Goal: Task Accomplishment & Management: Use online tool/utility

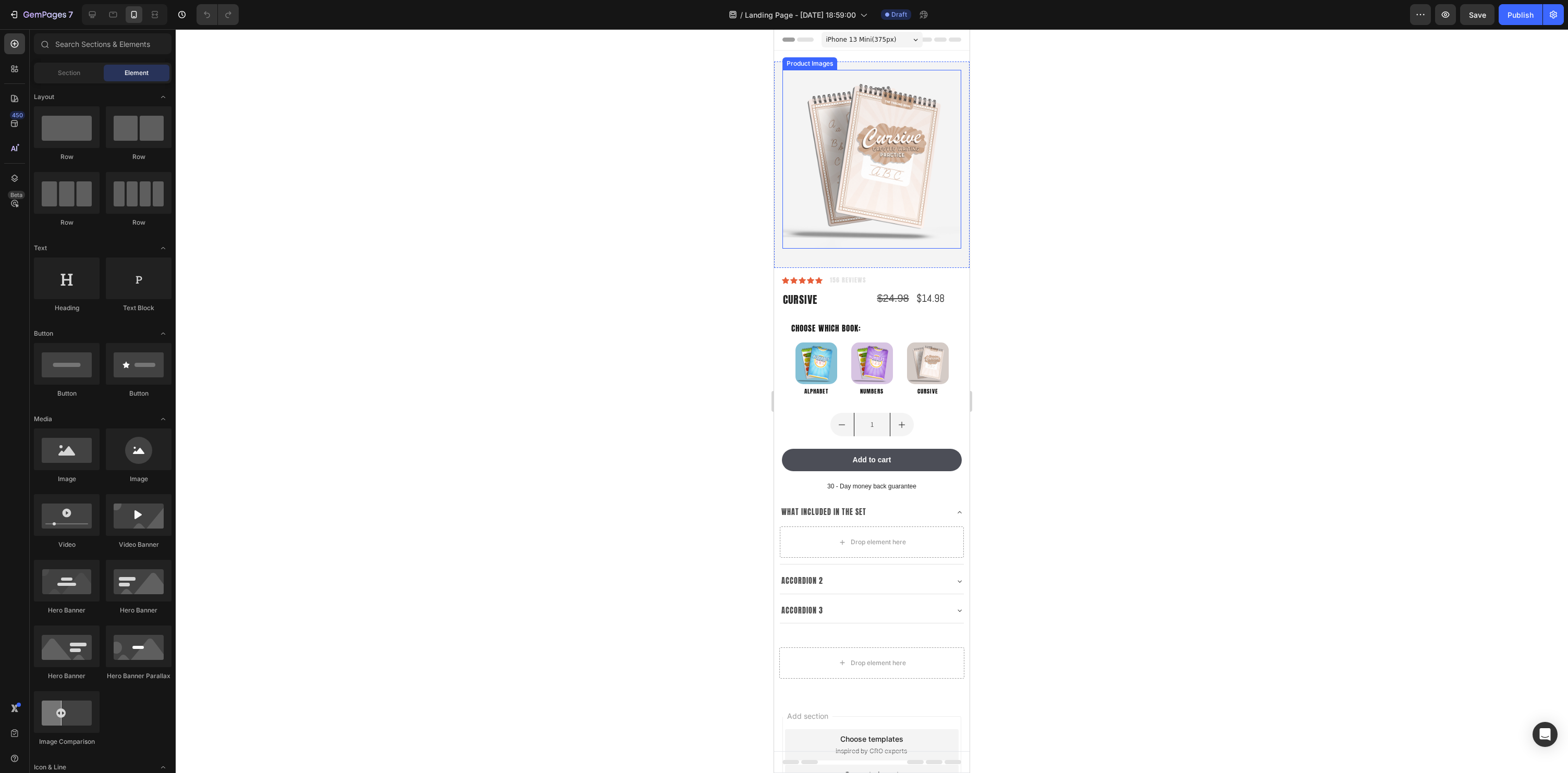
click at [854, 208] on img at bounding box center [872, 159] width 179 height 178
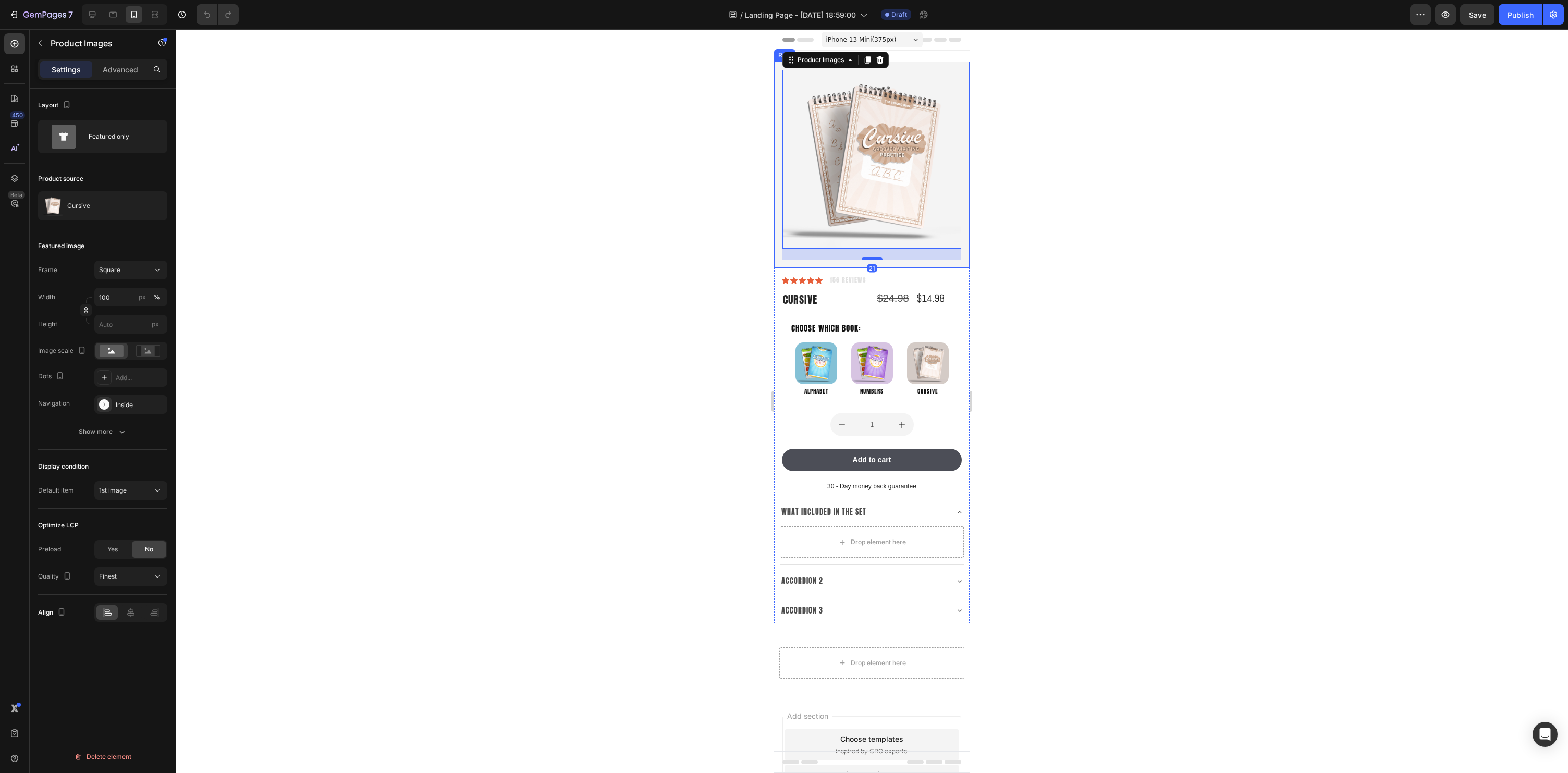
click at [790, 263] on div "Product Images 21 Row" at bounding box center [871, 164] width 195 height 206
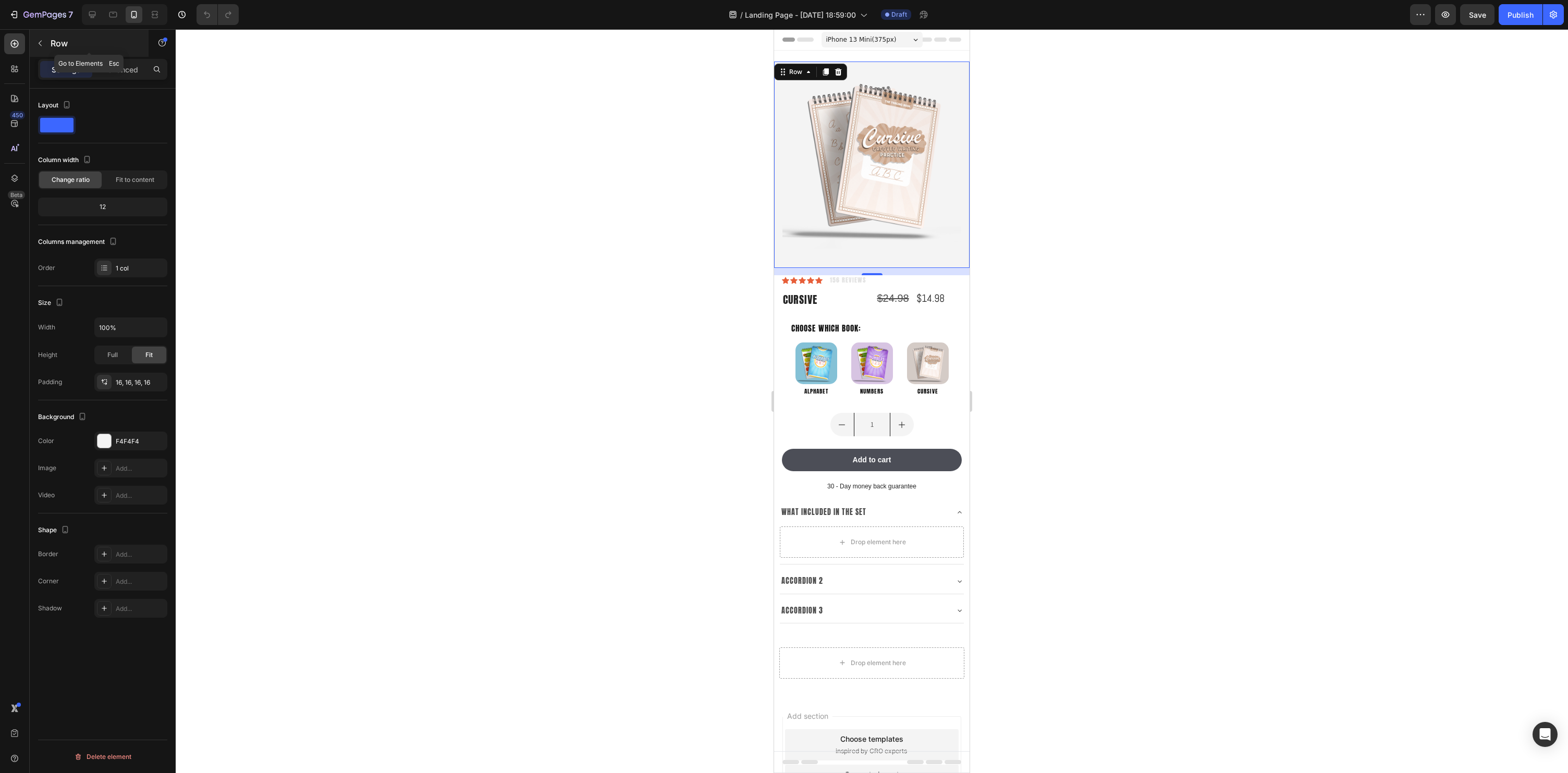
click at [44, 36] on button "button" at bounding box center [39, 43] width 17 height 17
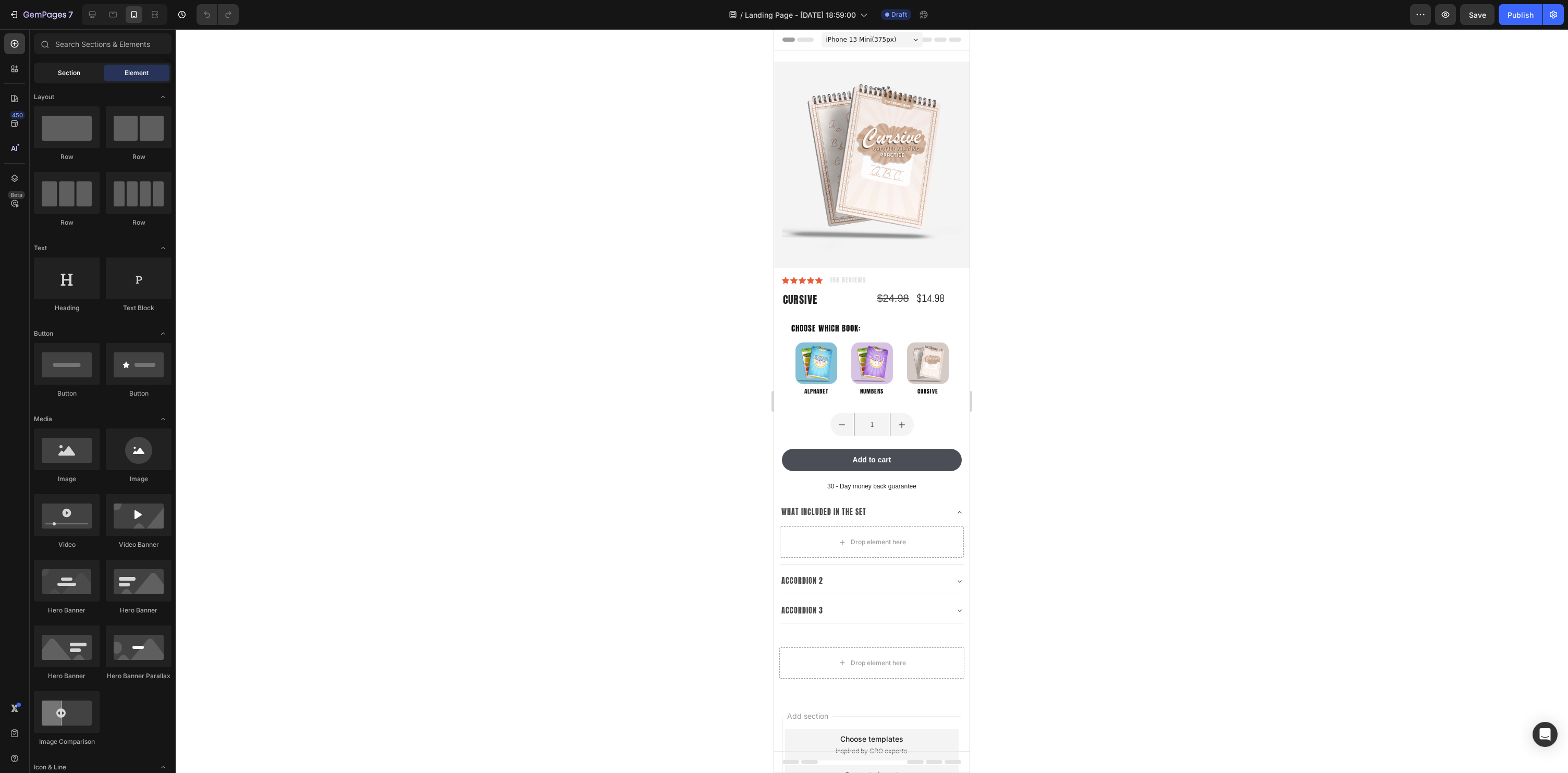
click at [76, 73] on span "Section" at bounding box center [69, 73] width 22 height 9
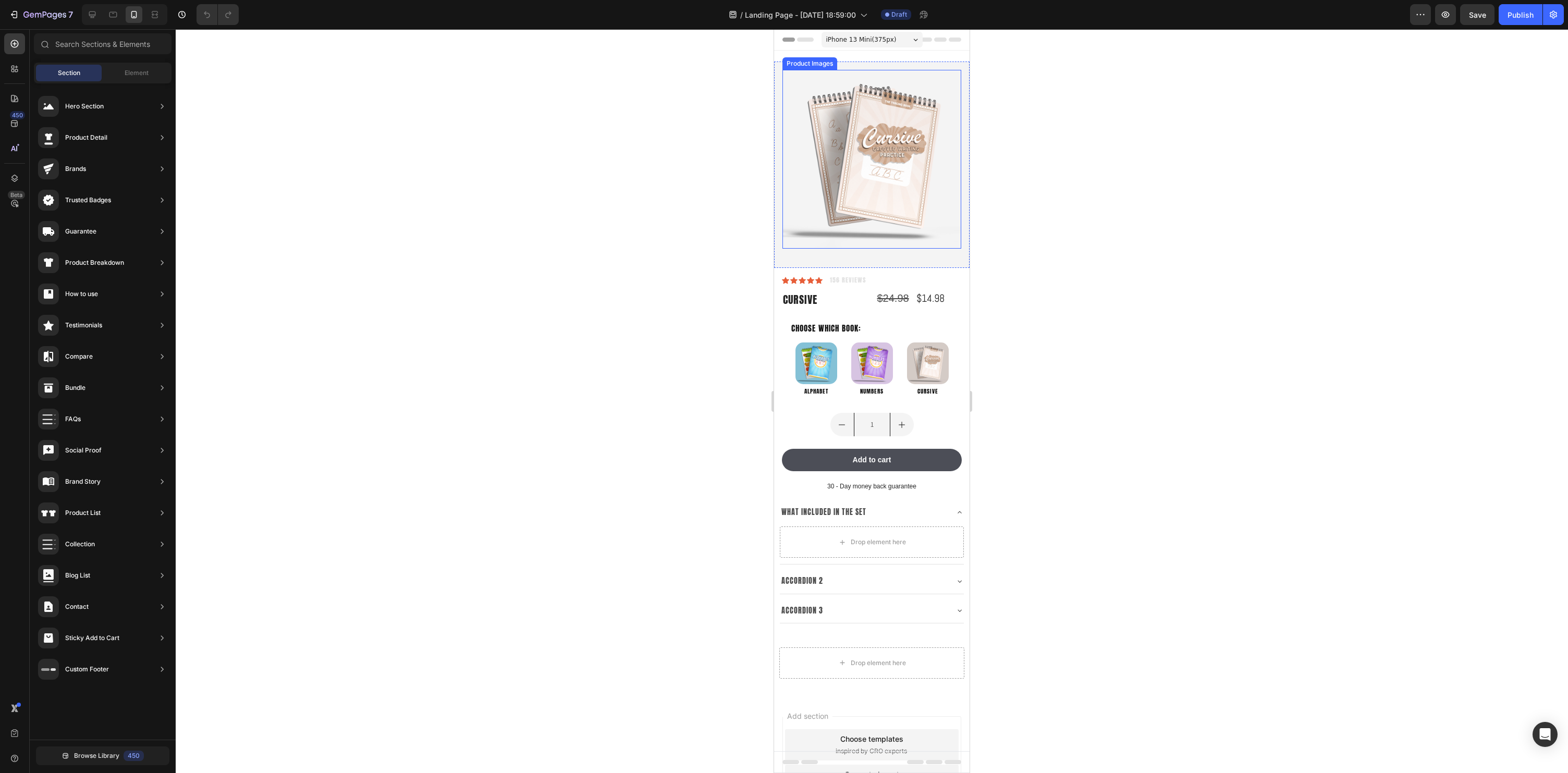
click at [871, 209] on img at bounding box center [872, 159] width 179 height 178
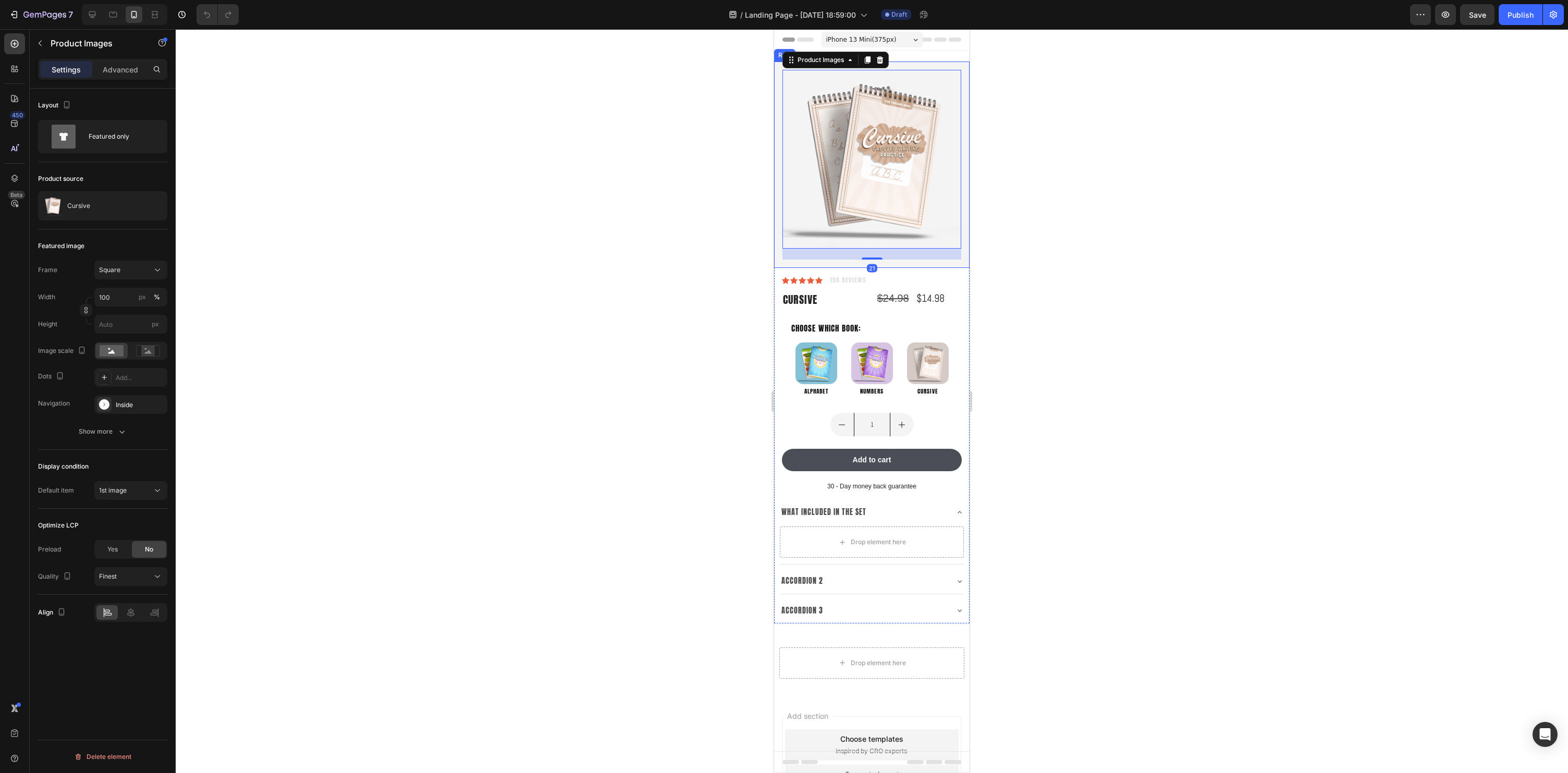
click at [901, 262] on div "Product Images 21 Row" at bounding box center [871, 164] width 195 height 206
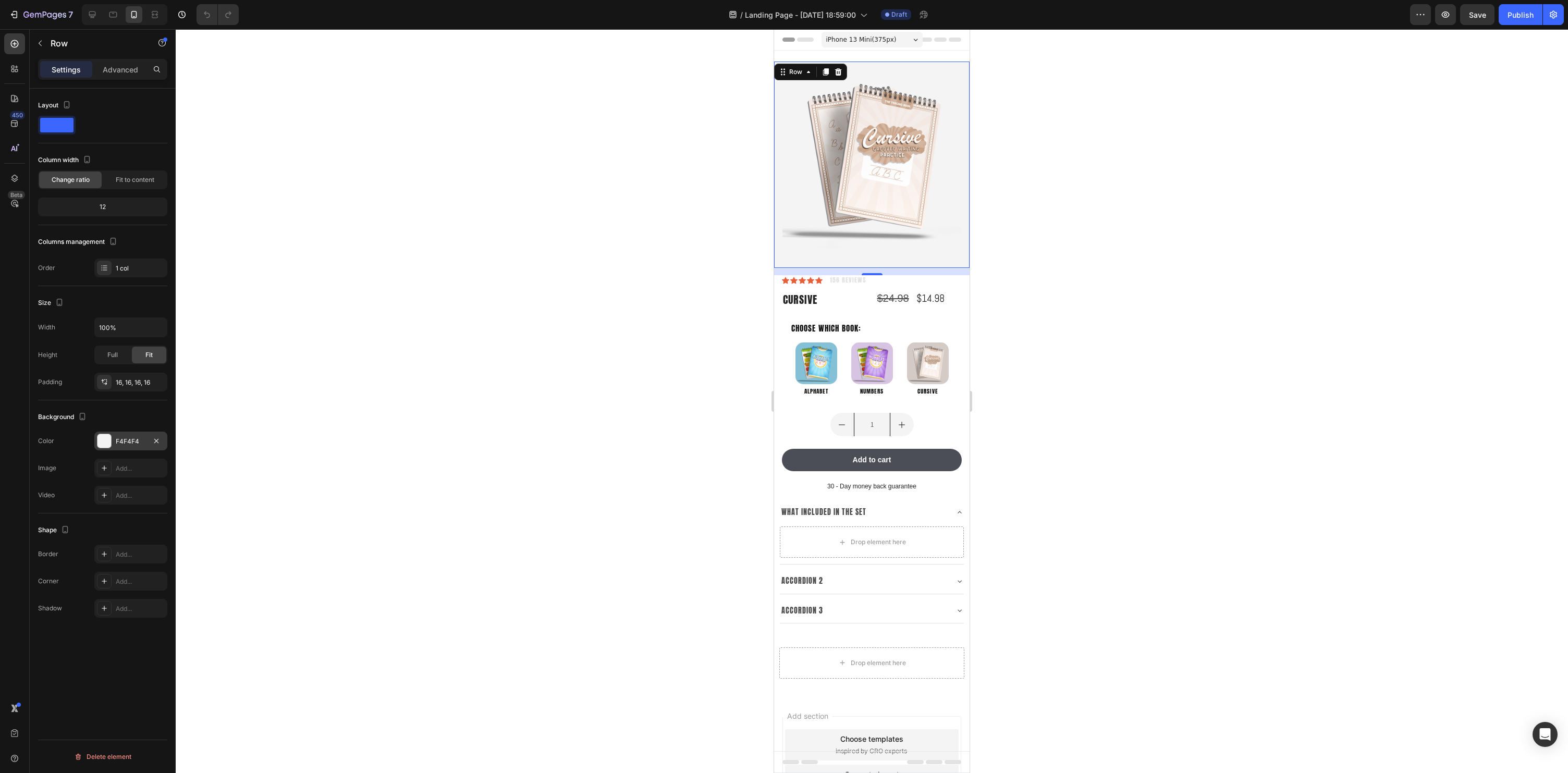
click at [135, 444] on div "F4F4F4" at bounding box center [131, 441] width 30 height 9
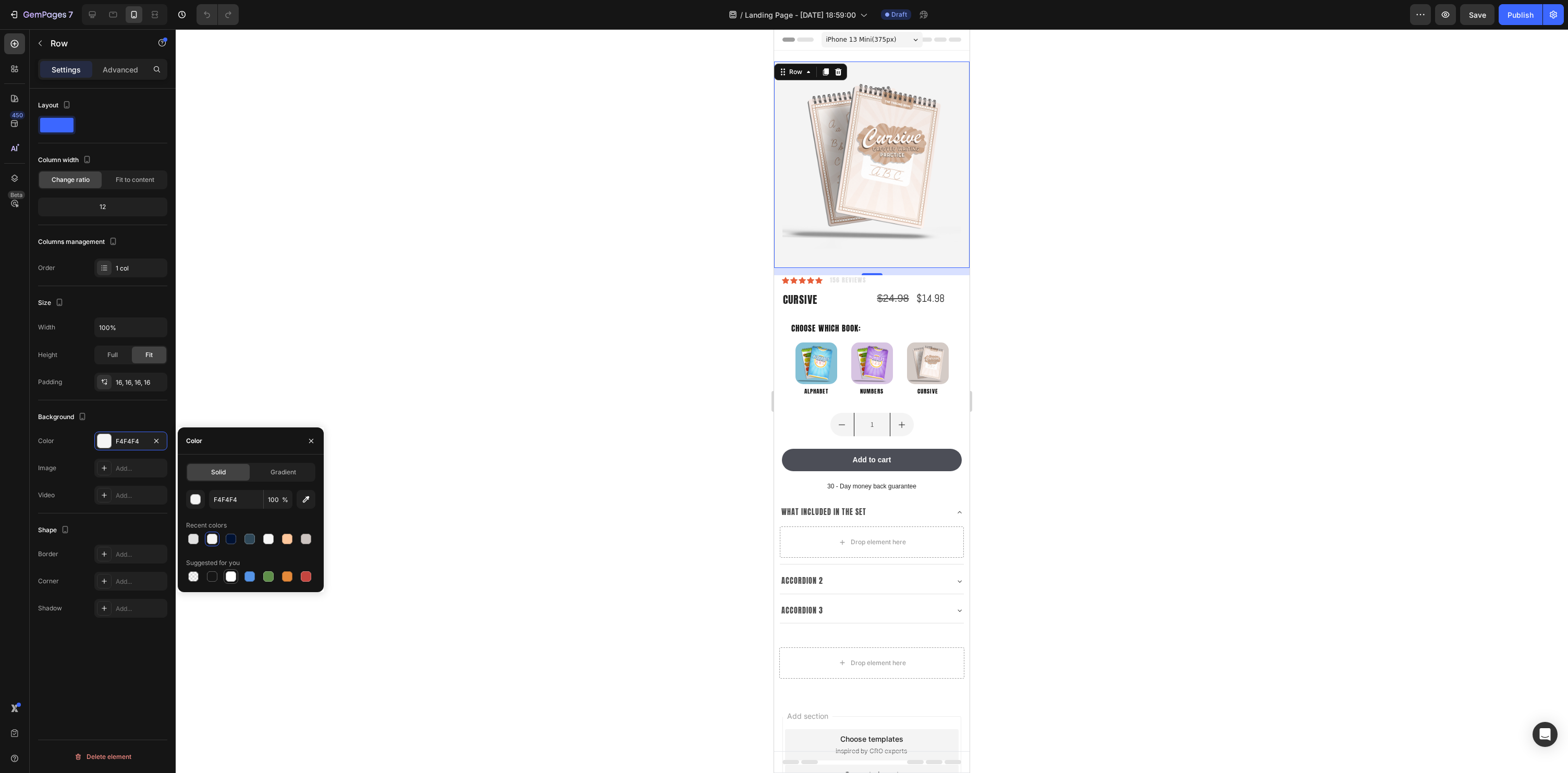
click at [232, 582] on div at bounding box center [231, 576] width 13 height 13
type input "FFFFFF"
drag, startPoint x: 598, startPoint y: 234, endPoint x: 54, endPoint y: 205, distance: 544.8
click at [598, 234] on div at bounding box center [871, 401] width 1393 height 744
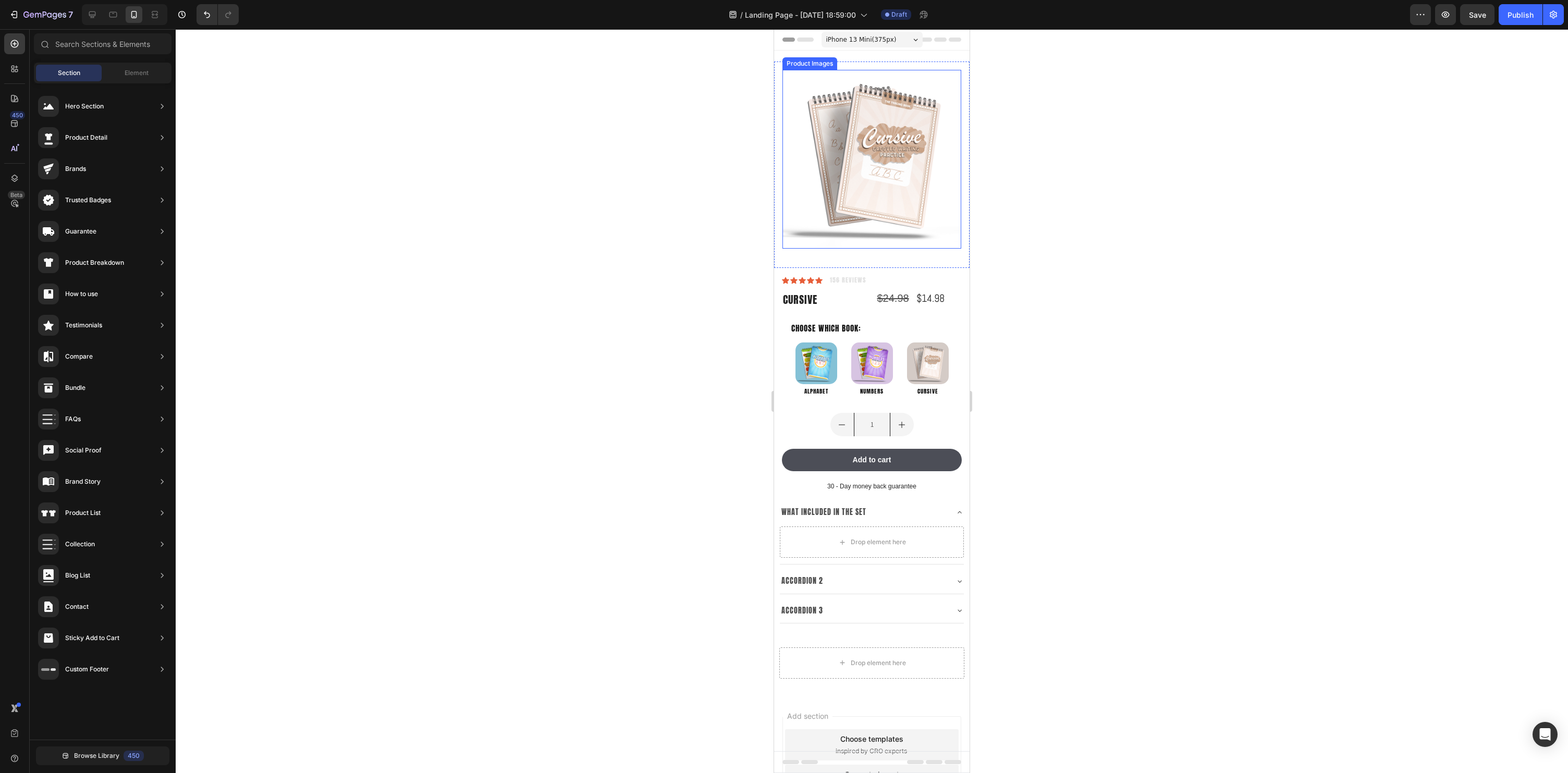
click at [830, 177] on img at bounding box center [872, 159] width 179 height 178
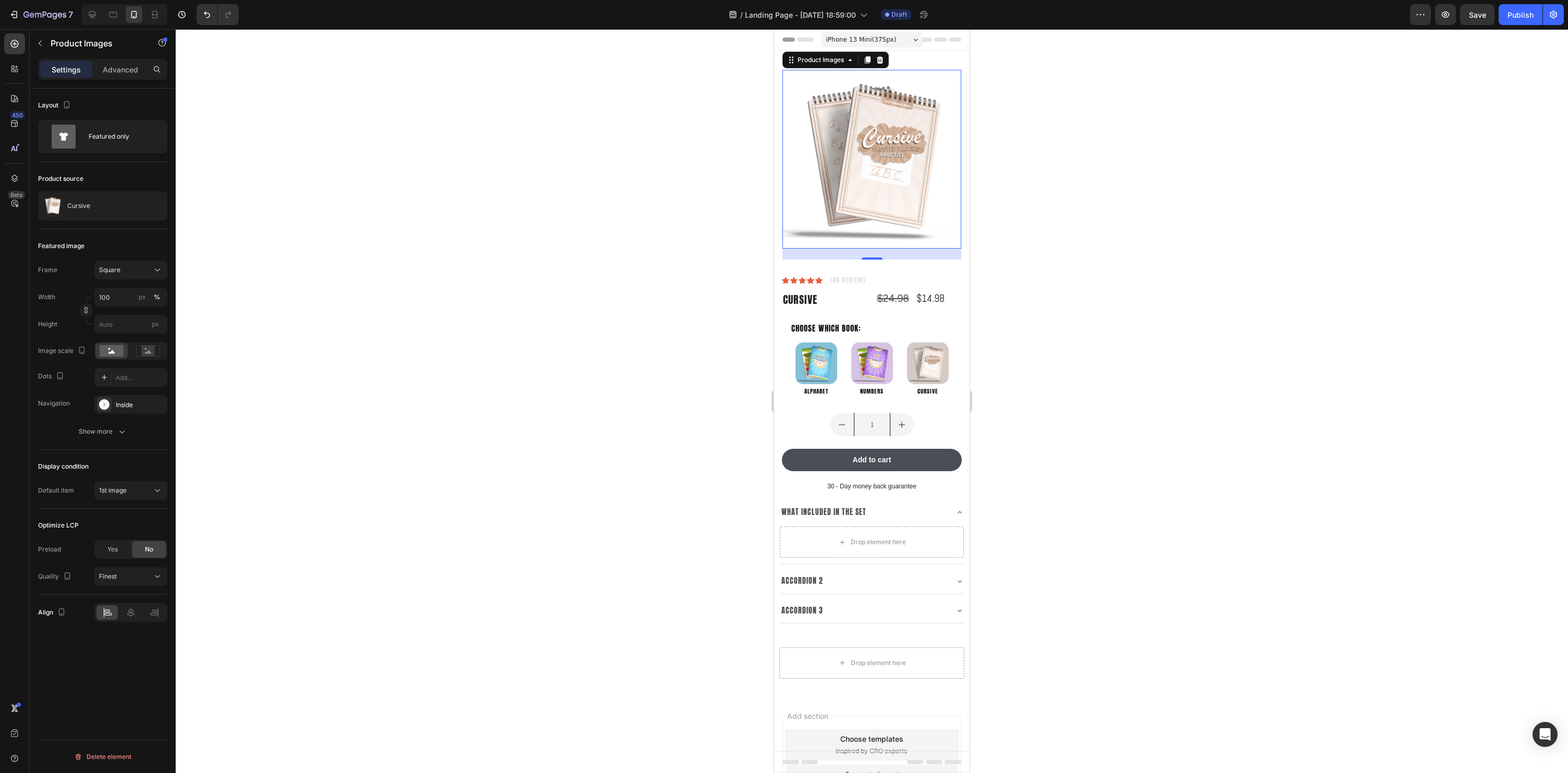
click at [1104, 237] on div at bounding box center [871, 401] width 1393 height 744
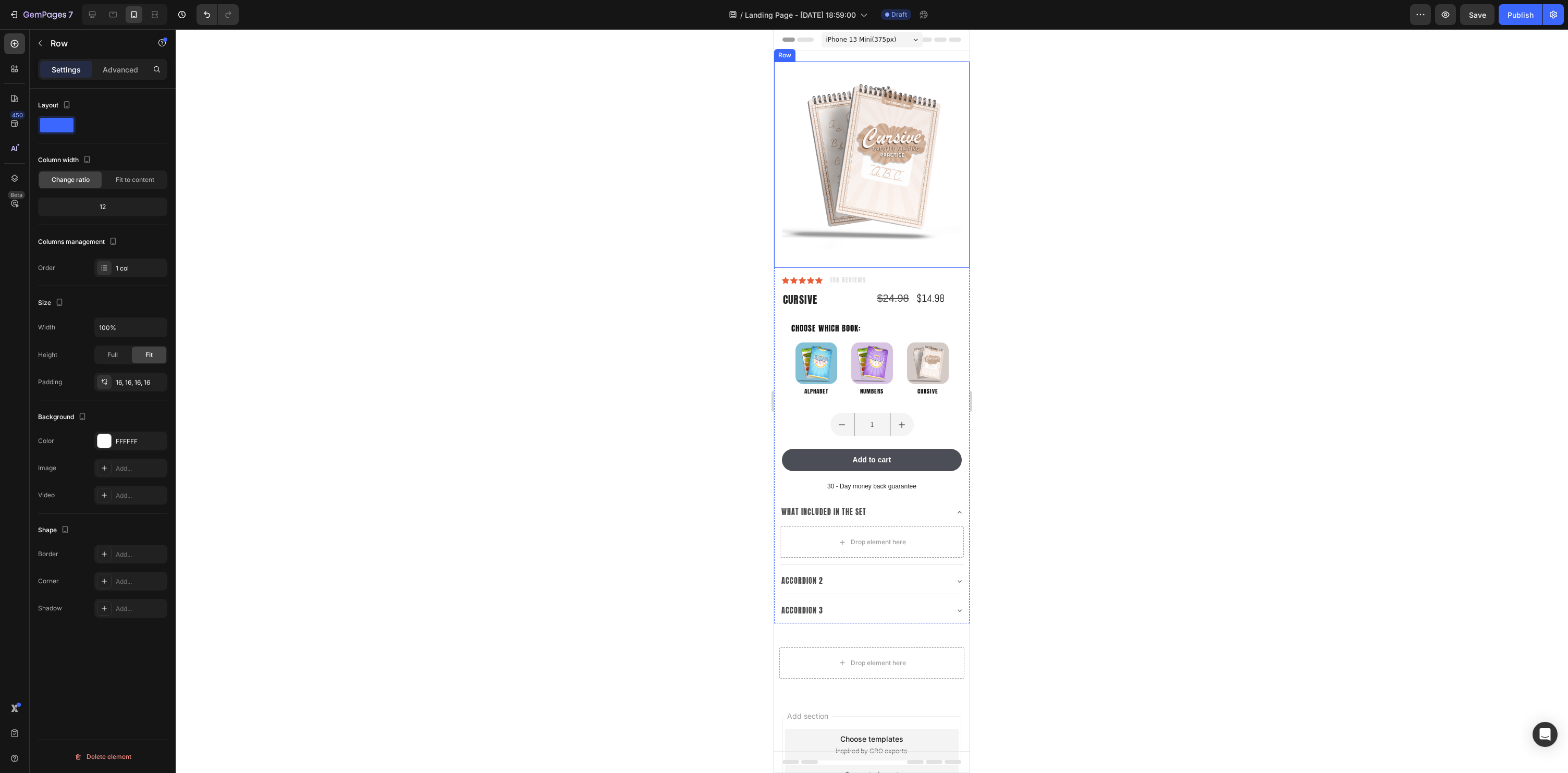
click at [834, 261] on div "Product Images Row" at bounding box center [871, 164] width 195 height 206
click at [116, 72] on p "Advanced" at bounding box center [120, 69] width 36 height 11
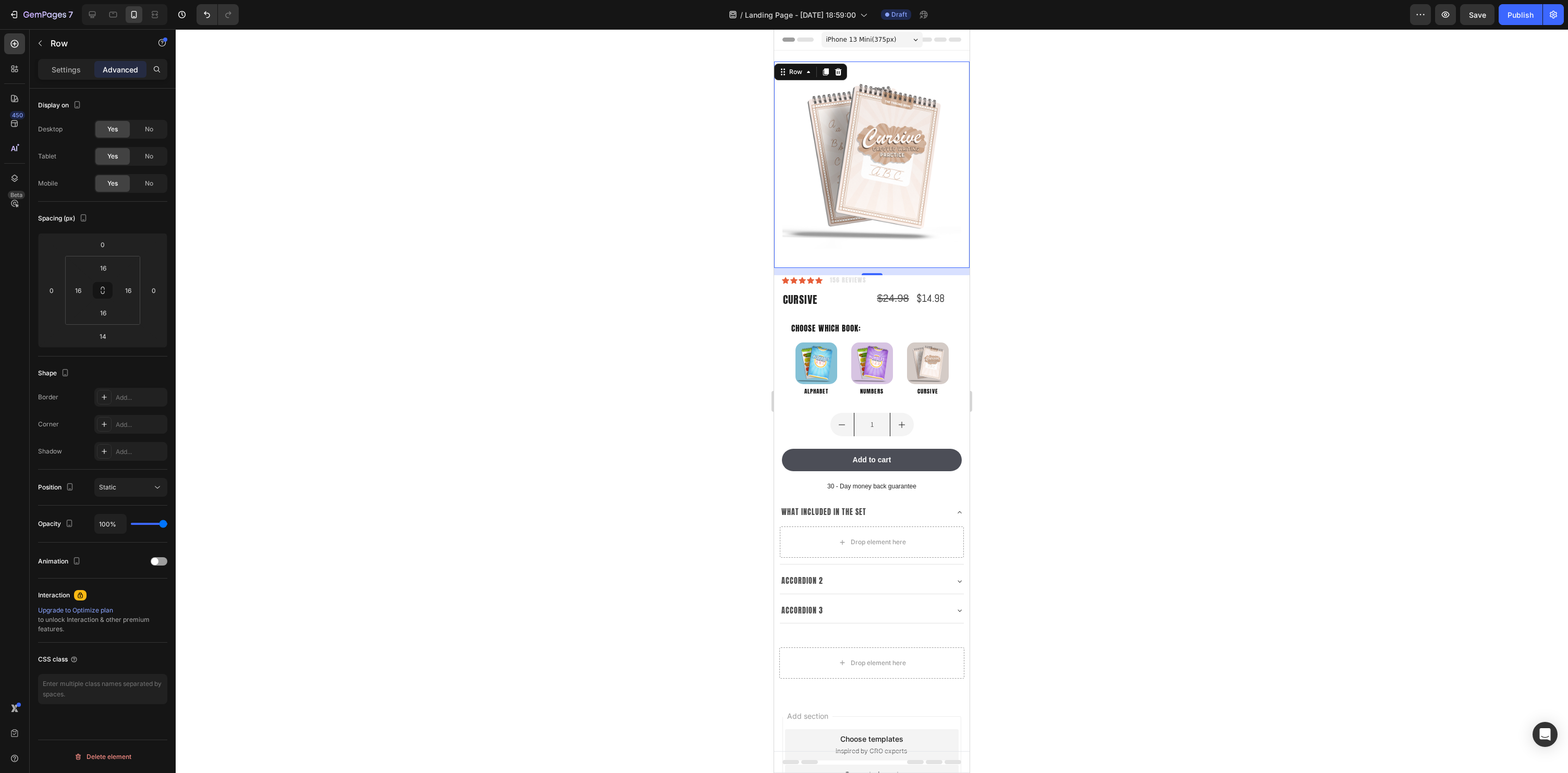
click at [36, 69] on div "Settings Advanced" at bounding box center [103, 74] width 146 height 30
click at [47, 69] on div "Settings" at bounding box center [66, 69] width 52 height 17
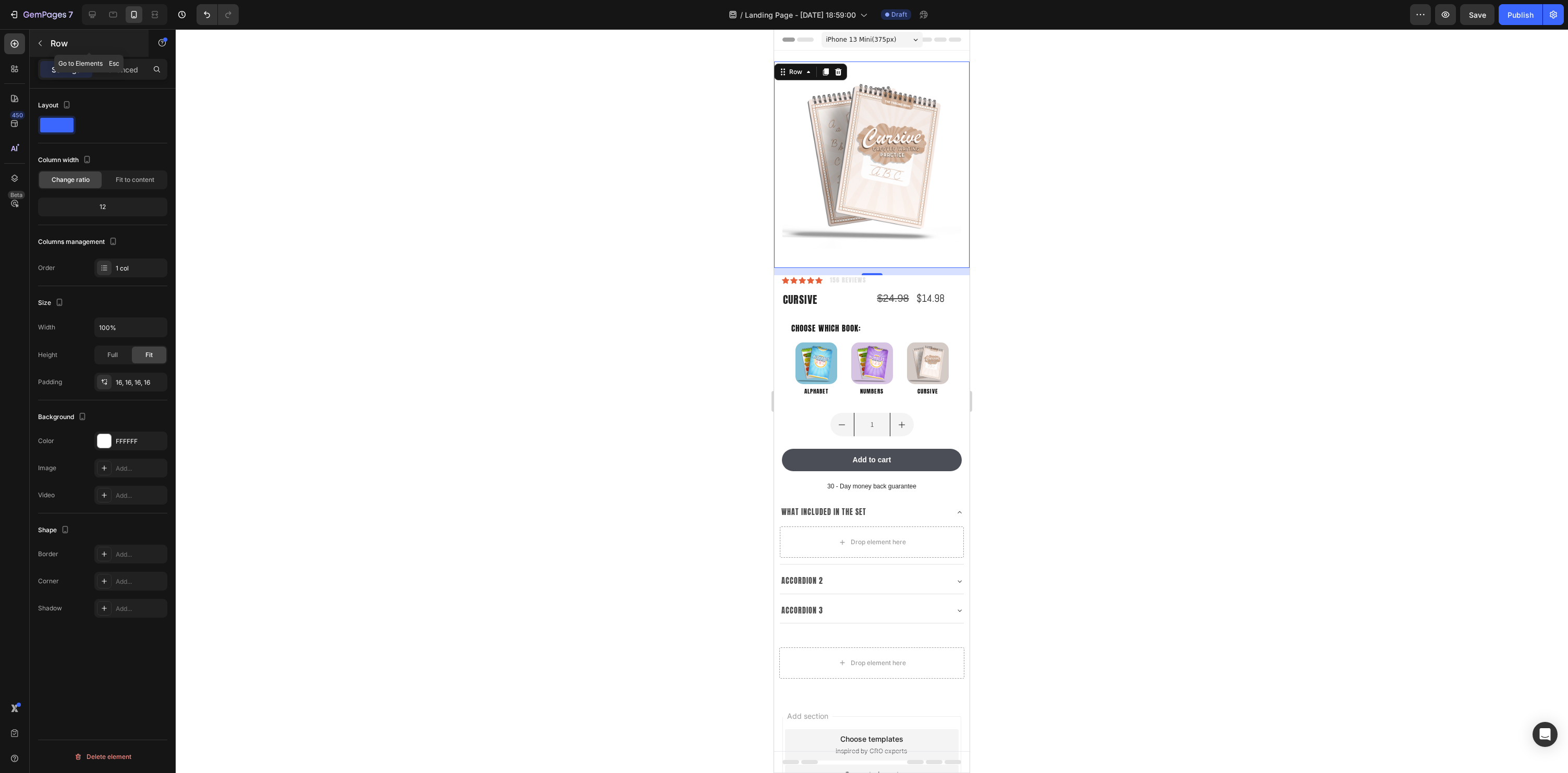
click at [39, 45] on icon "button" at bounding box center [40, 43] width 9 height 9
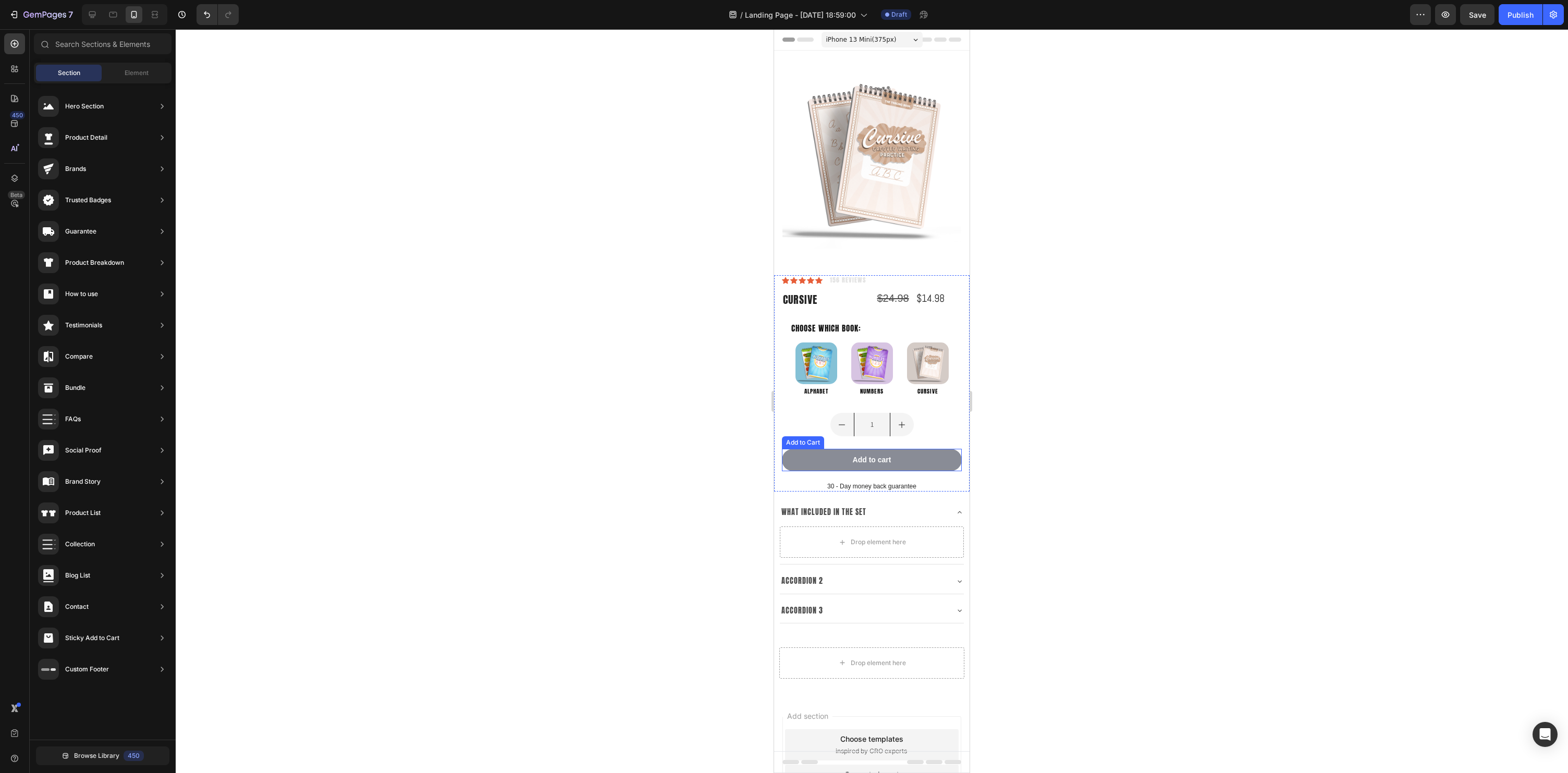
click at [795, 469] on button "Add to cart" at bounding box center [872, 460] width 180 height 22
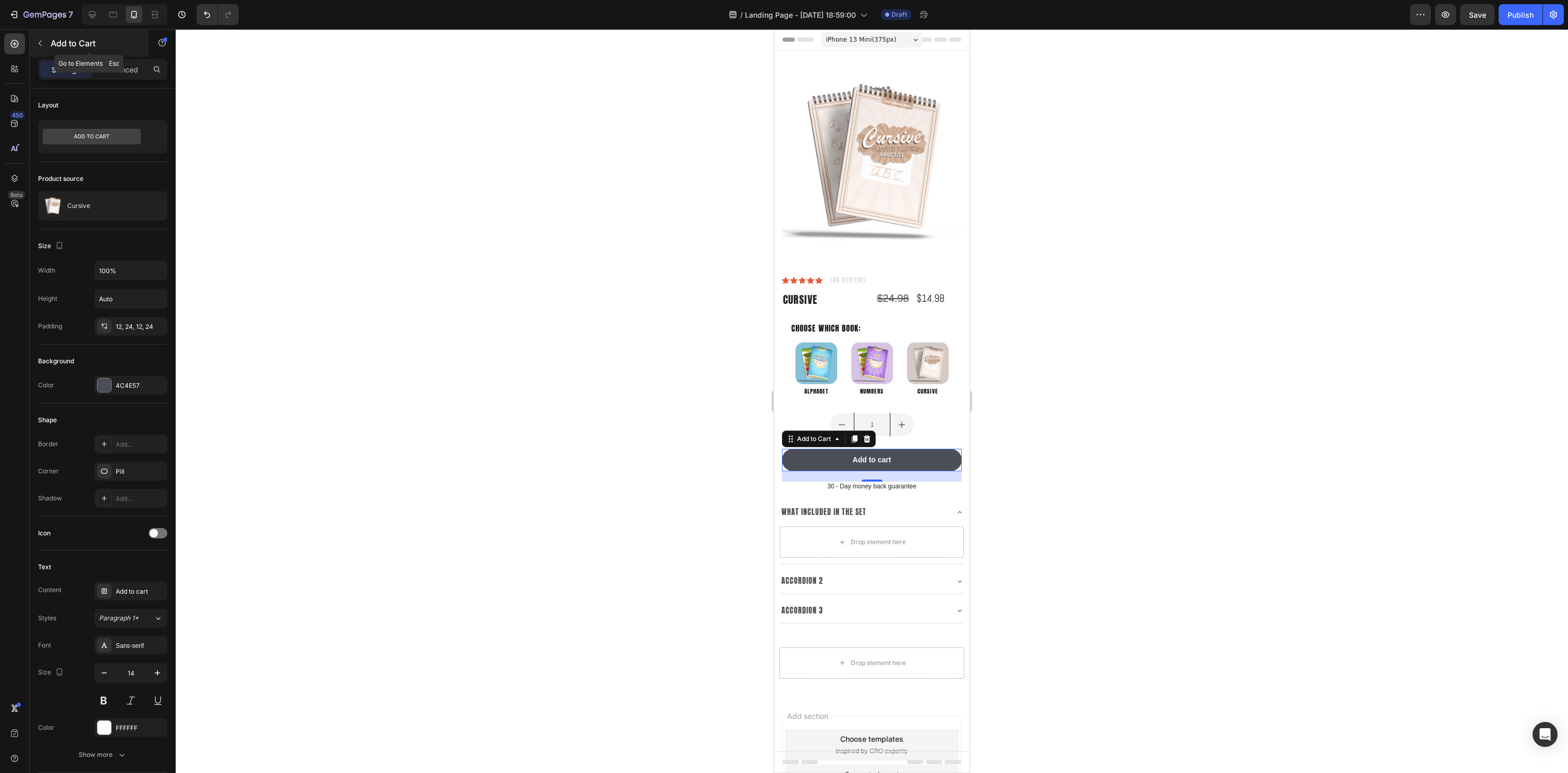
click at [45, 40] on button "button" at bounding box center [39, 43] width 17 height 17
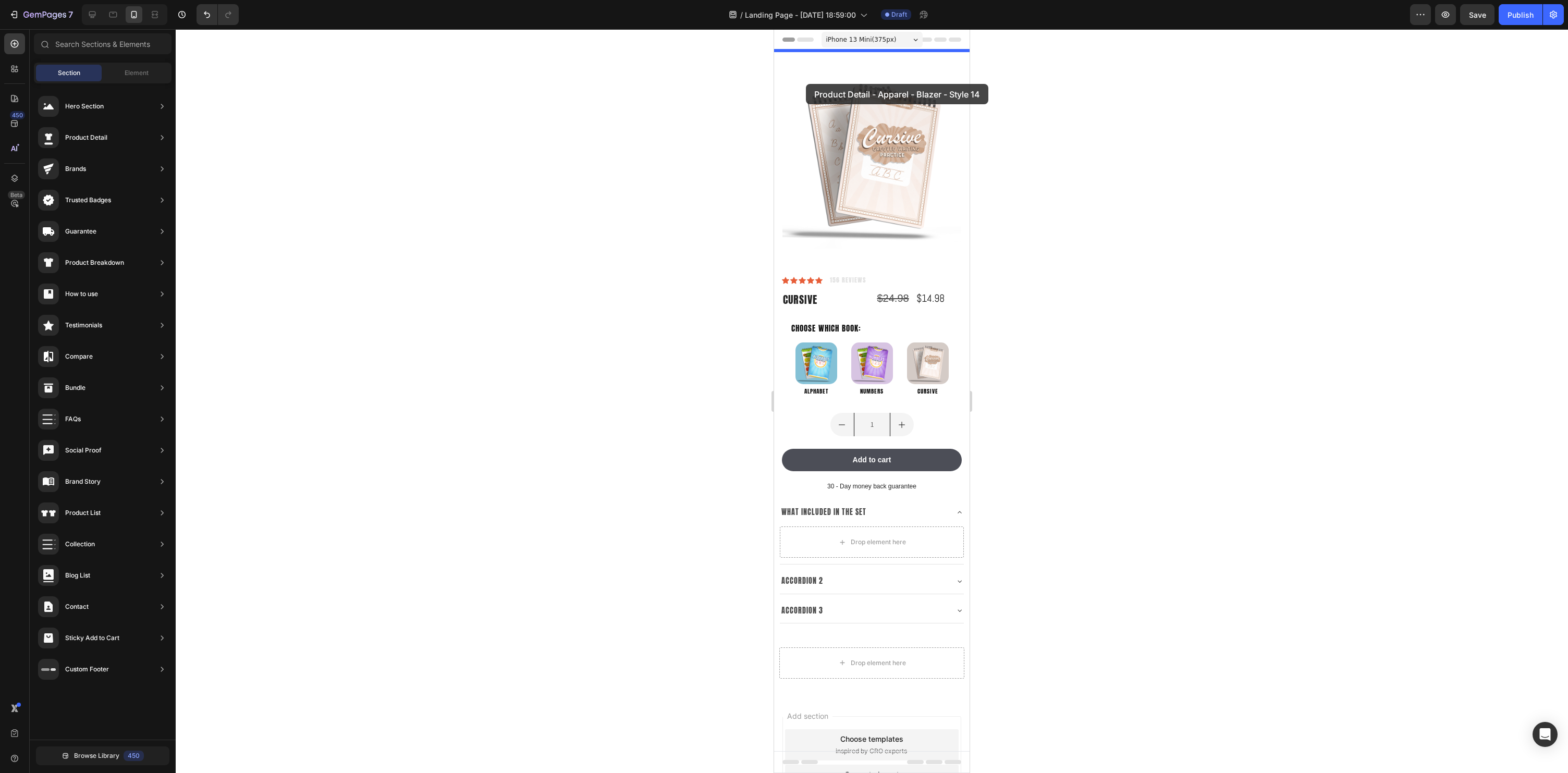
drag, startPoint x: 1017, startPoint y: 144, endPoint x: 806, endPoint y: 84, distance: 219.4
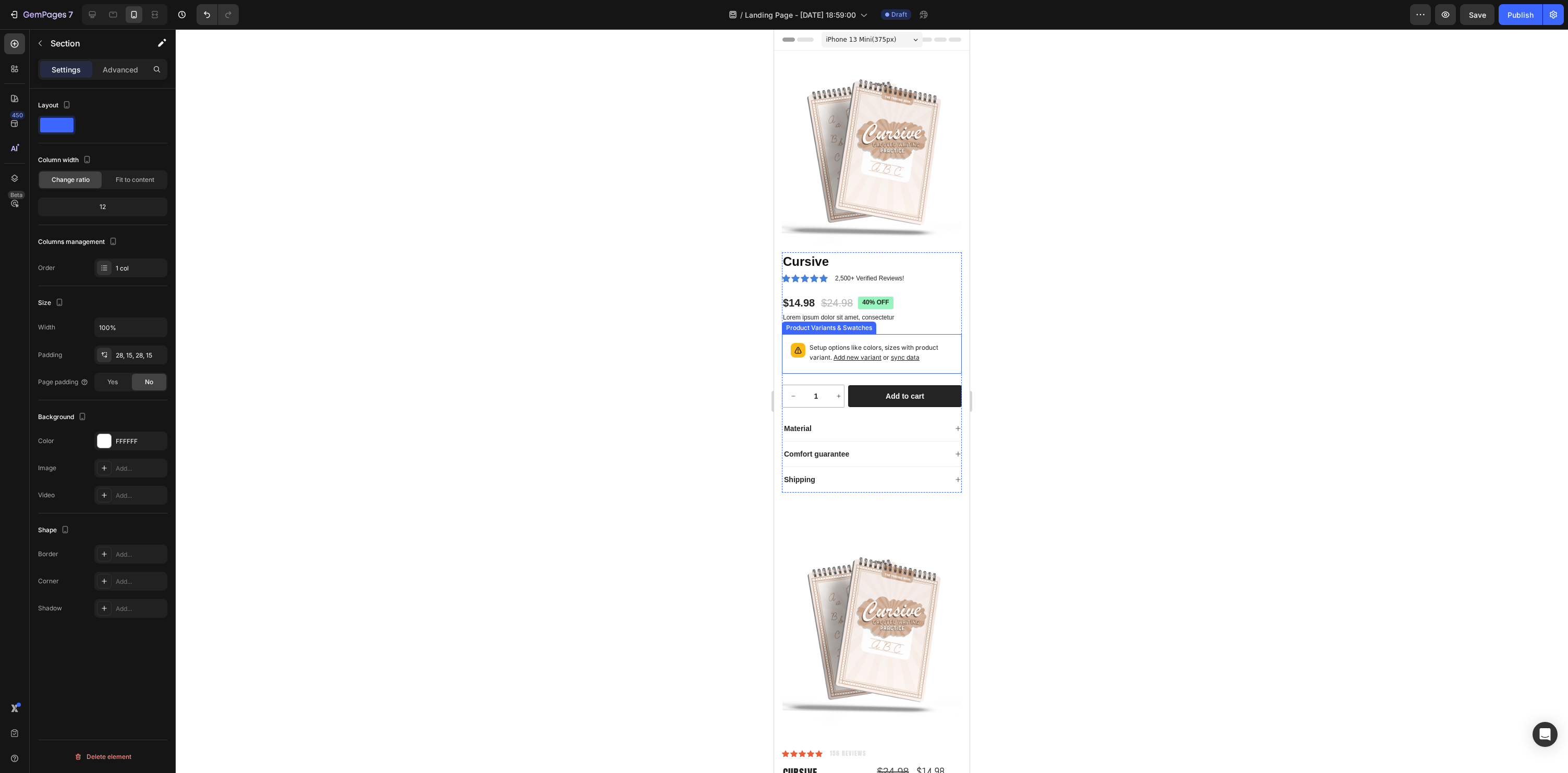
click at [956, 345] on div "Setup options like colors, sizes with product variant. Add new variant or sync …" at bounding box center [872, 354] width 171 height 30
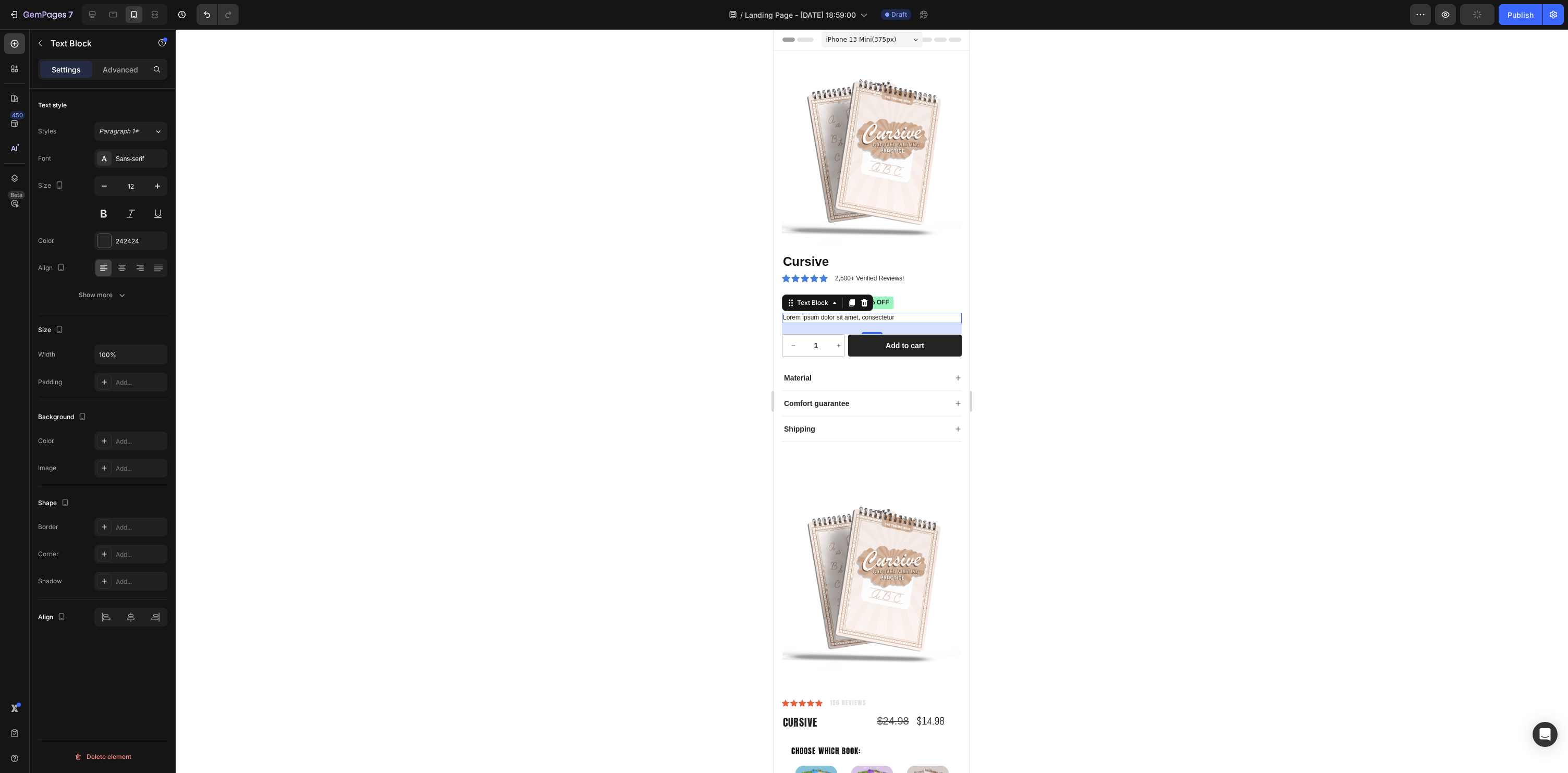
click at [906, 317] on p "Lorem ipsum dolor sit amet, consectetur" at bounding box center [871, 317] width 178 height 9
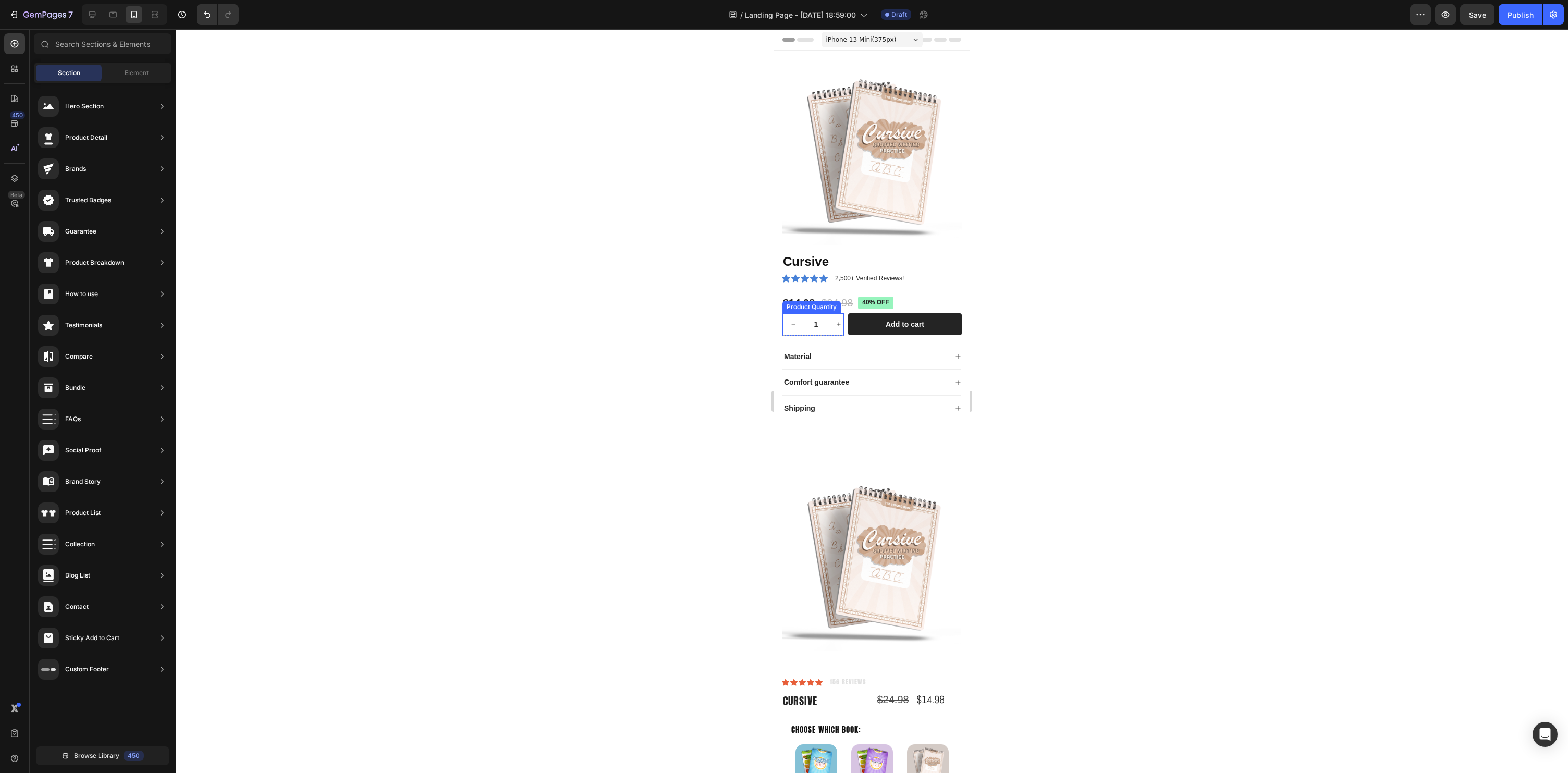
click at [825, 331] on input "1" at bounding box center [816, 325] width 24 height 22
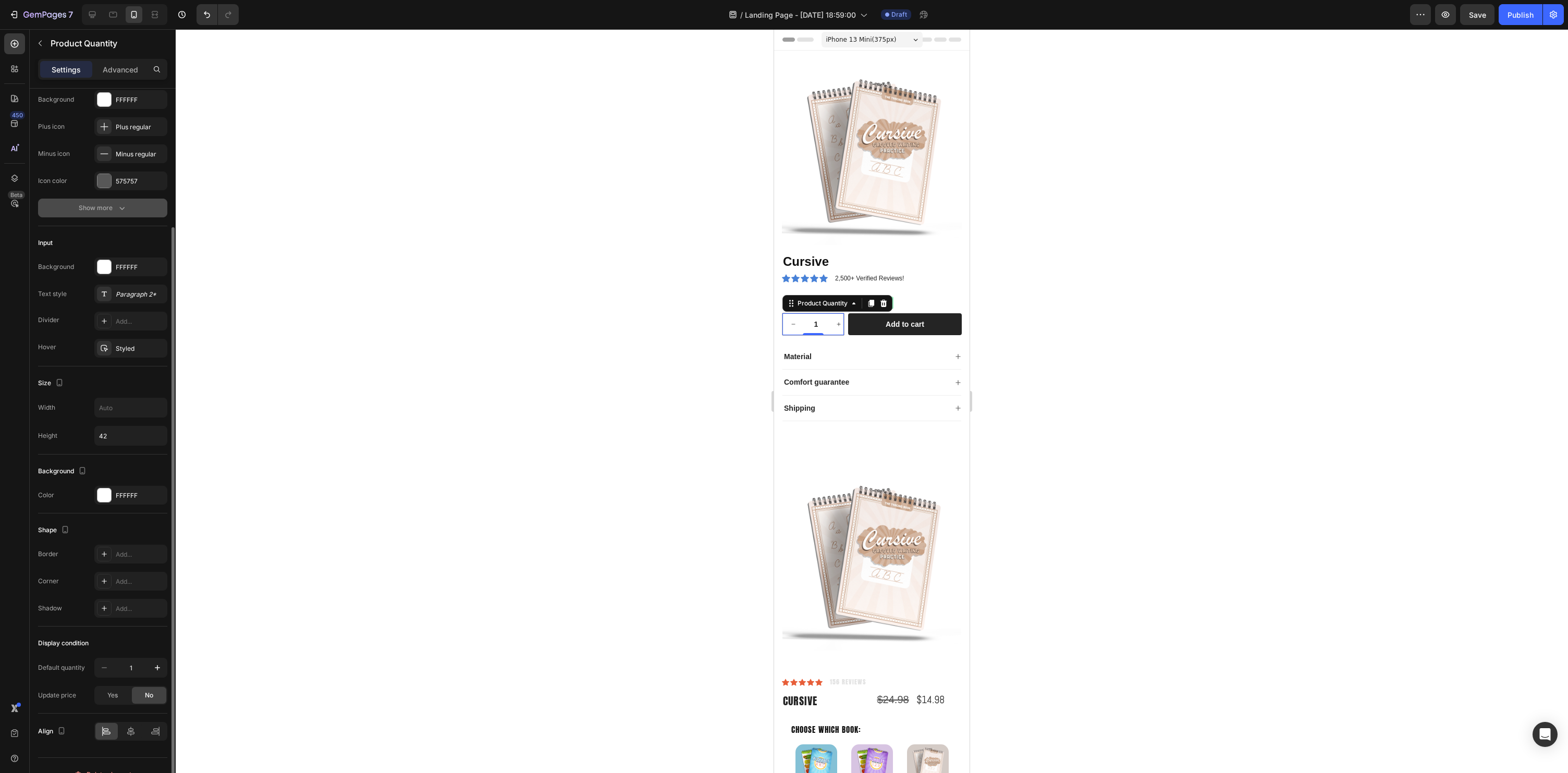
scroll to position [144, 0]
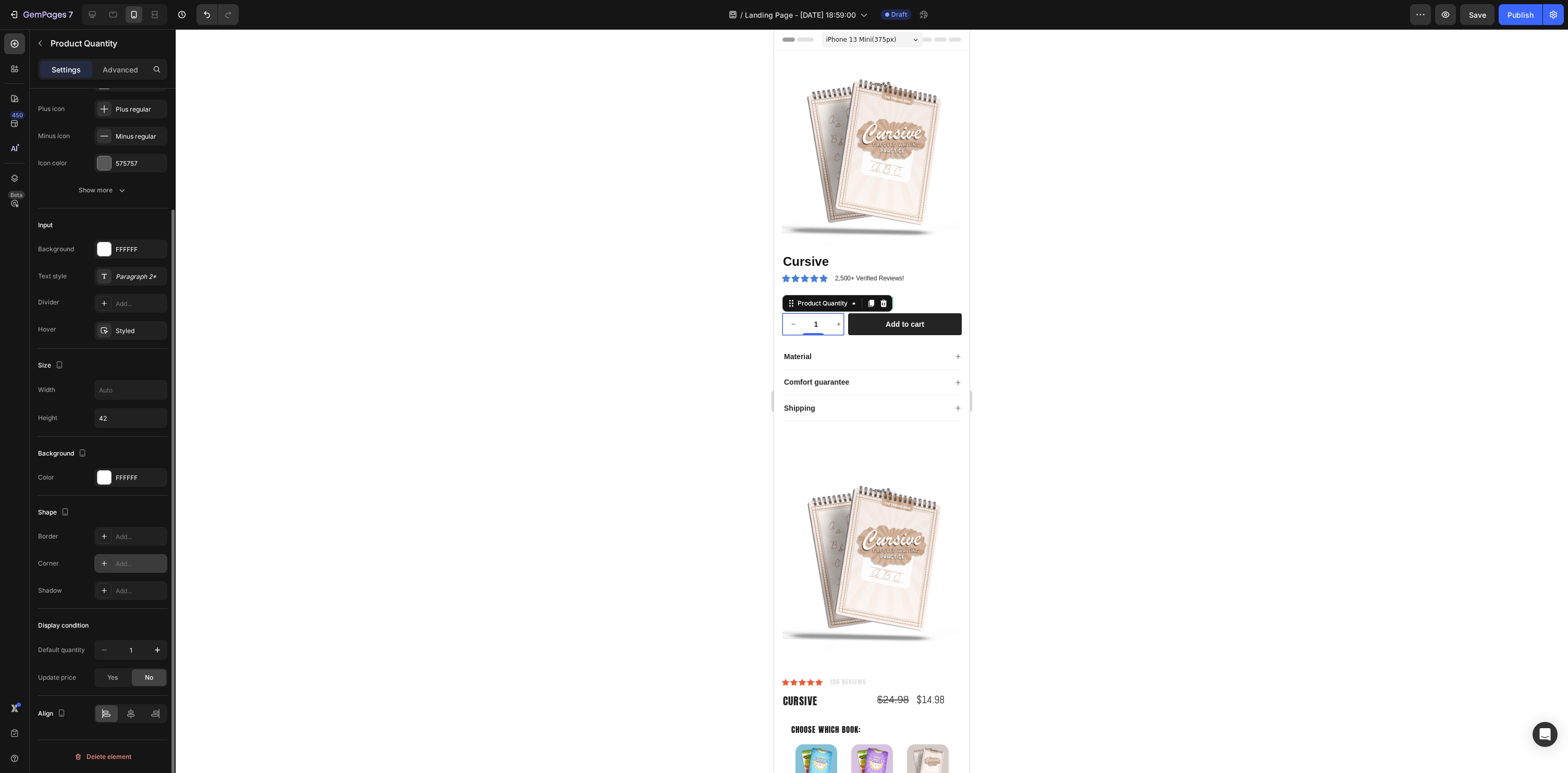
click at [100, 563] on icon at bounding box center [104, 563] width 9 height 9
type input "35"
click at [464, 535] on div at bounding box center [871, 401] width 1393 height 744
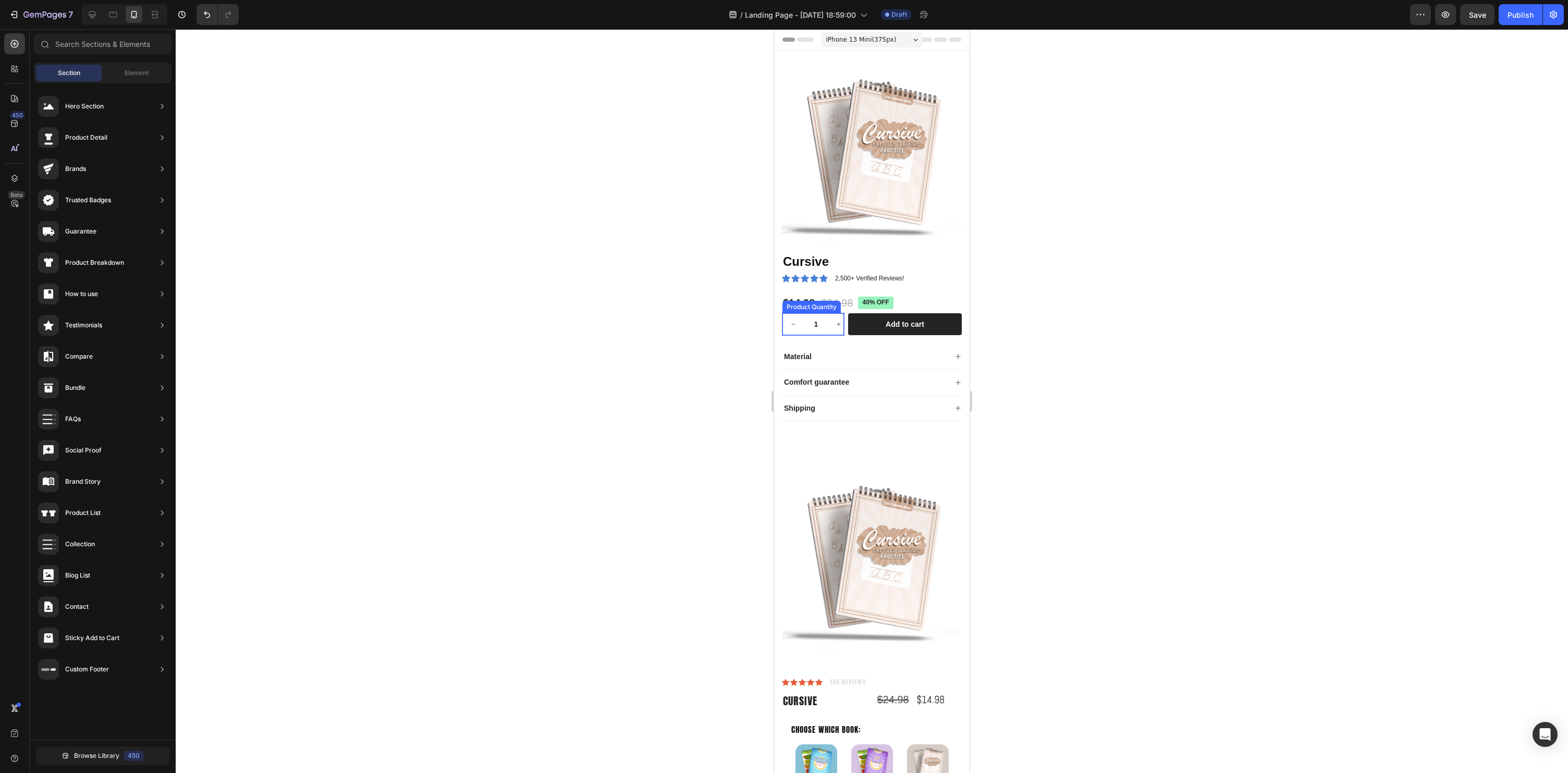
click at [818, 322] on input "1" at bounding box center [816, 325] width 24 height 22
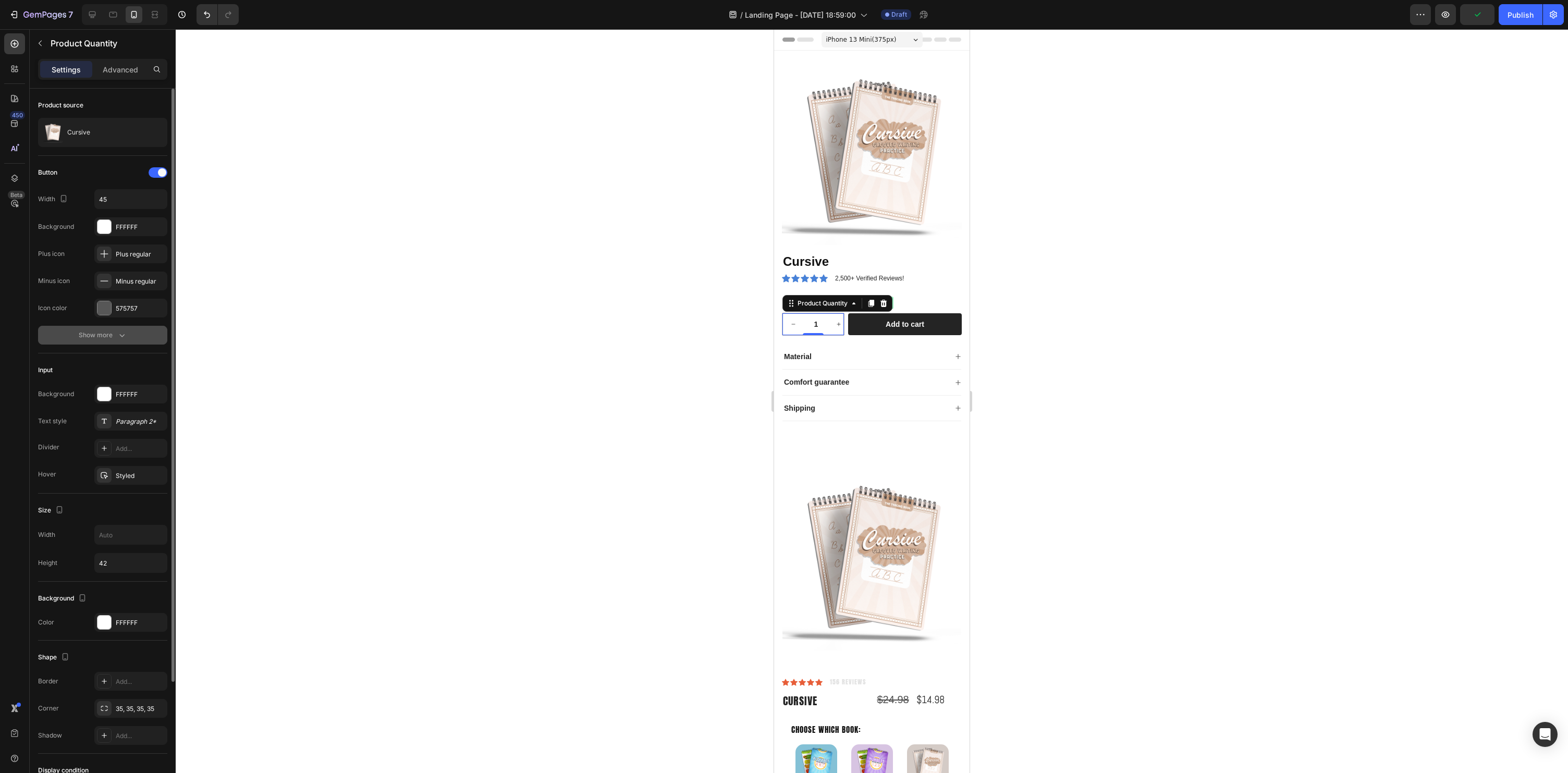
click at [113, 336] on div "Show more" at bounding box center [103, 335] width 48 height 10
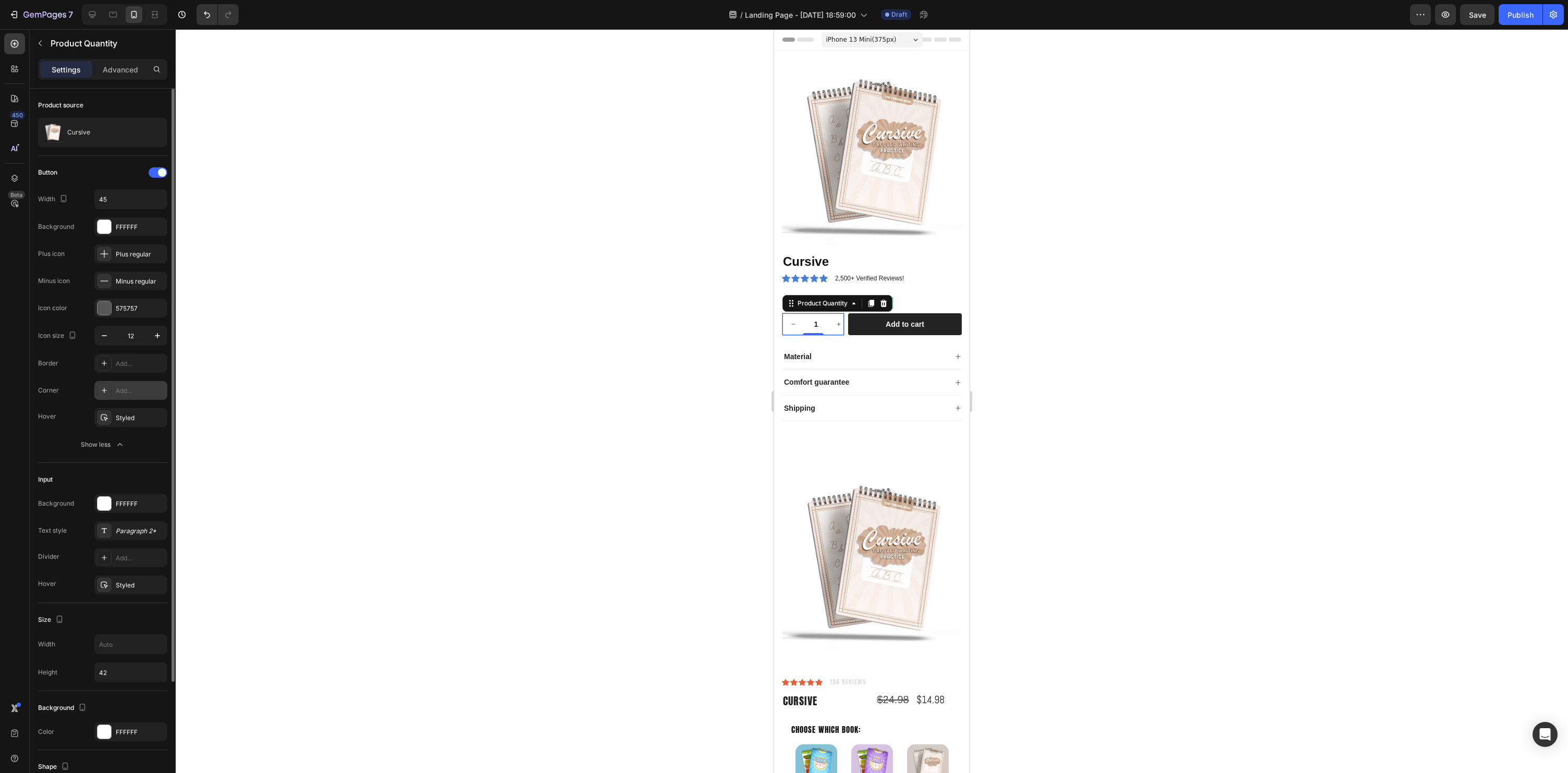
click at [105, 391] on icon at bounding box center [104, 390] width 9 height 9
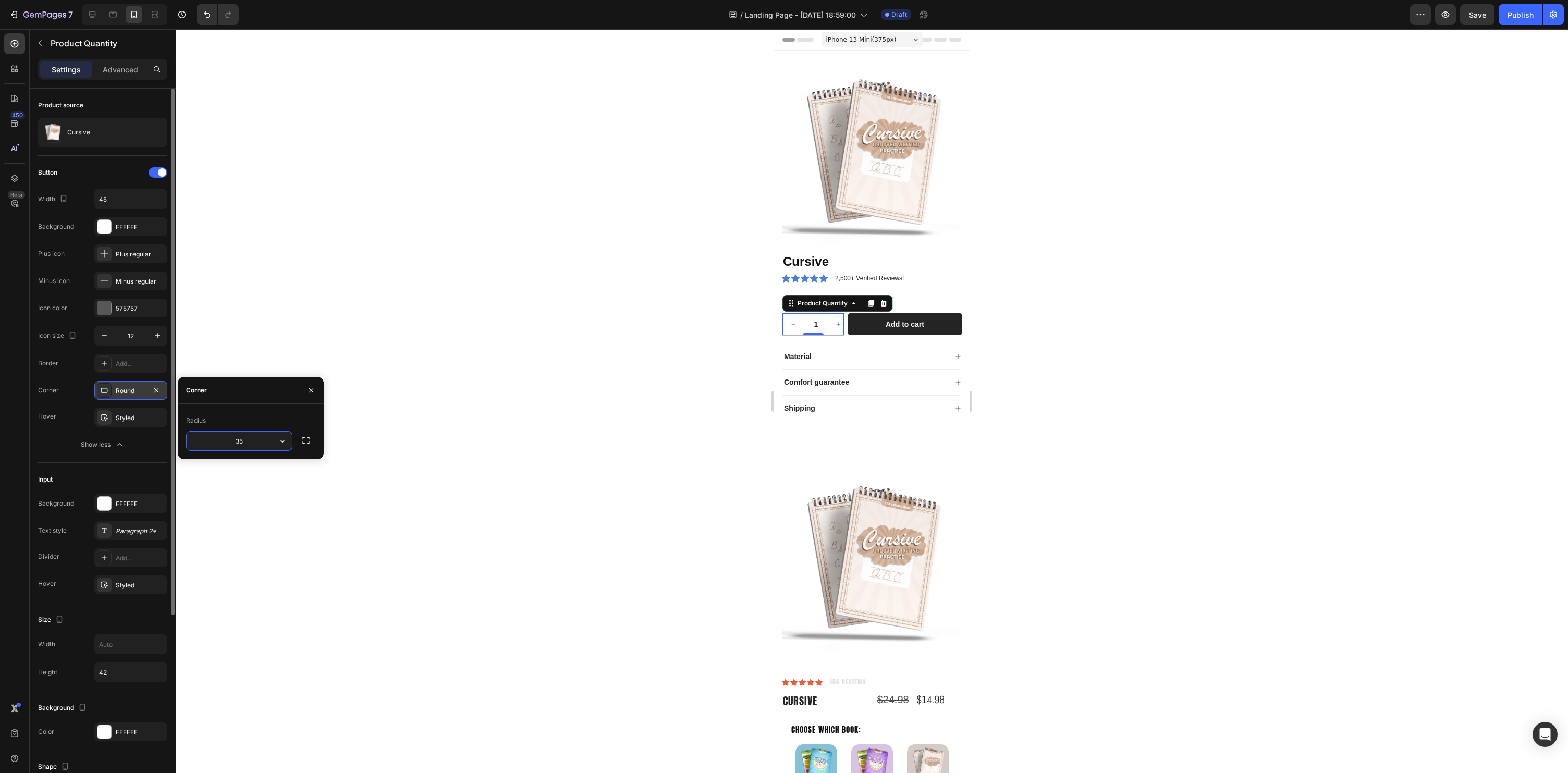
type input "35"
click at [585, 389] on div at bounding box center [871, 401] width 1393 height 744
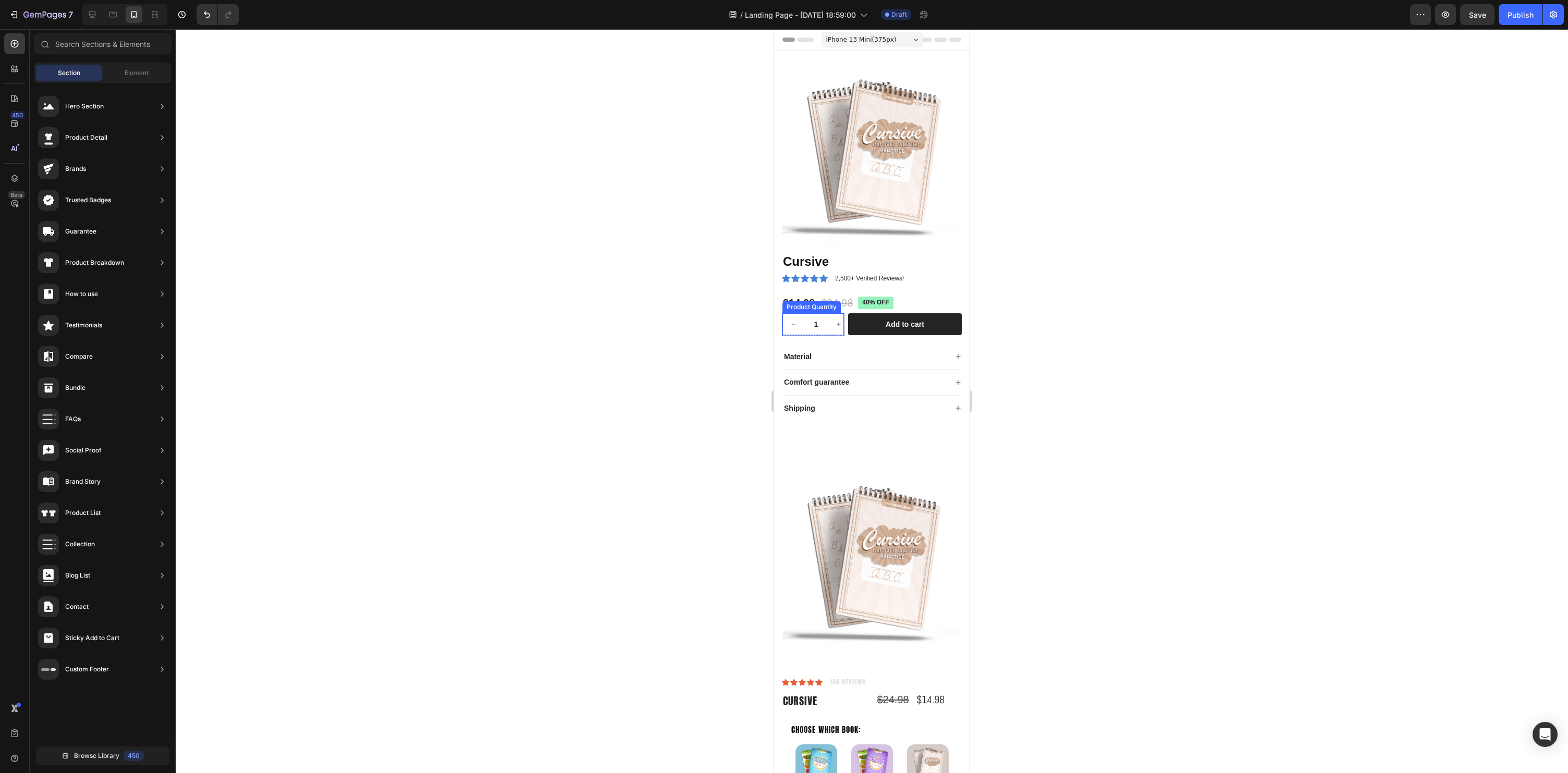
click at [824, 321] on input "1" at bounding box center [816, 325] width 24 height 22
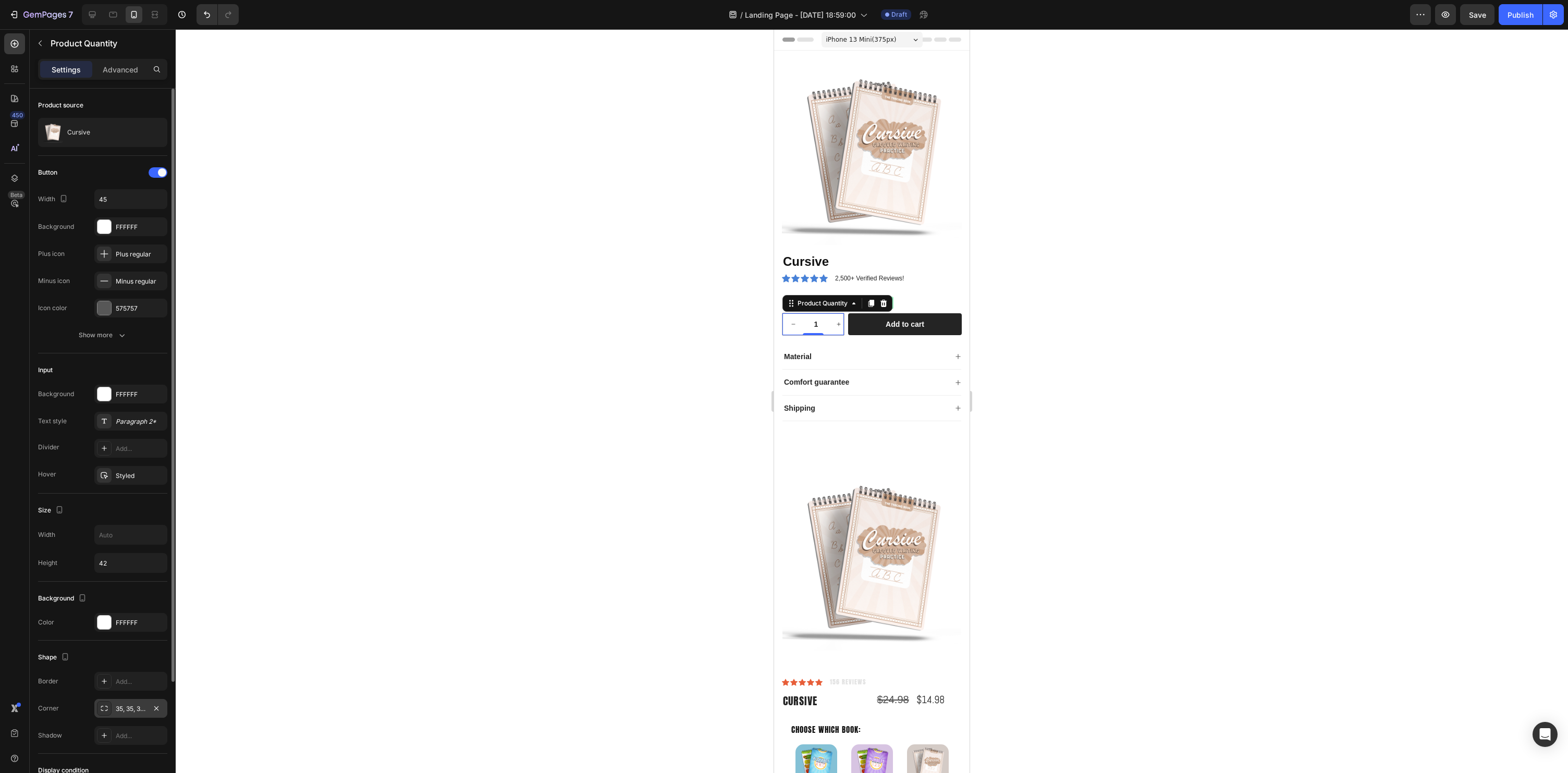
click at [118, 707] on div "35, 35, 35, 35" at bounding box center [131, 709] width 30 height 9
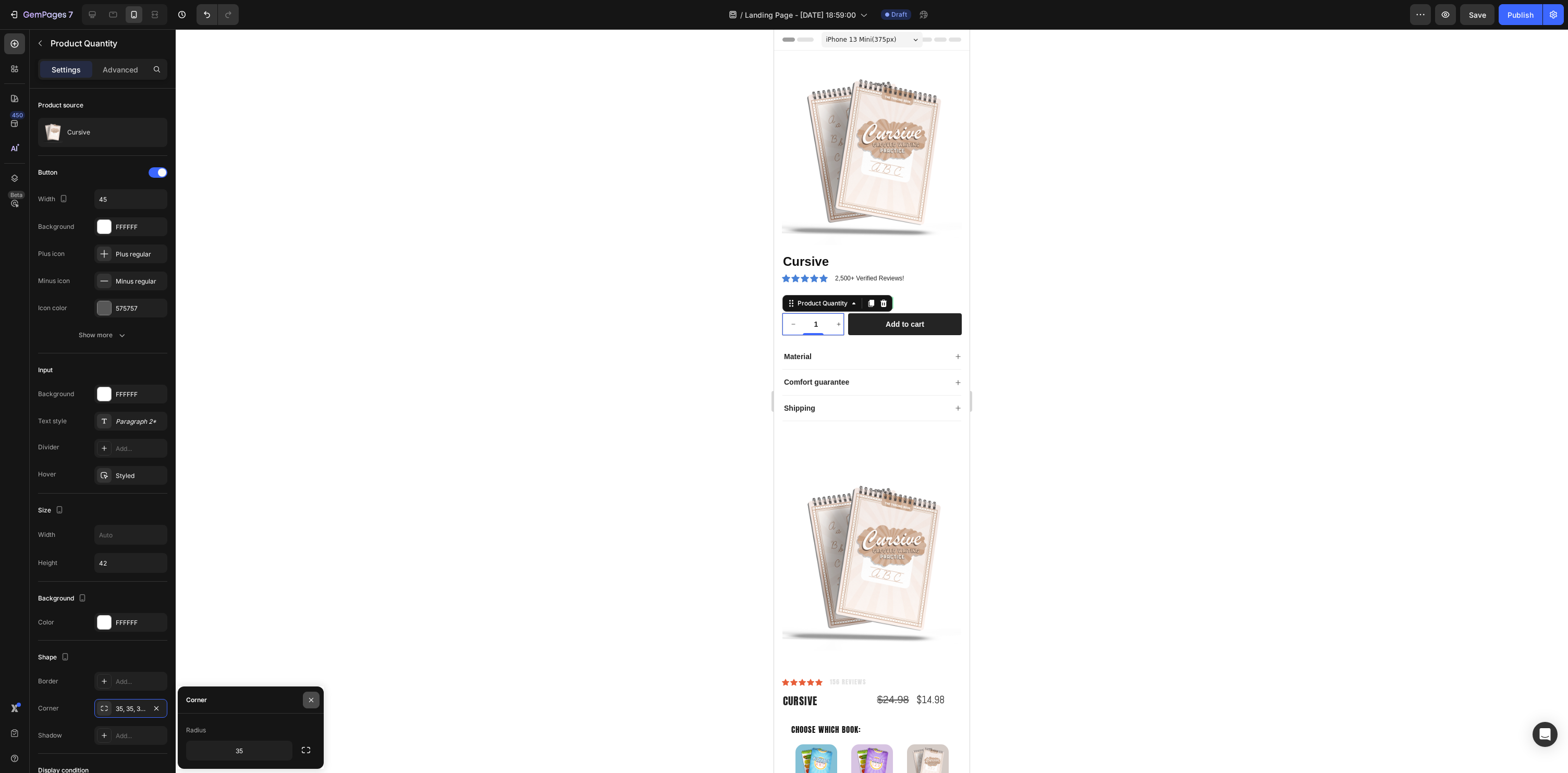
click at [316, 701] on button "button" at bounding box center [310, 700] width 17 height 17
click at [1085, 310] on div at bounding box center [871, 401] width 1393 height 744
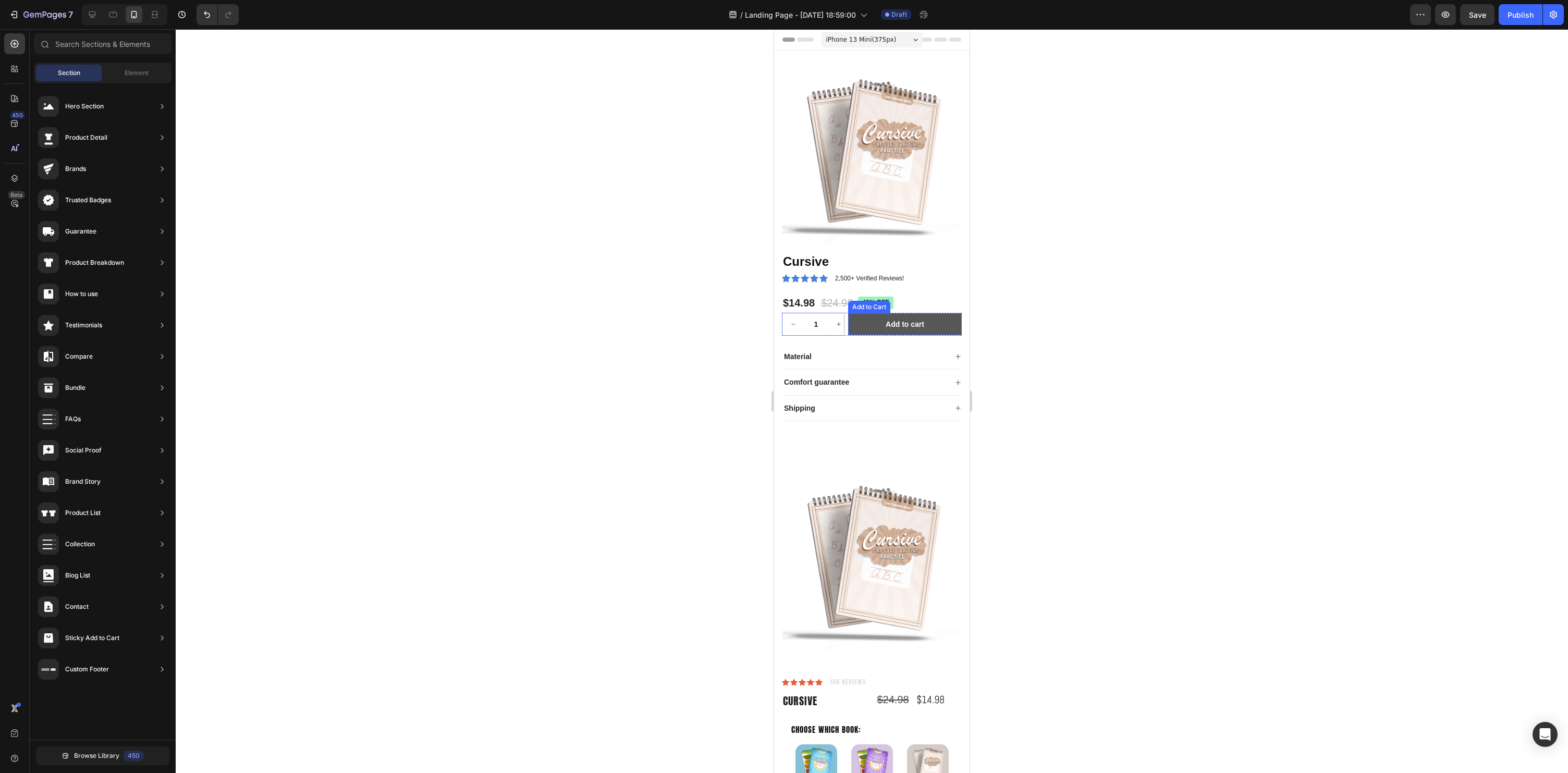
click at [880, 332] on button "Add to cart" at bounding box center [905, 325] width 114 height 22
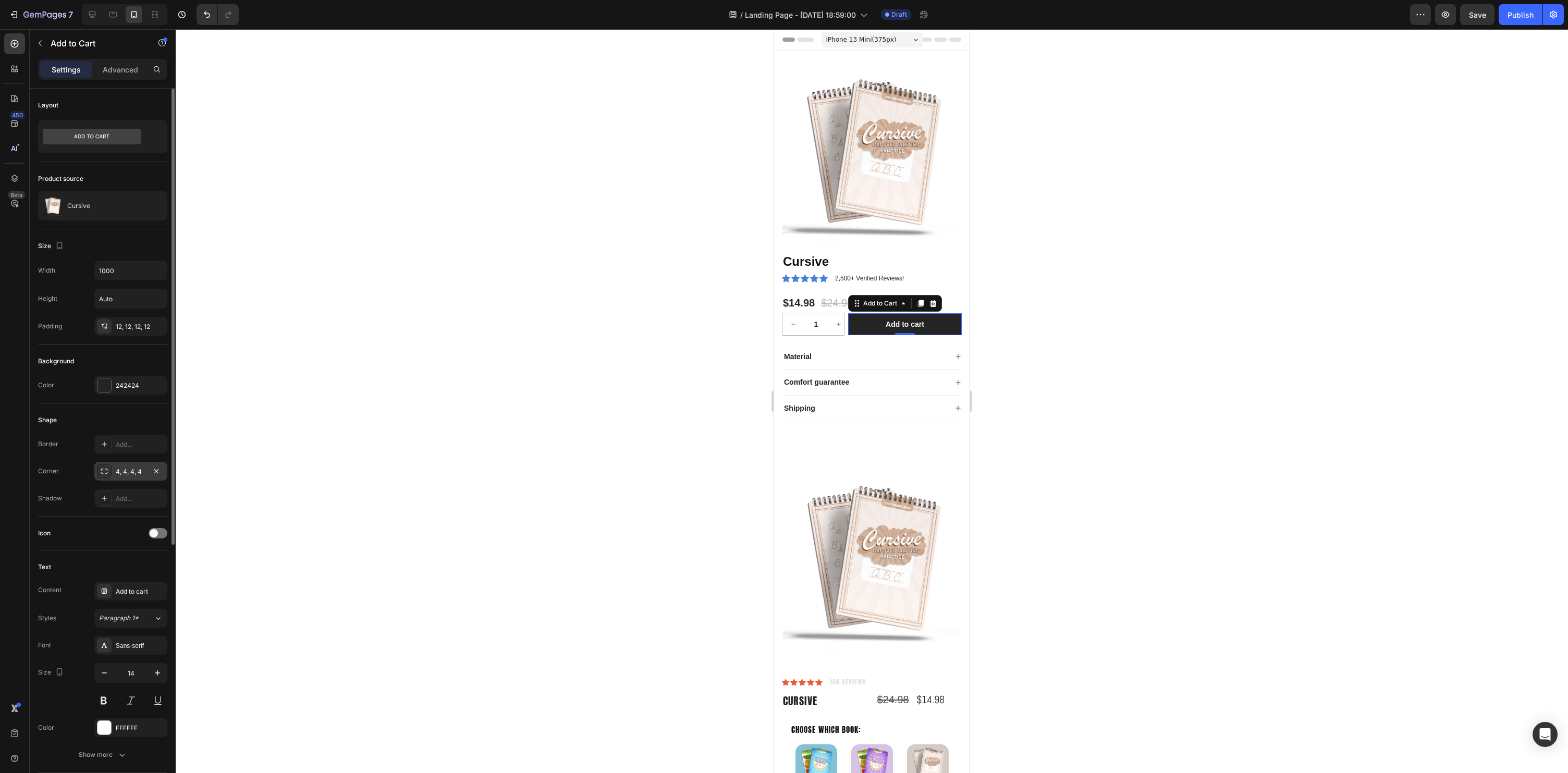
click at [125, 470] on div "4, 4, 4, 4" at bounding box center [131, 471] width 30 height 9
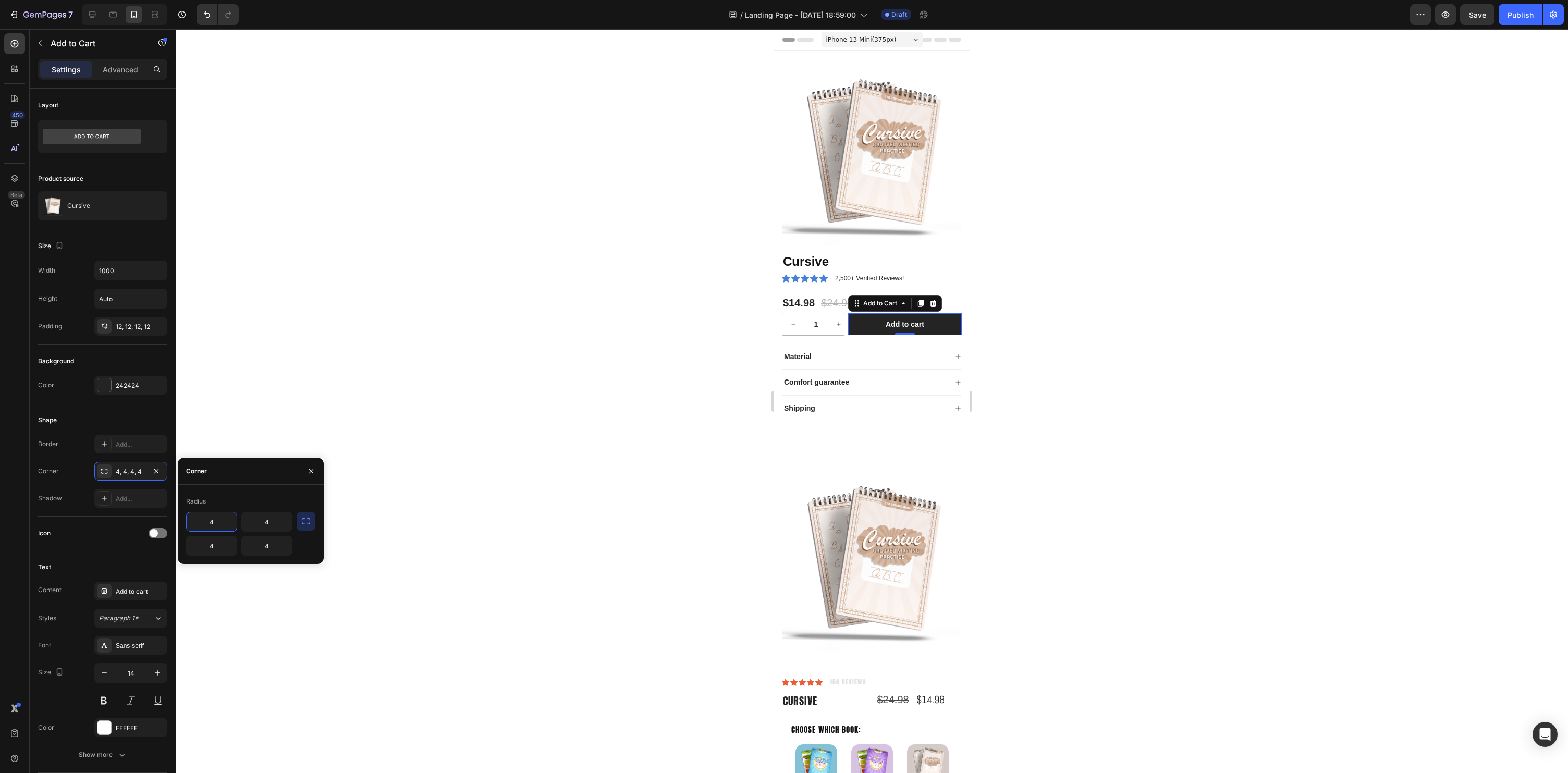
click at [225, 521] on input "4" at bounding box center [211, 522] width 50 height 19
type input "35"
click at [307, 520] on icon "button" at bounding box center [306, 520] width 10 height 10
click at [638, 482] on div at bounding box center [871, 401] width 1393 height 744
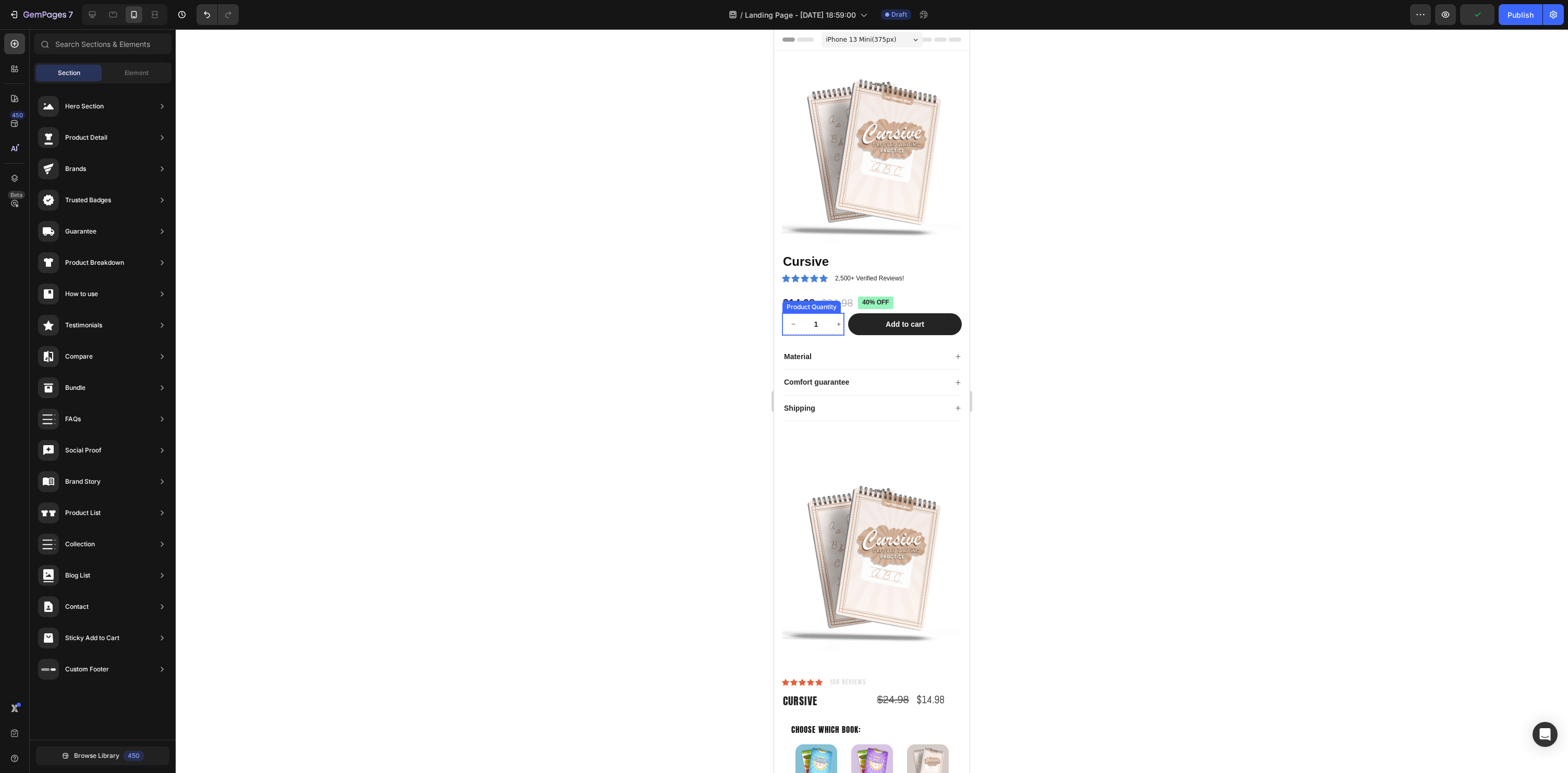
click at [812, 332] on input "1" at bounding box center [816, 325] width 24 height 22
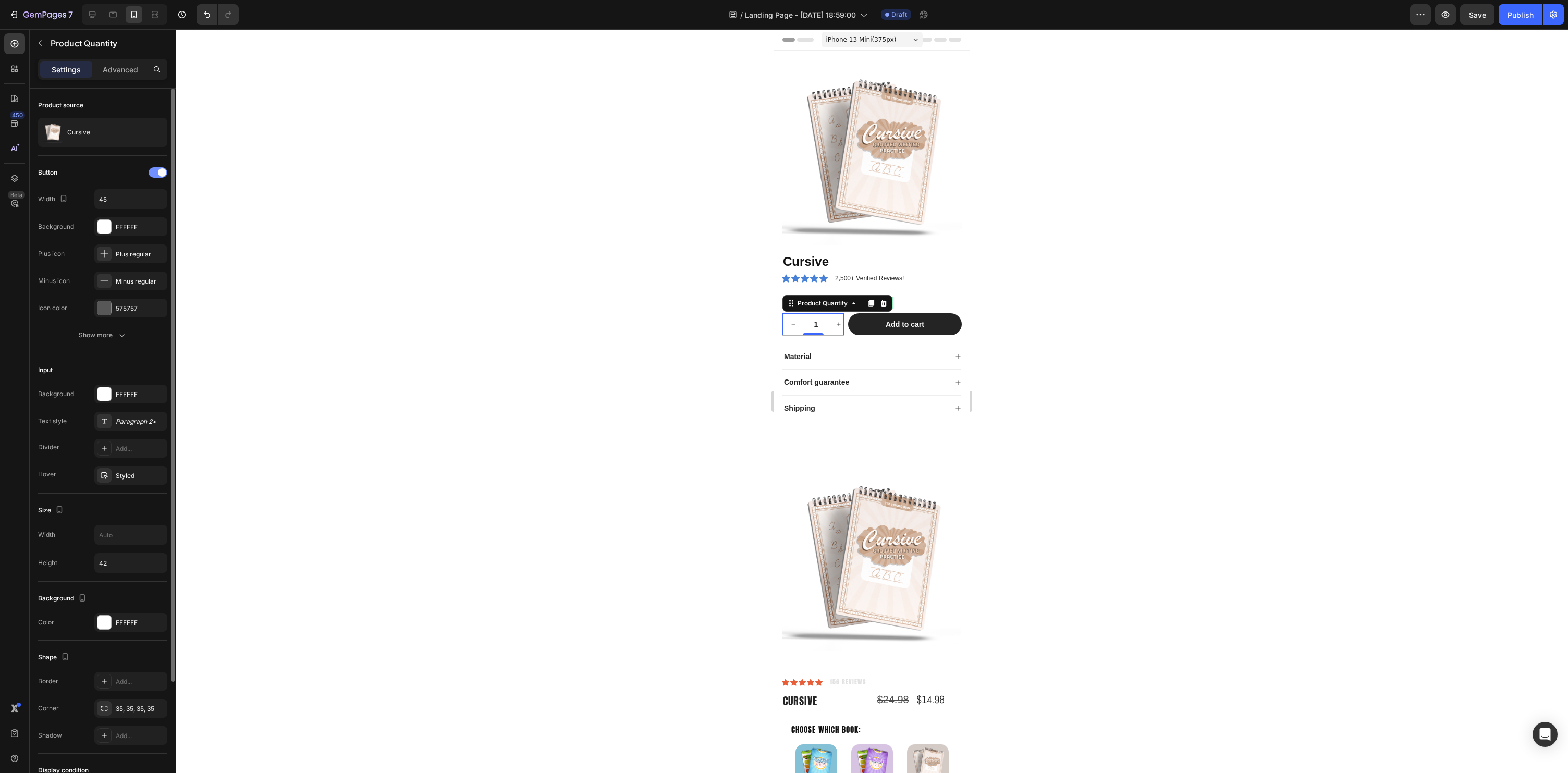
click at [158, 174] on div at bounding box center [158, 172] width 19 height 10
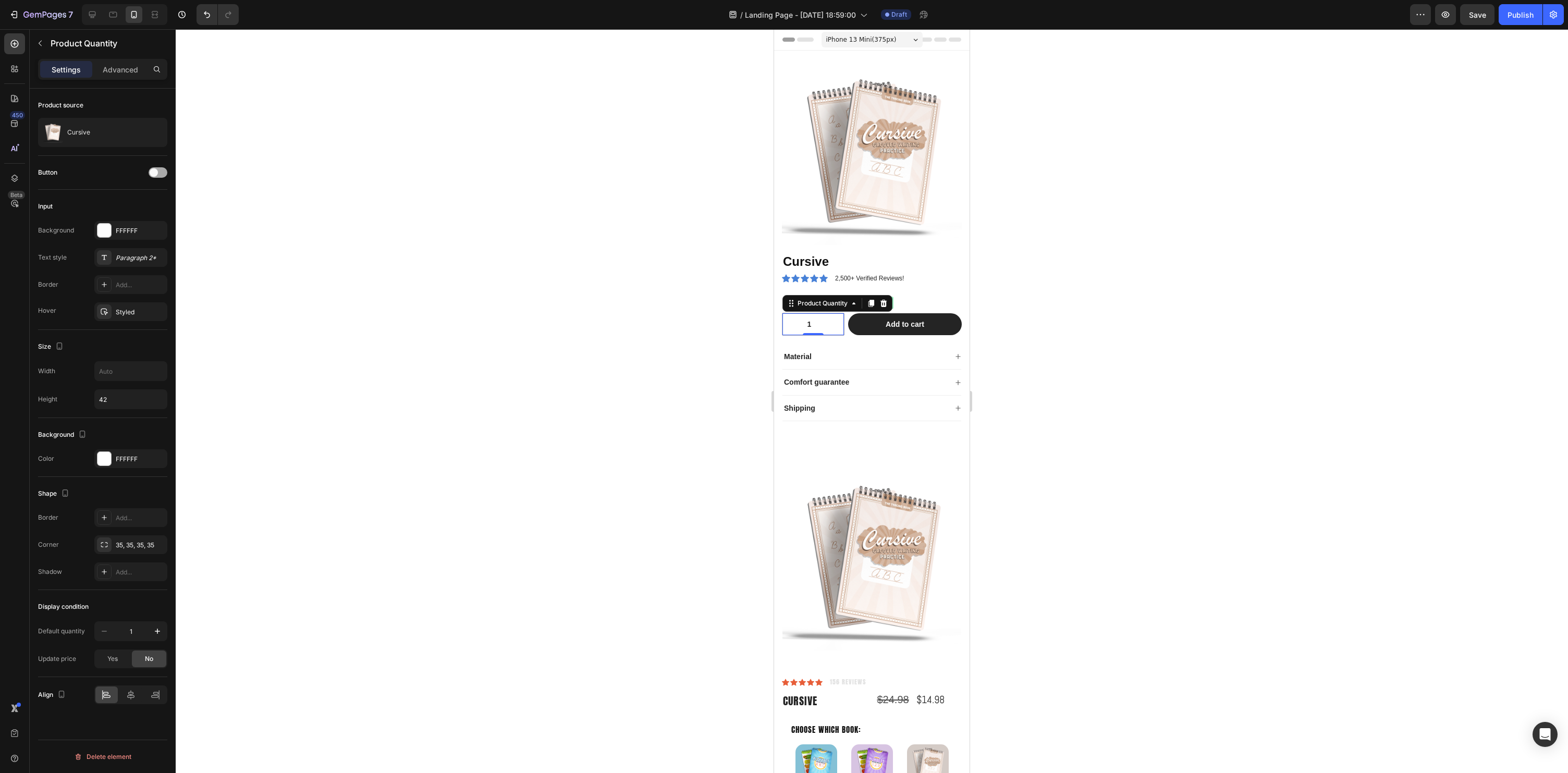
click at [158, 174] on div at bounding box center [158, 172] width 19 height 10
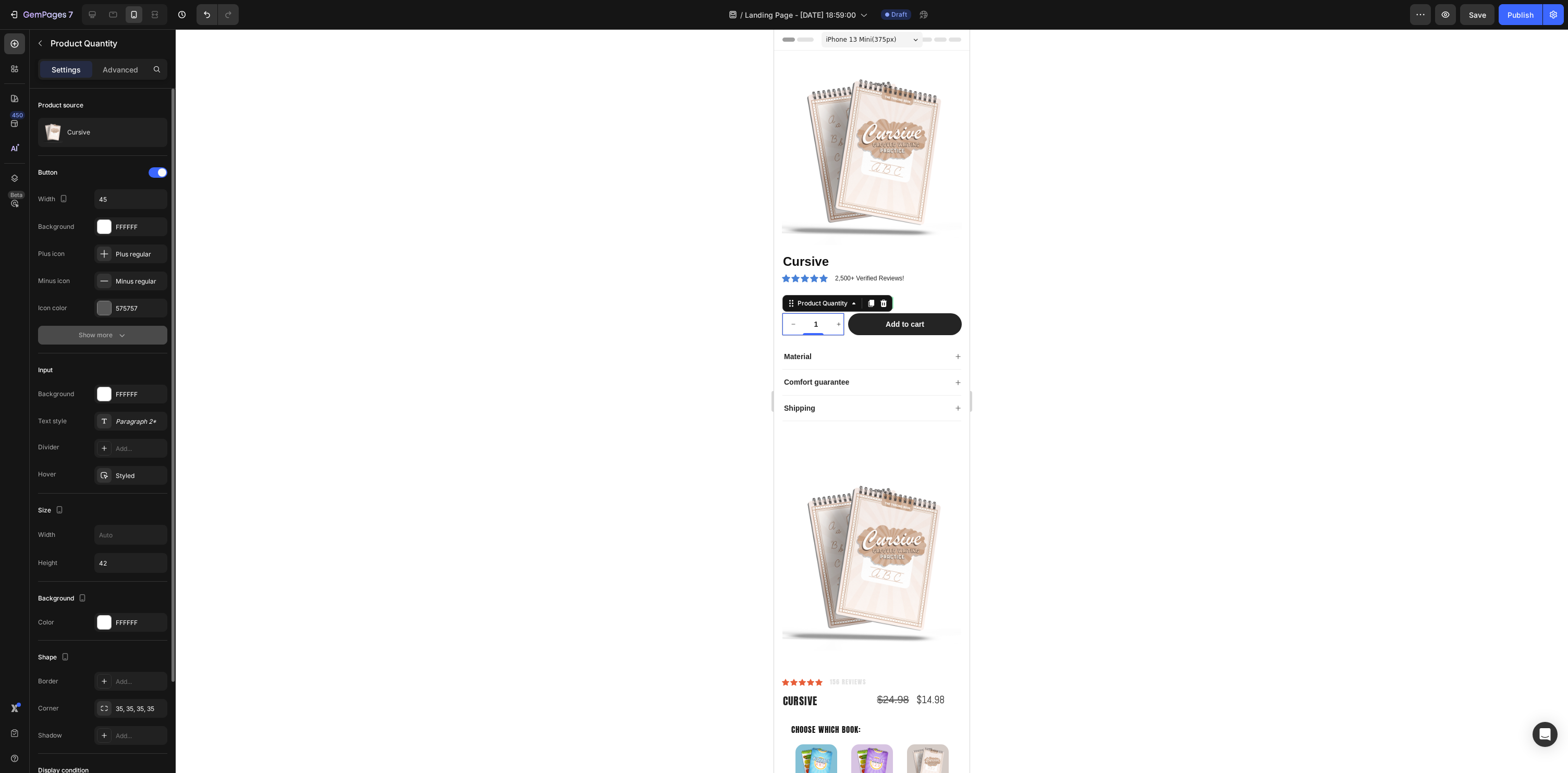
click at [104, 332] on div "Show more" at bounding box center [103, 335] width 48 height 10
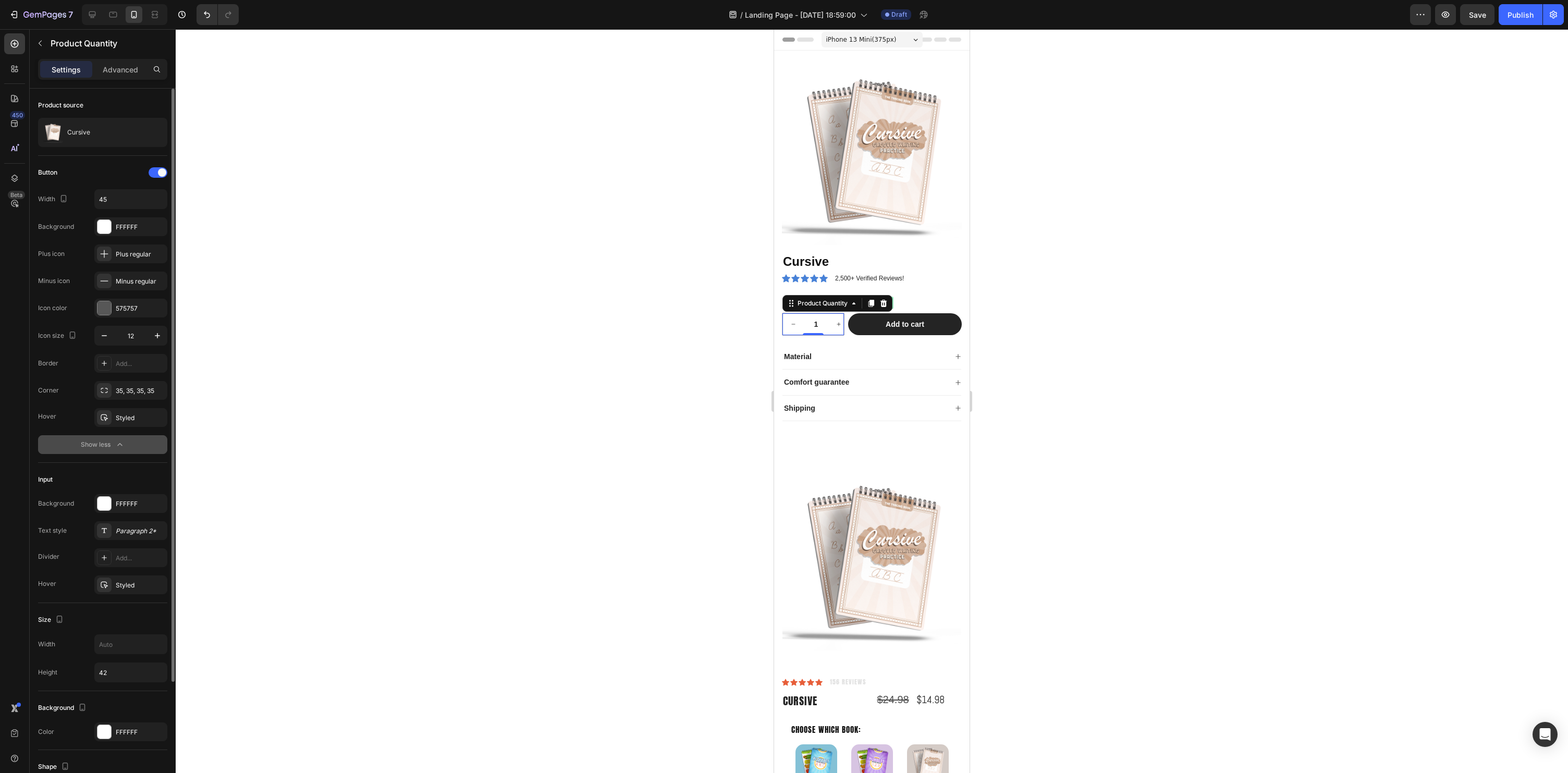
click at [108, 441] on div "Show less" at bounding box center [103, 444] width 44 height 10
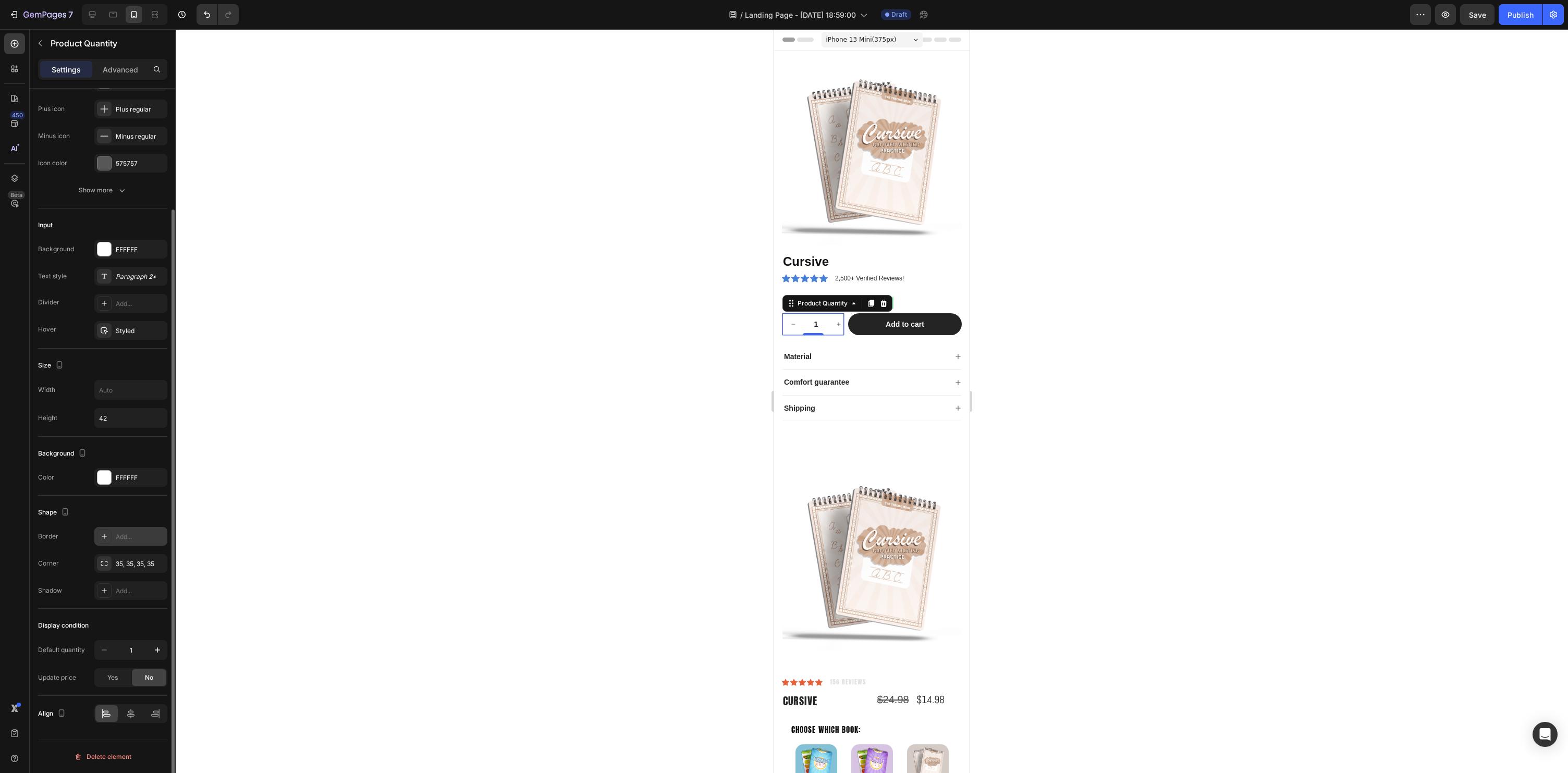
click at [100, 534] on icon at bounding box center [104, 536] width 9 height 9
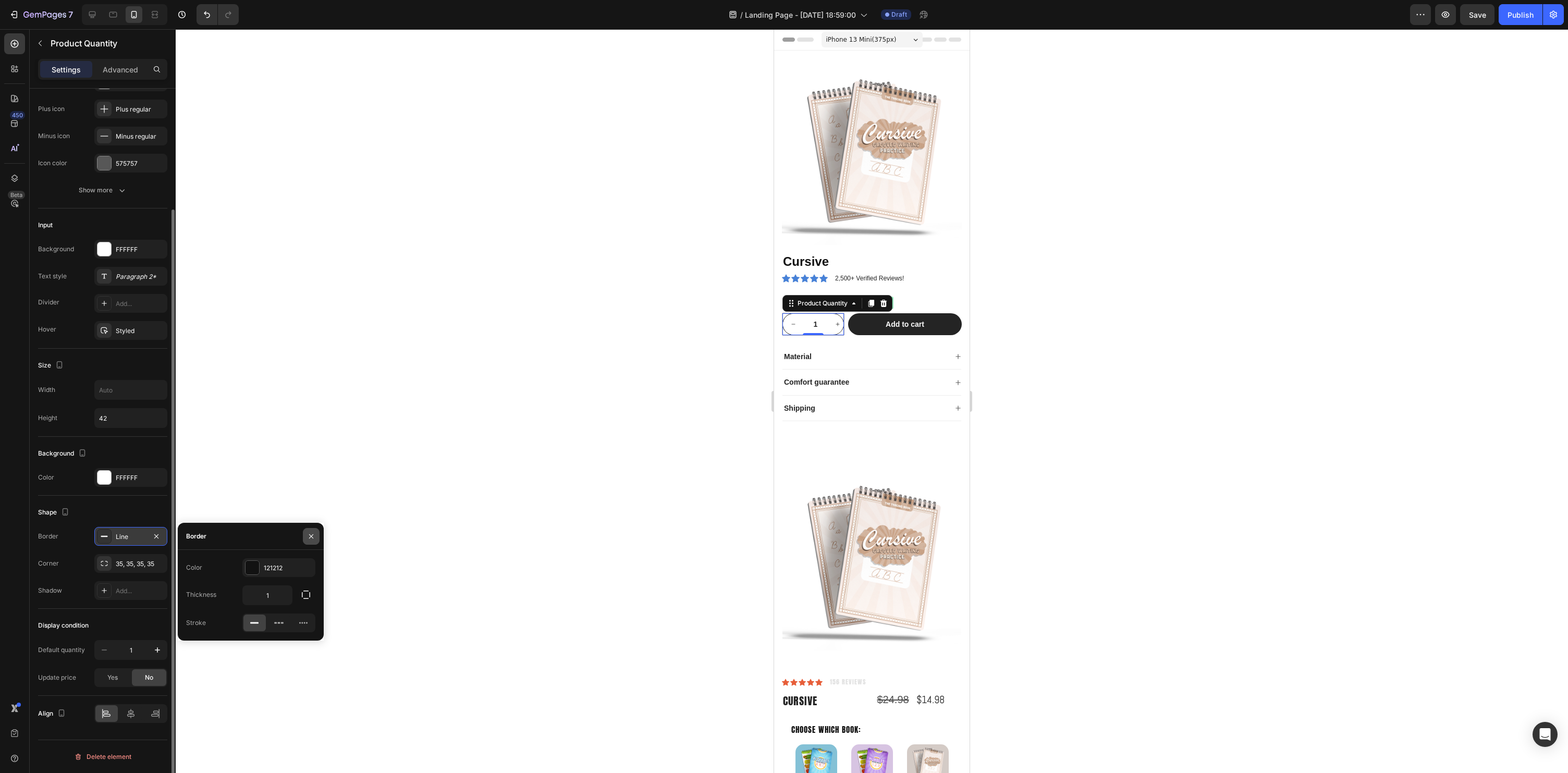
click at [312, 534] on icon "button" at bounding box center [311, 536] width 9 height 9
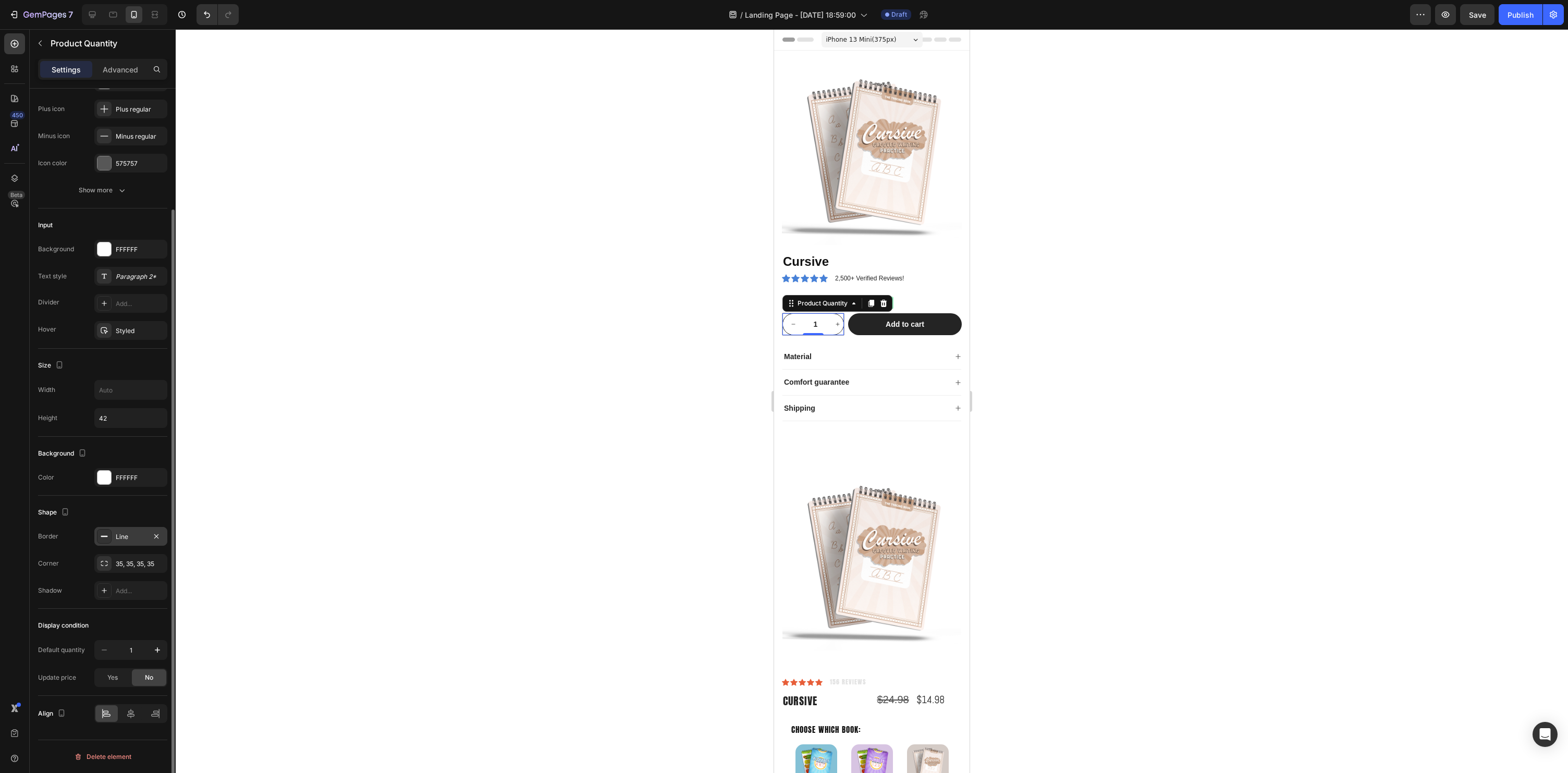
click at [525, 434] on div at bounding box center [871, 401] width 1393 height 744
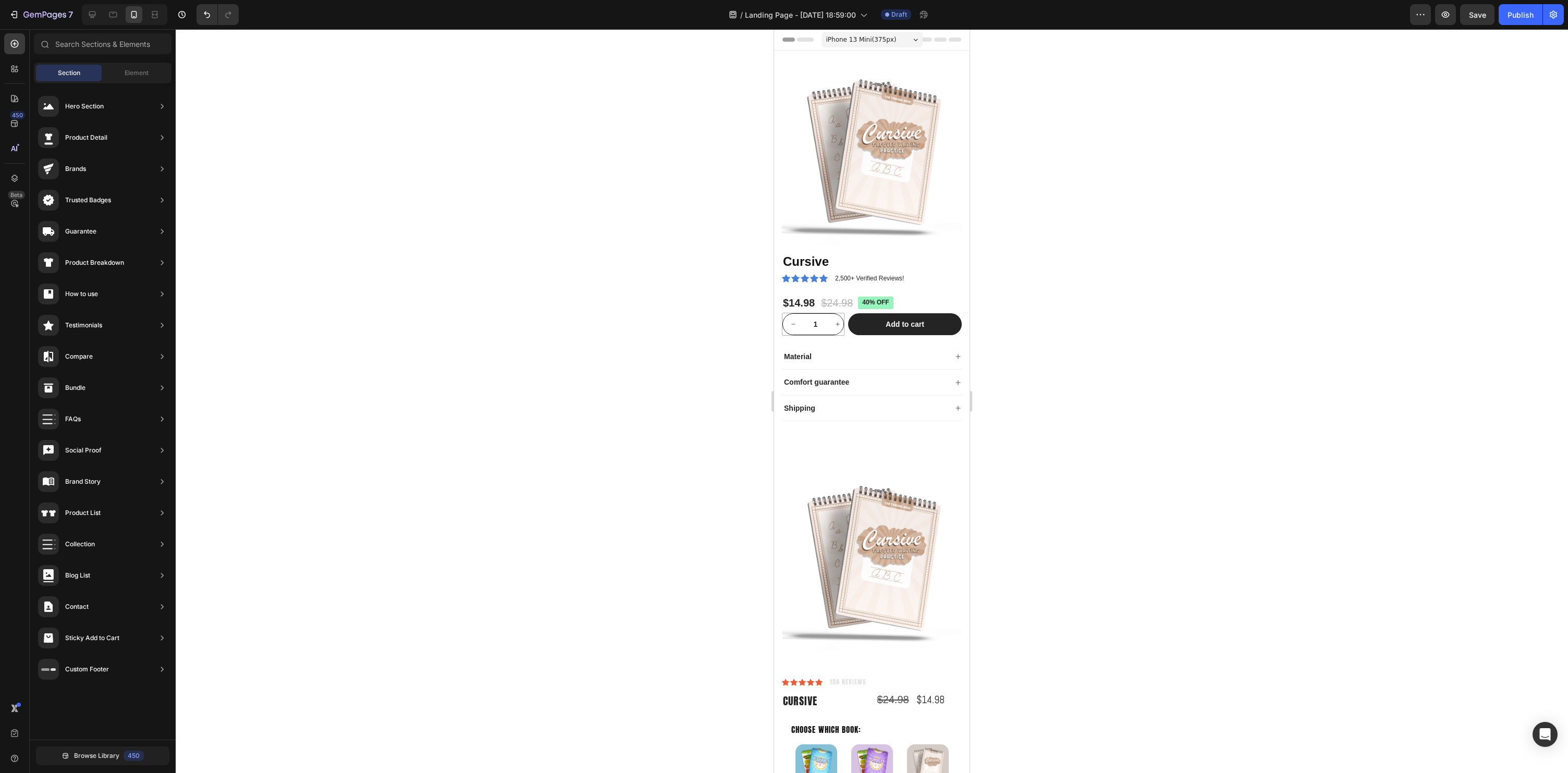
click at [1250, 402] on div at bounding box center [871, 401] width 1393 height 744
click at [843, 316] on div "1" at bounding box center [814, 325] width 62 height 22
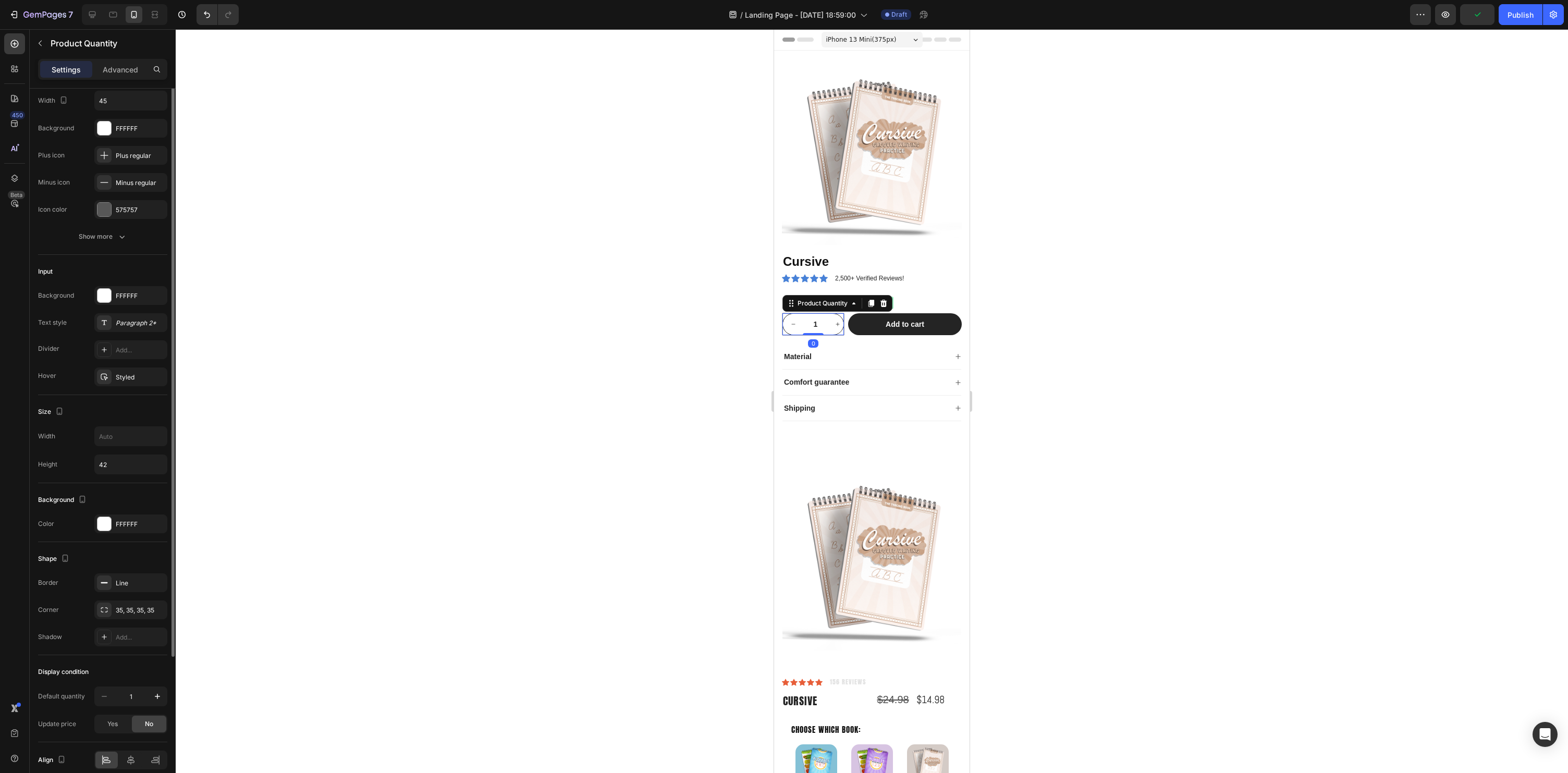
scroll to position [99, 0]
click at [100, 240] on div "Show more" at bounding box center [103, 235] width 48 height 10
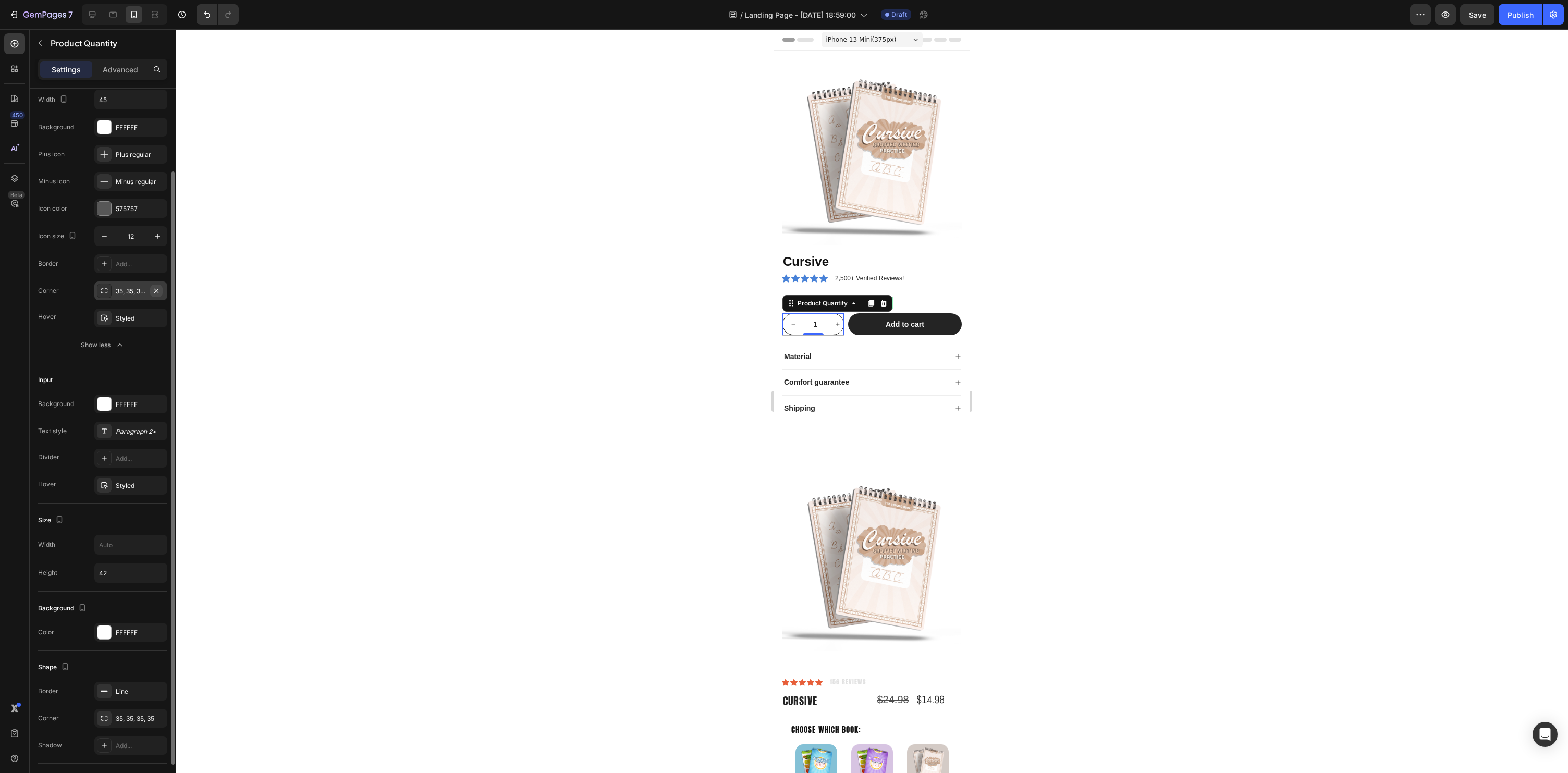
click at [160, 291] on button "button" at bounding box center [156, 291] width 13 height 13
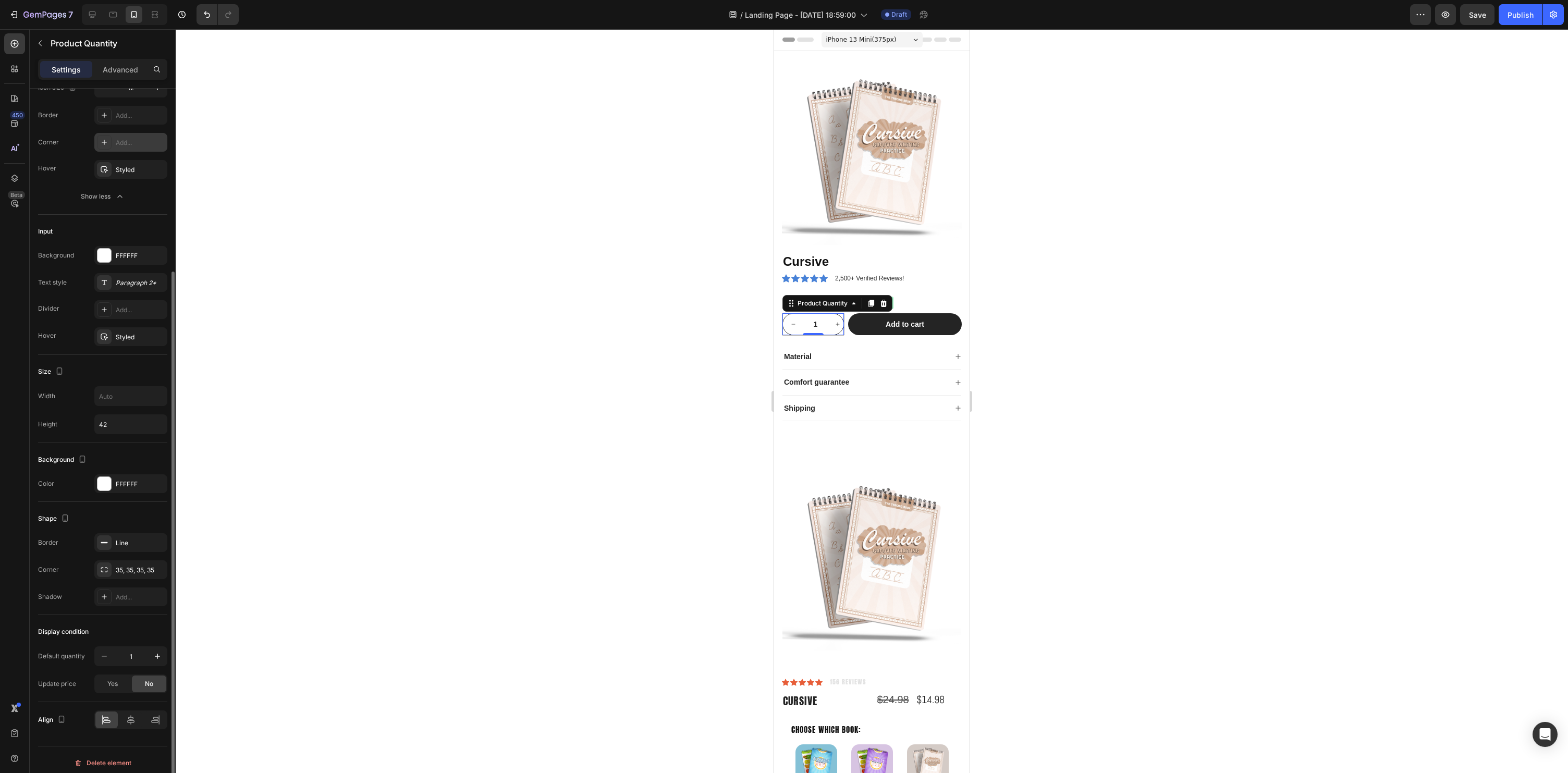
scroll to position [254, 0]
click at [490, 510] on div at bounding box center [871, 401] width 1393 height 744
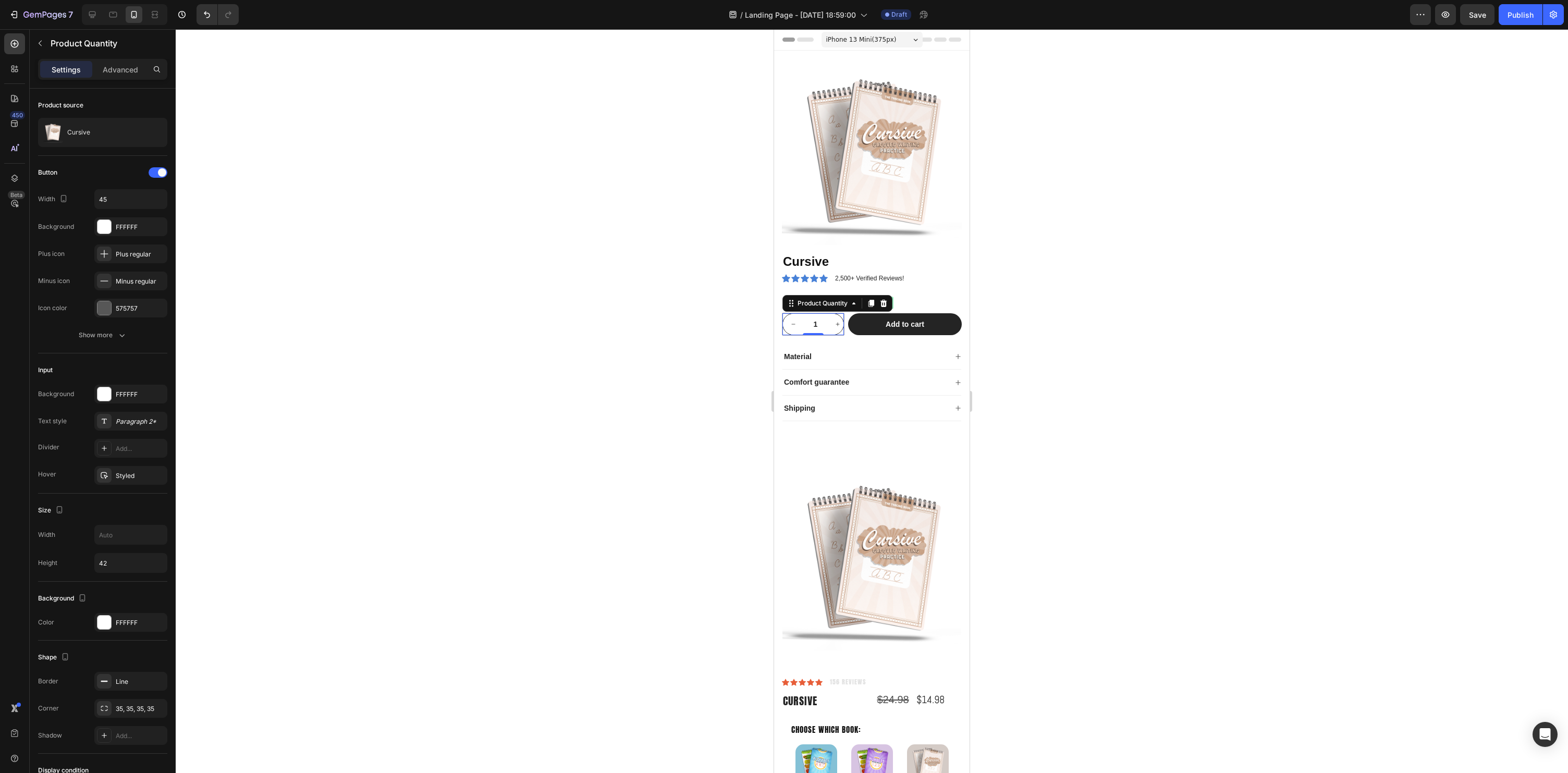
click at [843, 315] on div "1" at bounding box center [814, 325] width 62 height 22
click at [130, 274] on div "Minus regular" at bounding box center [130, 281] width 73 height 19
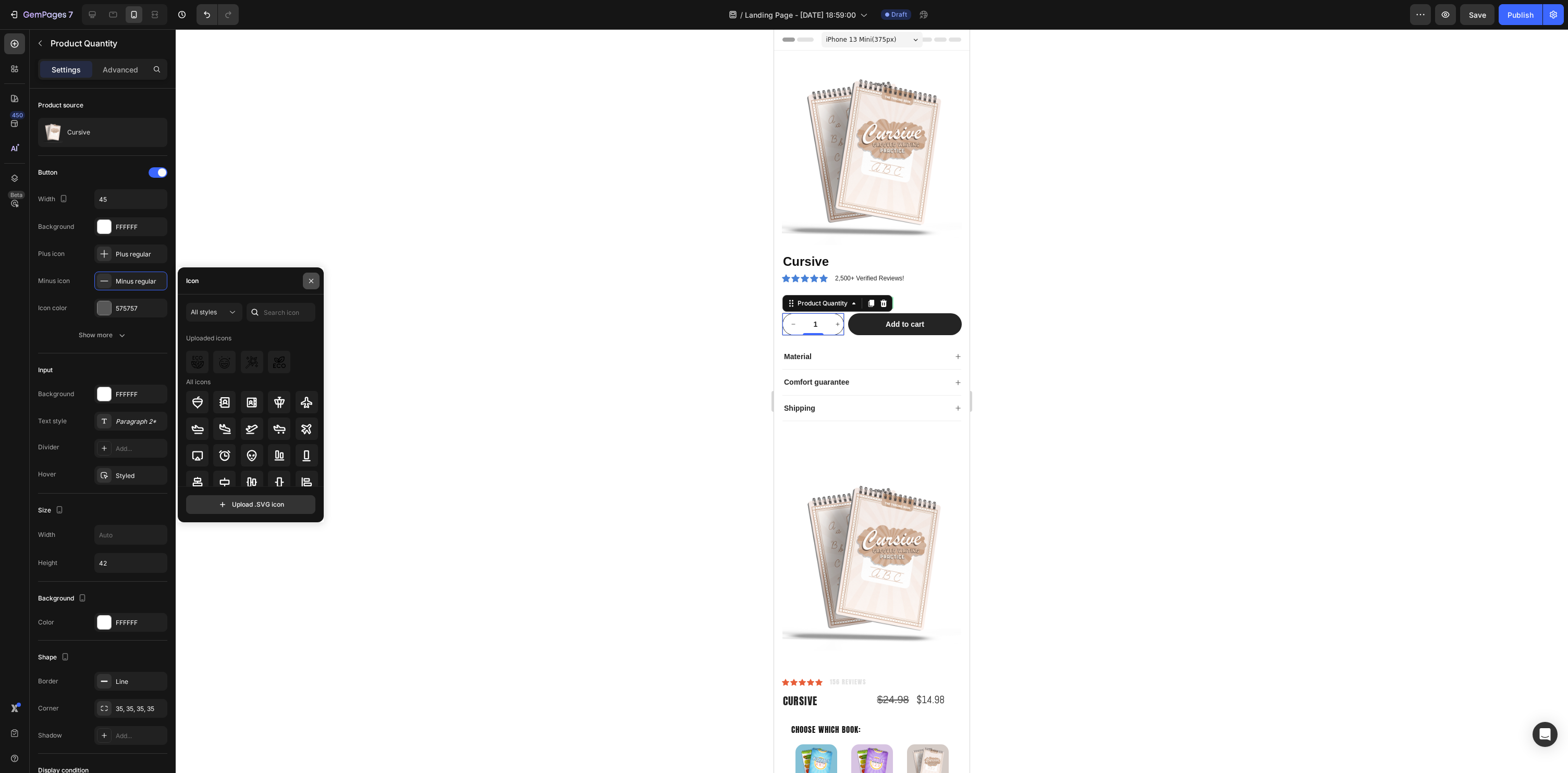
click at [311, 276] on icon "button" at bounding box center [311, 280] width 9 height 9
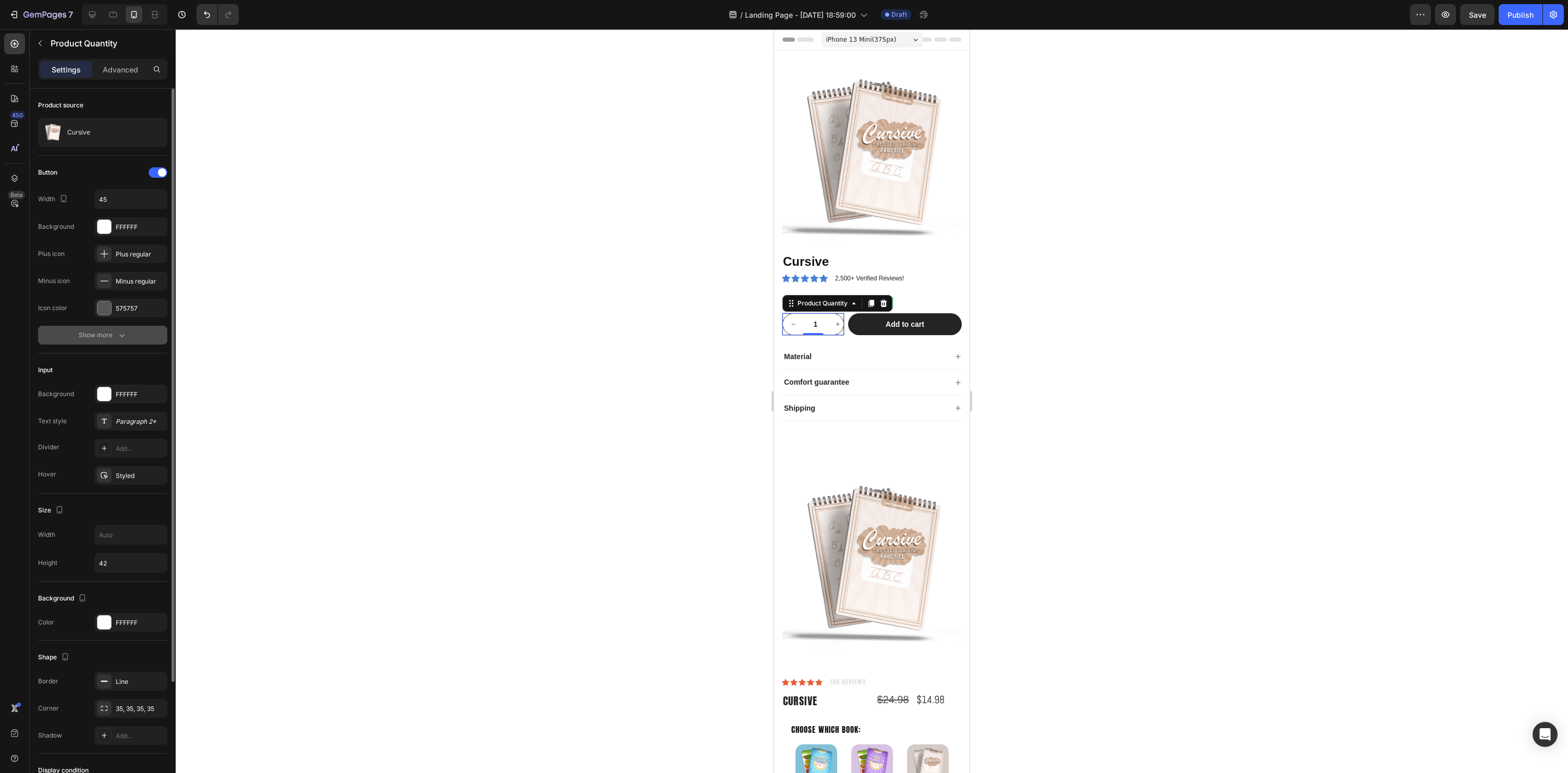
click at [126, 332] on icon "button" at bounding box center [122, 335] width 10 height 10
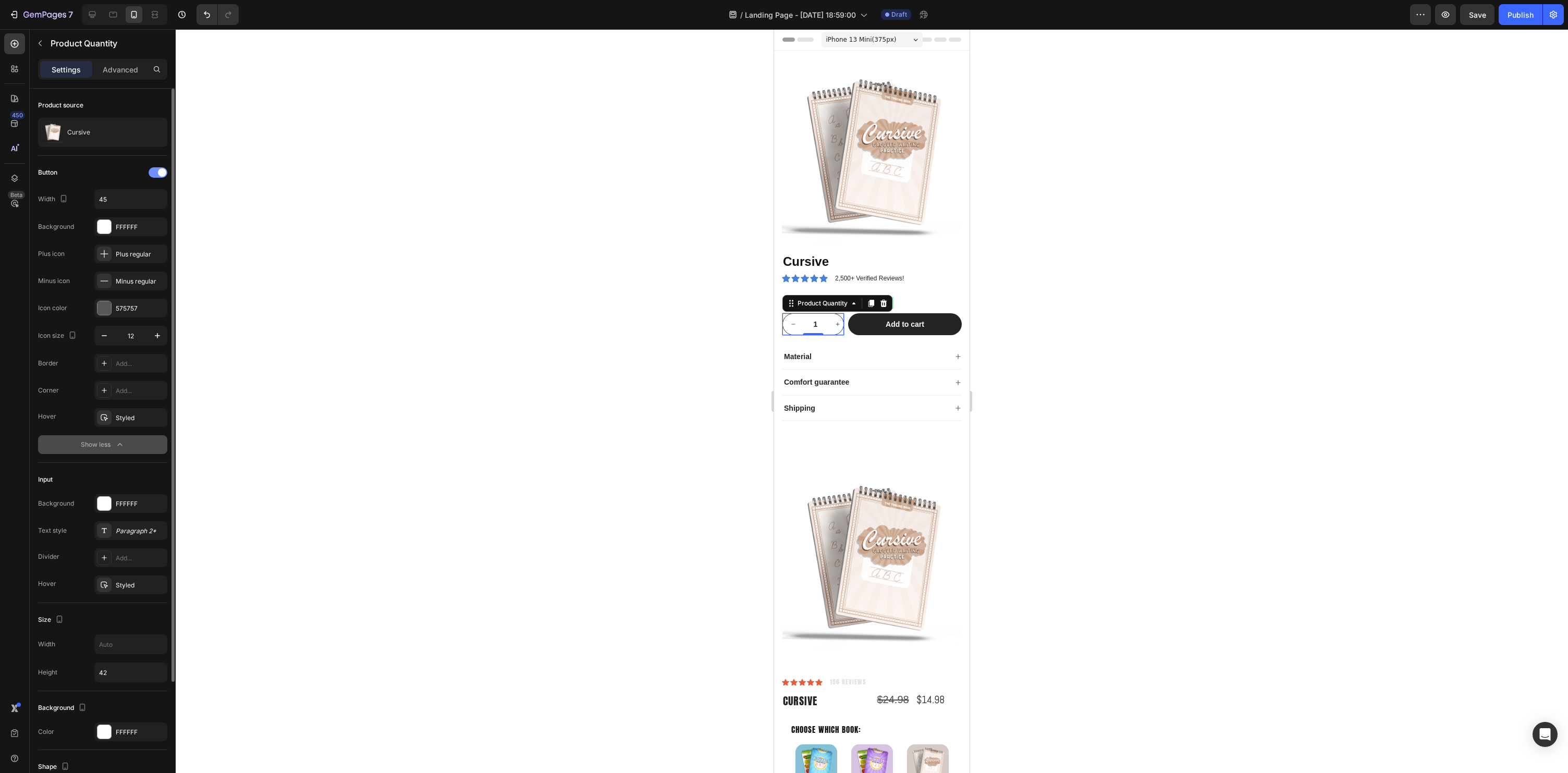
click at [161, 171] on span at bounding box center [162, 172] width 9 height 9
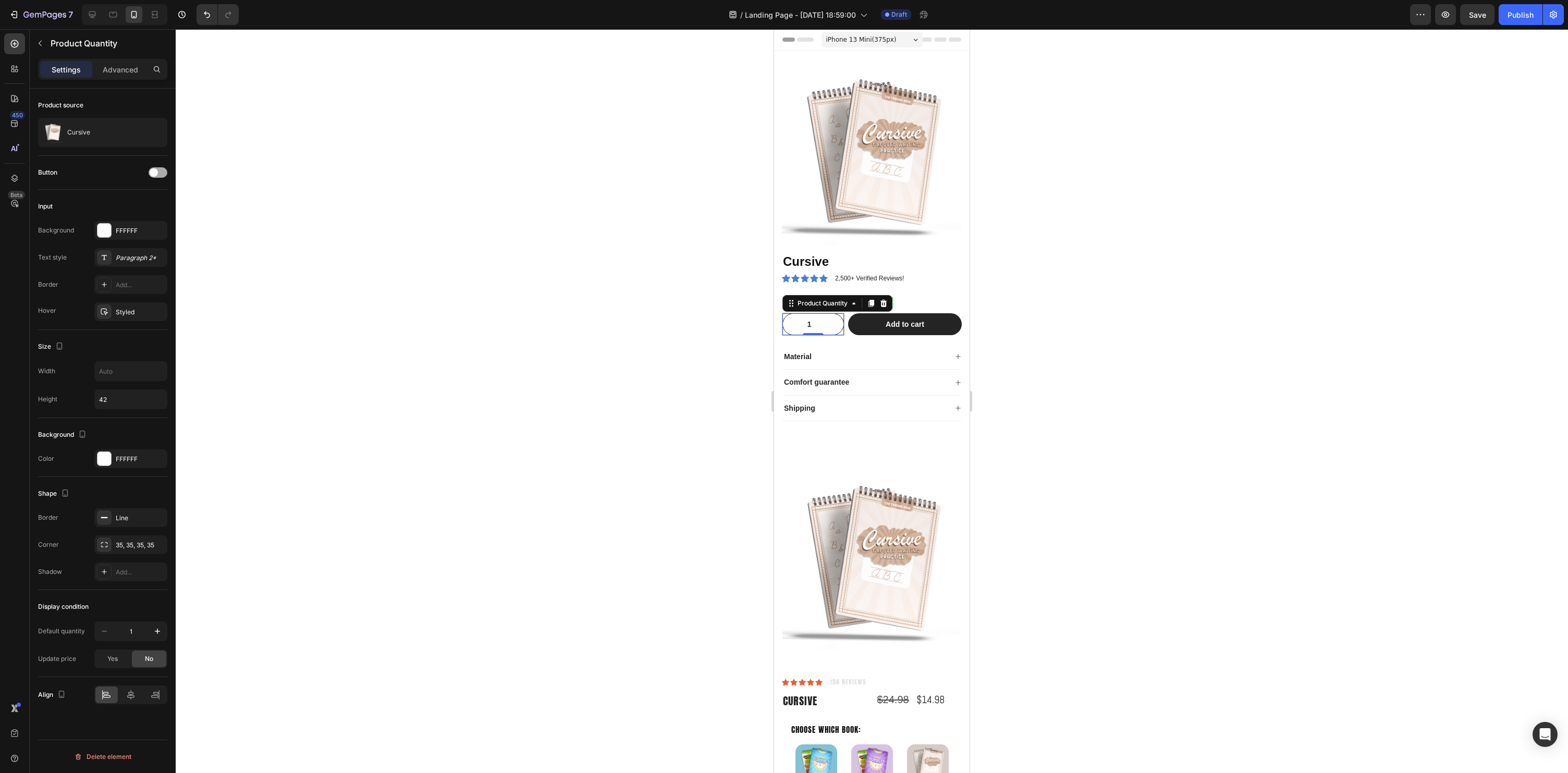
click at [161, 171] on div at bounding box center [158, 172] width 19 height 10
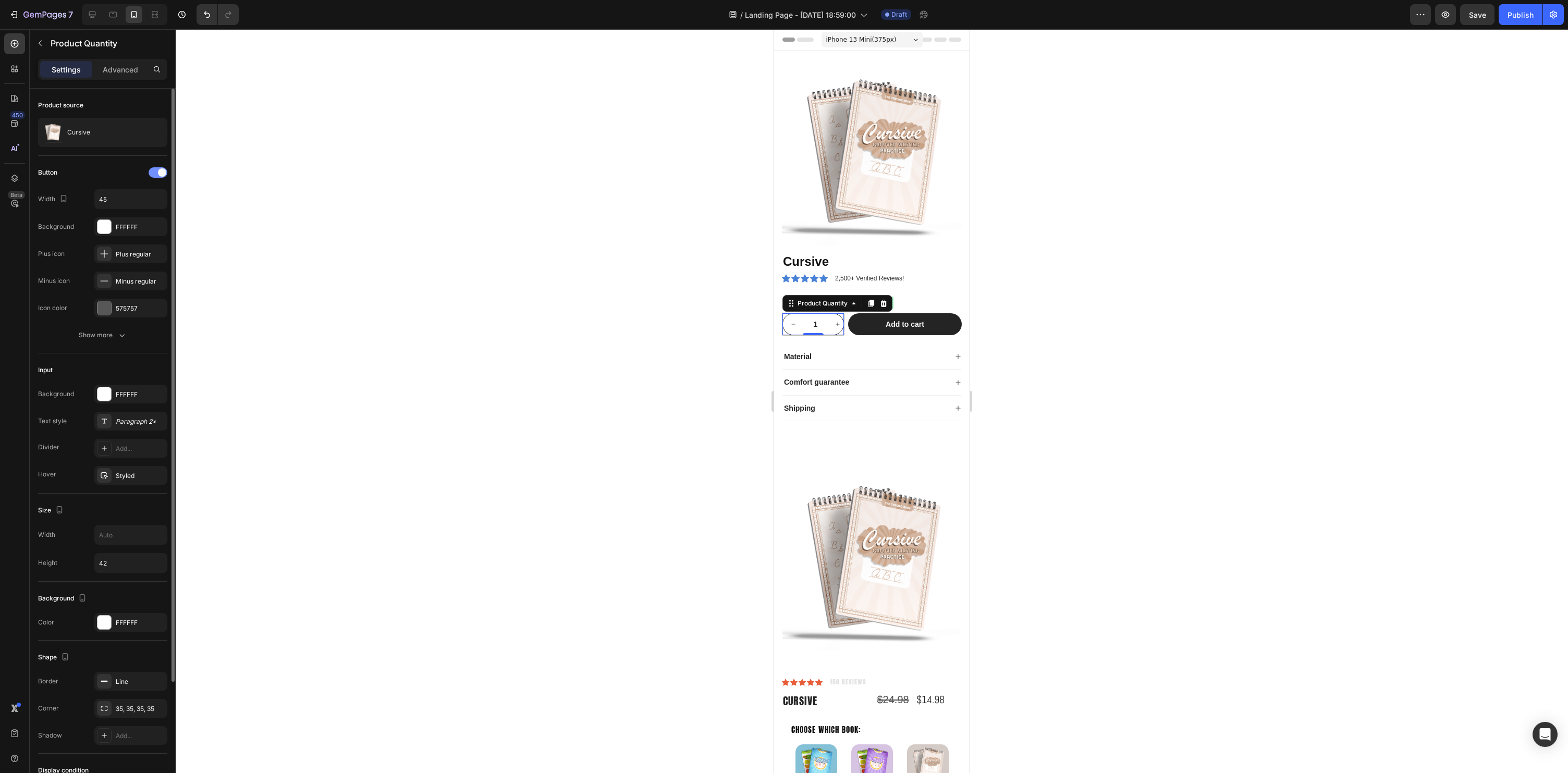
click at [161, 171] on span at bounding box center [162, 172] width 9 height 9
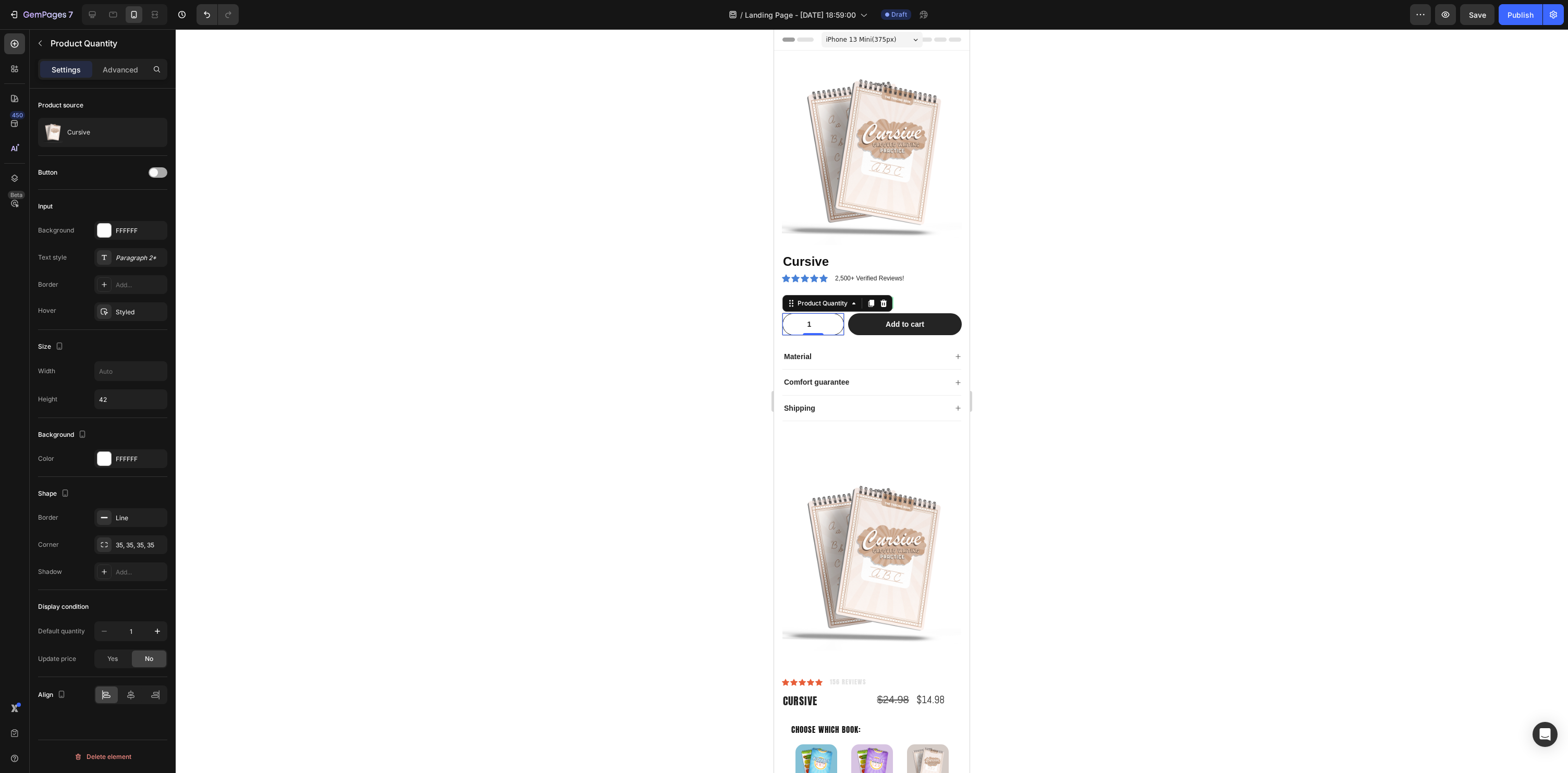
click at [161, 171] on div at bounding box center [158, 172] width 19 height 10
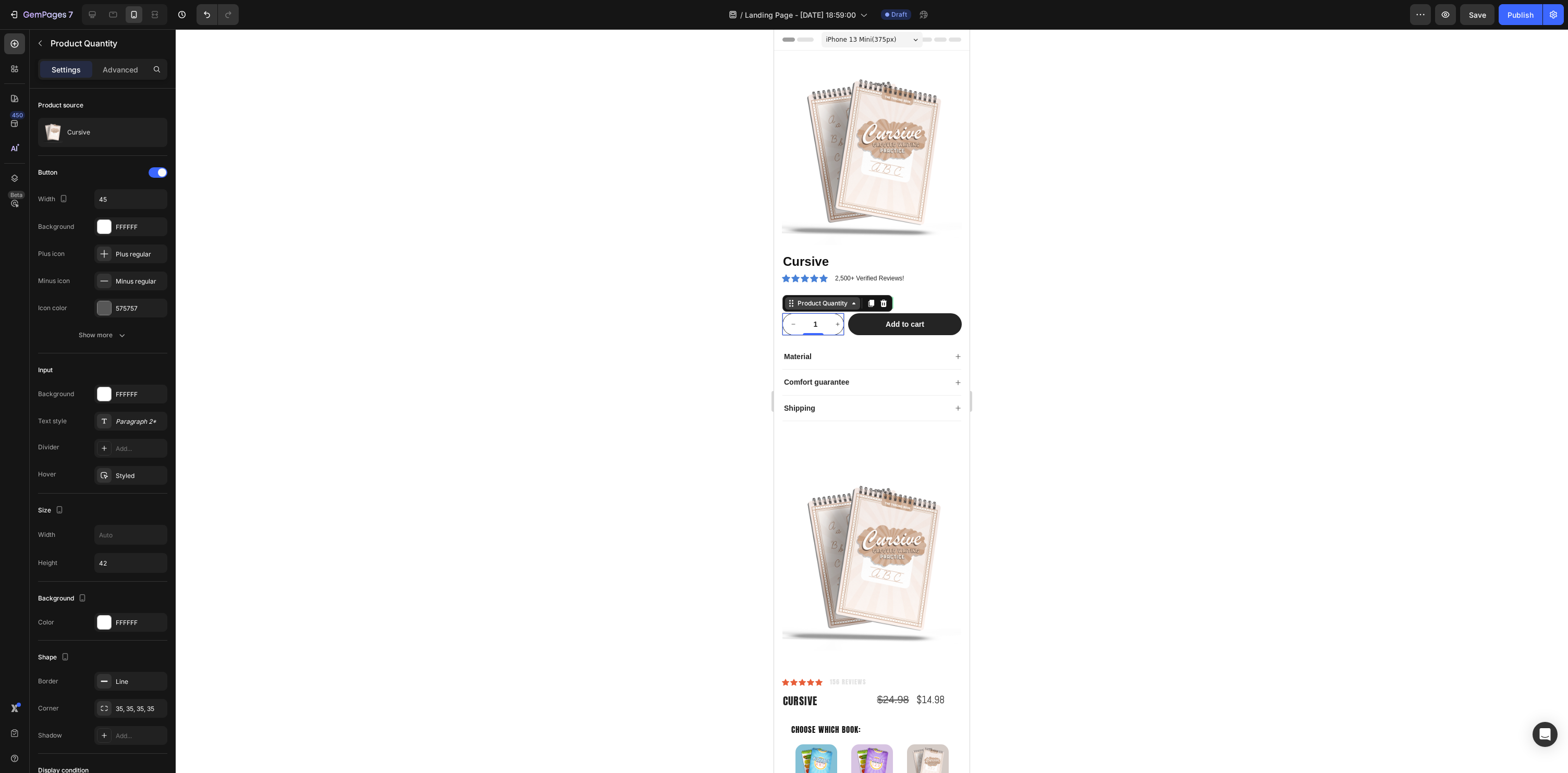
click at [807, 302] on div "Product Quantity" at bounding box center [822, 303] width 55 height 9
click at [810, 267] on div "Row 2 cols" at bounding box center [806, 266] width 36 height 6
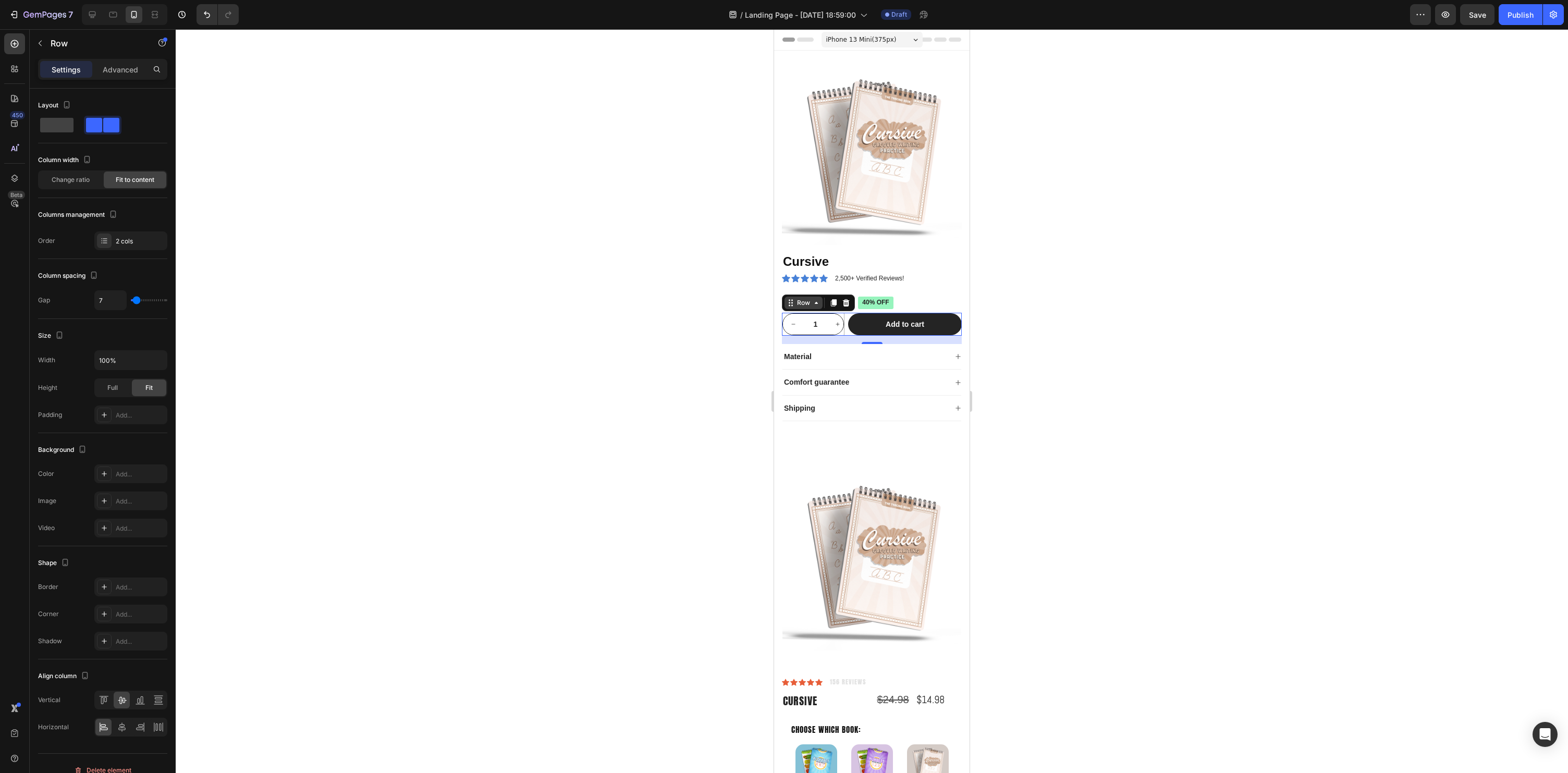
click at [806, 303] on div "Row" at bounding box center [803, 303] width 17 height 9
drag, startPoint x: 685, startPoint y: 347, endPoint x: 701, endPoint y: 343, distance: 16.5
click at [685, 347] on div at bounding box center [871, 401] width 1393 height 744
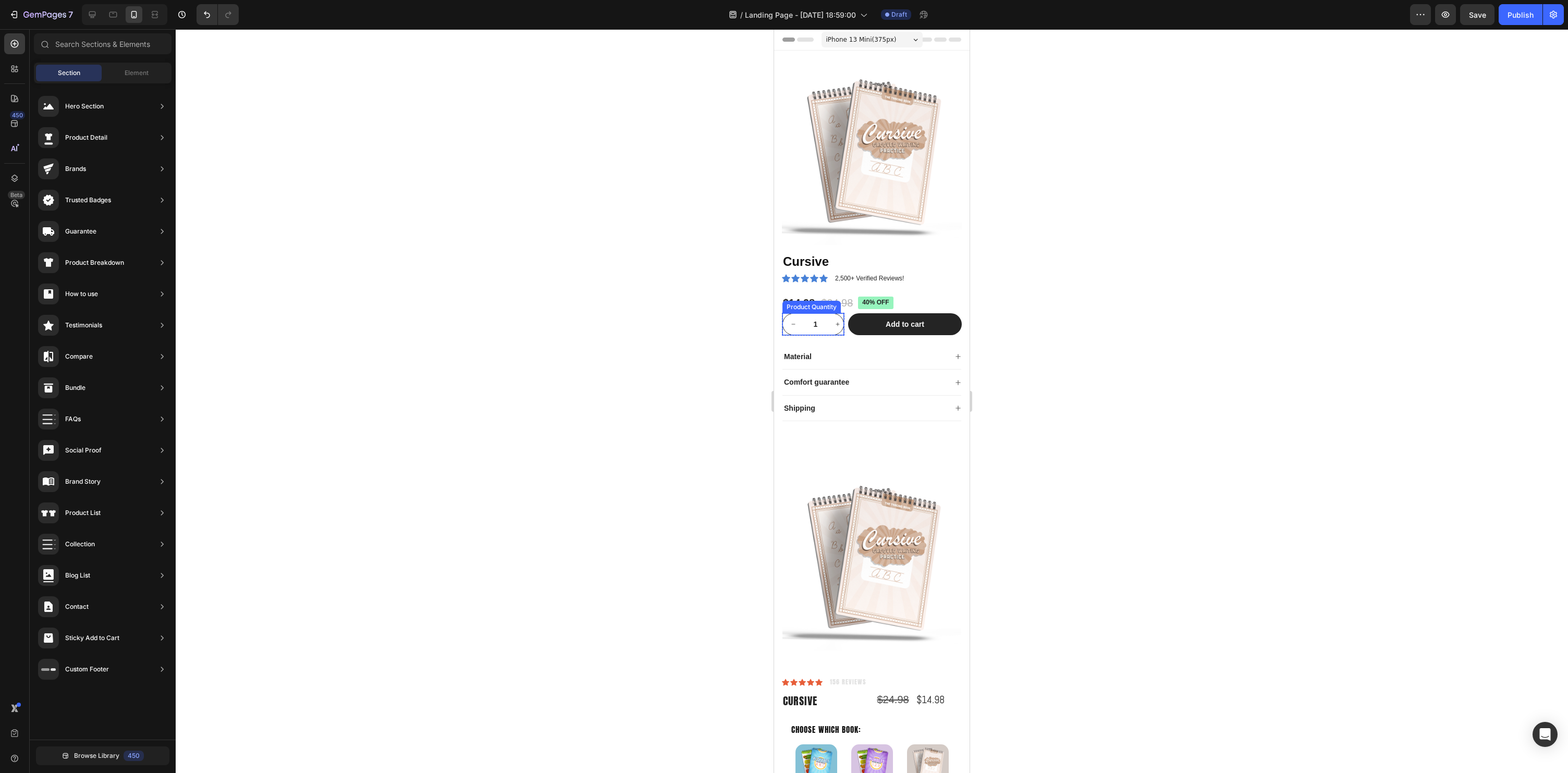
click at [839, 334] on div "1" at bounding box center [814, 325] width 62 height 22
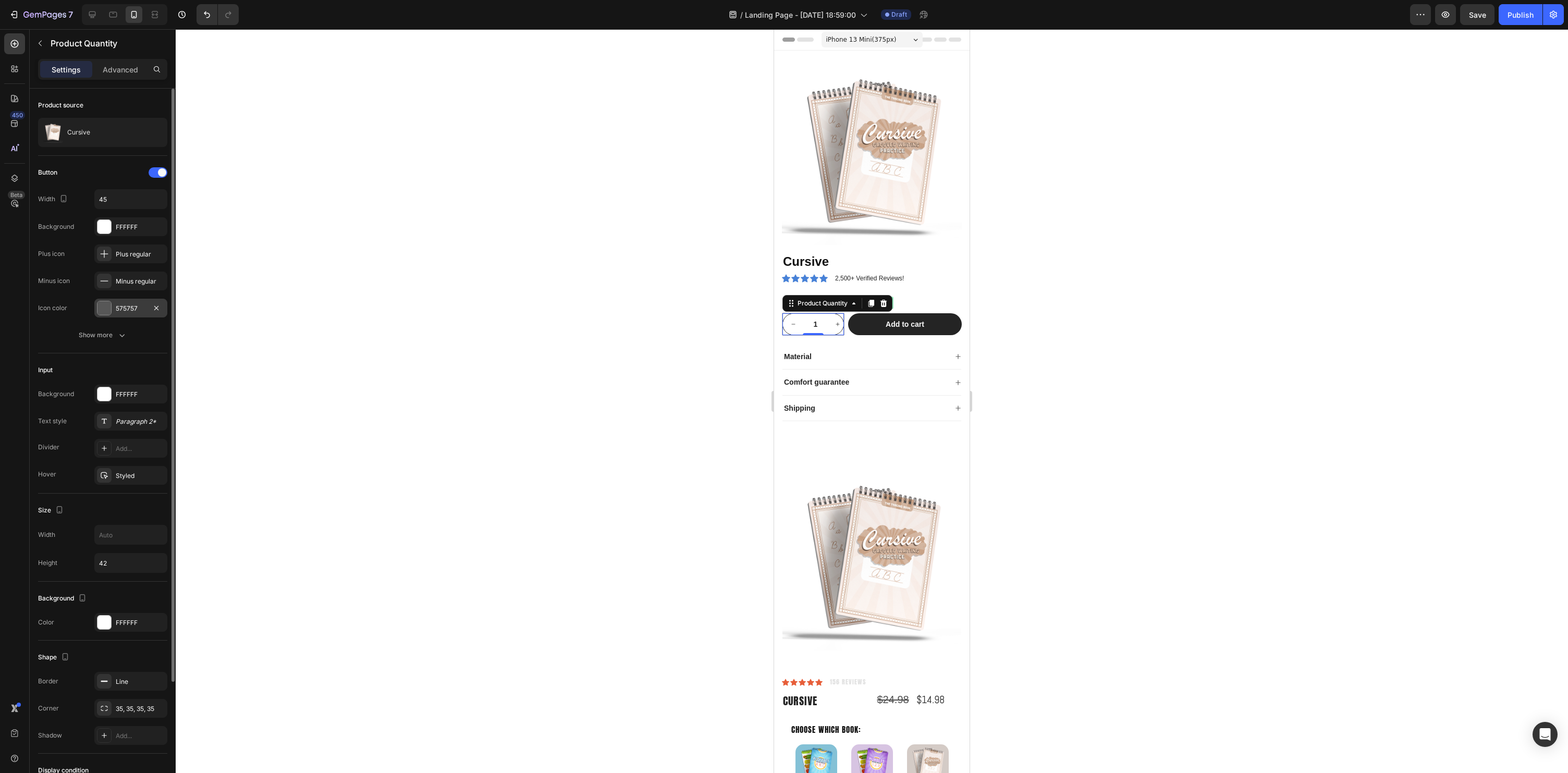
click at [105, 308] on div at bounding box center [103, 307] width 13 height 13
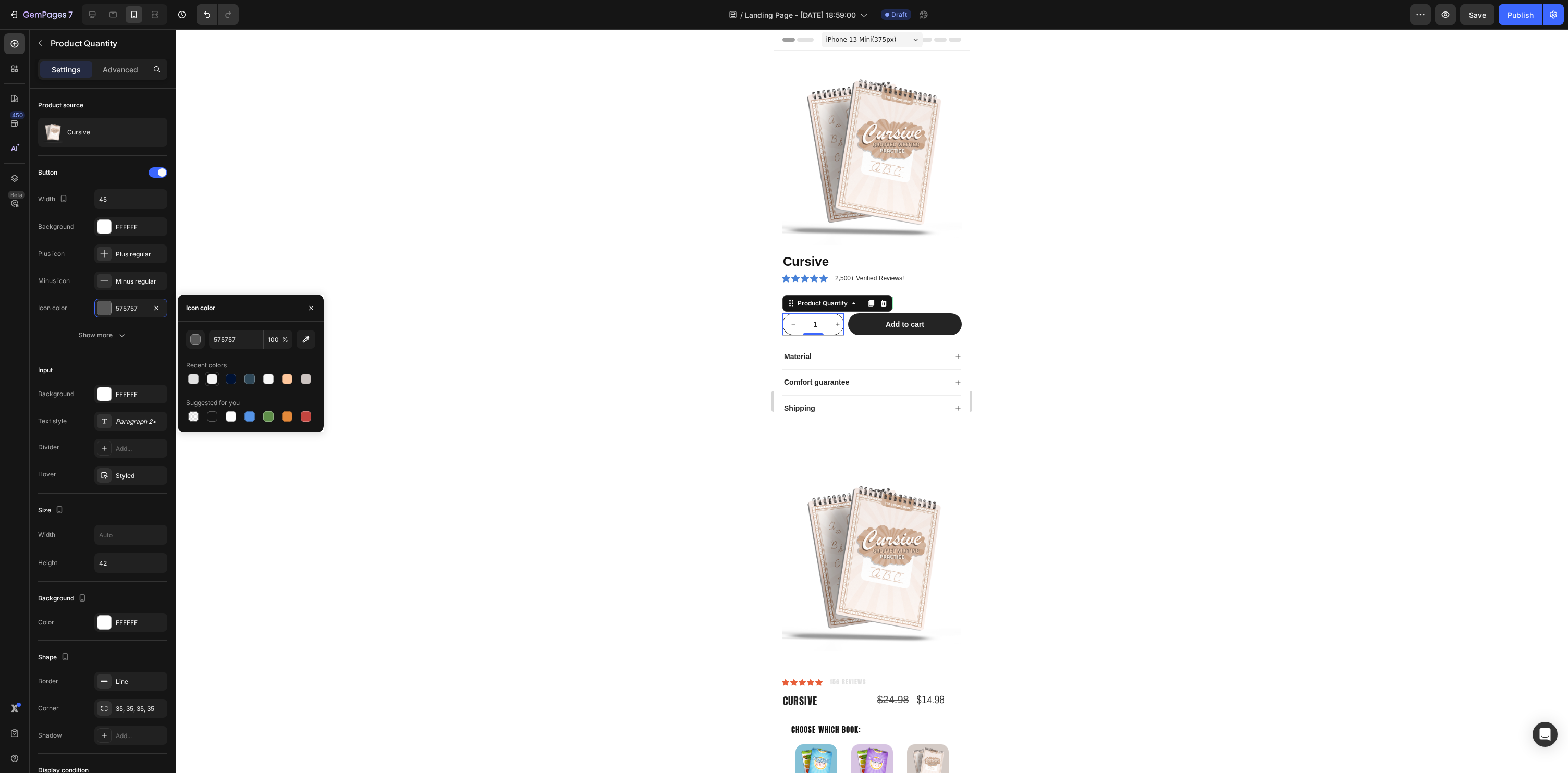
click at [210, 379] on div at bounding box center [212, 378] width 10 height 10
click at [212, 416] on div at bounding box center [212, 416] width 10 height 10
type input "151515"
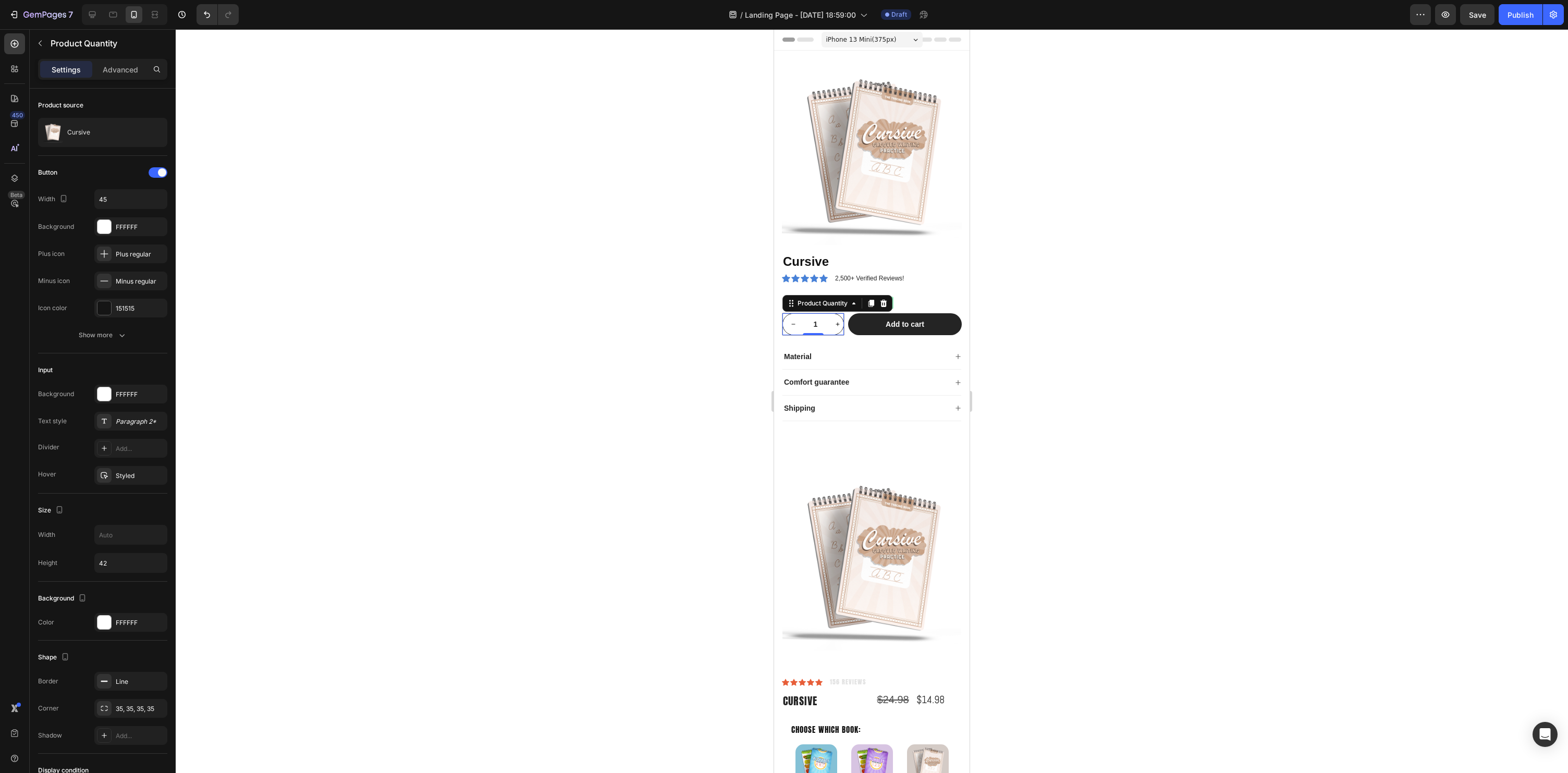
click at [551, 457] on div at bounding box center [871, 401] width 1393 height 744
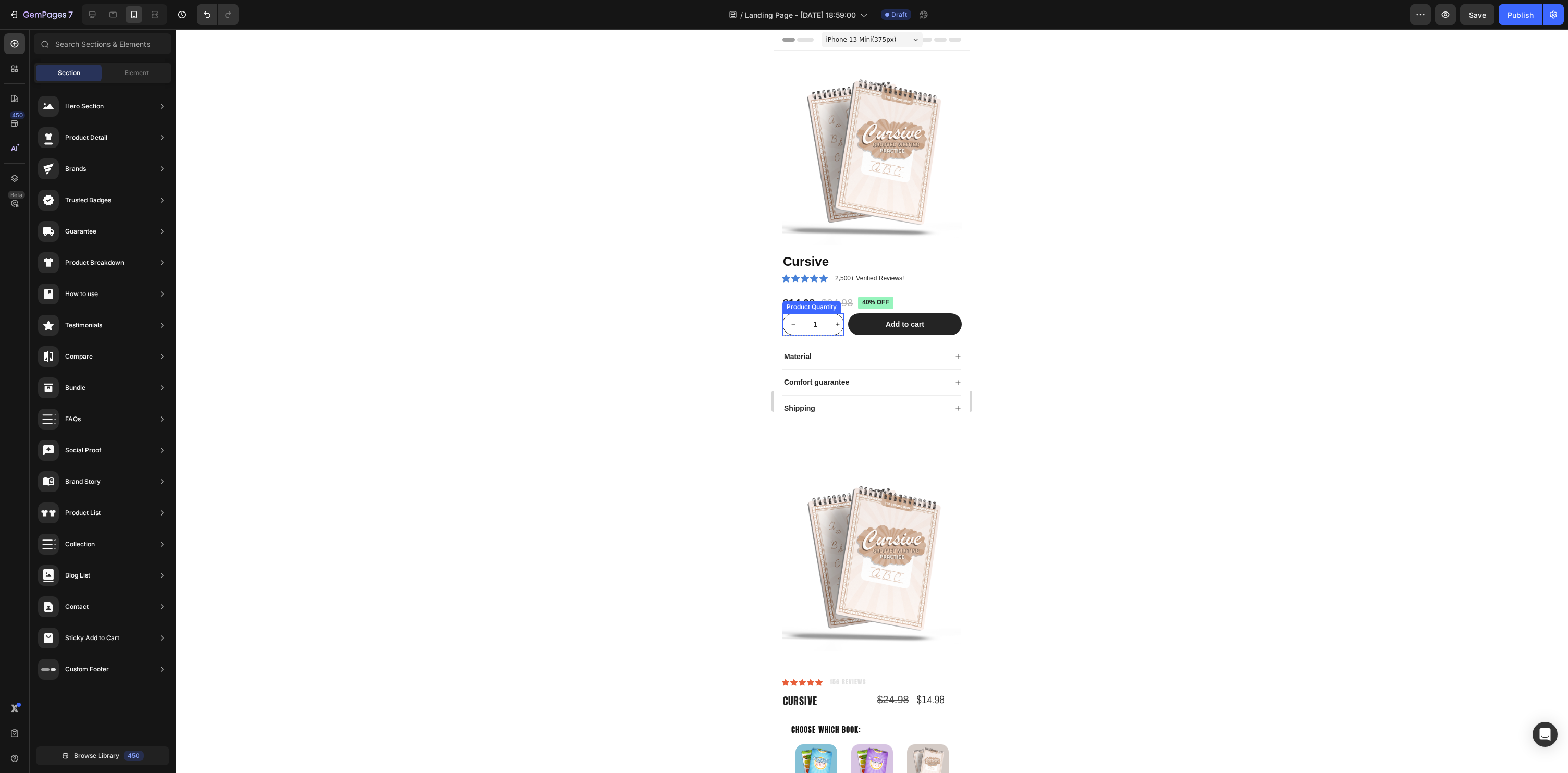
click at [825, 328] on input "1" at bounding box center [816, 324] width 24 height 21
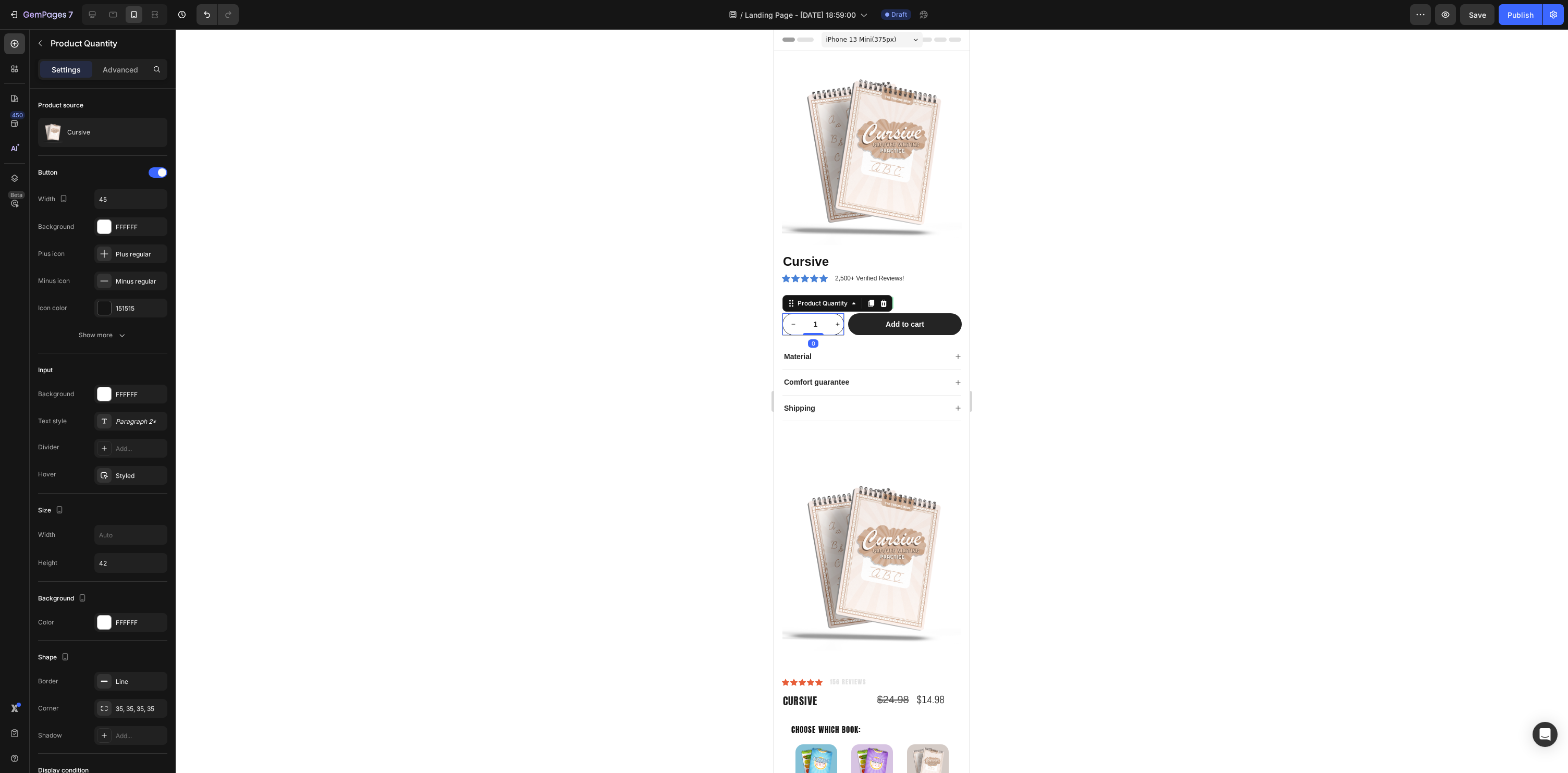
click at [1337, 374] on div at bounding box center [871, 401] width 1393 height 744
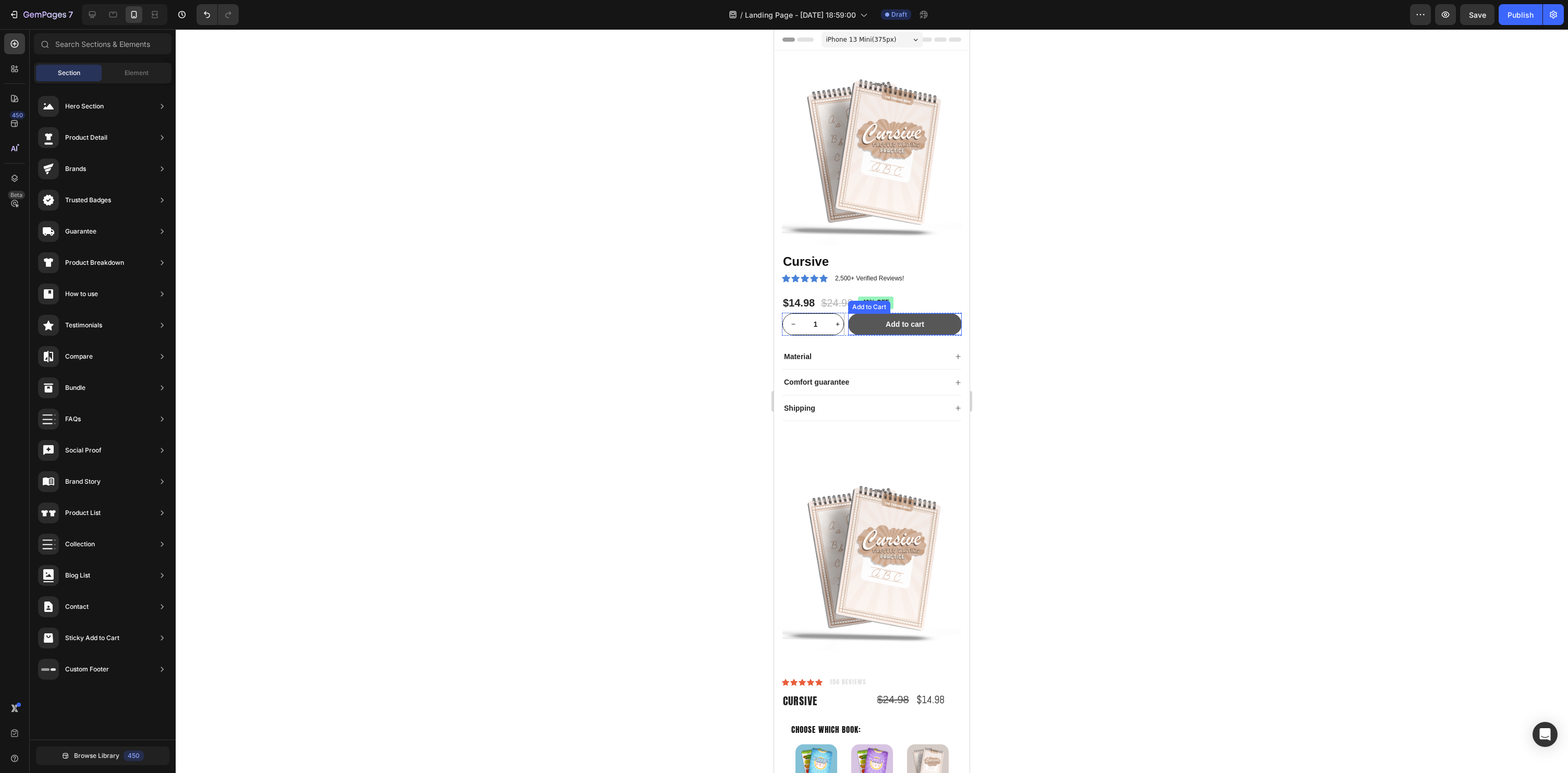
click at [951, 320] on button "Add to cart" at bounding box center [905, 325] width 114 height 22
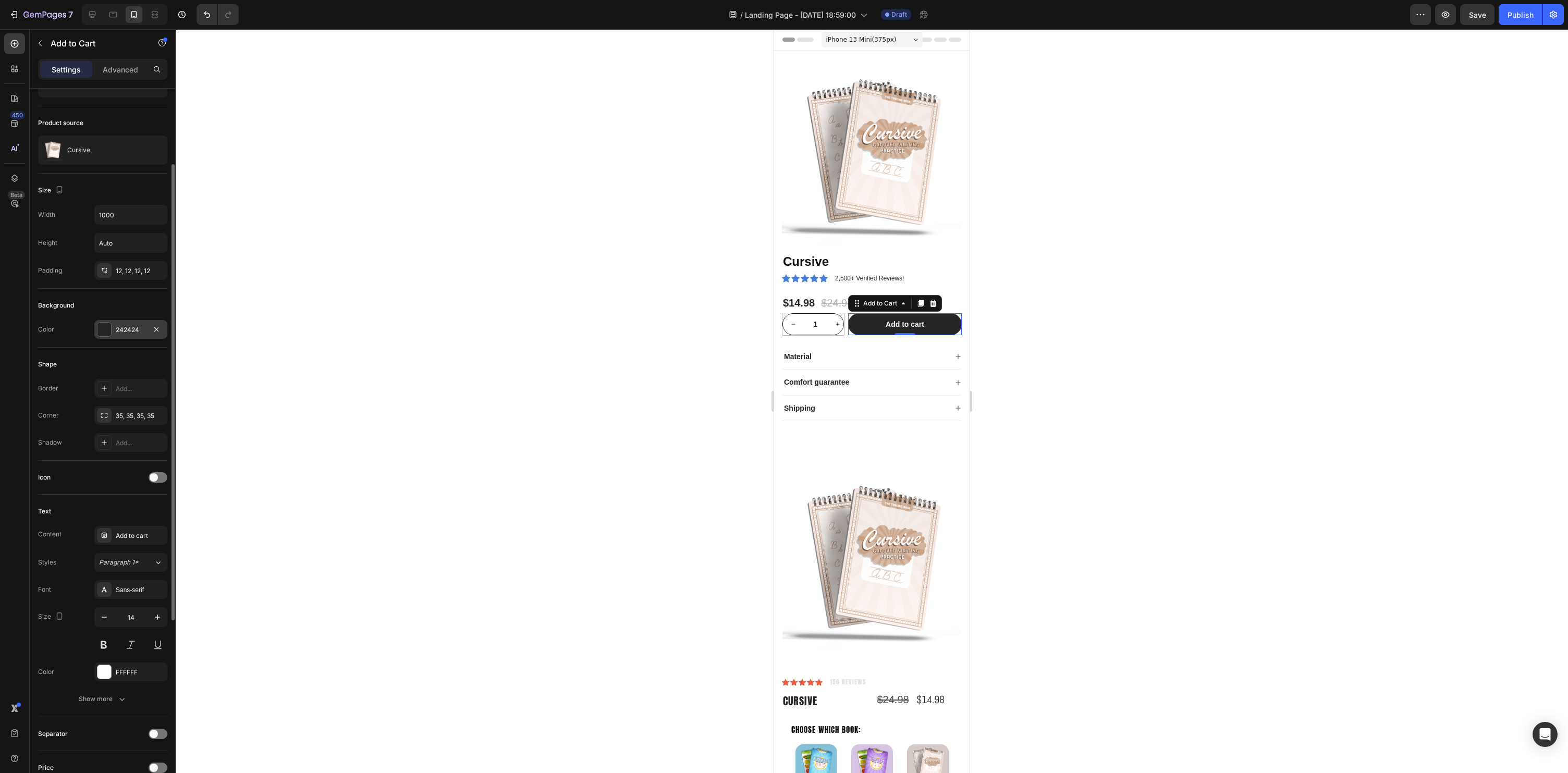
scroll to position [87, 0]
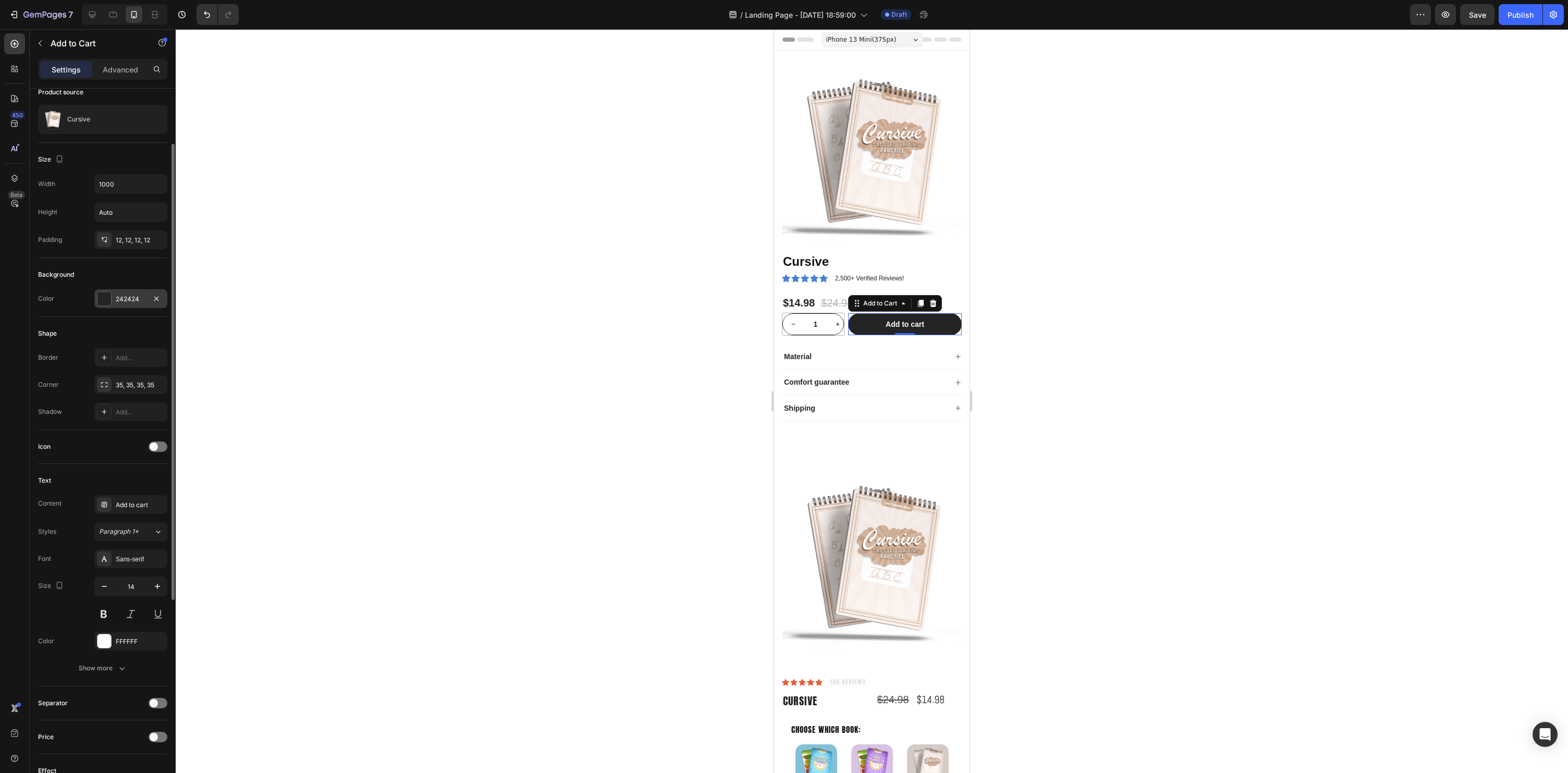
click at [100, 301] on div at bounding box center [103, 298] width 13 height 13
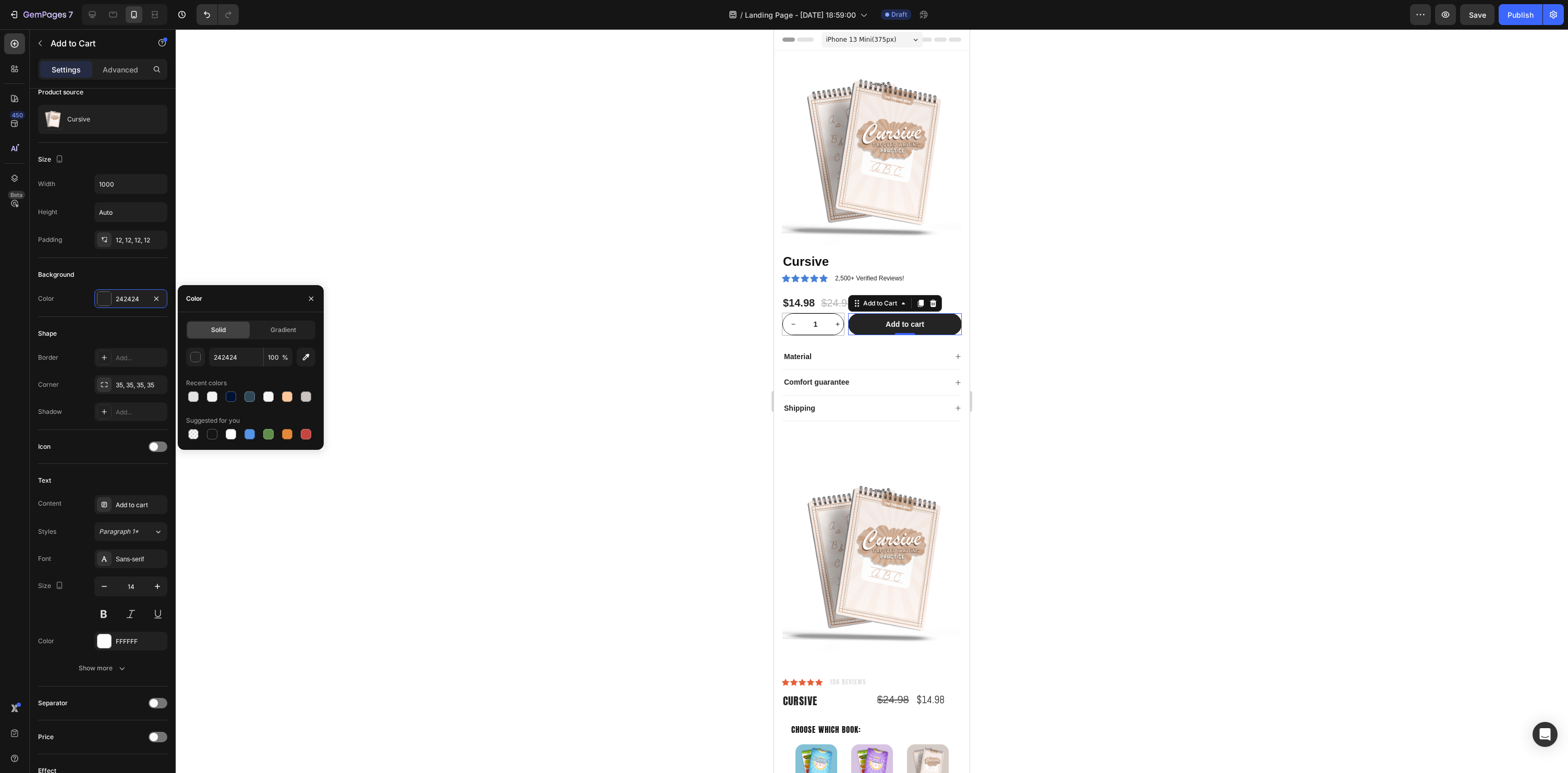
click at [1126, 224] on div at bounding box center [871, 401] width 1393 height 744
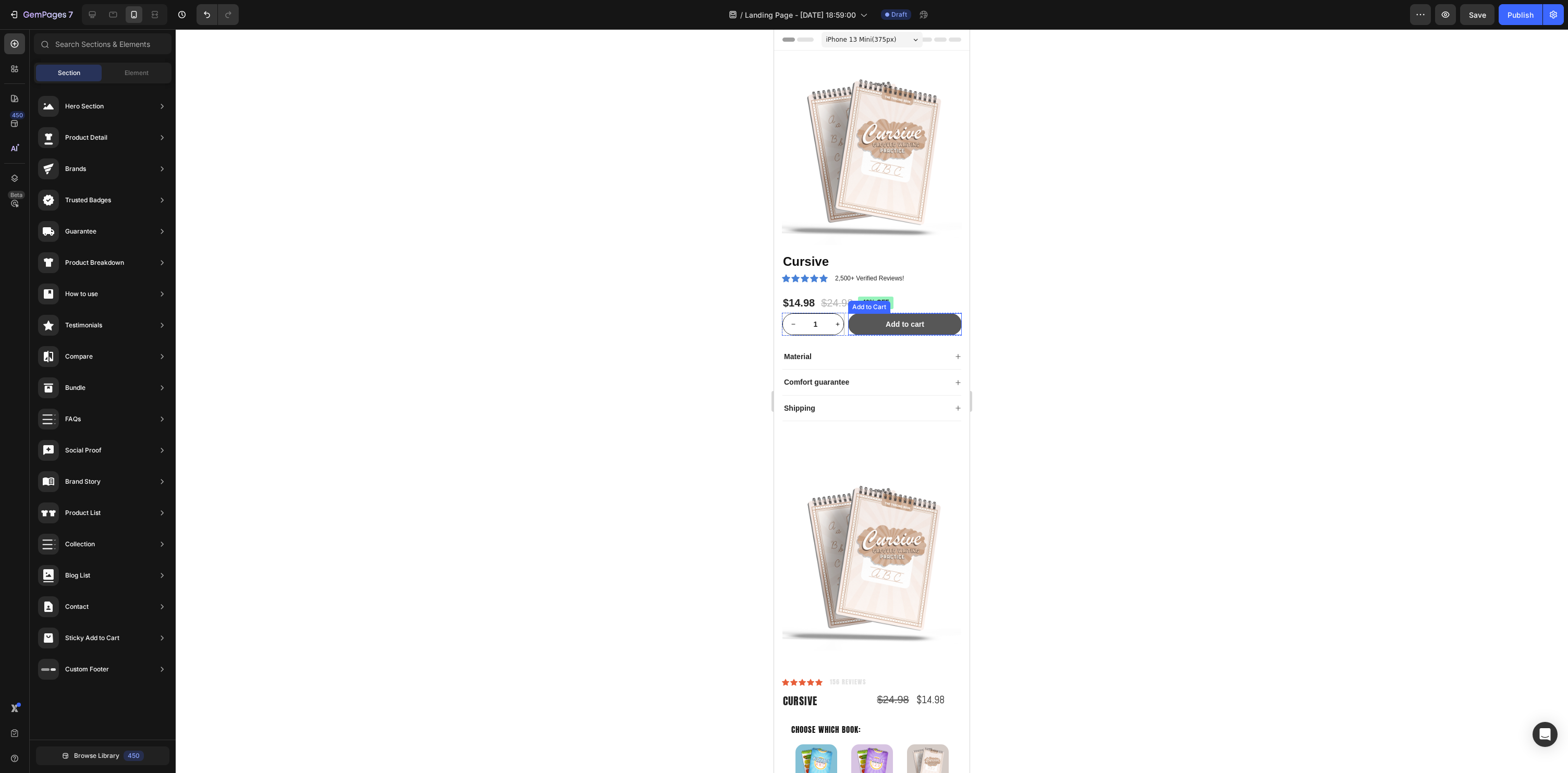
click at [939, 318] on button "Add to cart" at bounding box center [905, 325] width 114 height 22
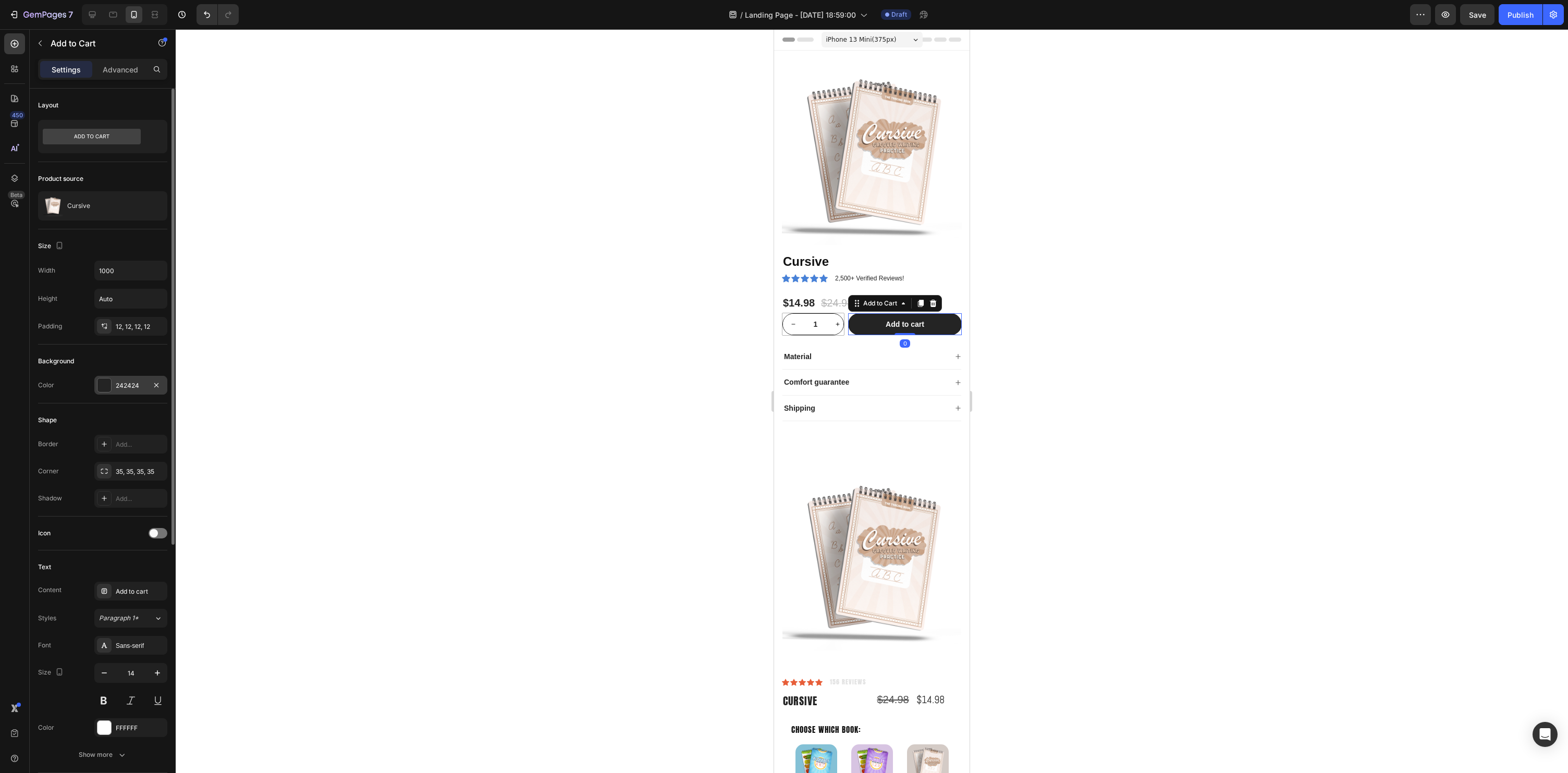
click at [105, 388] on div at bounding box center [103, 385] width 13 height 13
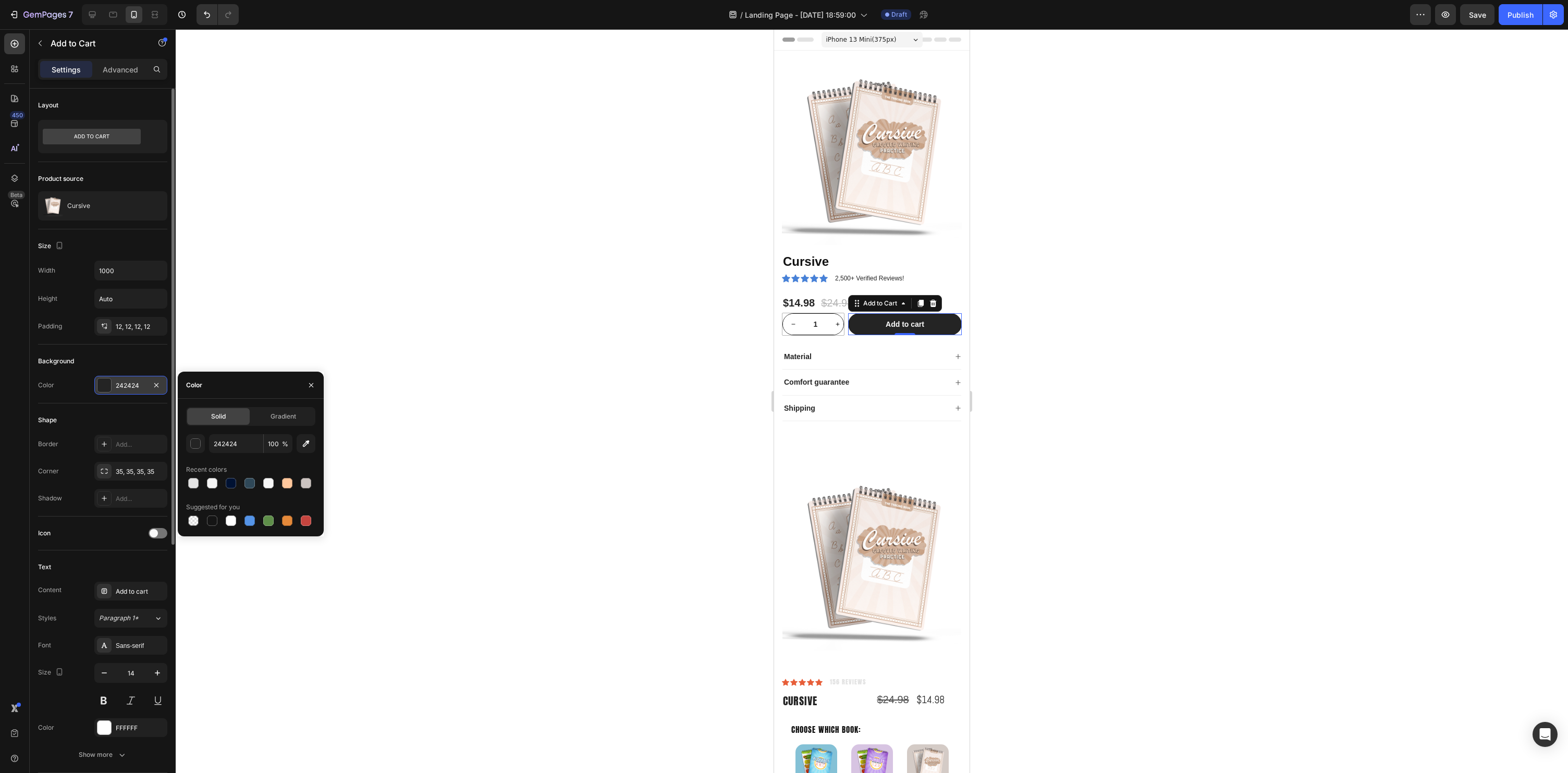
click at [139, 388] on div "242424" at bounding box center [131, 385] width 30 height 9
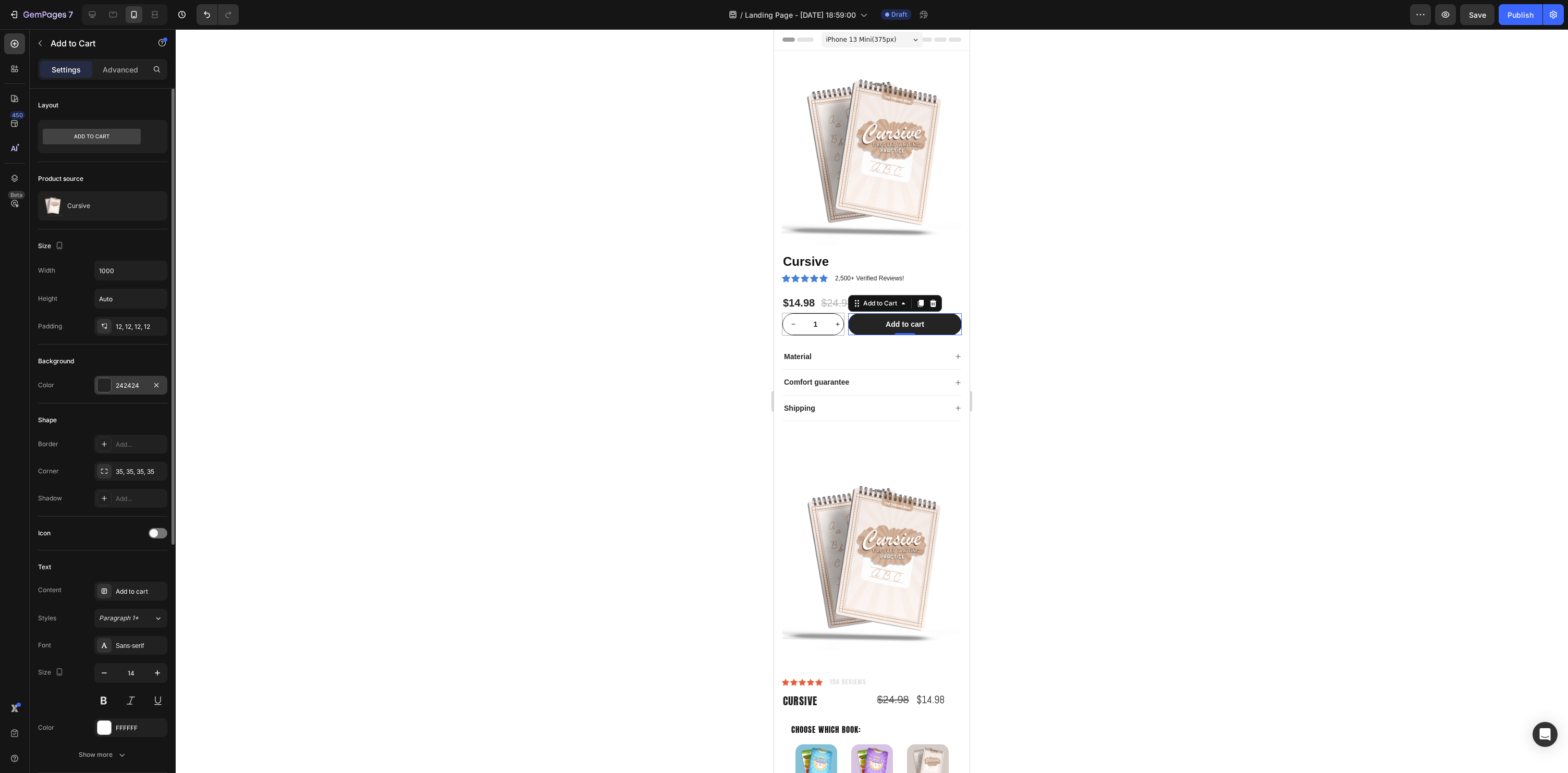
click at [138, 385] on div "242424" at bounding box center [131, 385] width 30 height 9
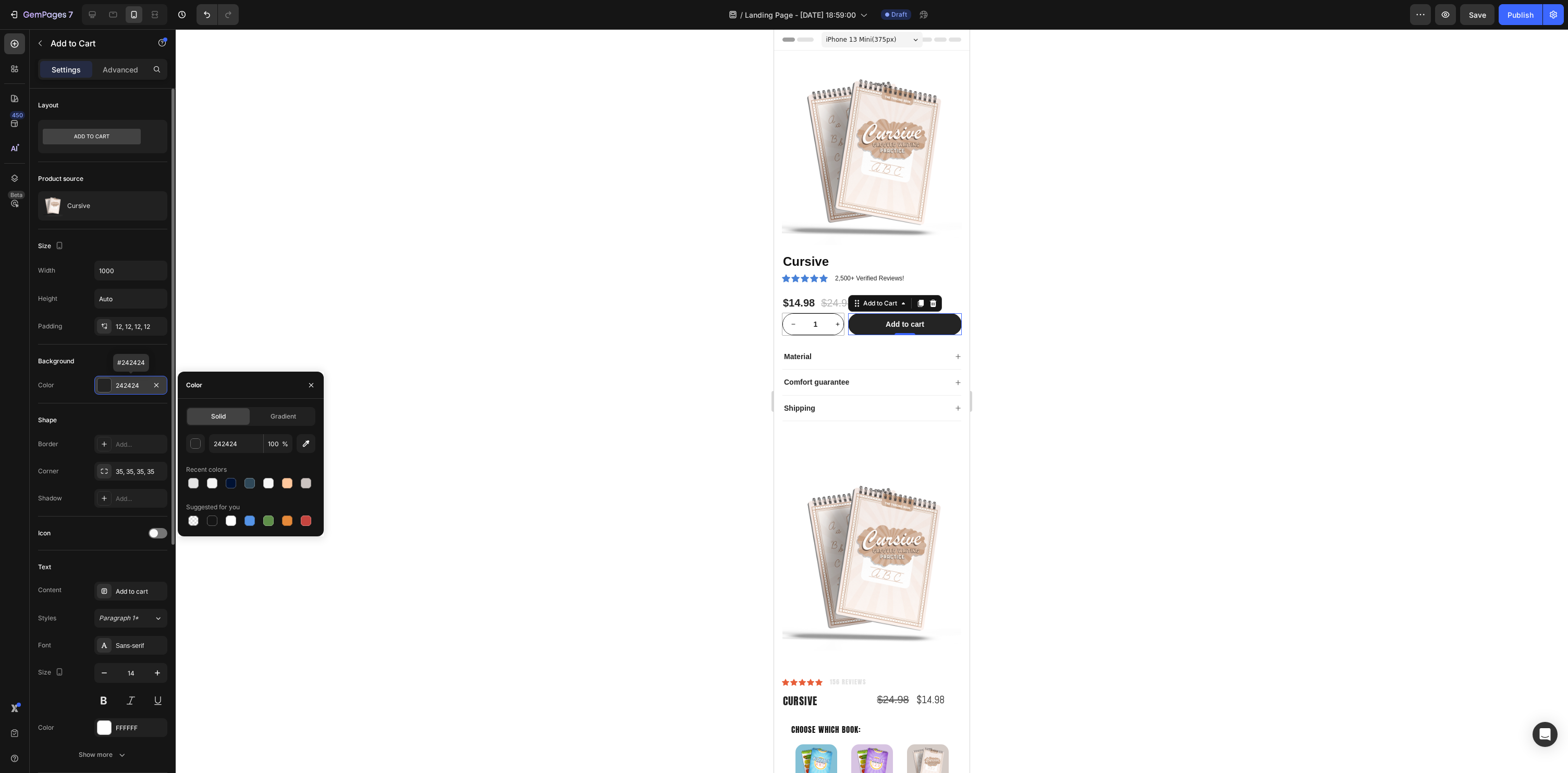
click at [138, 385] on div "242424" at bounding box center [131, 385] width 30 height 9
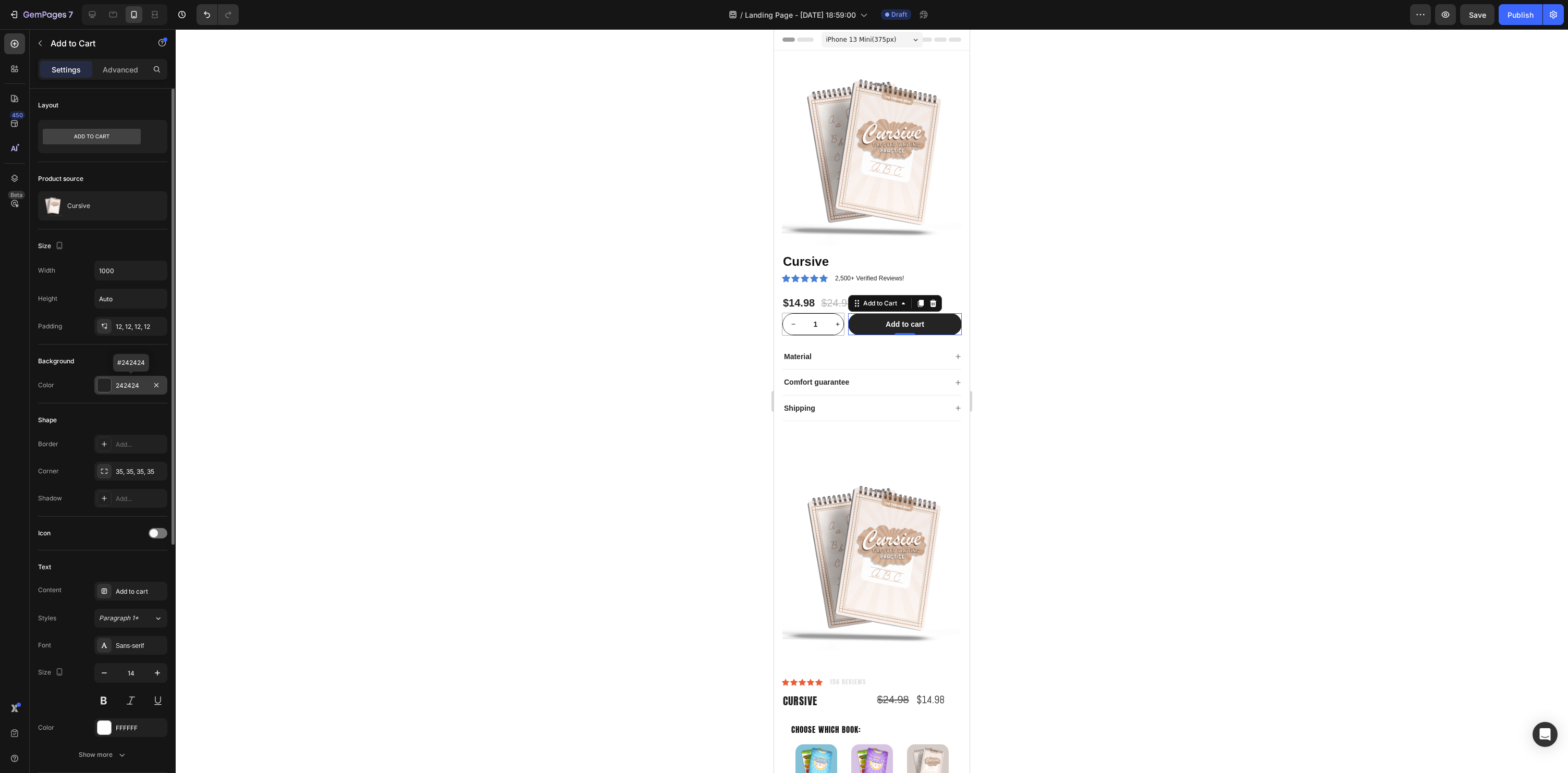
click at [138, 385] on div "242424" at bounding box center [131, 385] width 30 height 9
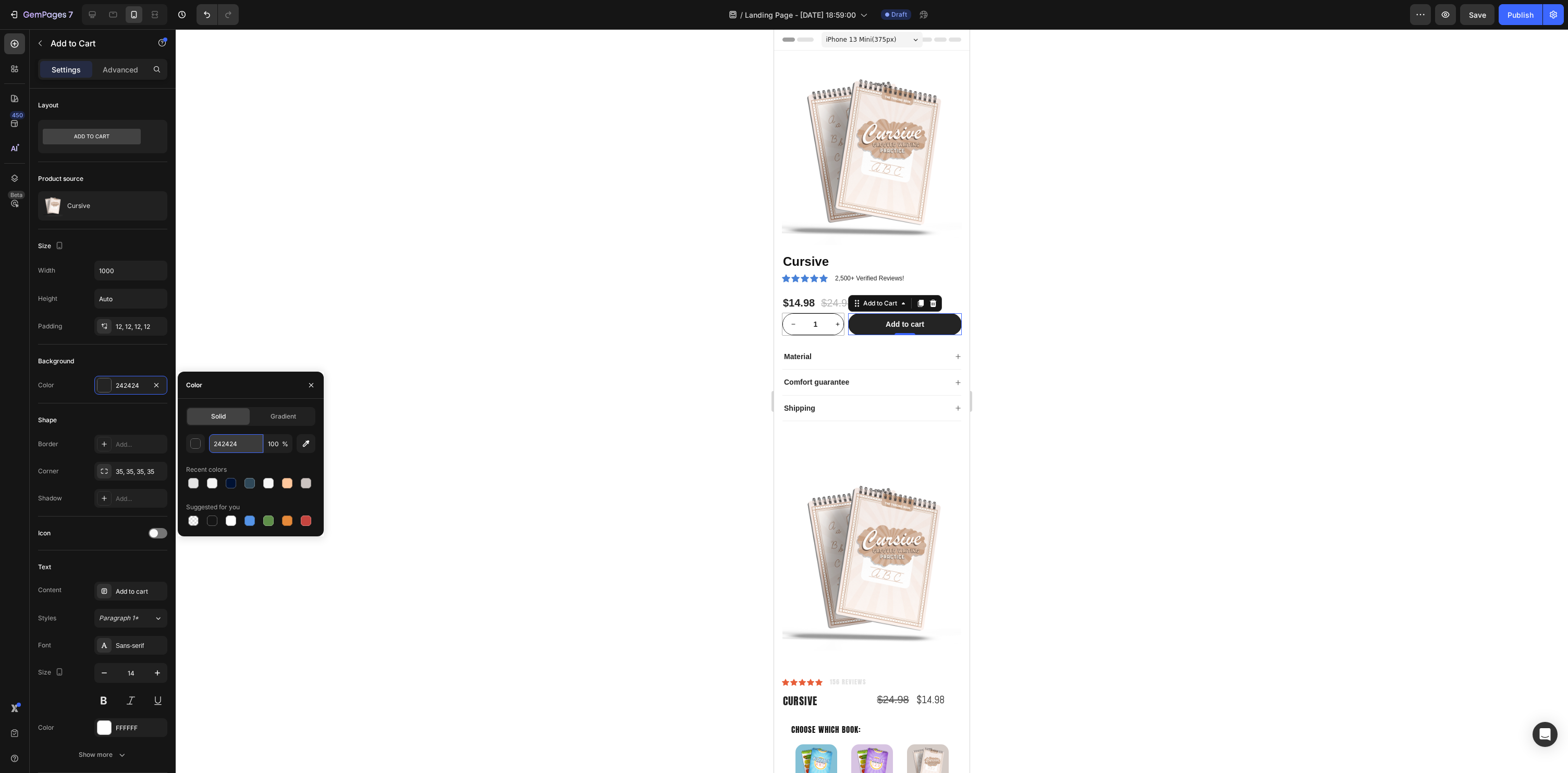
click at [228, 445] on input "242424" at bounding box center [236, 444] width 55 height 19
paste input "fa96ff"
type input "fa96ff"
click at [431, 428] on div at bounding box center [871, 401] width 1393 height 744
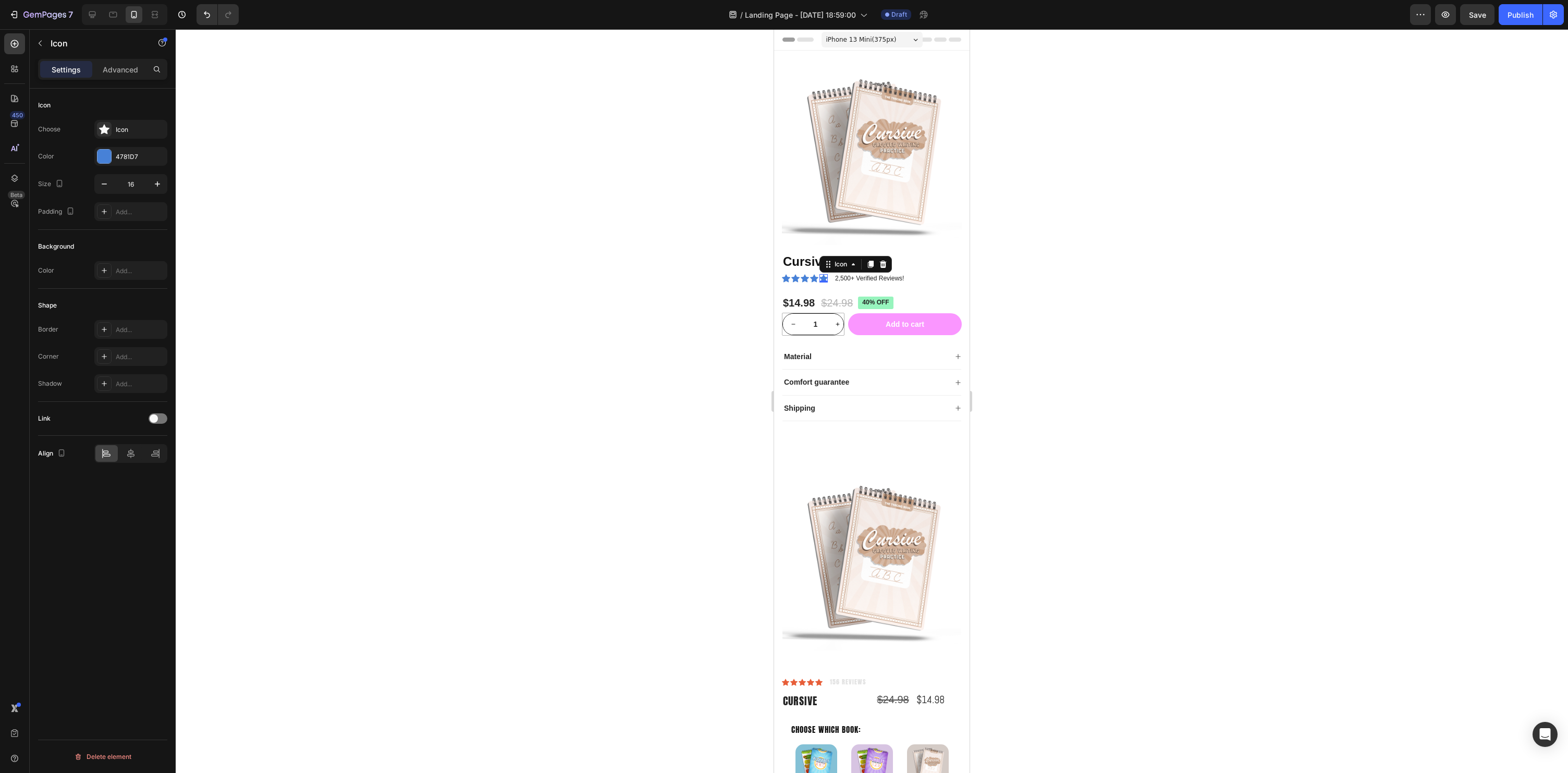
click at [822, 281] on div "Icon 0" at bounding box center [823, 278] width 9 height 9
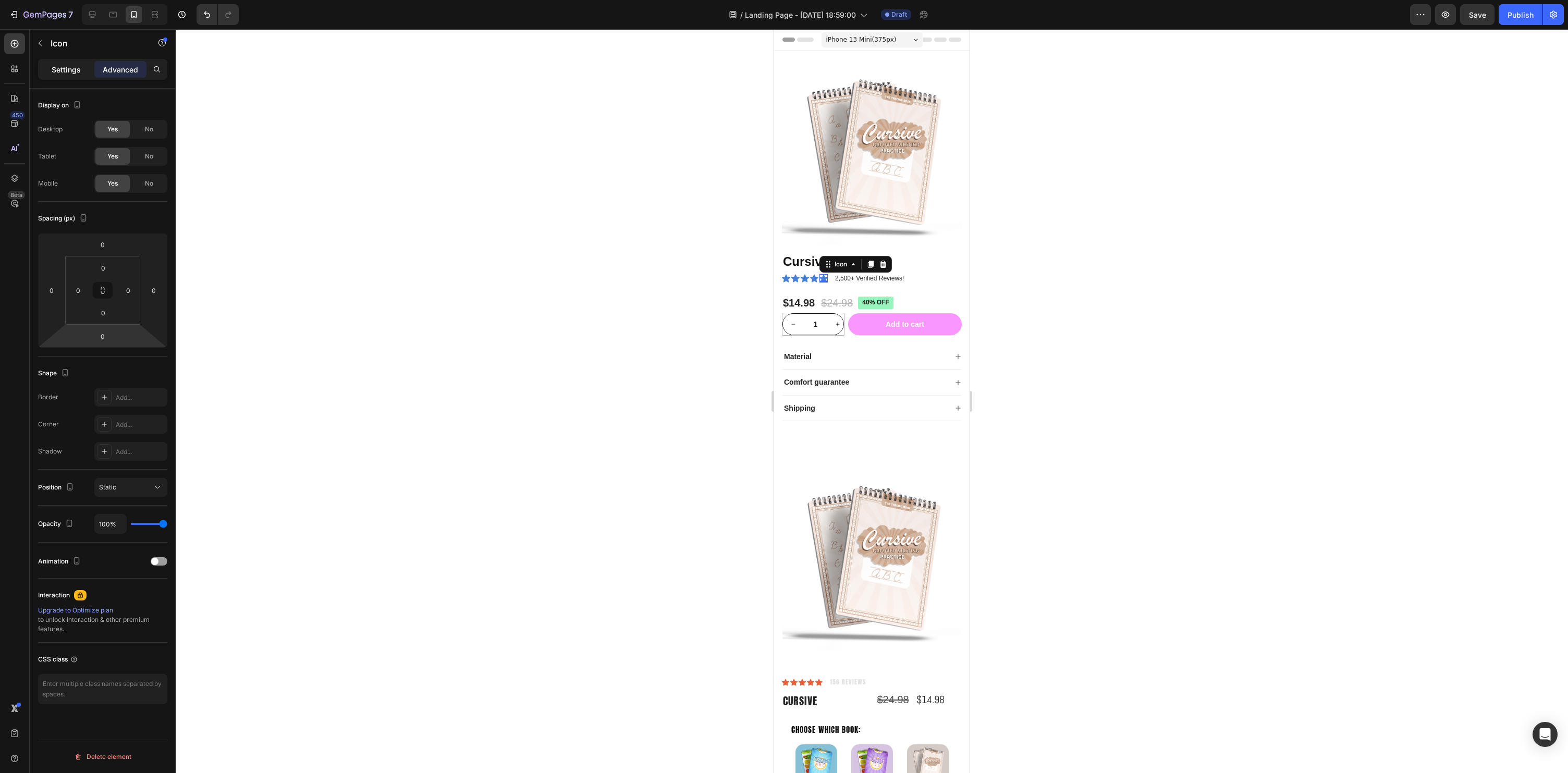
click at [70, 68] on p "Settings" at bounding box center [66, 69] width 29 height 11
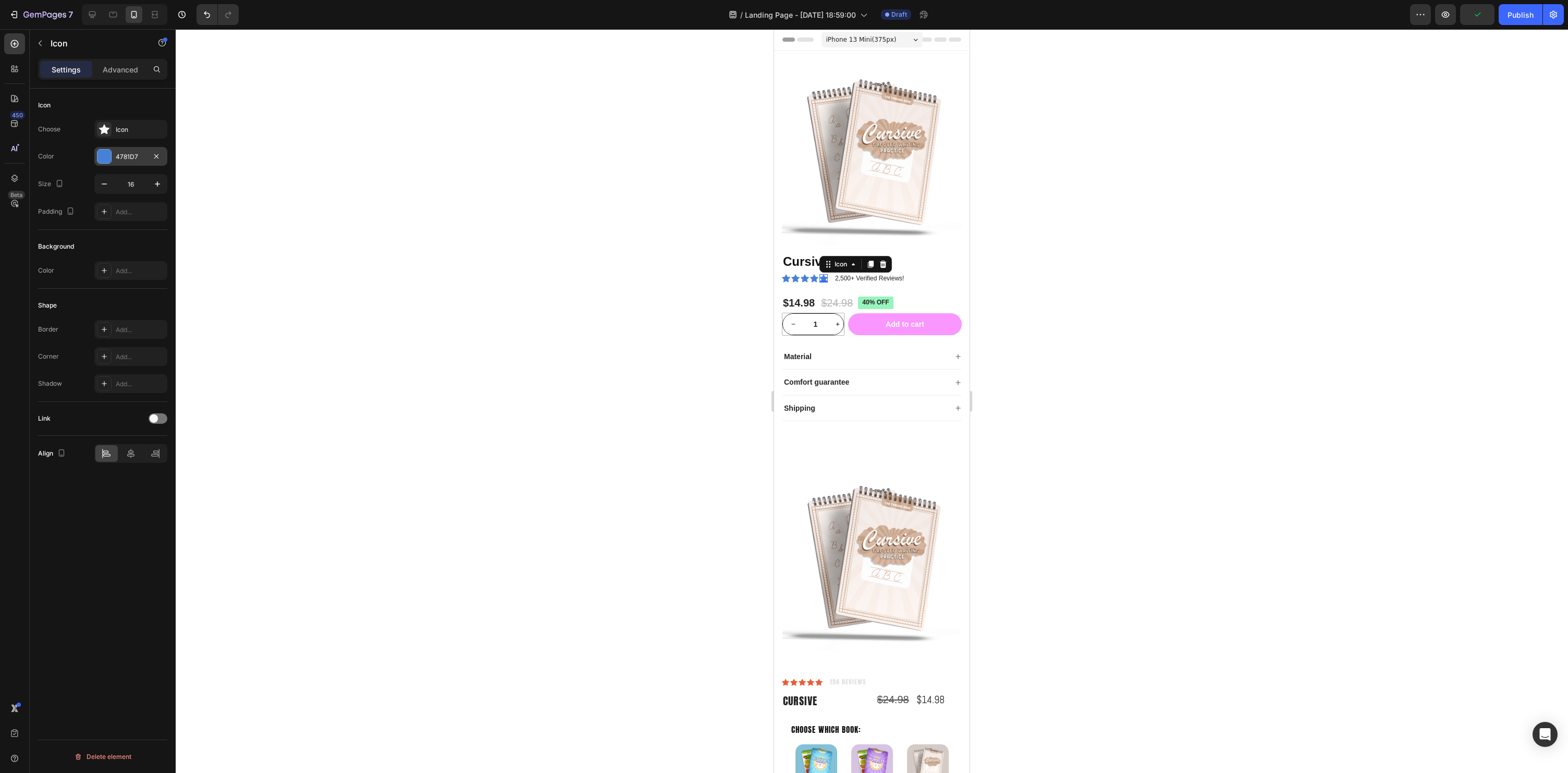
click at [122, 151] on div "4781D7" at bounding box center [130, 156] width 73 height 19
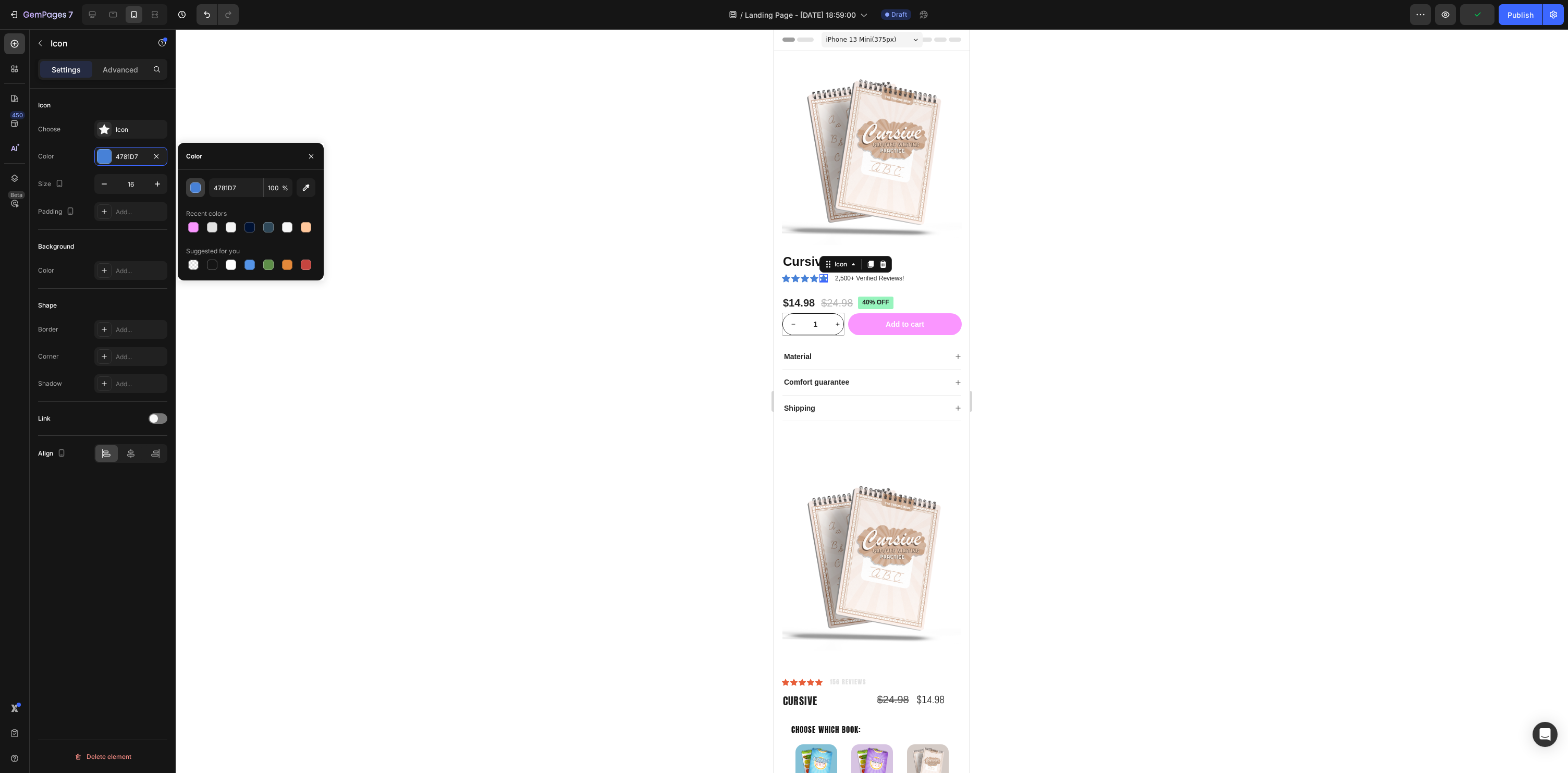
click at [196, 189] on div "button" at bounding box center [196, 188] width 10 height 10
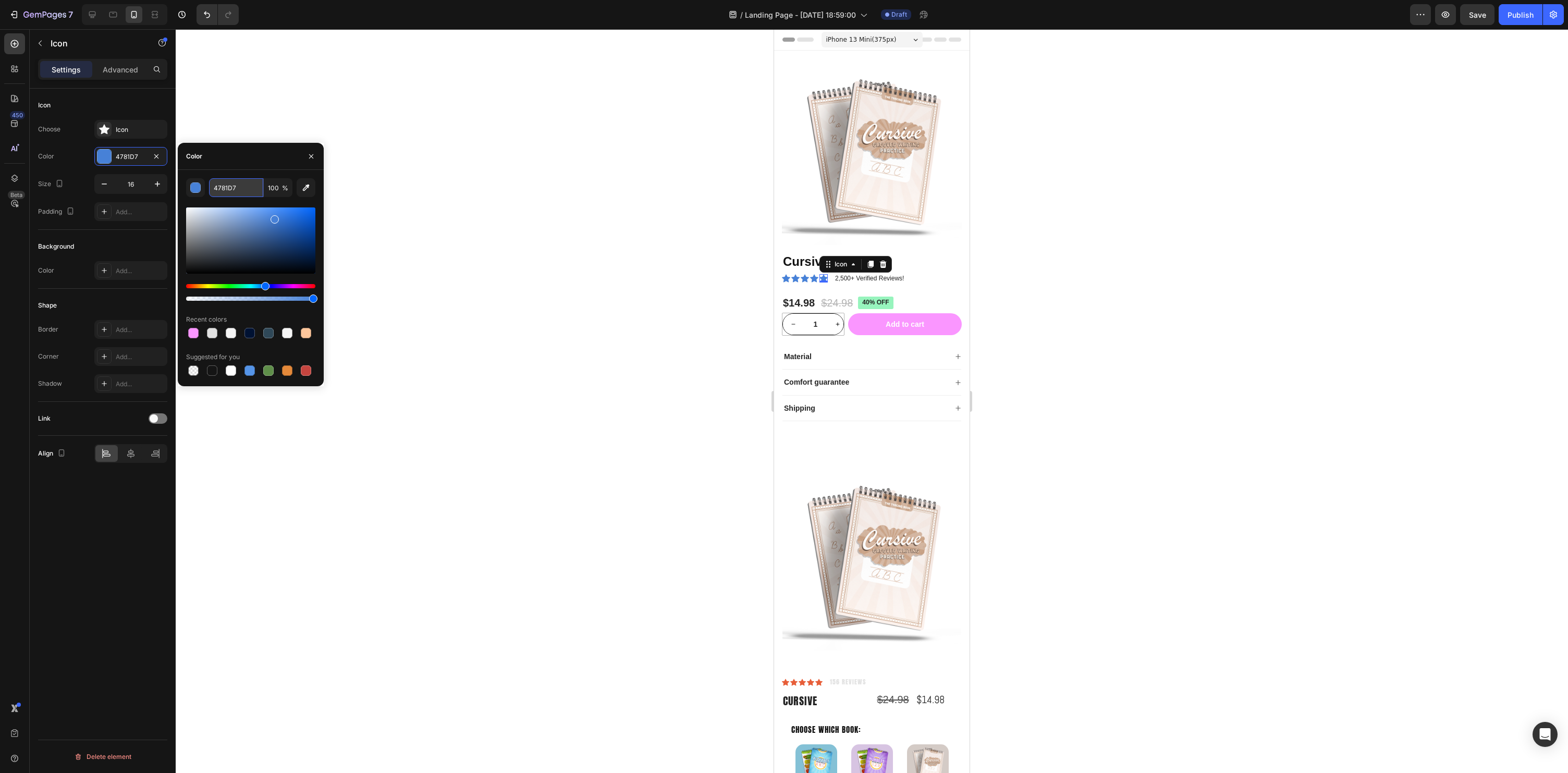
click at [243, 191] on input "4781D7" at bounding box center [236, 188] width 55 height 19
paste input "ff7f55"
type input "ff7f55"
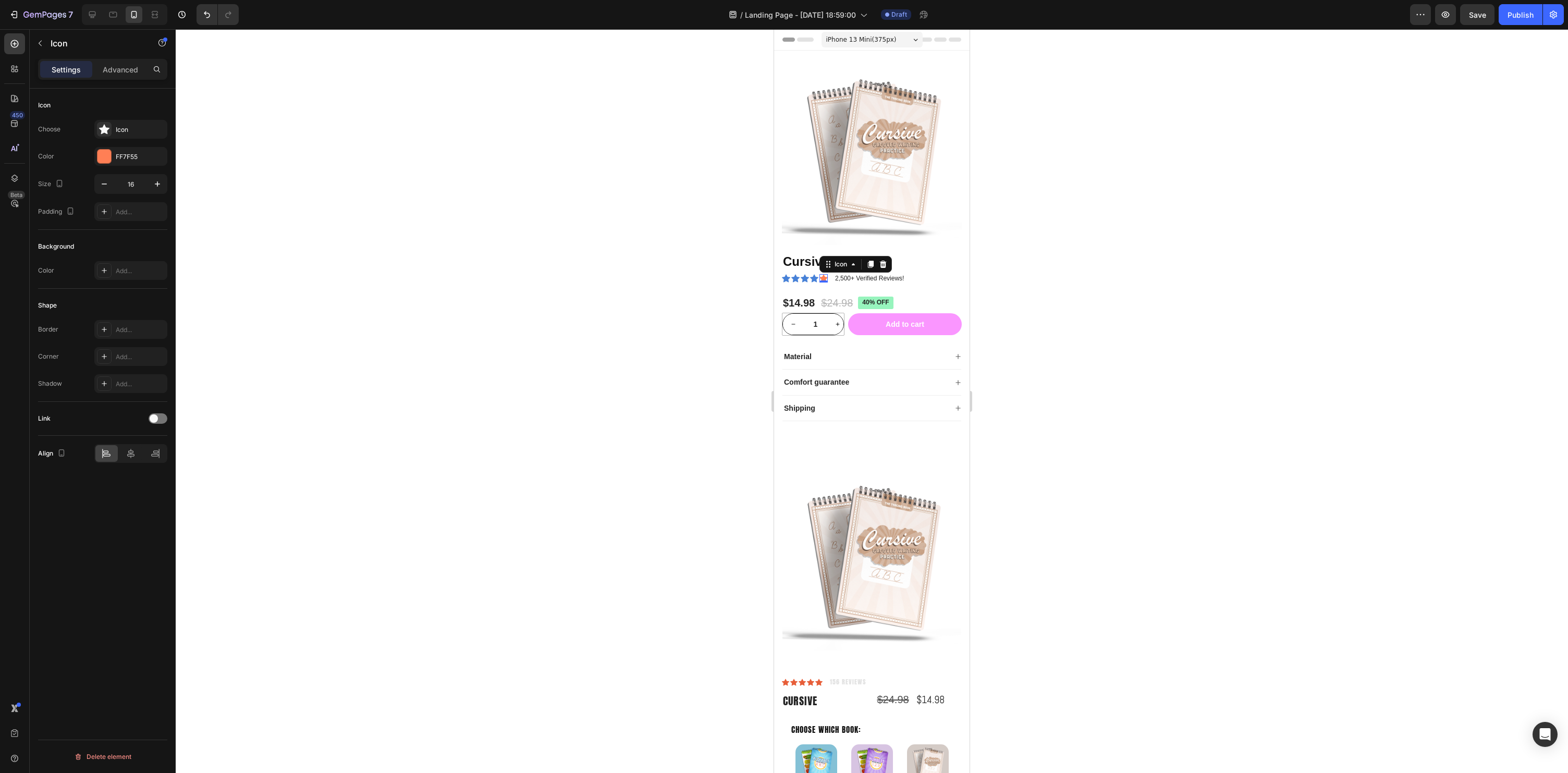
drag, startPoint x: 578, startPoint y: 248, endPoint x: 111, endPoint y: 291, distance: 469.0
click at [578, 248] on div at bounding box center [871, 401] width 1393 height 744
click at [815, 279] on icon at bounding box center [814, 279] width 9 height 8
click at [108, 160] on div at bounding box center [103, 156] width 13 height 13
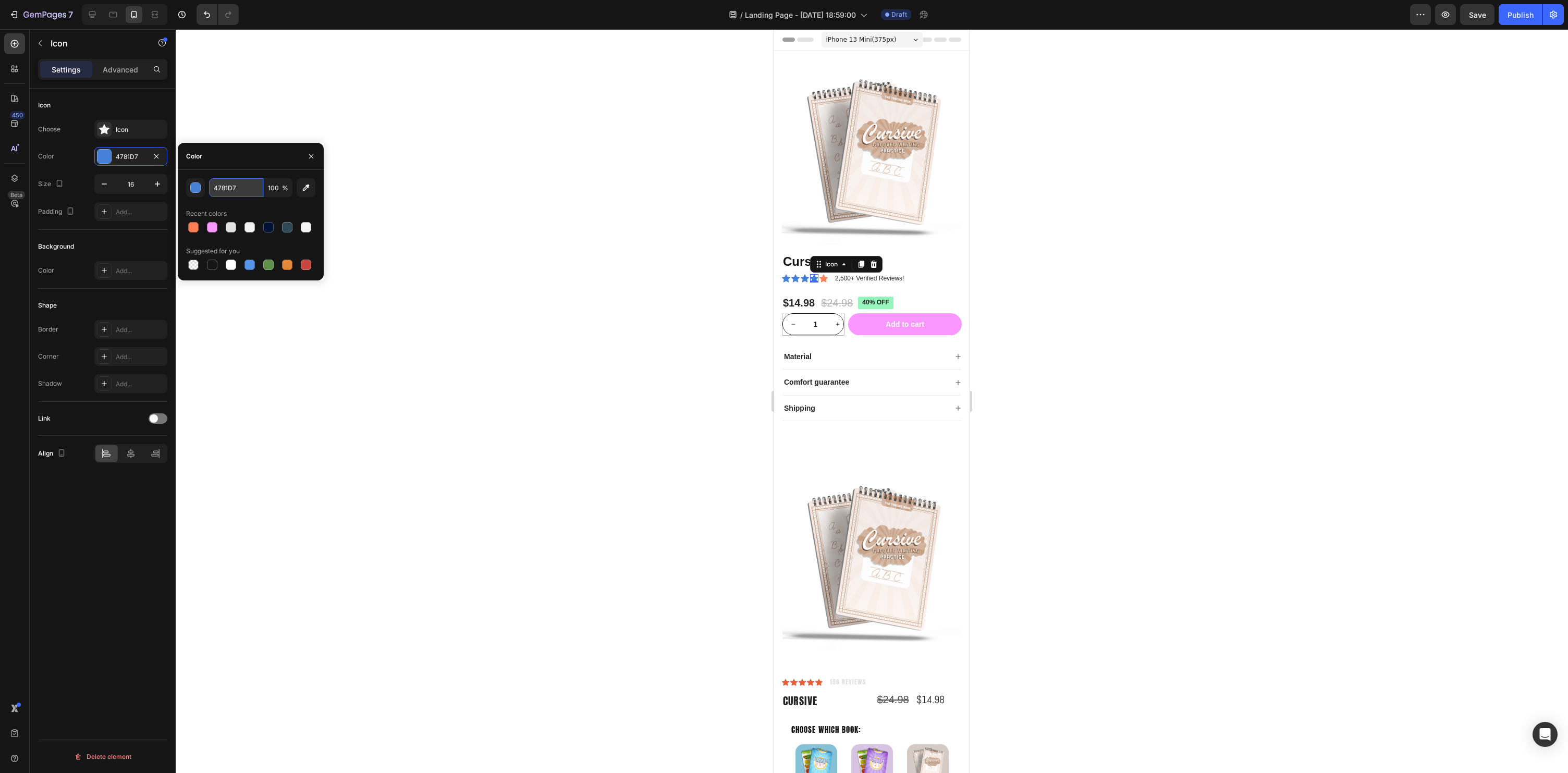
click at [233, 189] on input "4781D7" at bounding box center [236, 188] width 55 height 19
paste input "ff7f55"
type input "ff7f55"
click at [804, 281] on div "Icon" at bounding box center [805, 278] width 9 height 9
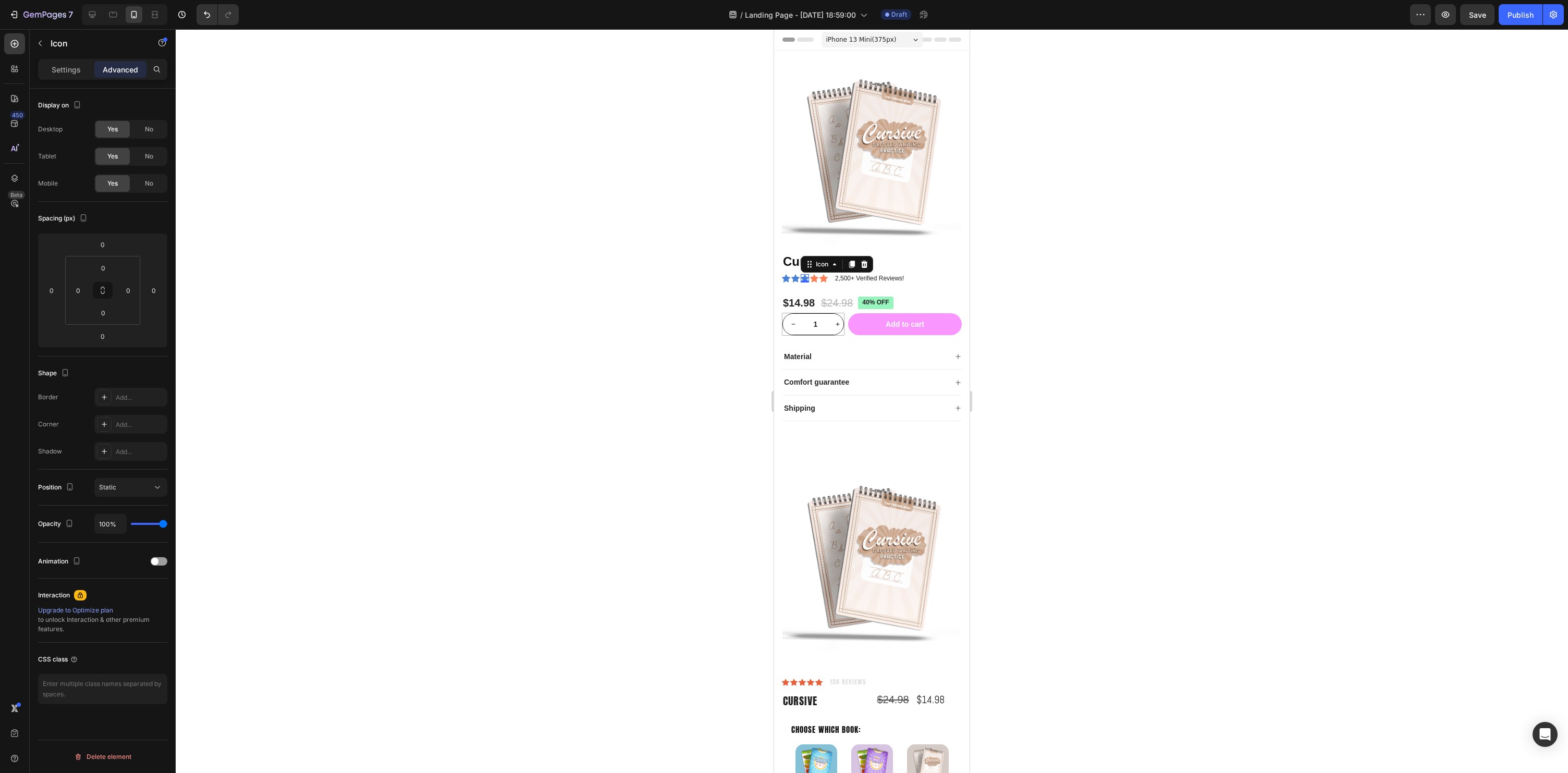
click at [452, 538] on div at bounding box center [871, 401] width 1393 height 744
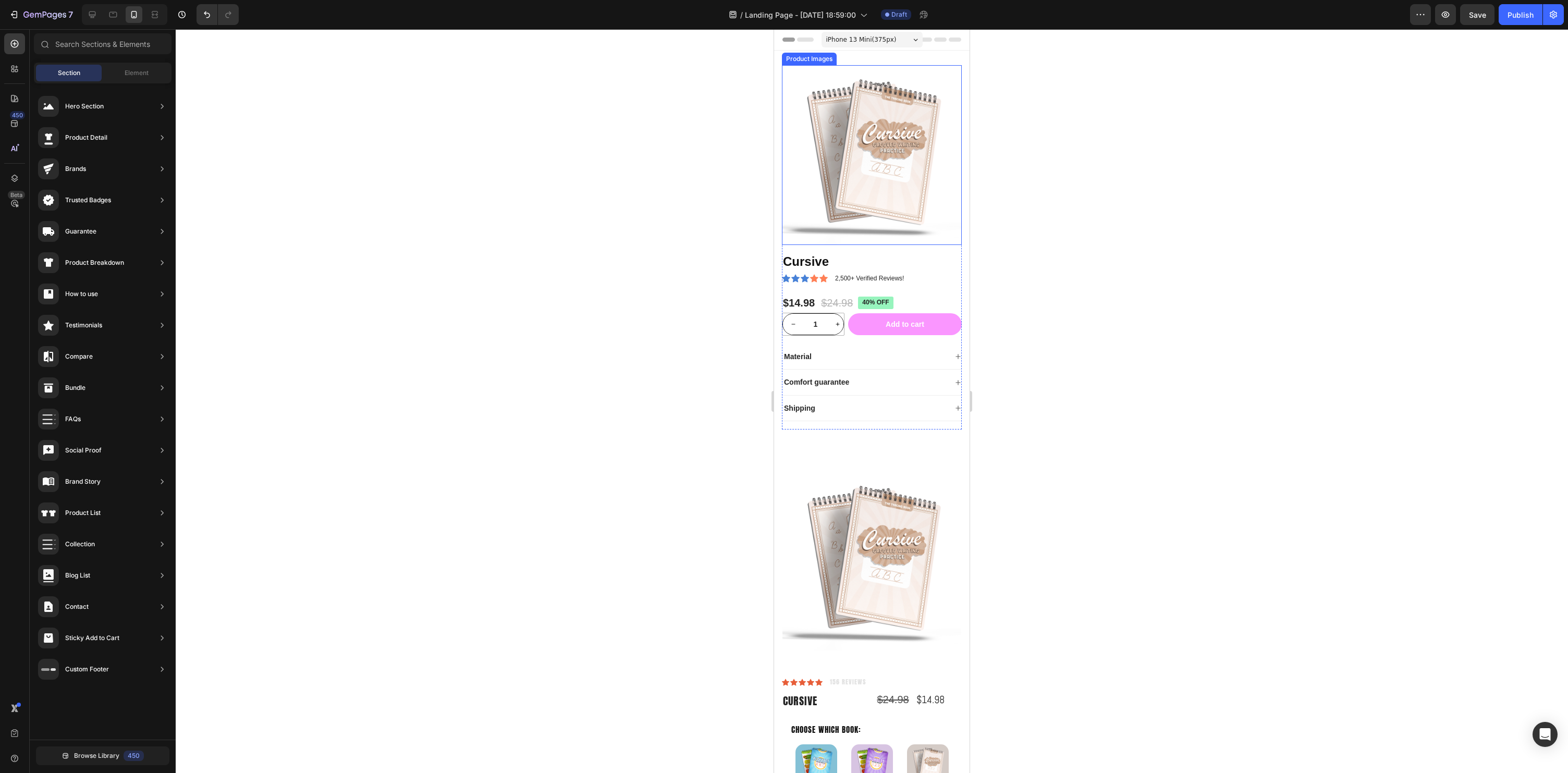
click at [895, 186] on img at bounding box center [872, 155] width 180 height 180
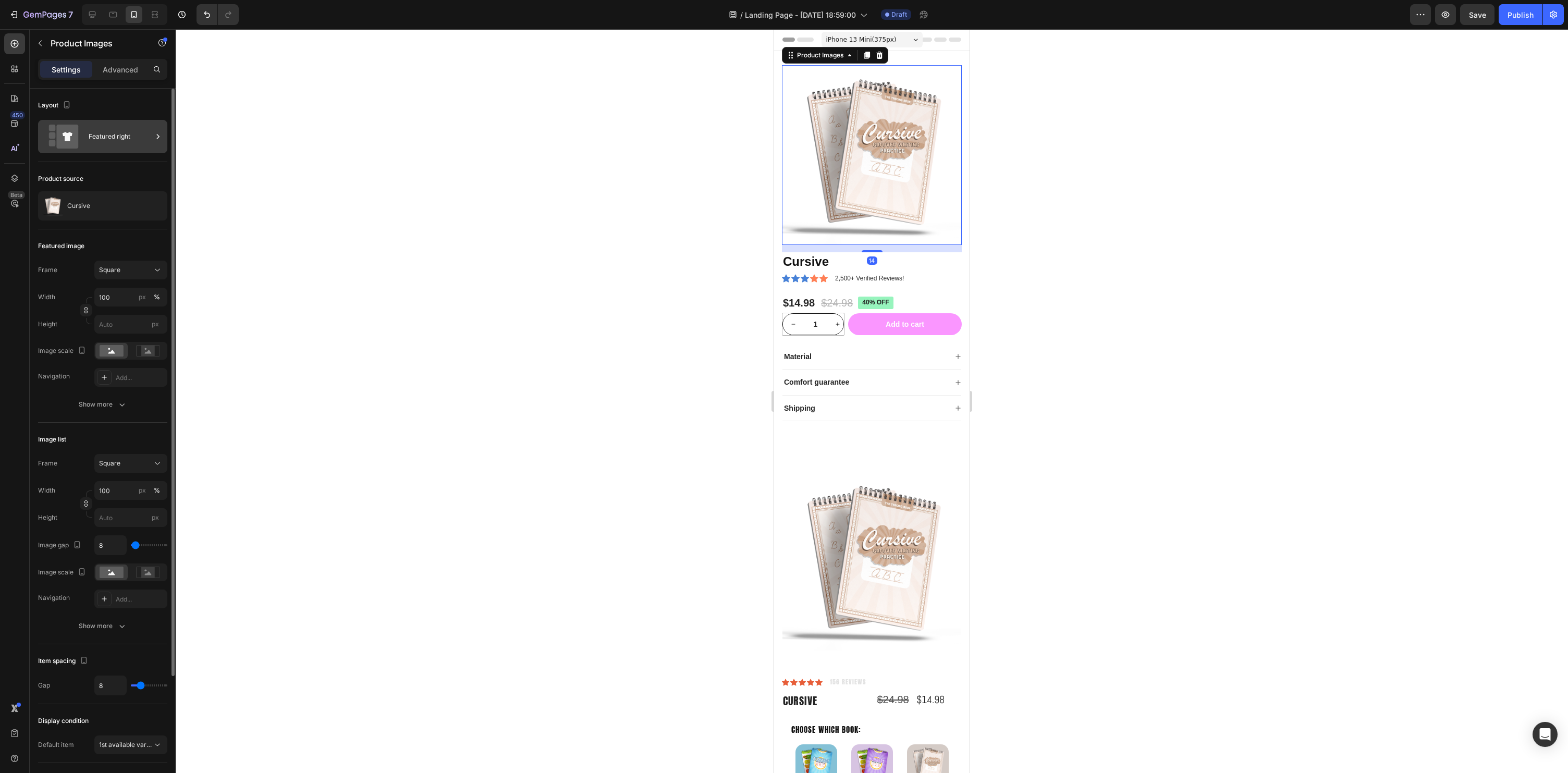
click at [133, 144] on div "Featured right" at bounding box center [120, 137] width 64 height 24
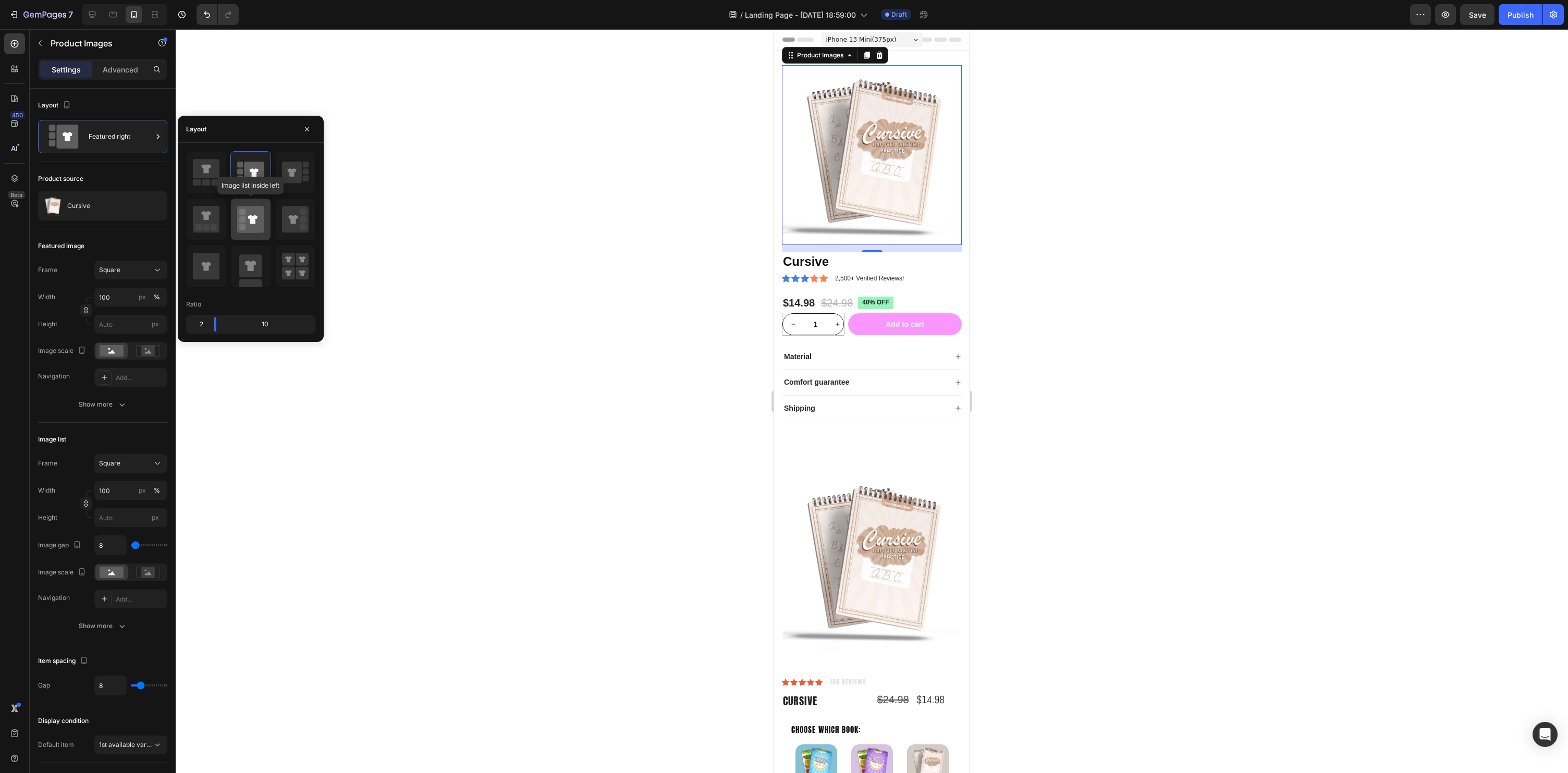
click at [243, 212] on rect at bounding box center [243, 212] width 6 height 6
type input "20"
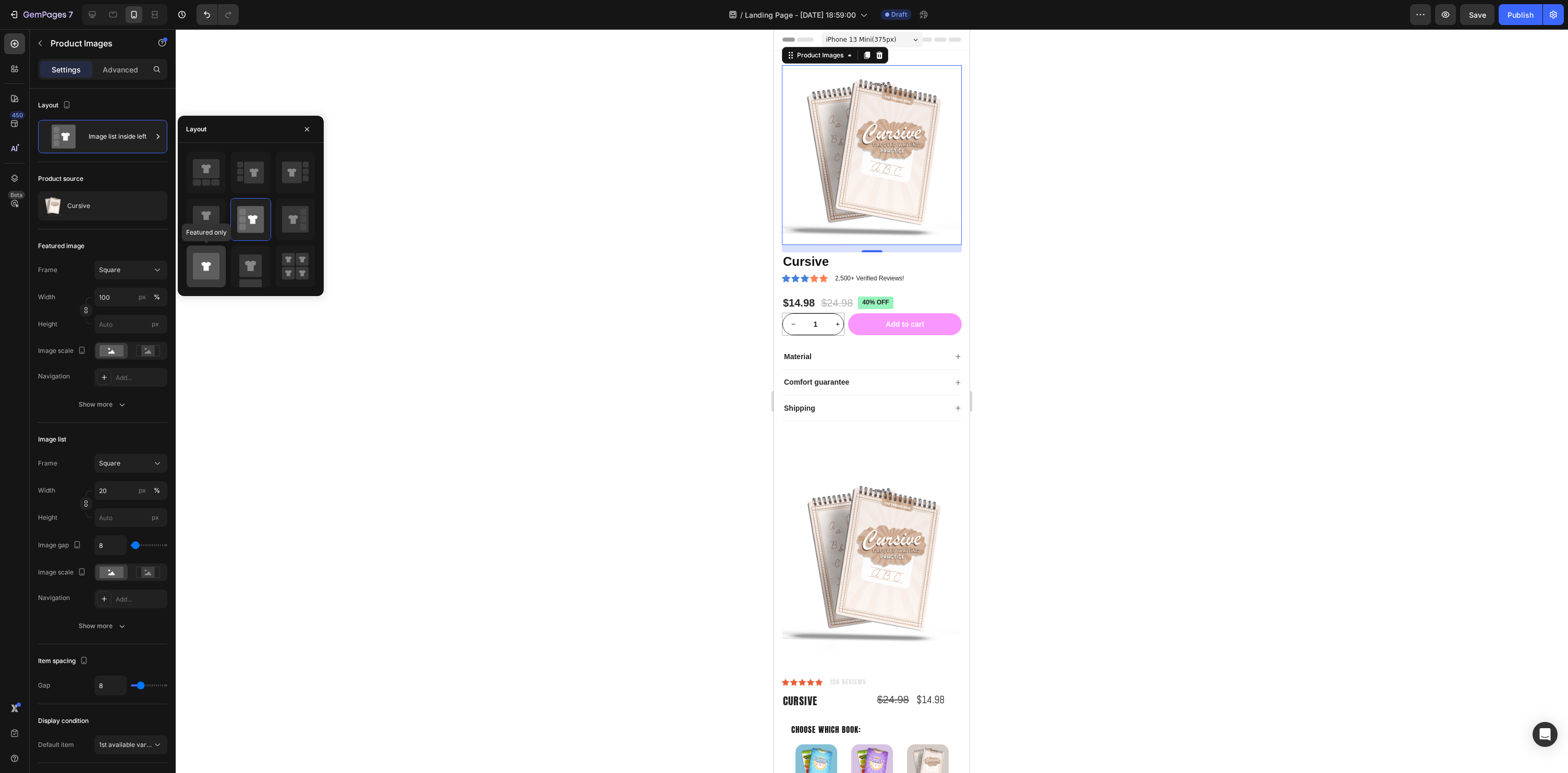
click at [206, 258] on icon at bounding box center [206, 266] width 27 height 27
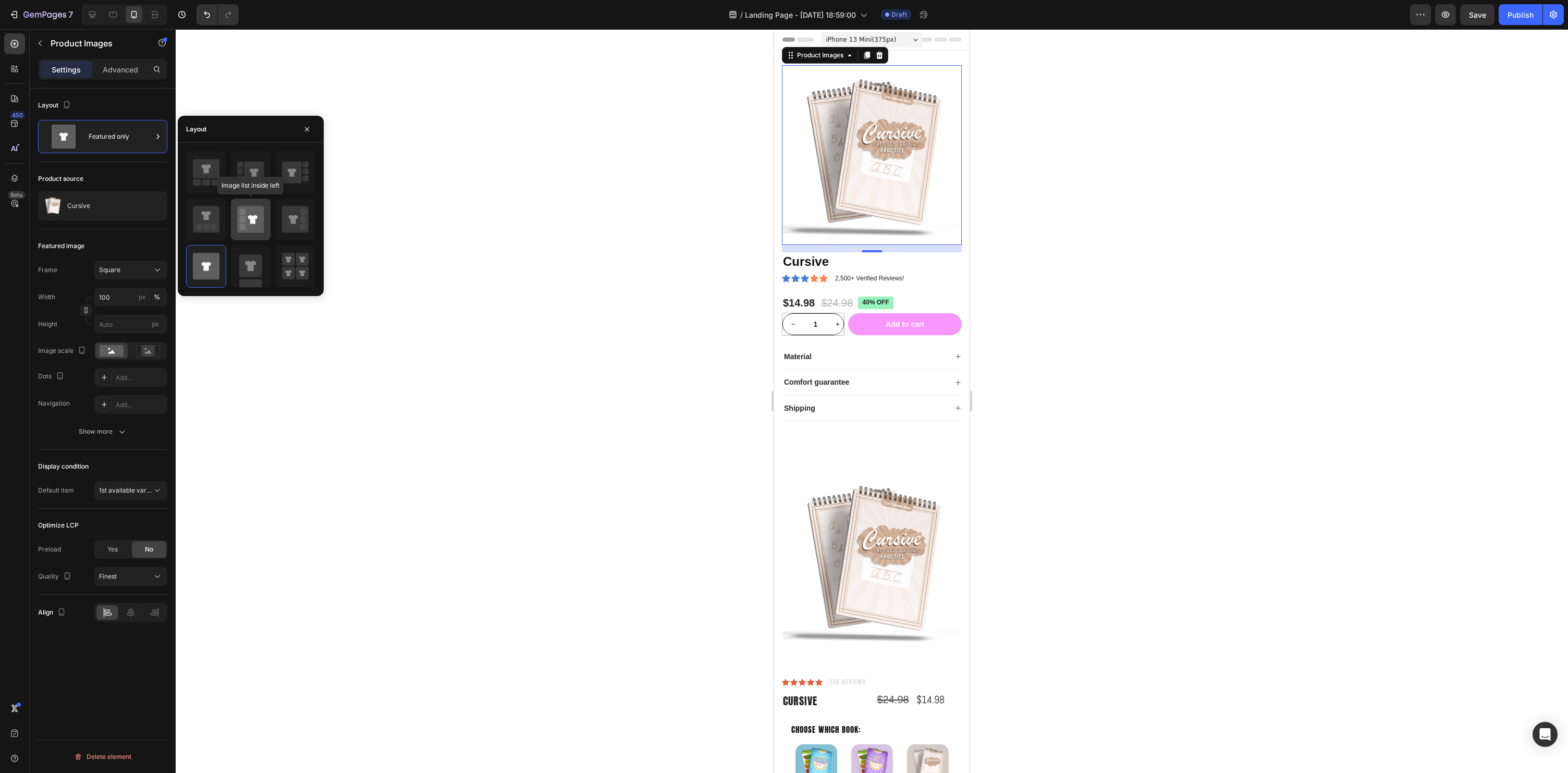
click at [237, 224] on div at bounding box center [250, 219] width 39 height 42
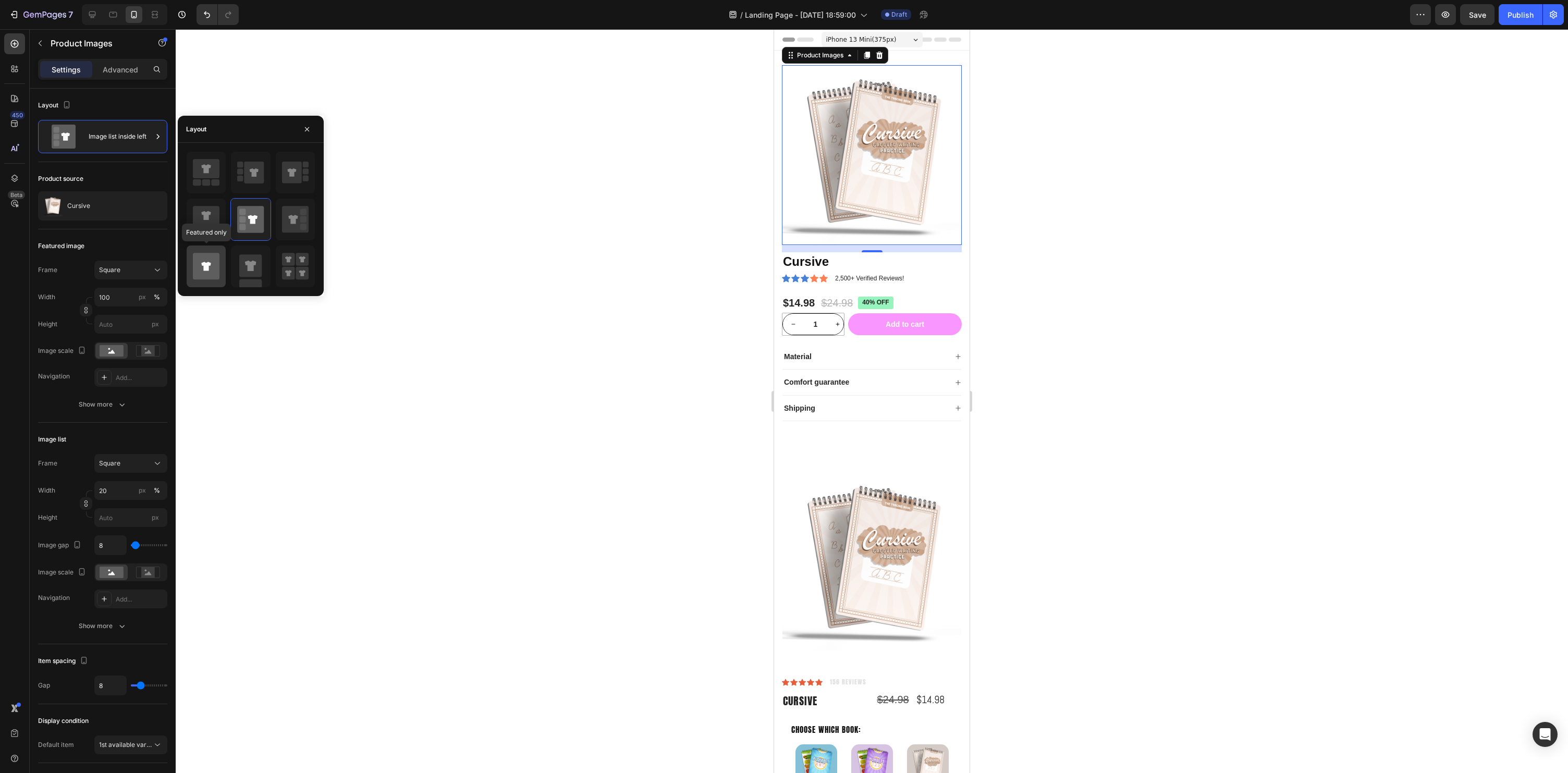
click at [194, 264] on icon at bounding box center [206, 266] width 27 height 27
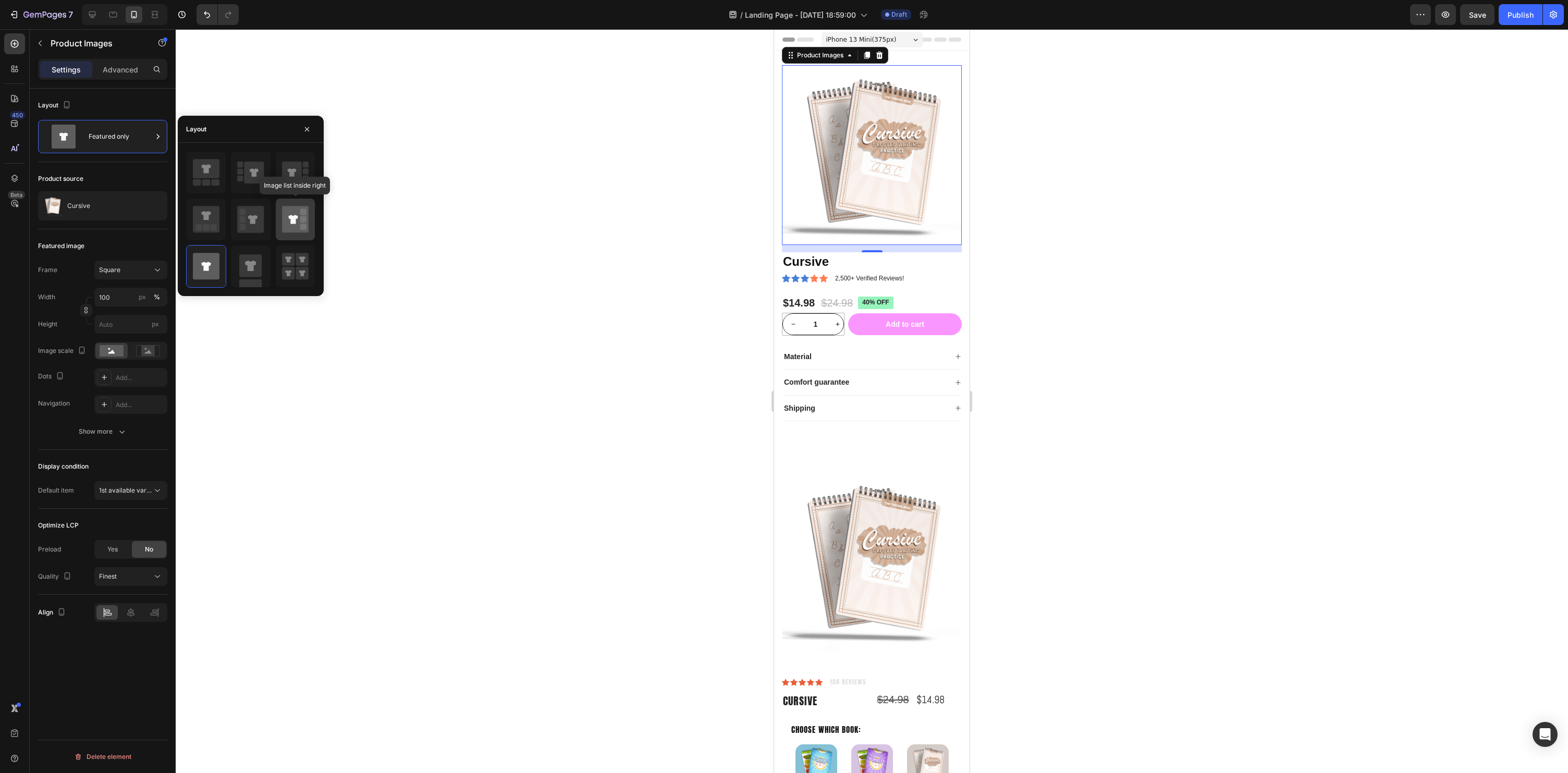
click at [283, 225] on icon at bounding box center [295, 220] width 27 height 27
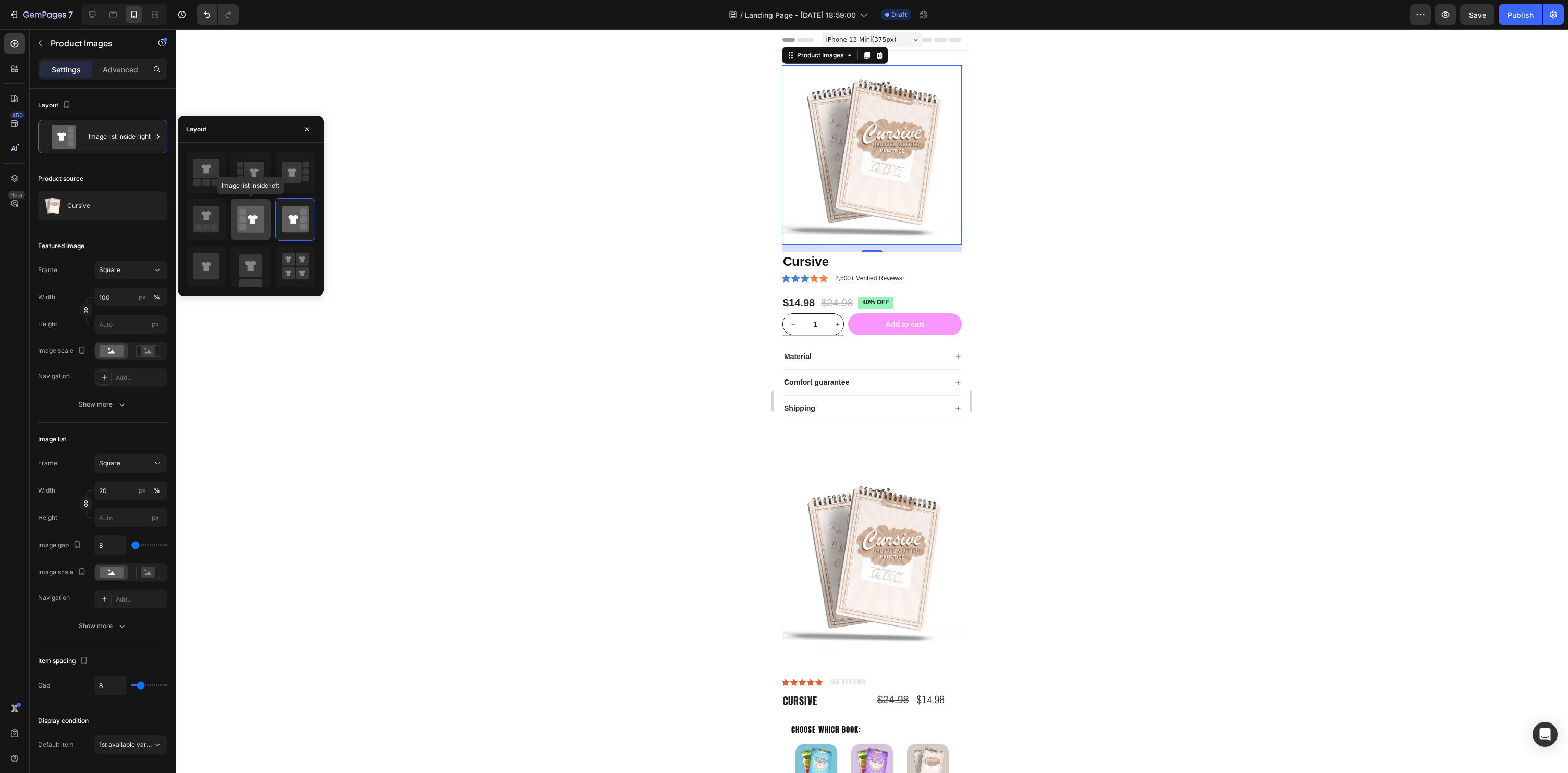
click at [234, 221] on div at bounding box center [250, 219] width 39 height 42
click at [206, 261] on icon at bounding box center [206, 266] width 27 height 27
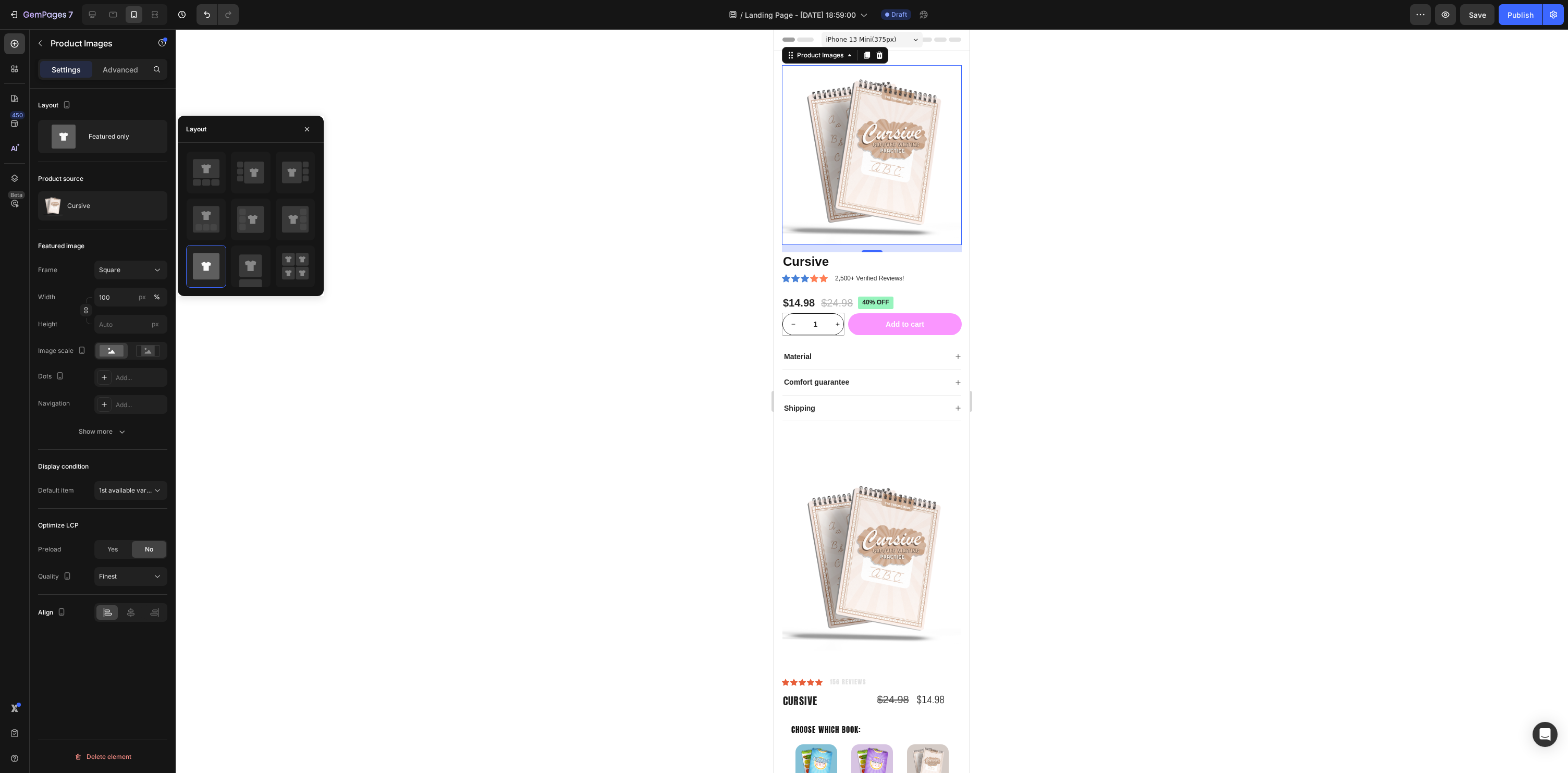
click at [426, 203] on div at bounding box center [871, 401] width 1393 height 744
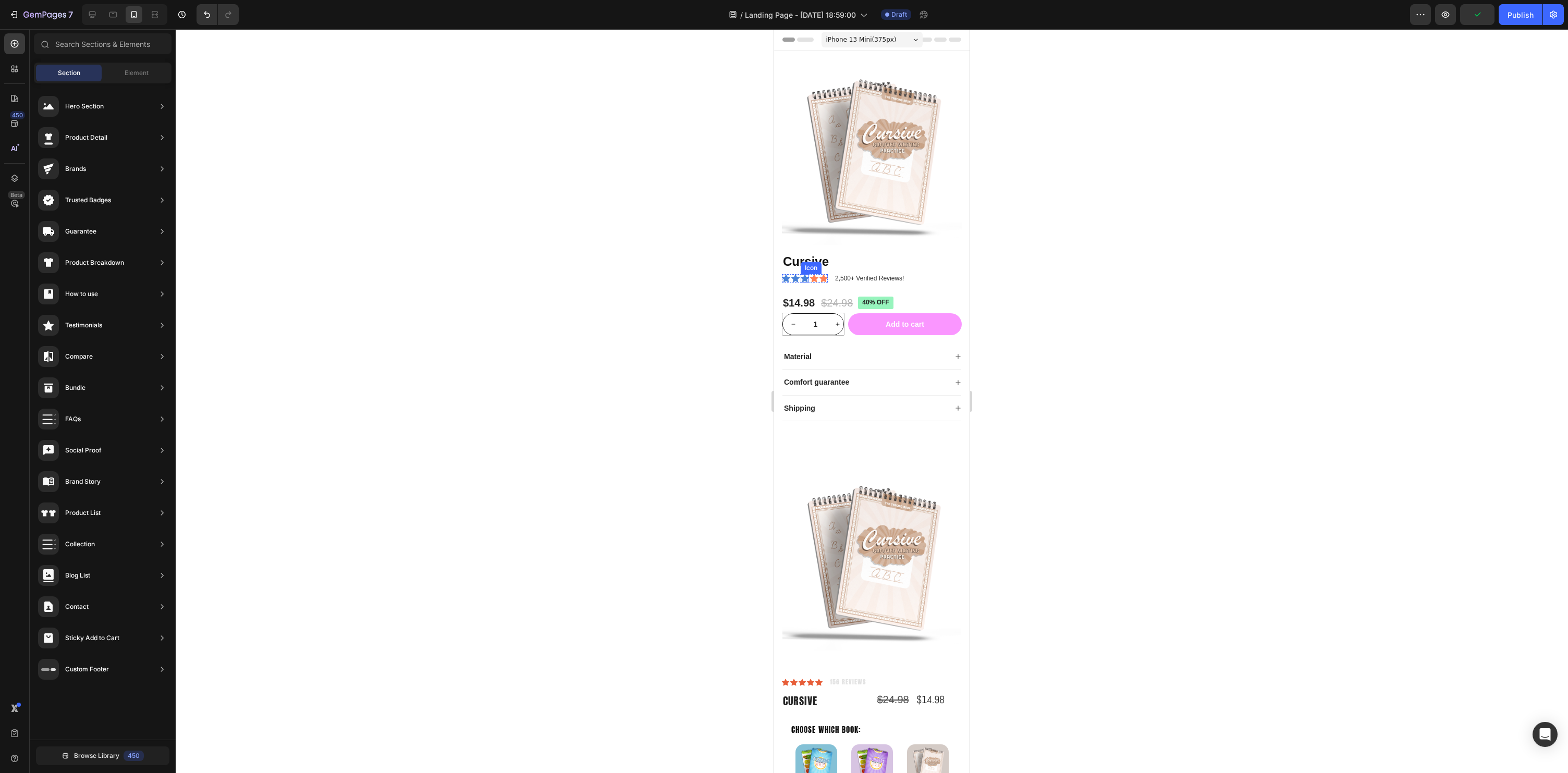
click at [807, 280] on icon at bounding box center [805, 279] width 9 height 8
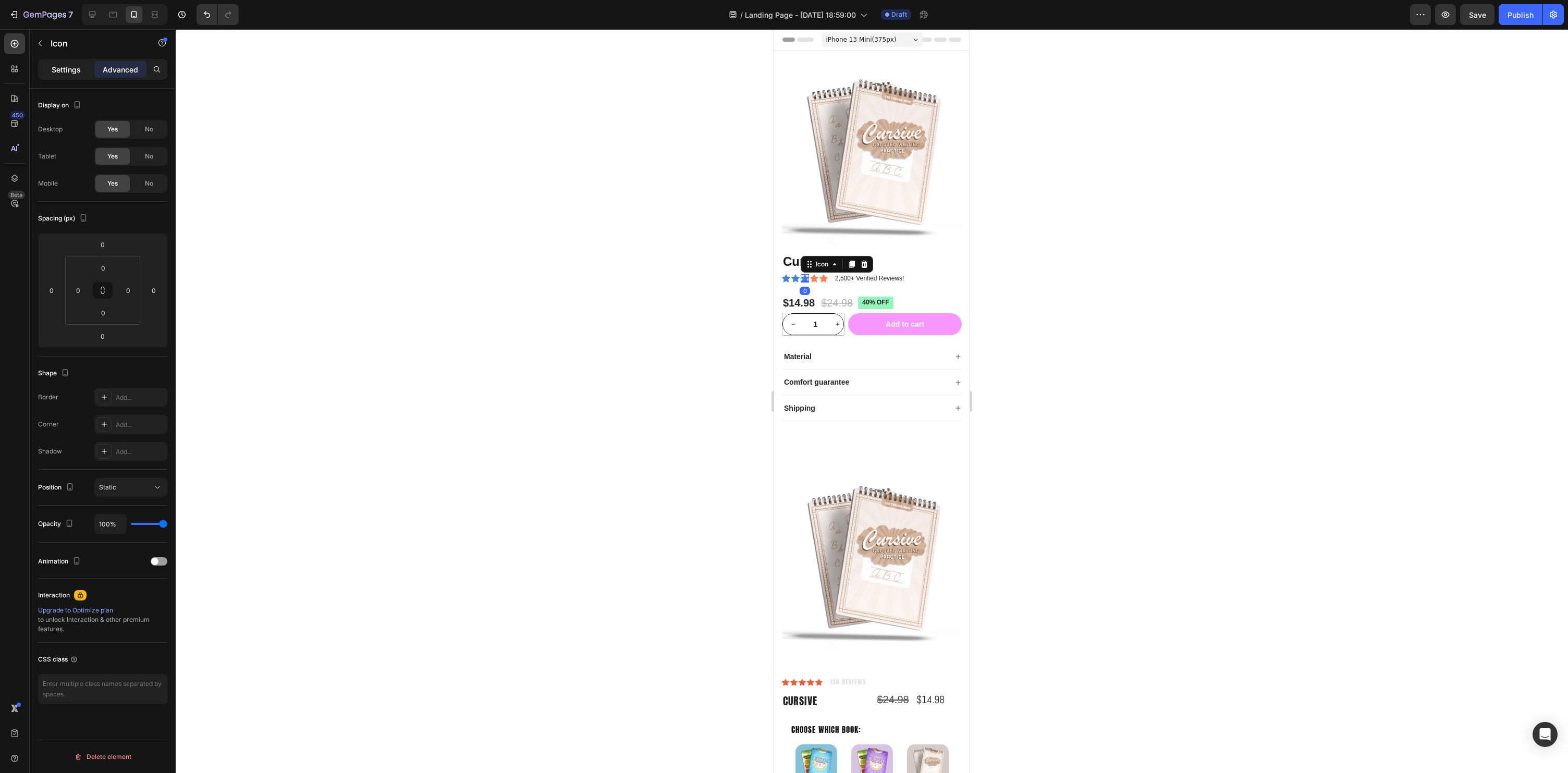
click at [54, 66] on p "Settings" at bounding box center [66, 69] width 29 height 11
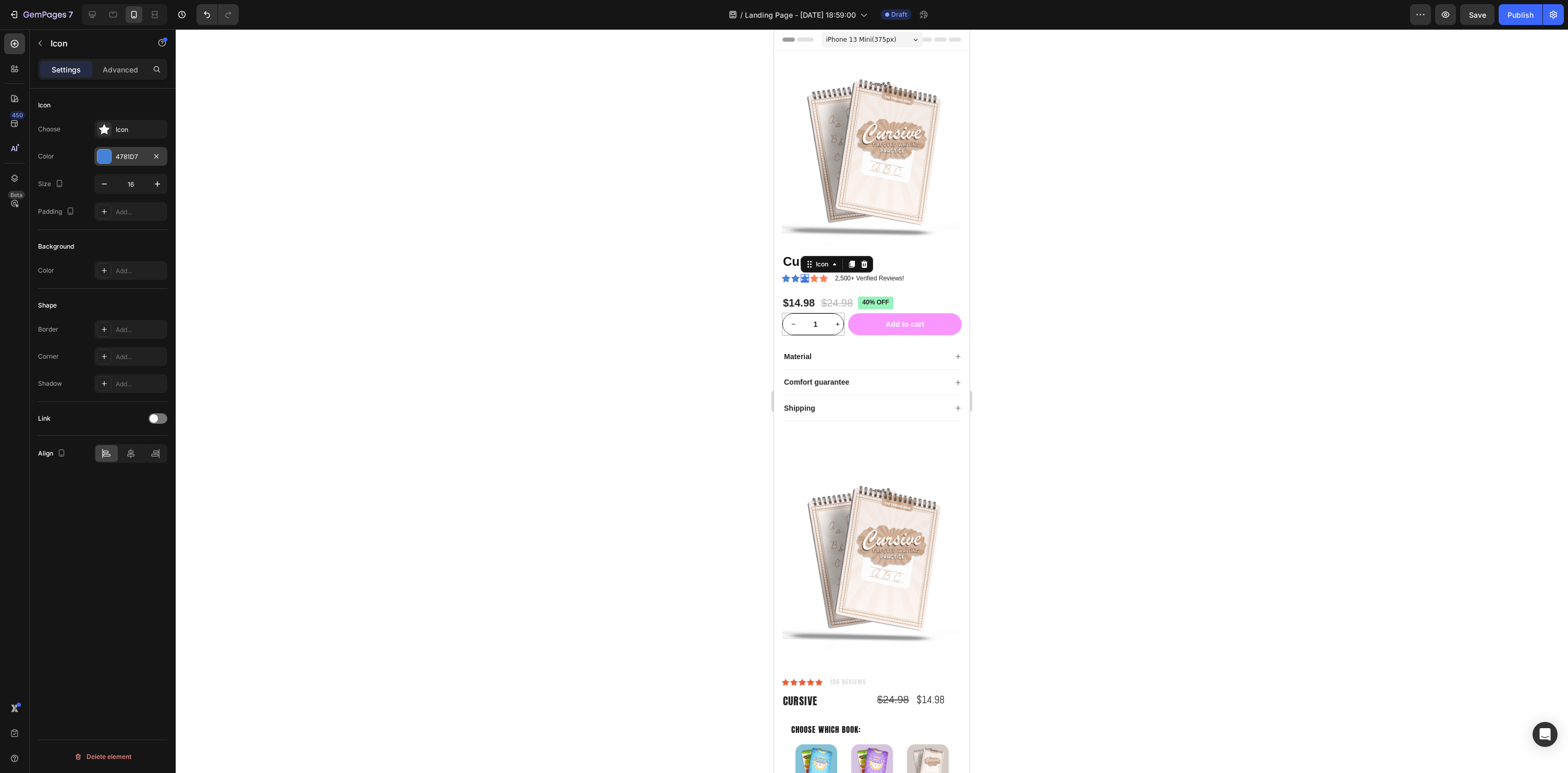
click at [102, 157] on div at bounding box center [103, 156] width 13 height 13
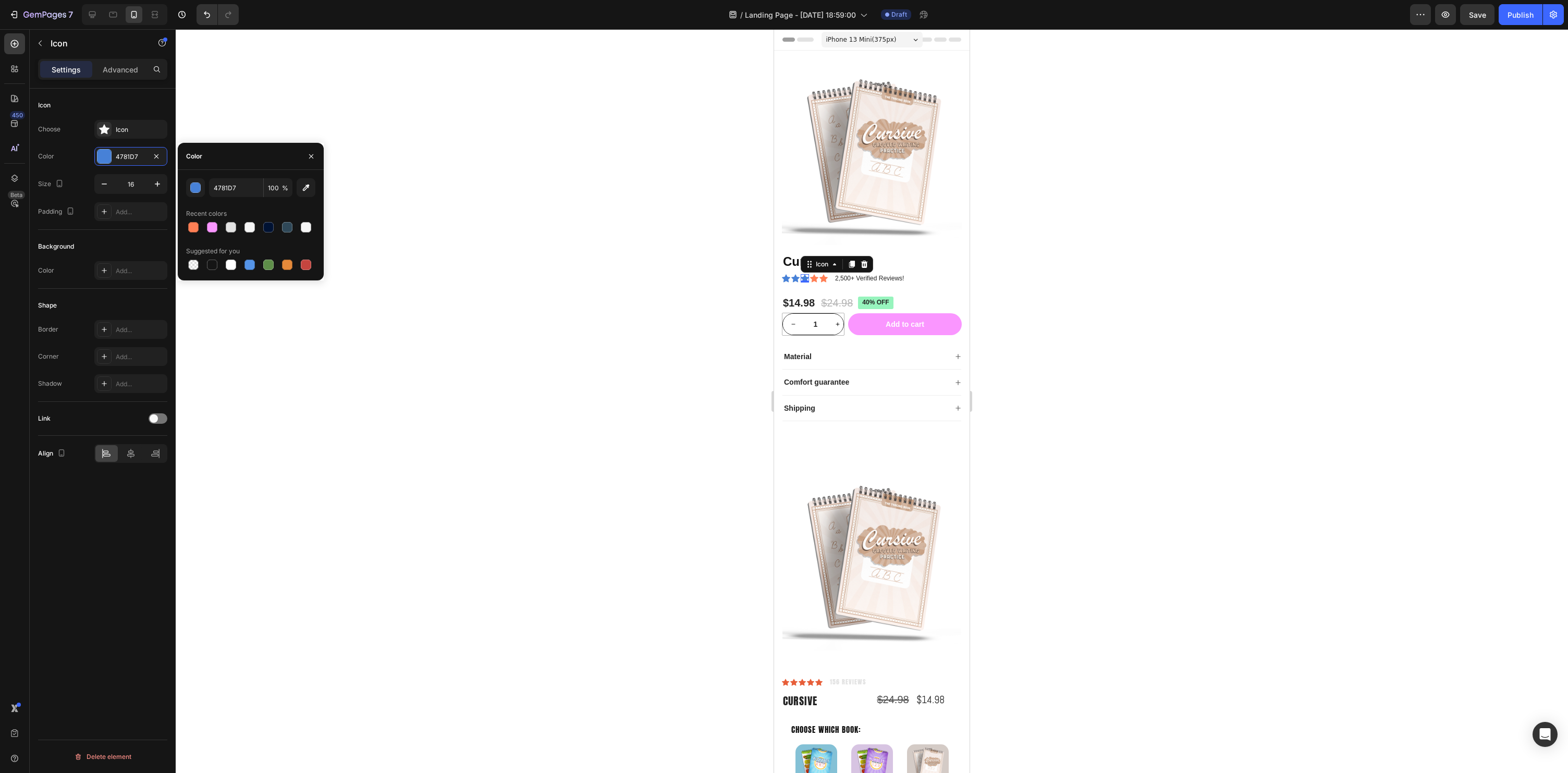
drag, startPoint x: 193, startPoint y: 232, endPoint x: 428, endPoint y: 275, distance: 238.9
click at [193, 232] on div at bounding box center [193, 227] width 10 height 10
type input "FF7F55"
drag, startPoint x: 750, startPoint y: 283, endPoint x: 13, endPoint y: 249, distance: 737.8
click at [750, 283] on div at bounding box center [871, 401] width 1393 height 744
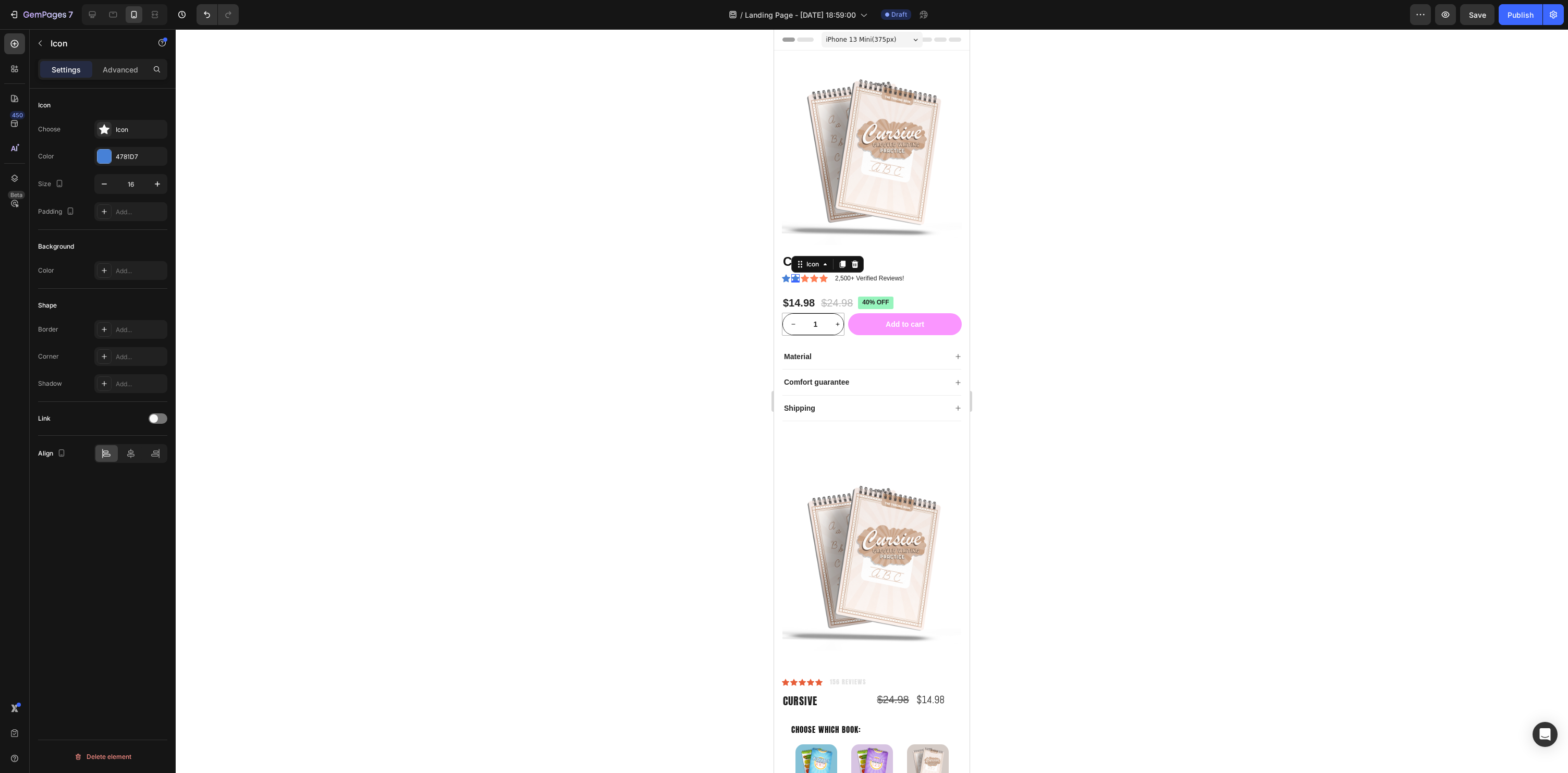
click at [795, 277] on icon at bounding box center [795, 279] width 9 height 8
click at [105, 159] on div at bounding box center [103, 156] width 13 height 13
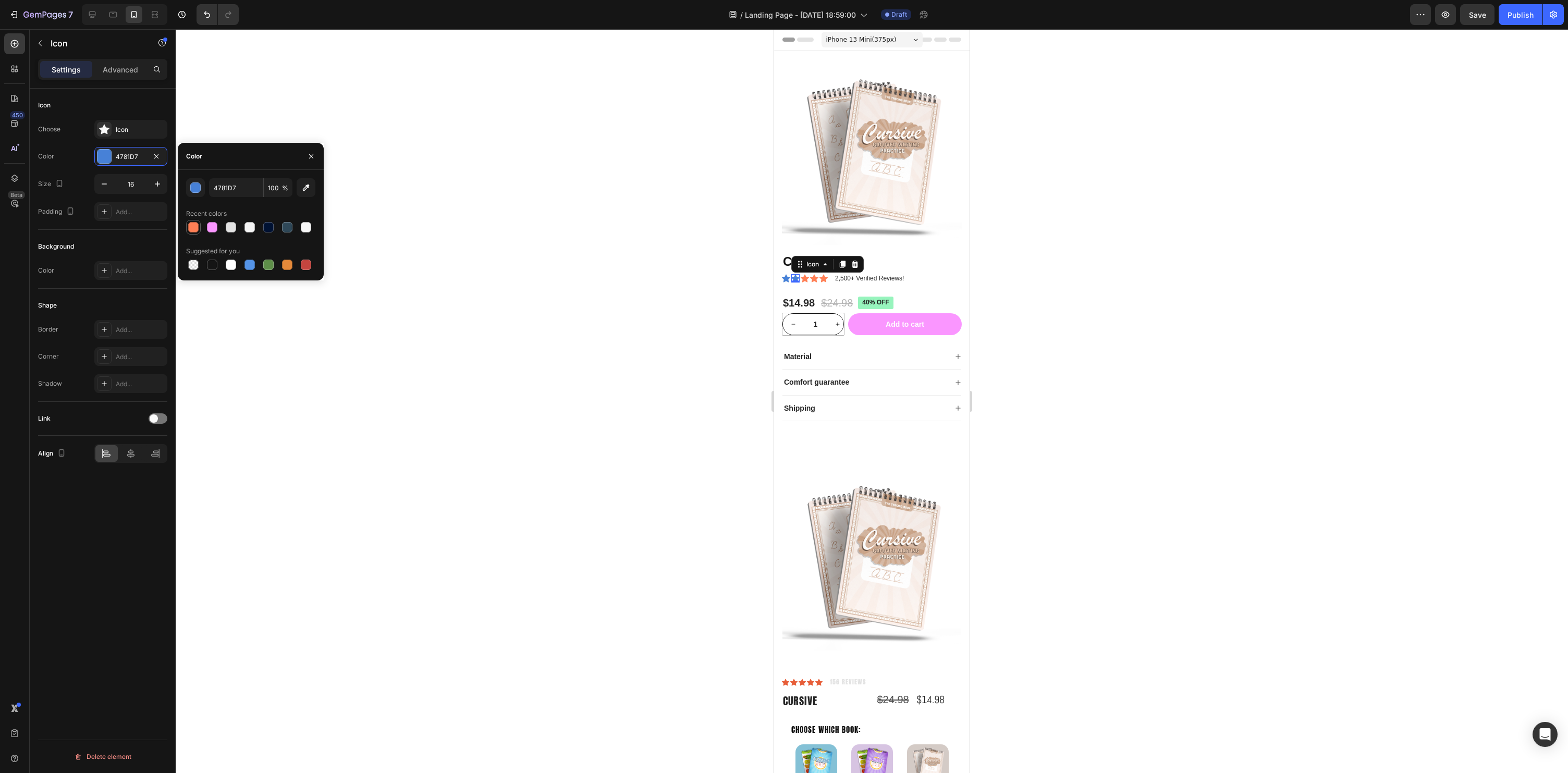
click at [195, 226] on div at bounding box center [193, 227] width 10 height 10
type input "FF7F55"
click at [503, 377] on div at bounding box center [871, 401] width 1393 height 744
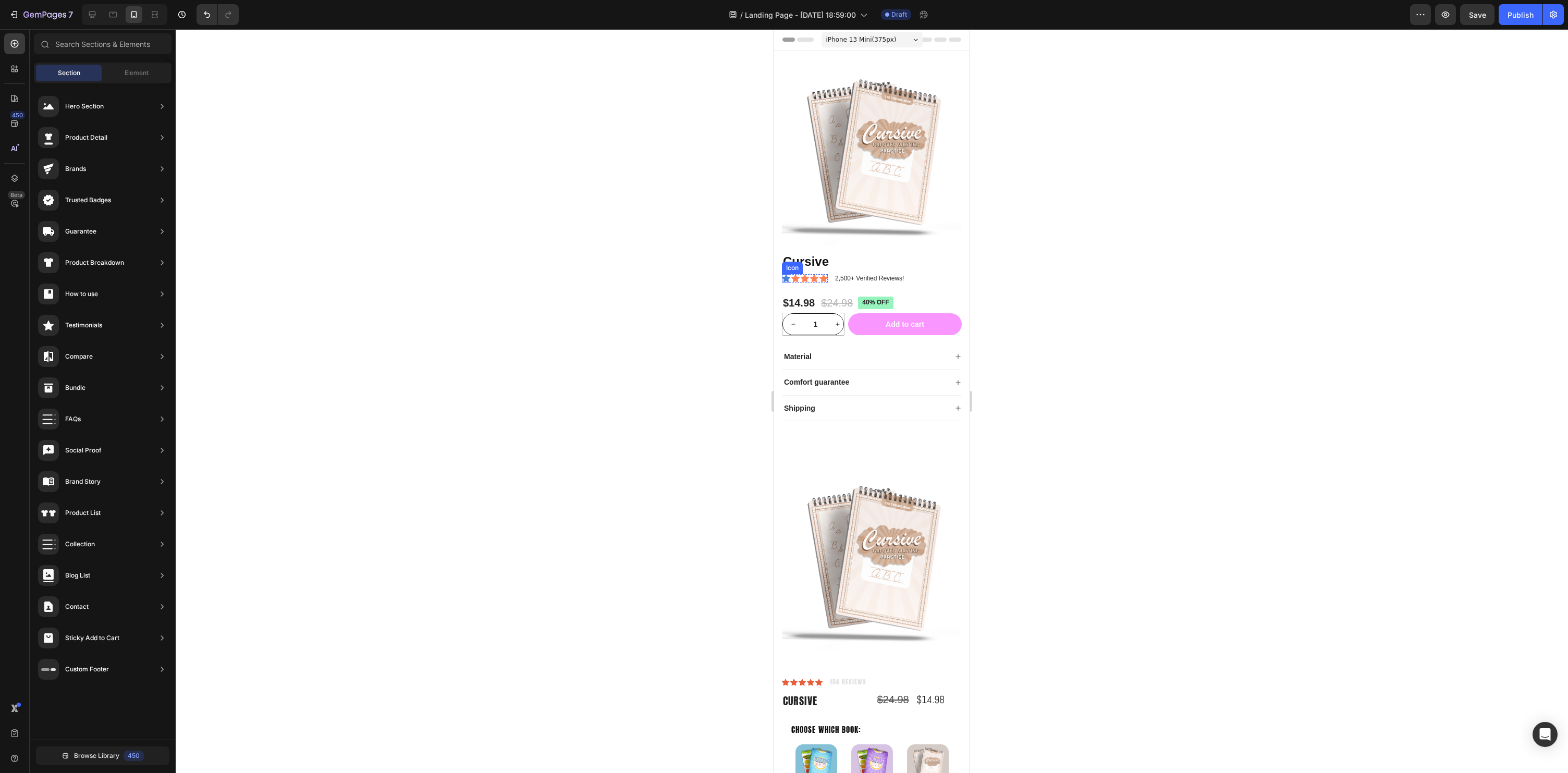
click at [785, 277] on icon at bounding box center [786, 279] width 9 height 8
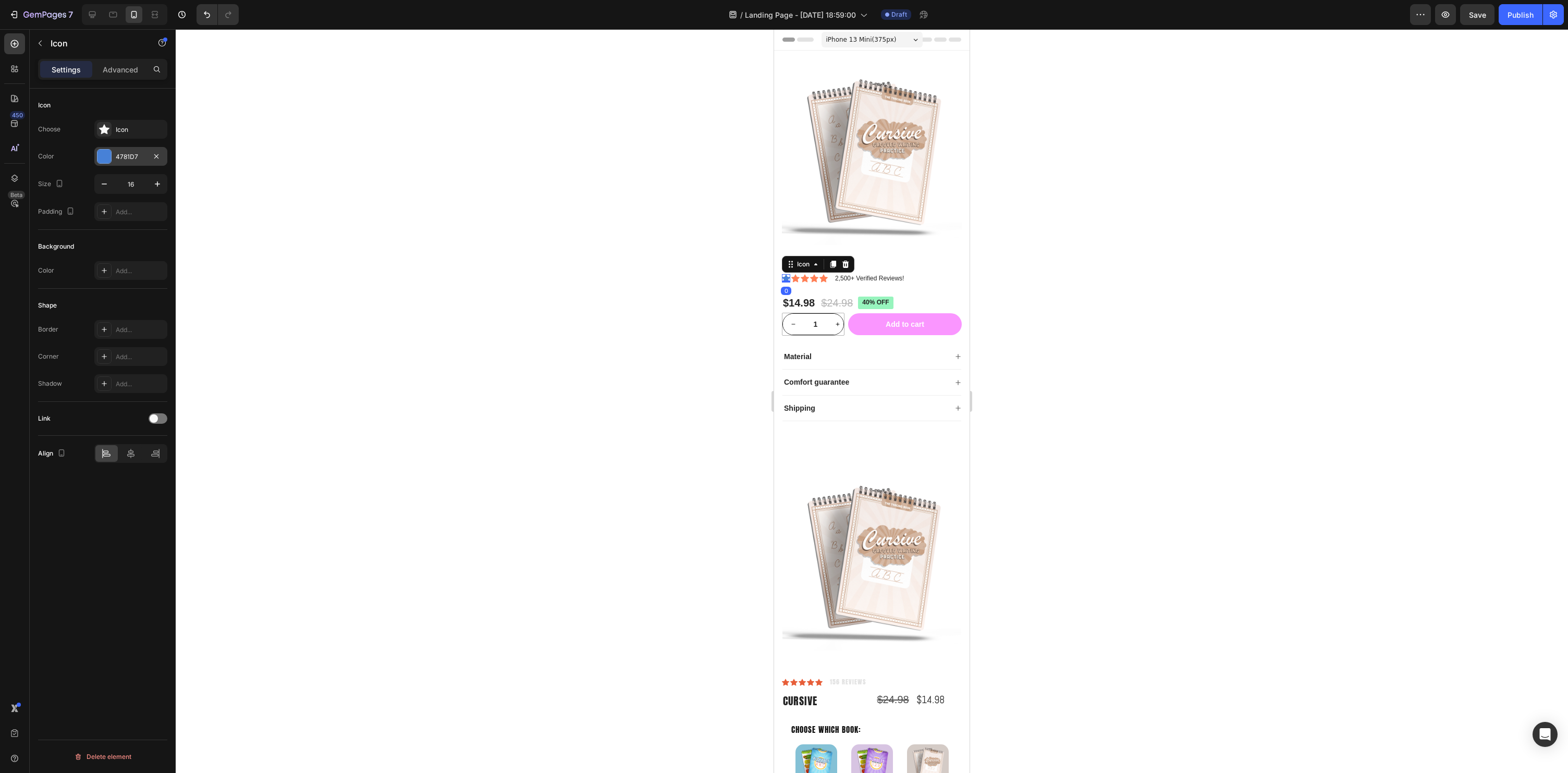
click at [96, 154] on div "4781D7" at bounding box center [130, 156] width 73 height 19
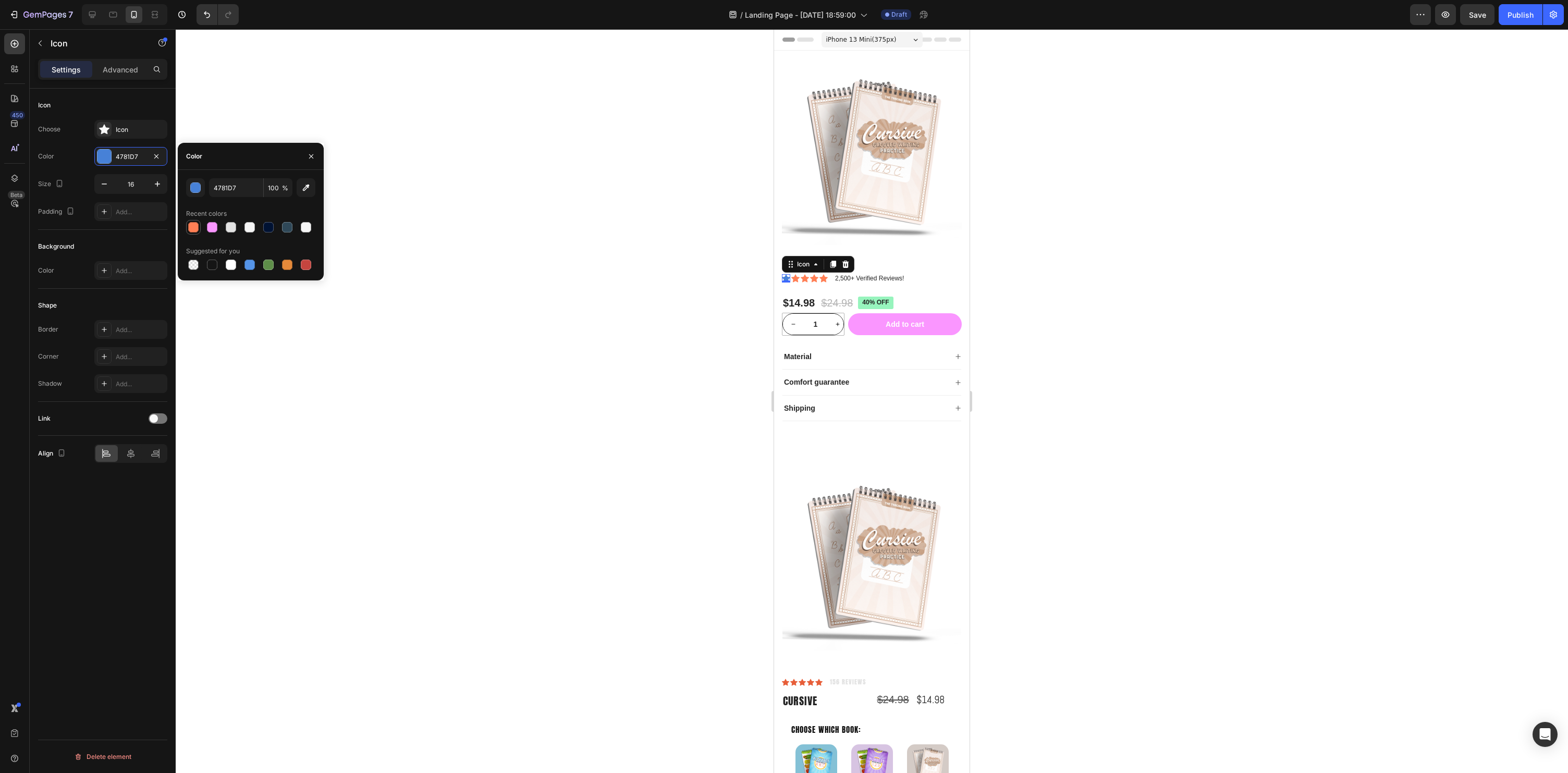
click at [189, 231] on div at bounding box center [193, 227] width 10 height 10
type input "FF7F55"
click at [427, 491] on div at bounding box center [871, 401] width 1393 height 744
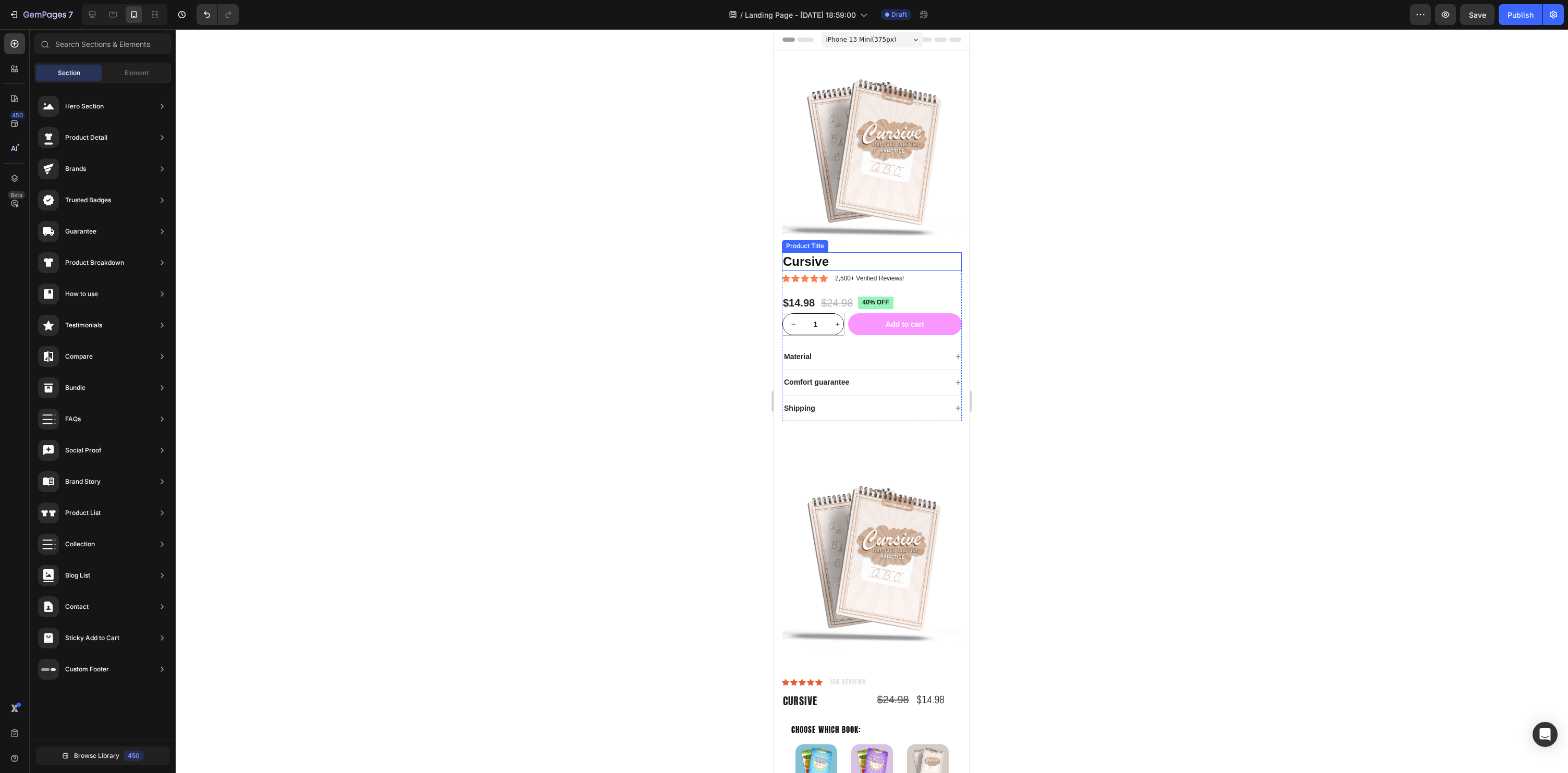
click at [806, 255] on h1 "Cursive" at bounding box center [872, 261] width 180 height 18
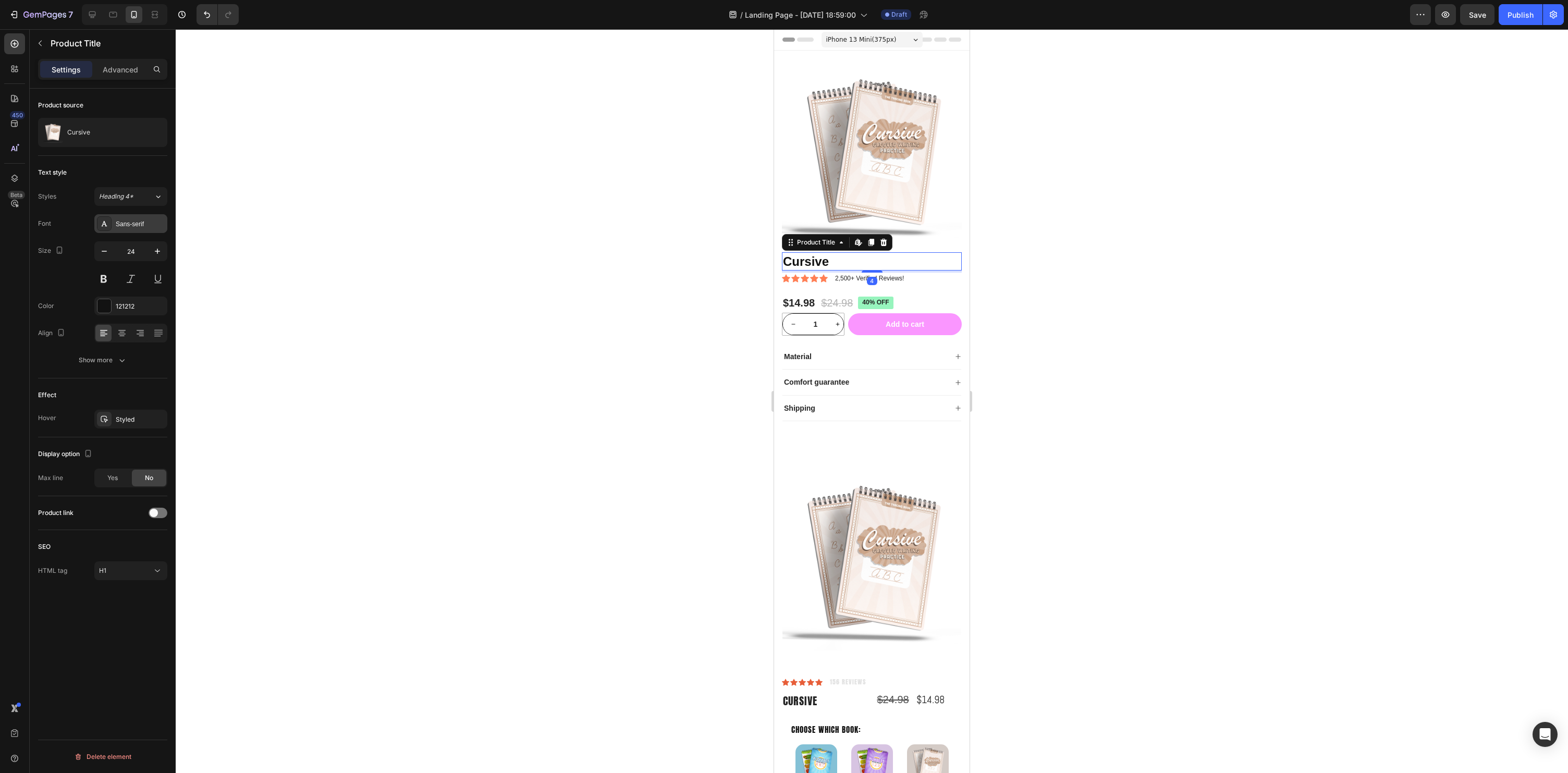
click at [125, 227] on div "Sans-serif" at bounding box center [141, 224] width 49 height 9
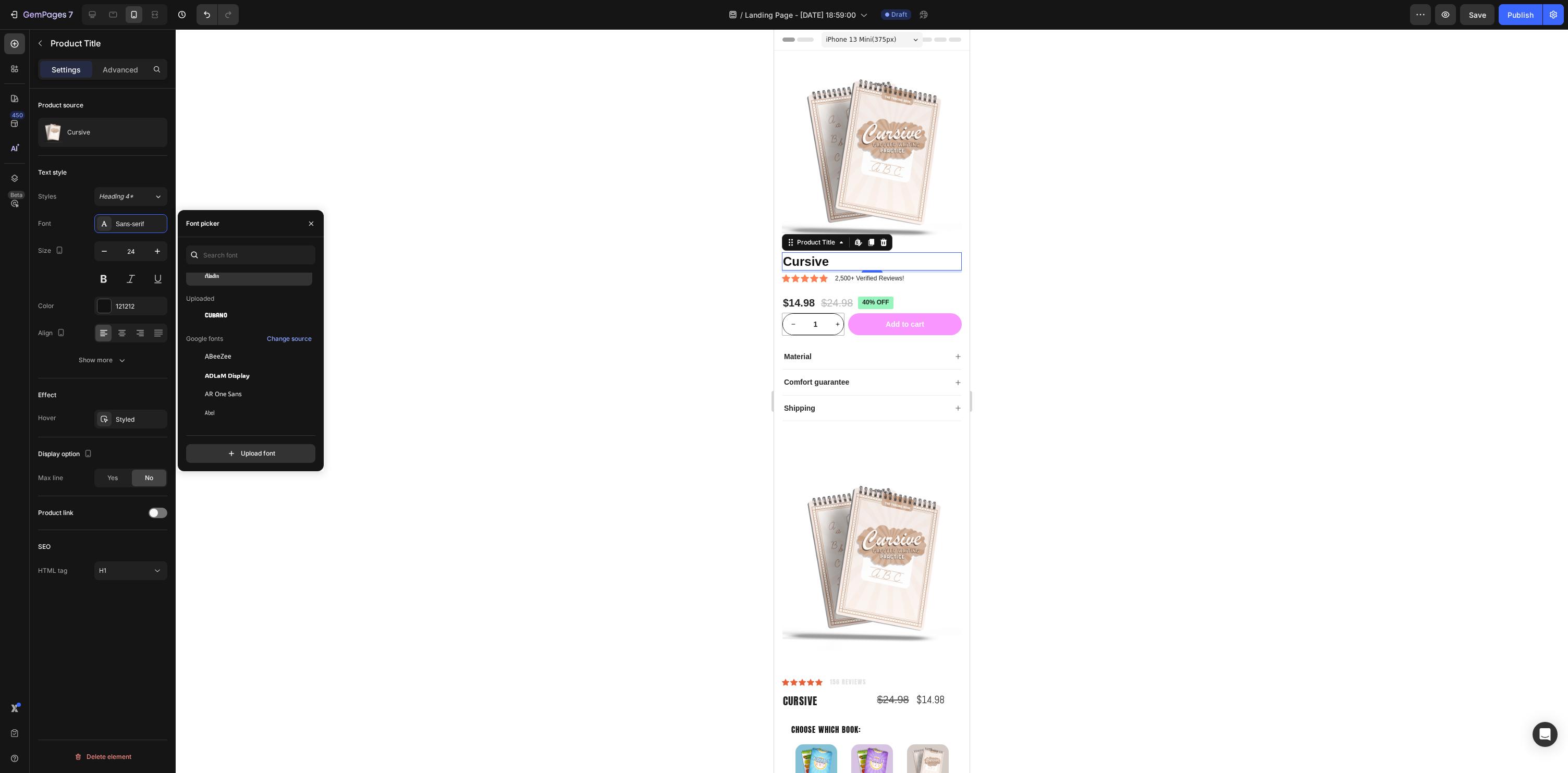
scroll to position [113, 0]
click at [227, 289] on span "Cubano" at bounding box center [216, 287] width 22 height 9
click at [220, 376] on span "Alata" at bounding box center [212, 372] width 15 height 9
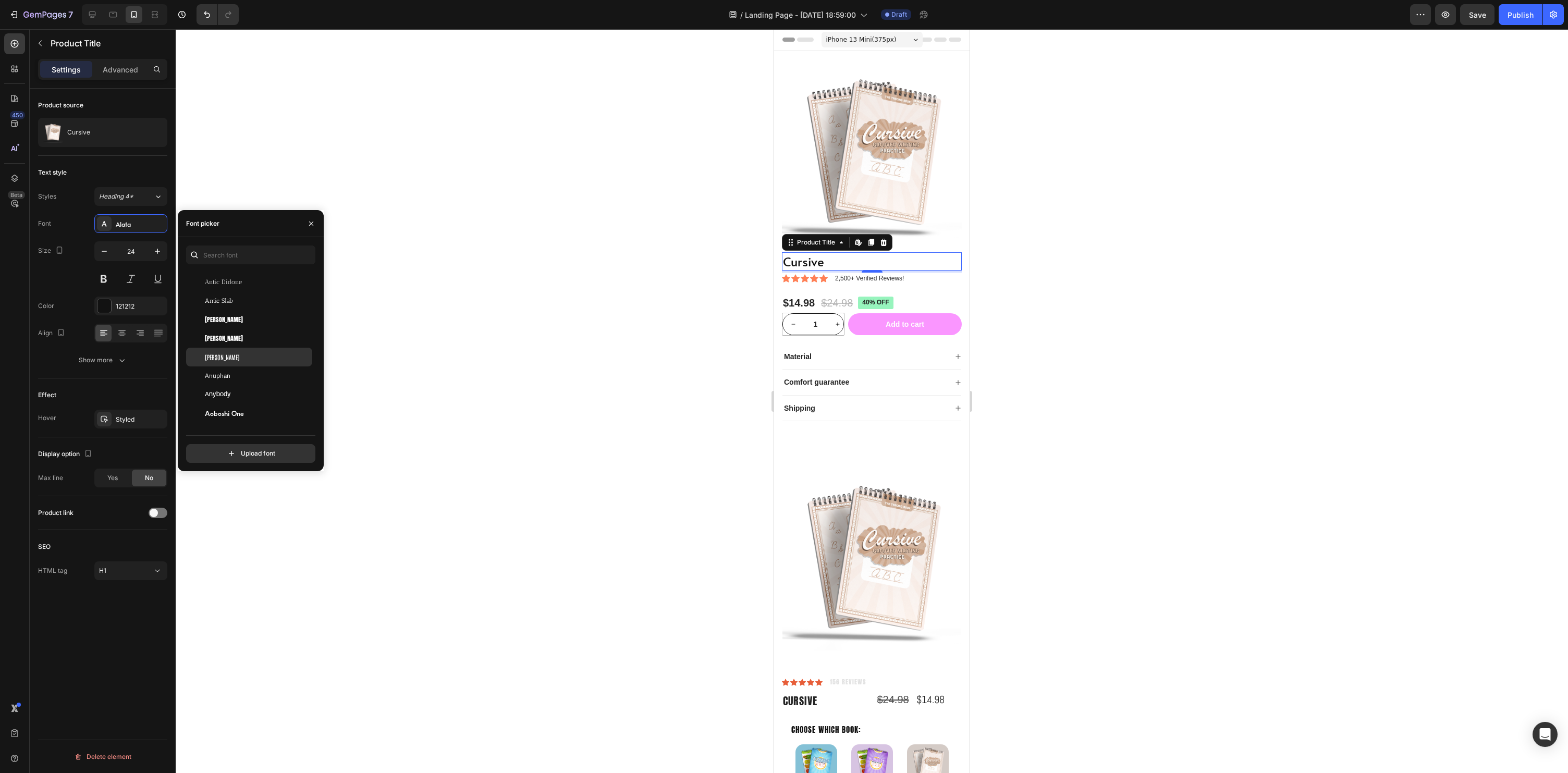
click at [223, 358] on div "[PERSON_NAME]" at bounding box center [257, 357] width 105 height 9
click at [637, 350] on div at bounding box center [871, 401] width 1393 height 744
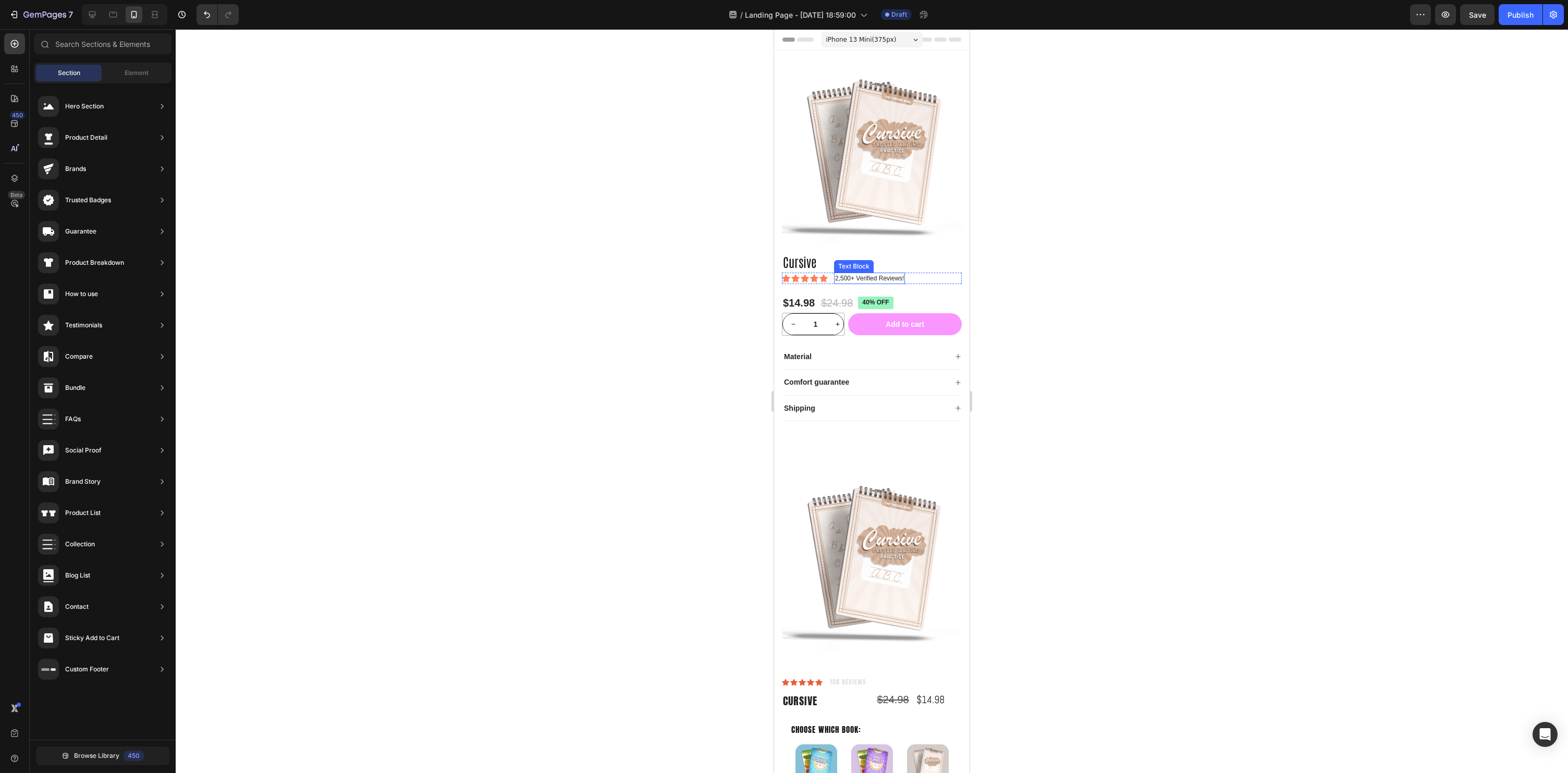
click at [879, 275] on p "2,500+ Verified Reviews!" at bounding box center [869, 278] width 69 height 9
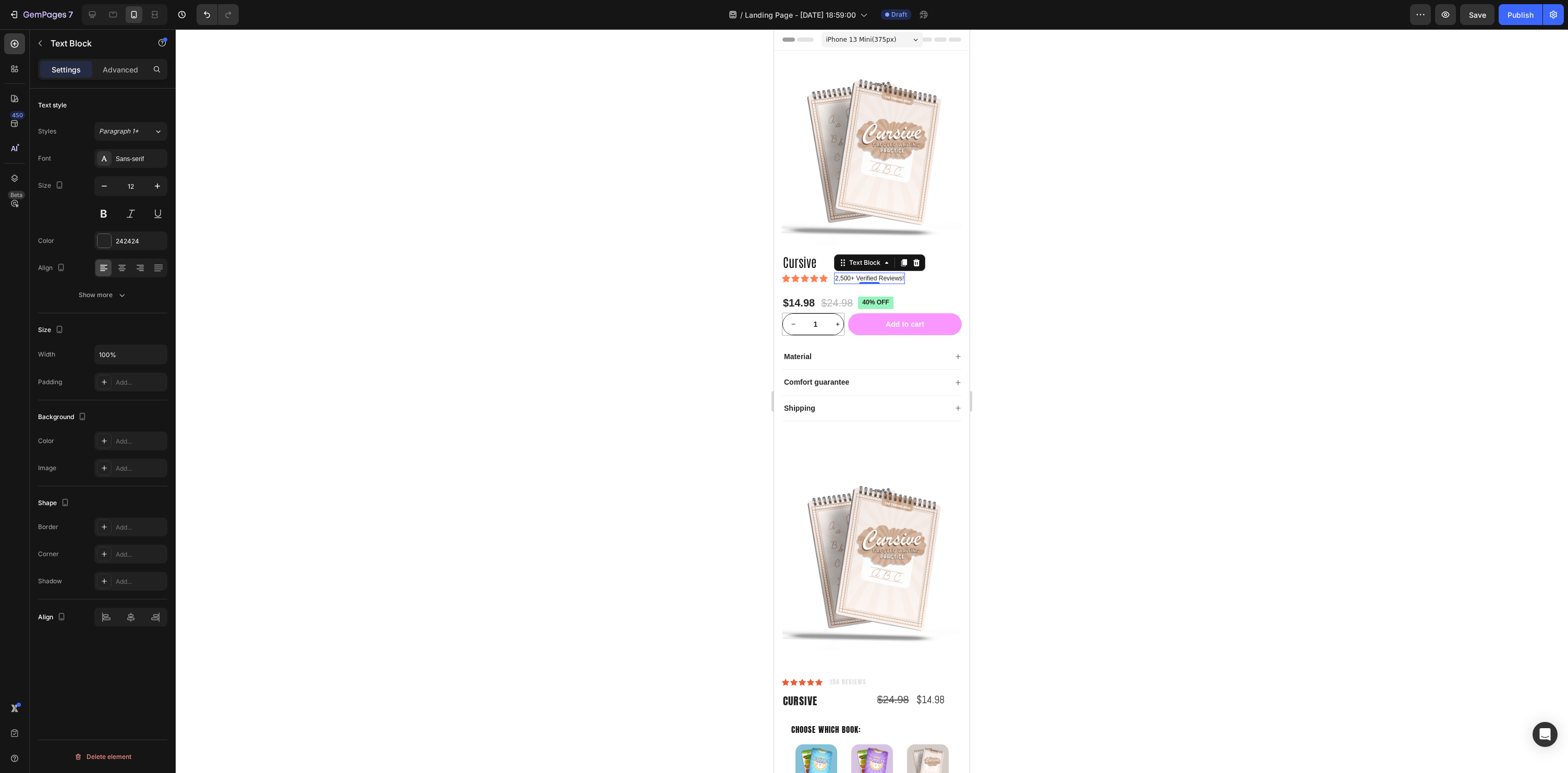
click at [841, 281] on p "2,500+ Verified Reviews!" at bounding box center [869, 278] width 69 height 9
click at [831, 280] on div "Icon Icon Icon Icon Icon Icon List 2,500+ Verified Reviews! Text Block 0 Row" at bounding box center [872, 278] width 180 height 12
click at [851, 276] on p "2,500+ Verified Reviews!" at bounding box center [869, 278] width 69 height 9
drag, startPoint x: 837, startPoint y: 280, endPoint x: 913, endPoint y: 287, distance: 76.3
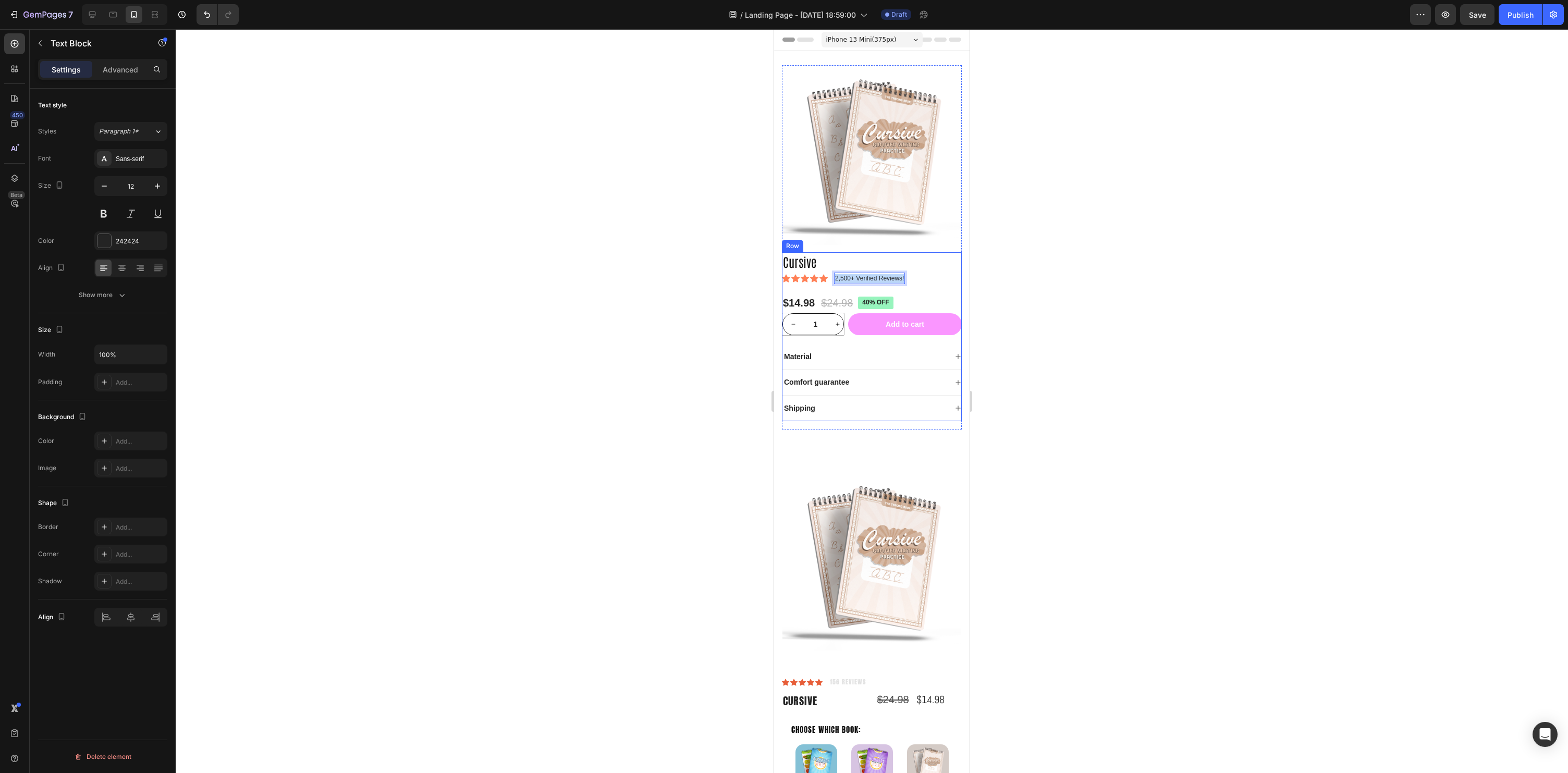
click at [913, 287] on div "Cursive Product Title Icon Icon Icon Icon Icon Icon List 2,500+ Verified Review…" at bounding box center [872, 336] width 180 height 169
click at [850, 280] on p "(156) Reviews" at bounding box center [855, 278] width 40 height 9
click at [871, 278] on p "(156 Reviews" at bounding box center [854, 278] width 38 height 9
click at [1160, 298] on div at bounding box center [871, 401] width 1393 height 744
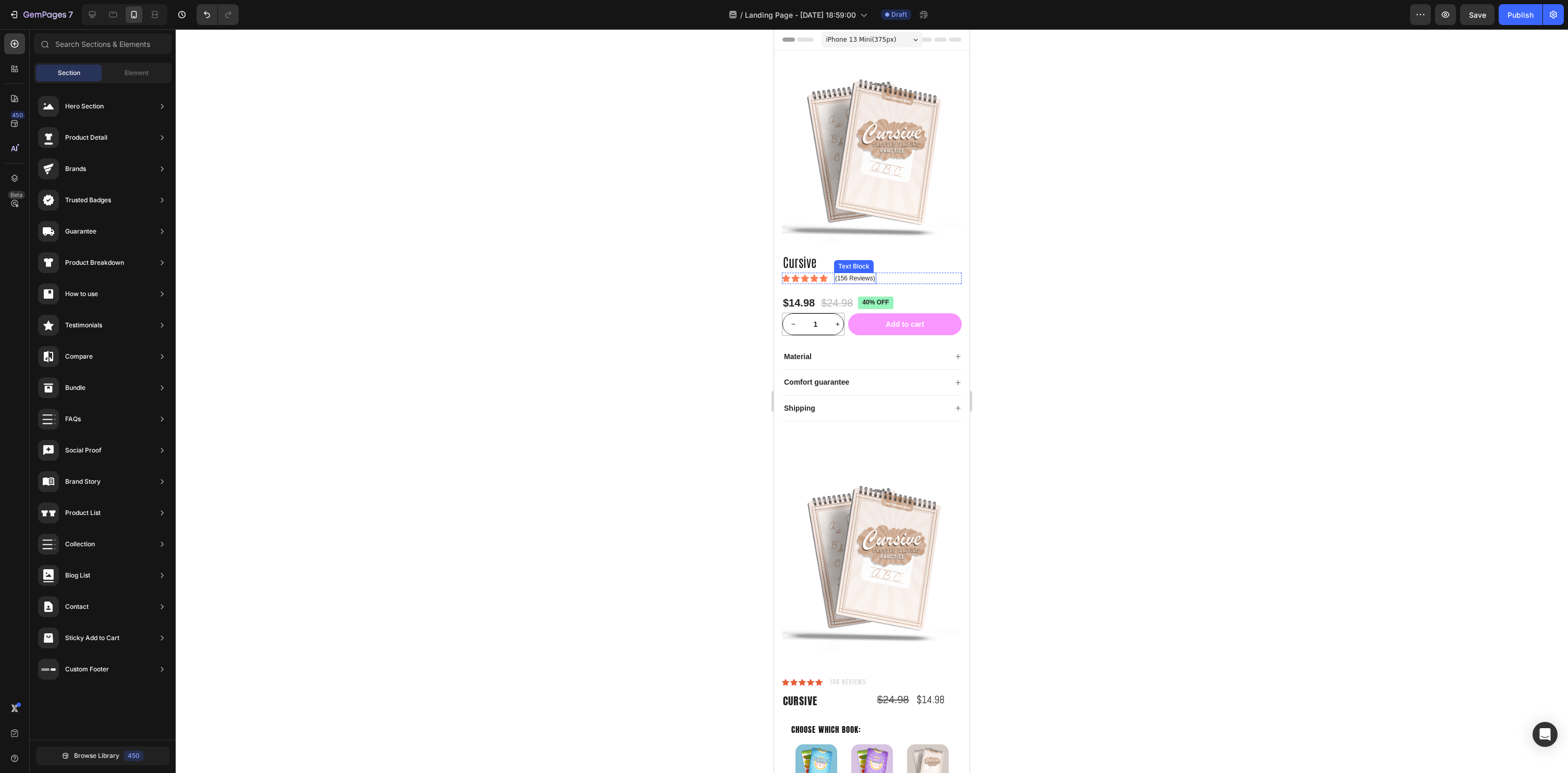
click at [851, 278] on p "(156 Reviews)" at bounding box center [855, 278] width 40 height 9
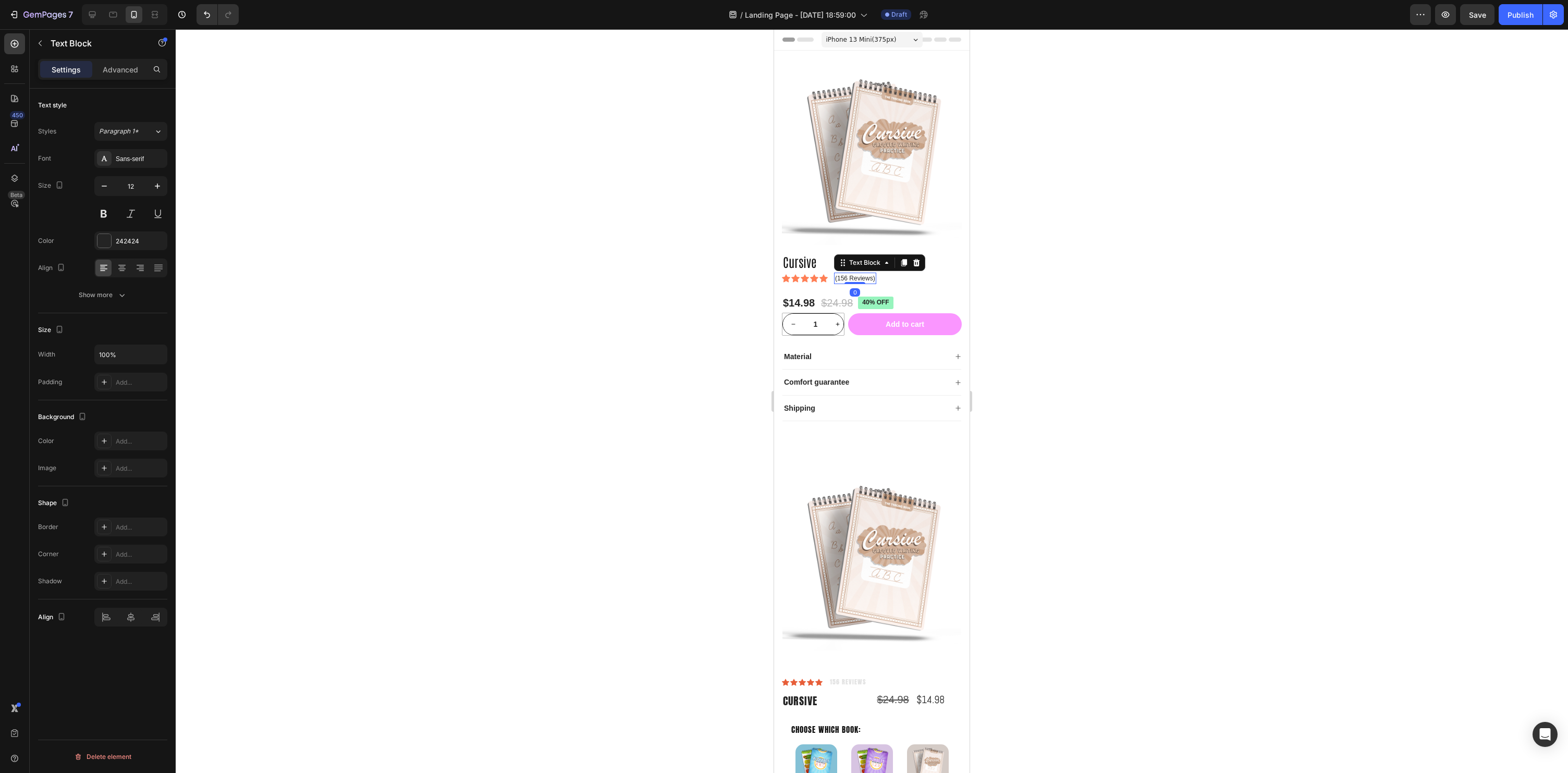
drag, startPoint x: 107, startPoint y: 238, endPoint x: 151, endPoint y: 308, distance: 82.7
click at [107, 238] on div at bounding box center [103, 240] width 13 height 13
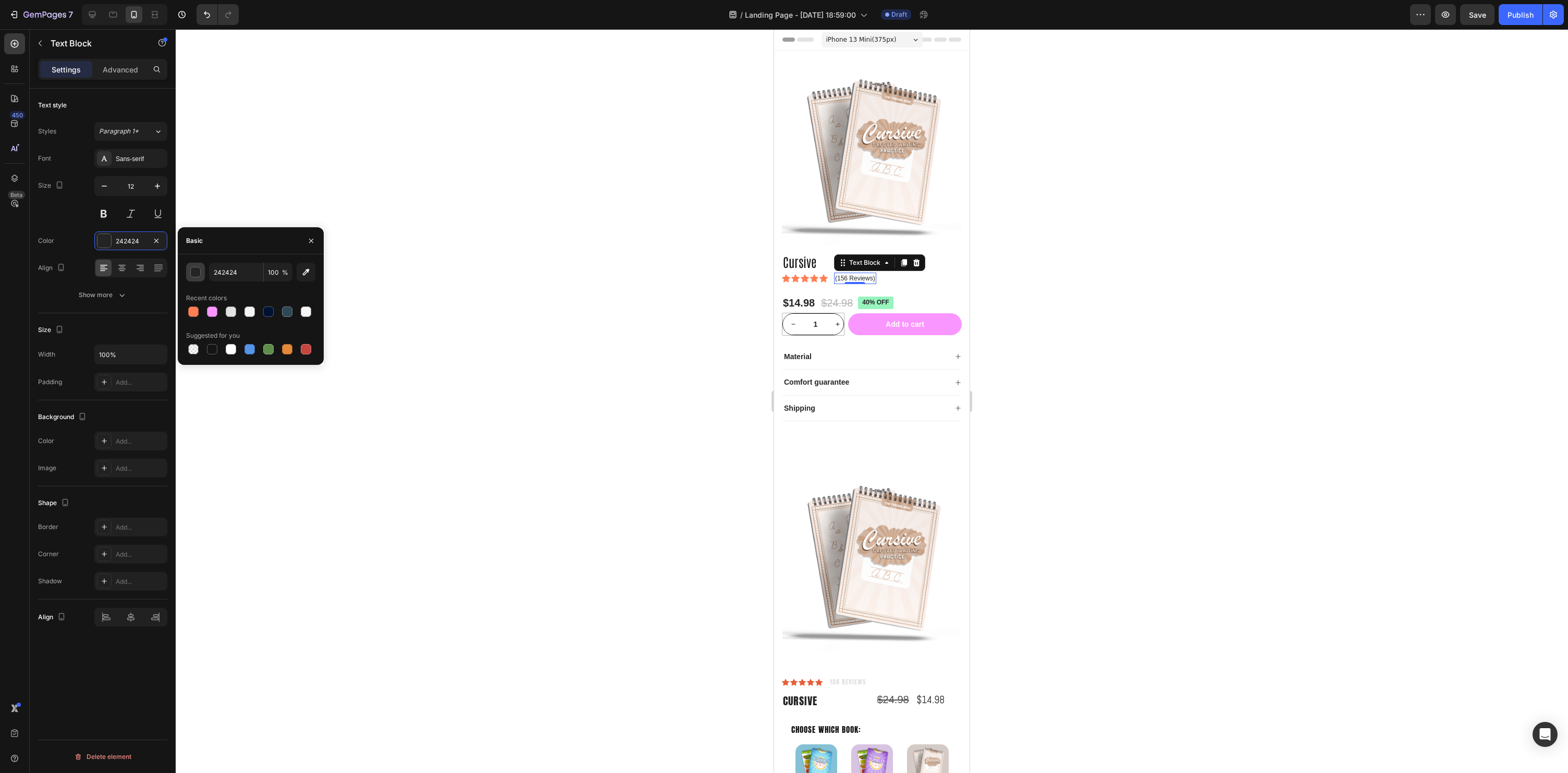
click at [194, 271] on div "button" at bounding box center [196, 272] width 10 height 10
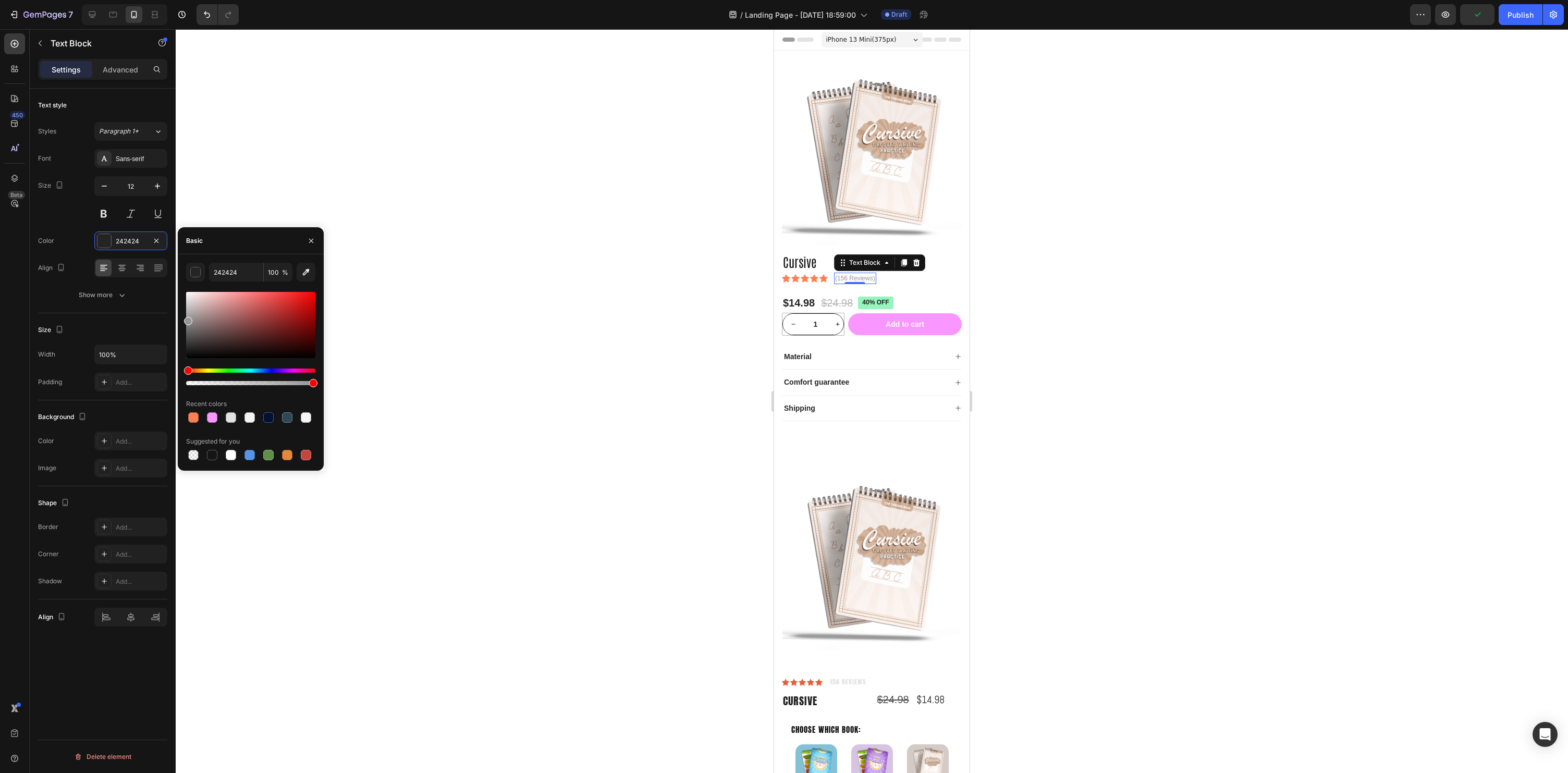
drag, startPoint x: 195, startPoint y: 328, endPoint x: 174, endPoint y: 318, distance: 23.3
click at [174, 318] on div "450 Beta Sections(18) Elements(83) Section Element Hero Section Product Detail …" at bounding box center [88, 401] width 175 height 744
type input "969696"
click at [634, 328] on div at bounding box center [871, 401] width 1393 height 744
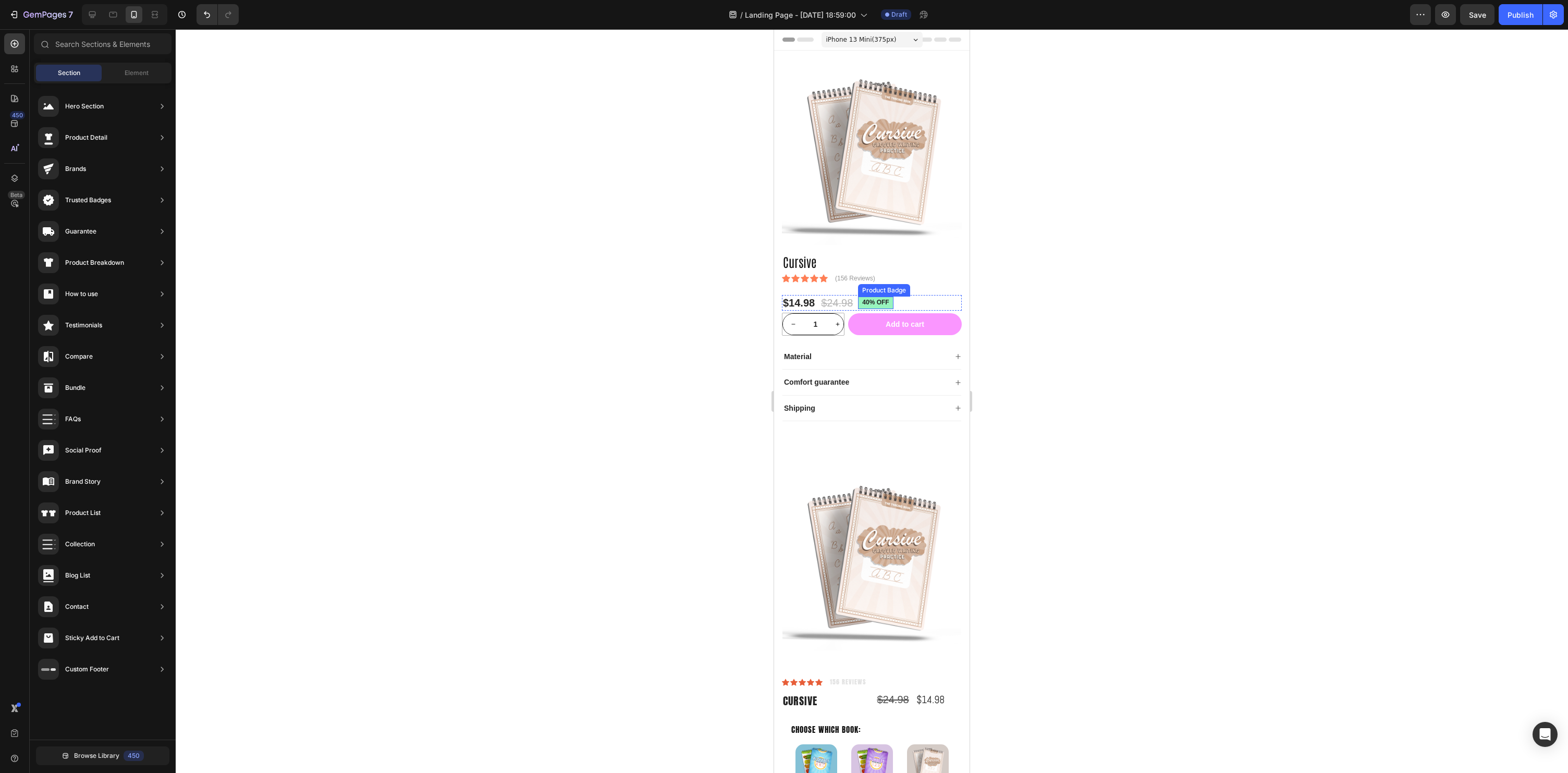
click at [890, 306] on pre "40% off" at bounding box center [875, 303] width 35 height 13
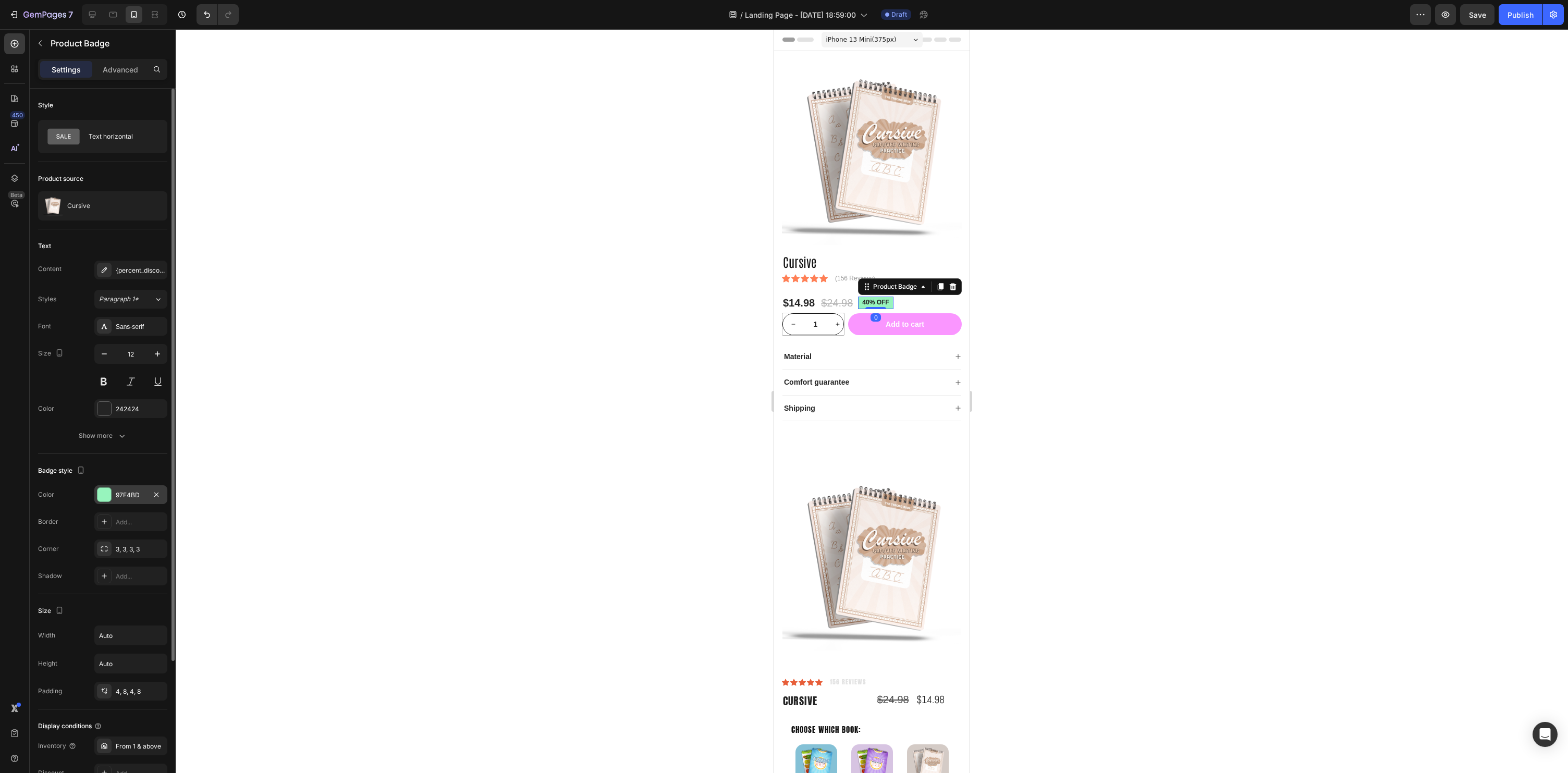
click at [107, 493] on div at bounding box center [103, 494] width 13 height 13
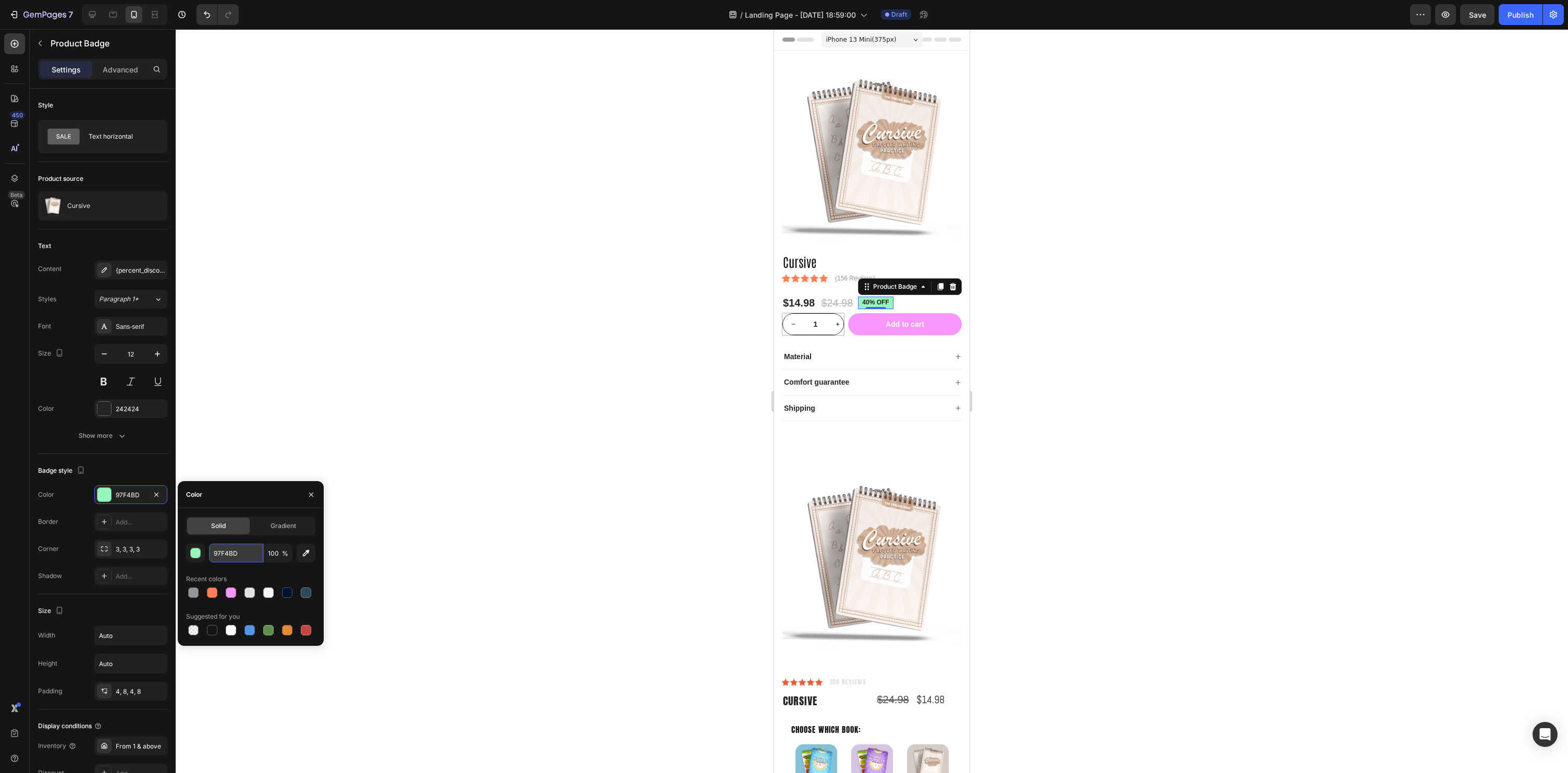
click at [226, 553] on input "97F4BD" at bounding box center [236, 553] width 55 height 19
drag, startPoint x: 244, startPoint y: 556, endPoint x: 216, endPoint y: 553, distance: 28.2
click at [216, 553] on input "97F4BD" at bounding box center [236, 553] width 55 height 19
click at [216, 553] on input "97F4BD" at bounding box center [236, 553] width 55 height 19
drag, startPoint x: 246, startPoint y: 555, endPoint x: 213, endPoint y: 553, distance: 33.1
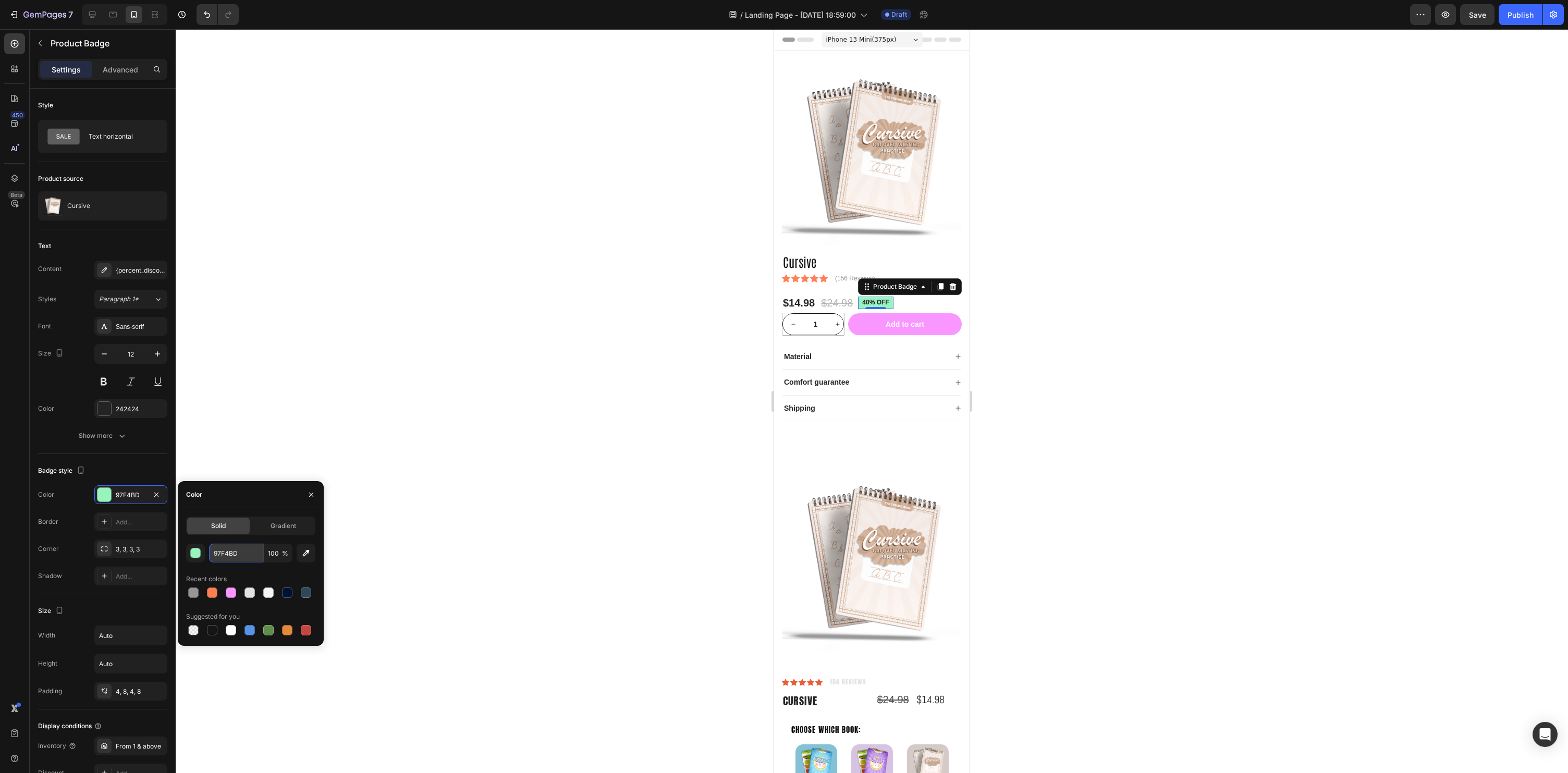
click at [213, 553] on input "97F4BD" at bounding box center [236, 553] width 55 height 19
paste input "d3f4ef"
type input "d3f4ef"
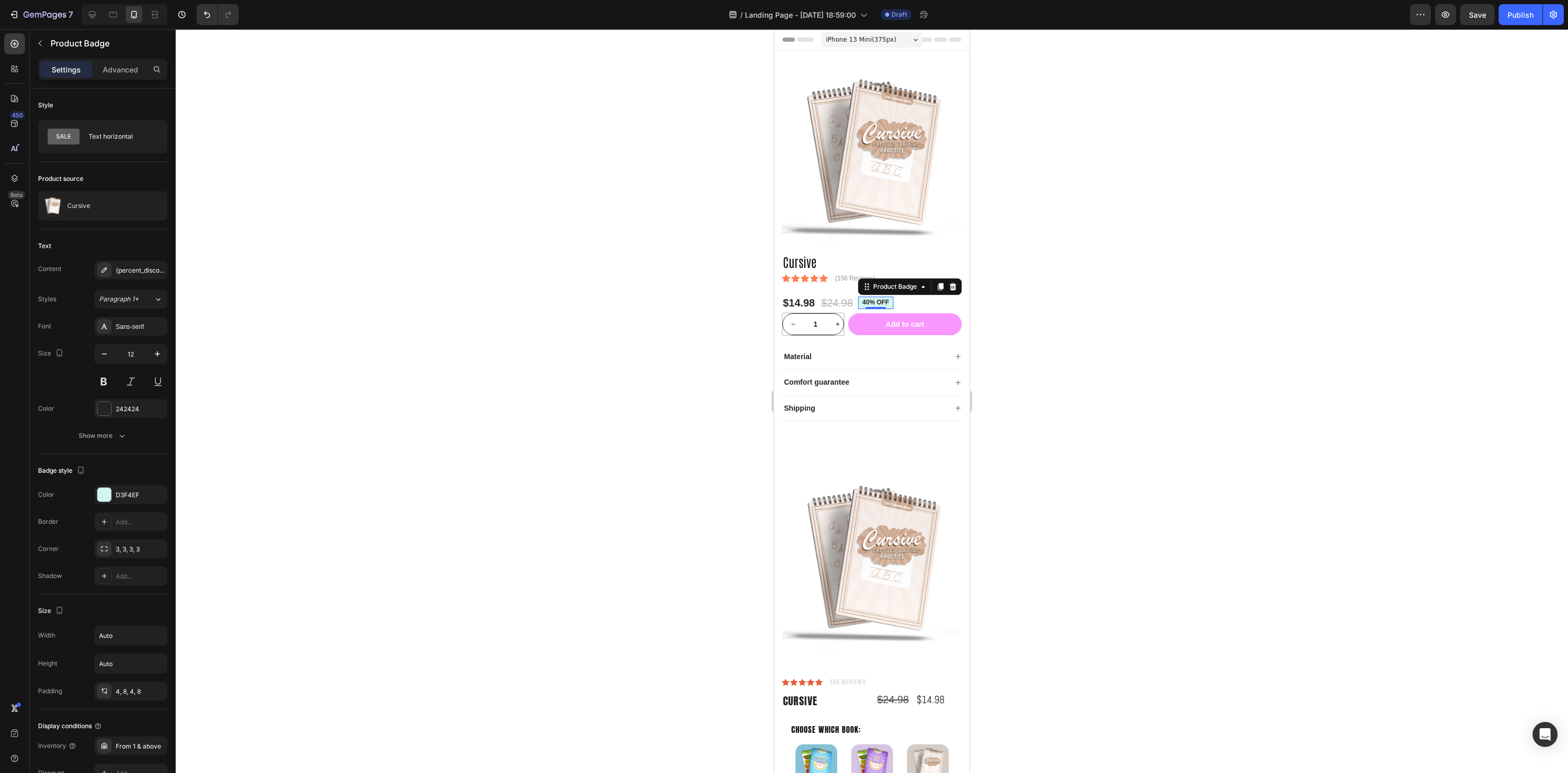
click at [404, 554] on div at bounding box center [871, 401] width 1393 height 744
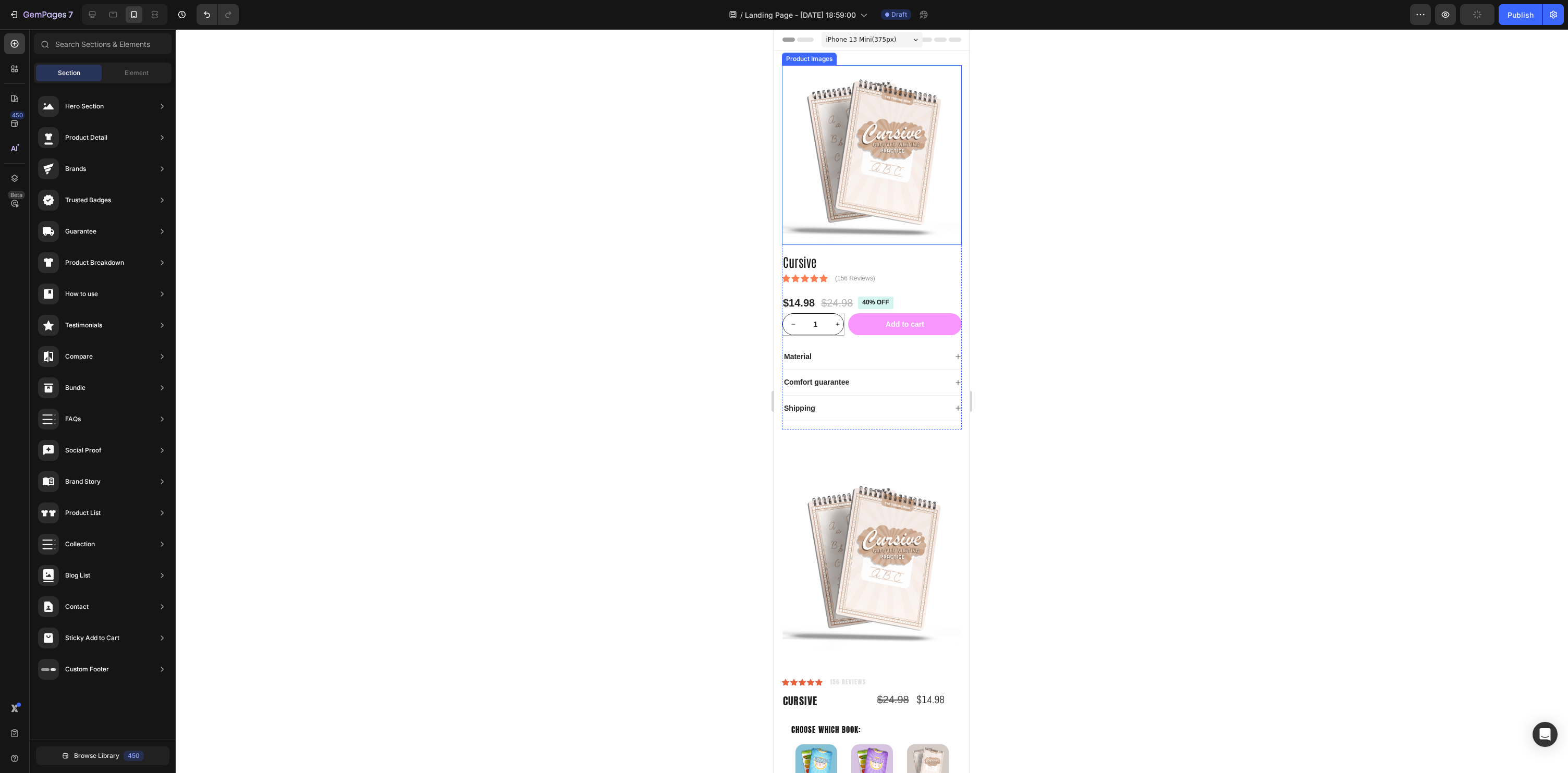
click at [870, 175] on img at bounding box center [872, 155] width 180 height 180
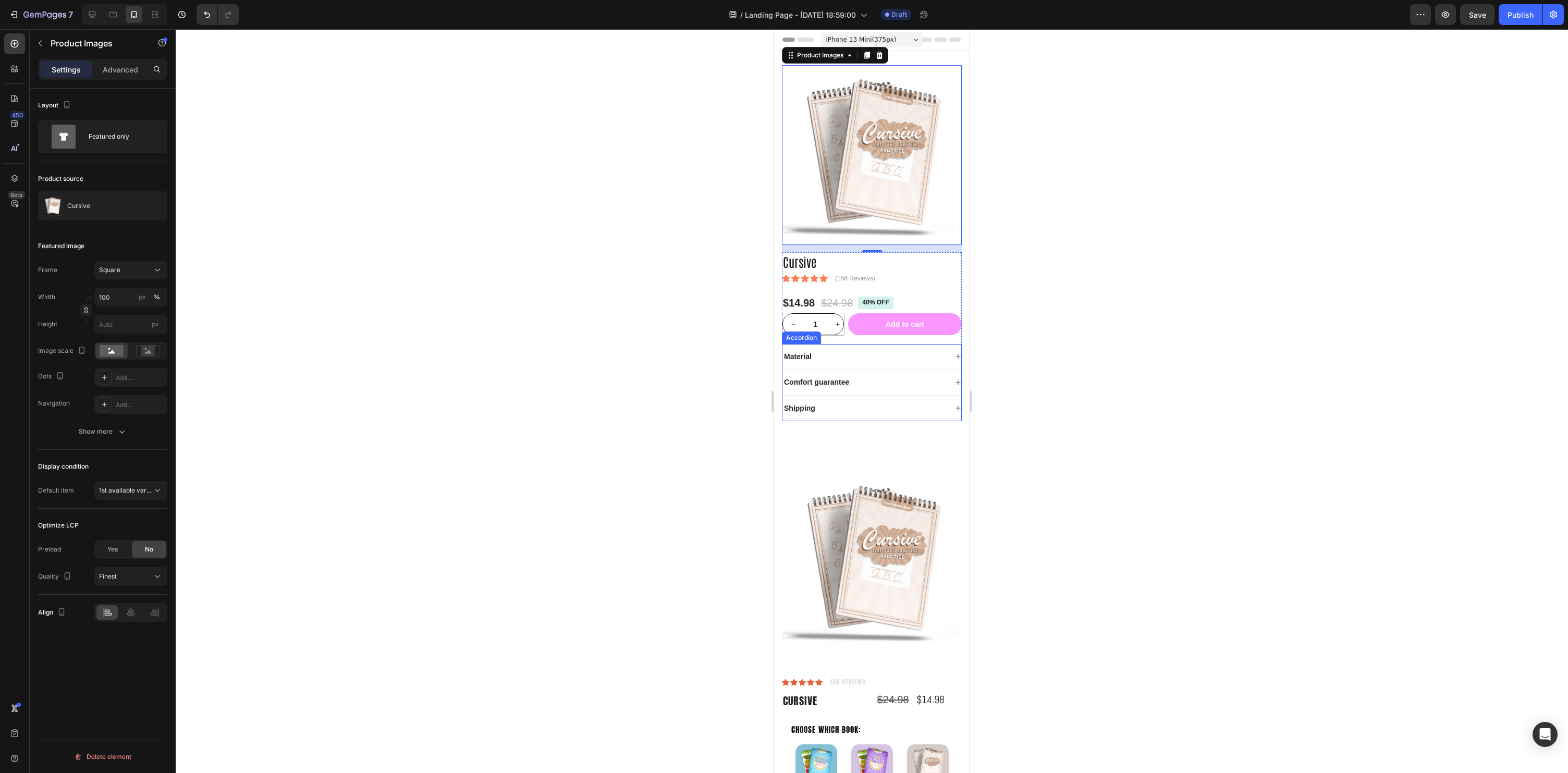
click at [891, 396] on div "Shipping" at bounding box center [872, 408] width 179 height 25
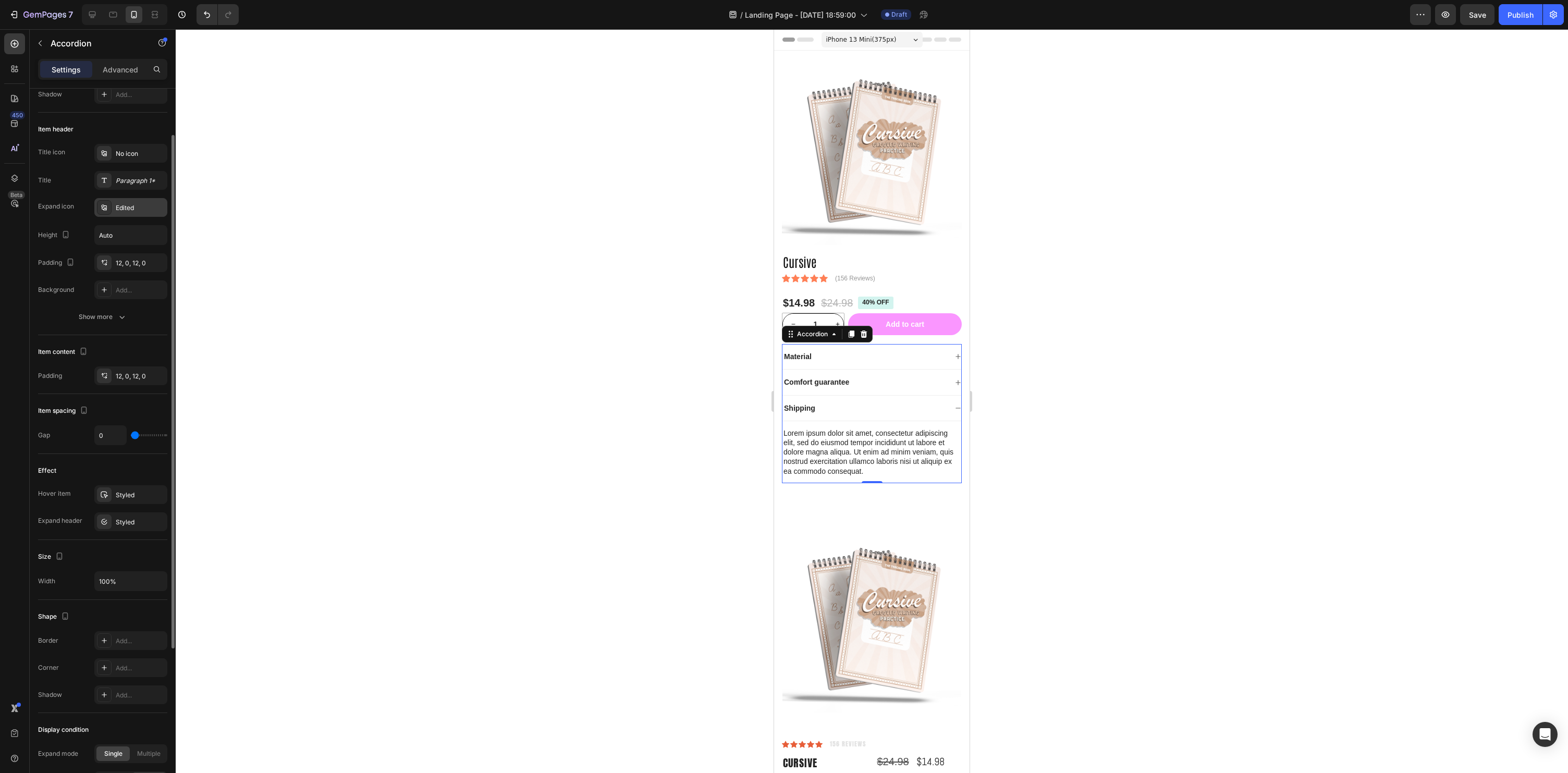
scroll to position [278, 0]
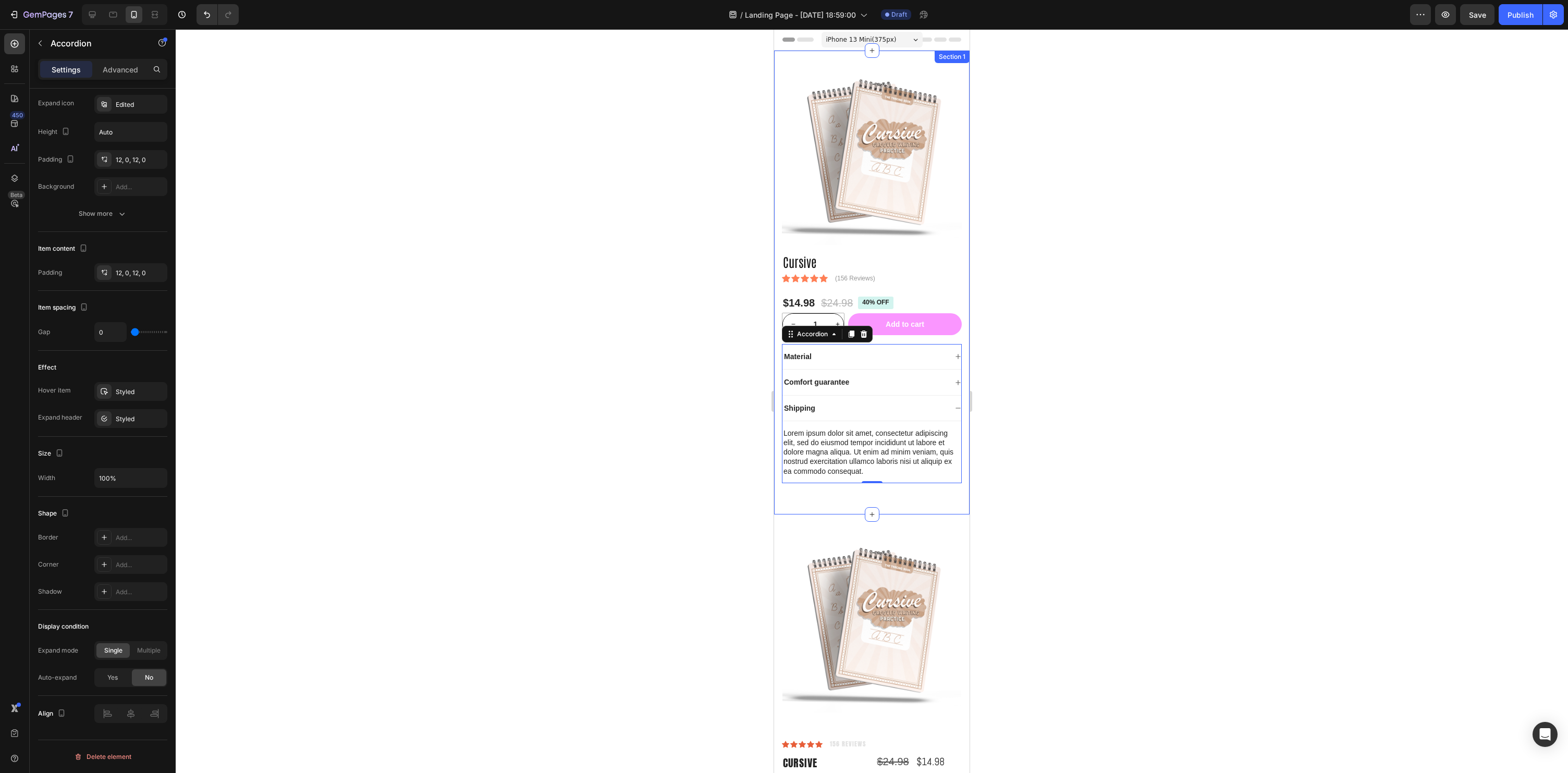
click at [780, 392] on div "Product Images Cursive Product Title Icon Icon Icon Icon Icon Icon List (156 Re…" at bounding box center [871, 282] width 195 height 463
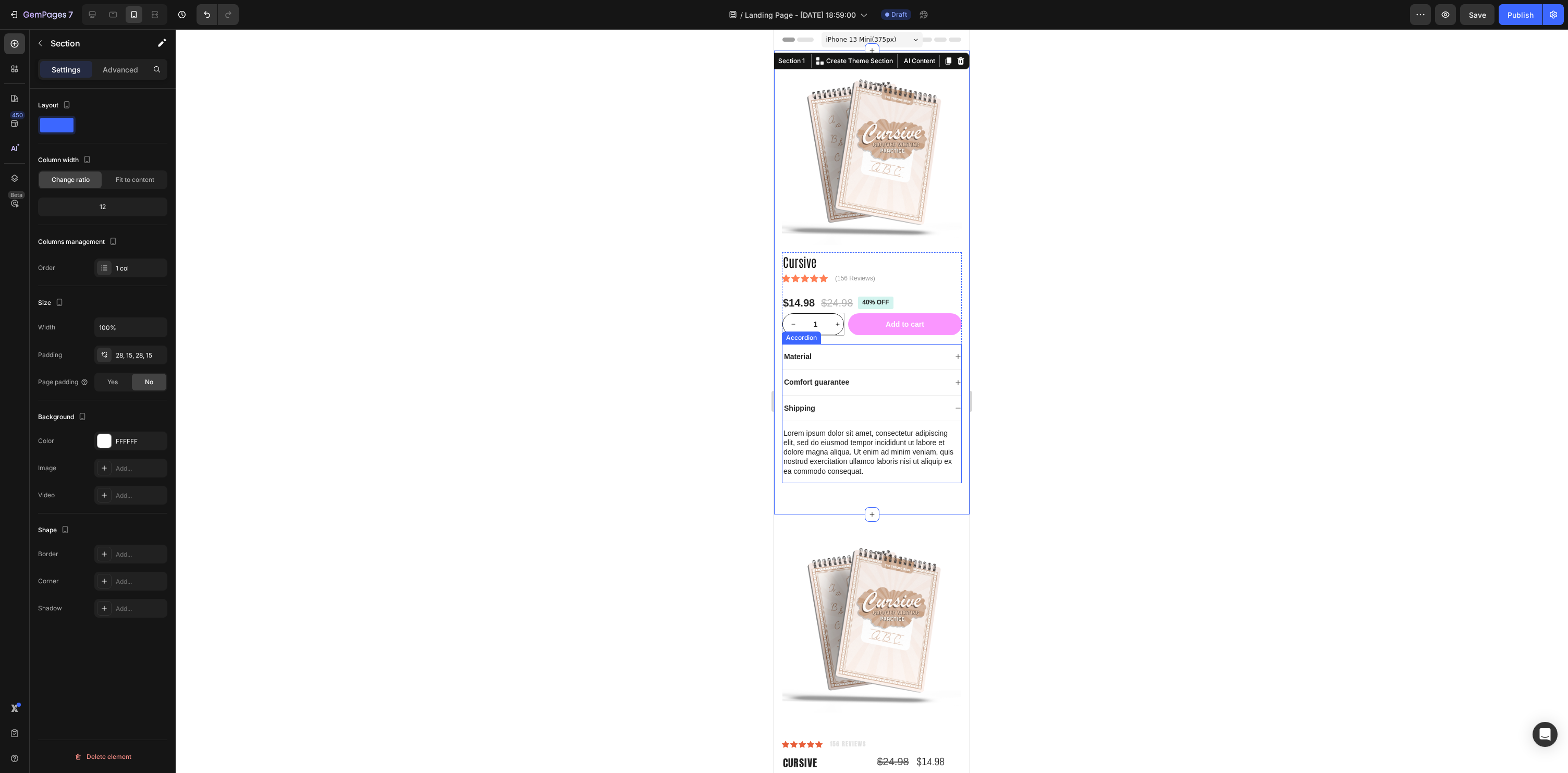
click at [951, 402] on div "Shipping" at bounding box center [872, 408] width 179 height 25
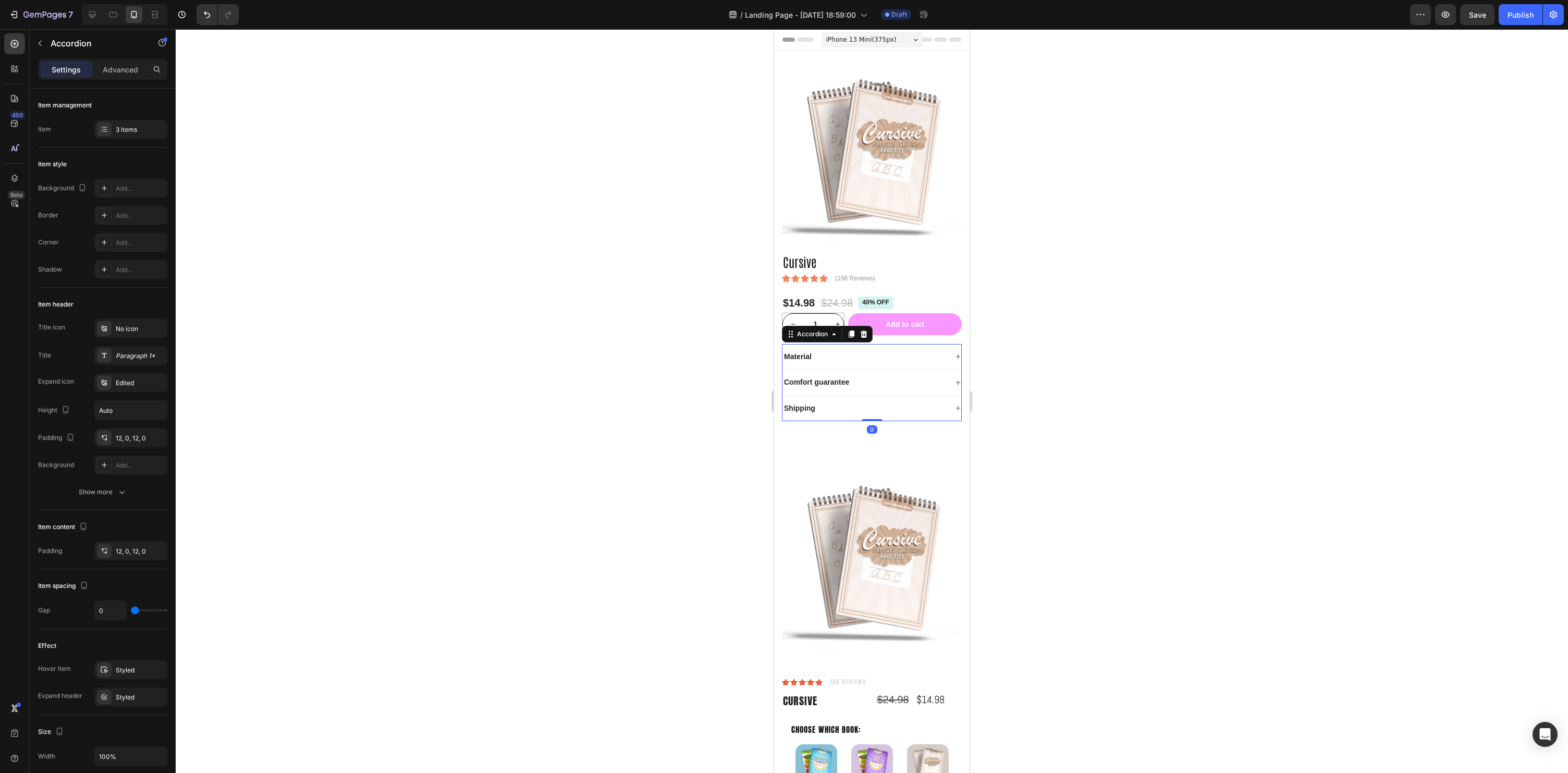
click at [1159, 386] on div at bounding box center [871, 401] width 1393 height 744
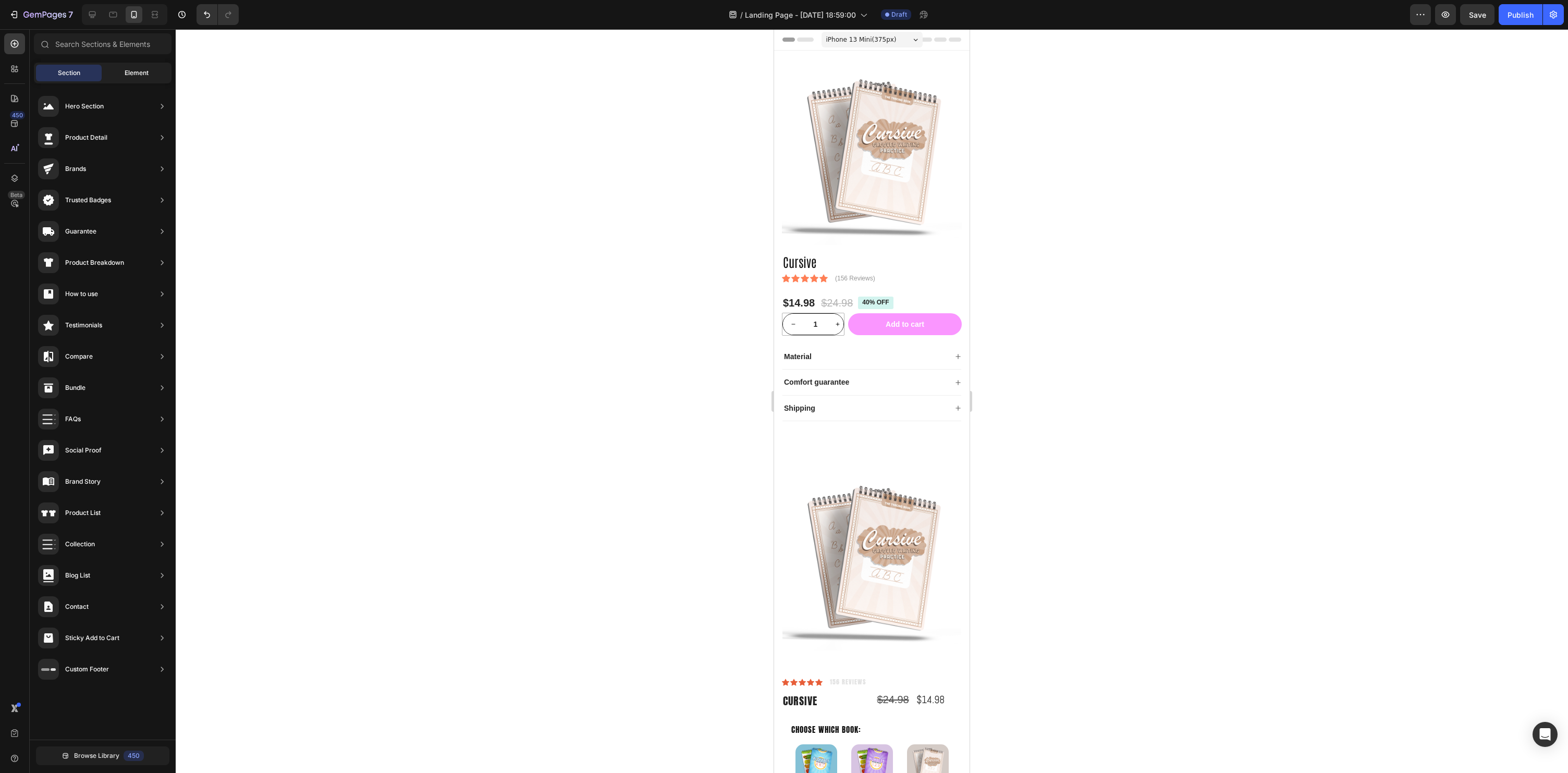
drag, startPoint x: 156, startPoint y: 74, endPoint x: 105, endPoint y: 74, distance: 51.0
click at [156, 74] on div "Element" at bounding box center [136, 73] width 66 height 17
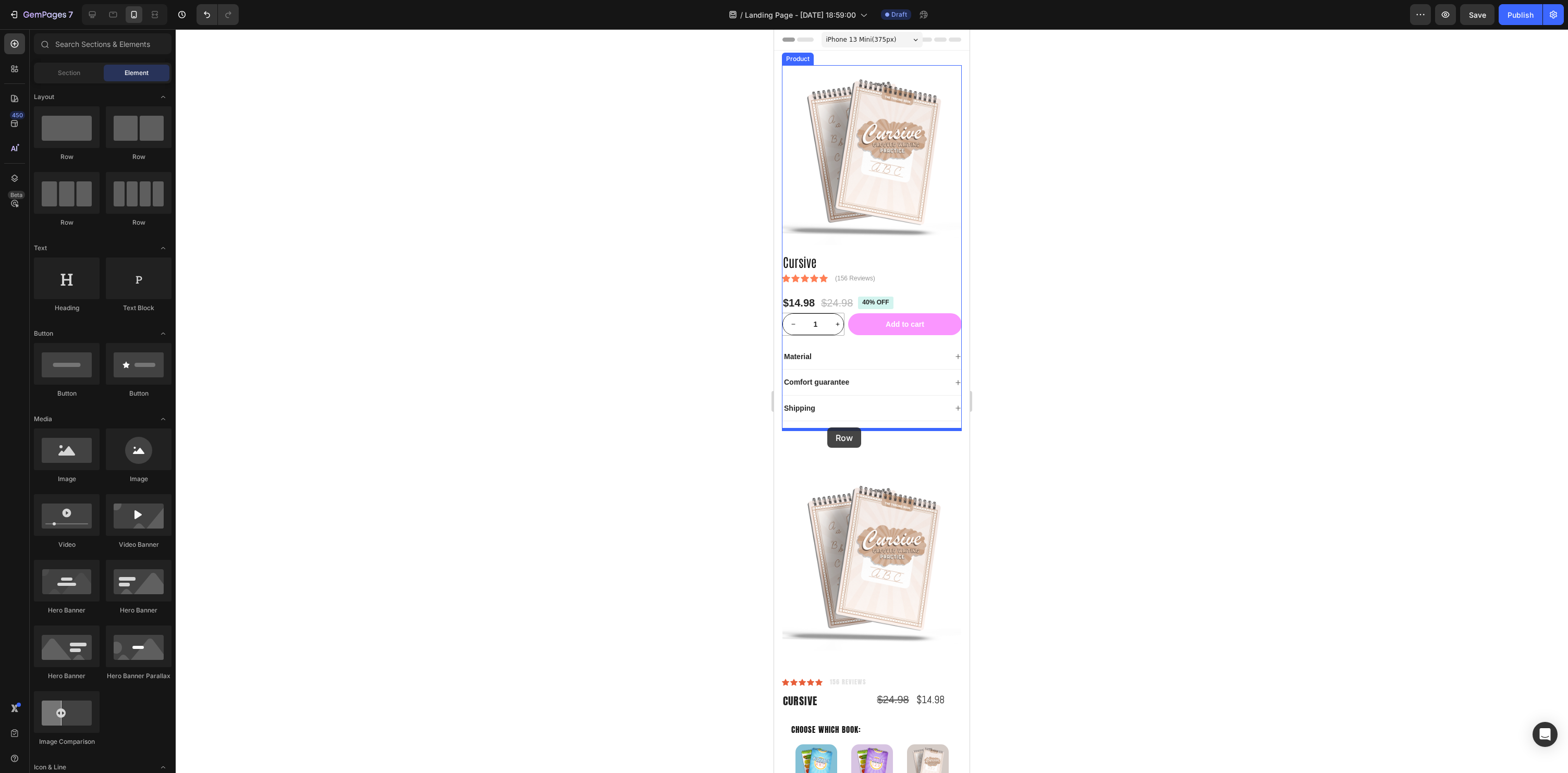
drag, startPoint x: 848, startPoint y: 167, endPoint x: 827, endPoint y: 427, distance: 260.8
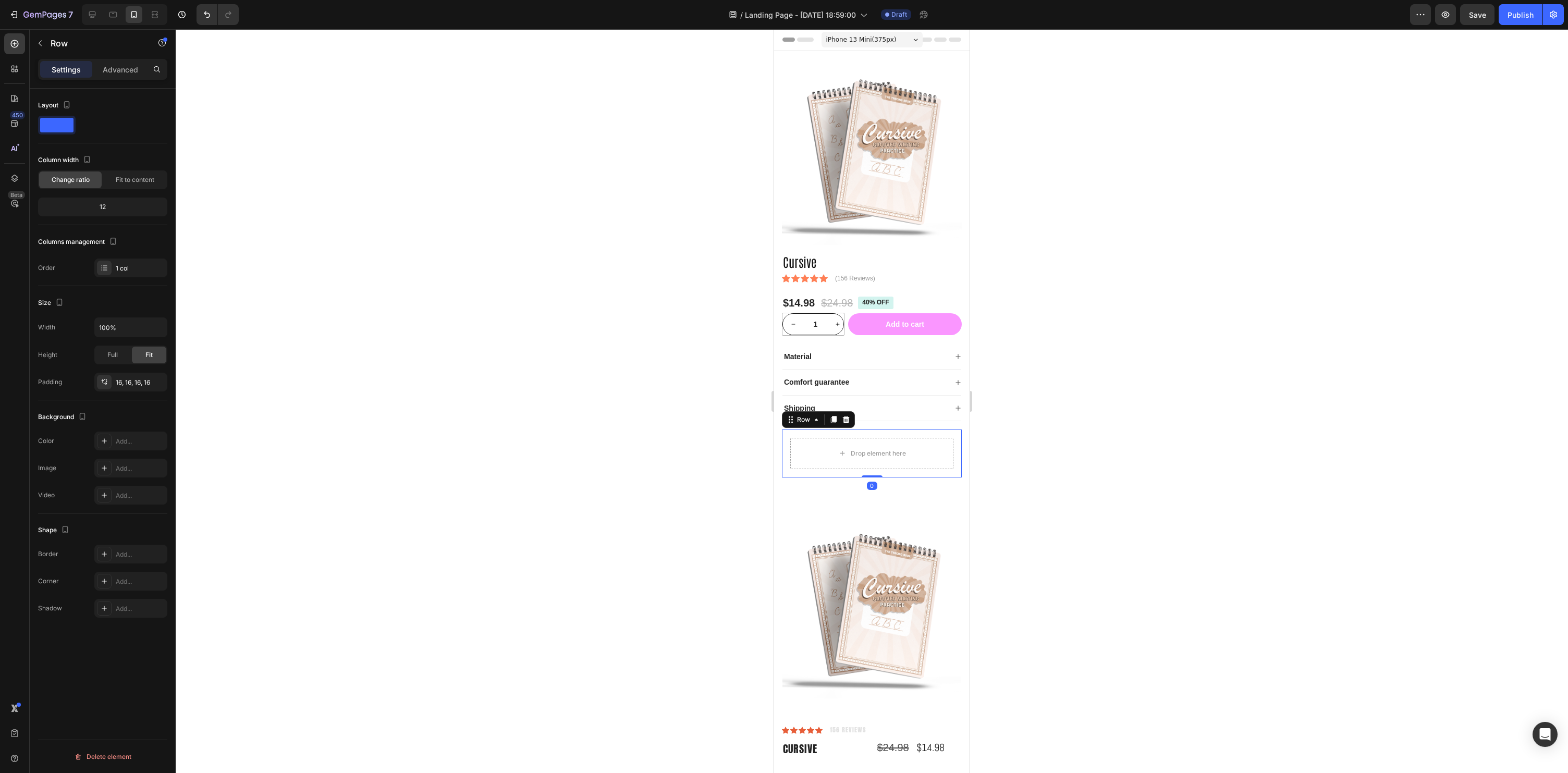
click at [1200, 382] on div at bounding box center [871, 401] width 1393 height 744
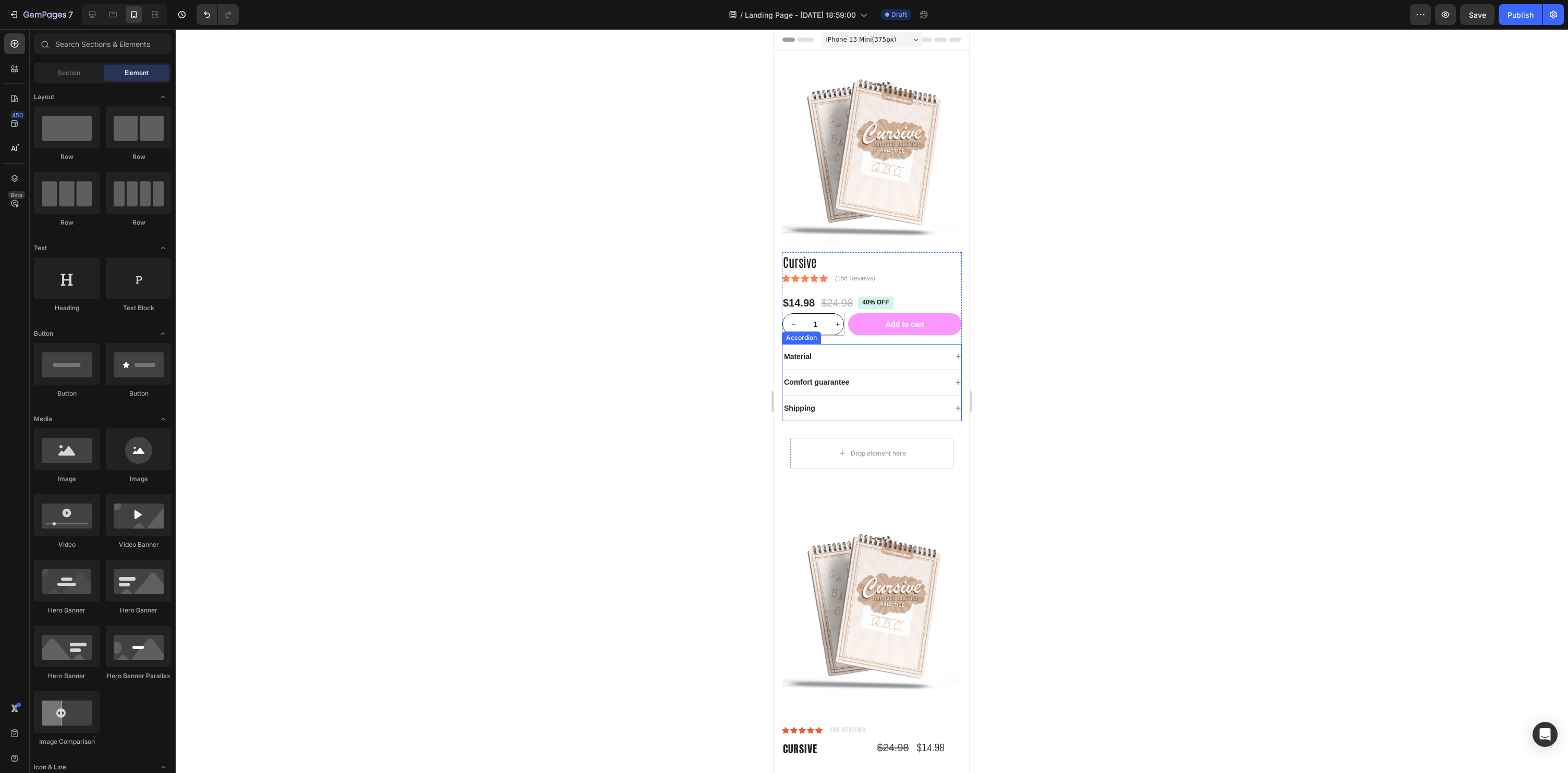
click at [829, 372] on div "Comfort guarantee" at bounding box center [872, 382] width 179 height 25
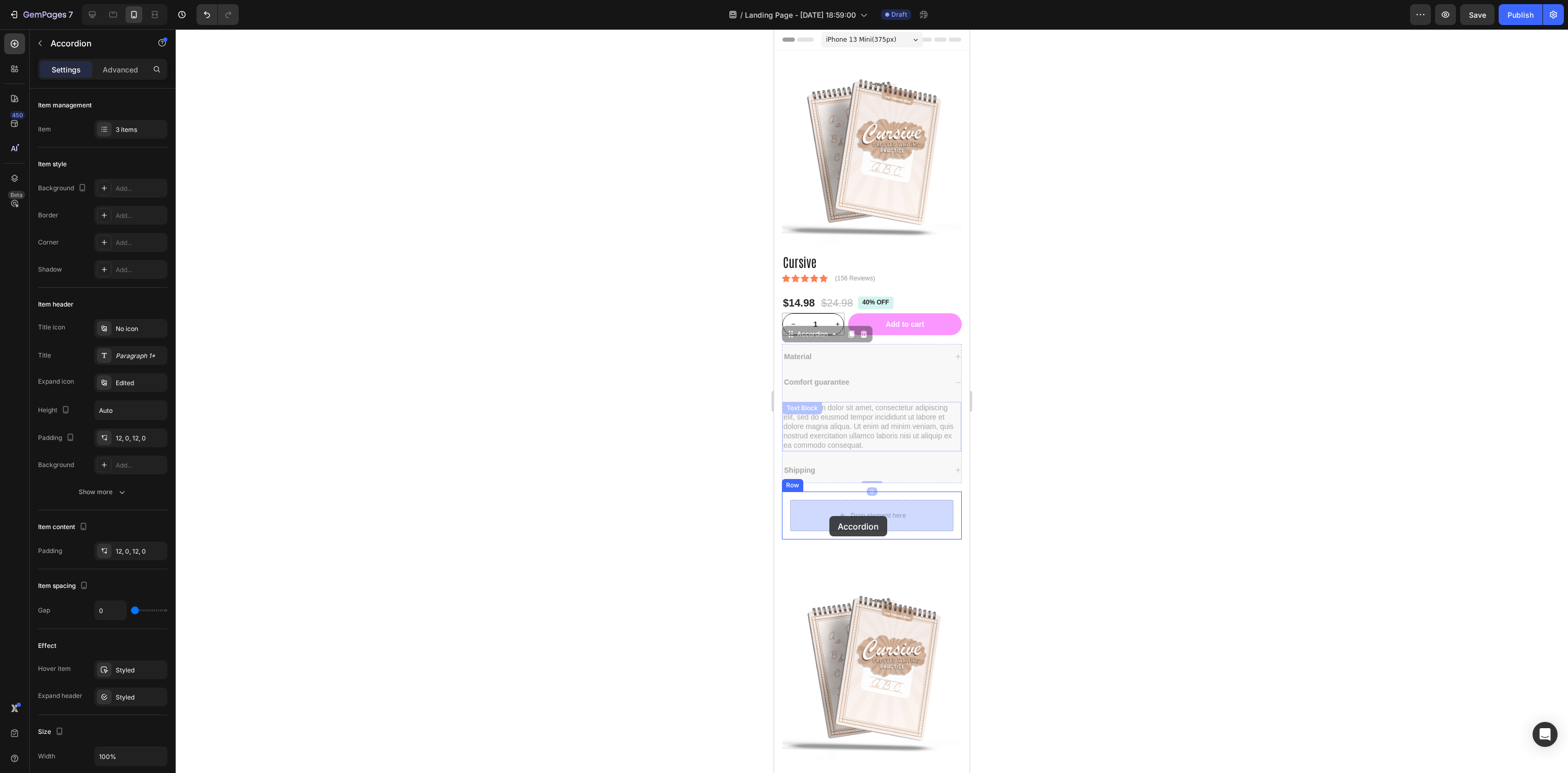
drag, startPoint x: 792, startPoint y: 336, endPoint x: 829, endPoint y: 519, distance: 186.7
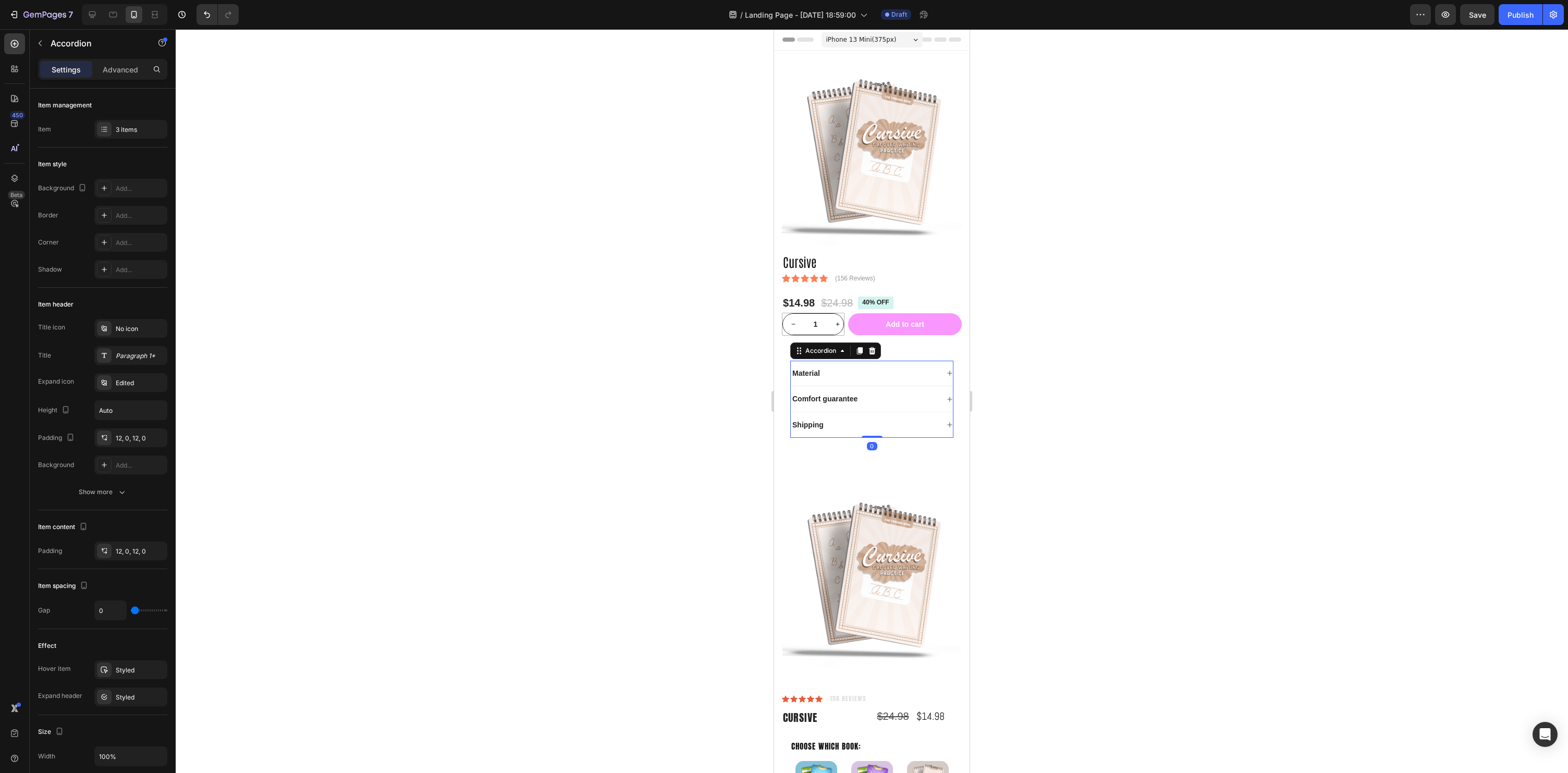
click at [1236, 494] on div at bounding box center [871, 401] width 1393 height 744
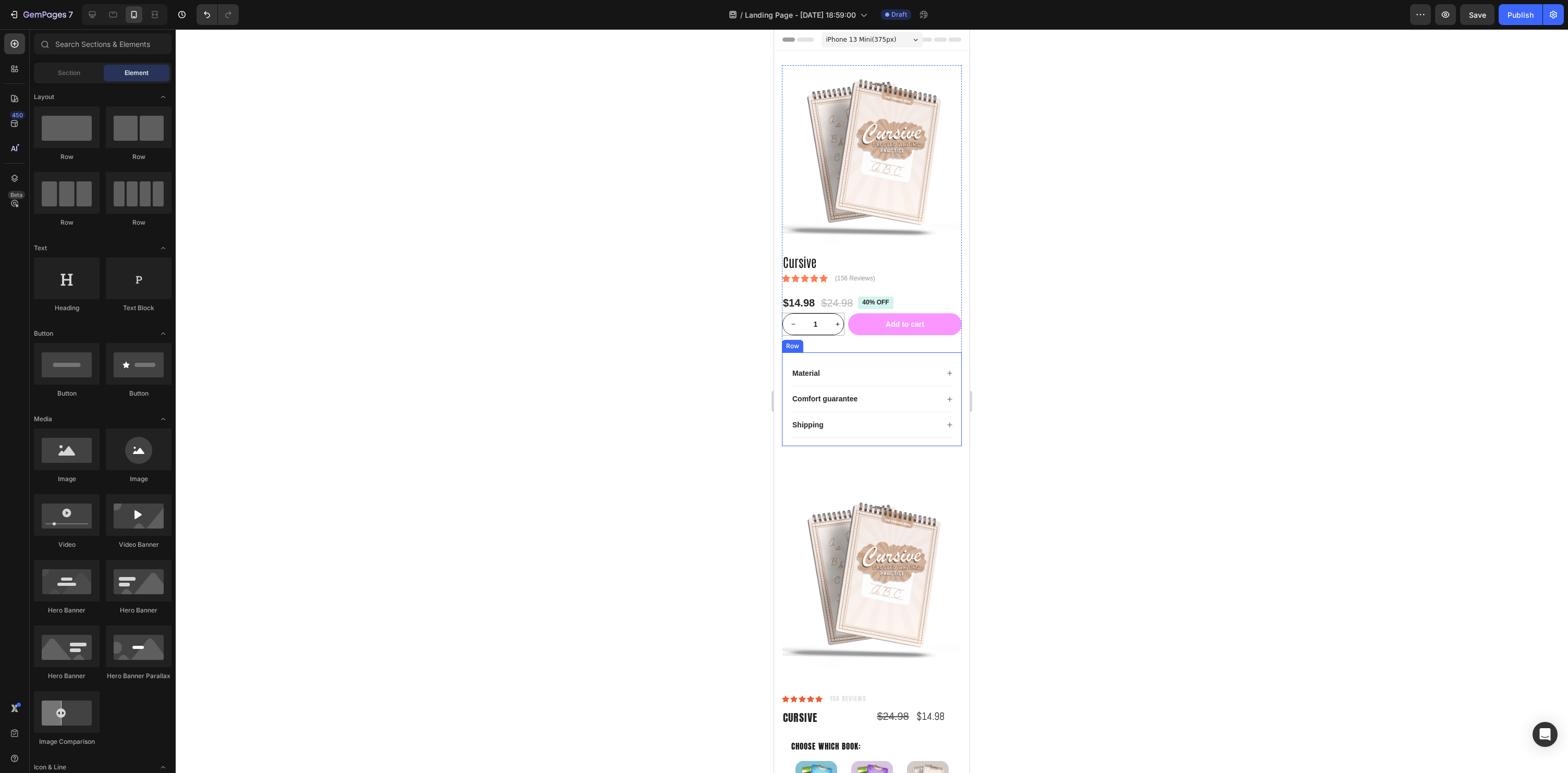
click at [958, 415] on div "Material Comfort guarantee Shipping Accordion Row" at bounding box center [872, 399] width 180 height 94
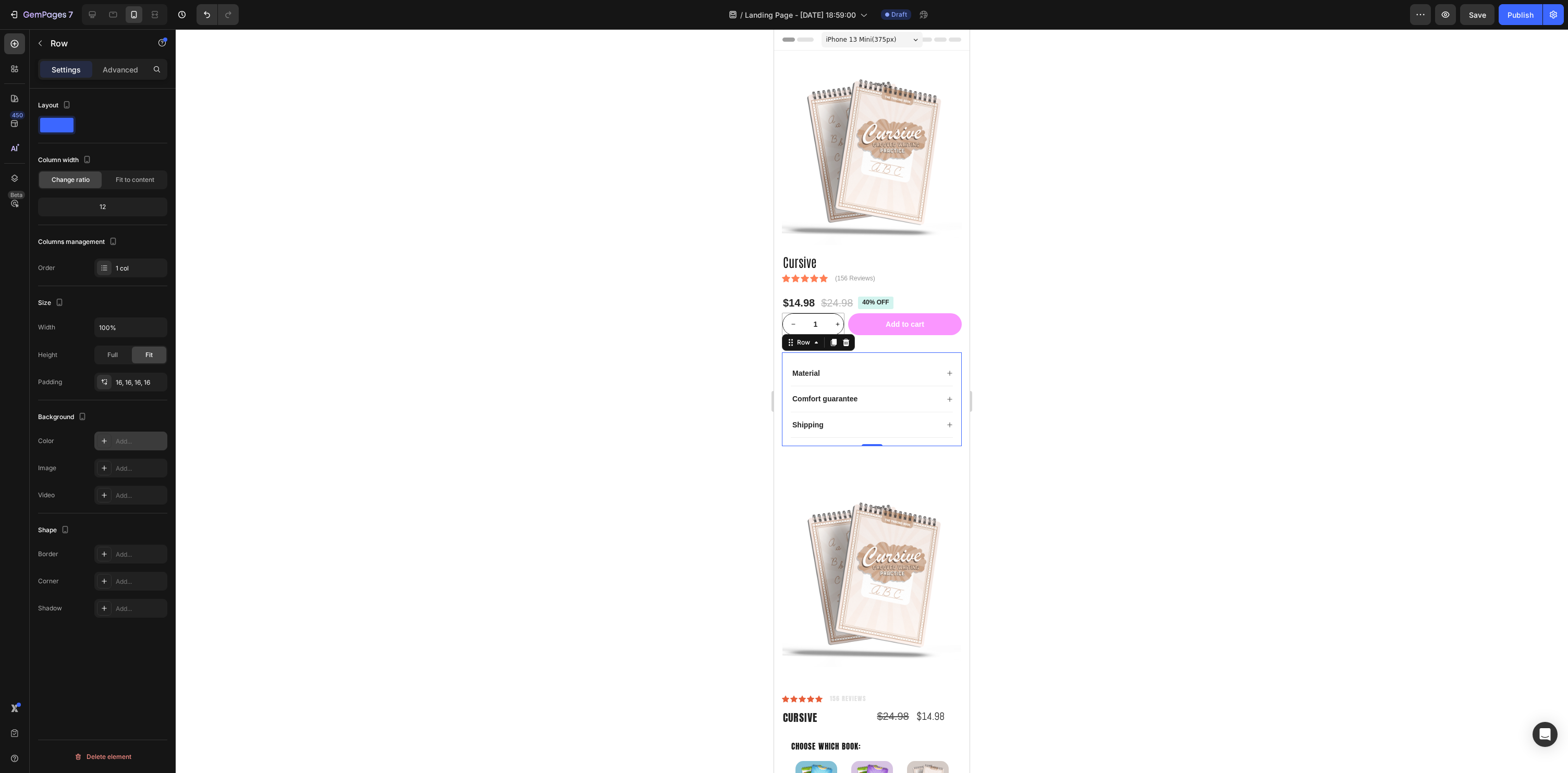
click at [109, 442] on div at bounding box center [104, 441] width 14 height 14
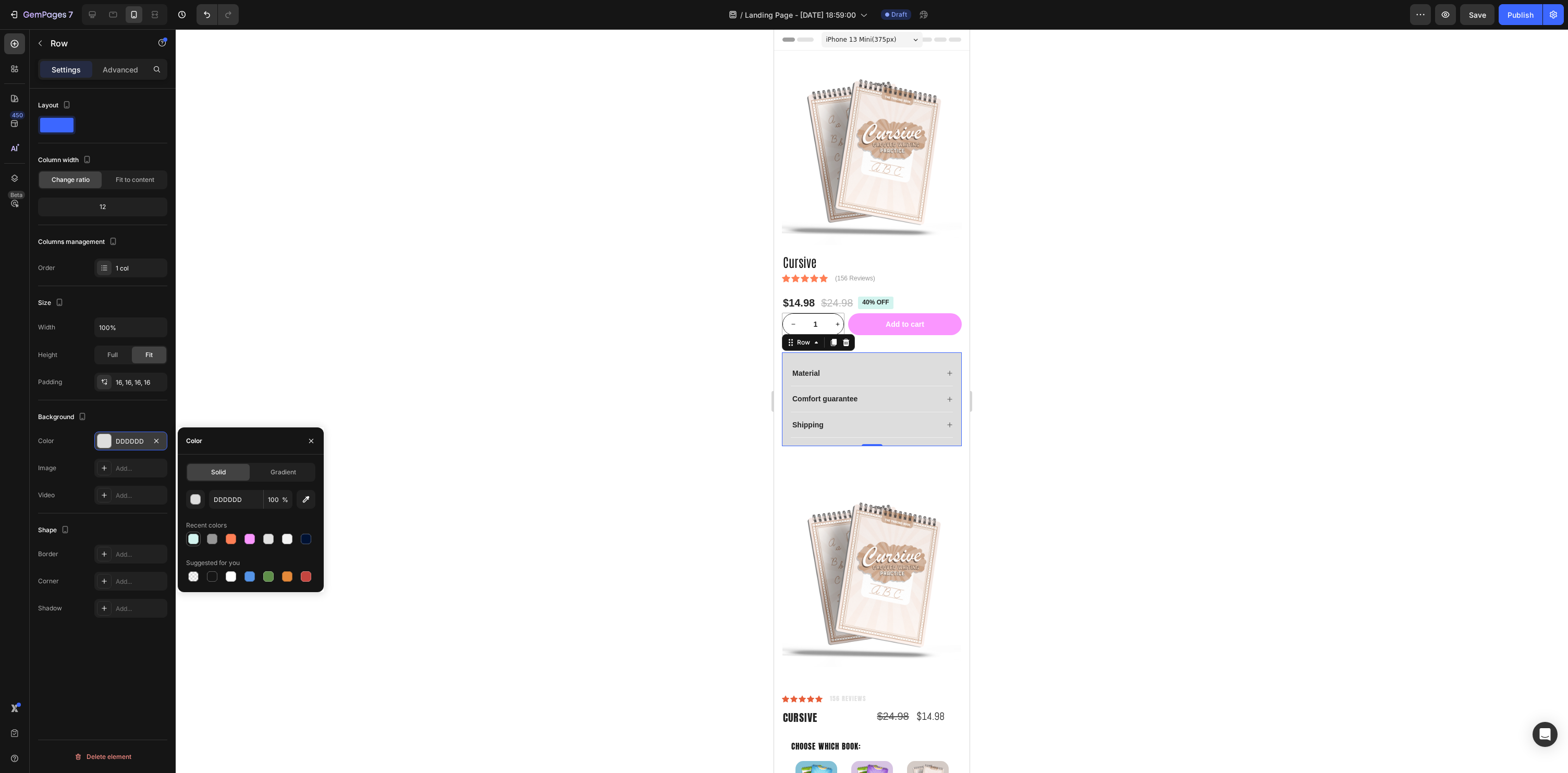
click at [190, 539] on div at bounding box center [193, 538] width 10 height 10
type input "D3F4EF"
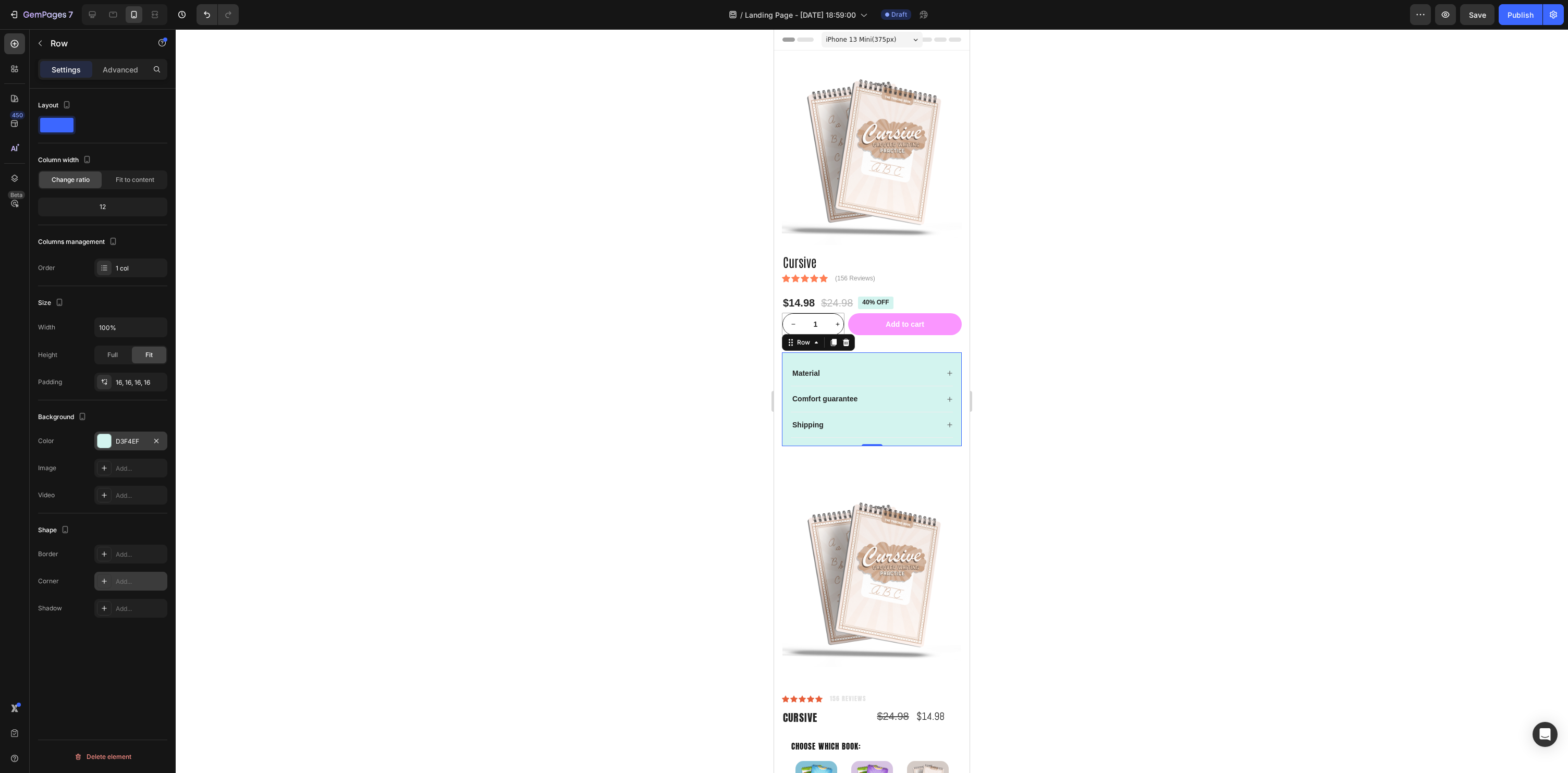
click at [120, 580] on div "Add..." at bounding box center [141, 582] width 49 height 9
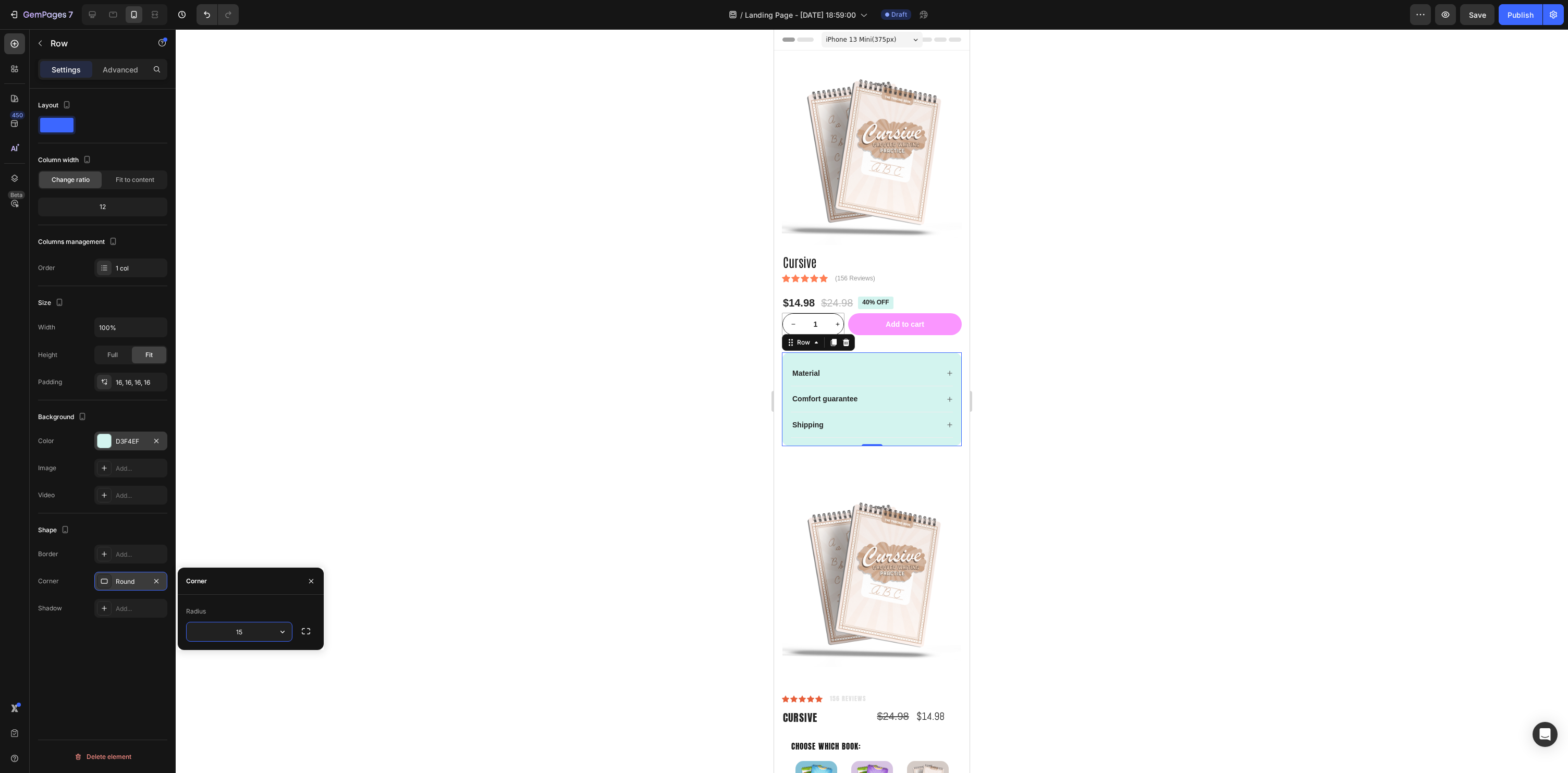
type input "15"
click at [470, 560] on div at bounding box center [871, 401] width 1393 height 744
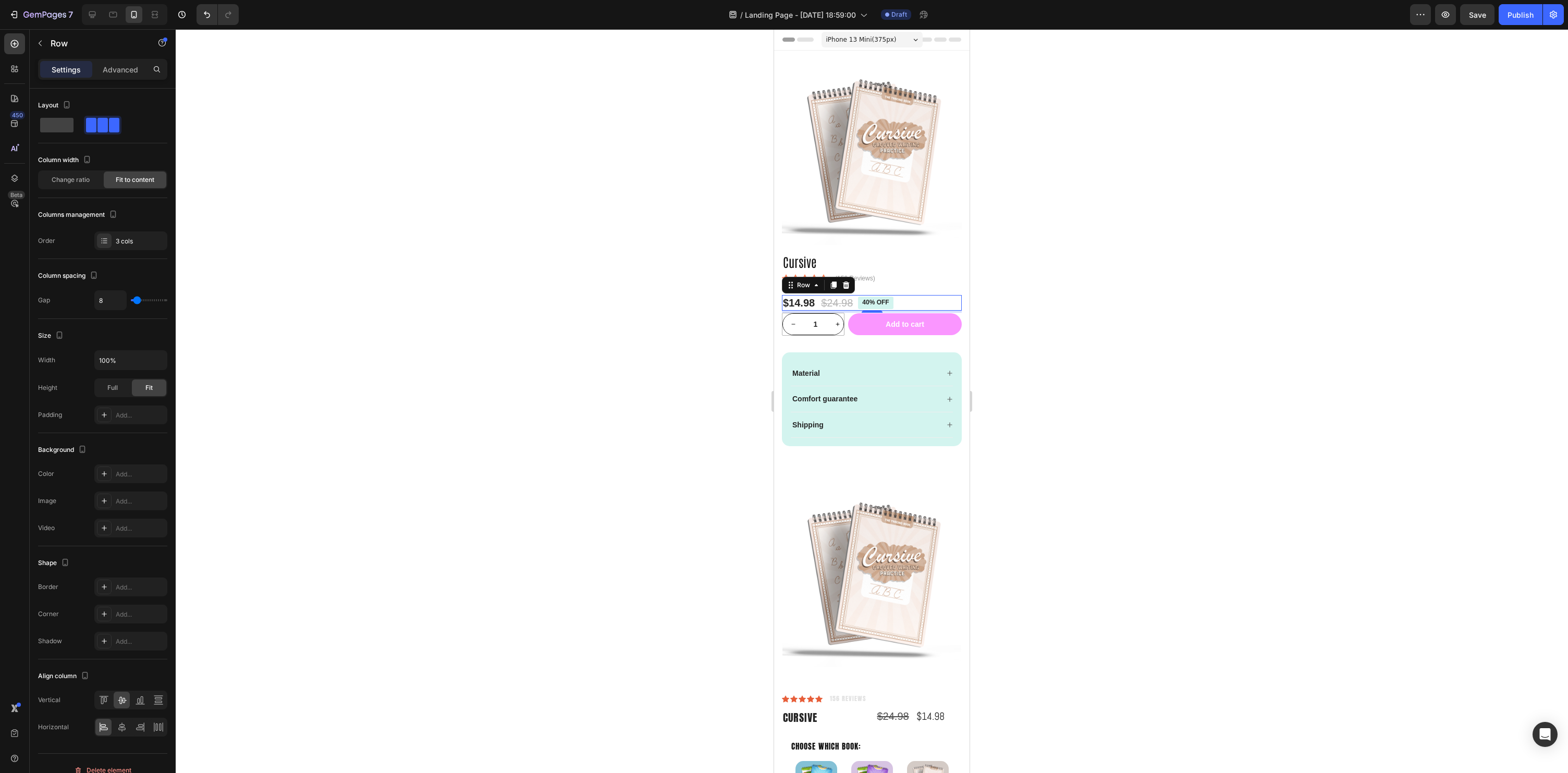
click at [908, 302] on div "$14.98 Product Price Product Price $24.98 Product Price Product Price 40% off P…" at bounding box center [872, 303] width 180 height 16
click at [876, 317] on div at bounding box center [872, 315] width 21 height 3
click at [1156, 309] on div at bounding box center [871, 401] width 1393 height 744
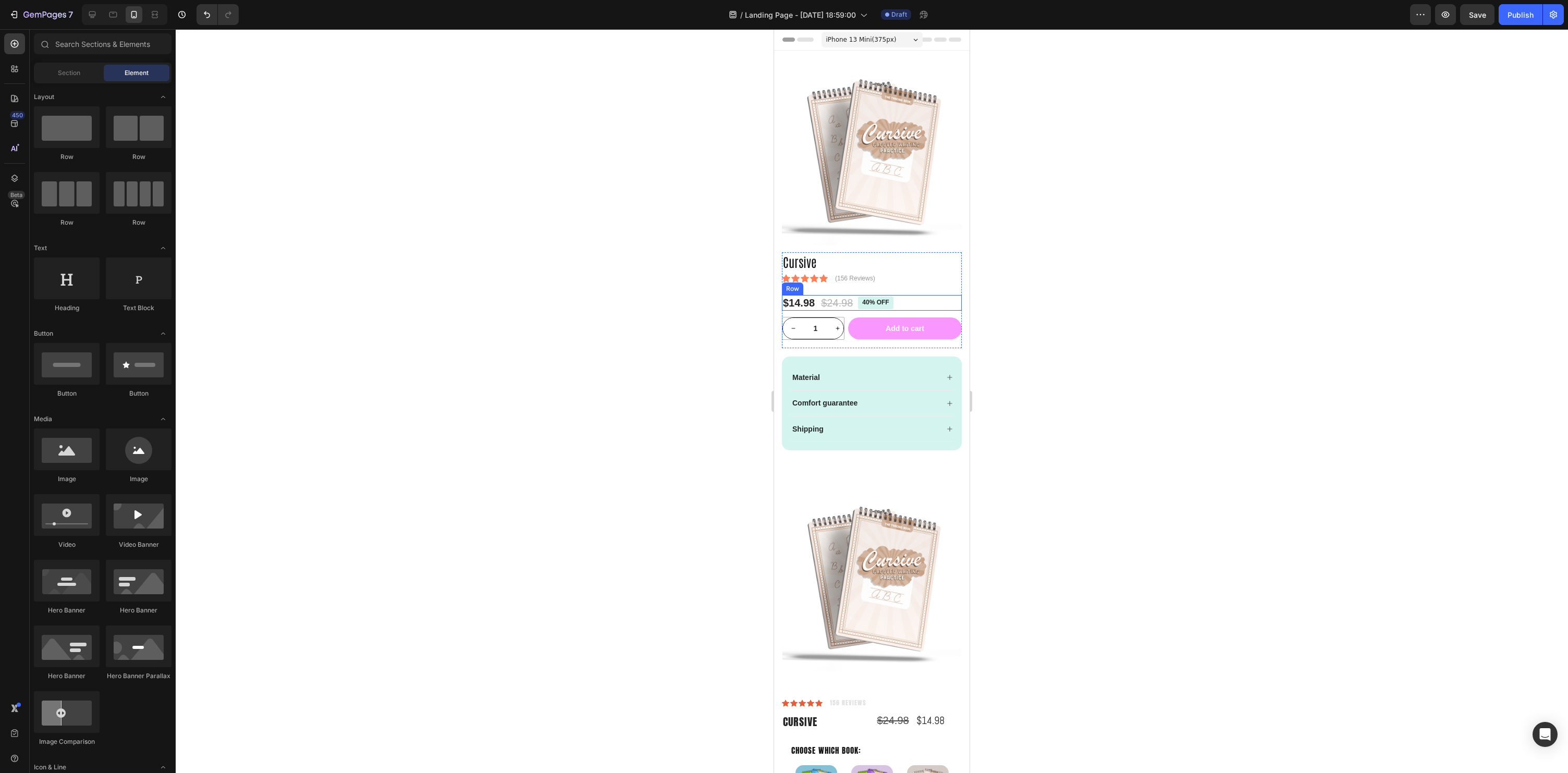
click at [905, 309] on div "$14.98 Product Price Product Price $24.98 Product Price Product Price 40% off P…" at bounding box center [872, 303] width 180 height 16
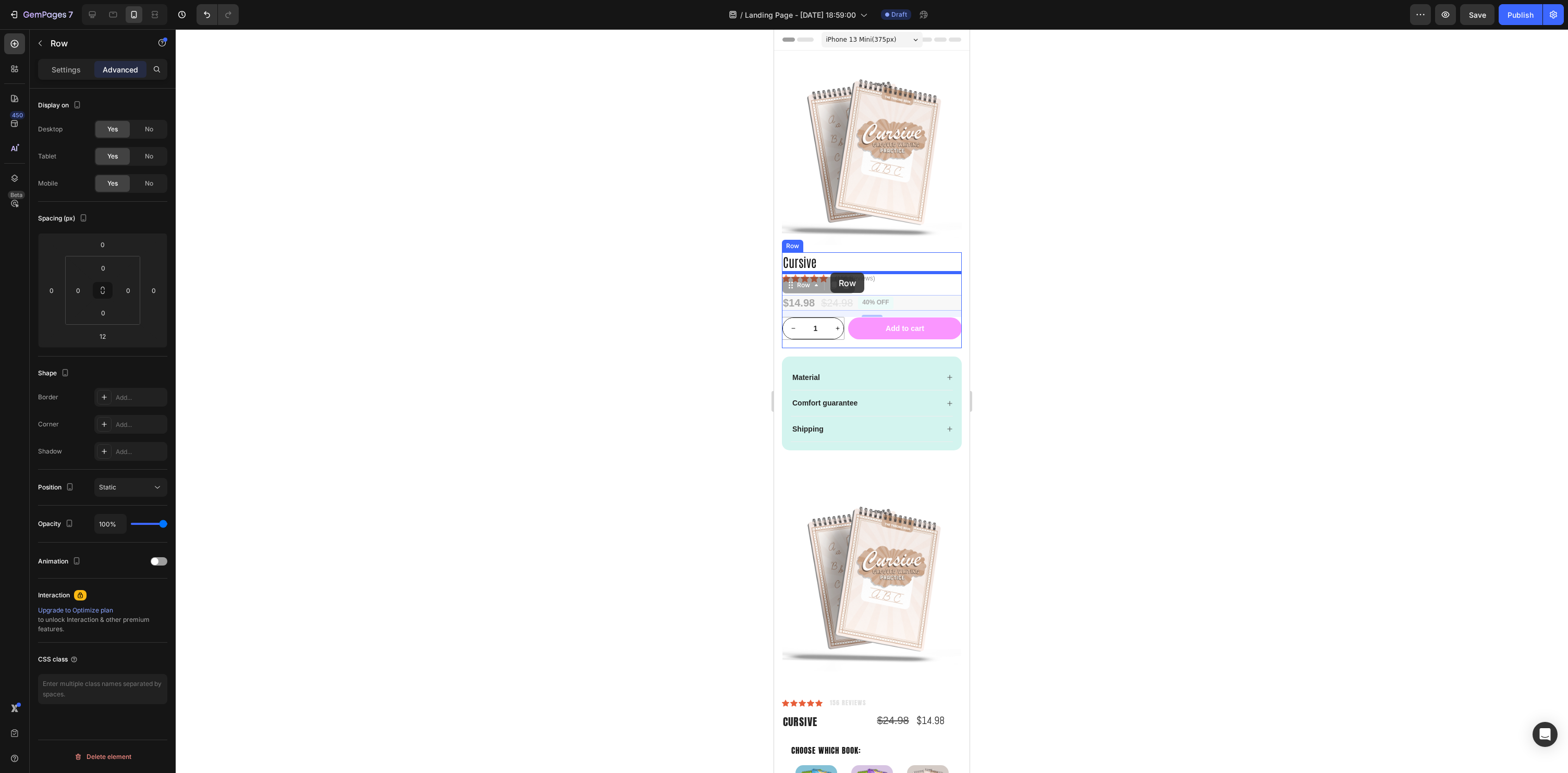
drag, startPoint x: 791, startPoint y: 284, endPoint x: 830, endPoint y: 272, distance: 40.8
click at [1223, 328] on div at bounding box center [871, 401] width 1393 height 744
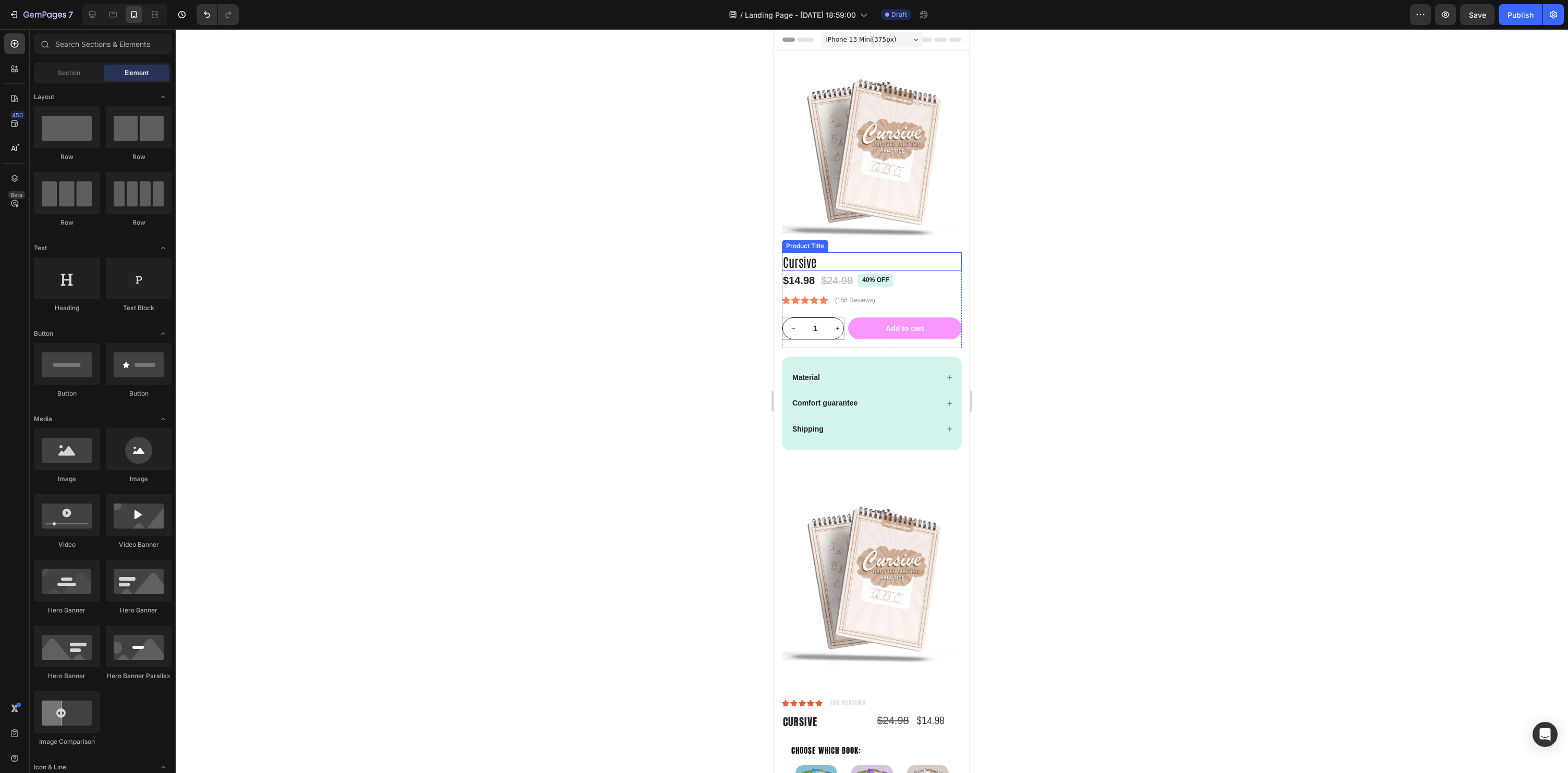
click at [833, 260] on h1 "Cursive" at bounding box center [872, 261] width 180 height 18
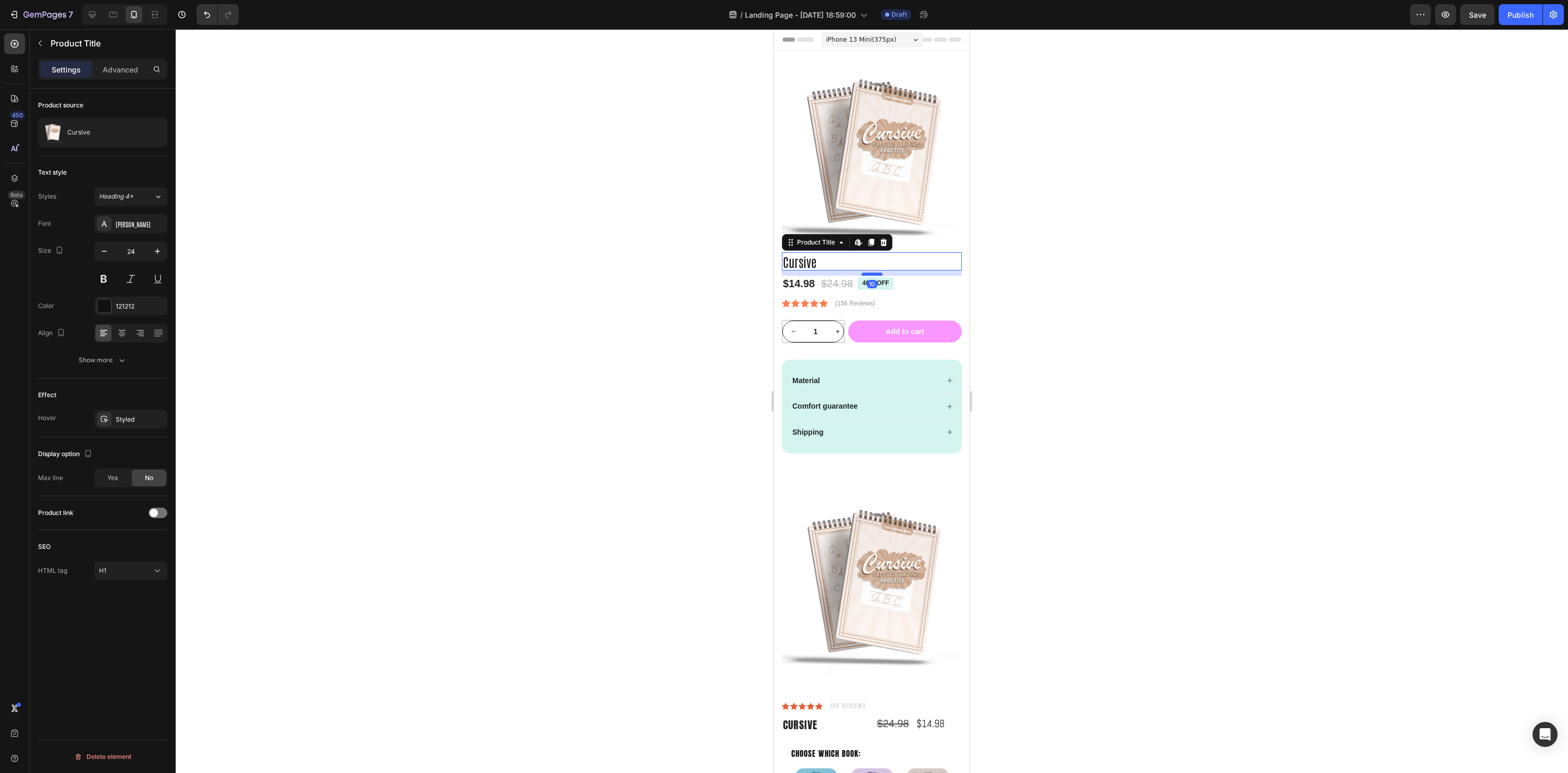
click at [869, 273] on div at bounding box center [872, 274] width 21 height 3
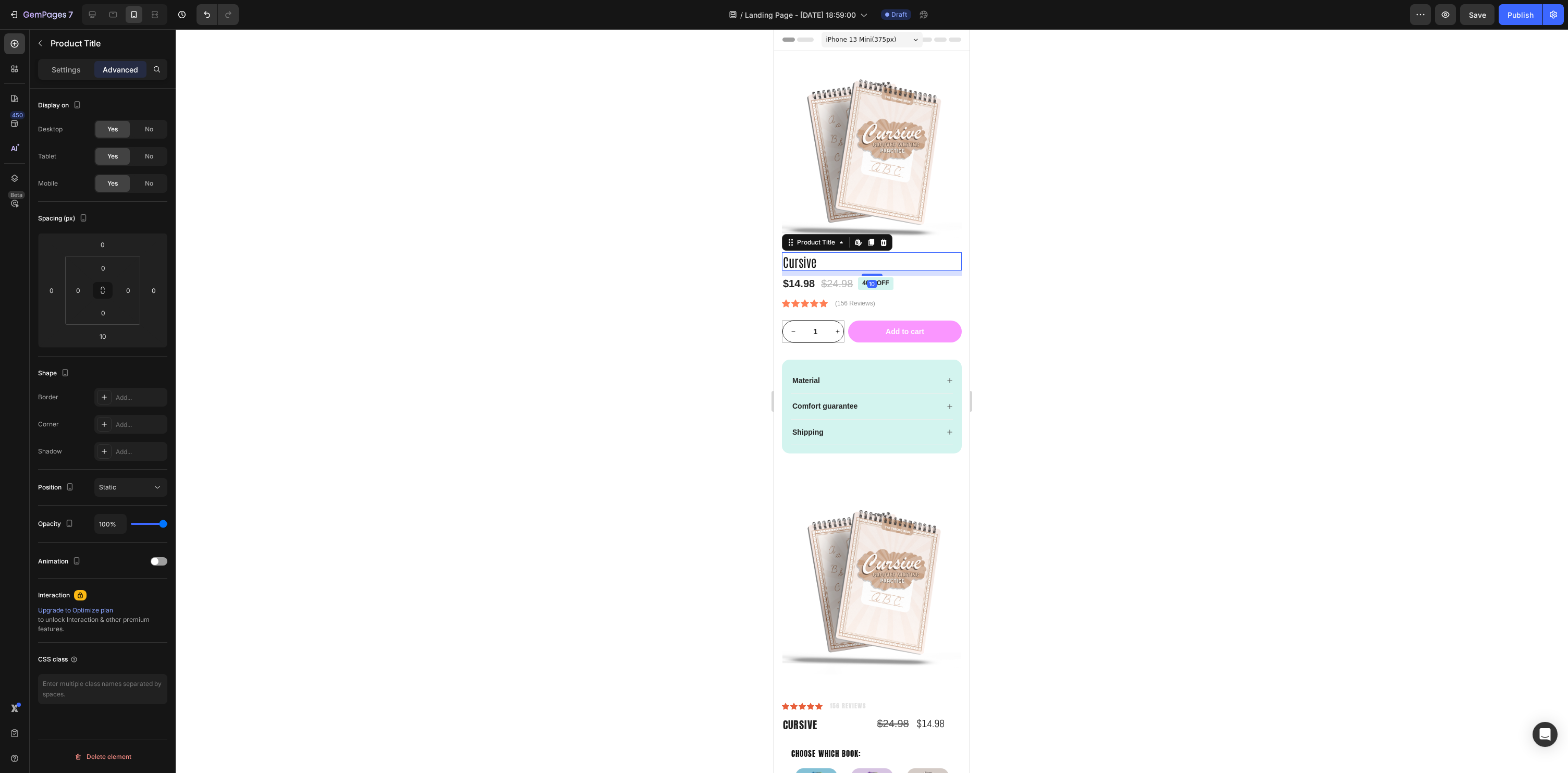
click at [1175, 313] on div at bounding box center [871, 401] width 1393 height 744
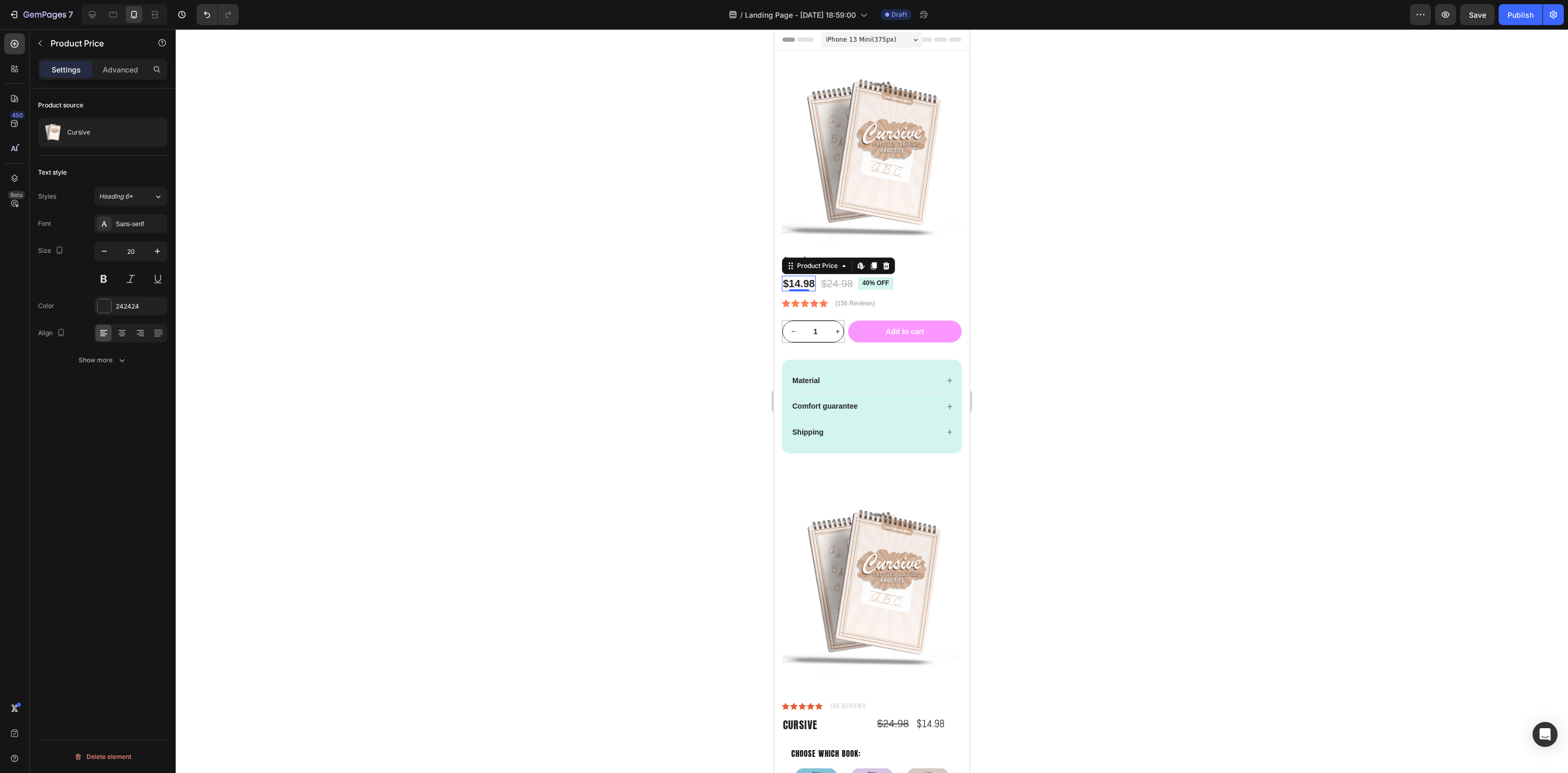
click at [801, 284] on div "$14.98" at bounding box center [799, 283] width 34 height 16
click at [107, 249] on icon "button" at bounding box center [103, 251] width 10 height 10
type input "17"
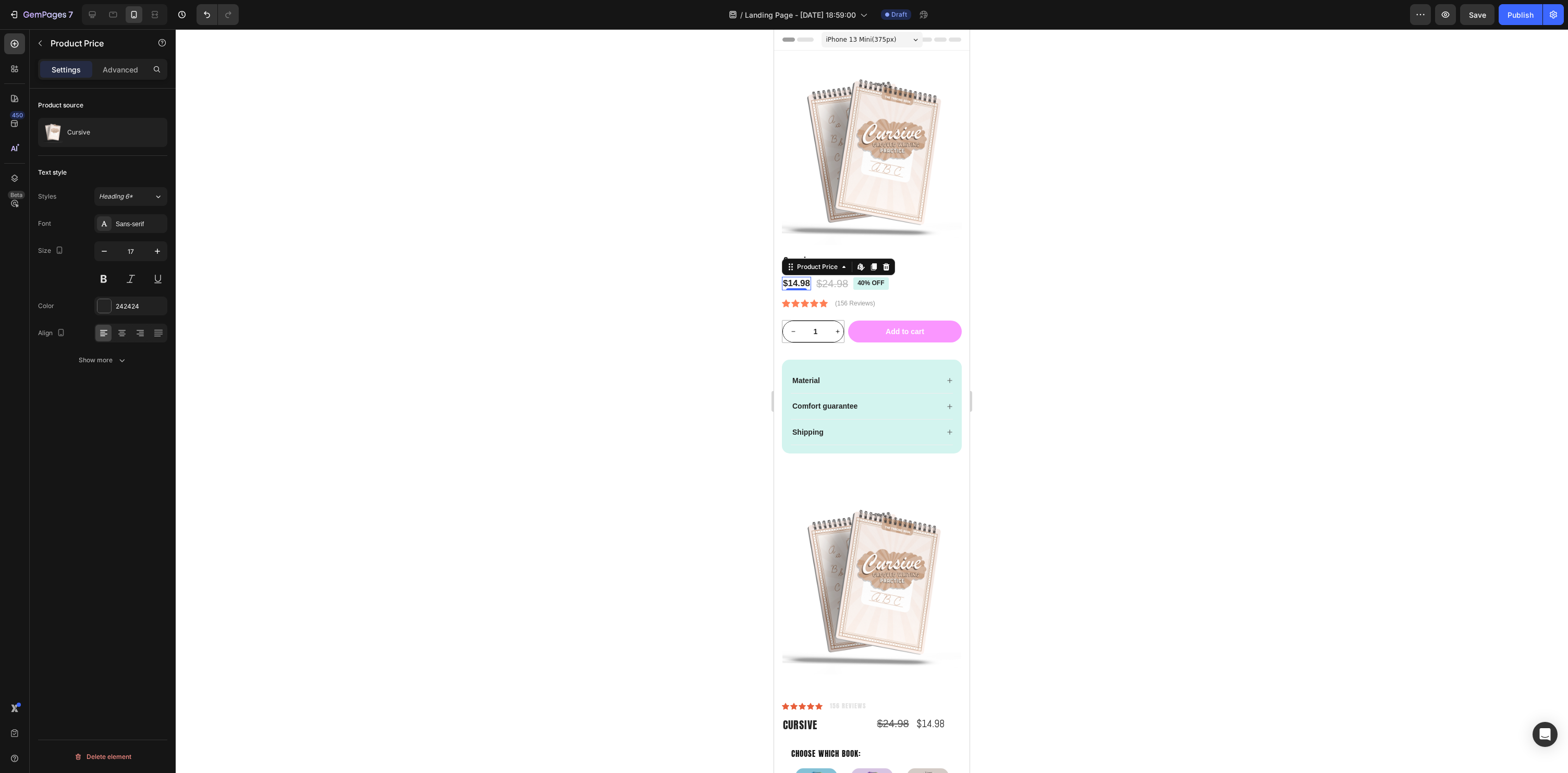
click at [1069, 351] on div at bounding box center [871, 401] width 1393 height 744
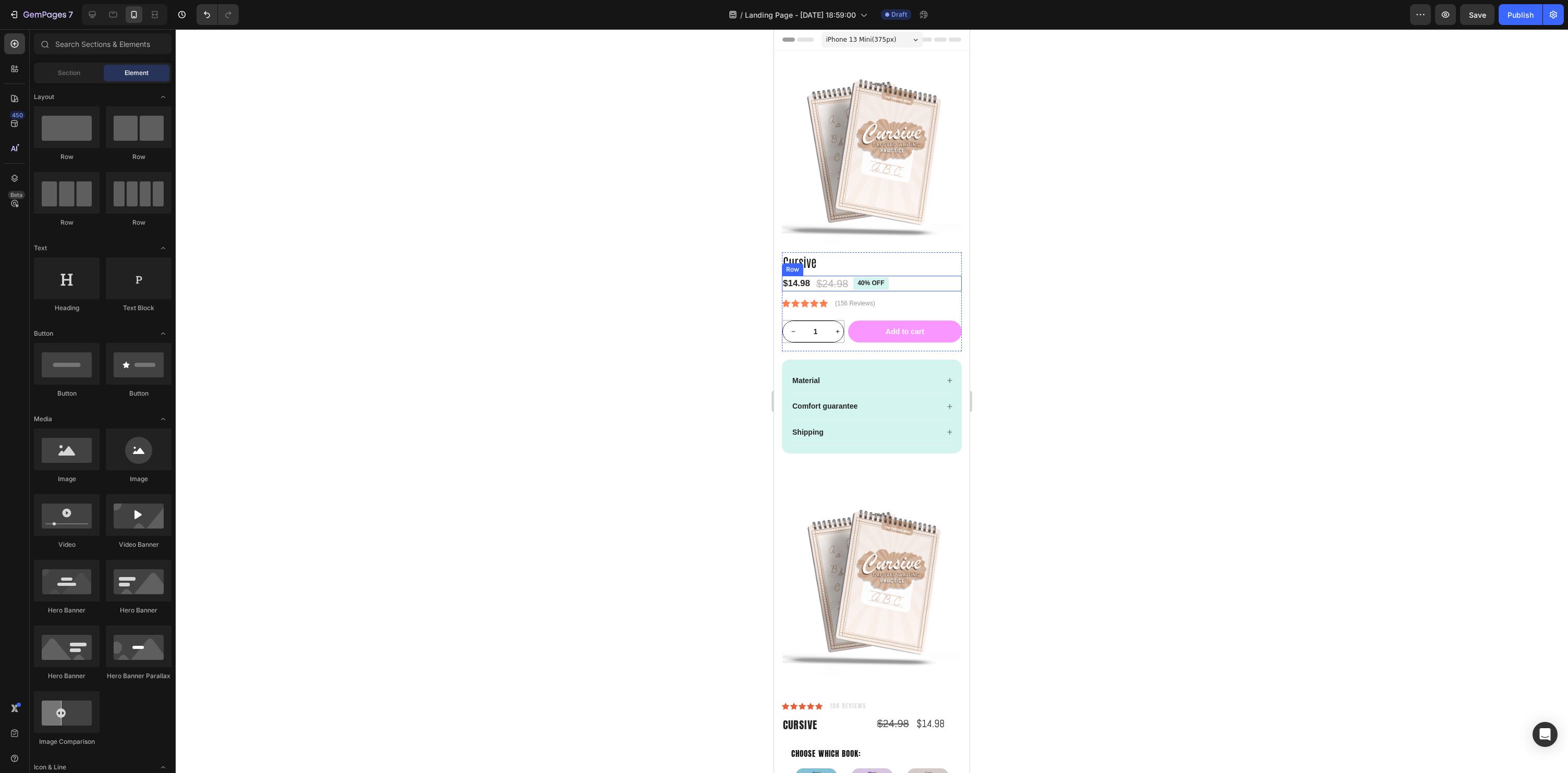
click at [841, 283] on div "$24.98" at bounding box center [832, 283] width 34 height 16
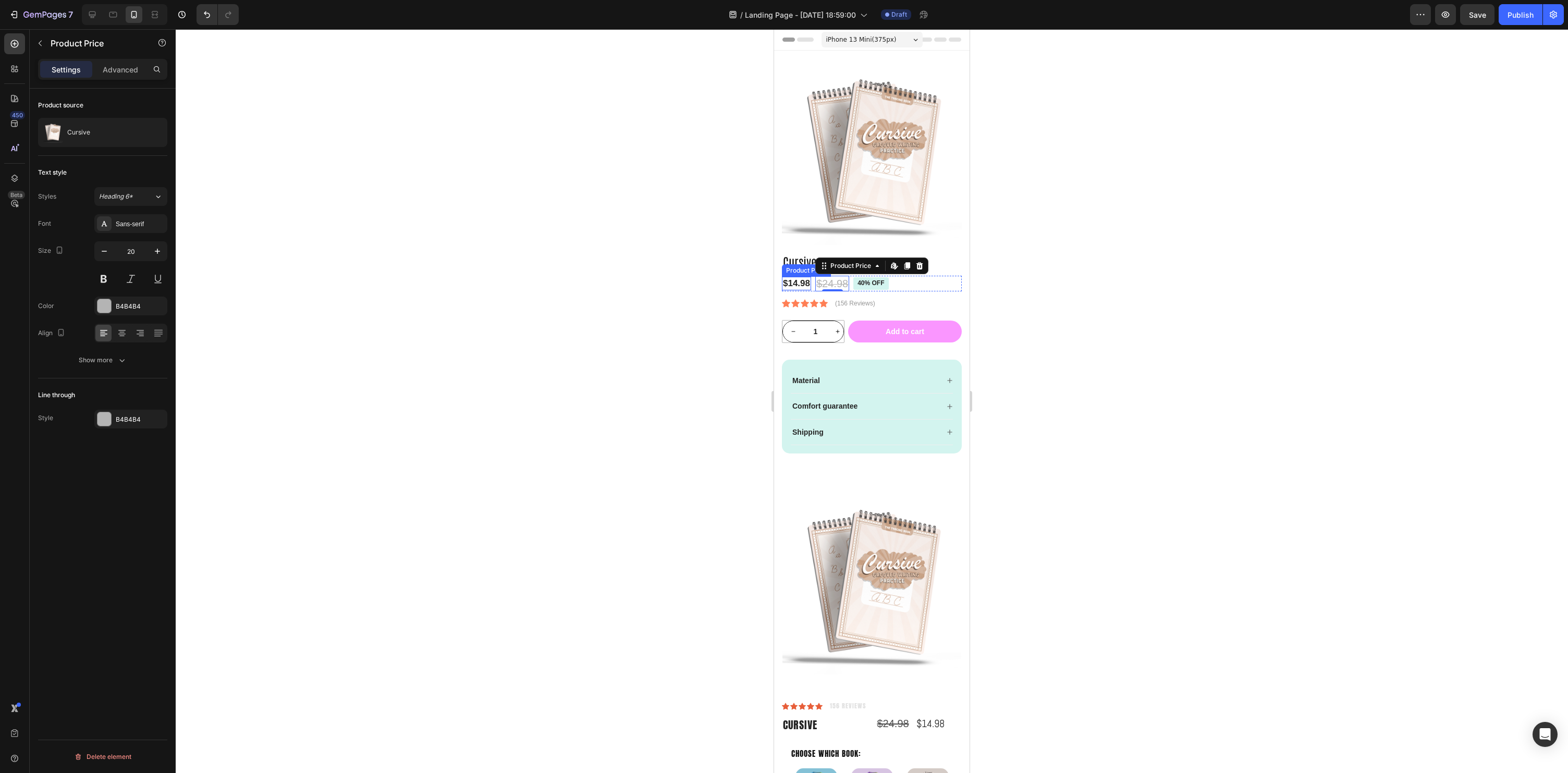
click at [792, 286] on div "$14.98" at bounding box center [796, 283] width 29 height 13
click at [832, 286] on div "$24.98" at bounding box center [832, 283] width 34 height 16
click at [108, 253] on icon "button" at bounding box center [103, 251] width 10 height 10
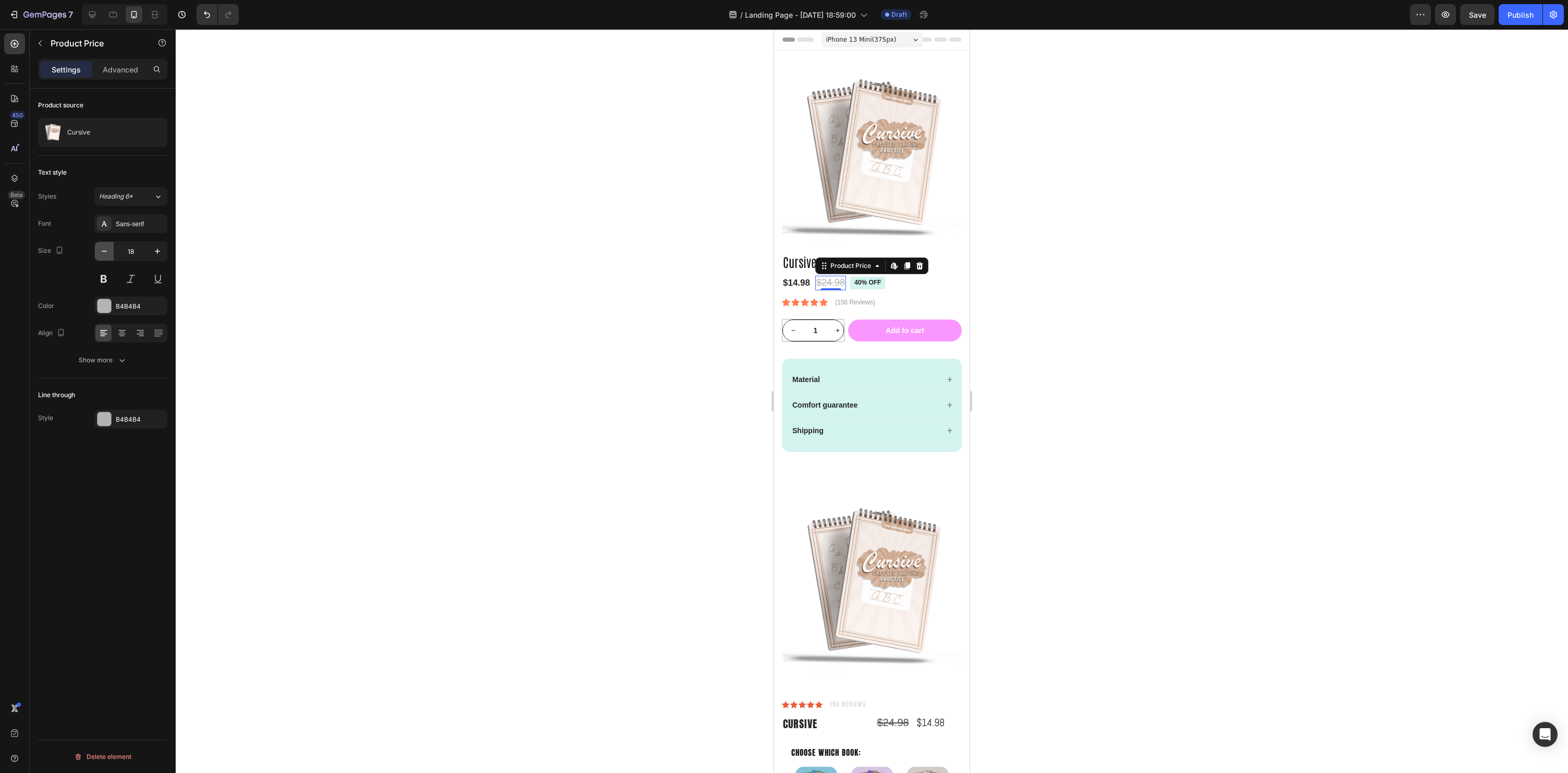
type input "17"
click at [1166, 299] on div at bounding box center [871, 401] width 1393 height 744
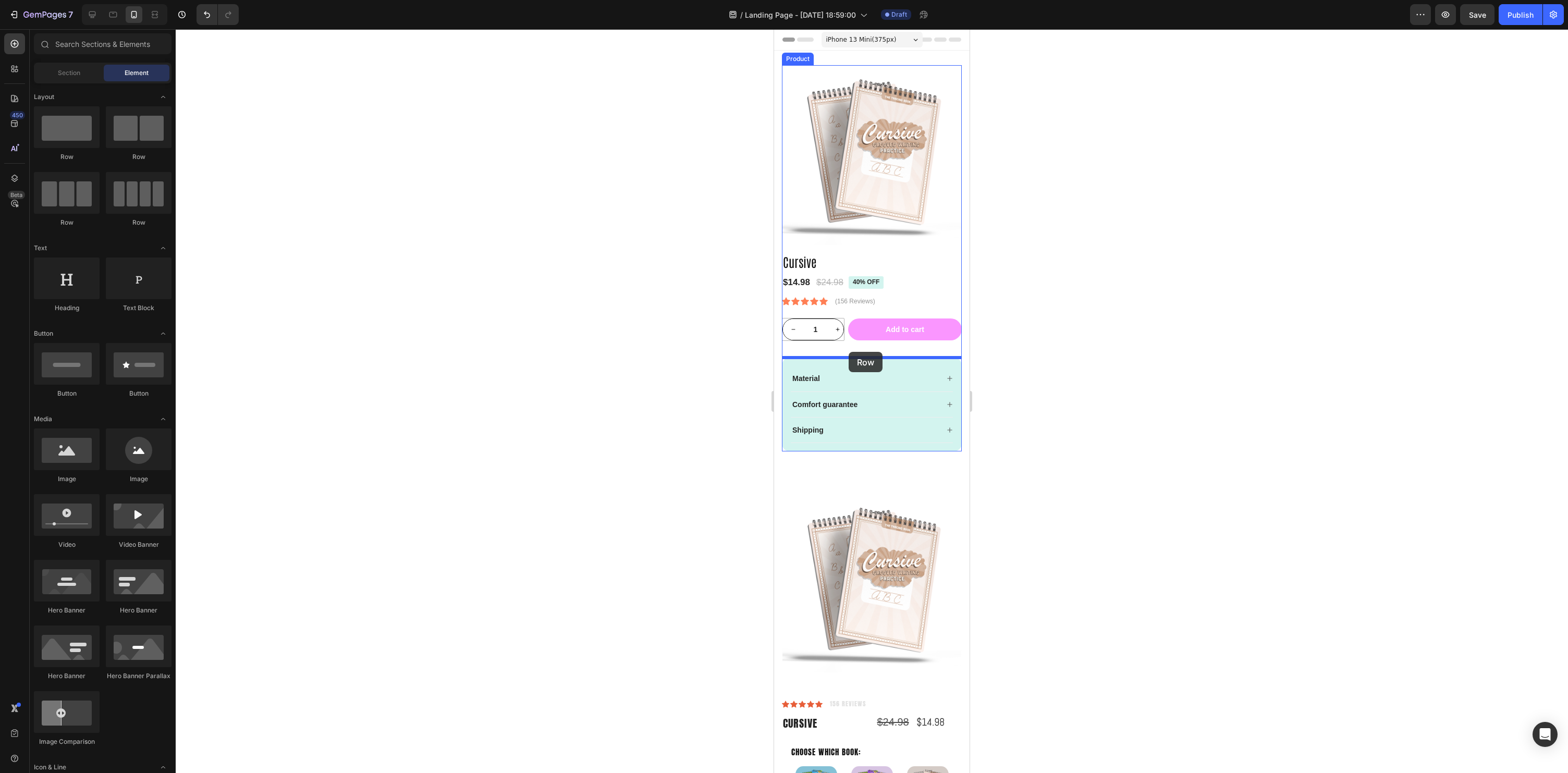
drag, startPoint x: 869, startPoint y: 167, endPoint x: 848, endPoint y: 351, distance: 185.2
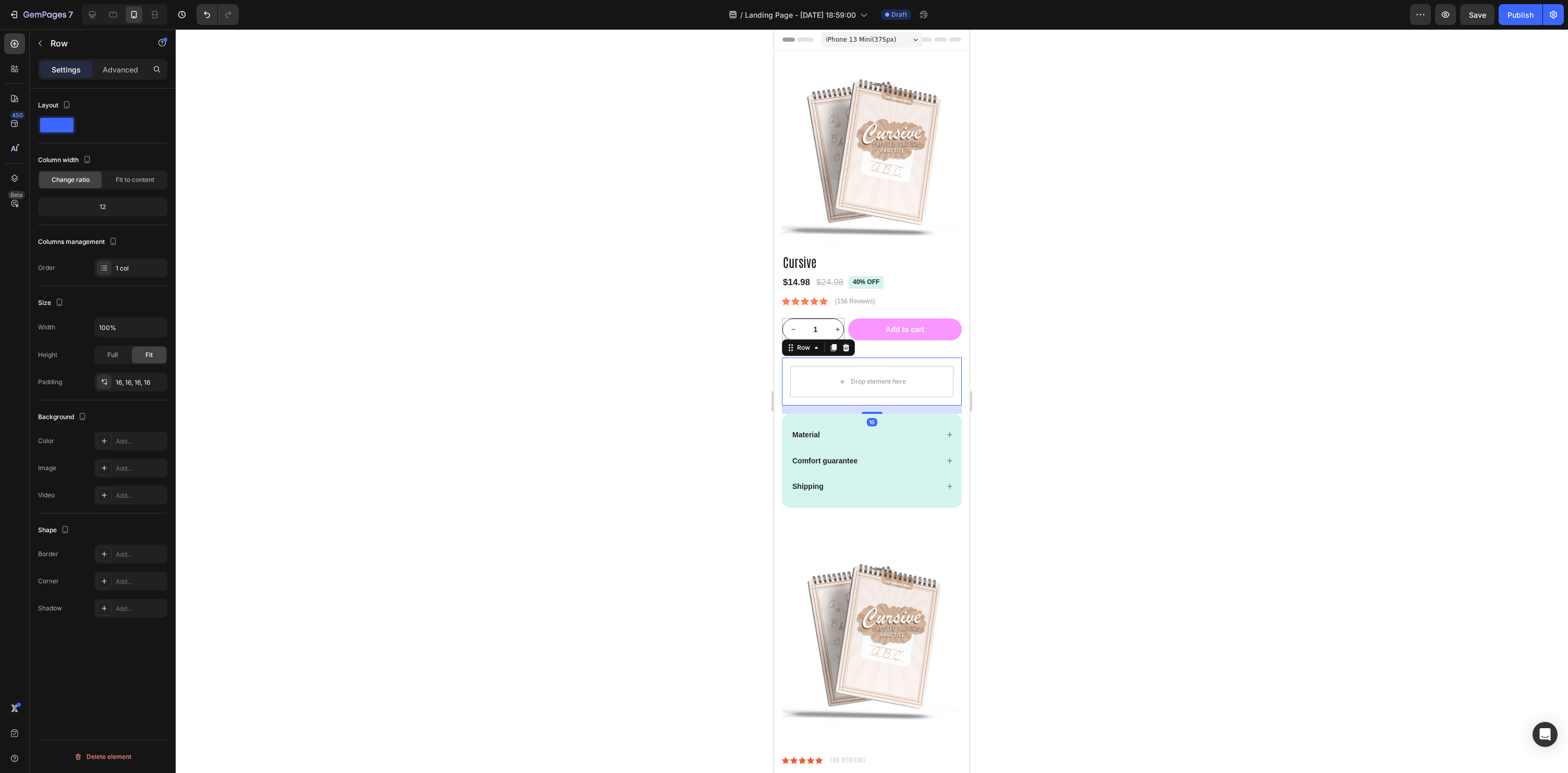
click at [1296, 426] on div at bounding box center [871, 401] width 1393 height 744
click at [951, 401] on div "Drop element here Row 0" at bounding box center [872, 381] width 180 height 48
click at [112, 432] on div "Add..." at bounding box center [130, 441] width 73 height 19
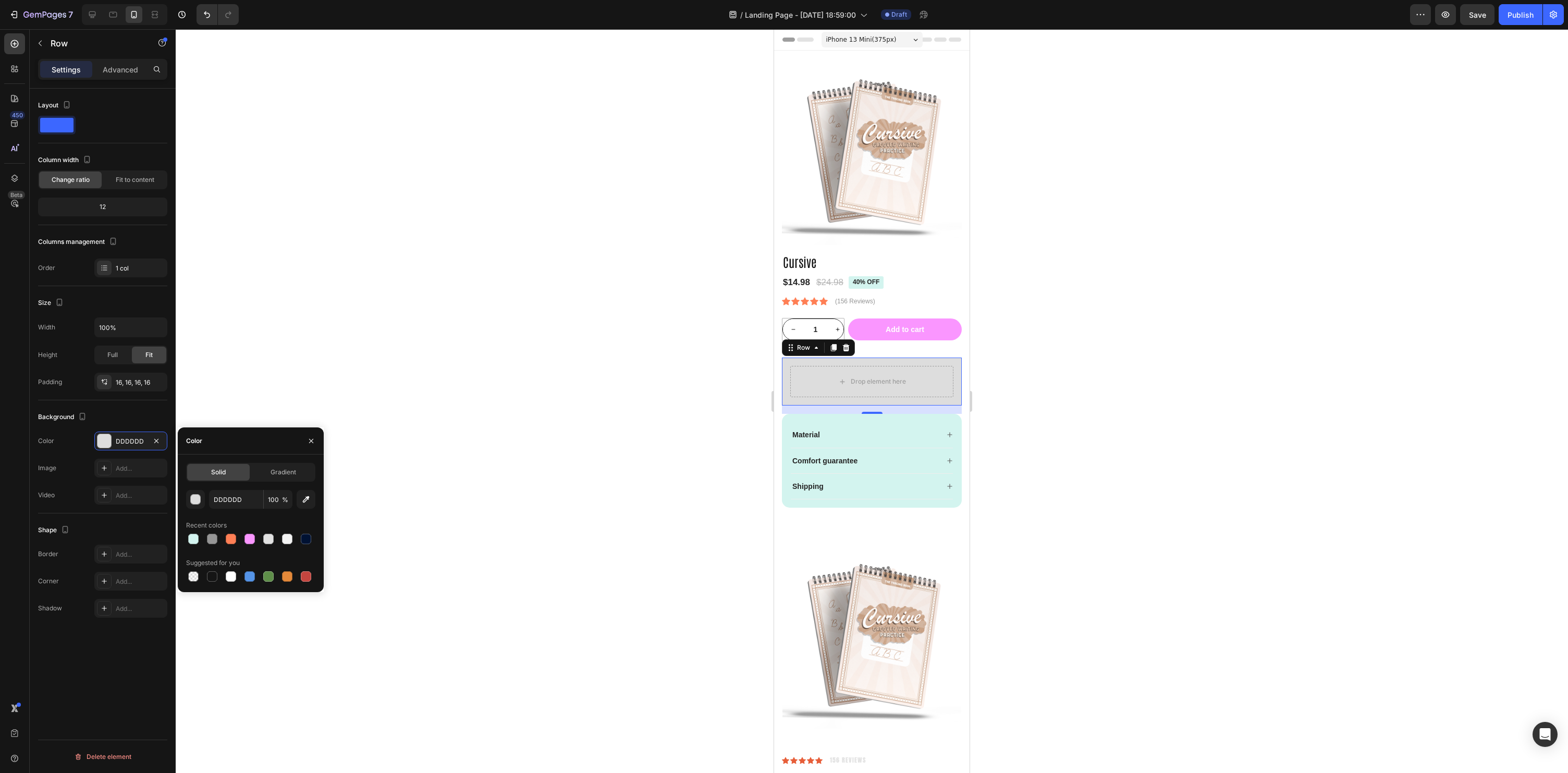
click at [231, 538] on div at bounding box center [231, 538] width 10 height 10
type input "FF7F55"
click at [679, 543] on div at bounding box center [871, 401] width 1393 height 744
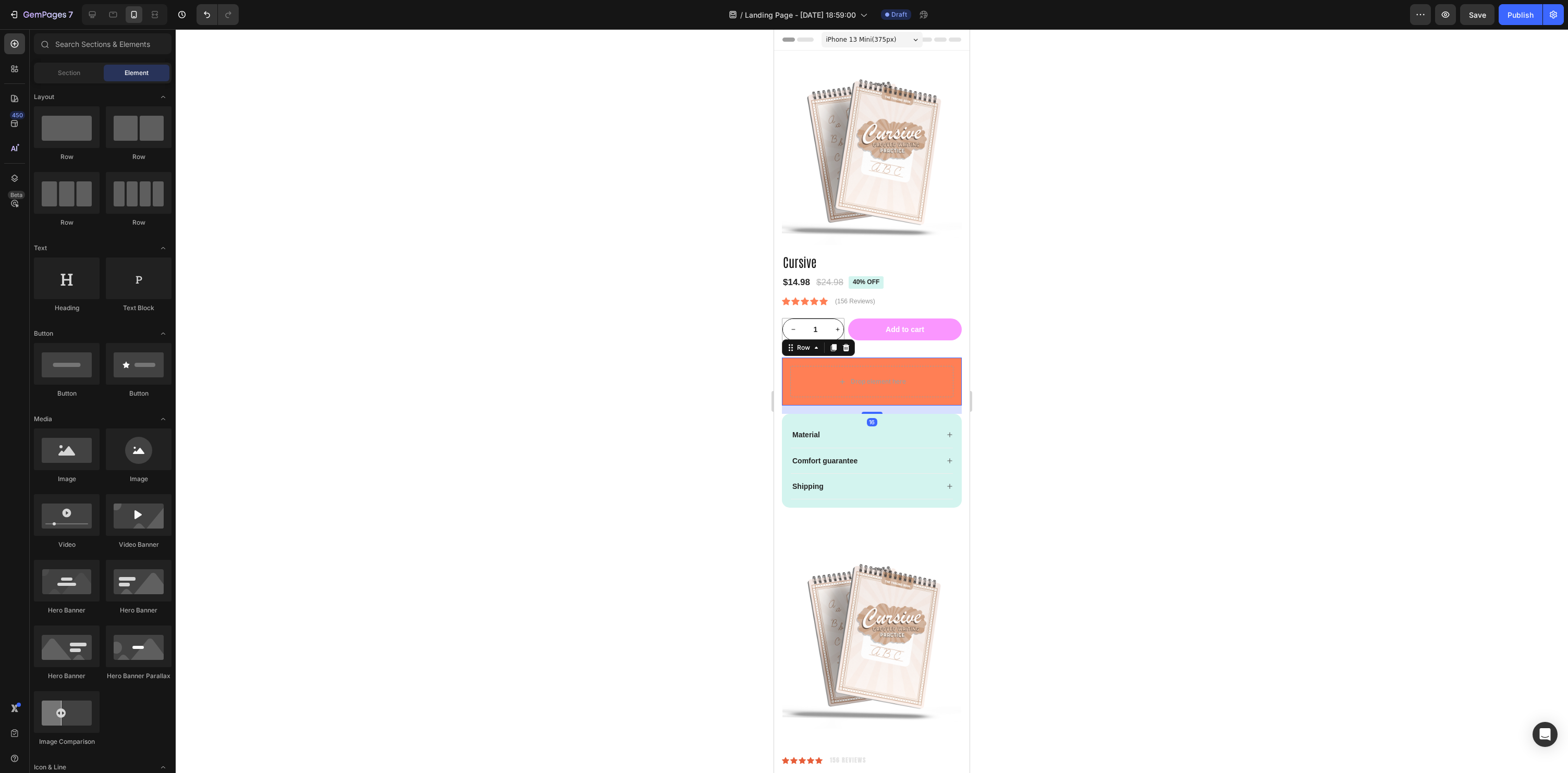
click at [959, 402] on div "Drop element here Row 16" at bounding box center [872, 381] width 180 height 48
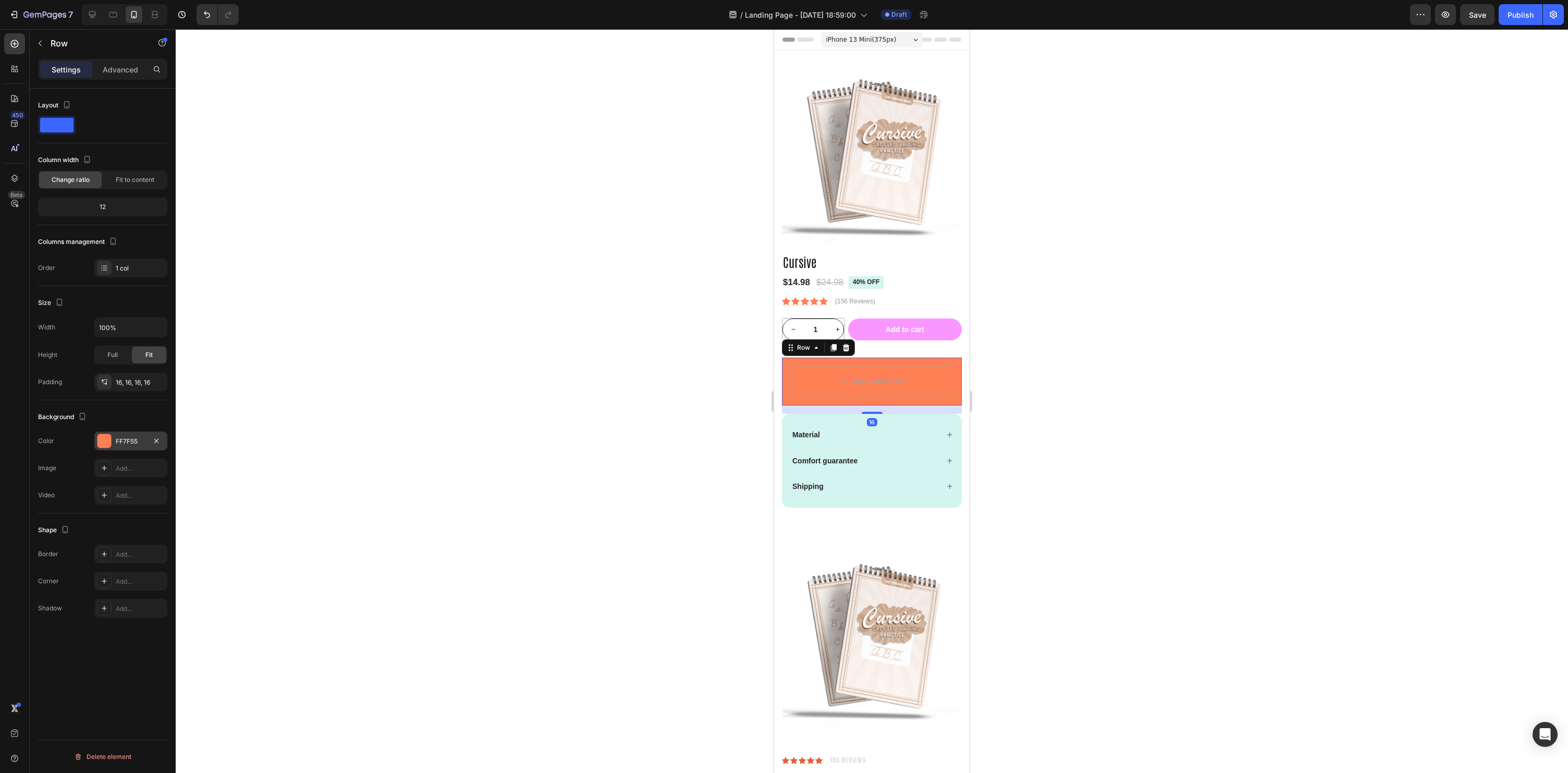
click at [113, 438] on div "FF7F55" at bounding box center [130, 441] width 73 height 19
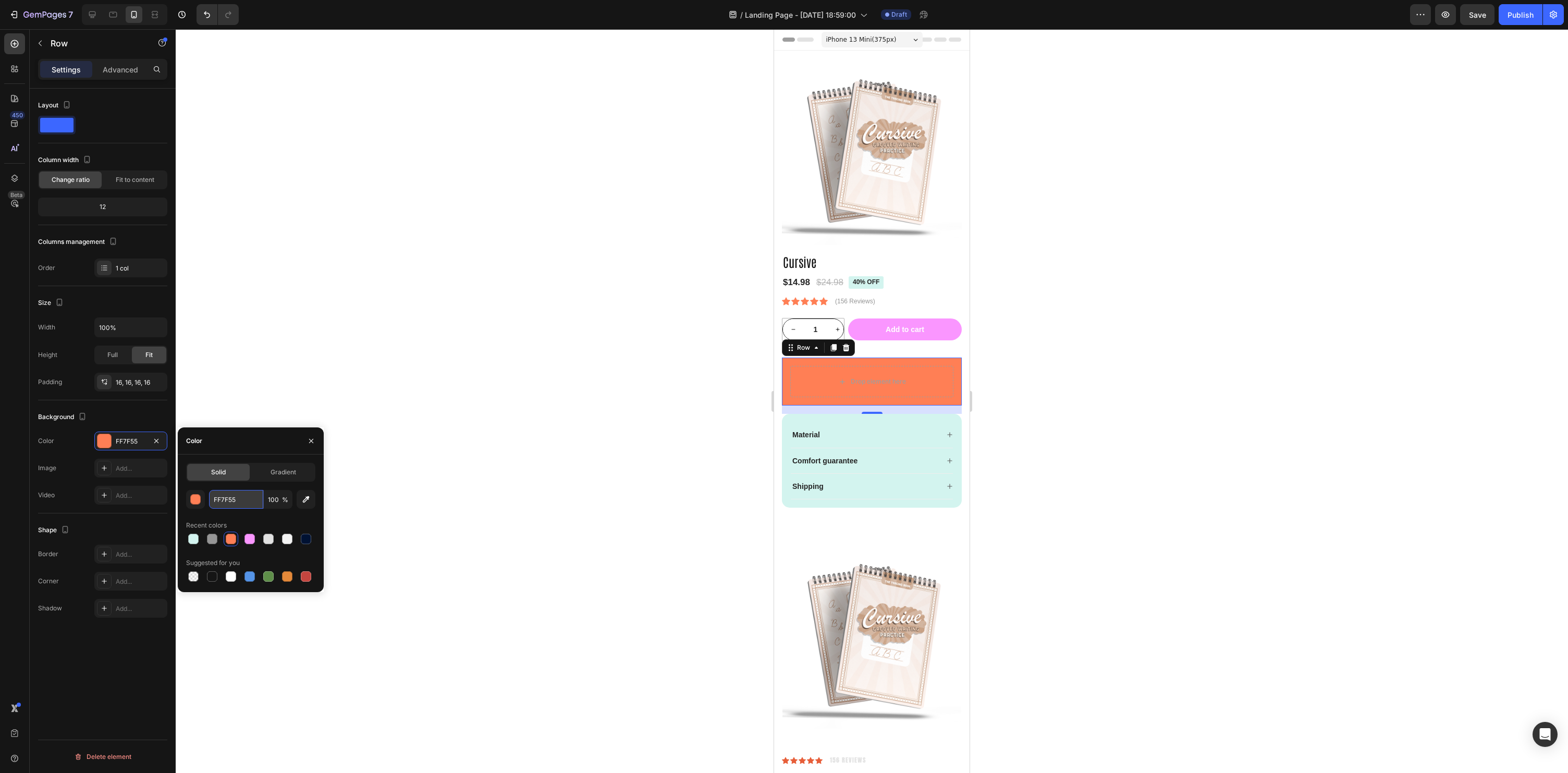
click at [237, 493] on input "FF7F55" at bounding box center [236, 499] width 55 height 19
click at [243, 497] on input "FF7F55" at bounding box center [236, 499] width 55 height 19
drag, startPoint x: 244, startPoint y: 499, endPoint x: 212, endPoint y: 497, distance: 32.1
click at [212, 497] on input "FF7F55" at bounding box center [236, 499] width 55 height 19
paste input "d3f4ef"
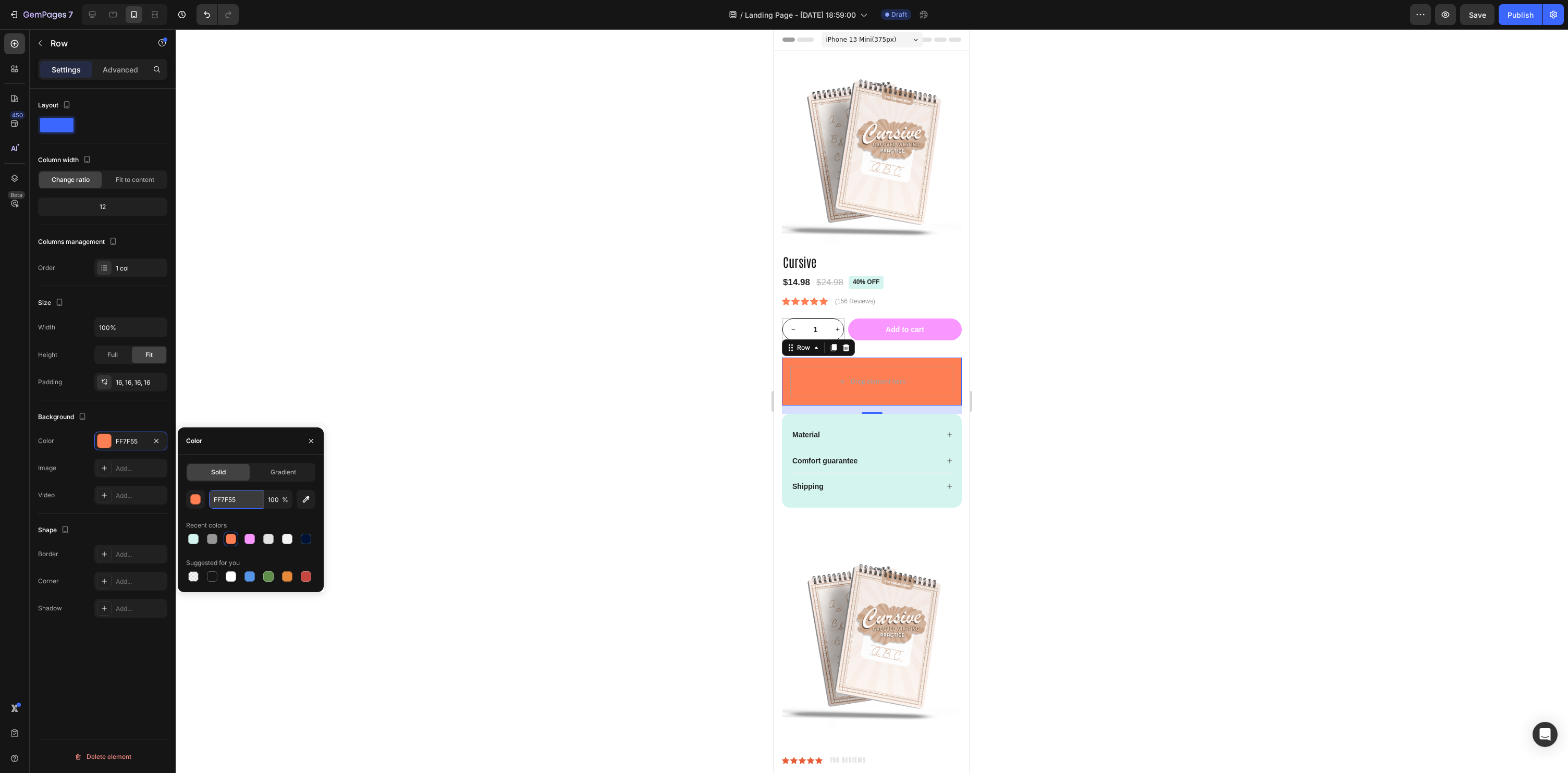
type input "d3f4ef"
click at [581, 502] on div at bounding box center [871, 401] width 1393 height 744
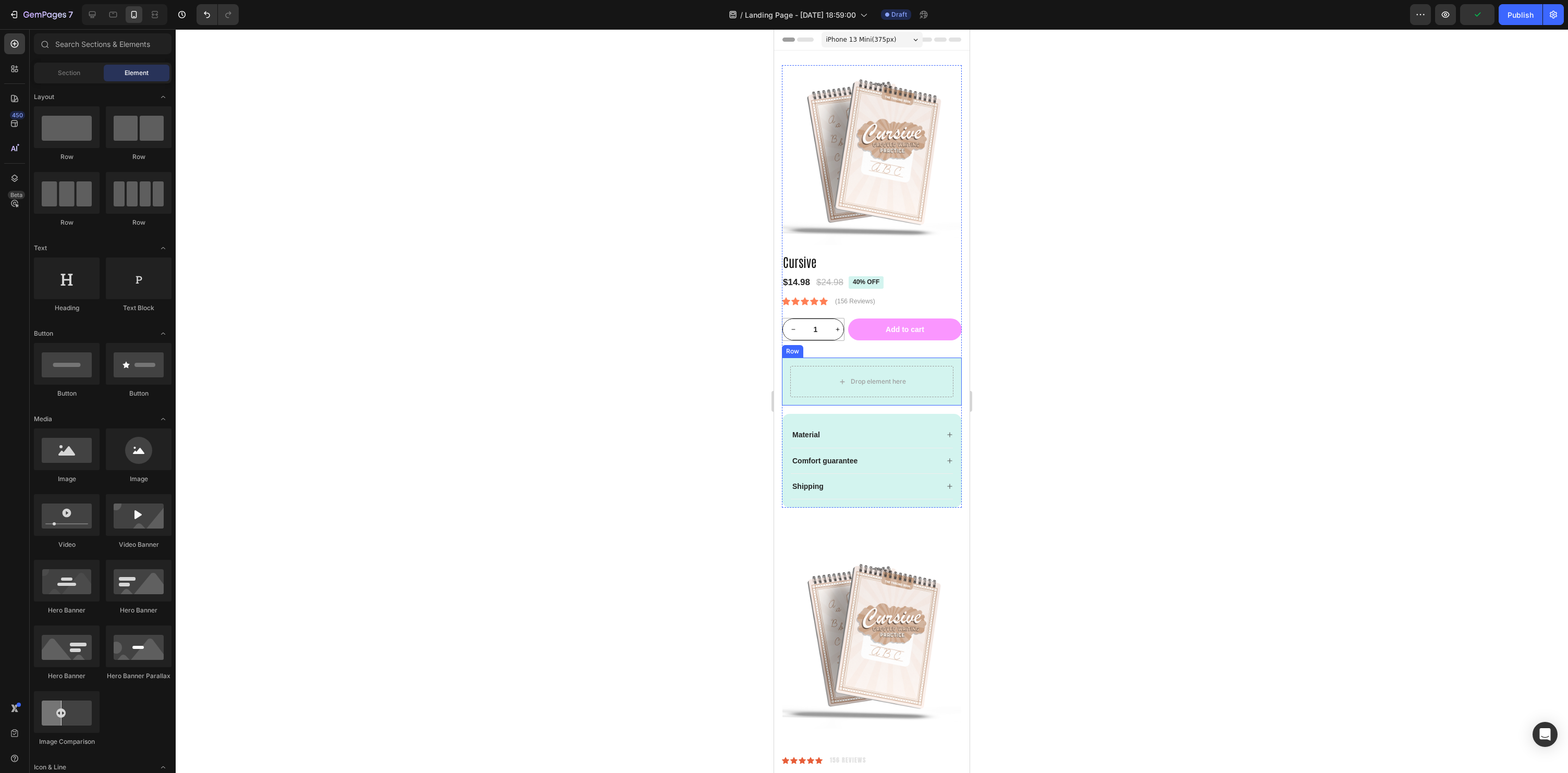
click at [957, 403] on div "Drop element here Row" at bounding box center [872, 381] width 180 height 48
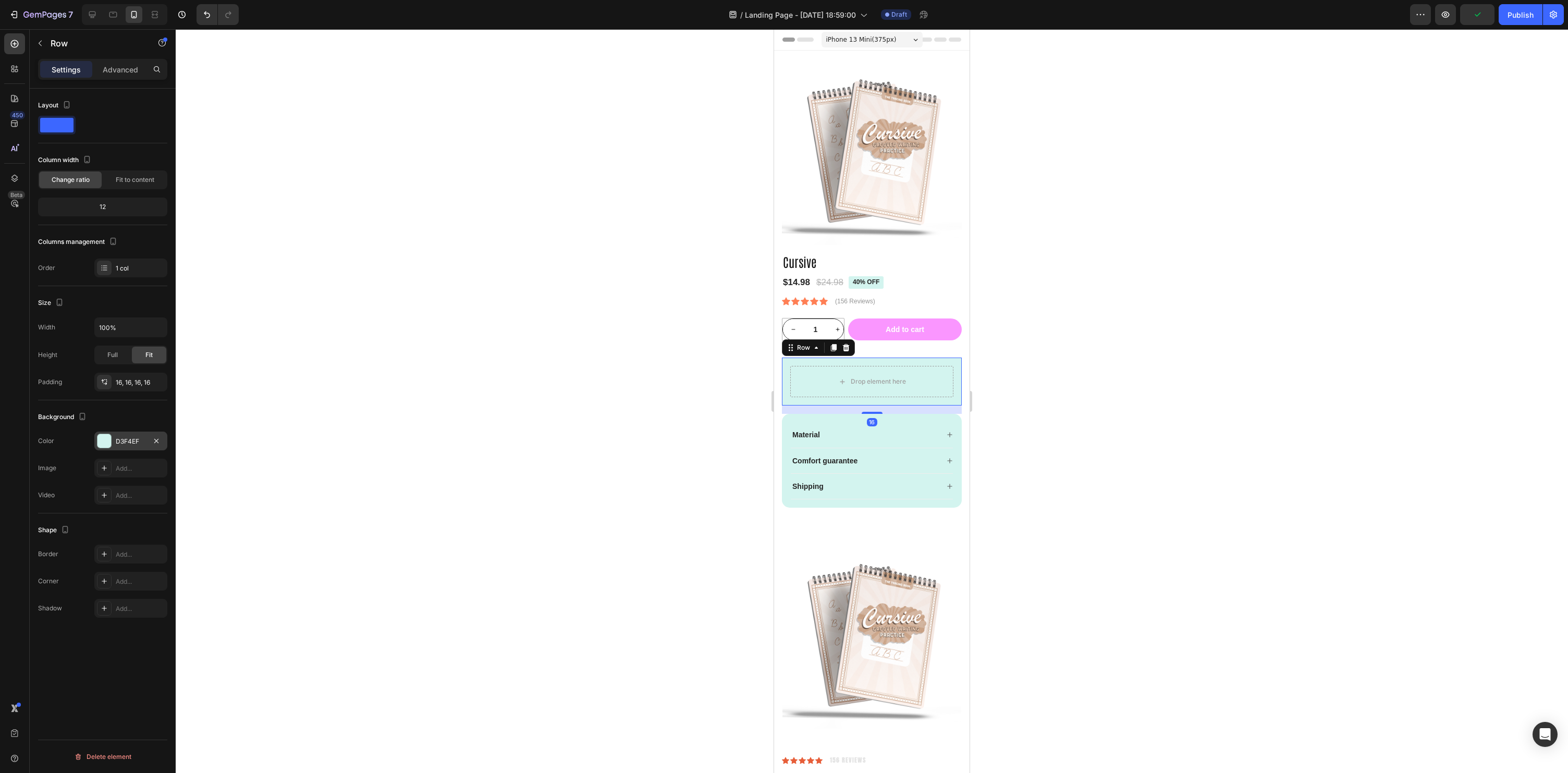
click at [105, 435] on div at bounding box center [103, 441] width 13 height 13
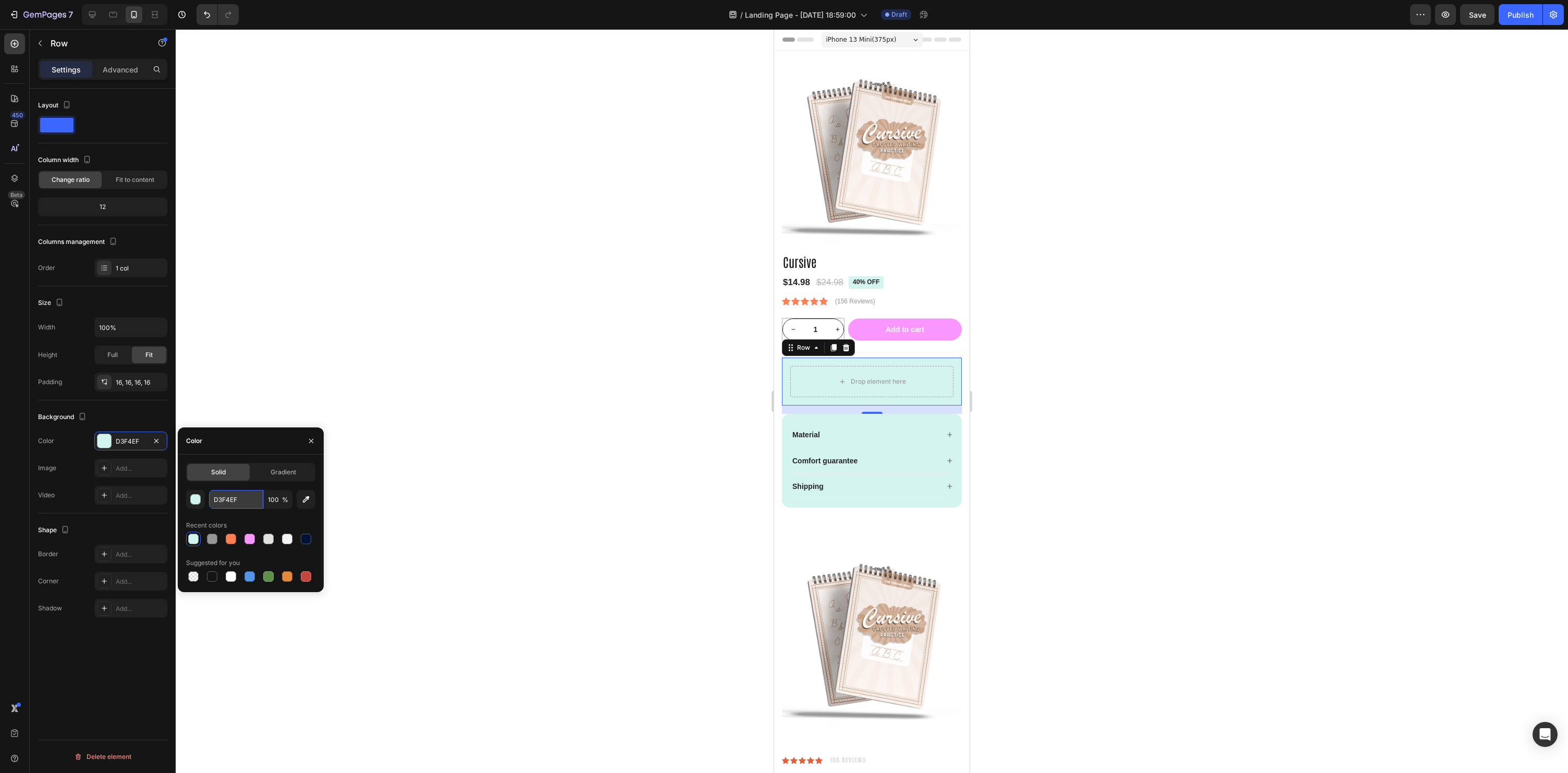
click at [246, 506] on input "D3F4EF" at bounding box center [236, 499] width 55 height 19
paste input "ffe4d5"
type input "ffe4d5"
click at [397, 498] on div at bounding box center [871, 401] width 1393 height 744
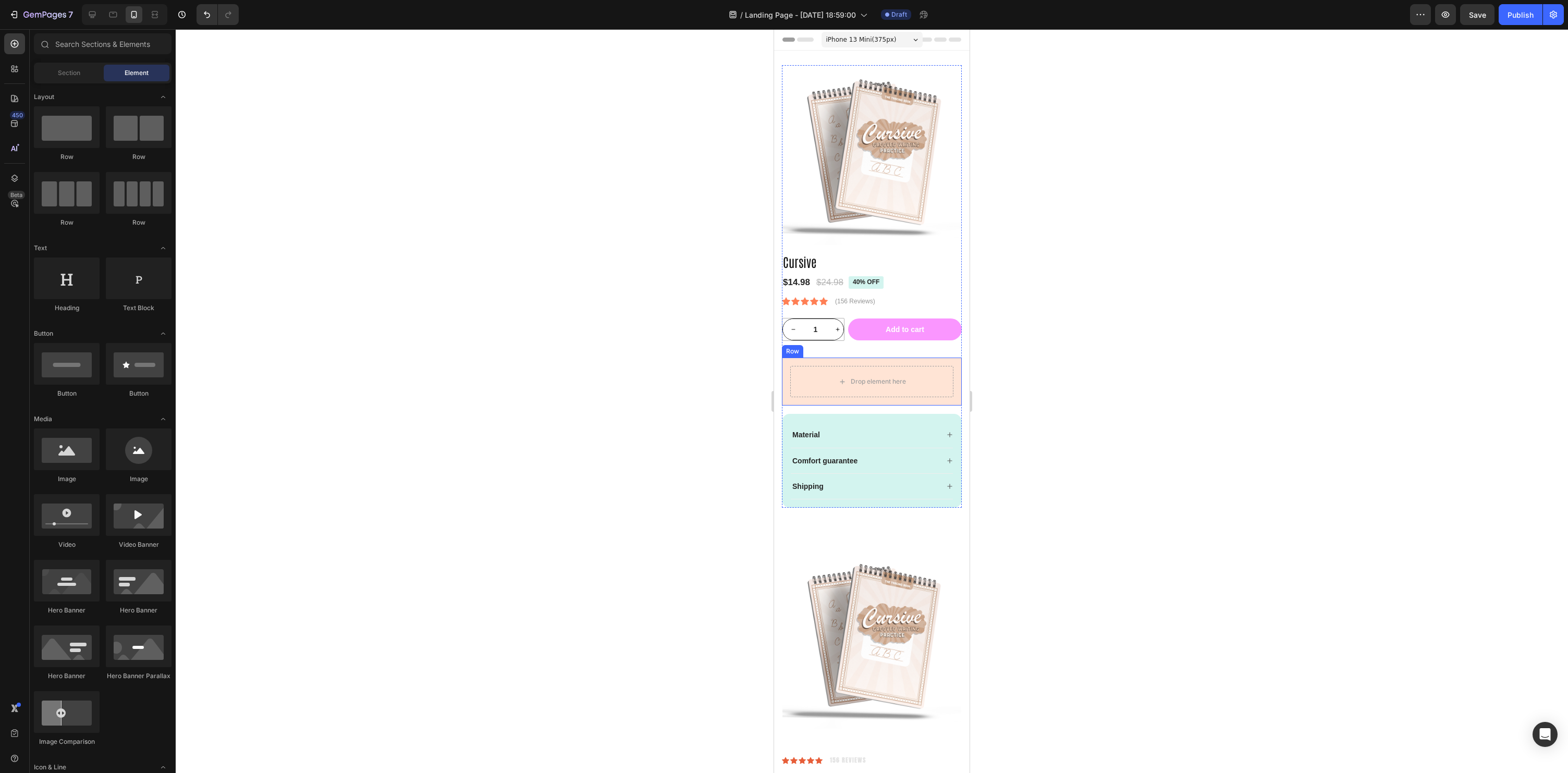
click at [959, 403] on div "Drop element here Row" at bounding box center [872, 381] width 180 height 48
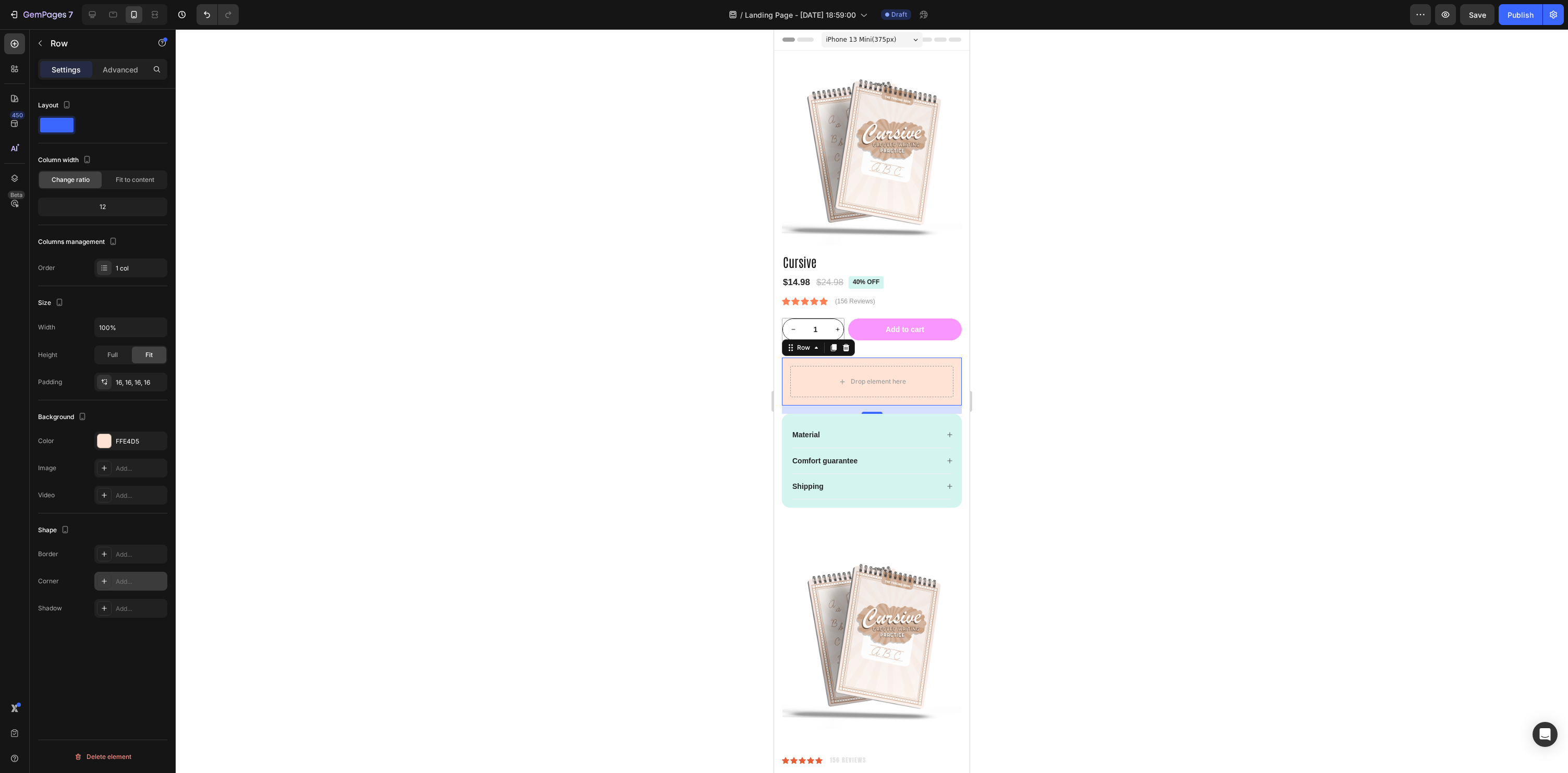
click at [113, 584] on div "Add..." at bounding box center [130, 581] width 73 height 19
type input "15"
click at [574, 429] on div at bounding box center [871, 401] width 1393 height 744
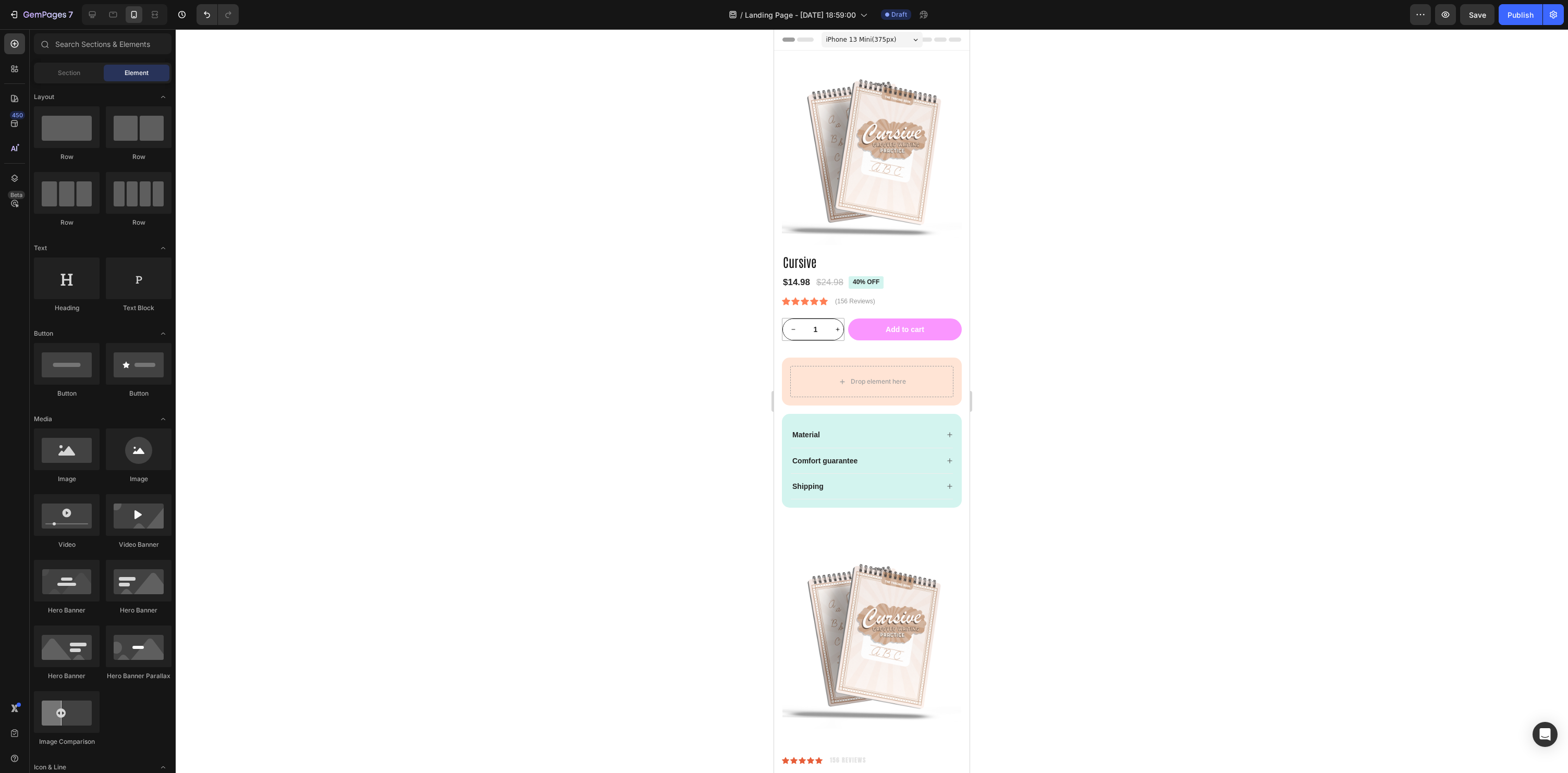
click at [1322, 404] on div at bounding box center [871, 401] width 1393 height 744
click at [1099, 313] on div at bounding box center [871, 401] width 1393 height 744
click at [810, 433] on p "Material" at bounding box center [806, 434] width 28 height 9
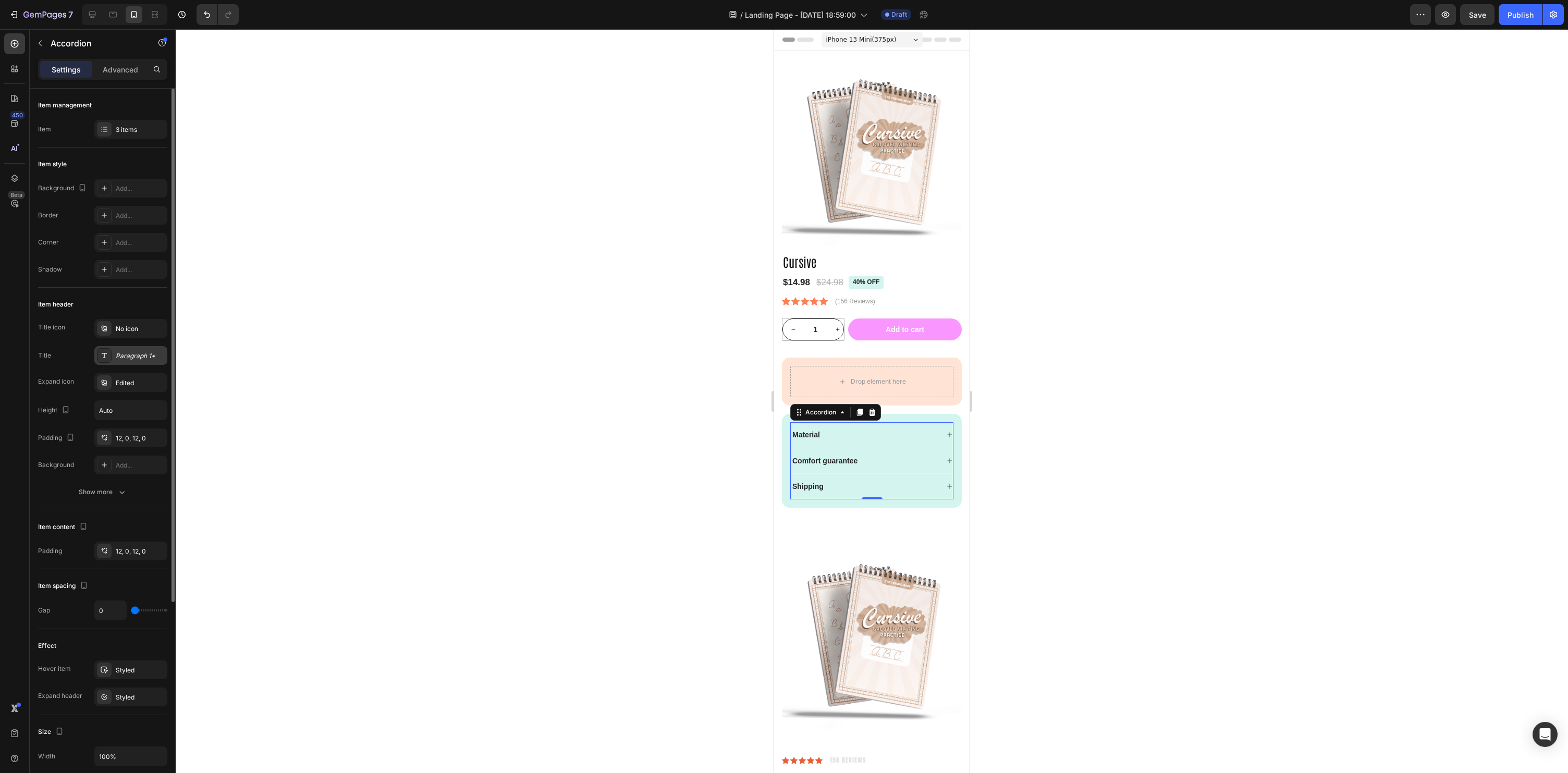
click at [141, 351] on div "Paragraph 1*" at bounding box center [141, 356] width 49 height 9
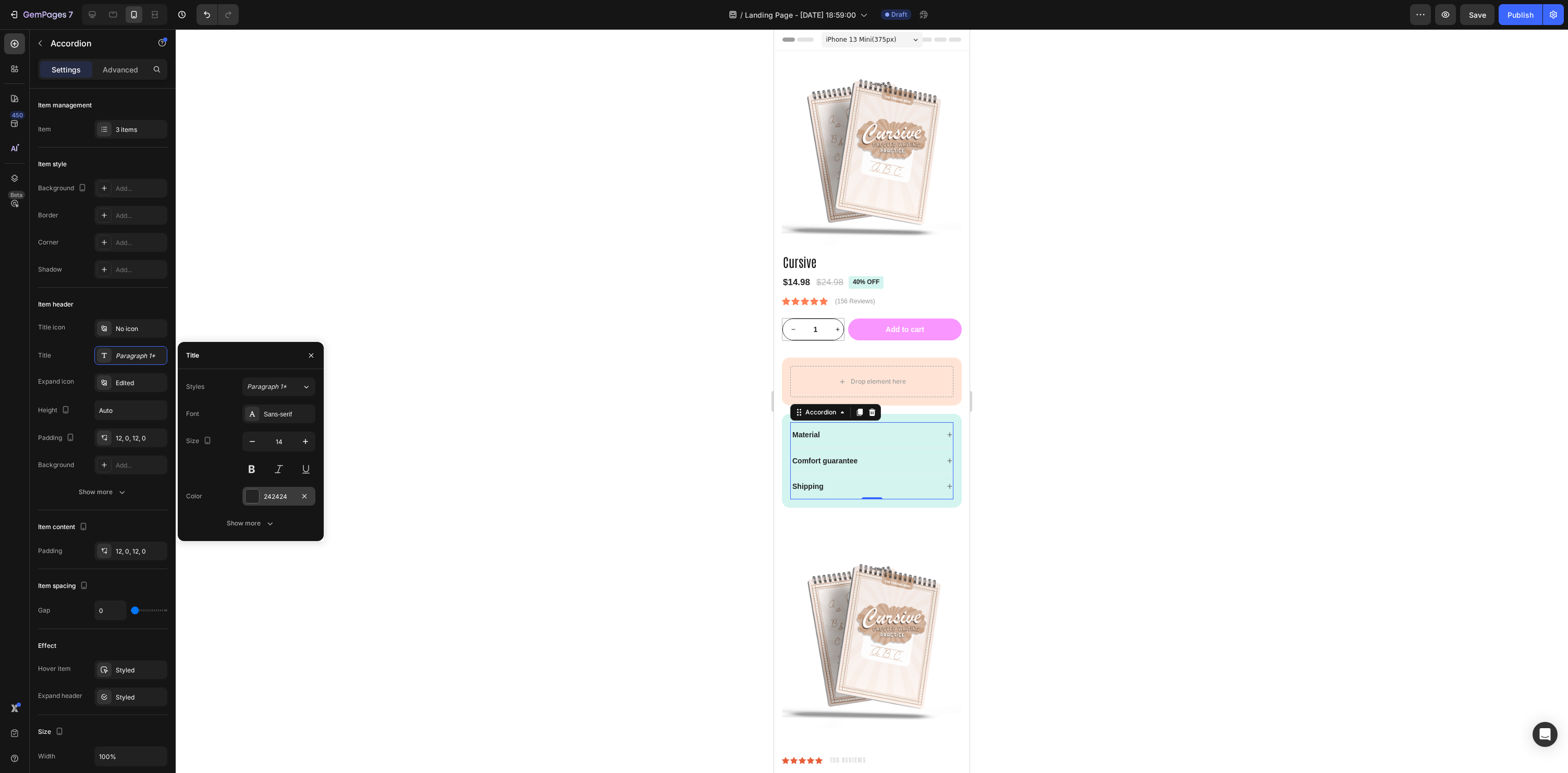
click at [256, 493] on div at bounding box center [252, 496] width 13 height 13
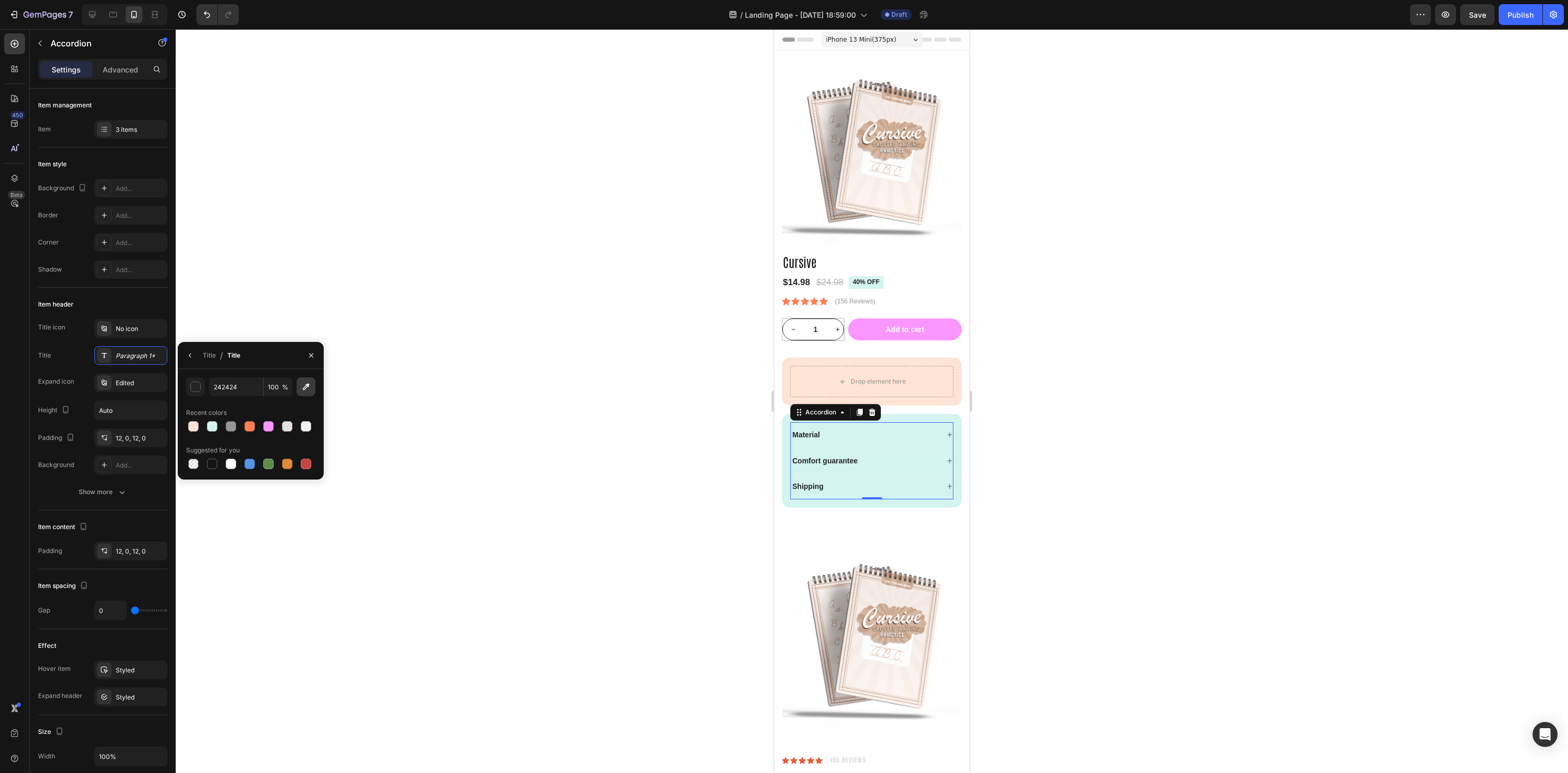
click at [306, 386] on icon "button" at bounding box center [306, 387] width 7 height 7
click at [202, 387] on button "button" at bounding box center [196, 387] width 19 height 19
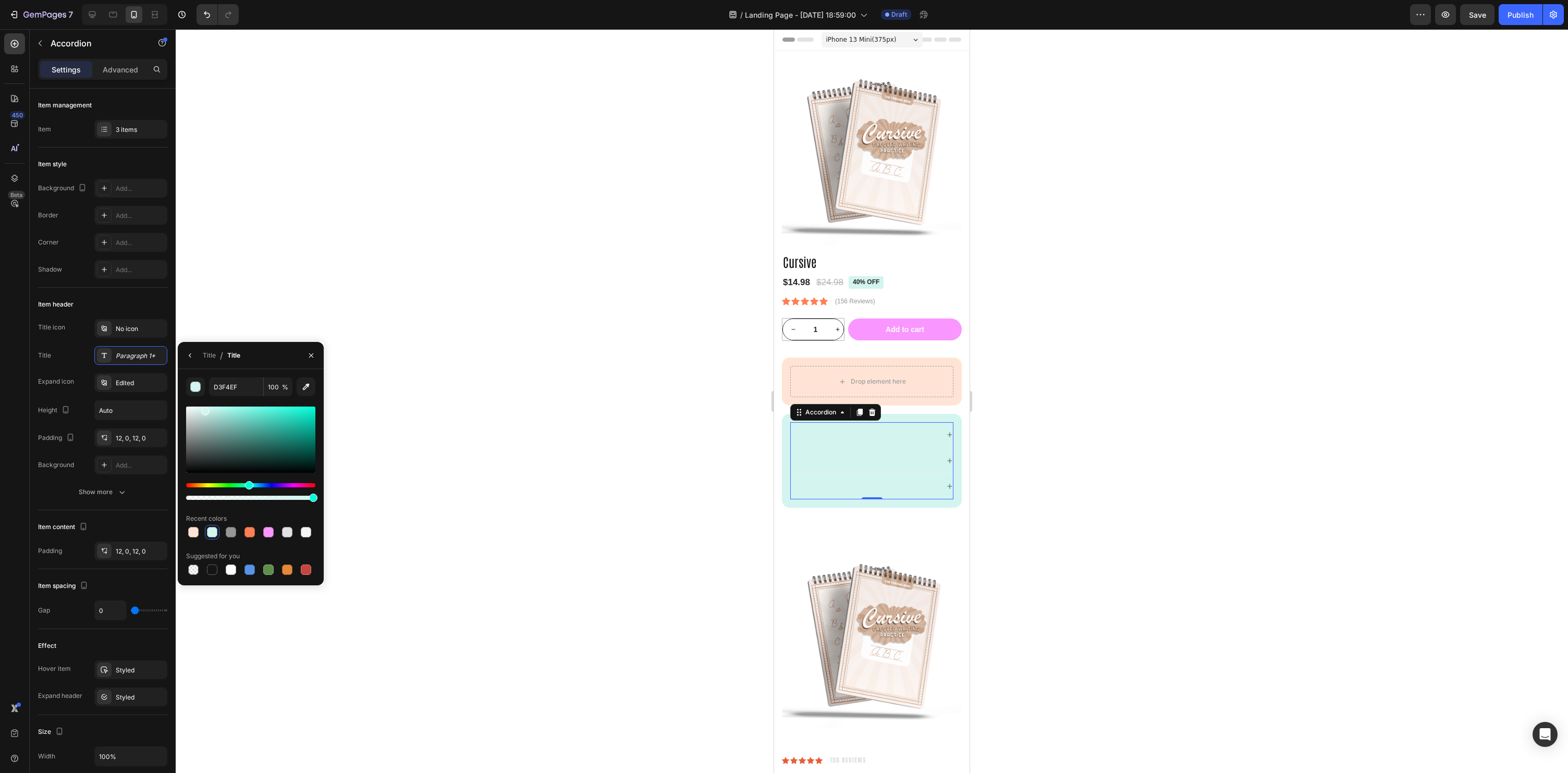
click at [284, 412] on div at bounding box center [251, 440] width 130 height 66
click at [284, 426] on div at bounding box center [251, 440] width 130 height 66
drag, startPoint x: 289, startPoint y: 437, endPoint x: 288, endPoint y: 444, distance: 7.1
click at [289, 437] on div at bounding box center [251, 440] width 130 height 66
drag, startPoint x: 288, startPoint y: 445, endPoint x: 291, endPoint y: 454, distance: 9.5
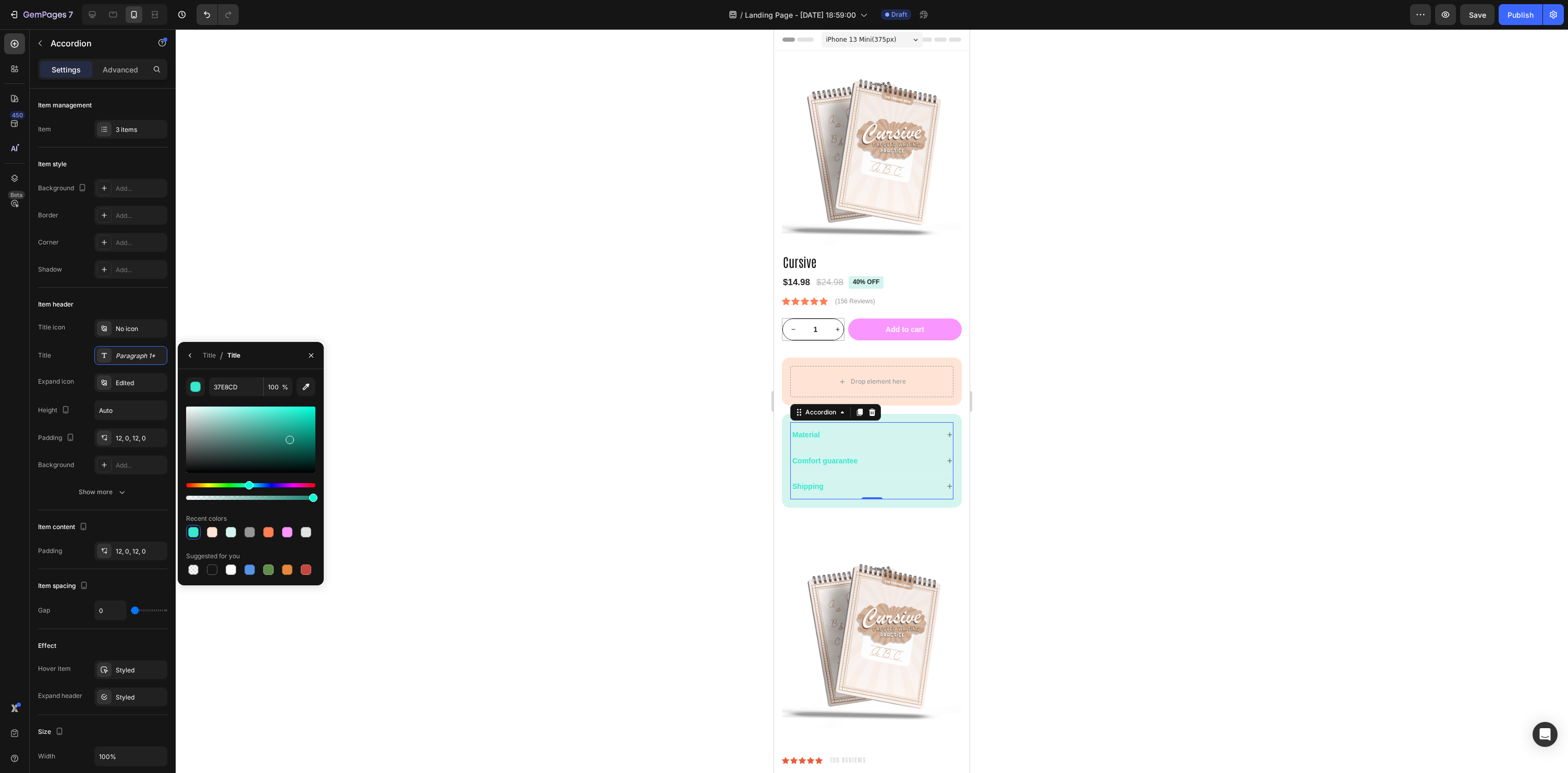
click at [288, 445] on div at bounding box center [251, 440] width 130 height 66
drag, startPoint x: 284, startPoint y: 456, endPoint x: 275, endPoint y: 456, distance: 9.0
click at [284, 456] on div at bounding box center [251, 440] width 130 height 66
click at [258, 456] on div at bounding box center [251, 440] width 130 height 66
click at [268, 450] on div at bounding box center [251, 440] width 130 height 66
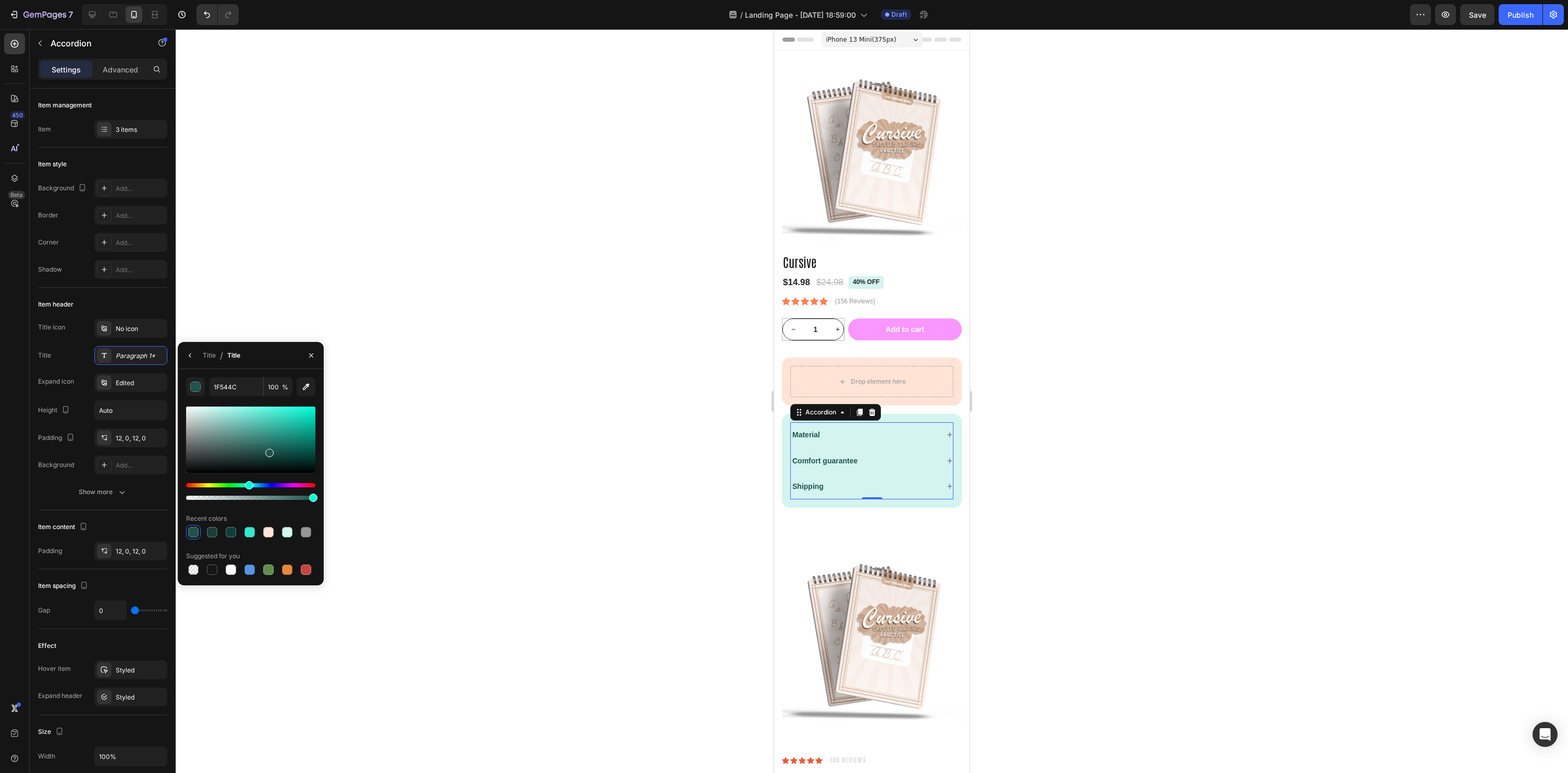
click at [285, 445] on div at bounding box center [251, 440] width 130 height 66
click at [295, 435] on div at bounding box center [251, 440] width 130 height 66
click at [281, 444] on div at bounding box center [251, 440] width 130 height 66
click at [283, 448] on div at bounding box center [285, 451] width 9 height 9
type input "165B51"
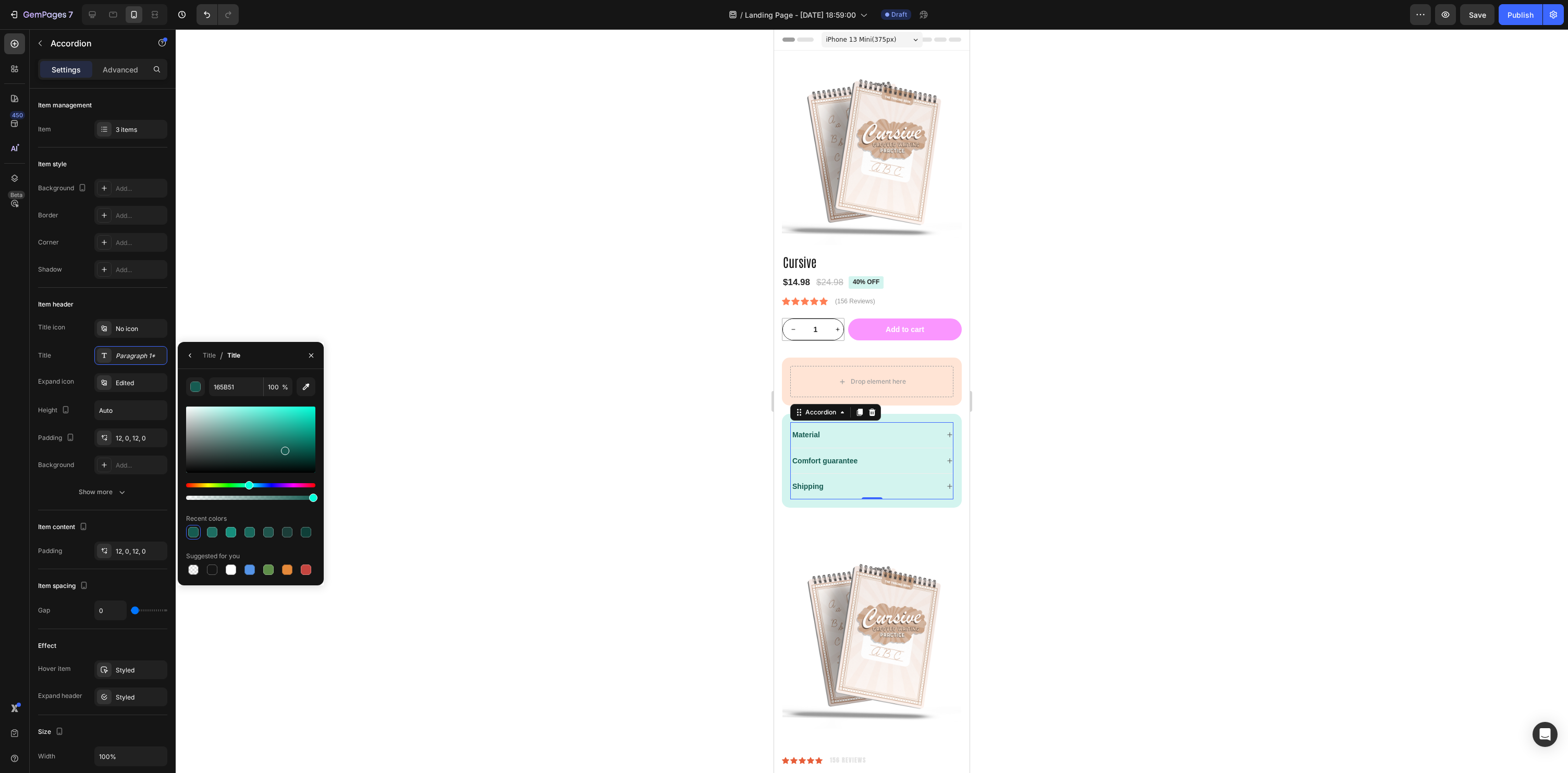
click at [424, 445] on div at bounding box center [871, 401] width 1393 height 744
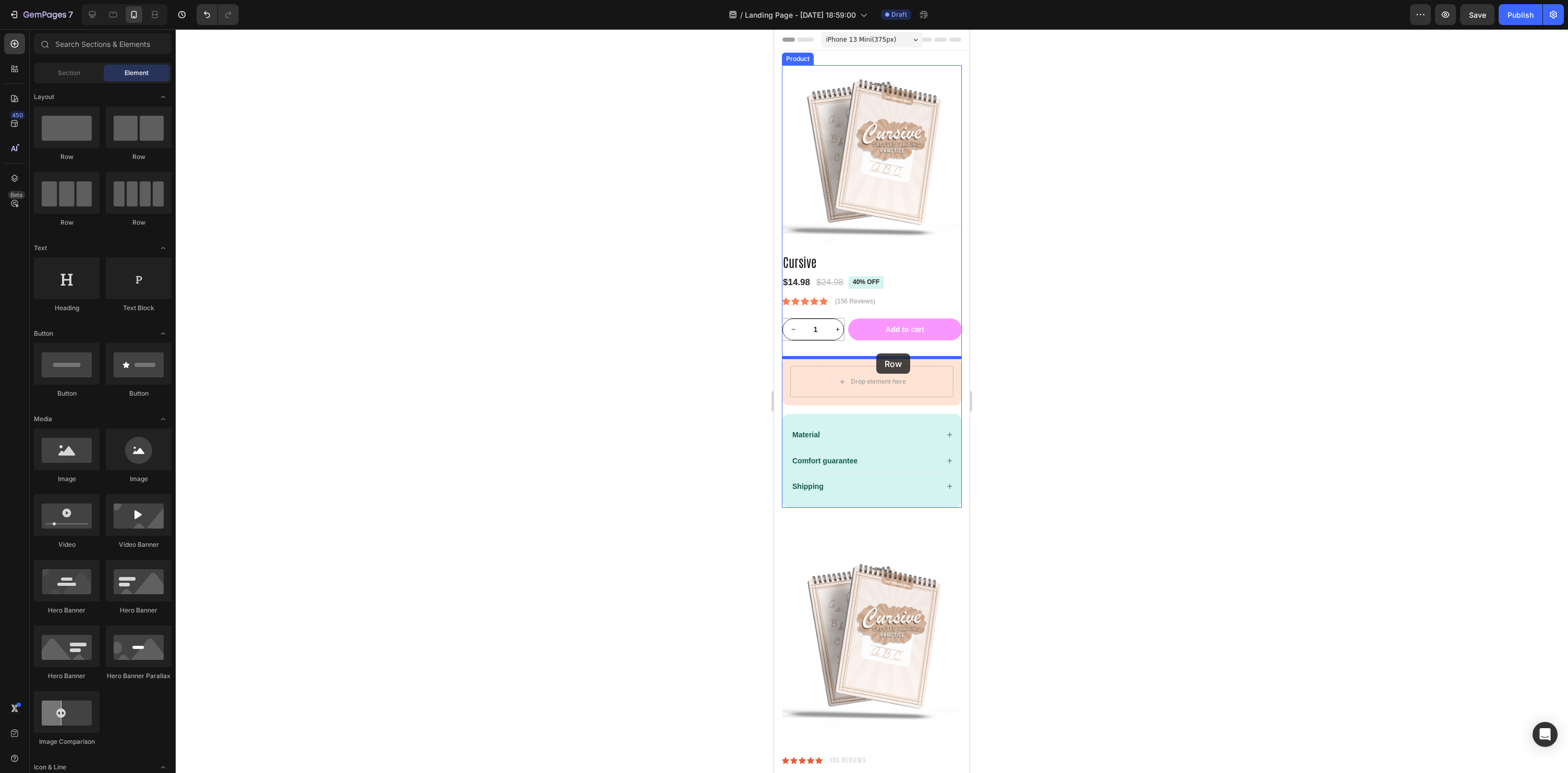
drag, startPoint x: 836, startPoint y: 159, endPoint x: 876, endPoint y: 353, distance: 198.1
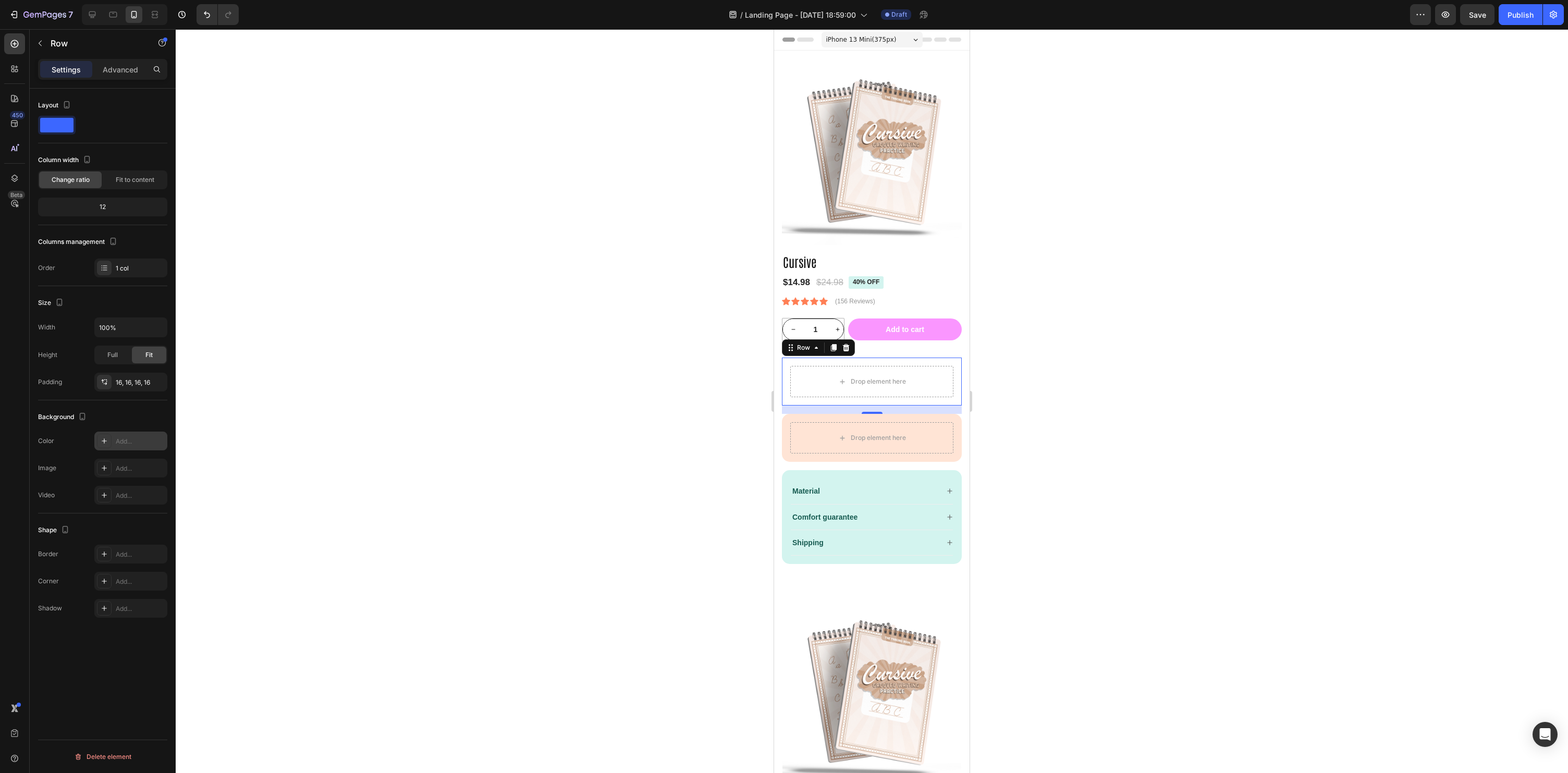
click at [131, 440] on div "Add..." at bounding box center [141, 441] width 49 height 9
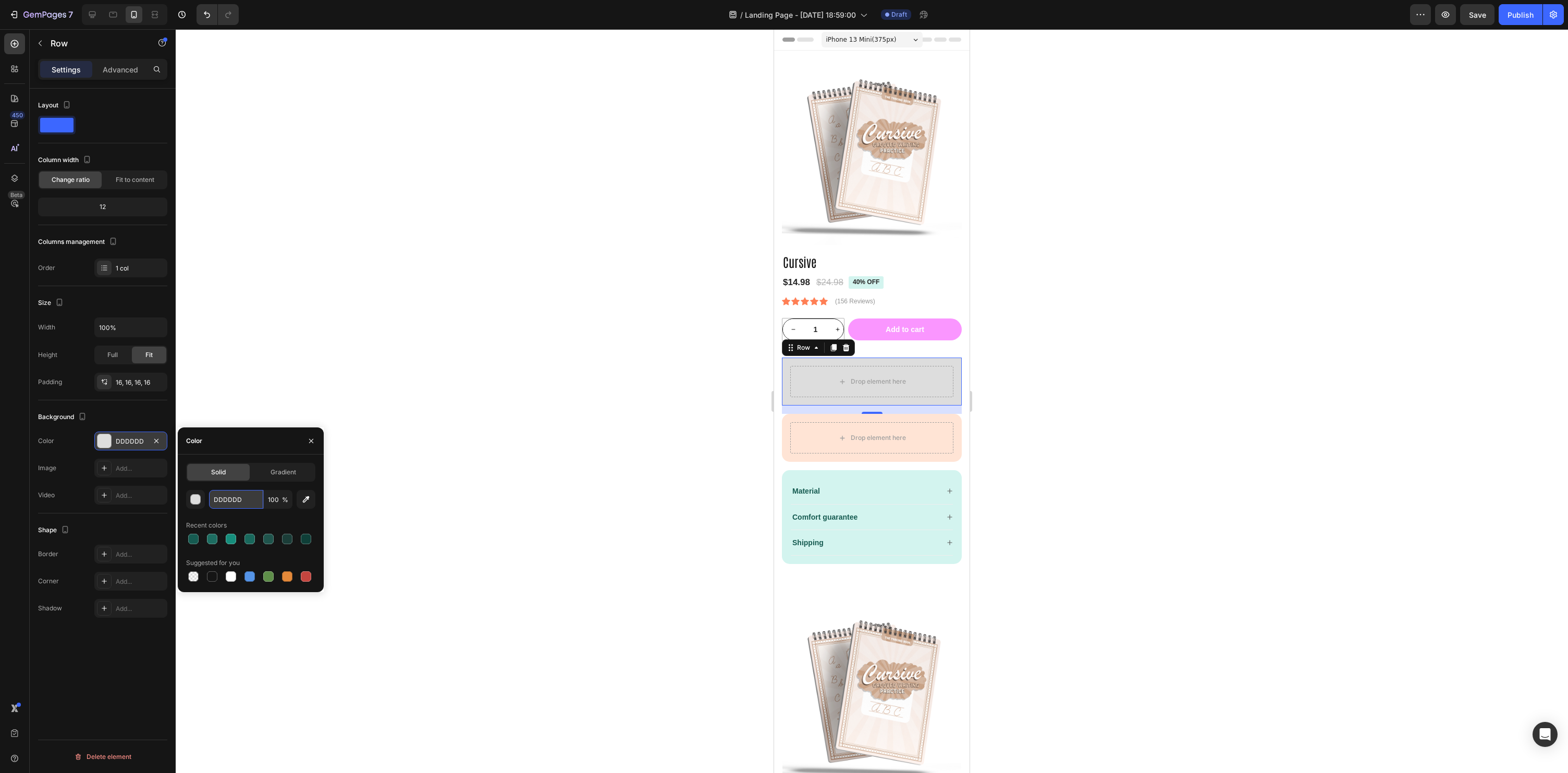
click at [239, 501] on input "DDDDDD" at bounding box center [236, 499] width 55 height 19
paste input "f7f3ef"
type input "f7f3ef"
click at [310, 442] on icon "button" at bounding box center [310, 440] width 4 height 4
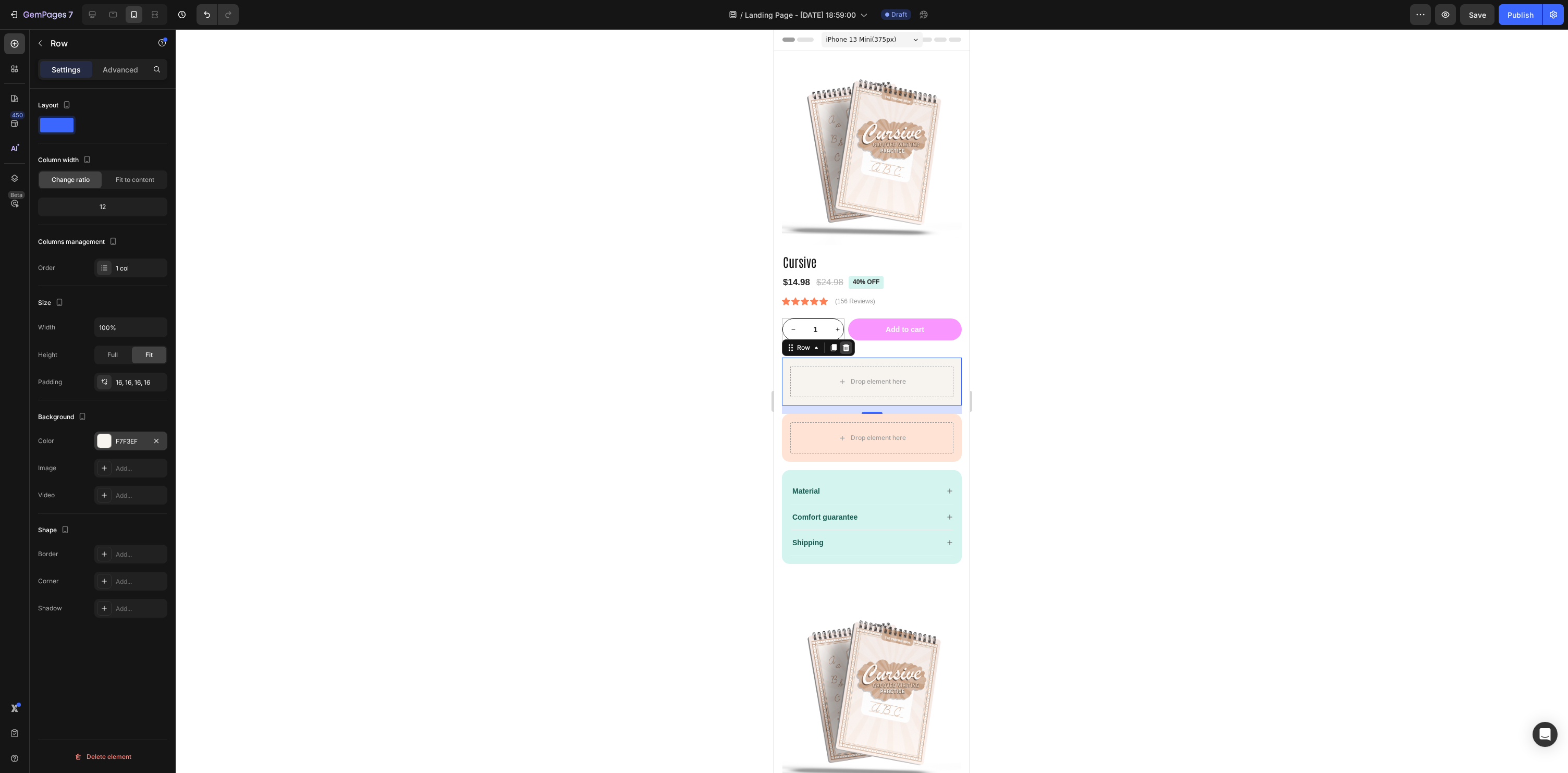
click at [845, 346] on icon at bounding box center [846, 347] width 7 height 7
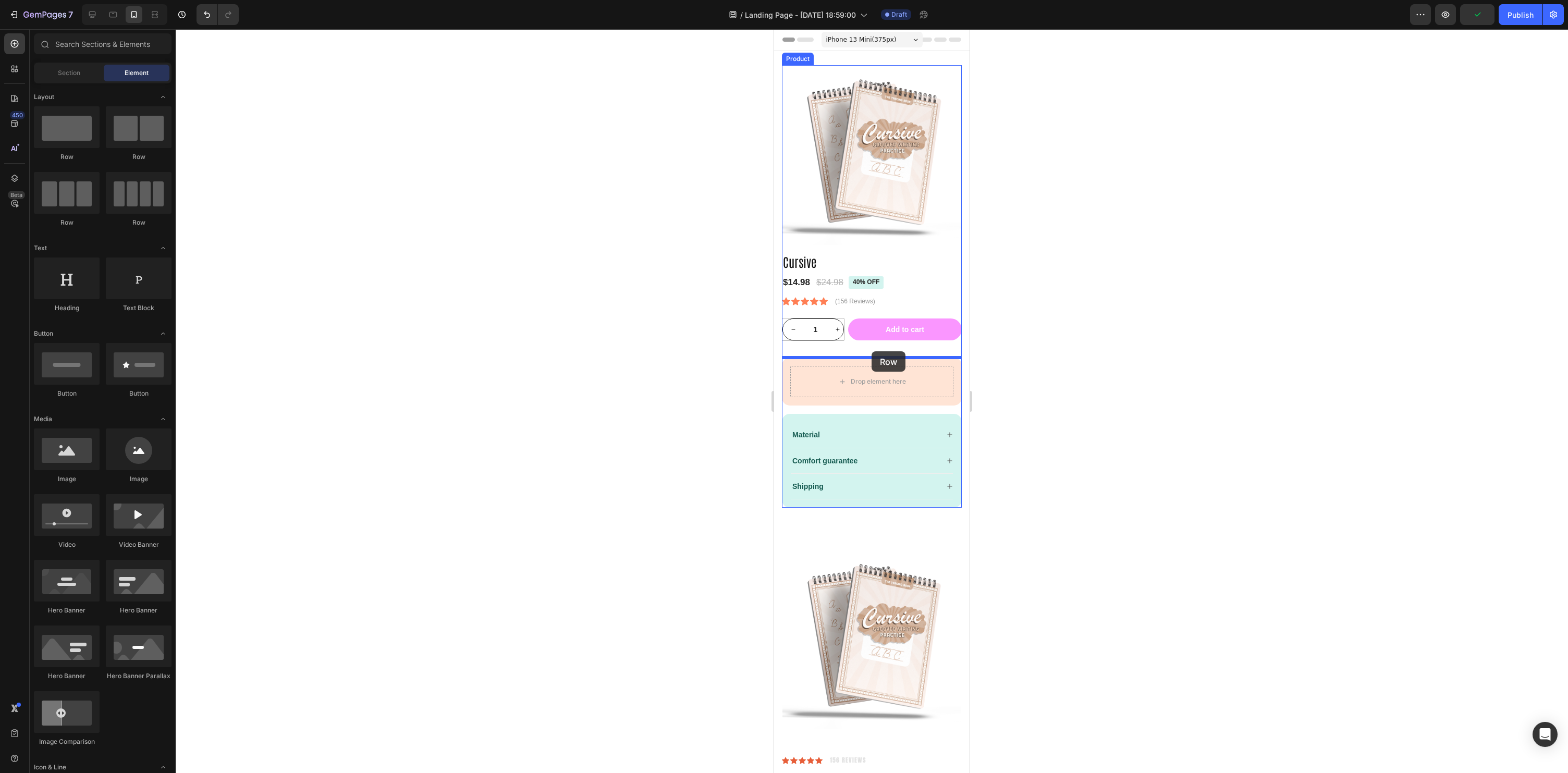
drag, startPoint x: 923, startPoint y: 163, endPoint x: 871, endPoint y: 351, distance: 195.1
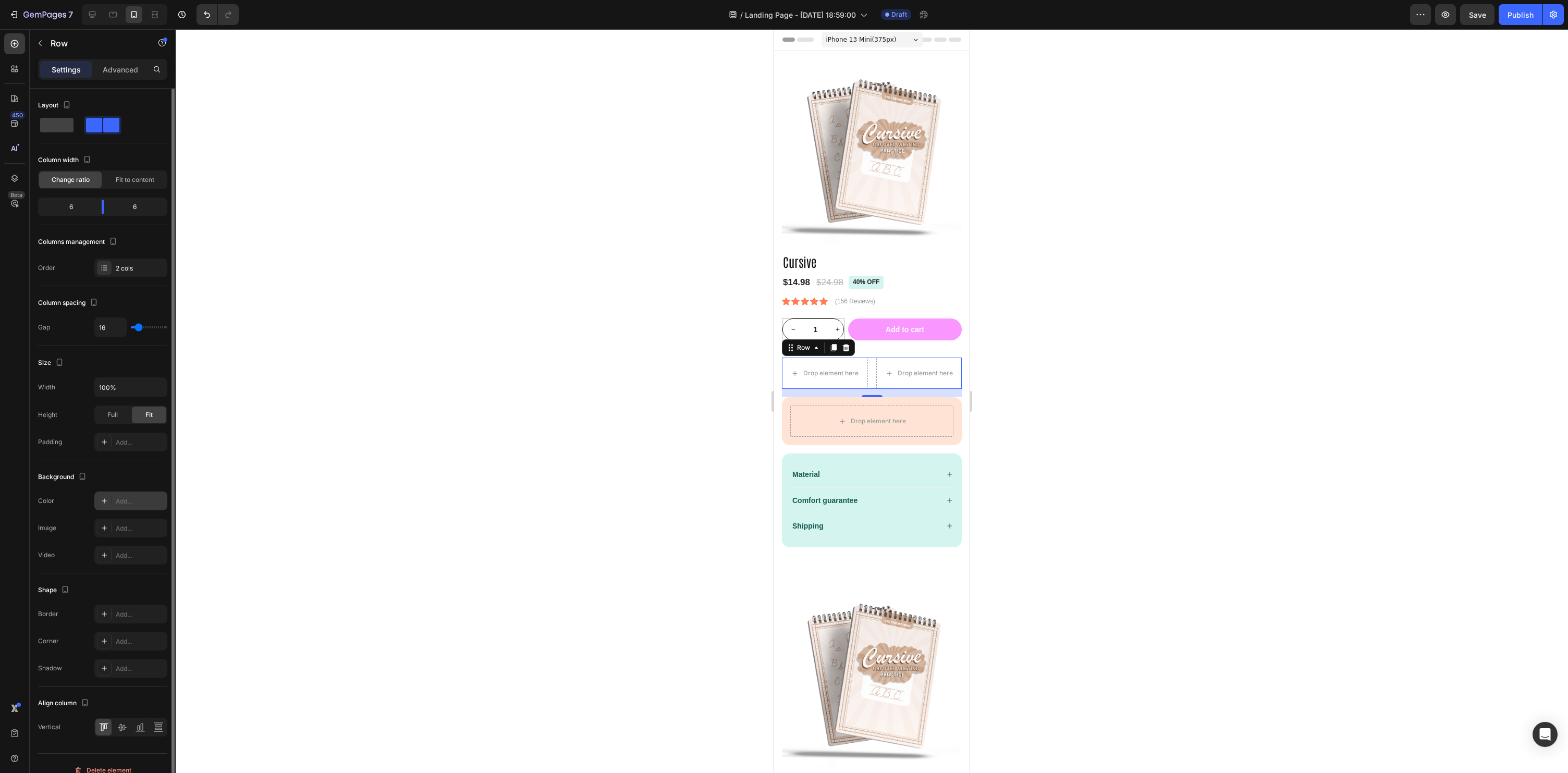
click at [117, 504] on div "Add..." at bounding box center [141, 501] width 49 height 9
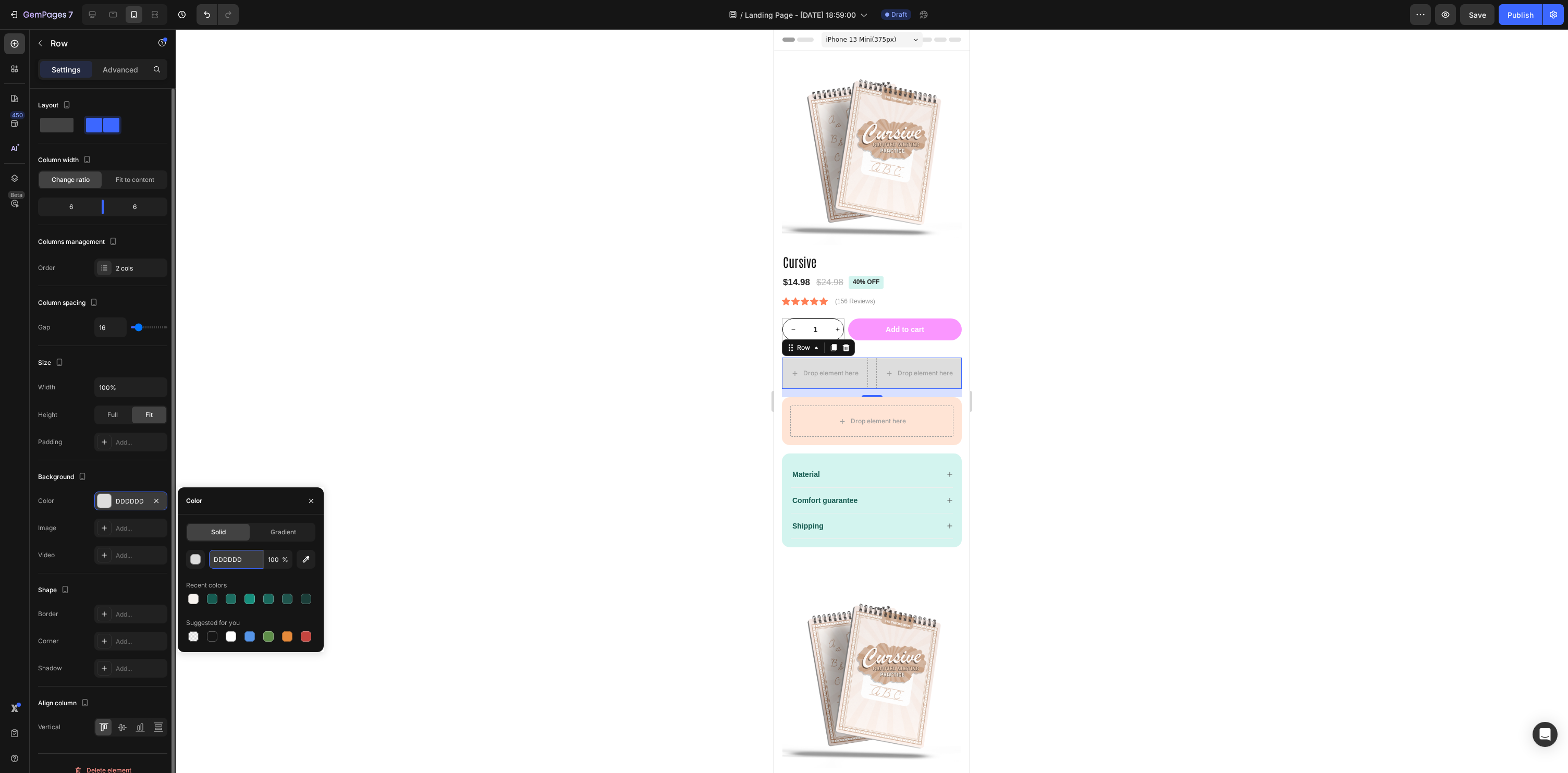
click at [234, 556] on input "DDDDDD" at bounding box center [236, 559] width 55 height 19
click at [243, 559] on input "DDDDDD" at bounding box center [236, 559] width 55 height 19
drag, startPoint x: 246, startPoint y: 561, endPoint x: 201, endPoint y: 560, distance: 45.0
click at [201, 560] on div "DDDDDD 100 %" at bounding box center [251, 559] width 130 height 19
paste input "f7f3ef"
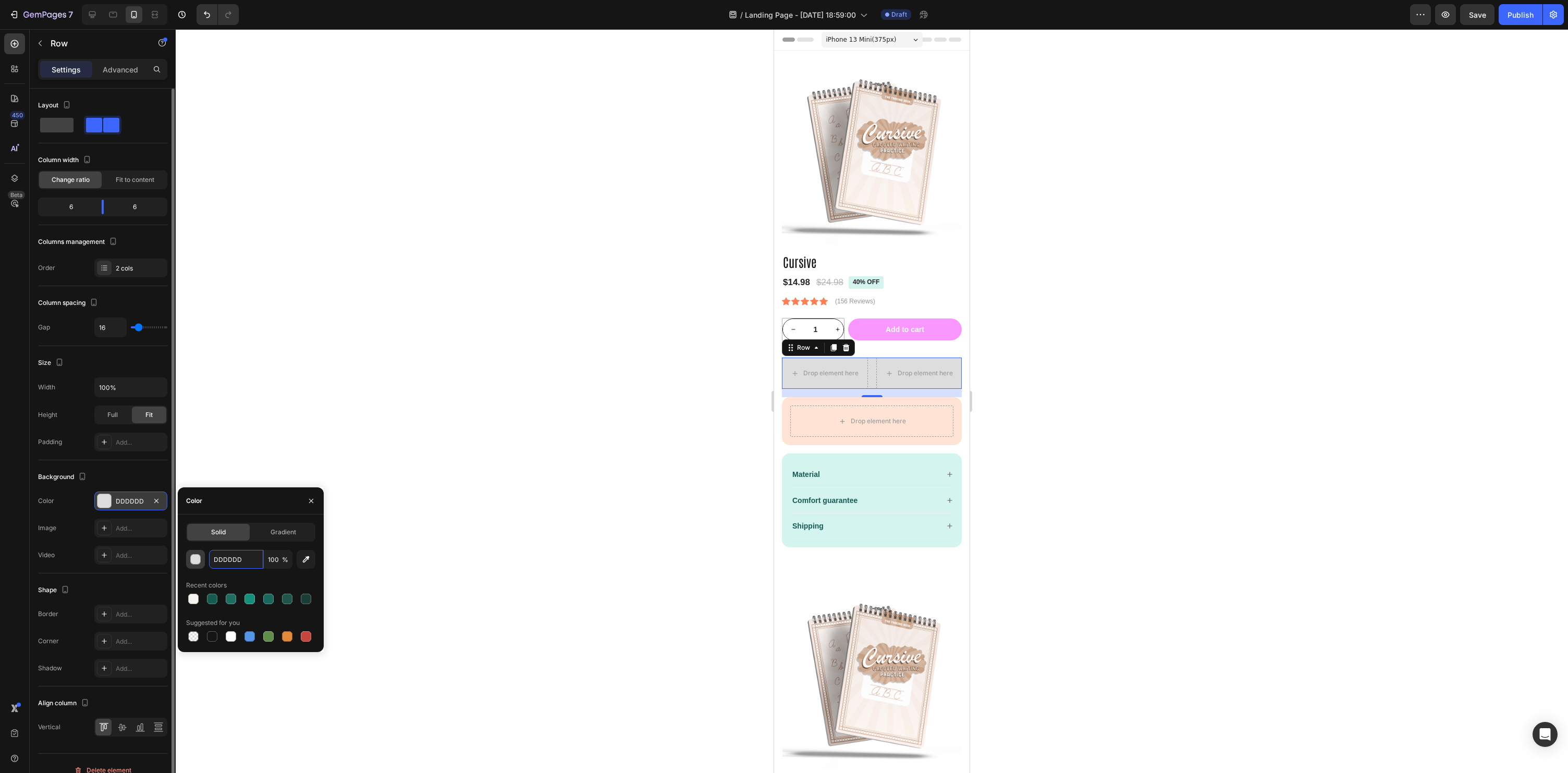
type input "f7f3ef"
click at [634, 501] on div at bounding box center [871, 401] width 1393 height 744
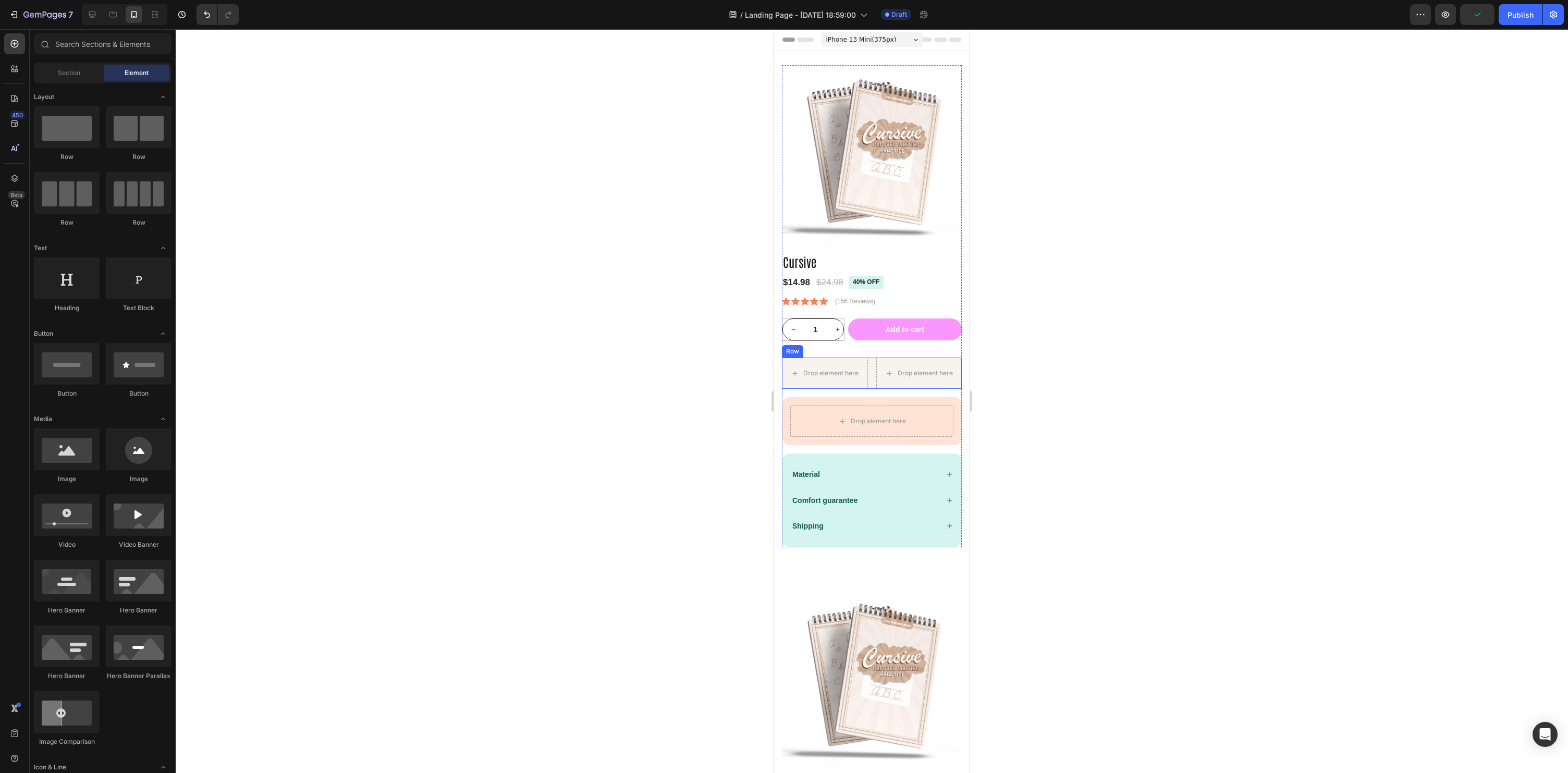
click at [872, 377] on div "Drop element here Drop element here Row" at bounding box center [872, 373] width 180 height 32
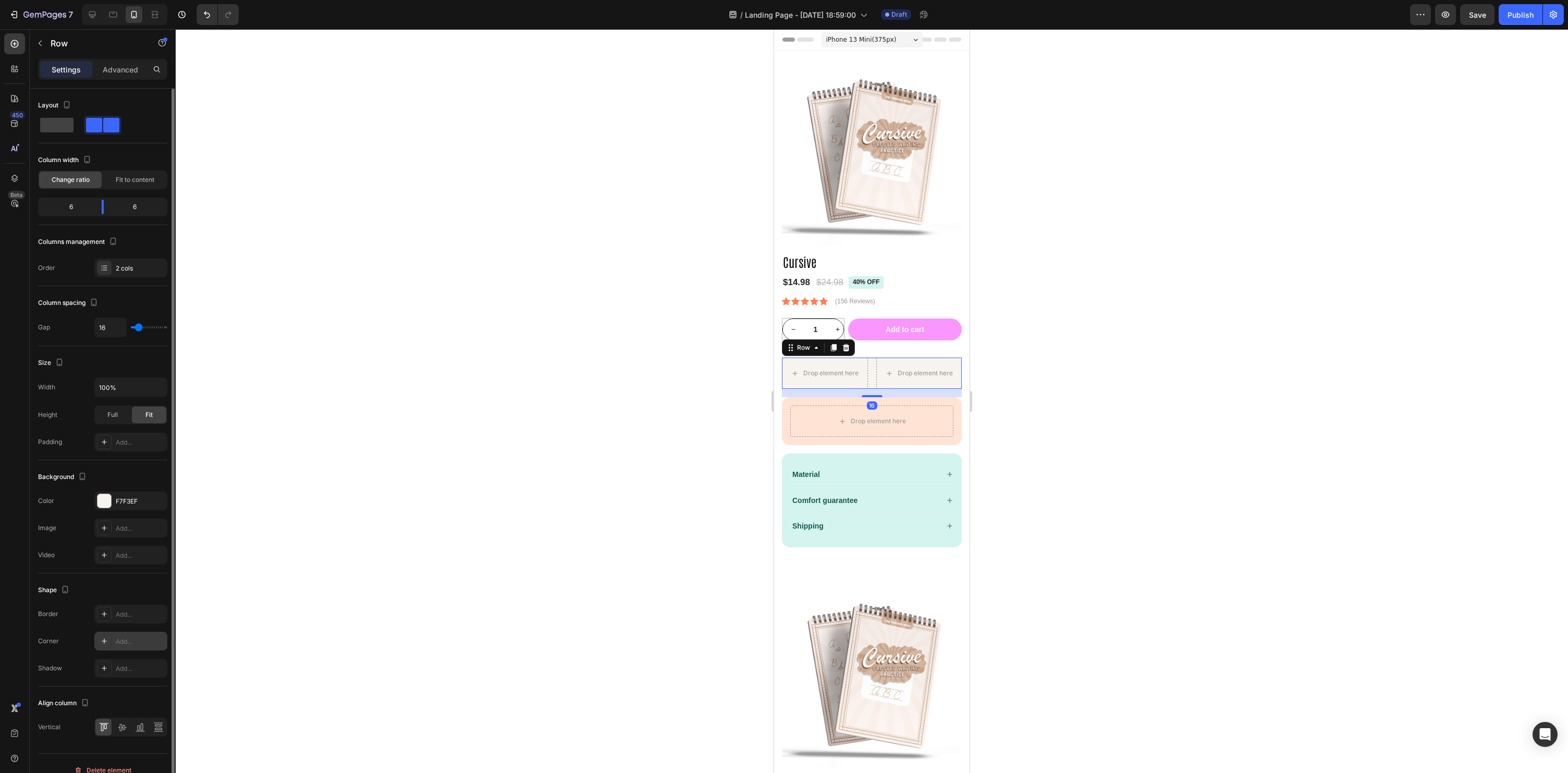
click at [100, 640] on icon at bounding box center [104, 640] width 9 height 9
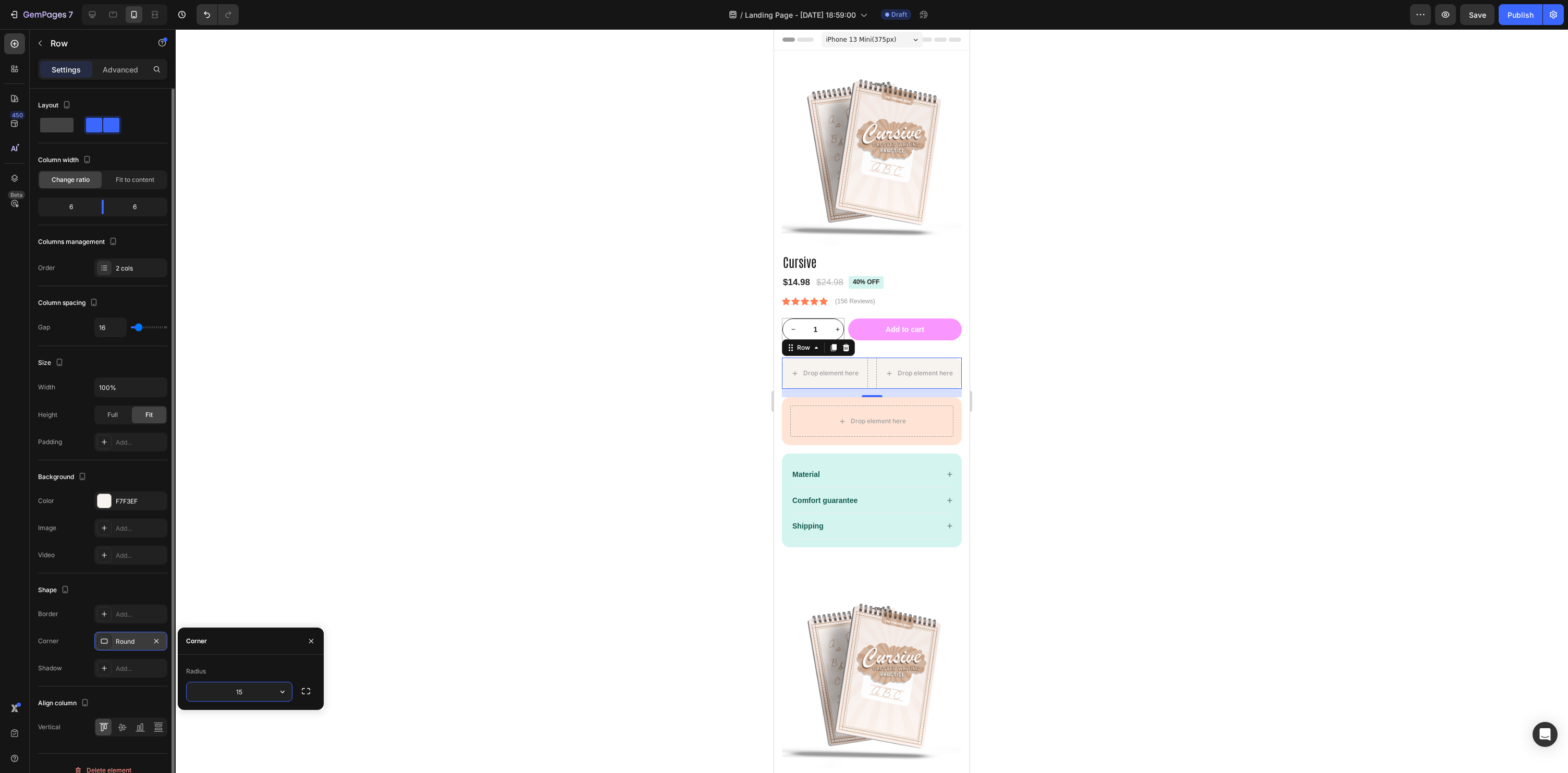
type input "15"
click at [288, 518] on div at bounding box center [871, 401] width 1393 height 744
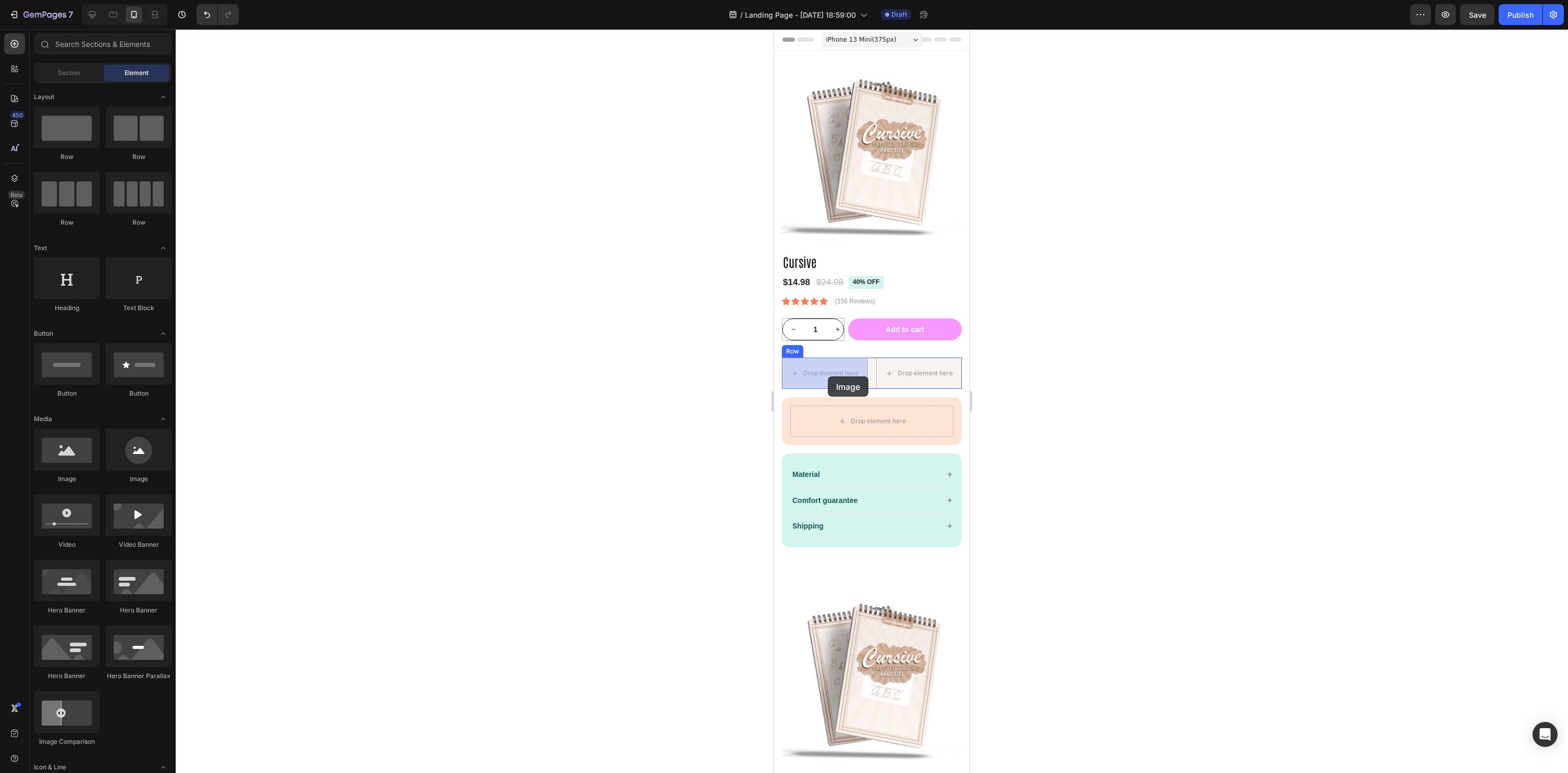
drag, startPoint x: 848, startPoint y: 486, endPoint x: 877, endPoint y: 385, distance: 105.1
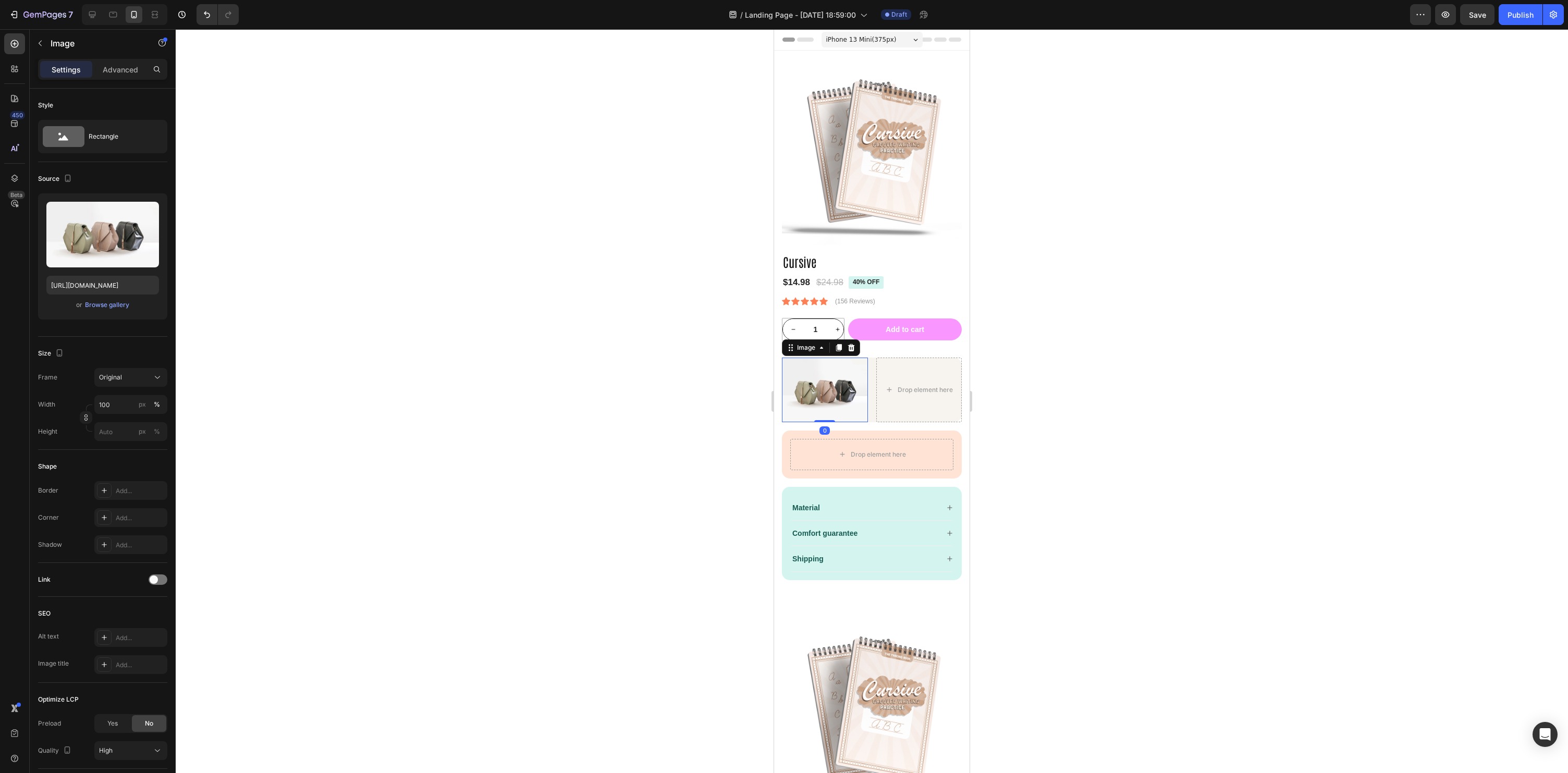
drag, startPoint x: 1283, startPoint y: 381, endPoint x: 1177, endPoint y: 379, distance: 106.0
click at [1283, 381] on div at bounding box center [871, 401] width 1393 height 744
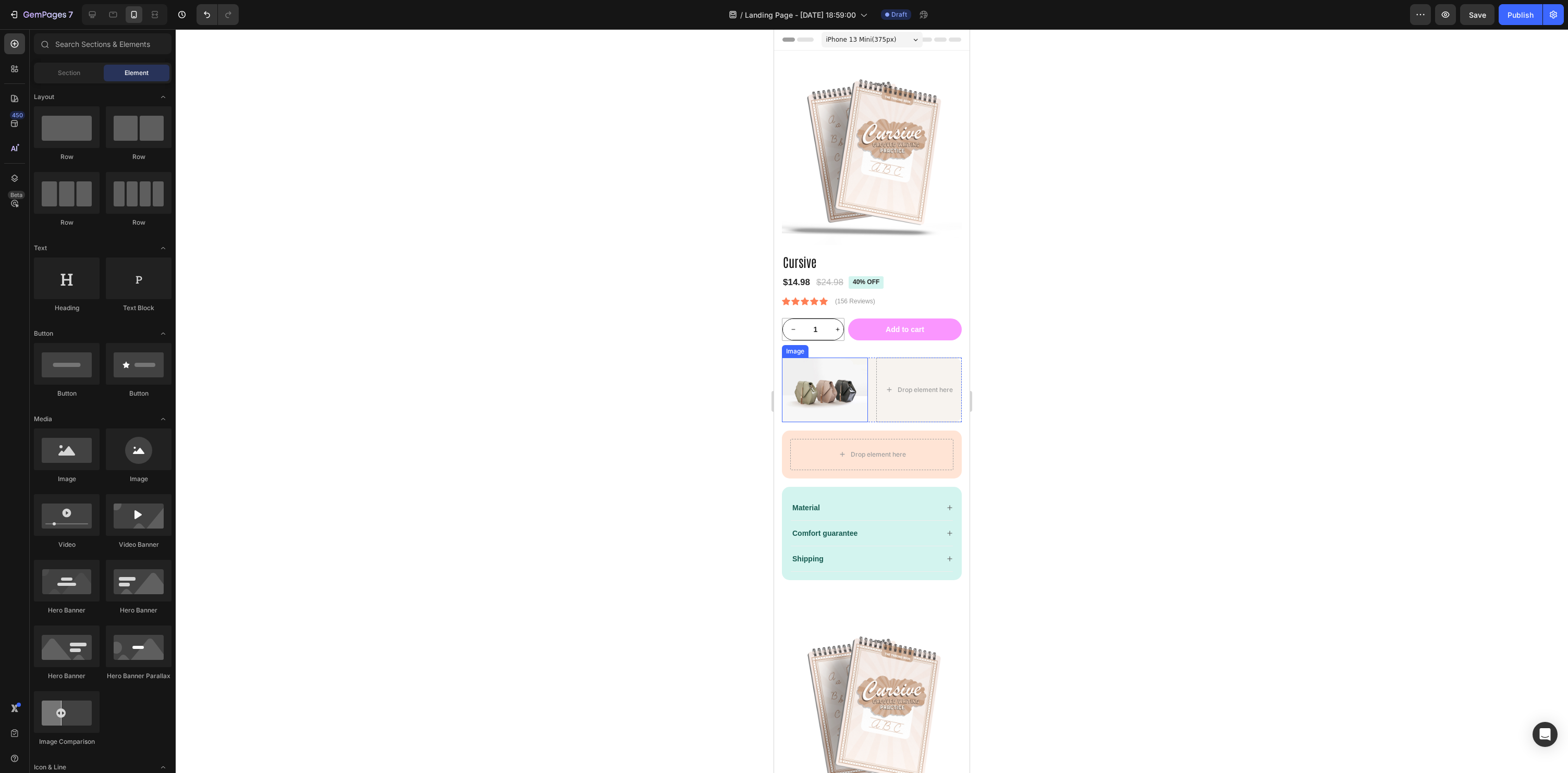
click at [838, 379] on img at bounding box center [825, 389] width 86 height 64
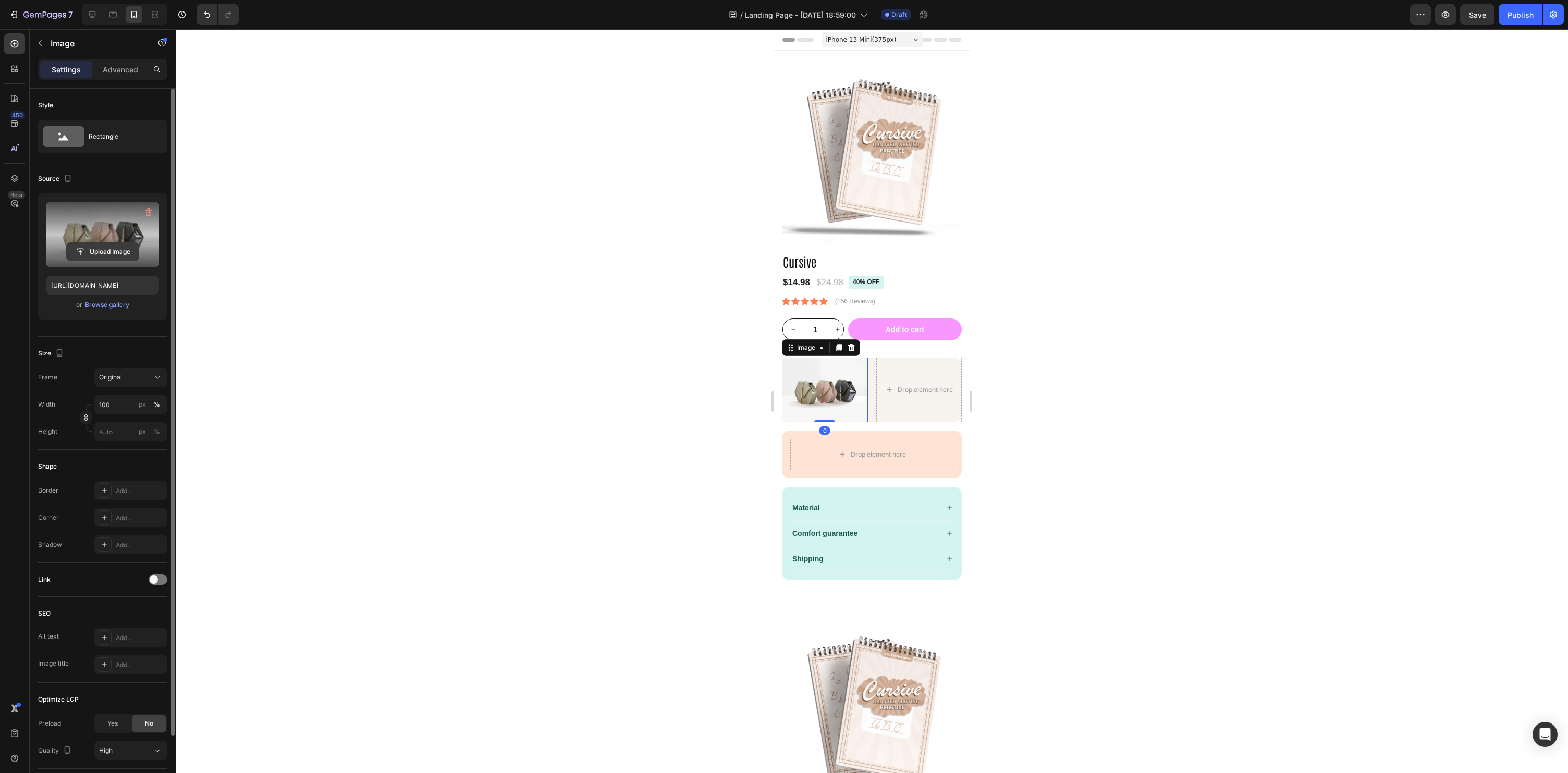
click at [95, 248] on input "file" at bounding box center [102, 252] width 72 height 17
click at [1105, 455] on div at bounding box center [871, 401] width 1393 height 744
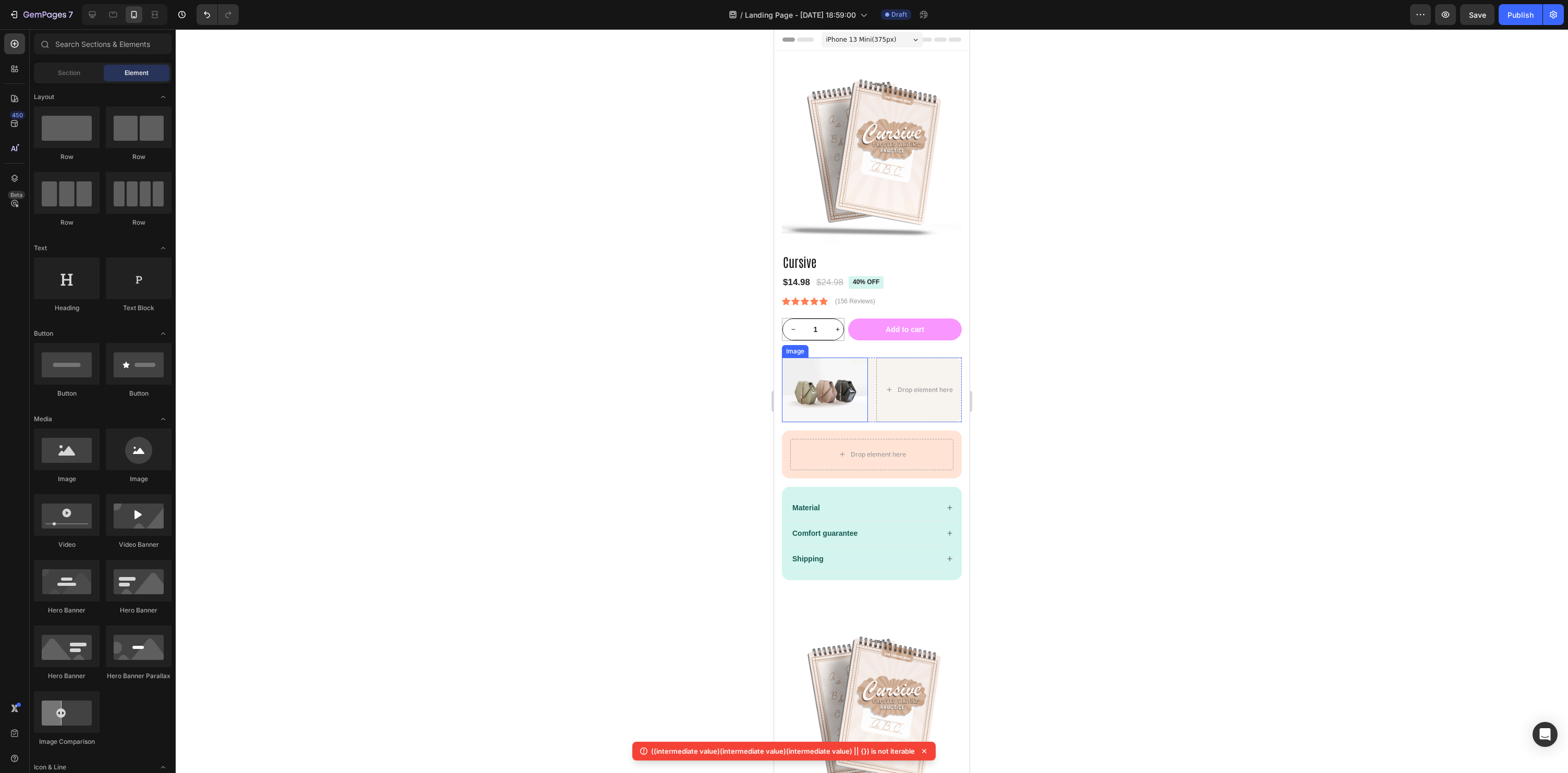
click at [812, 391] on img at bounding box center [825, 389] width 86 height 64
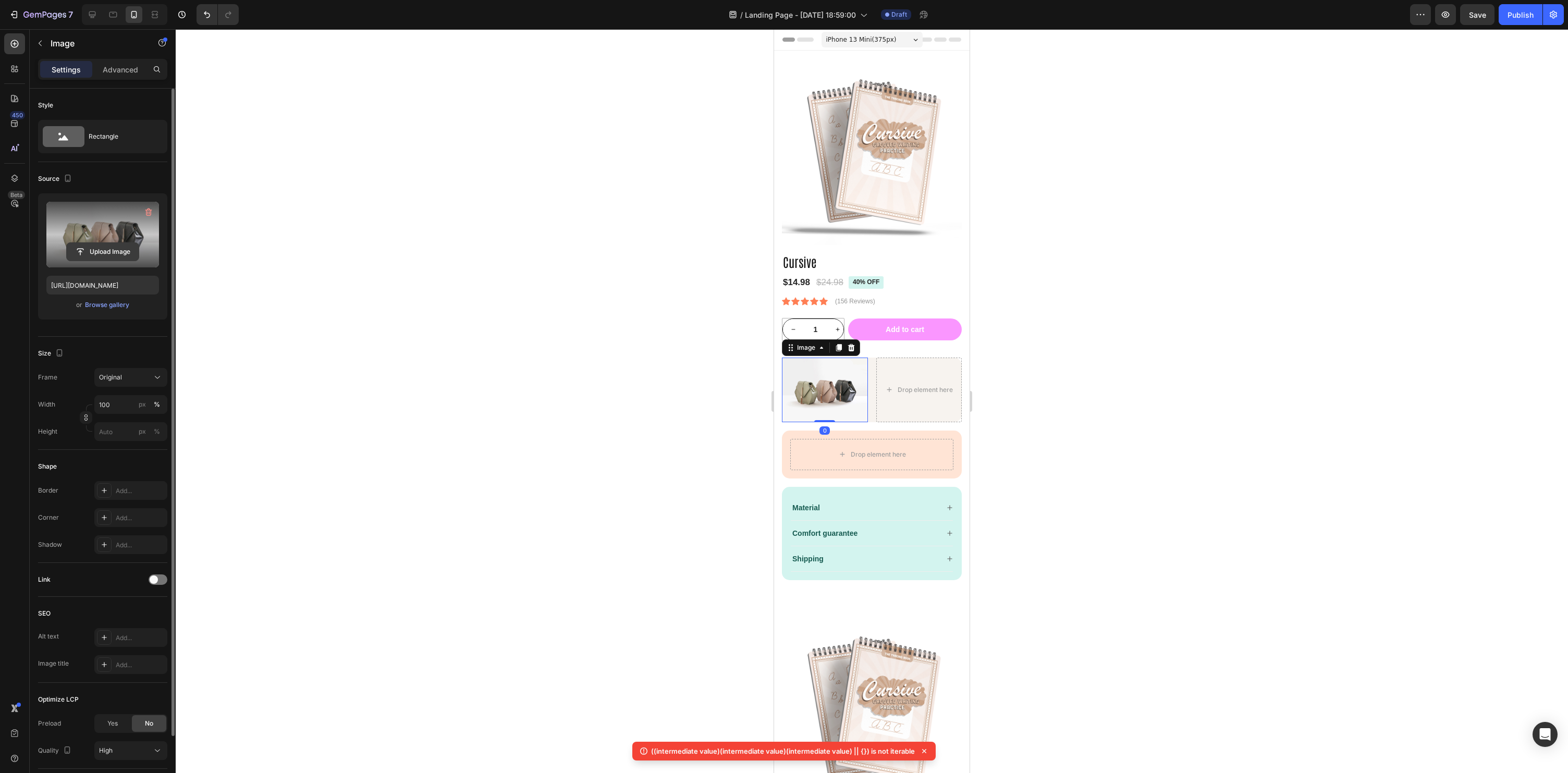
click at [102, 250] on input "file" at bounding box center [102, 252] width 72 height 17
click at [93, 306] on div "Browse gallery" at bounding box center [107, 305] width 44 height 9
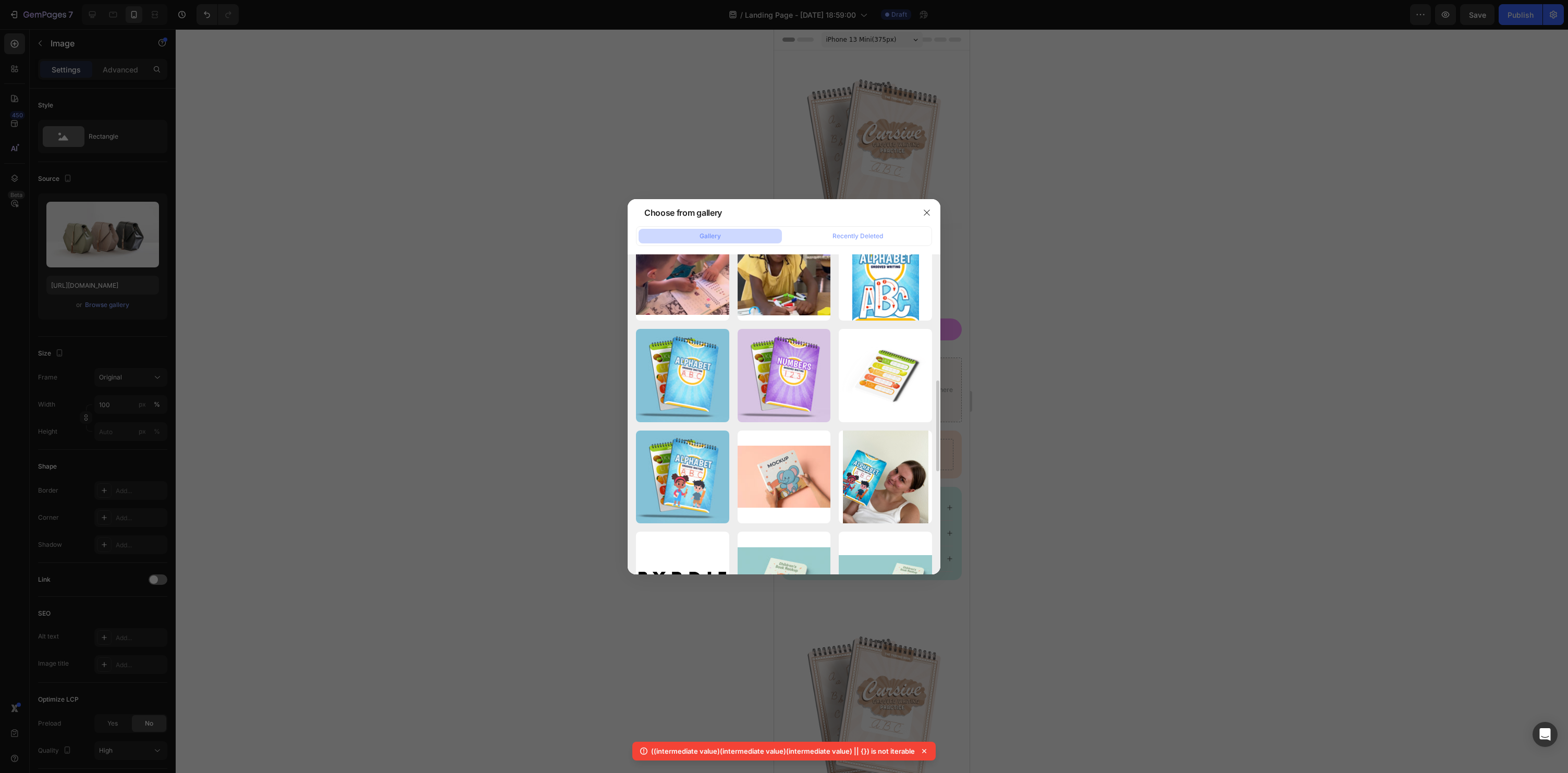
scroll to position [441, 0]
click at [687, 367] on div "alph.jpg 390.38 kb" at bounding box center [682, 375] width 93 height 93
type input "[URL][DOMAIN_NAME]"
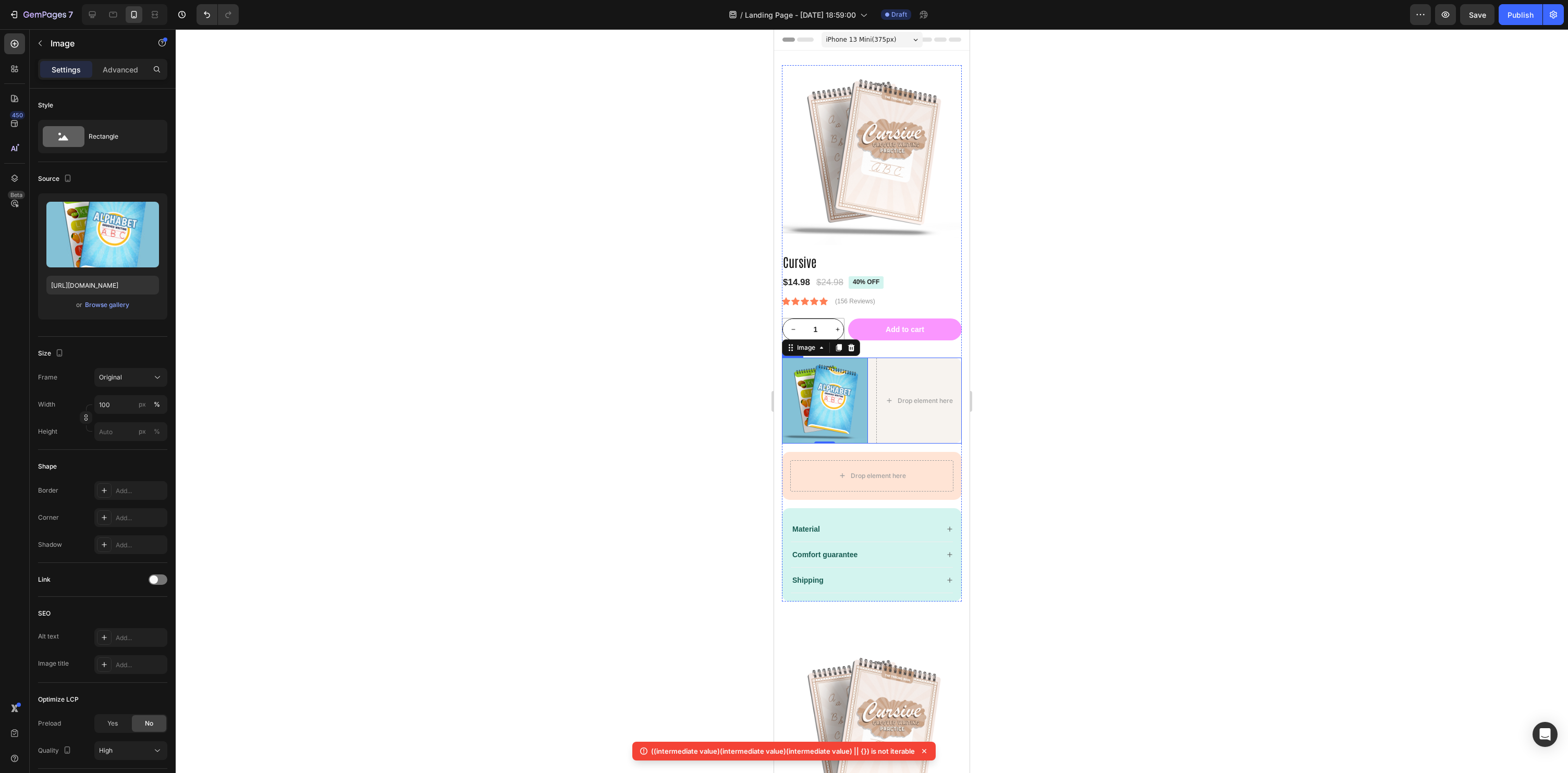
click at [870, 424] on div "Image 0 Drop element here Row" at bounding box center [872, 400] width 180 height 86
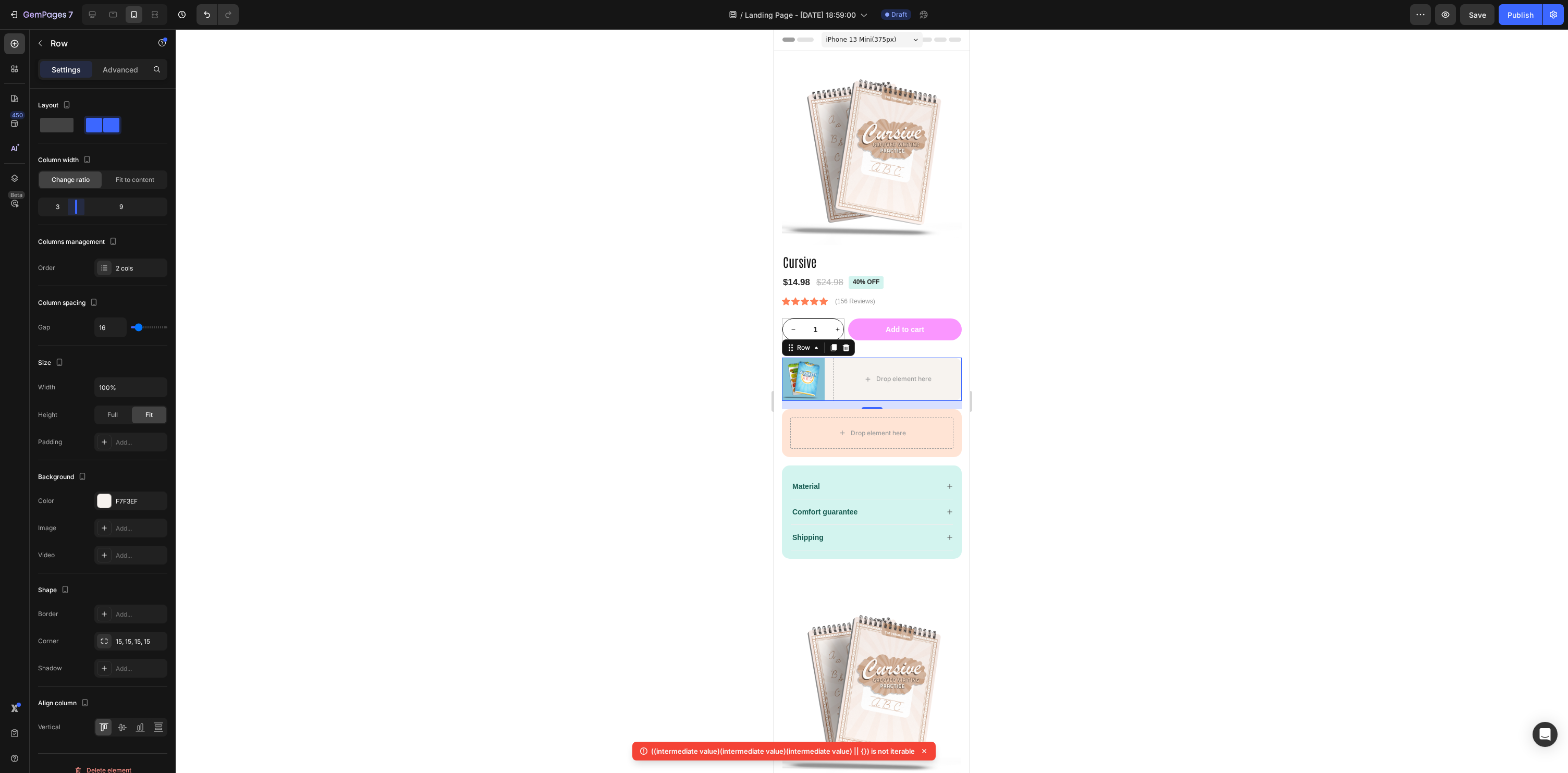
drag, startPoint x: 102, startPoint y: 211, endPoint x: 76, endPoint y: 212, distance: 26.0
click at [76, 0] on body "7 Version history / Landing Page - [DATE] 18:59:00 Draft Preview Save Publish 4…" at bounding box center [784, 0] width 1568 height 0
click at [1042, 321] on div at bounding box center [871, 401] width 1393 height 744
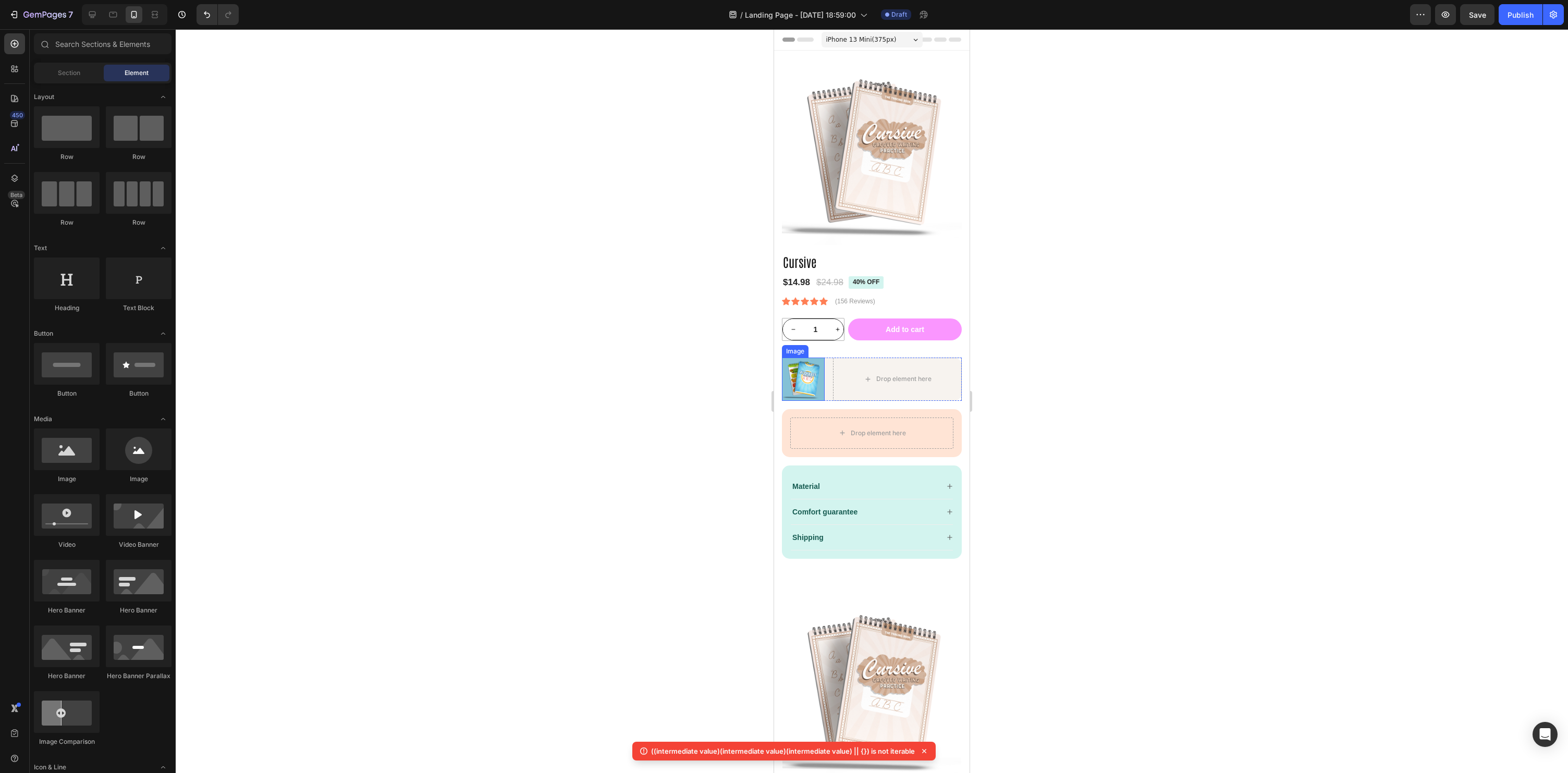
click at [821, 382] on img at bounding box center [803, 379] width 43 height 43
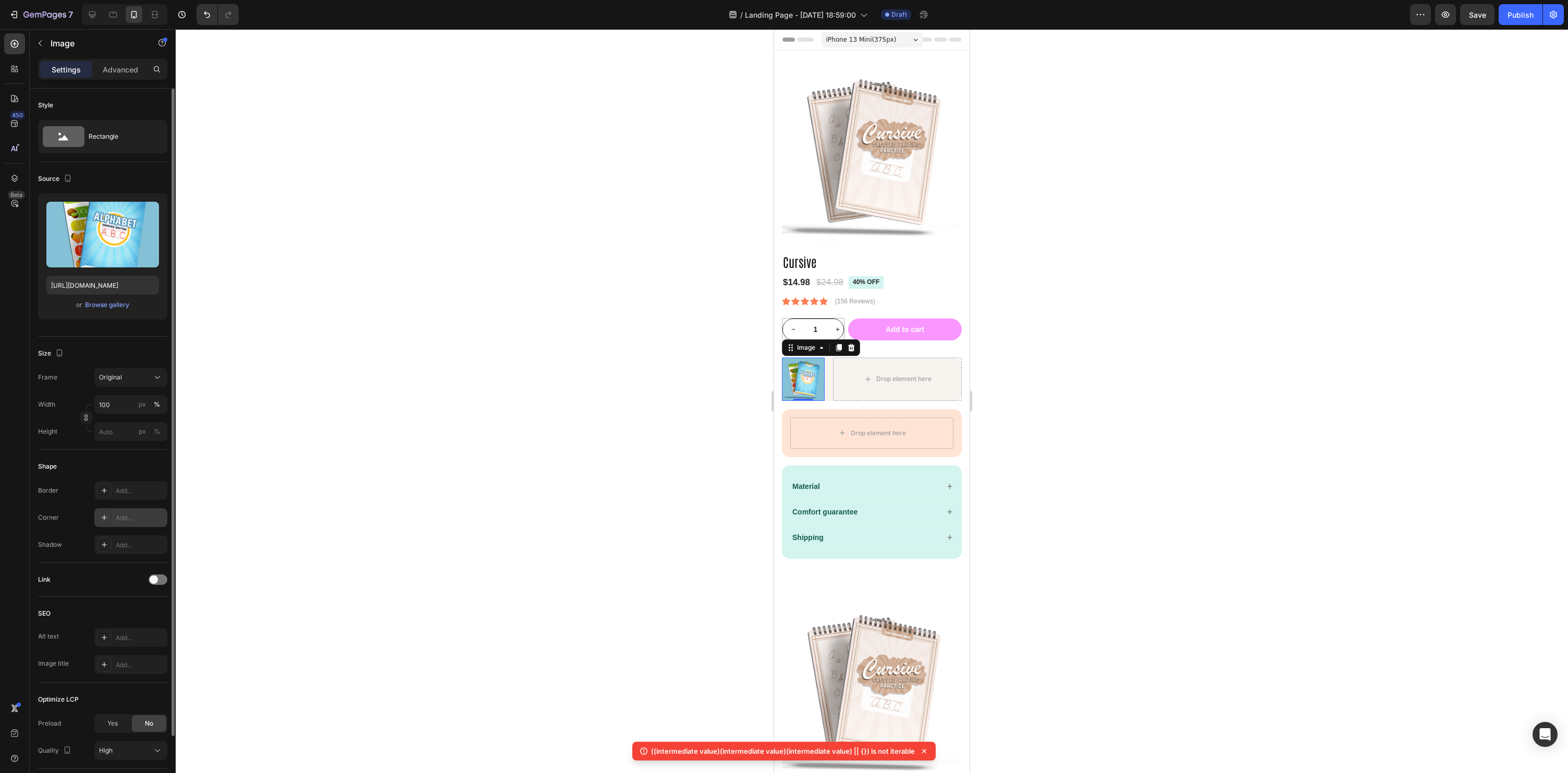
click at [100, 514] on icon at bounding box center [104, 517] width 9 height 9
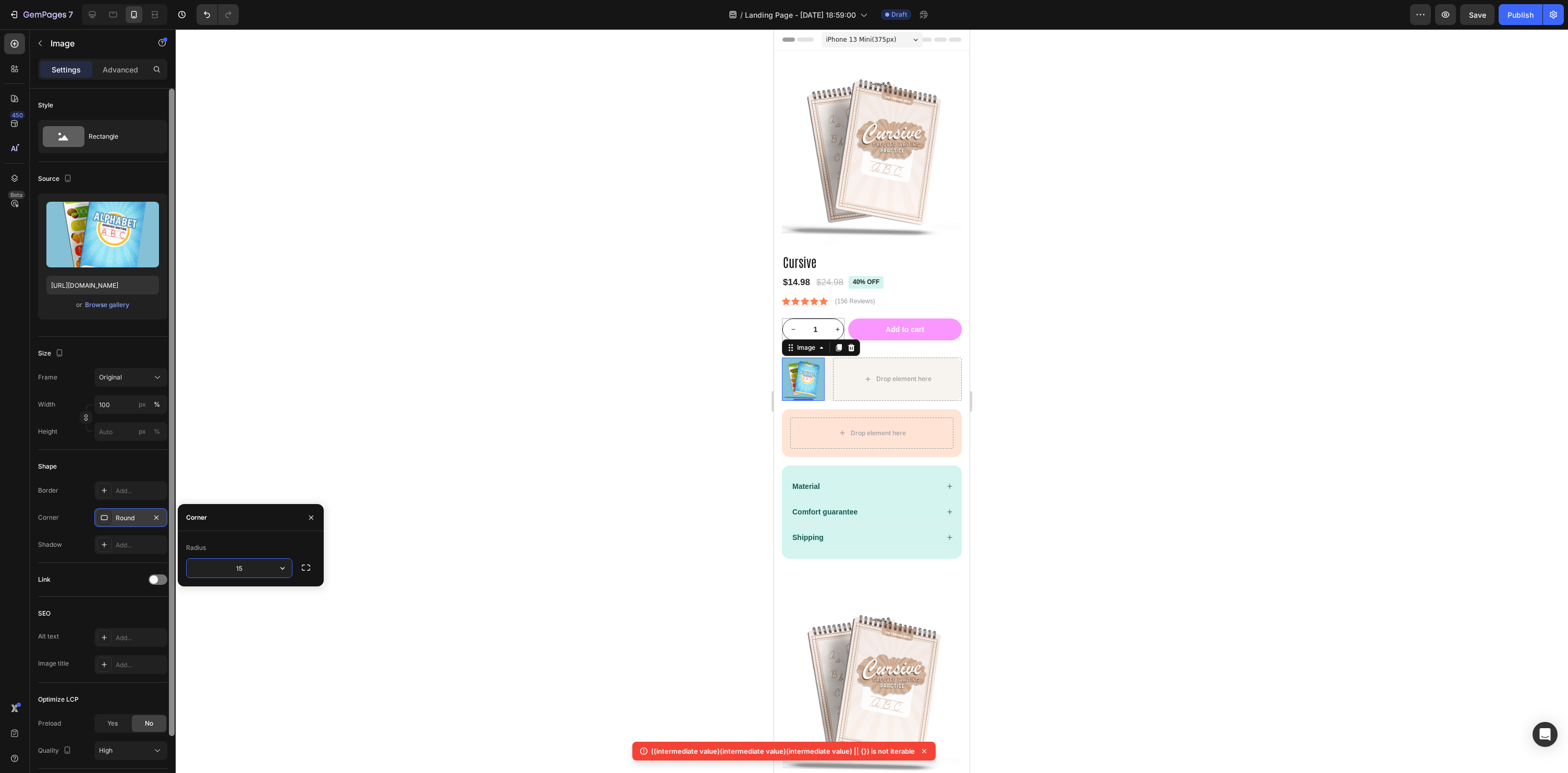
type input "15"
click at [1145, 579] on div at bounding box center [871, 401] width 1393 height 744
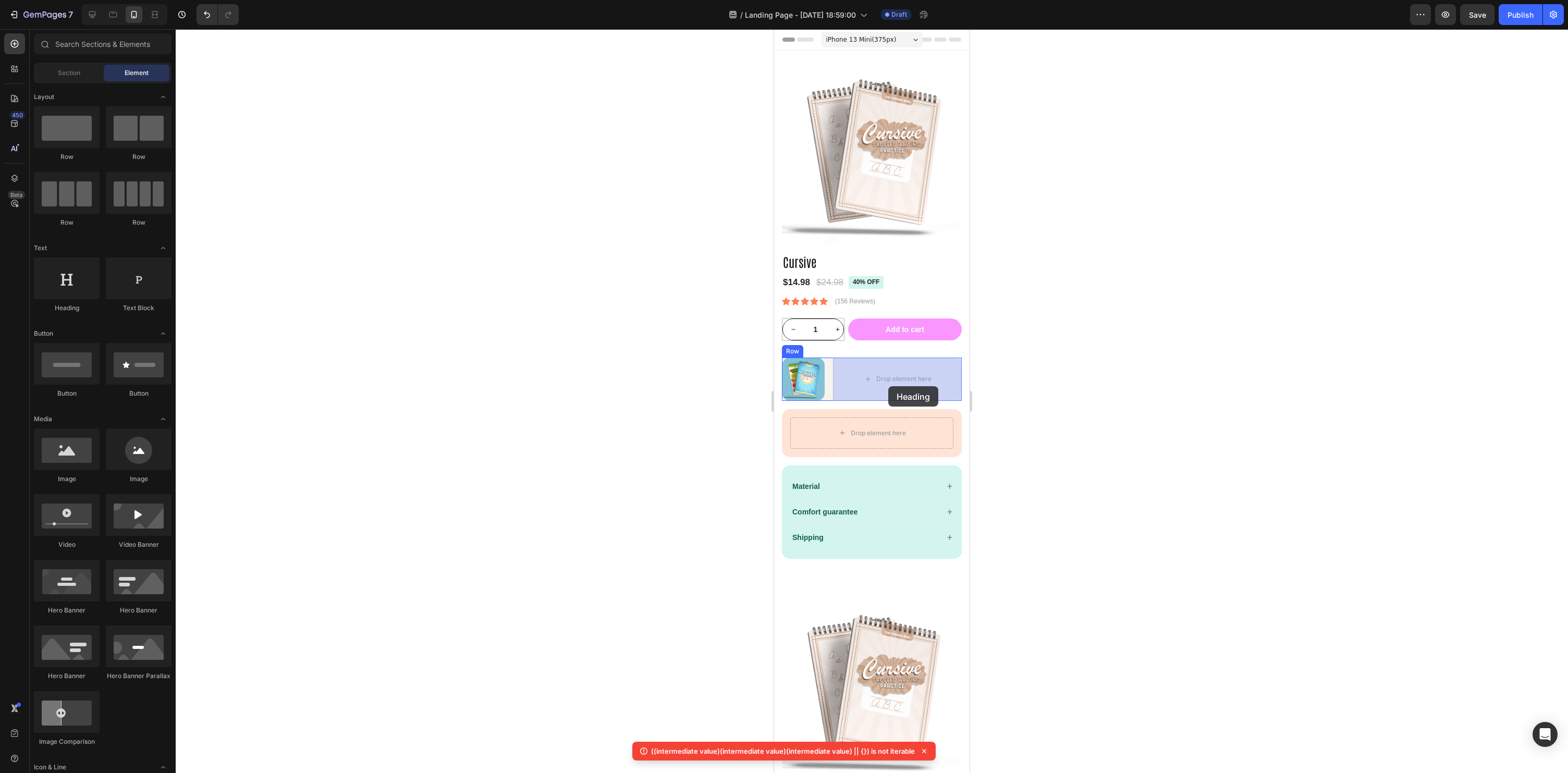
drag, startPoint x: 840, startPoint y: 309, endPoint x: 884, endPoint y: 384, distance: 87.0
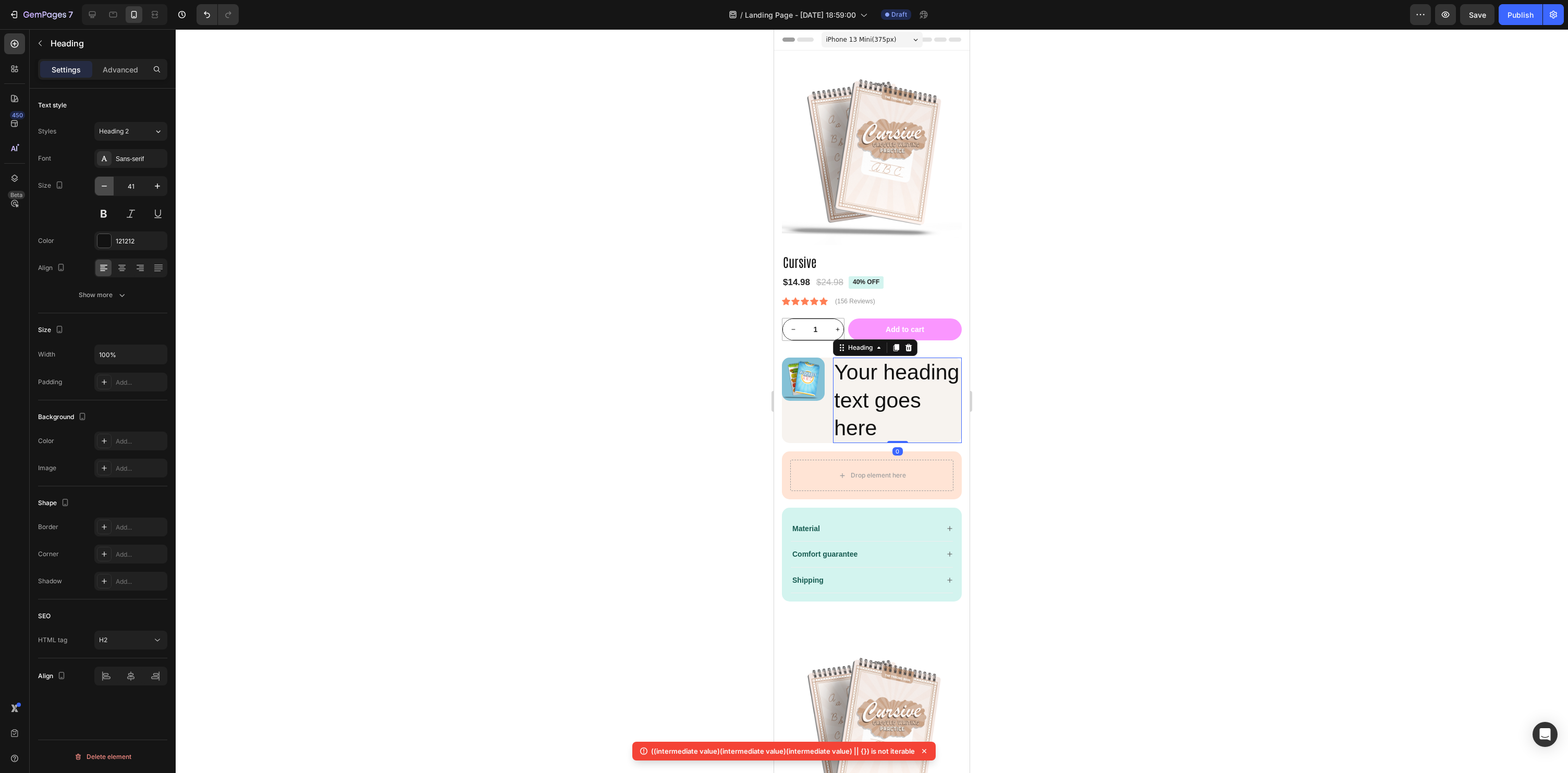
click at [103, 178] on button "button" at bounding box center [104, 186] width 19 height 19
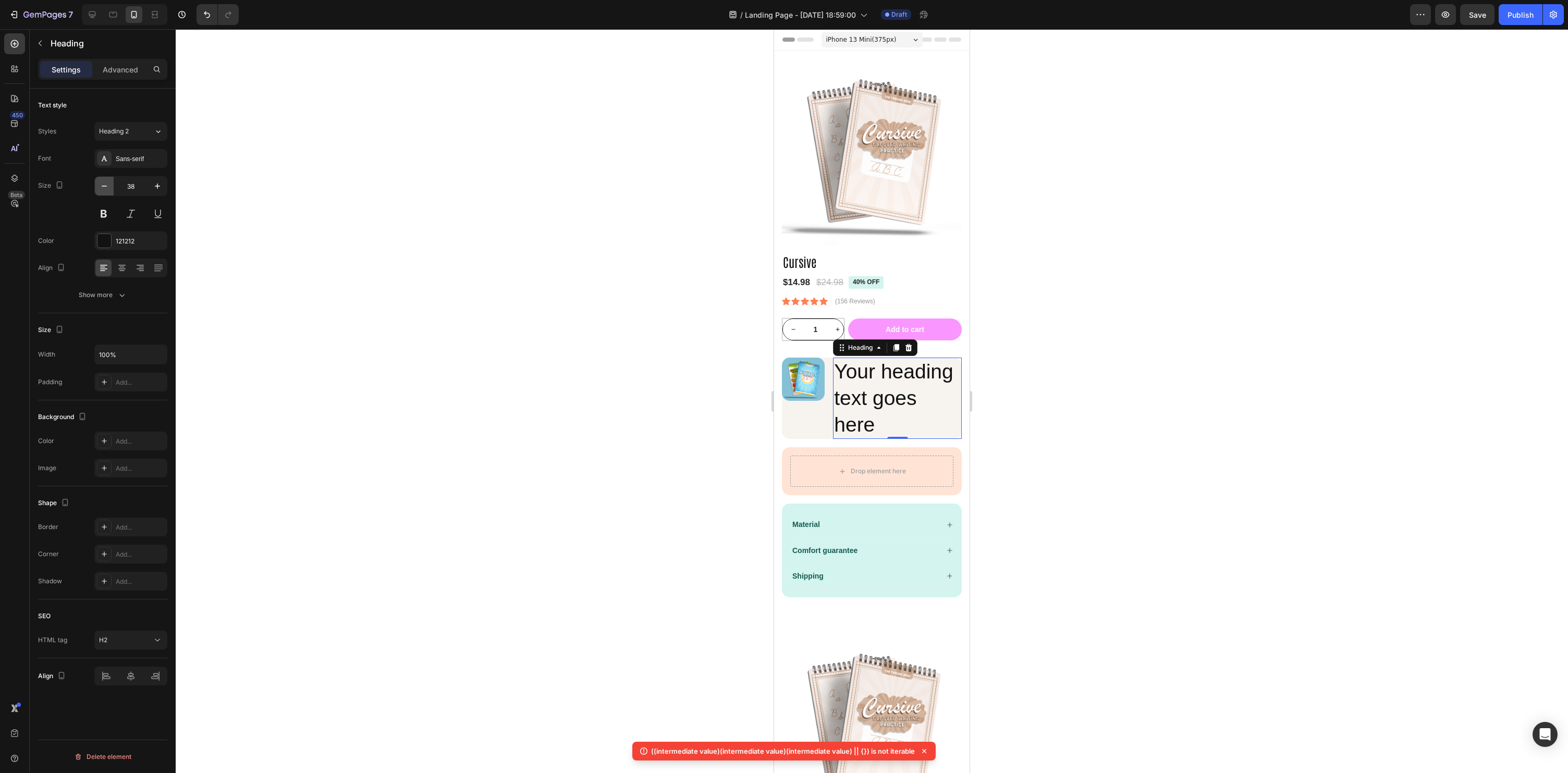
click at [103, 178] on button "button" at bounding box center [104, 186] width 19 height 19
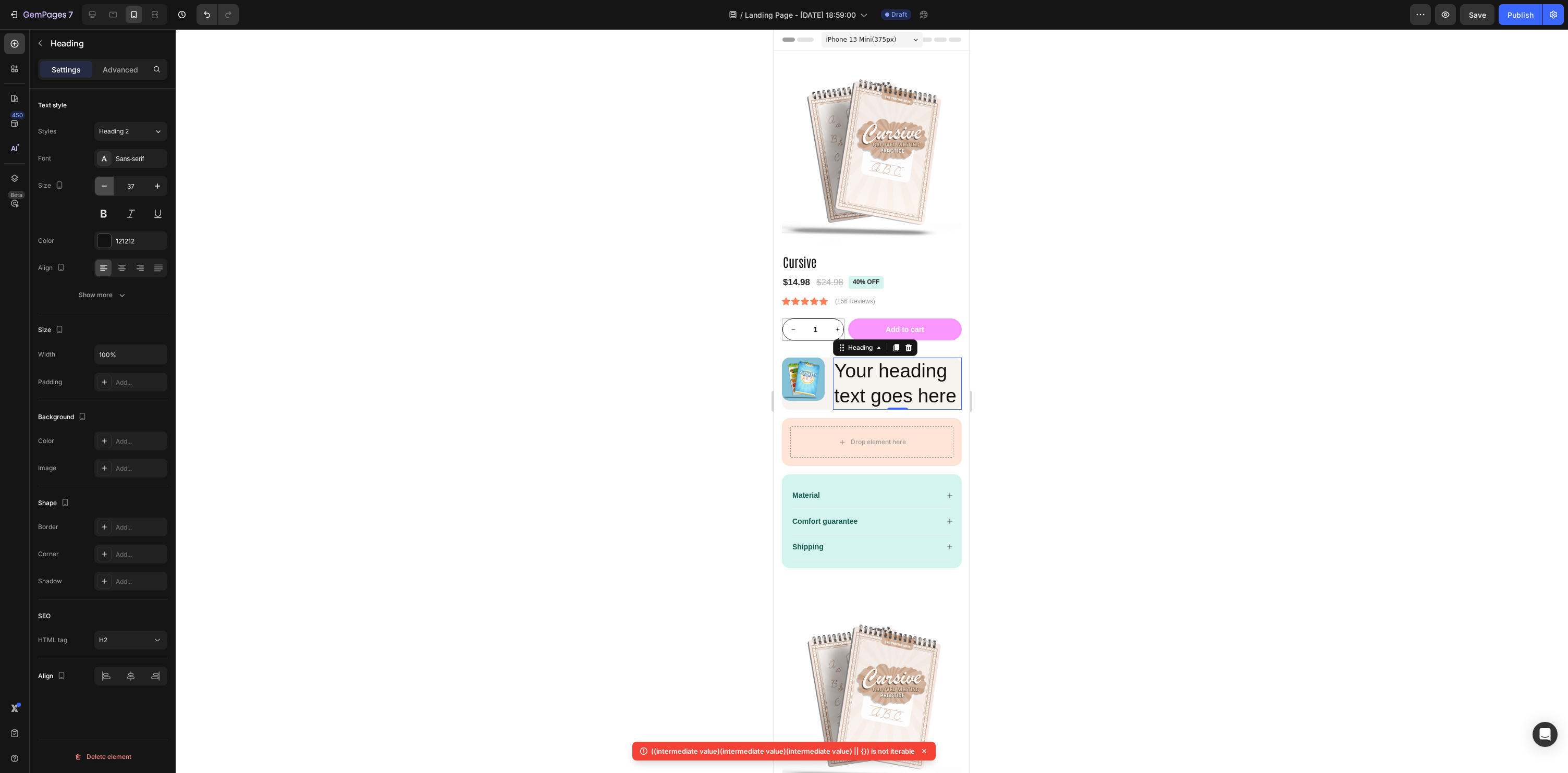
click at [103, 178] on button "button" at bounding box center [104, 186] width 19 height 19
drag, startPoint x: 103, startPoint y: 178, endPoint x: 146, endPoint y: 182, distance: 43.2
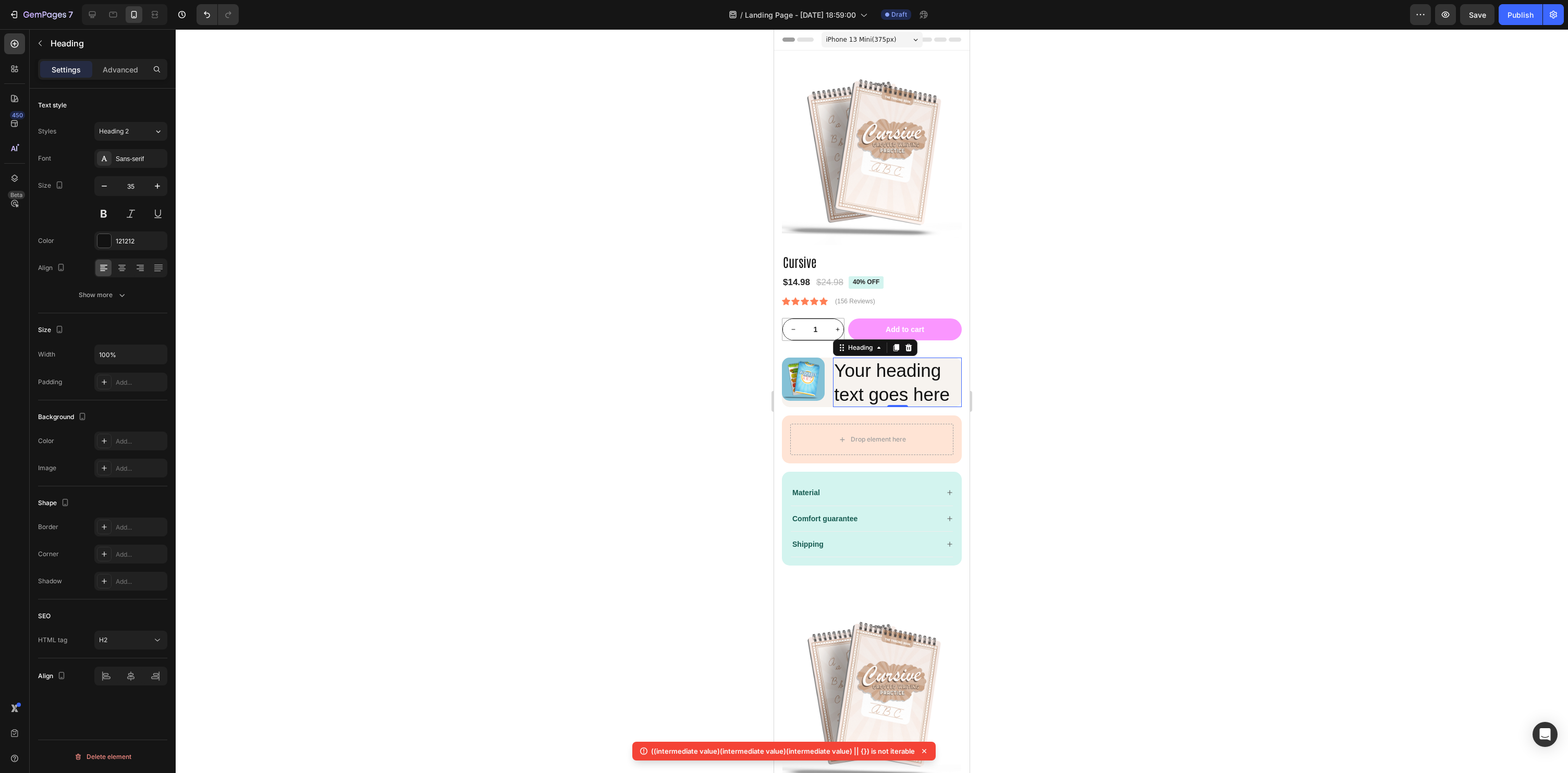
click at [103, 178] on button "button" at bounding box center [104, 186] width 19 height 19
click at [134, 183] on input "33" at bounding box center [131, 186] width 35 height 19
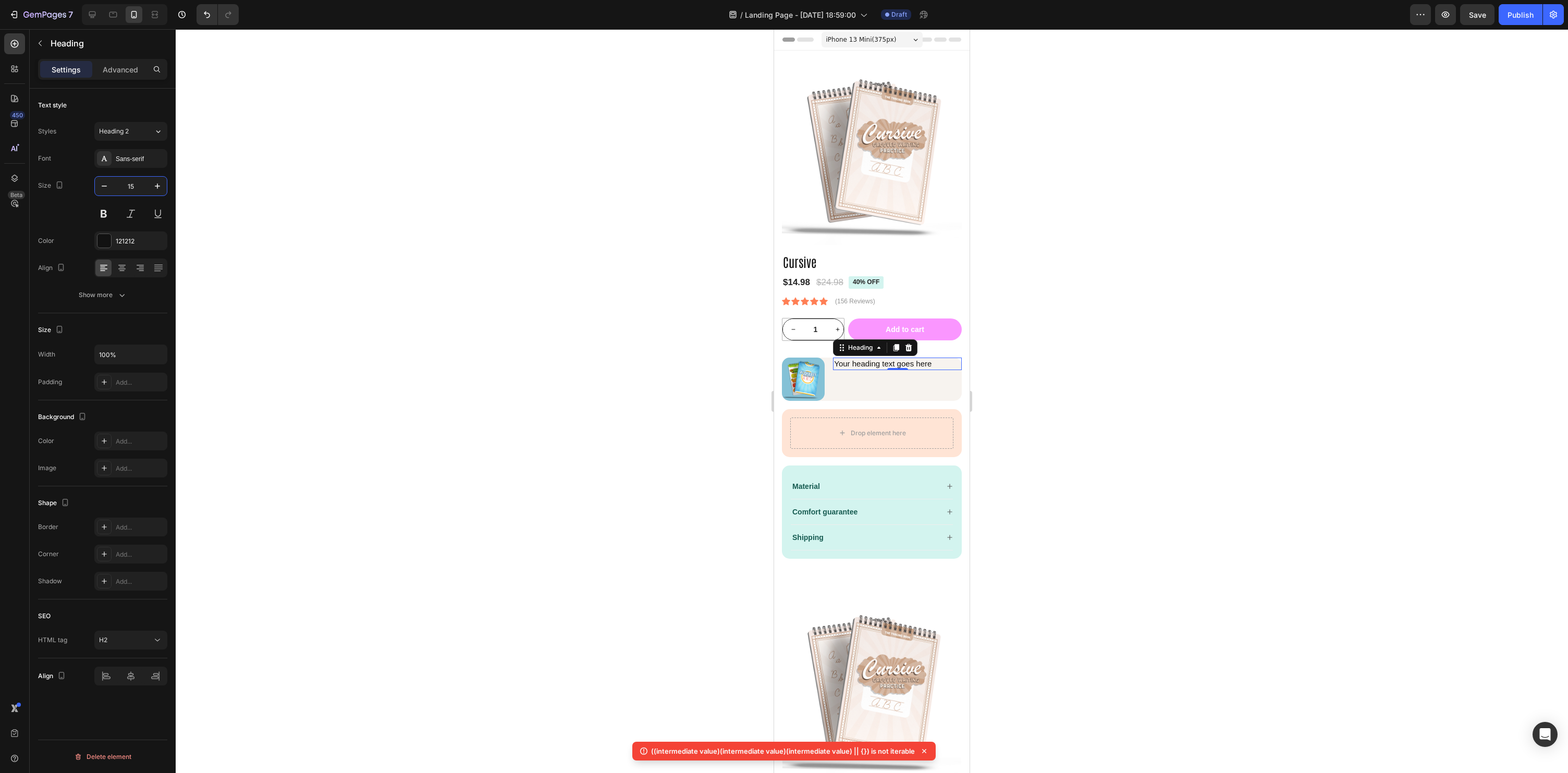
type input "15"
click at [1322, 485] on div at bounding box center [871, 401] width 1393 height 744
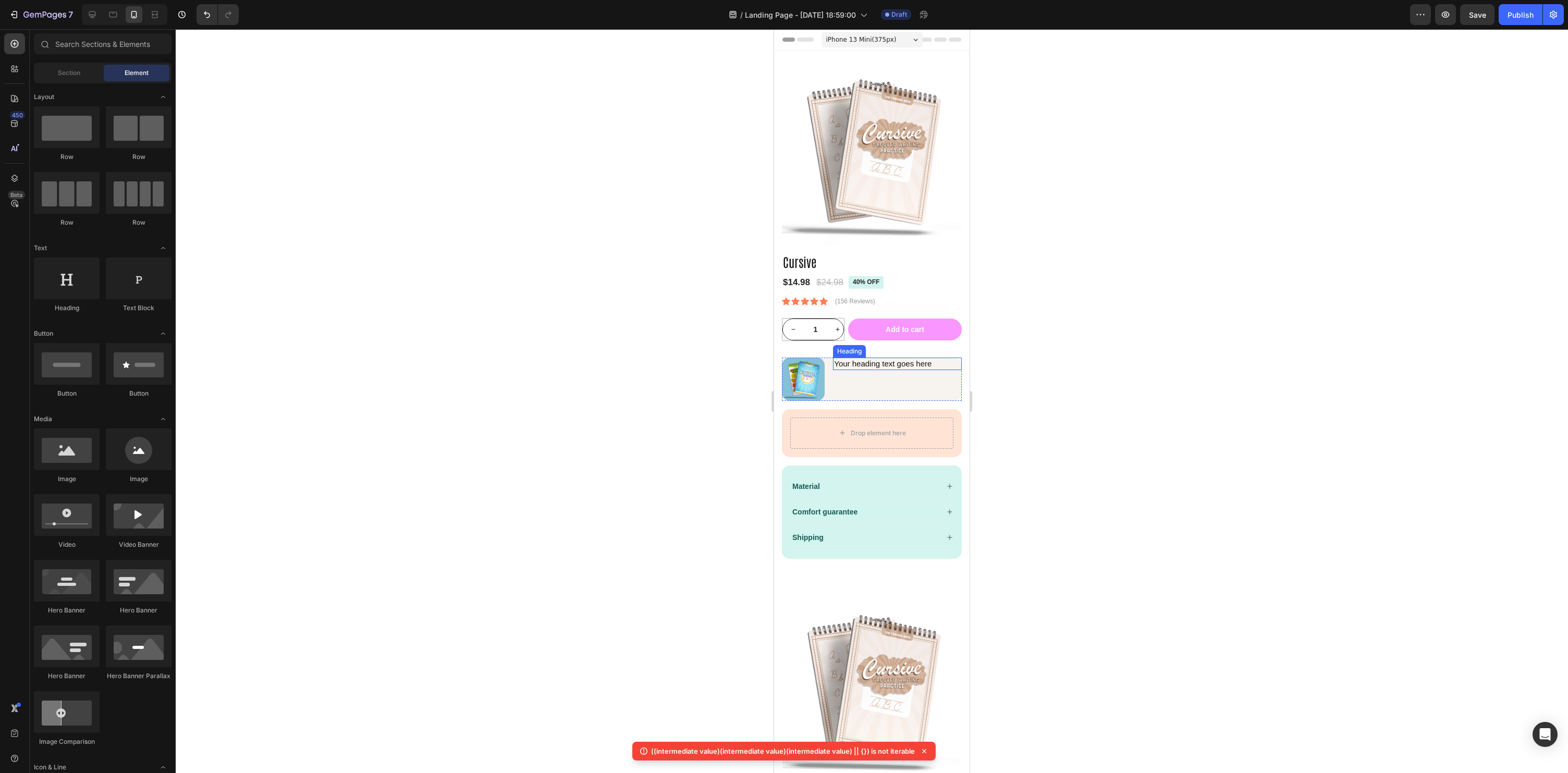
click at [858, 363] on h2 "Your heading text goes here" at bounding box center [897, 364] width 129 height 13
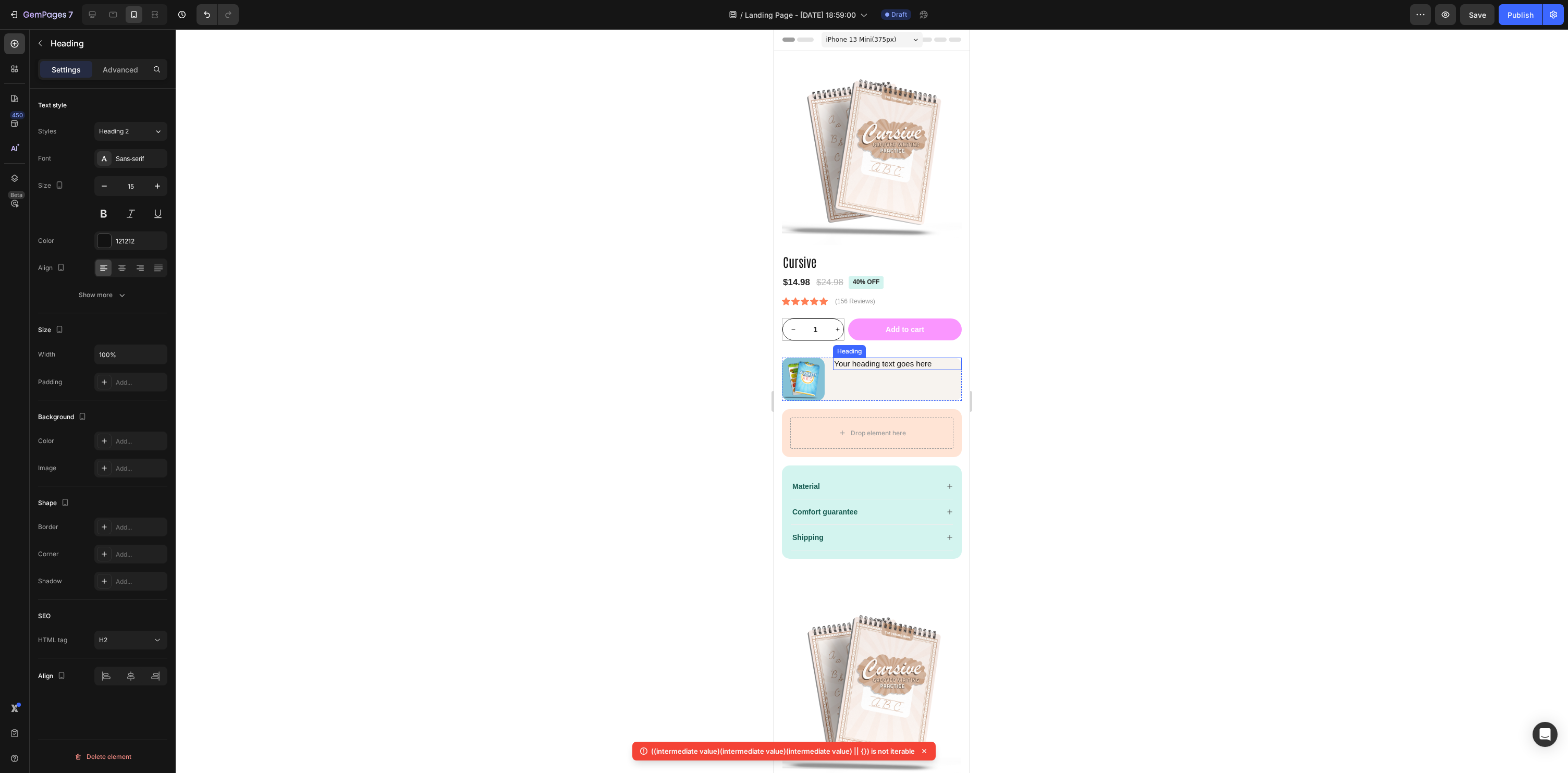
click at [858, 363] on h2 "Your heading text goes here" at bounding box center [897, 364] width 129 height 13
click at [858, 363] on p "Your heading text goes here" at bounding box center [897, 363] width 126 height 10
drag, startPoint x: 1160, startPoint y: 406, endPoint x: 978, endPoint y: 394, distance: 182.4
click at [1160, 406] on div at bounding box center [871, 401] width 1393 height 744
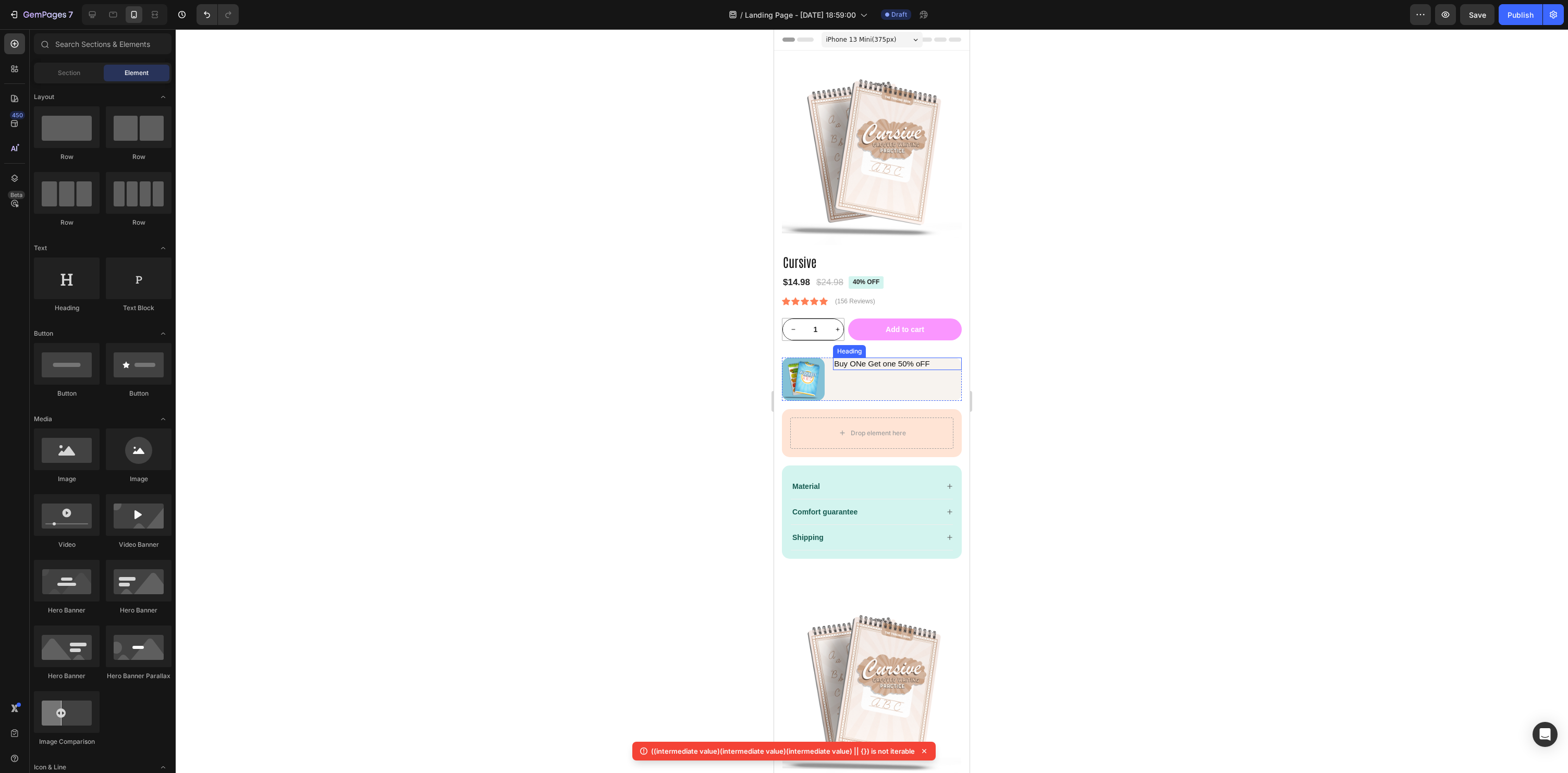
click at [853, 364] on p "Buy ONe Get one 50% oFF" at bounding box center [897, 363] width 126 height 10
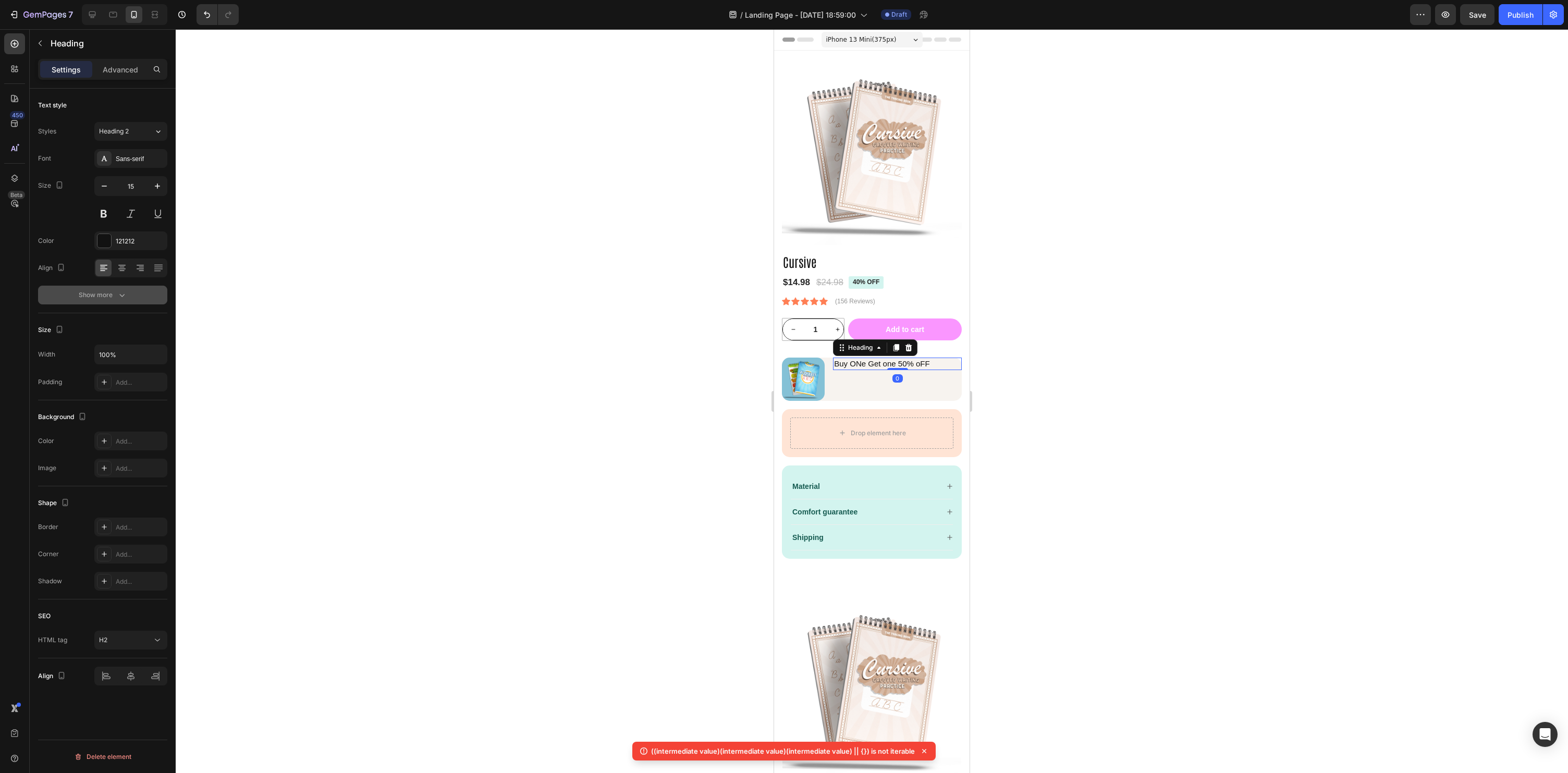
click at [145, 293] on button "Show more" at bounding box center [103, 295] width 130 height 19
click at [123, 384] on div "AA" at bounding box center [122, 378] width 16 height 17
click at [457, 412] on div at bounding box center [871, 401] width 1393 height 744
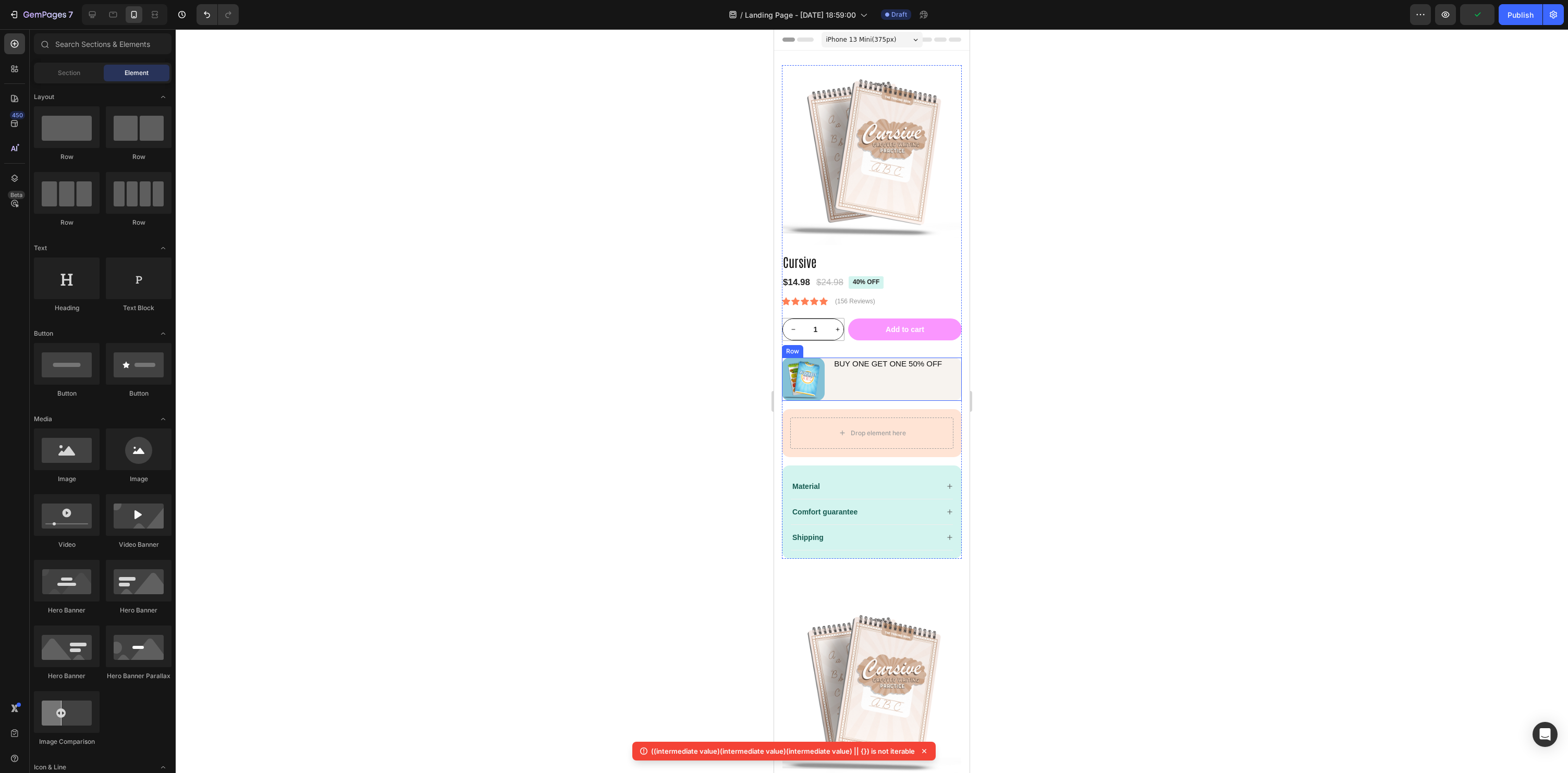
click at [883, 366] on p "Buy ONe Get one 50% oFF" at bounding box center [897, 363] width 126 height 10
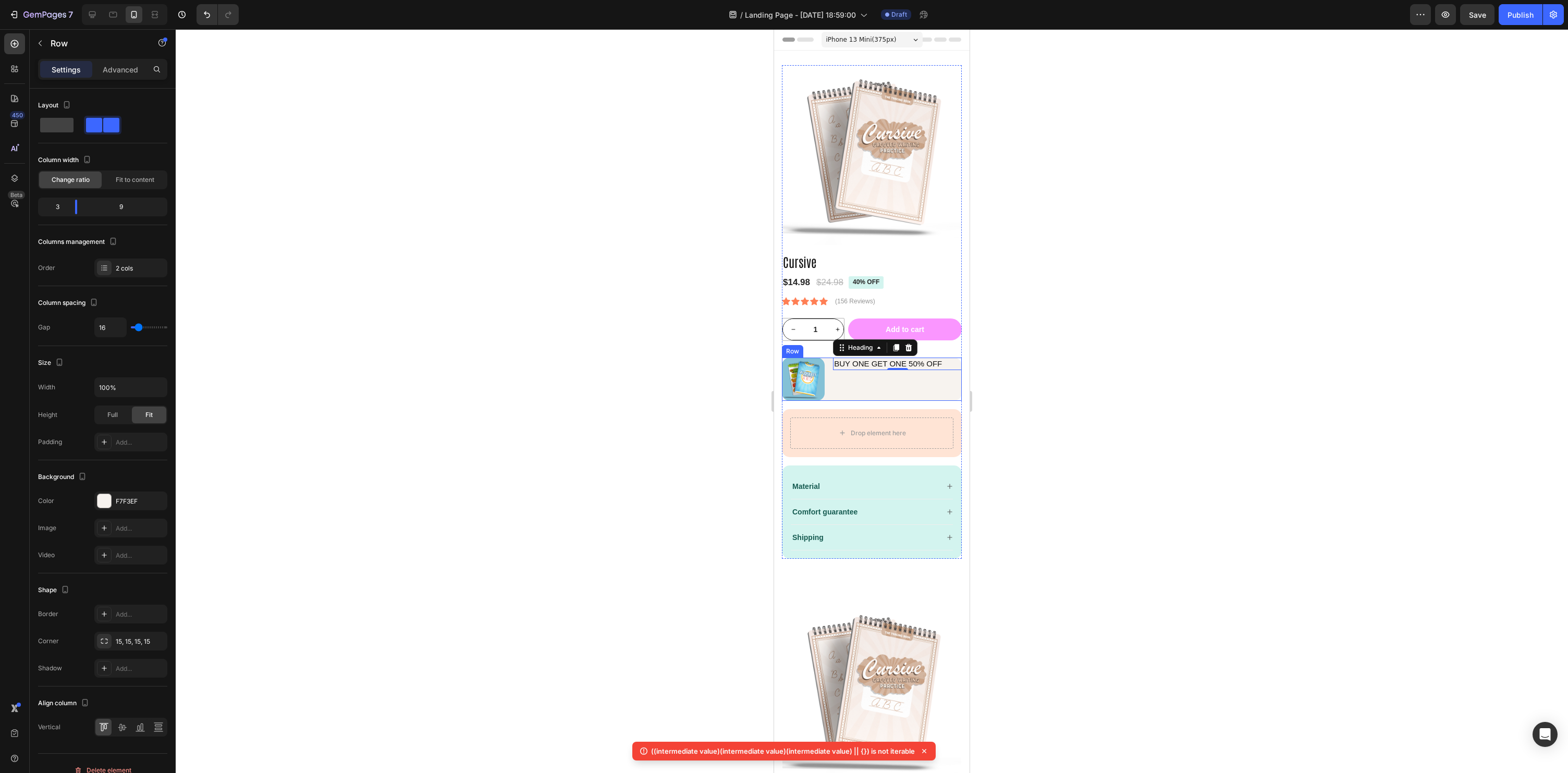
click at [869, 377] on div "Buy ONe Get one 50% oFF Heading 0" at bounding box center [897, 379] width 129 height 43
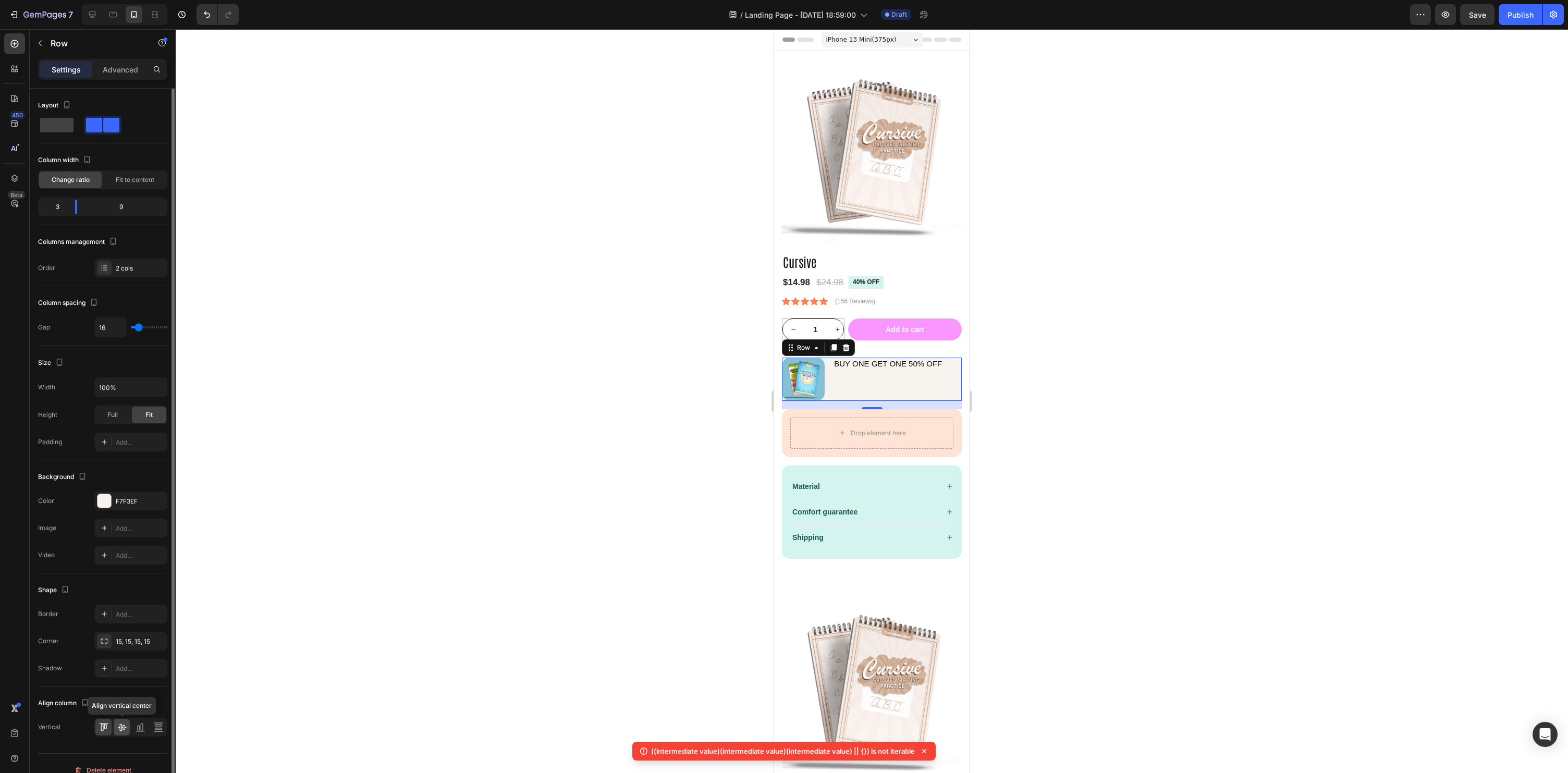
click at [120, 734] on div at bounding box center [122, 726] width 16 height 17
click at [618, 557] on div at bounding box center [871, 401] width 1393 height 744
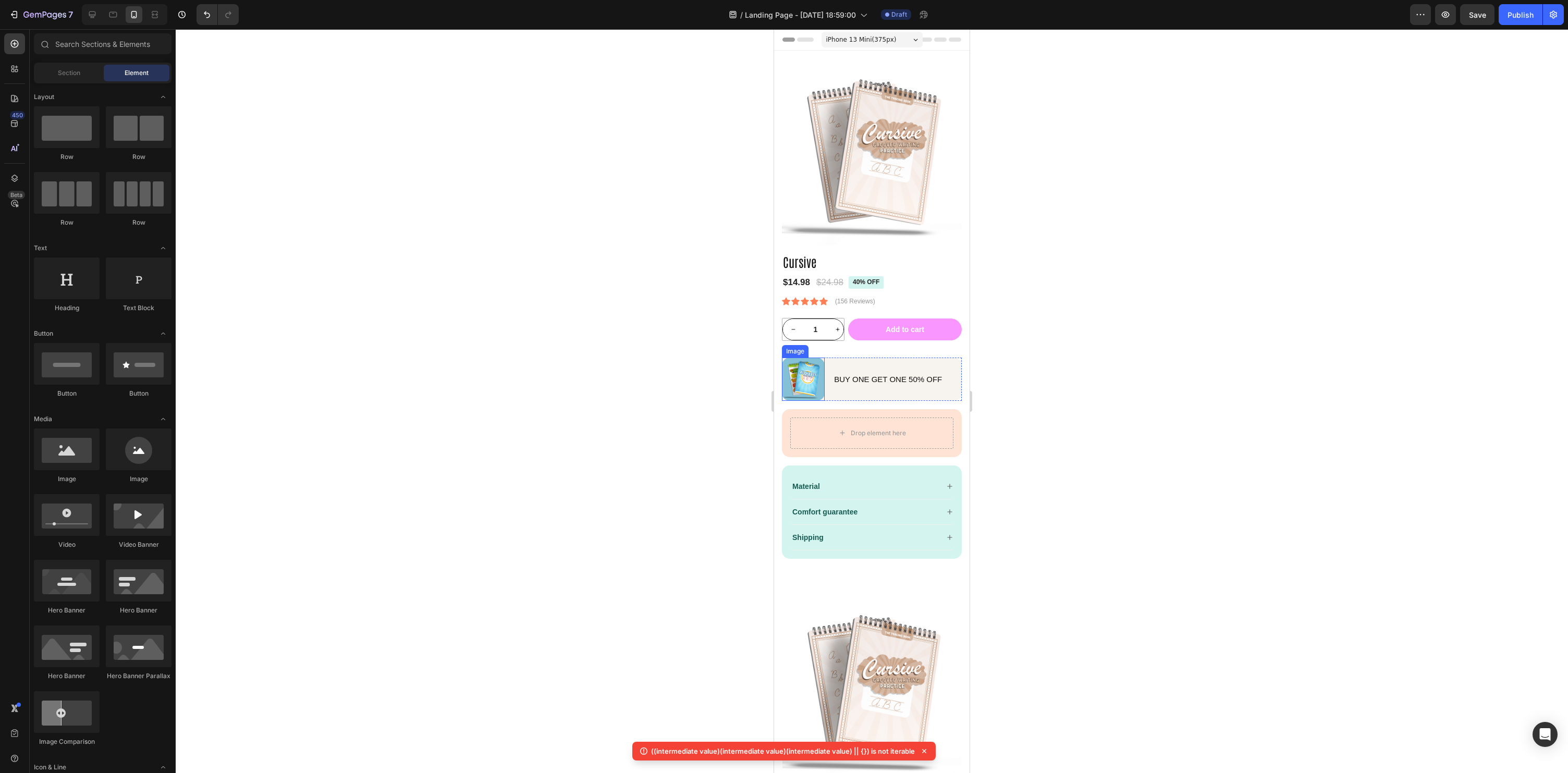
click at [807, 377] on img at bounding box center [803, 379] width 43 height 43
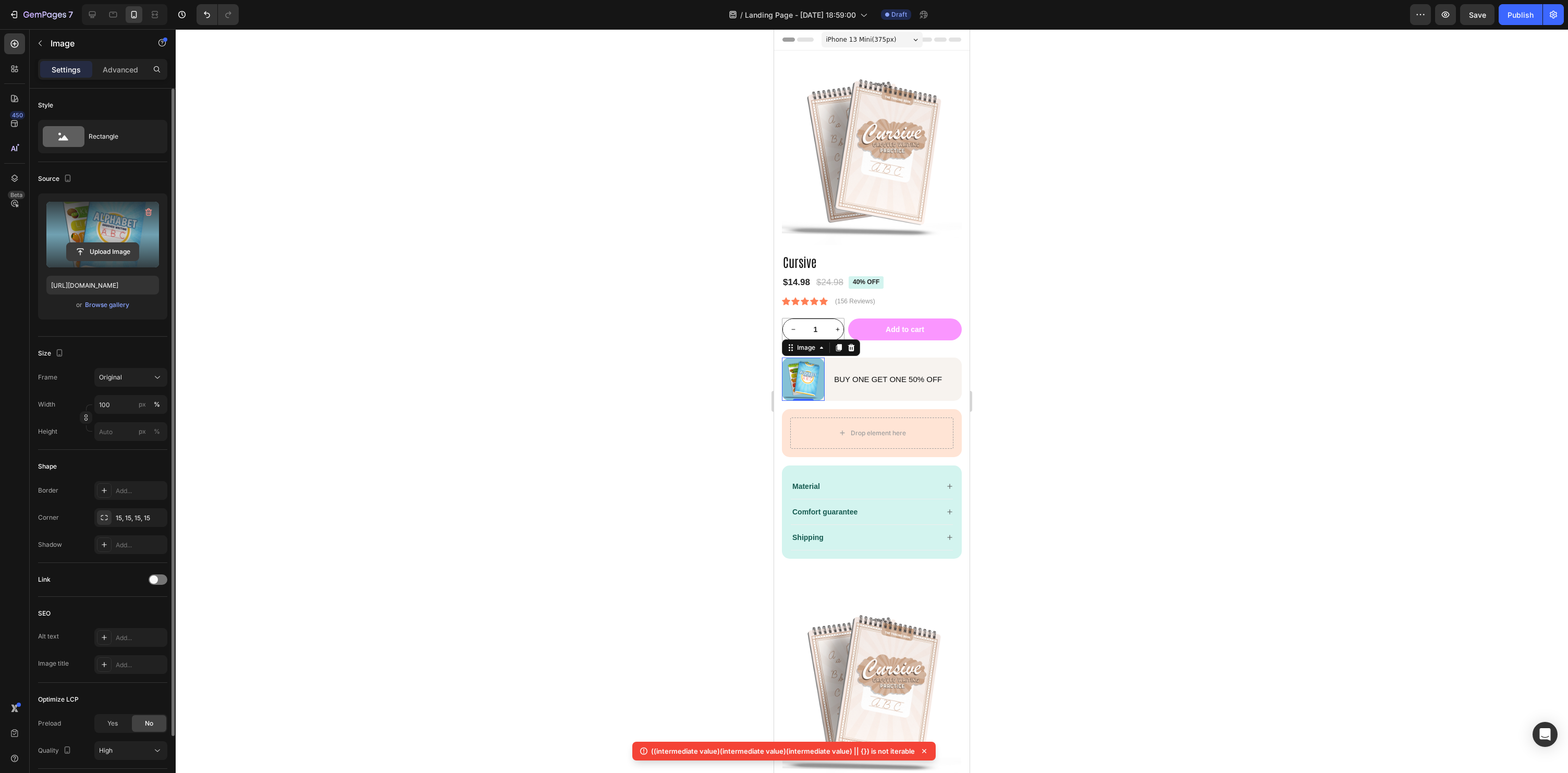
click at [88, 257] on input "file" at bounding box center [102, 252] width 72 height 17
type input "https://cdn.shopify.com/s/files/1/0590/7654/2519/files/gempages_545436523269456…"
click at [1154, 488] on div at bounding box center [871, 401] width 1393 height 744
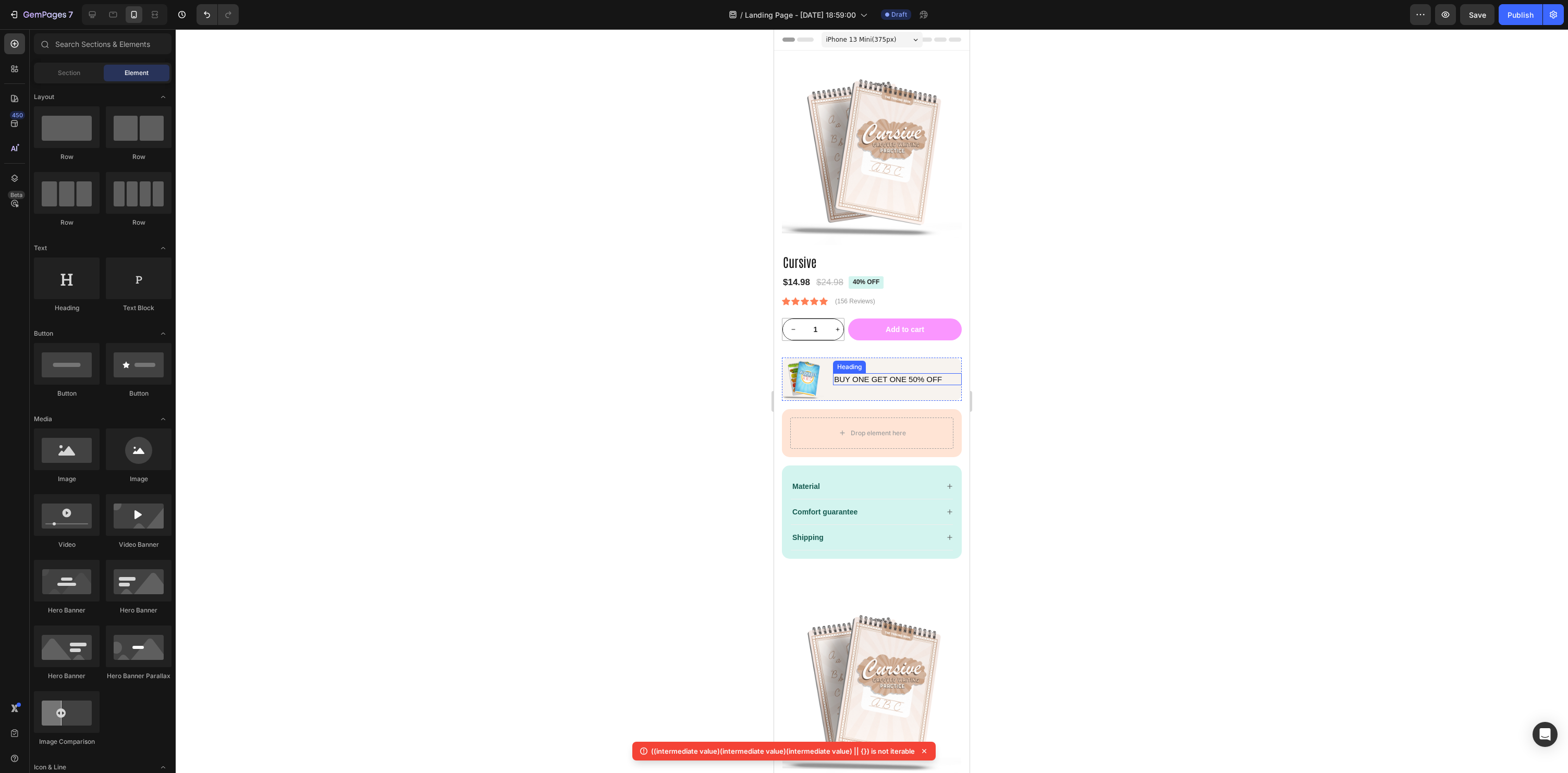
click at [876, 384] on p "Buy ONe Get one 50% oFF" at bounding box center [897, 379] width 126 height 10
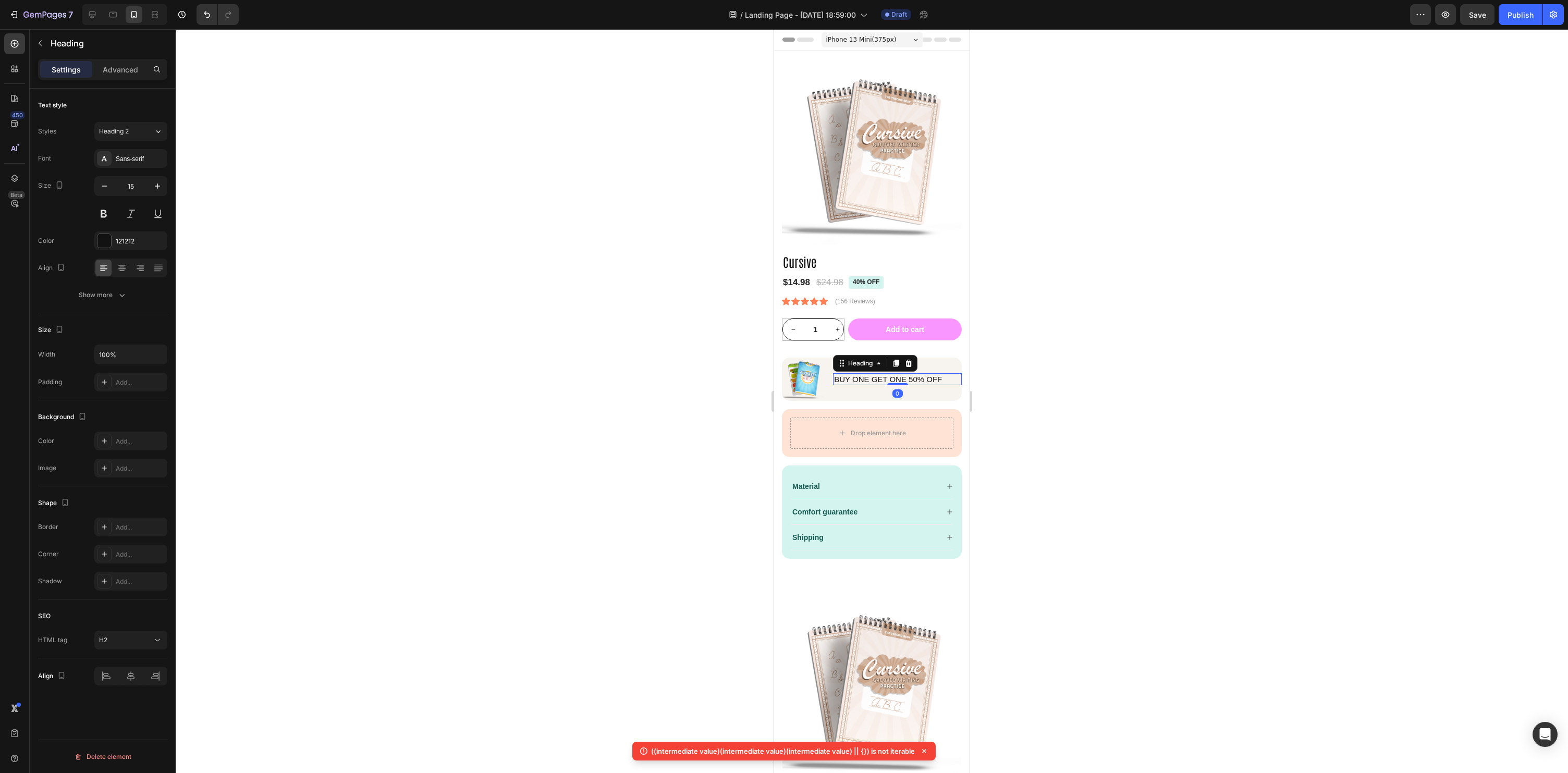
click at [1283, 427] on div at bounding box center [871, 401] width 1393 height 744
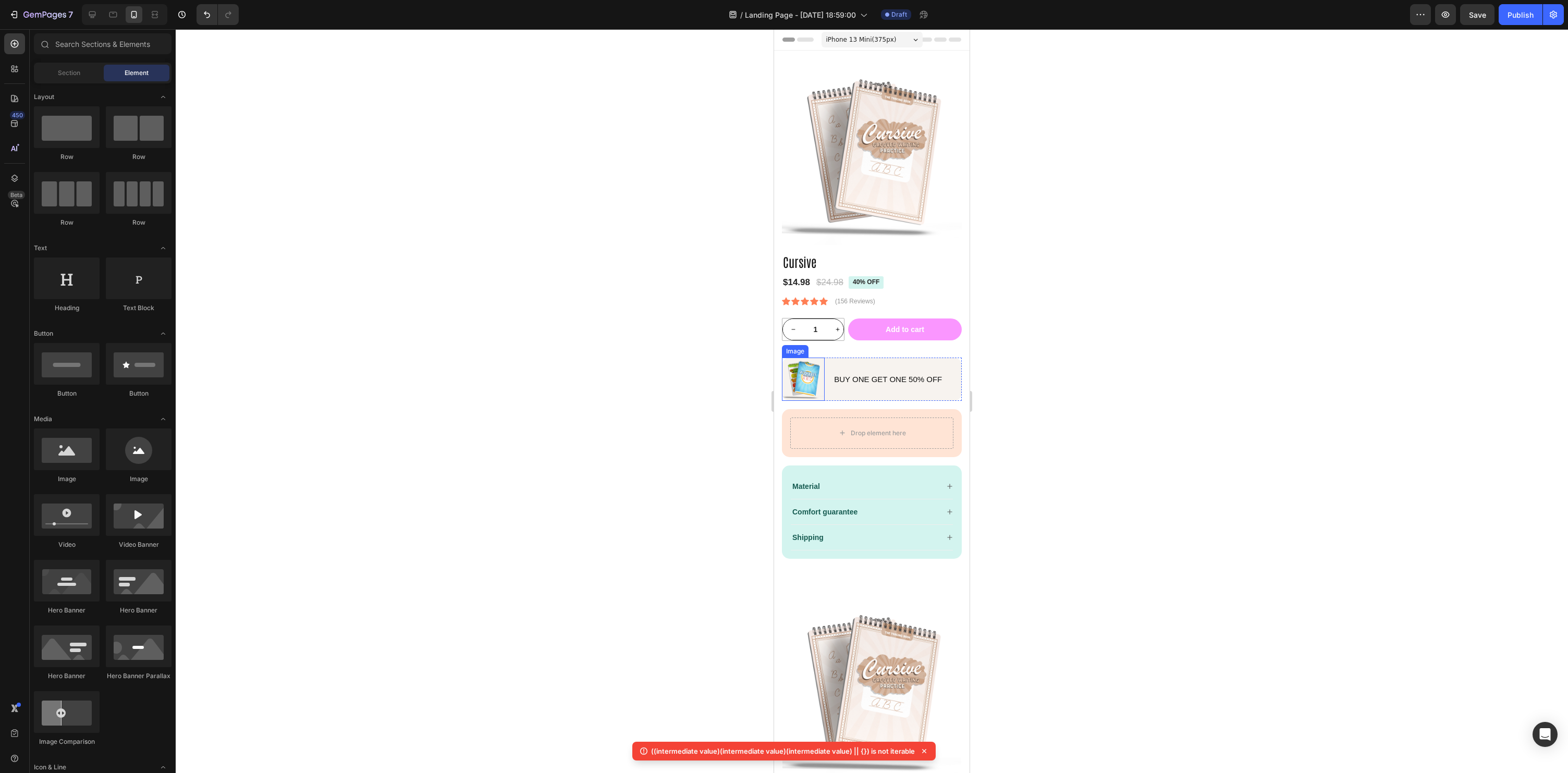
click at [794, 380] on img at bounding box center [803, 379] width 43 height 43
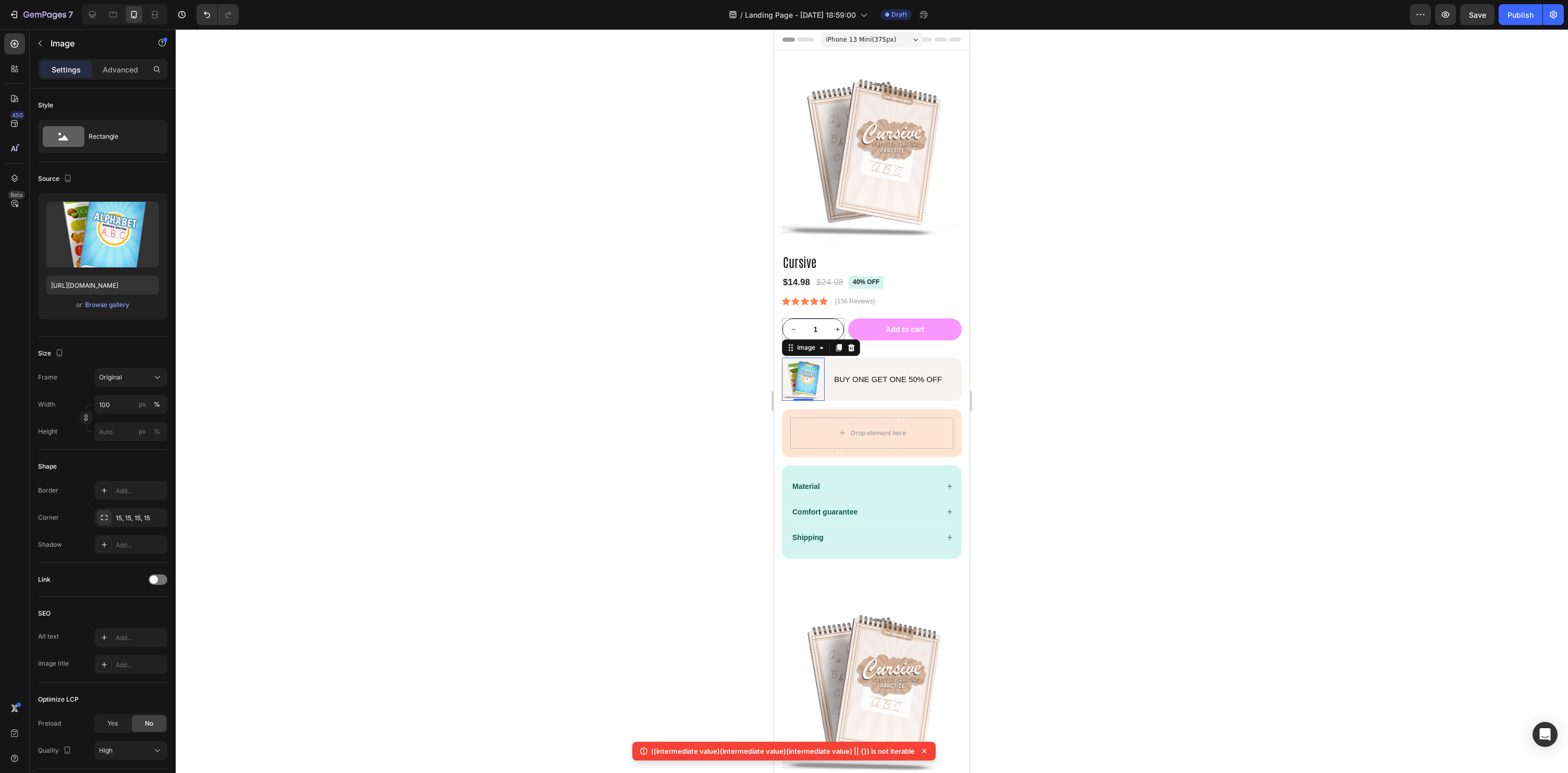
click at [1132, 395] on div at bounding box center [871, 401] width 1393 height 744
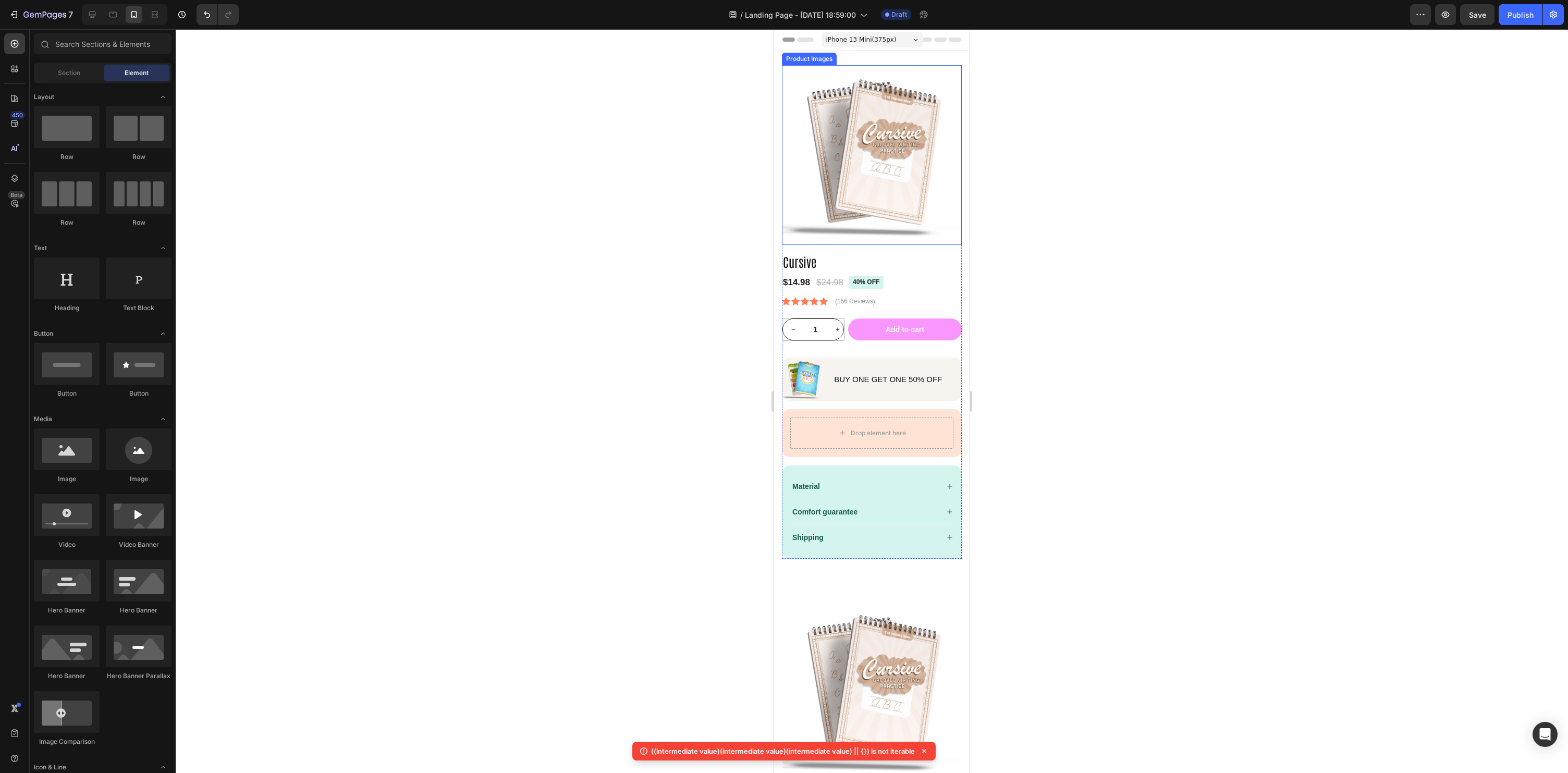
click at [819, 212] on img at bounding box center [872, 155] width 180 height 180
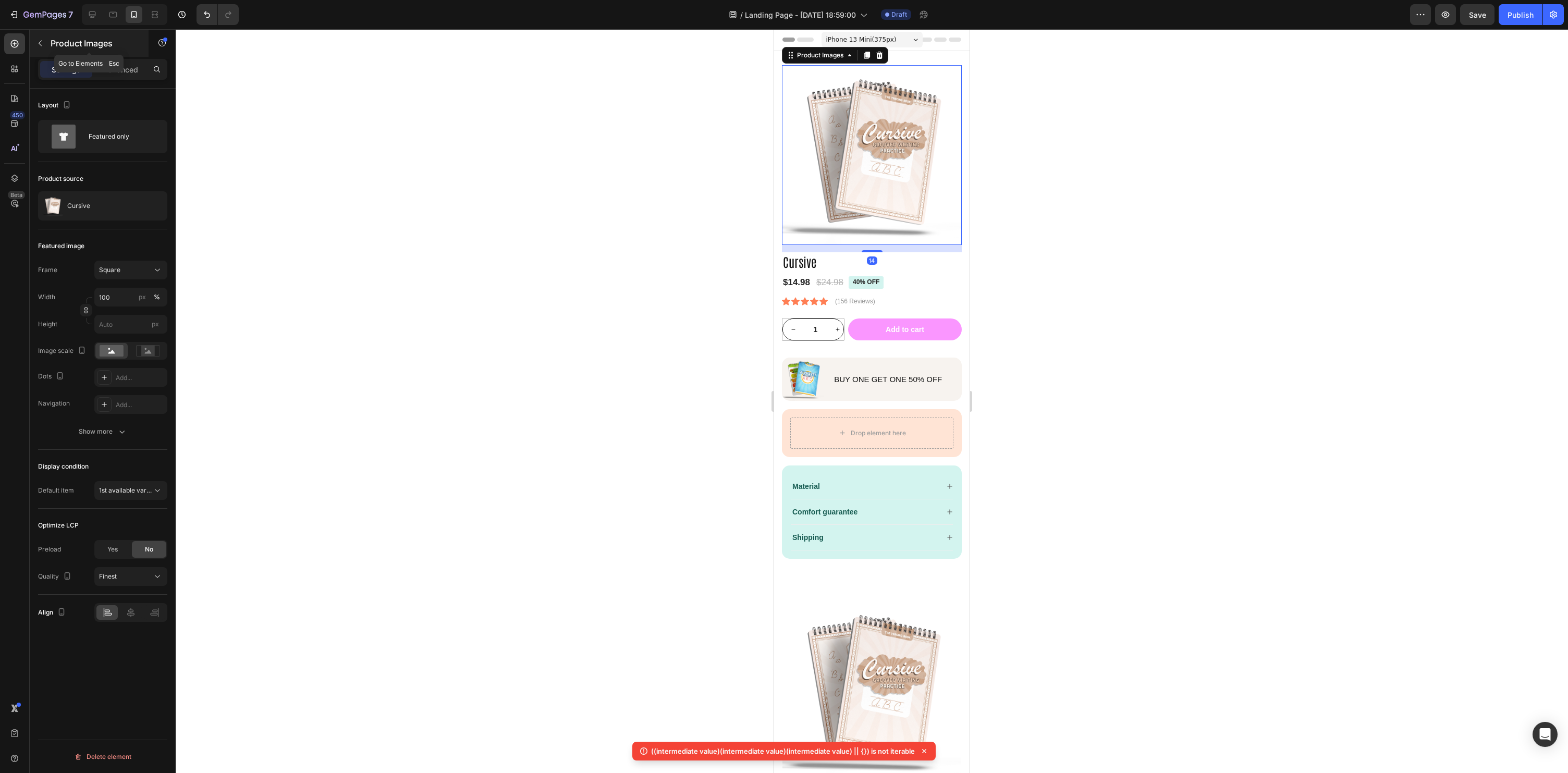
click at [42, 43] on icon "button" at bounding box center [40, 43] width 9 height 9
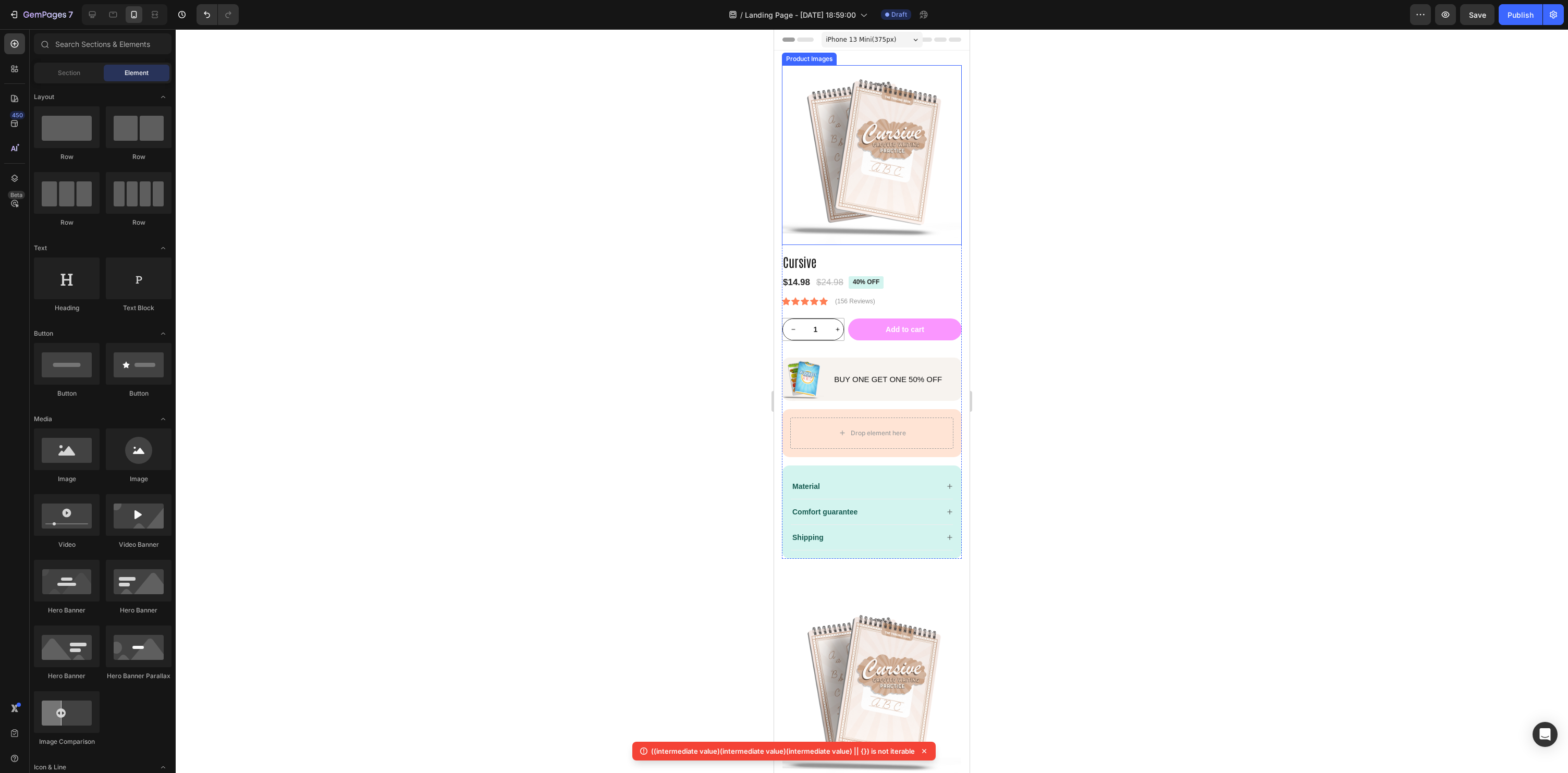
click at [848, 235] on img at bounding box center [872, 155] width 180 height 180
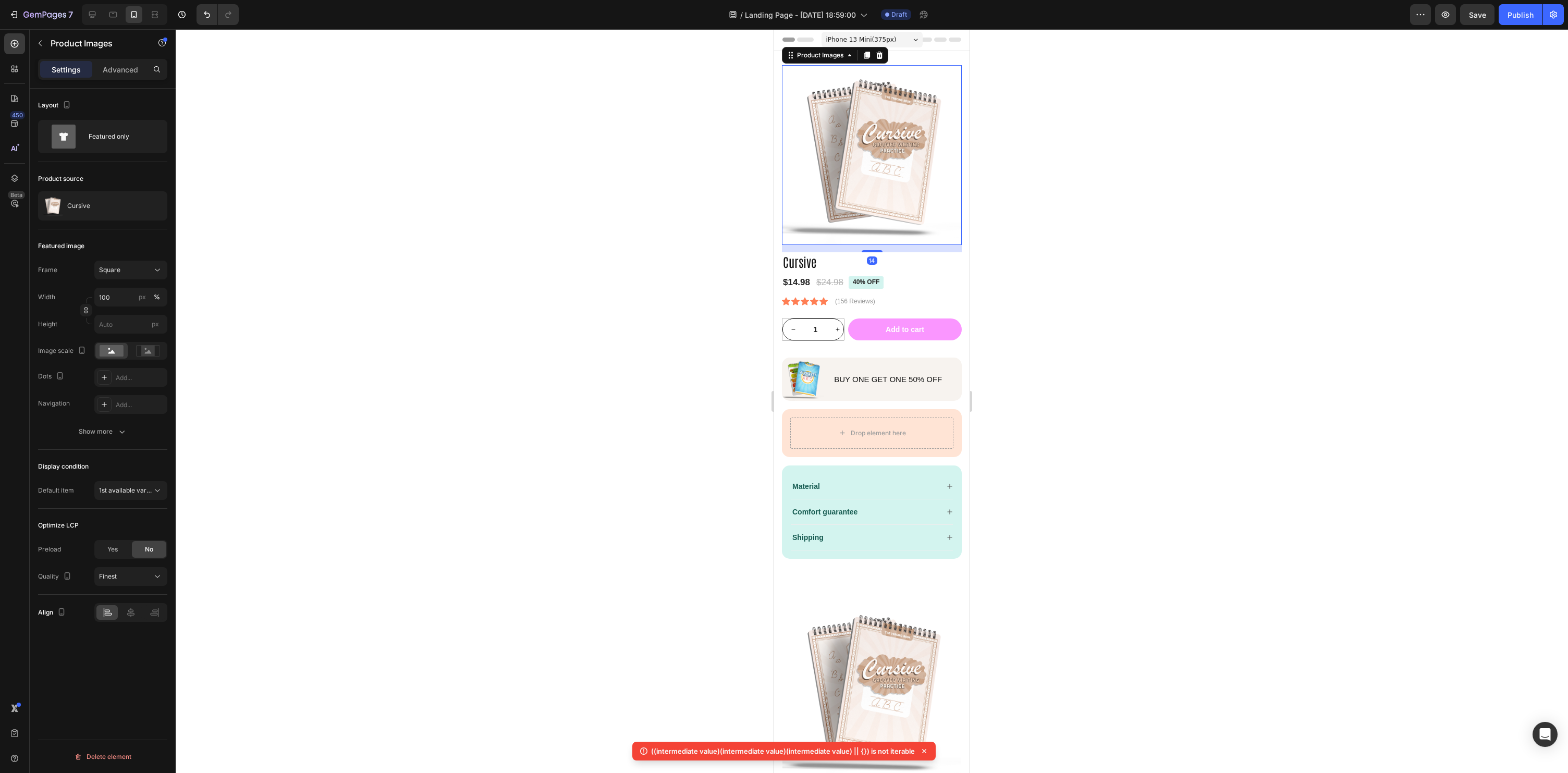
click at [830, 199] on img at bounding box center [872, 155] width 180 height 180
click at [115, 435] on div "Show more" at bounding box center [103, 431] width 48 height 10
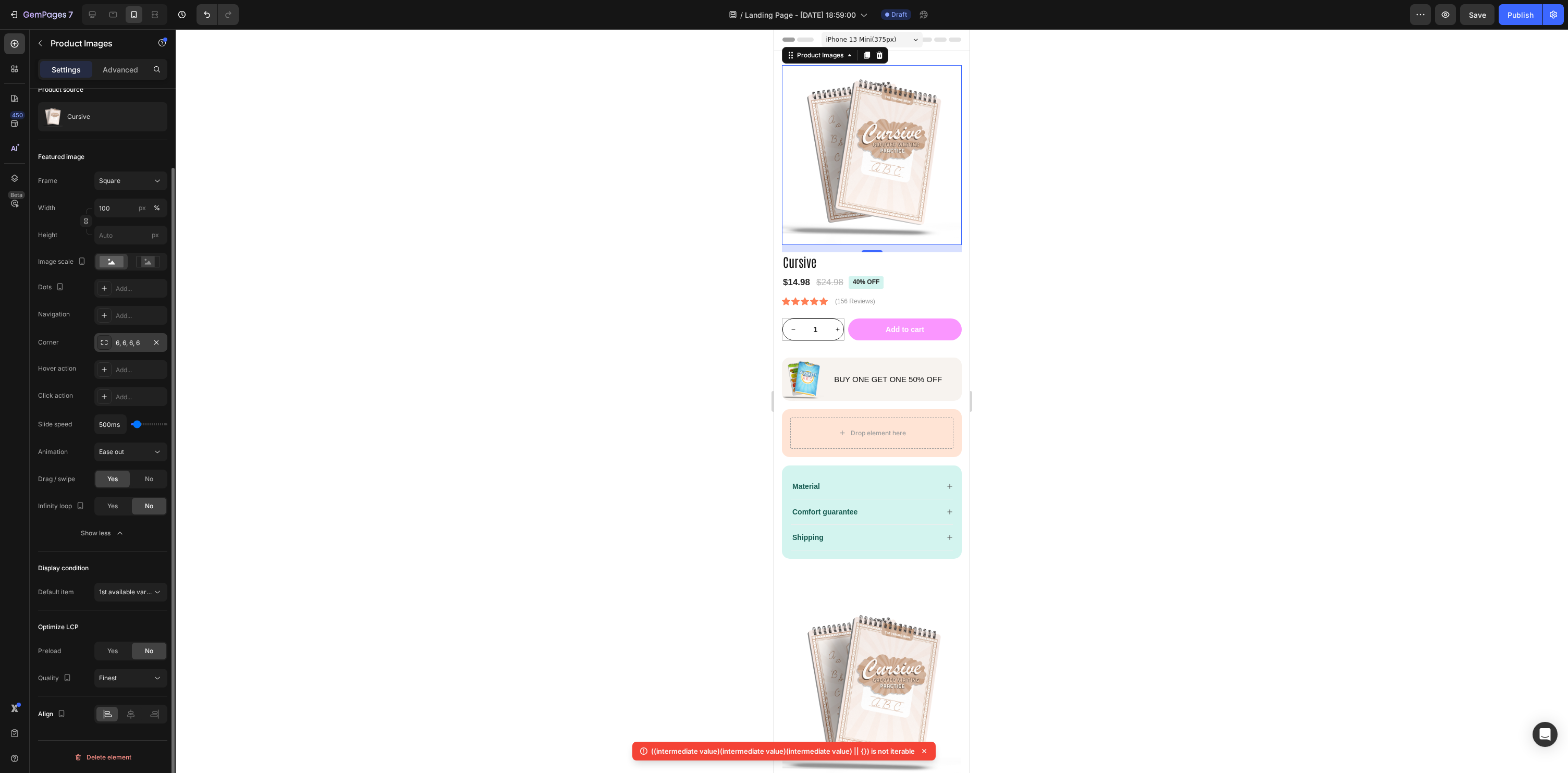
scroll to position [88, 0]
click at [118, 341] on div "6, 6, 6, 6" at bounding box center [131, 344] width 30 height 9
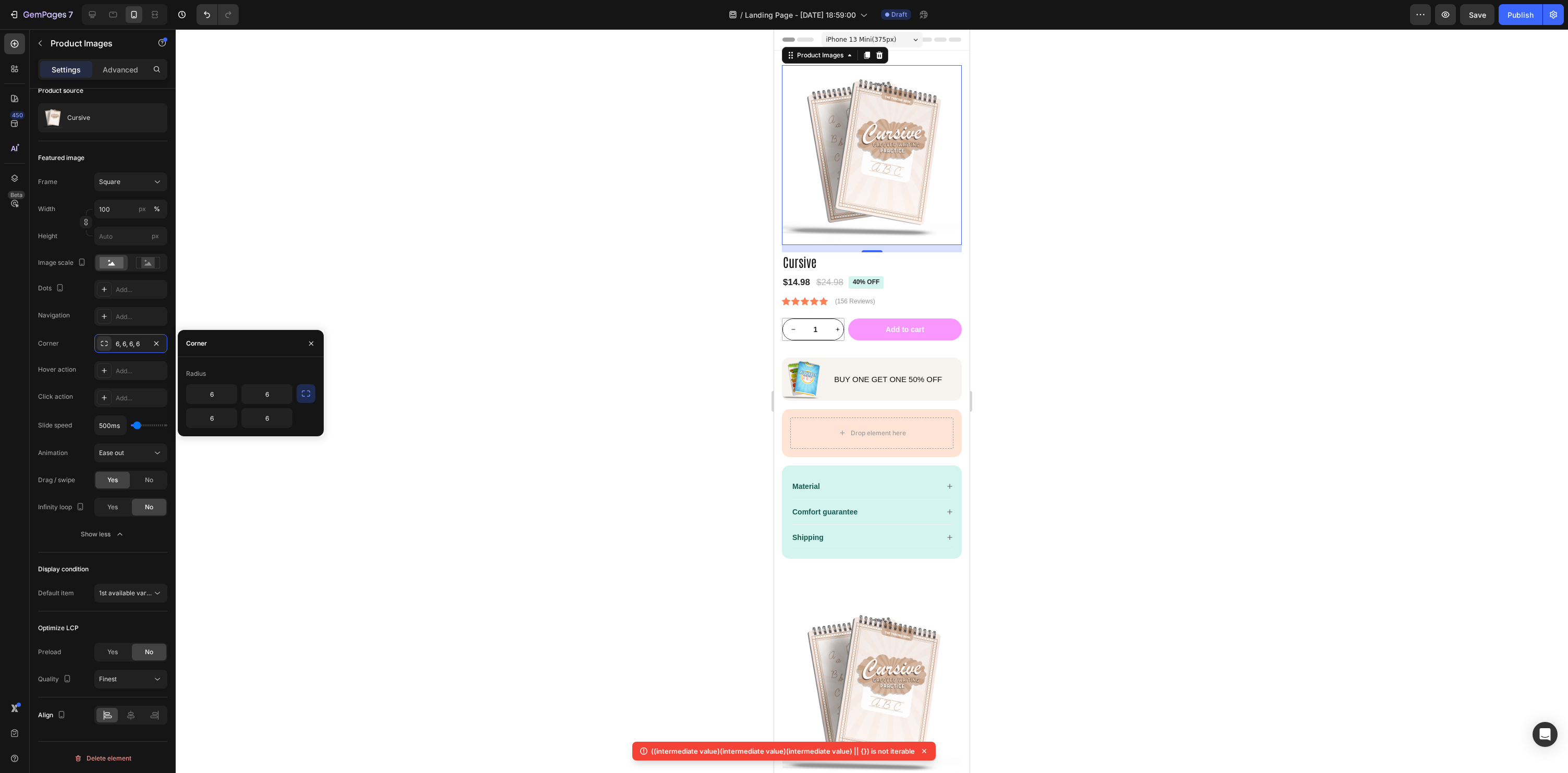
click at [310, 396] on icon "button" at bounding box center [306, 393] width 10 height 10
click at [240, 392] on input "6" at bounding box center [239, 394] width 105 height 19
type input "15"
click at [619, 370] on div at bounding box center [871, 401] width 1393 height 744
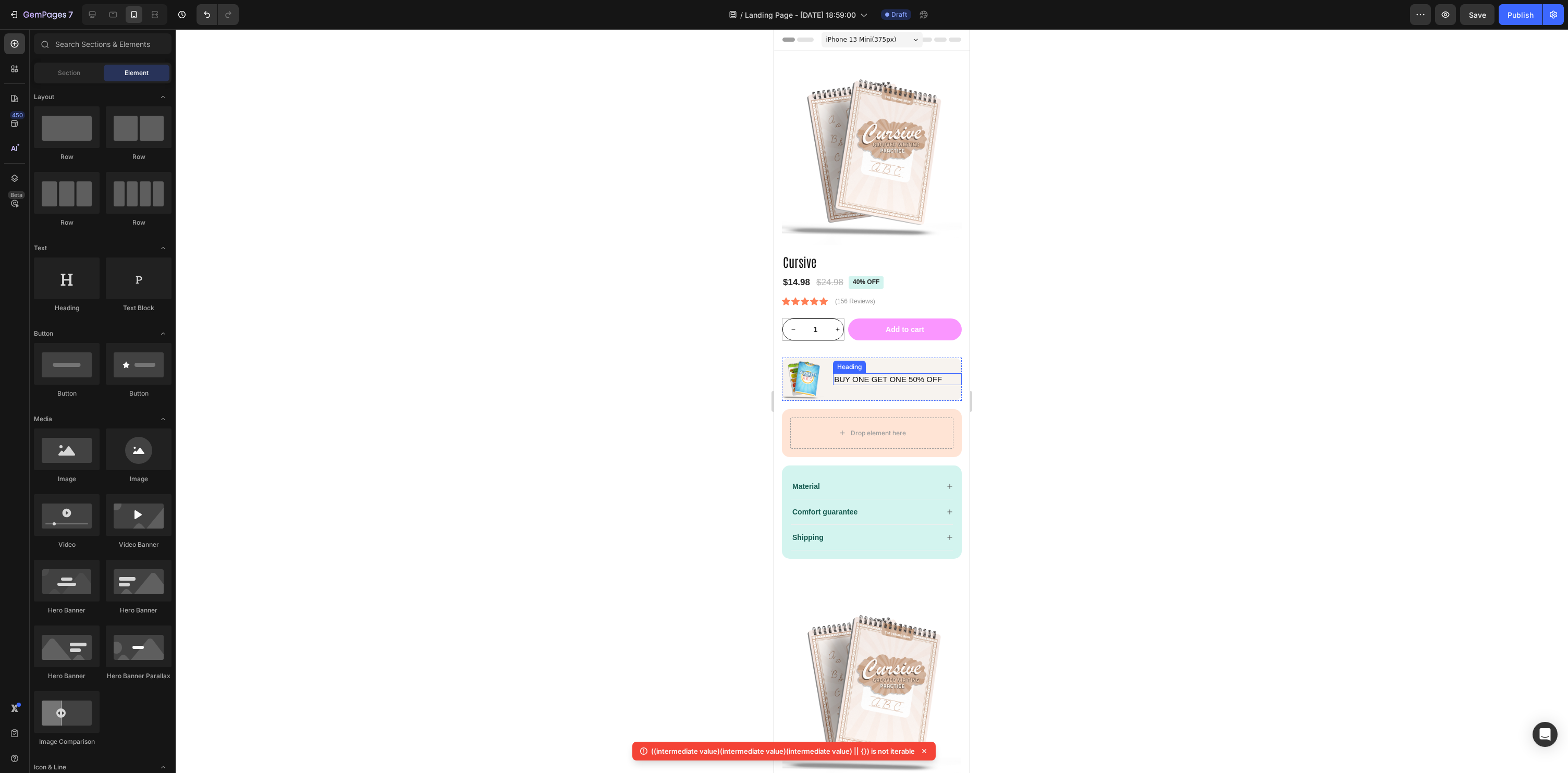
click at [866, 378] on p "Buy ONe Get one 50% oFF" at bounding box center [897, 379] width 126 height 10
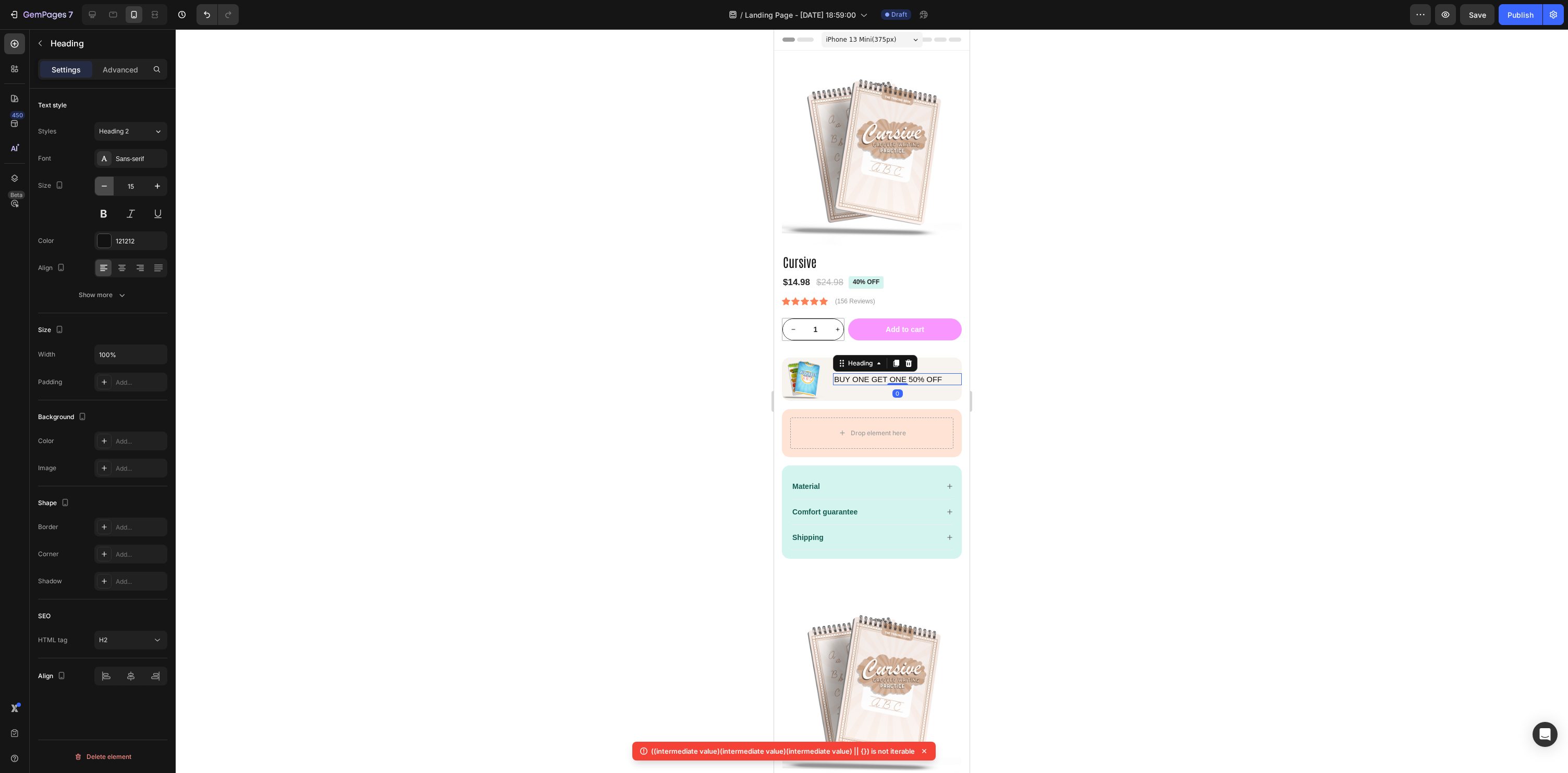
click at [113, 182] on button "button" at bounding box center [104, 186] width 19 height 19
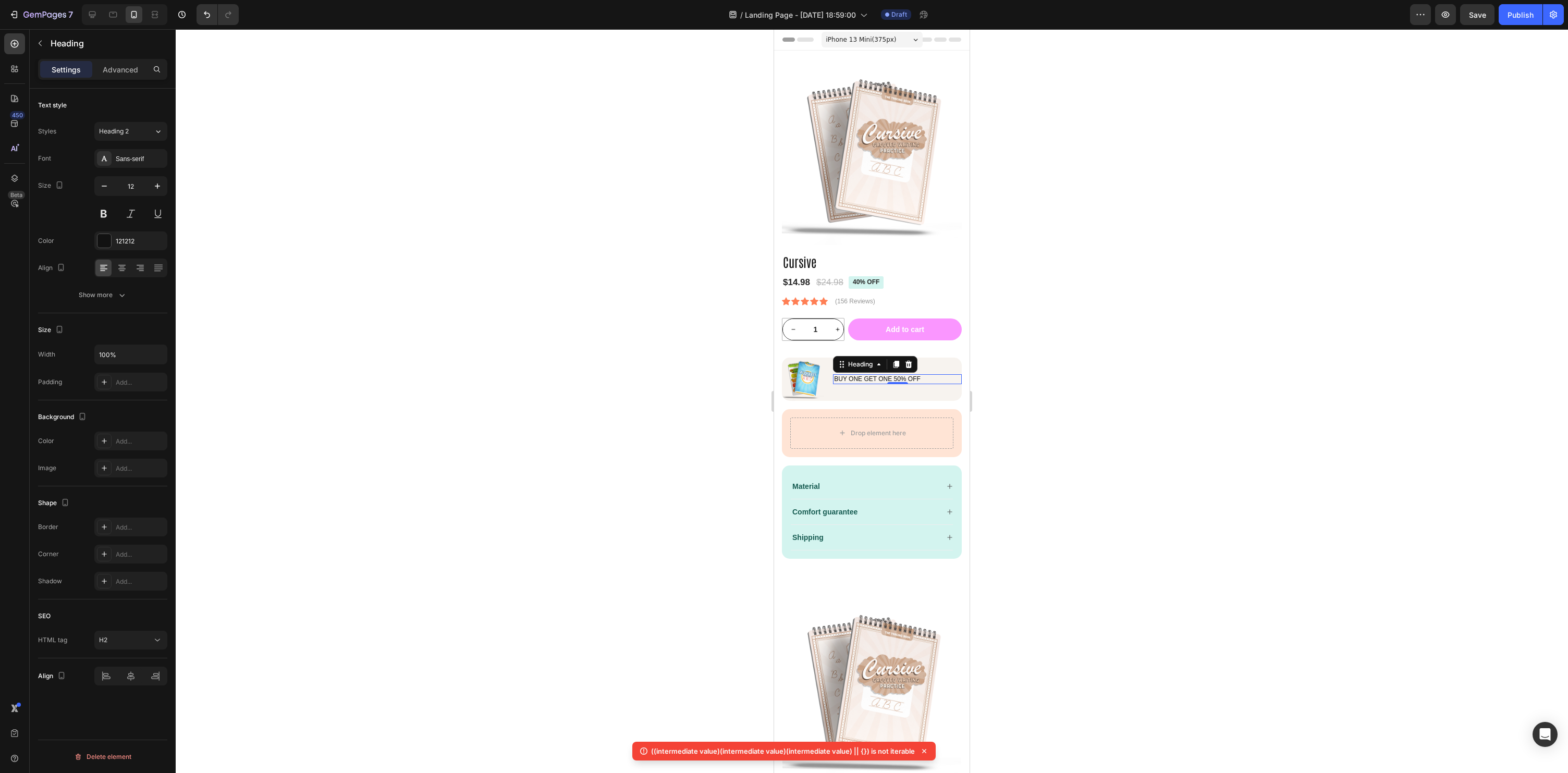
type input "11"
click at [1160, 372] on div at bounding box center [871, 401] width 1393 height 744
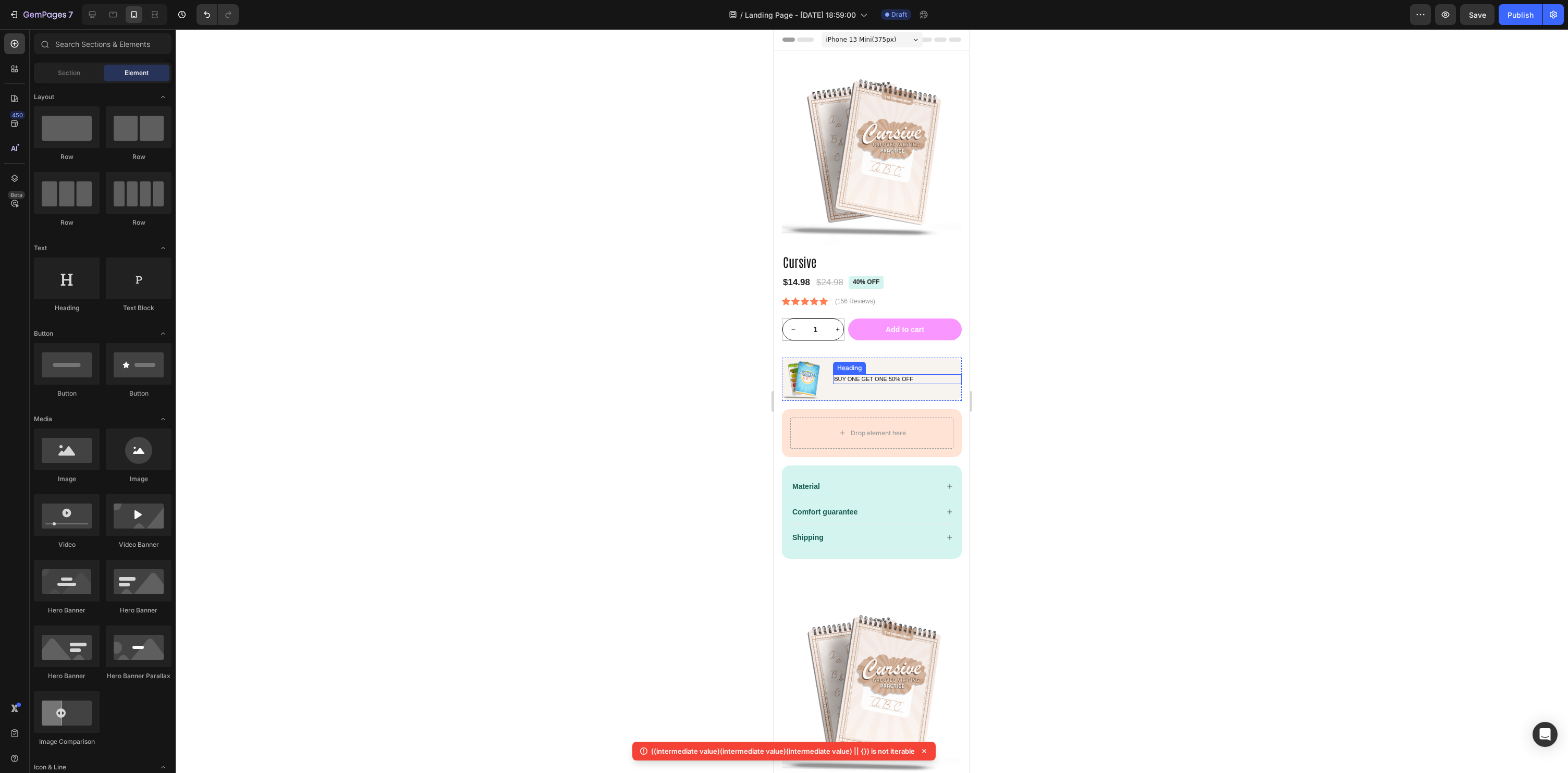
click at [855, 379] on p "Buy ONe Get one 50% oFF" at bounding box center [897, 378] width 126 height 7
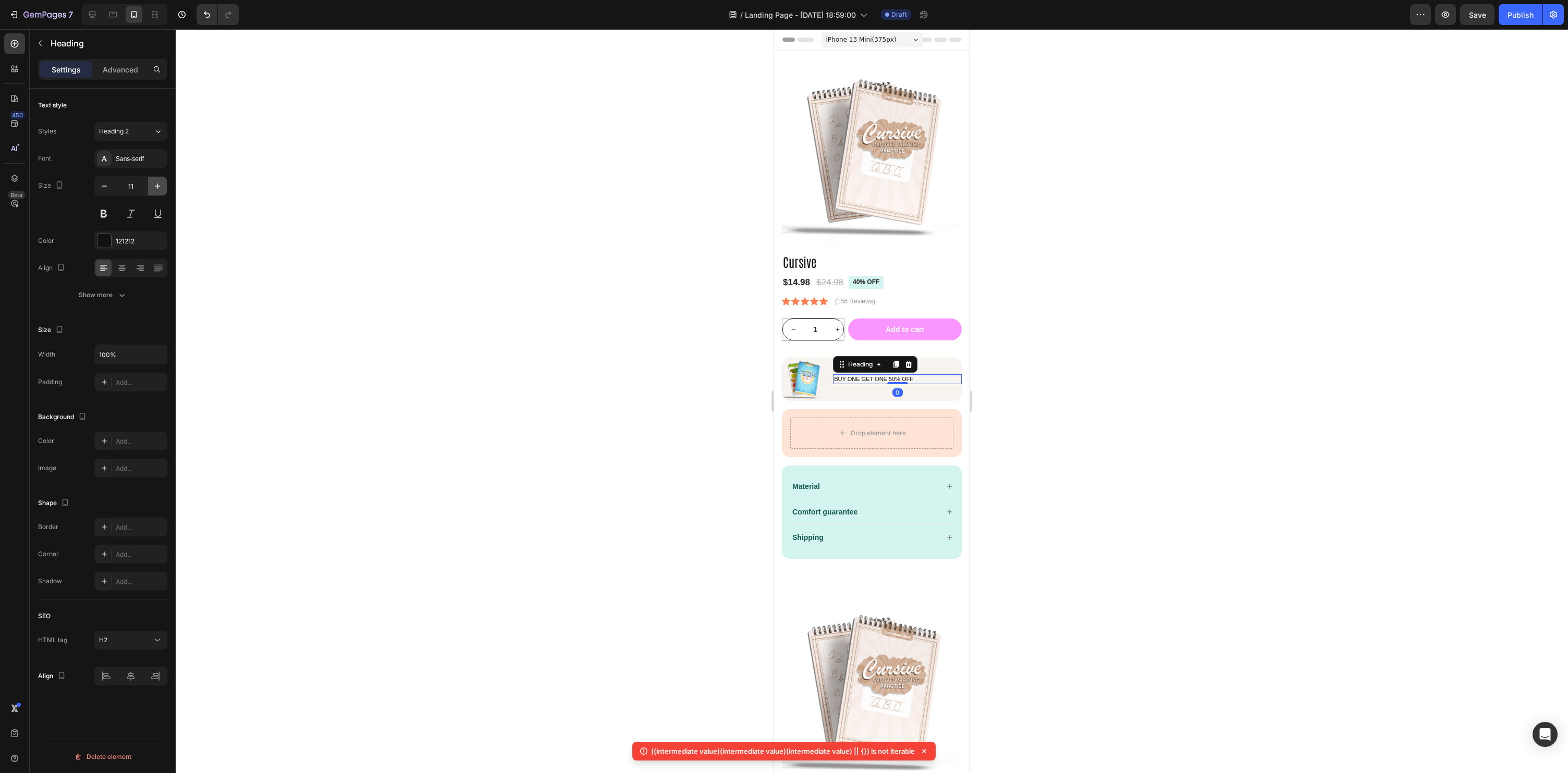
click at [151, 185] on button "button" at bounding box center [157, 186] width 19 height 19
type input "12"
click at [1235, 391] on div at bounding box center [871, 401] width 1393 height 744
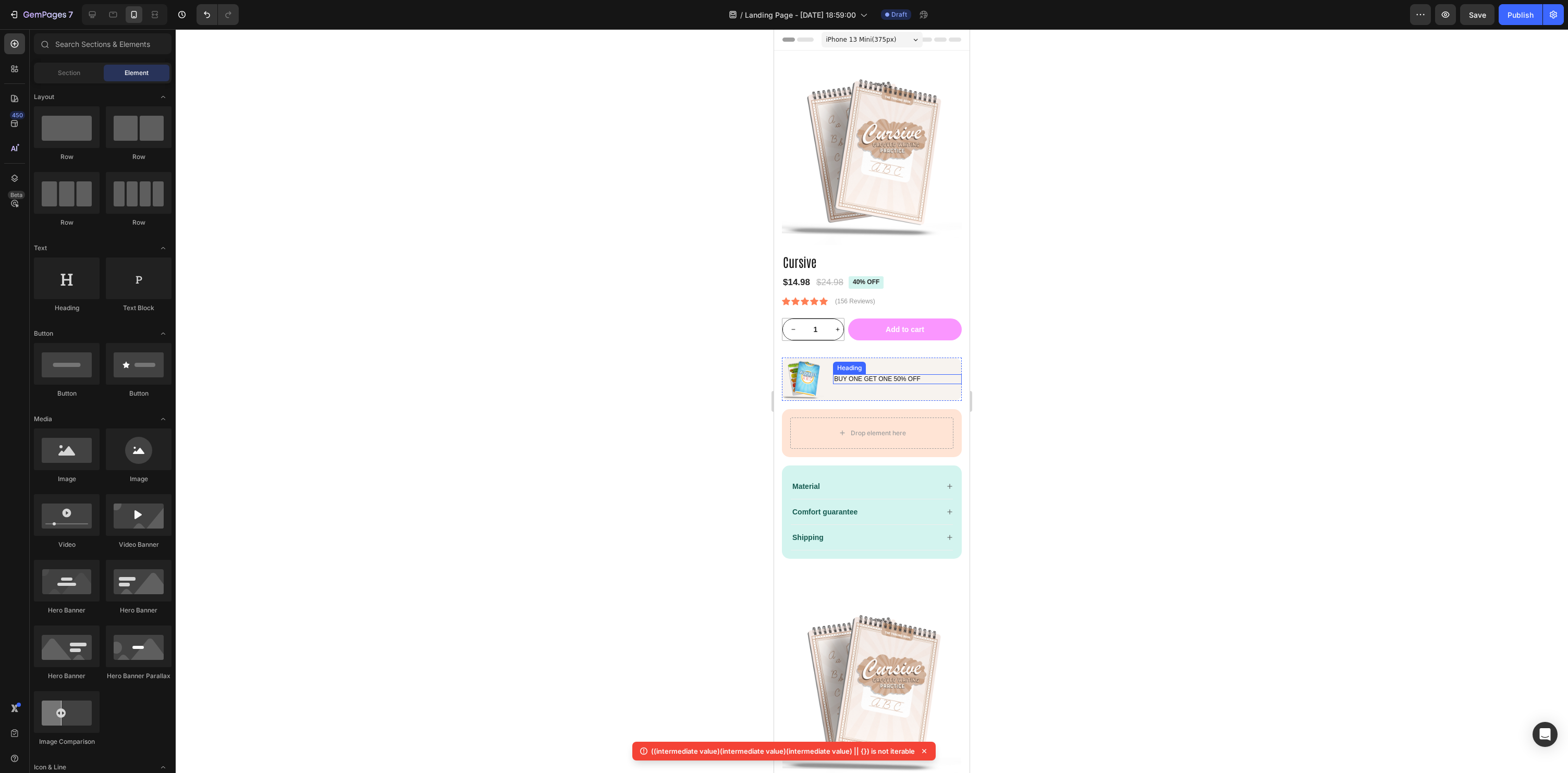
click at [899, 376] on p "Buy ONe Get one 50% oFF" at bounding box center [897, 379] width 126 height 9
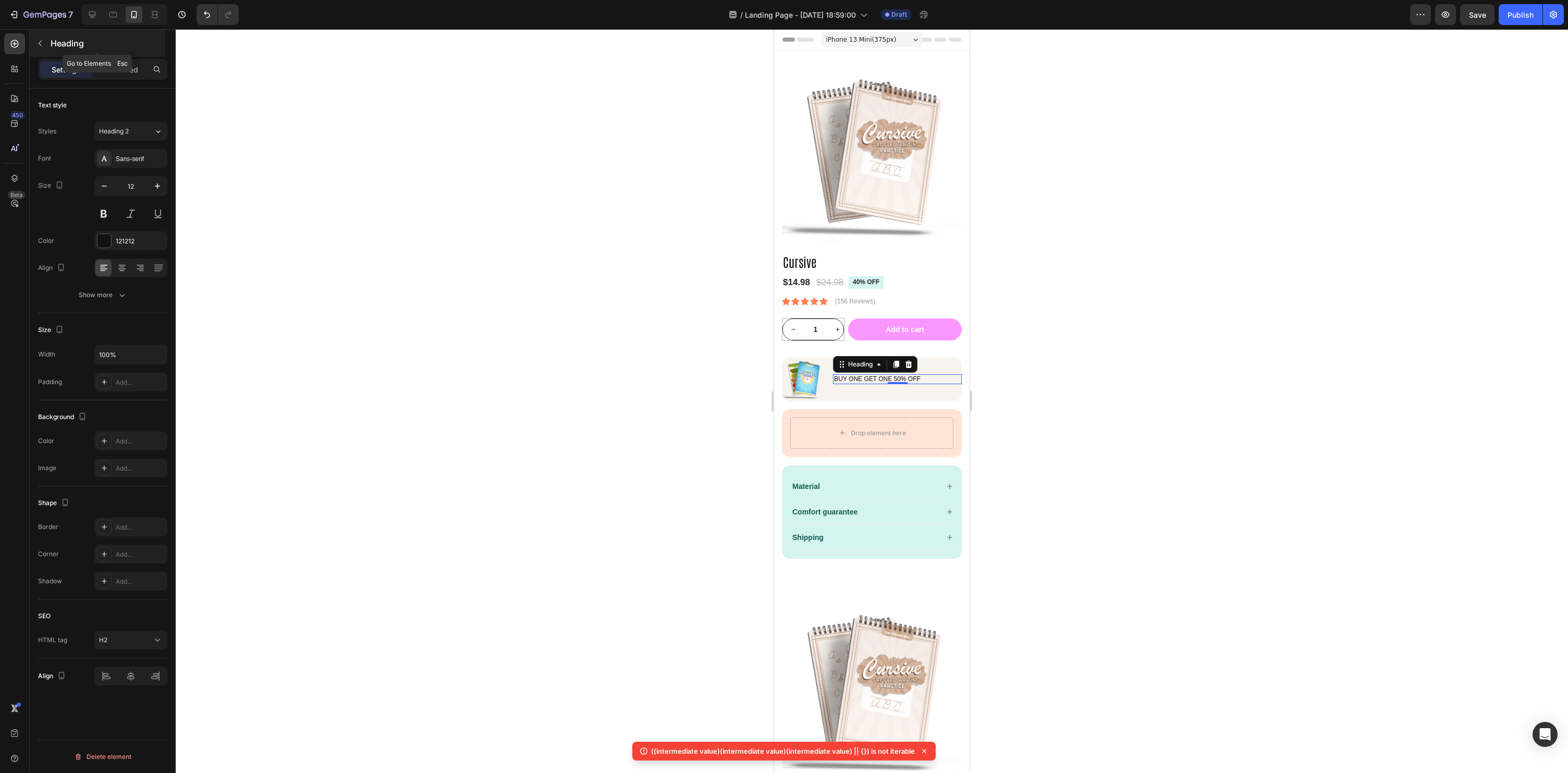
click at [38, 37] on button "button" at bounding box center [39, 43] width 17 height 17
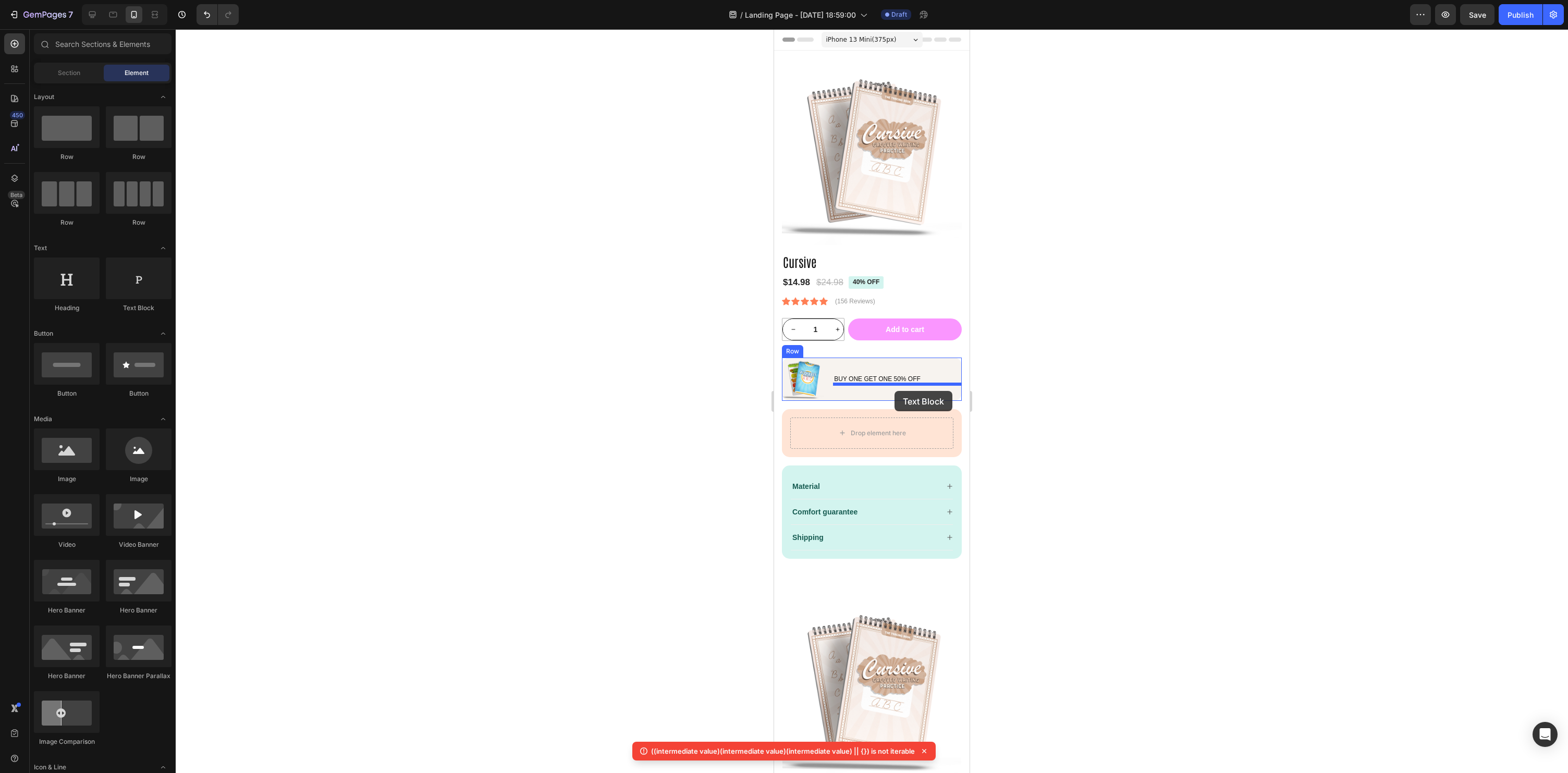
drag, startPoint x: 907, startPoint y: 317, endPoint x: 895, endPoint y: 391, distance: 75.0
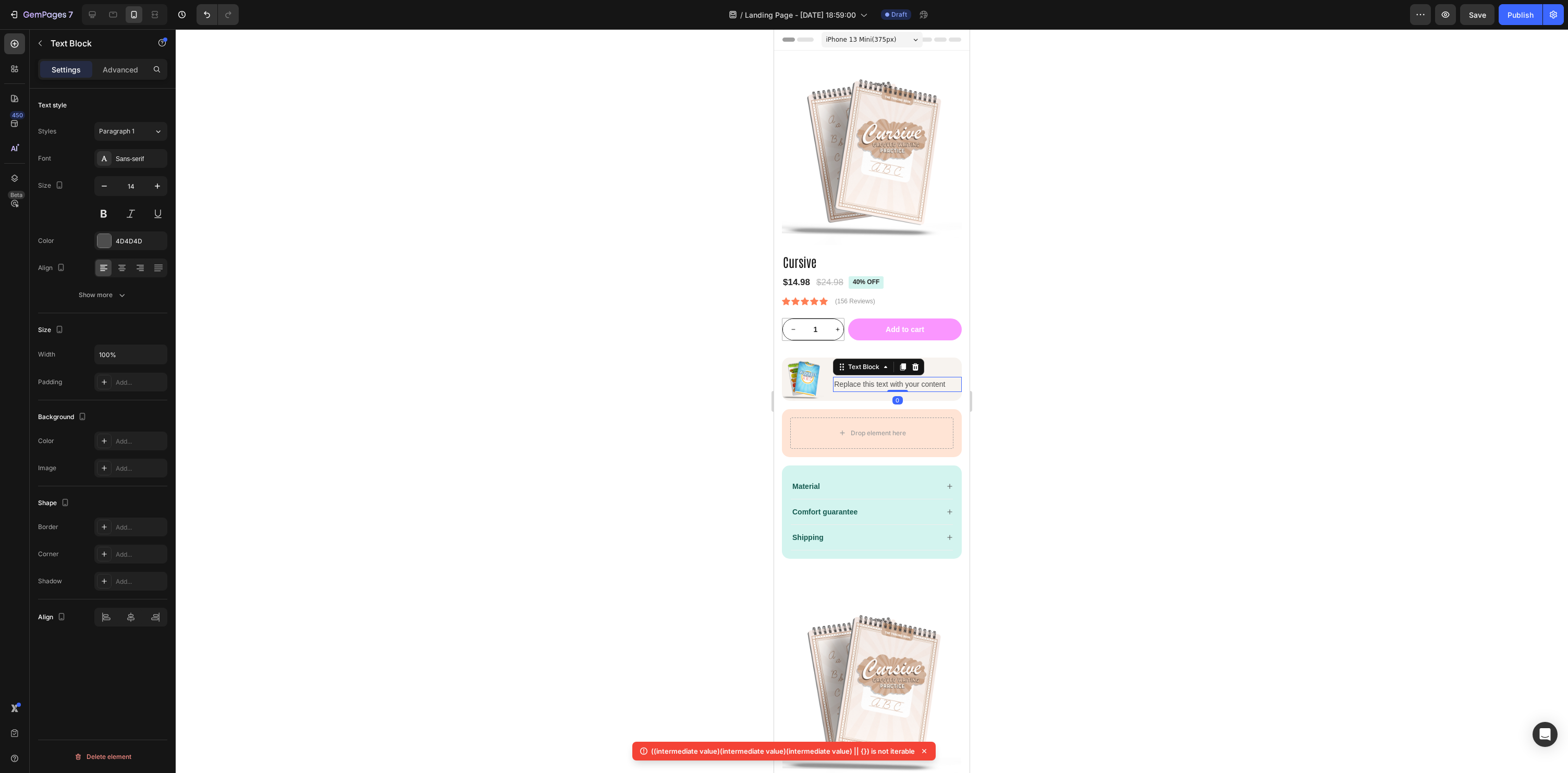
click at [1267, 436] on div at bounding box center [871, 401] width 1393 height 744
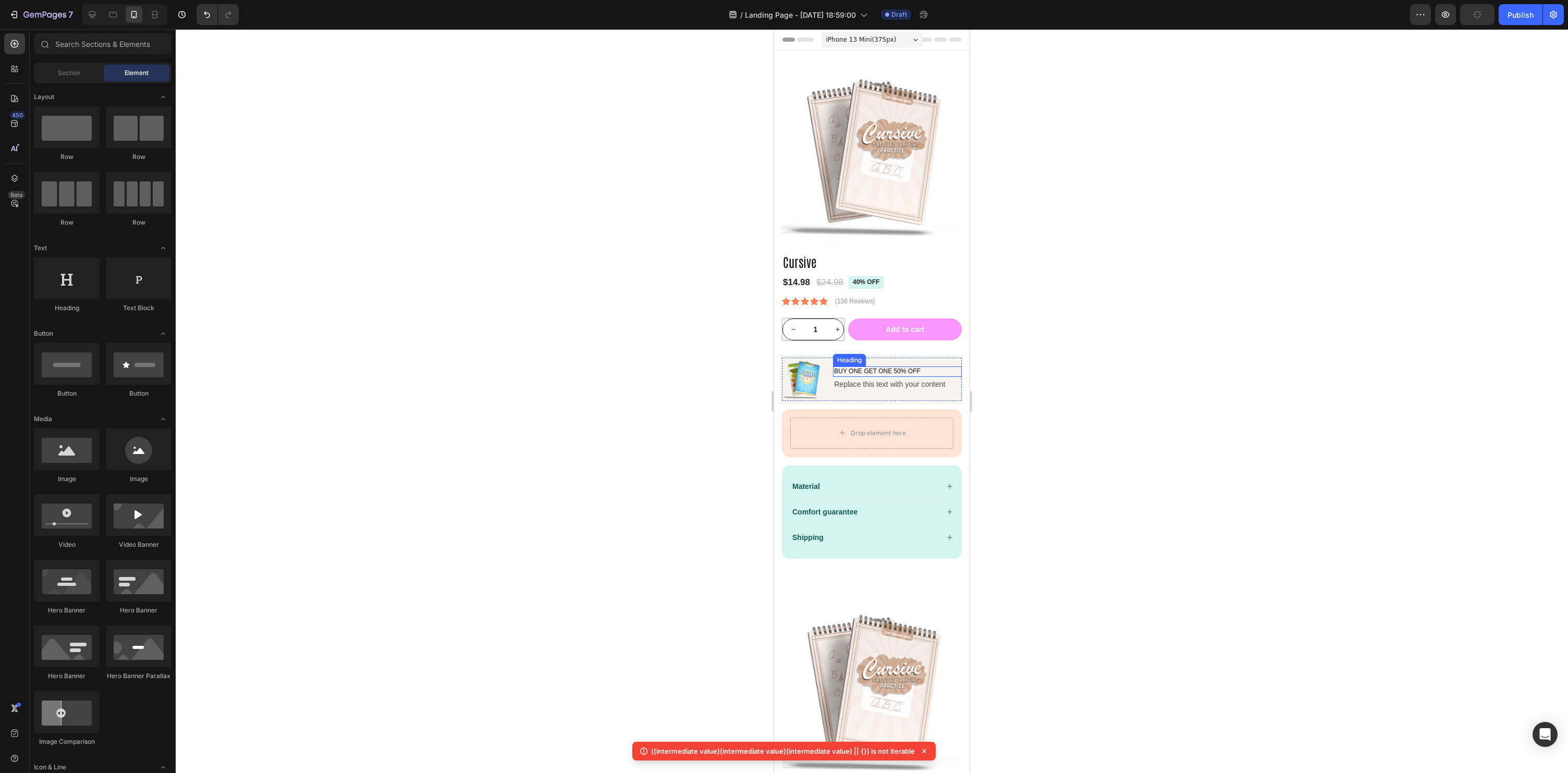
click at [916, 373] on p "Buy ONe Get one 50% oFF" at bounding box center [897, 371] width 126 height 9
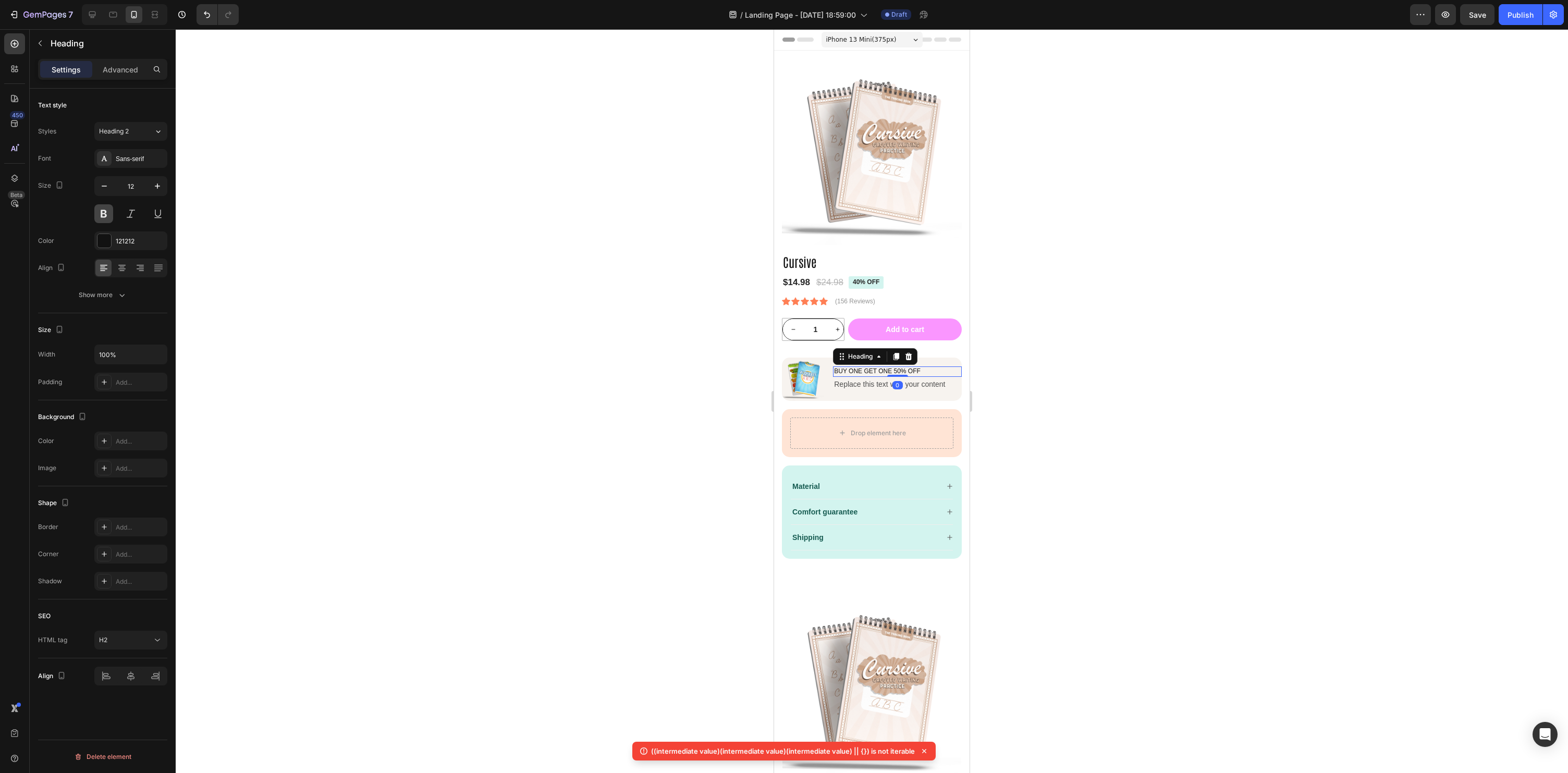
click at [107, 212] on button at bounding box center [103, 214] width 19 height 19
click at [1215, 338] on div at bounding box center [871, 401] width 1393 height 744
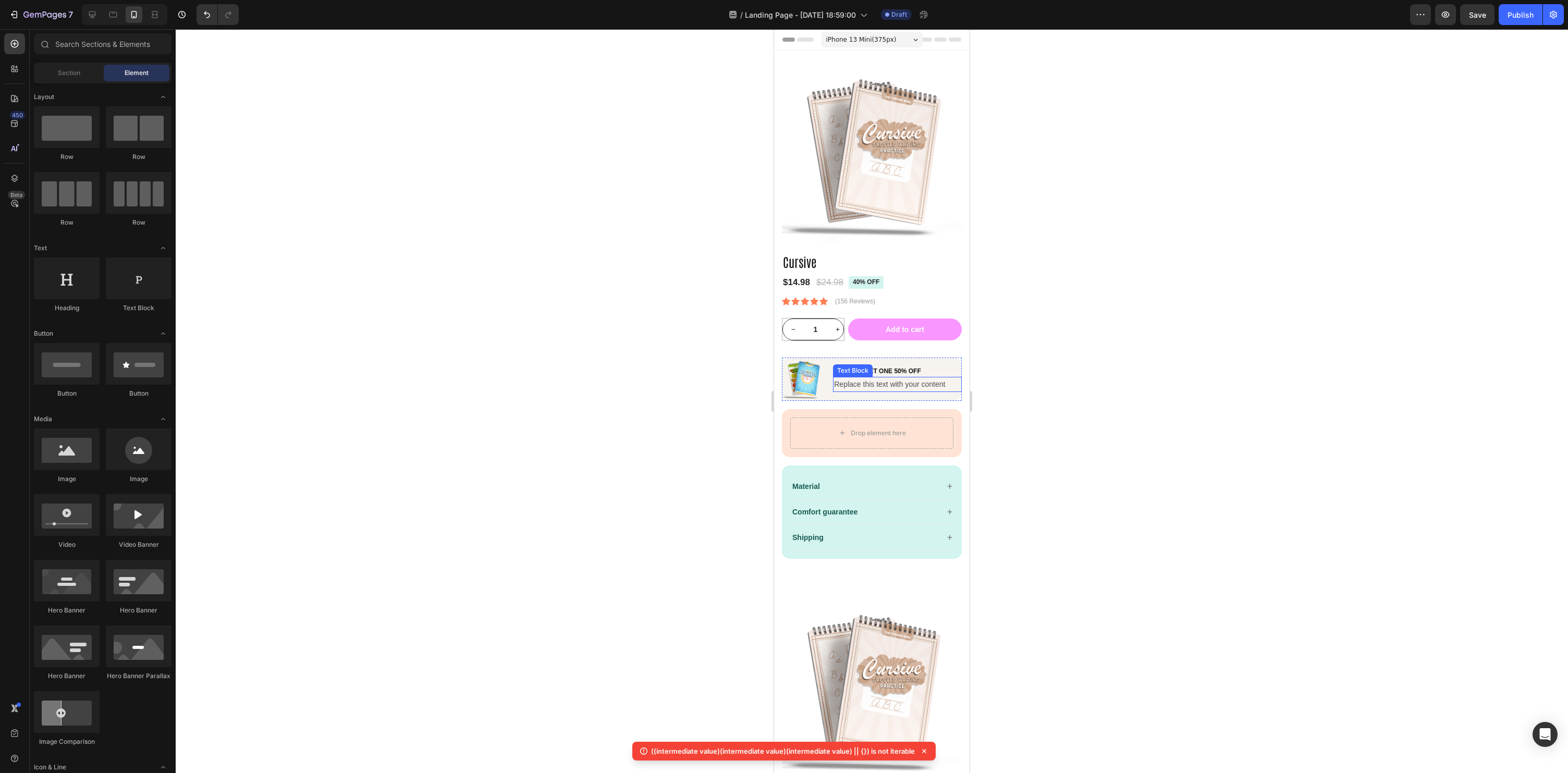
click at [863, 381] on div "Replace this text with your content" at bounding box center [897, 384] width 129 height 15
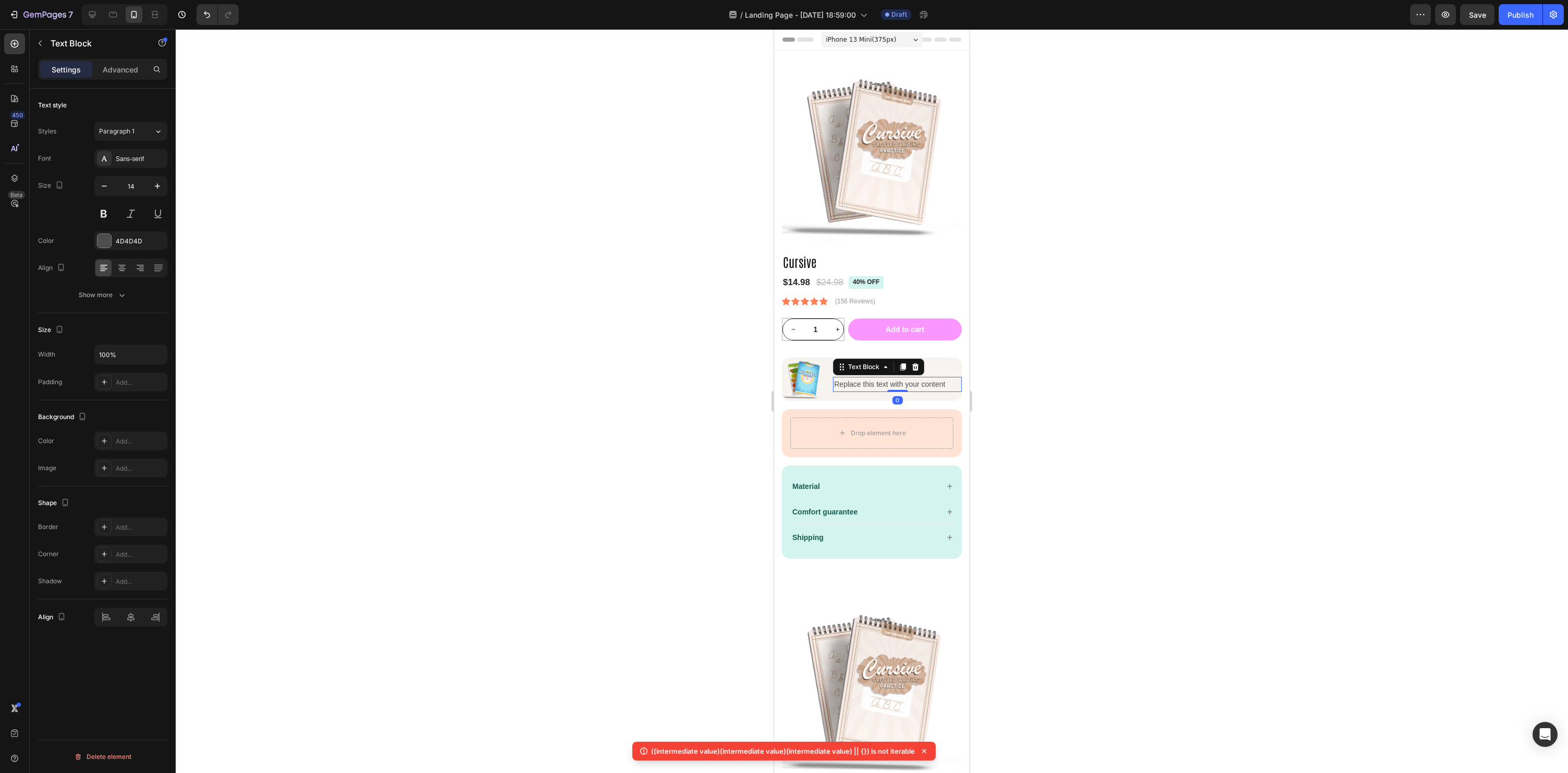
click at [852, 379] on div "Replace this text with your content" at bounding box center [897, 384] width 129 height 15
click at [942, 385] on p "Replace this text with your content" at bounding box center [897, 384] width 126 height 13
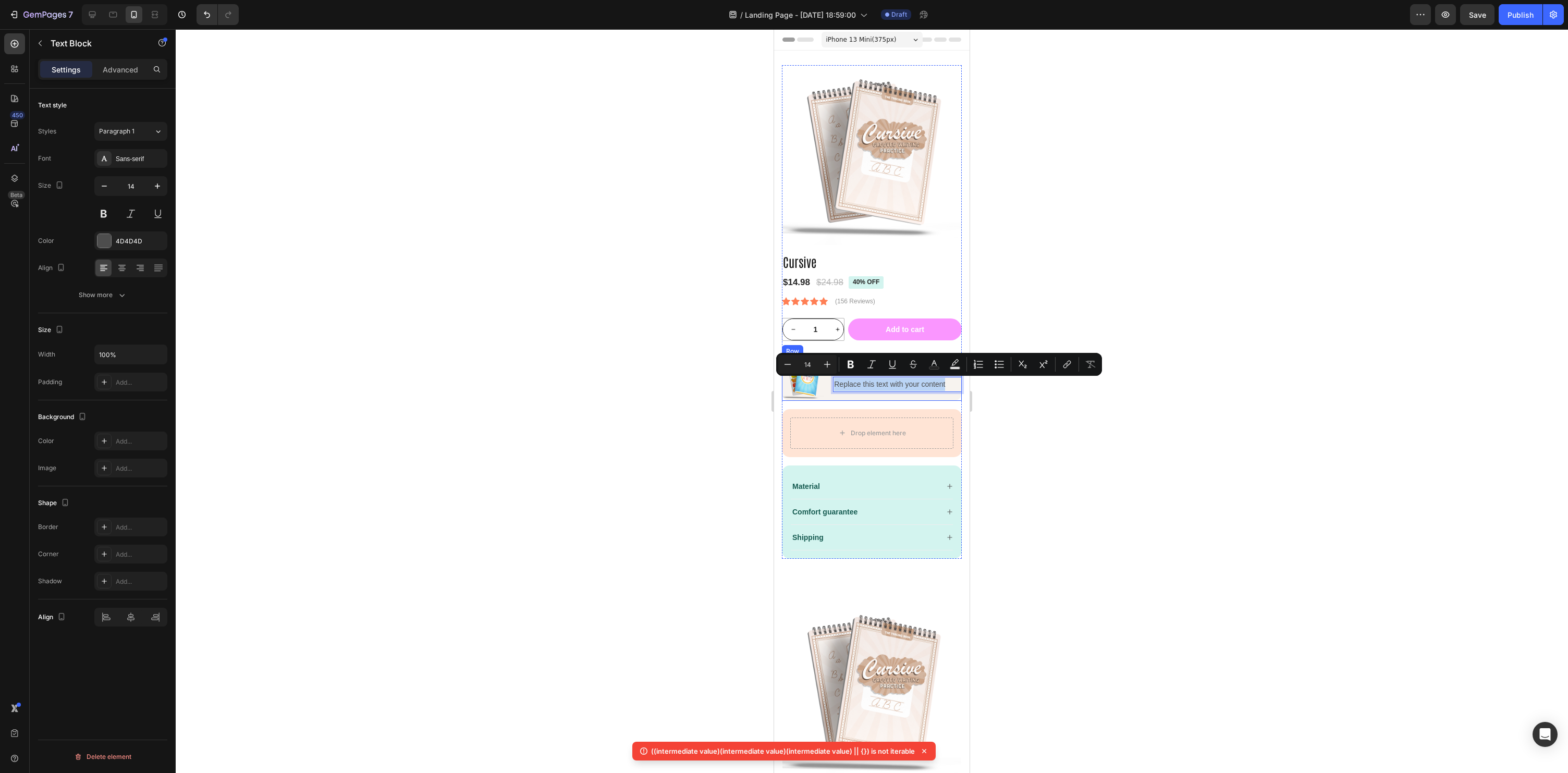
drag, startPoint x: 945, startPoint y: 385, endPoint x: 827, endPoint y: 381, distance: 118.1
click at [827, 381] on div "Image Buy ONe Get one 50% oFF Heading Replace this text with your content Text …" at bounding box center [872, 379] width 180 height 43
click at [1527, 298] on div at bounding box center [871, 401] width 1393 height 744
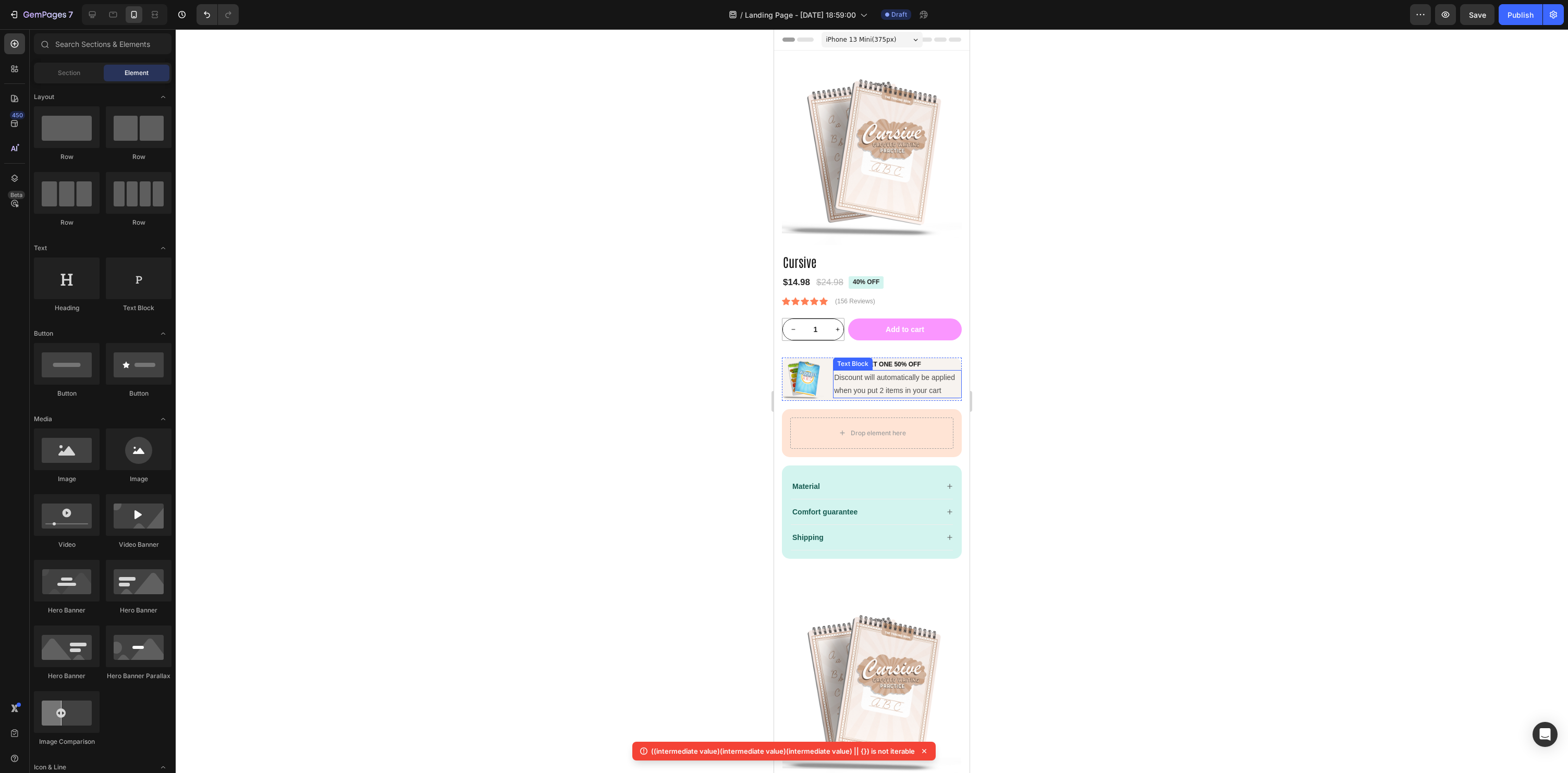
click at [883, 376] on p "Discount will automatically be applied when you put 2 items in your cart" at bounding box center [897, 384] width 126 height 26
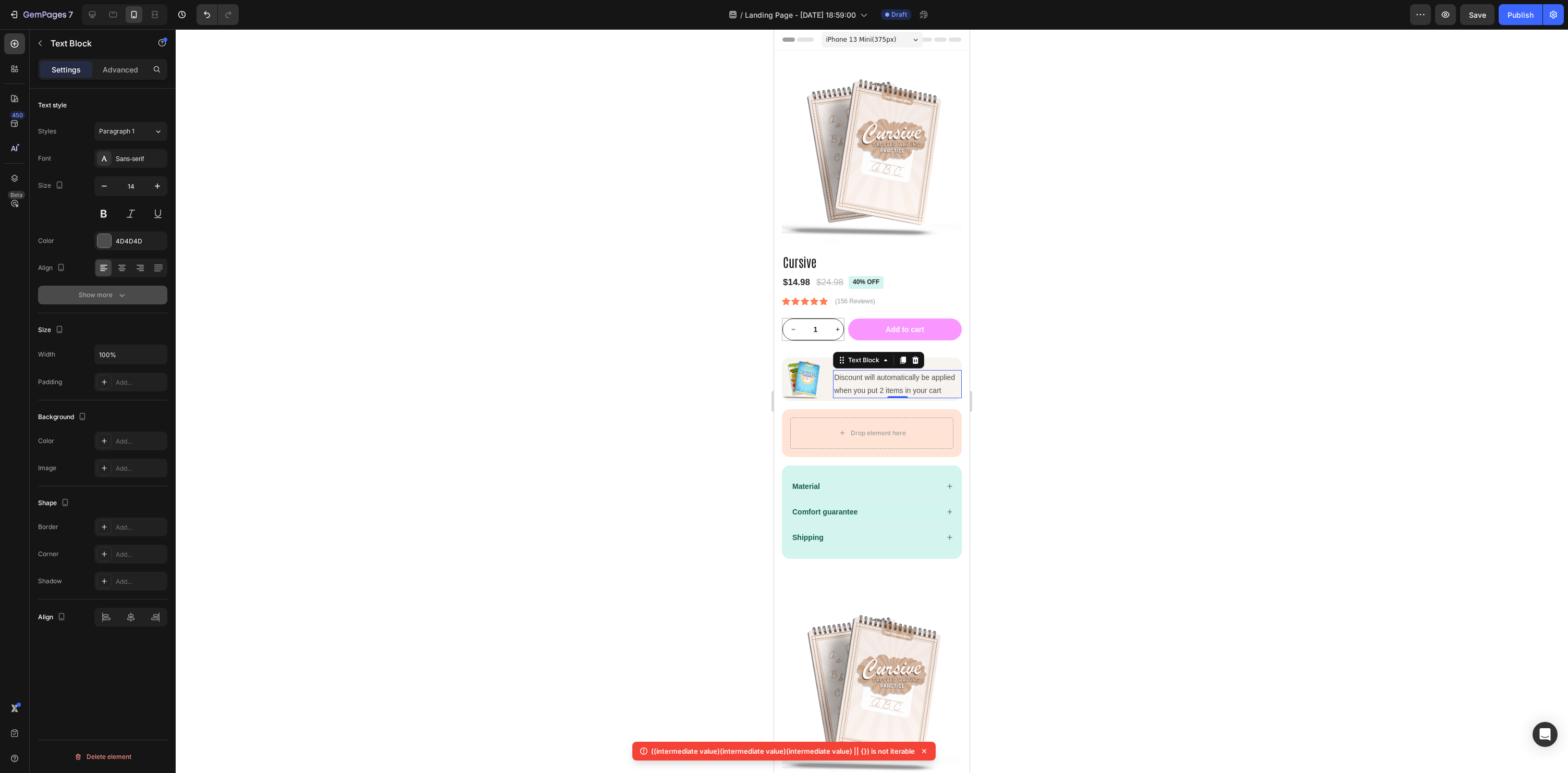
click at [124, 294] on icon "button" at bounding box center [122, 295] width 10 height 10
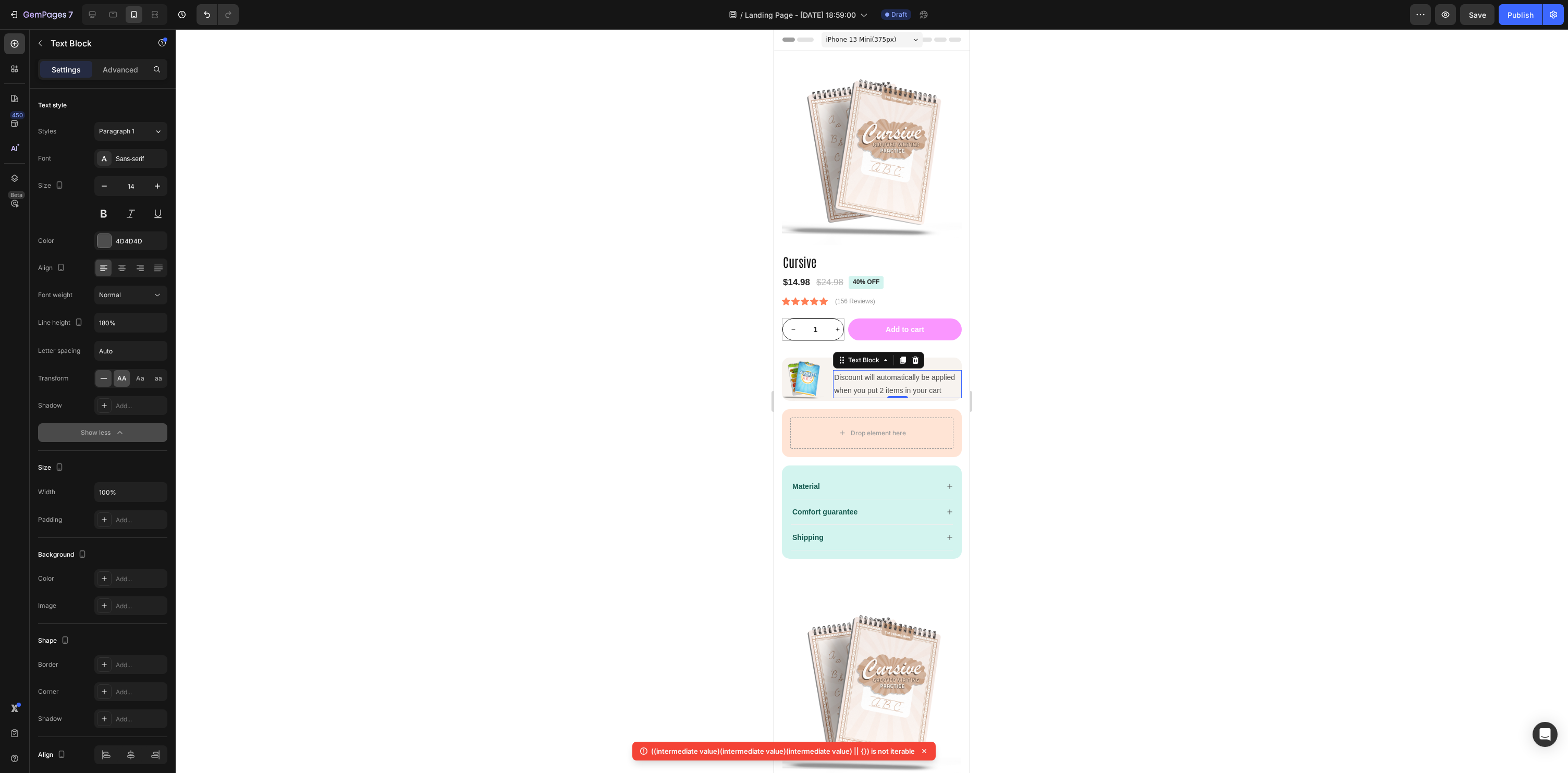
click at [120, 379] on span "AA" at bounding box center [122, 378] width 9 height 9
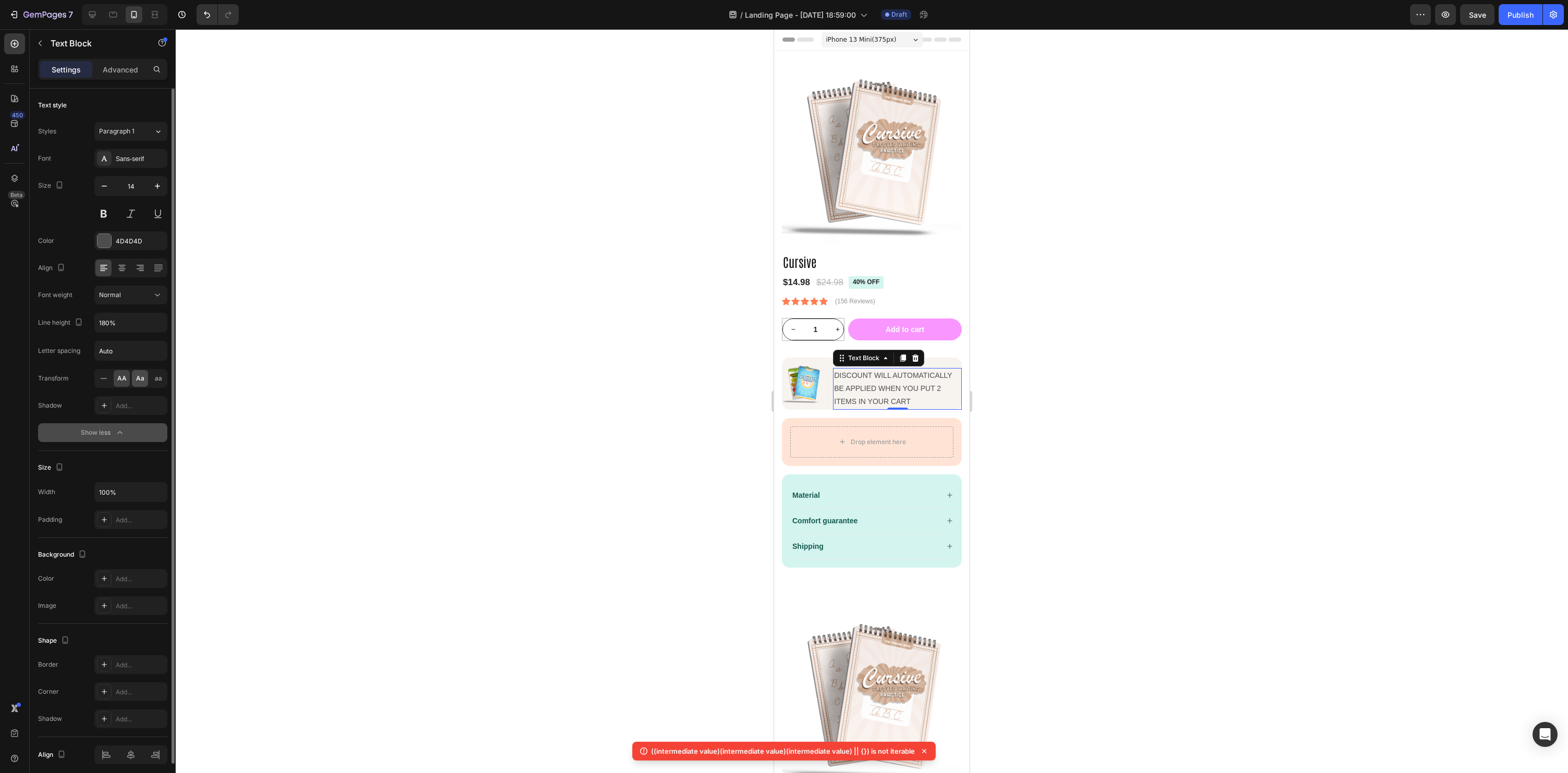
click at [141, 381] on span "Aa" at bounding box center [140, 378] width 9 height 9
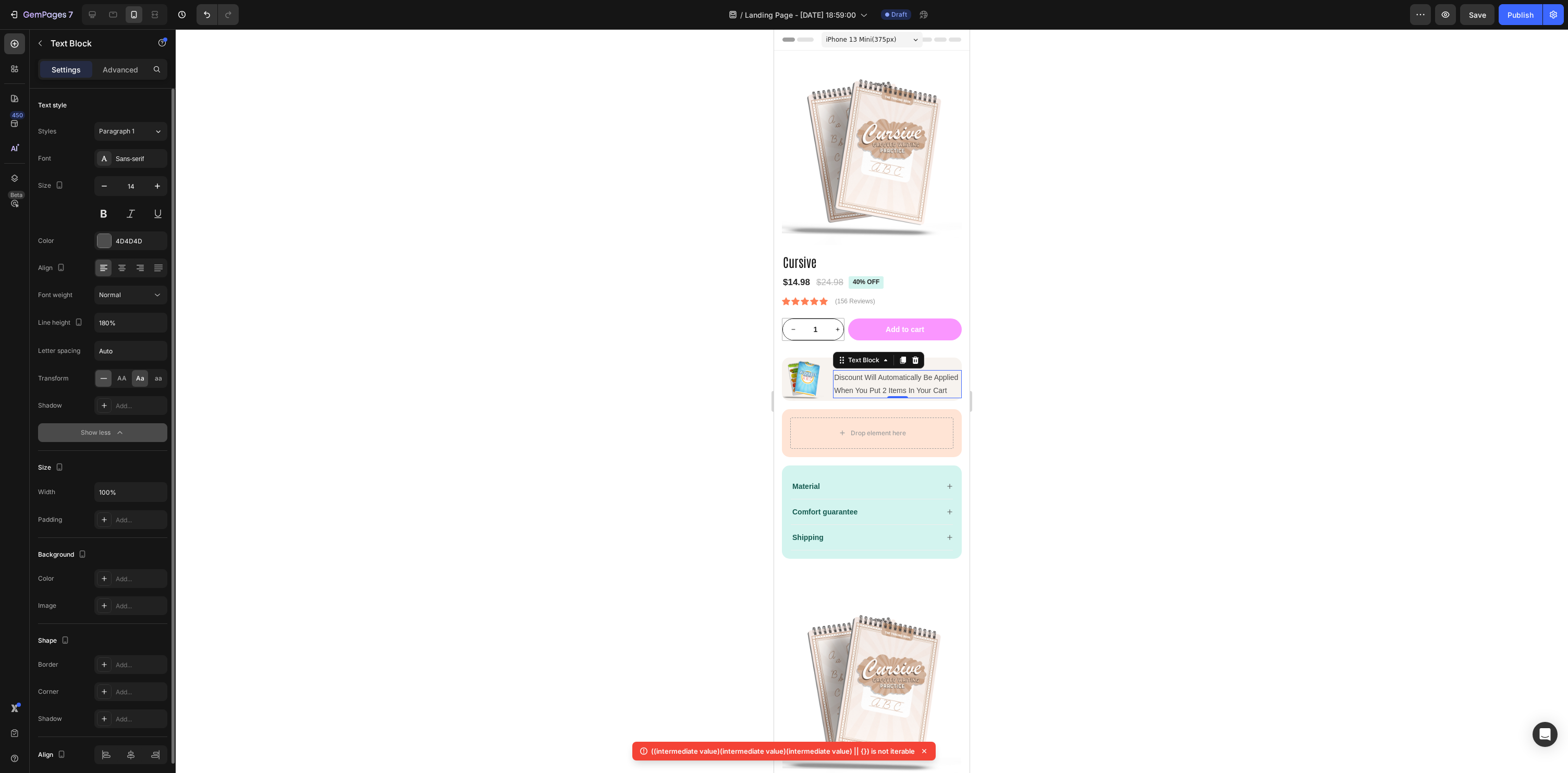
click at [100, 377] on icon at bounding box center [103, 378] width 10 height 10
click at [118, 321] on input "180%" at bounding box center [130, 323] width 72 height 19
click at [131, 325] on input "180%" at bounding box center [130, 323] width 72 height 19
click at [162, 325] on icon "button" at bounding box center [157, 322] width 10 height 10
click at [113, 353] on span "100%" at bounding box center [107, 349] width 17 height 9
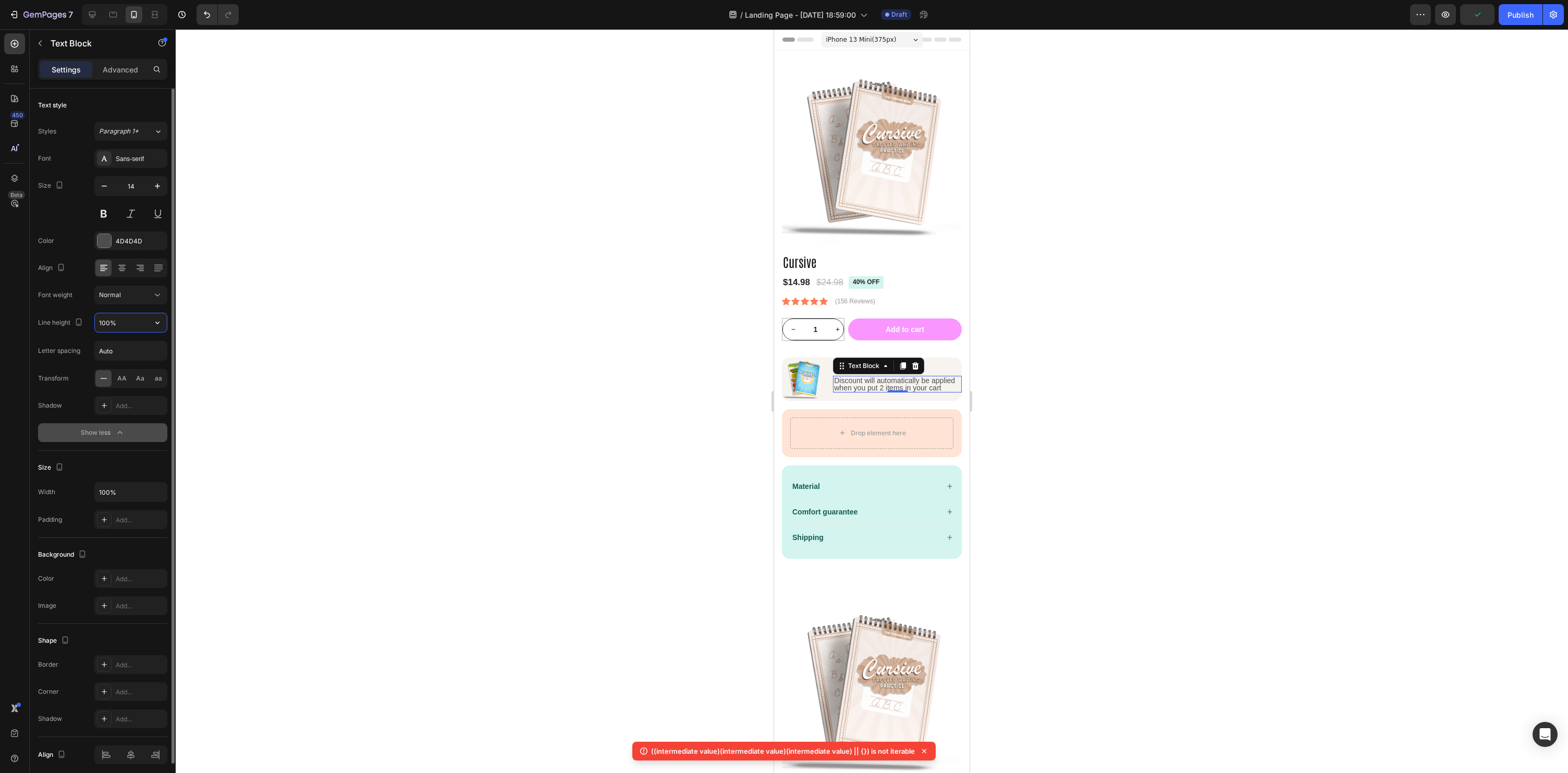
click at [139, 328] on input "100%" at bounding box center [130, 323] width 72 height 19
click at [157, 325] on icon "button" at bounding box center [157, 322] width 10 height 10
click at [122, 388] on p "130%" at bounding box center [128, 388] width 59 height 9
type input "130%"
click at [107, 188] on icon "button" at bounding box center [103, 186] width 10 height 10
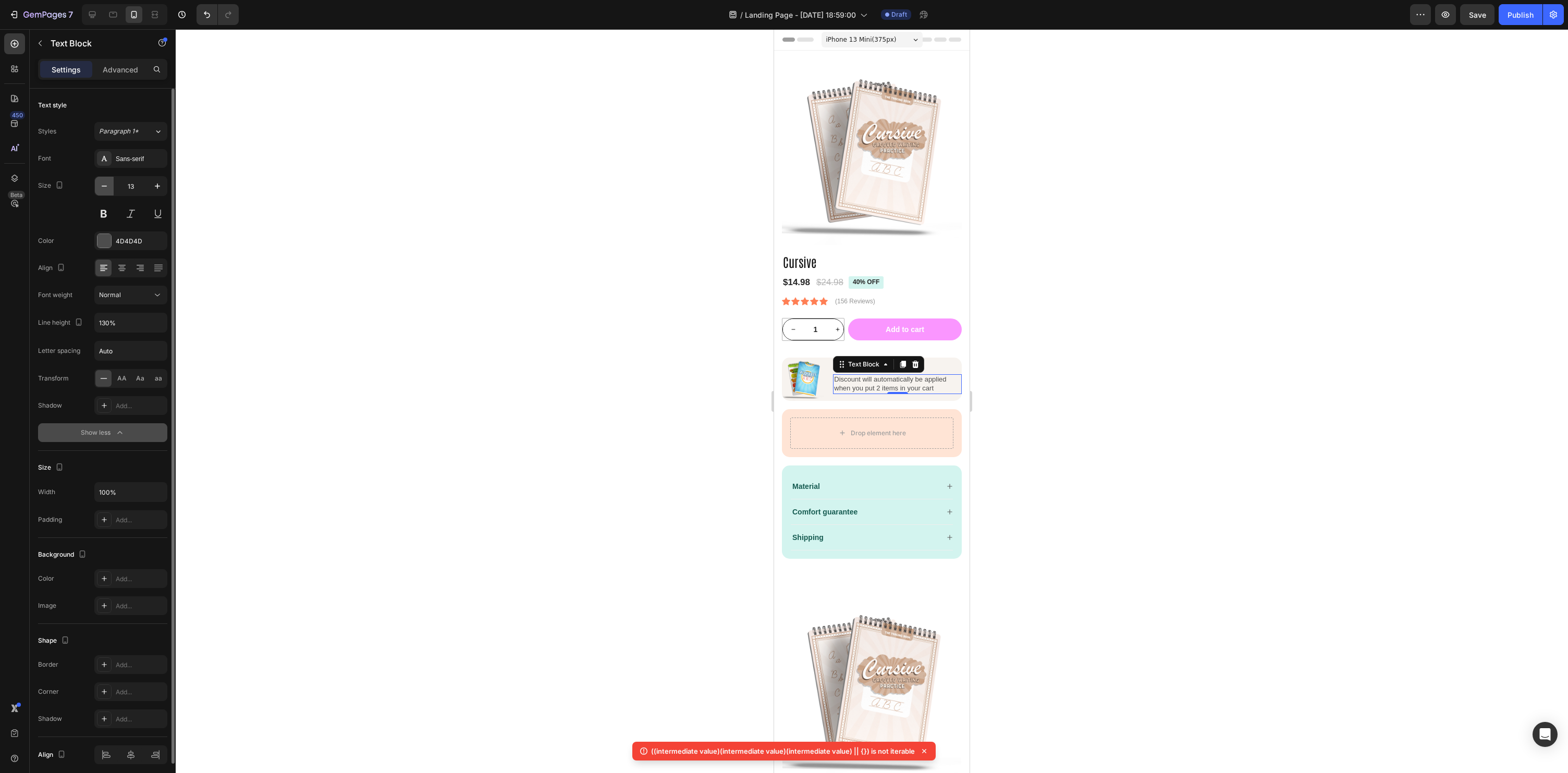
click at [107, 188] on icon "button" at bounding box center [103, 186] width 10 height 10
click at [157, 187] on icon "button" at bounding box center [157, 186] width 6 height 6
type input "12"
click at [126, 64] on p "Advanced" at bounding box center [120, 69] width 36 height 11
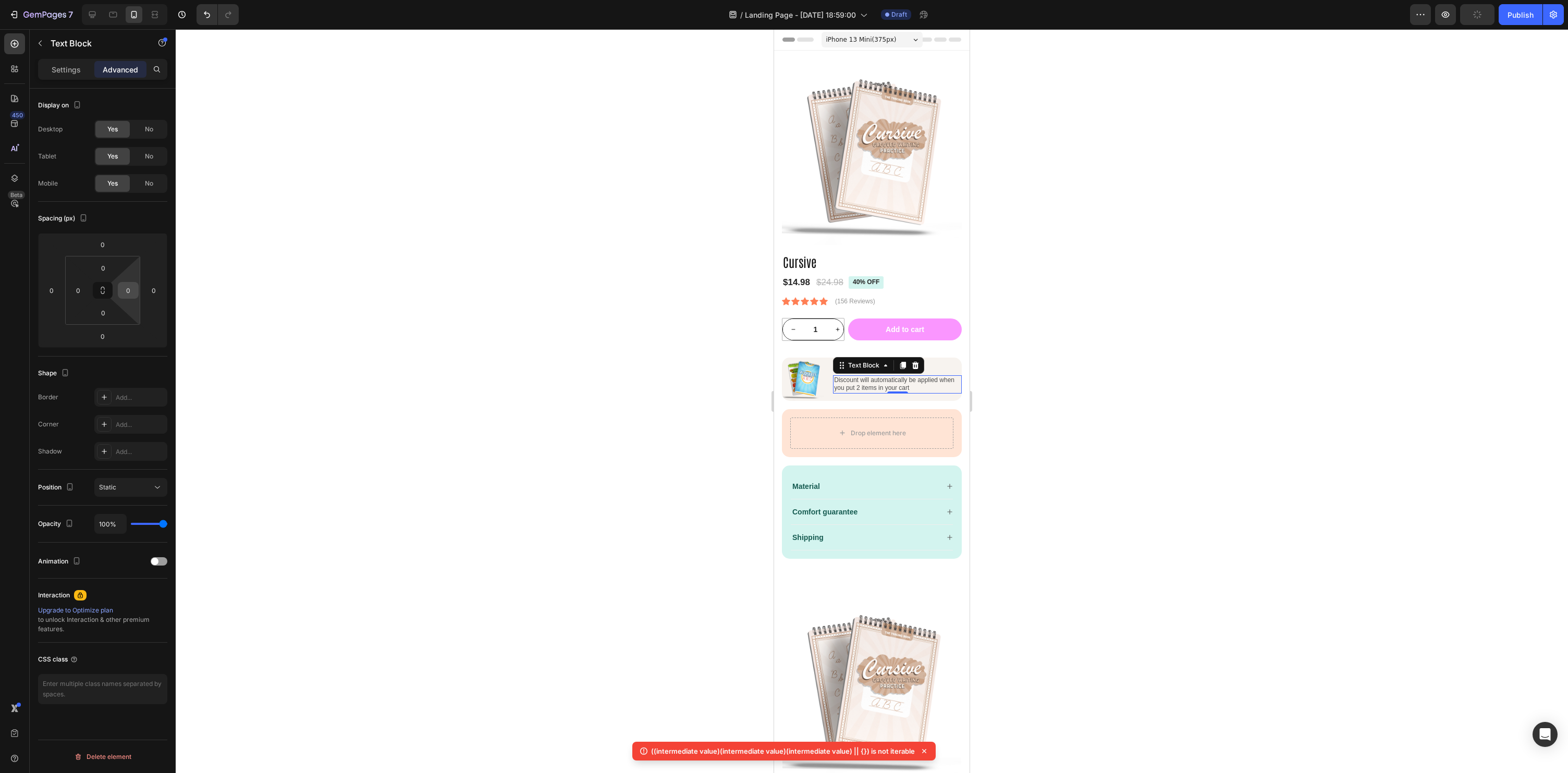
click at [126, 295] on input "0" at bounding box center [128, 291] width 16 height 16
type input "1"
type input "30"
click at [1104, 379] on div at bounding box center [871, 401] width 1393 height 744
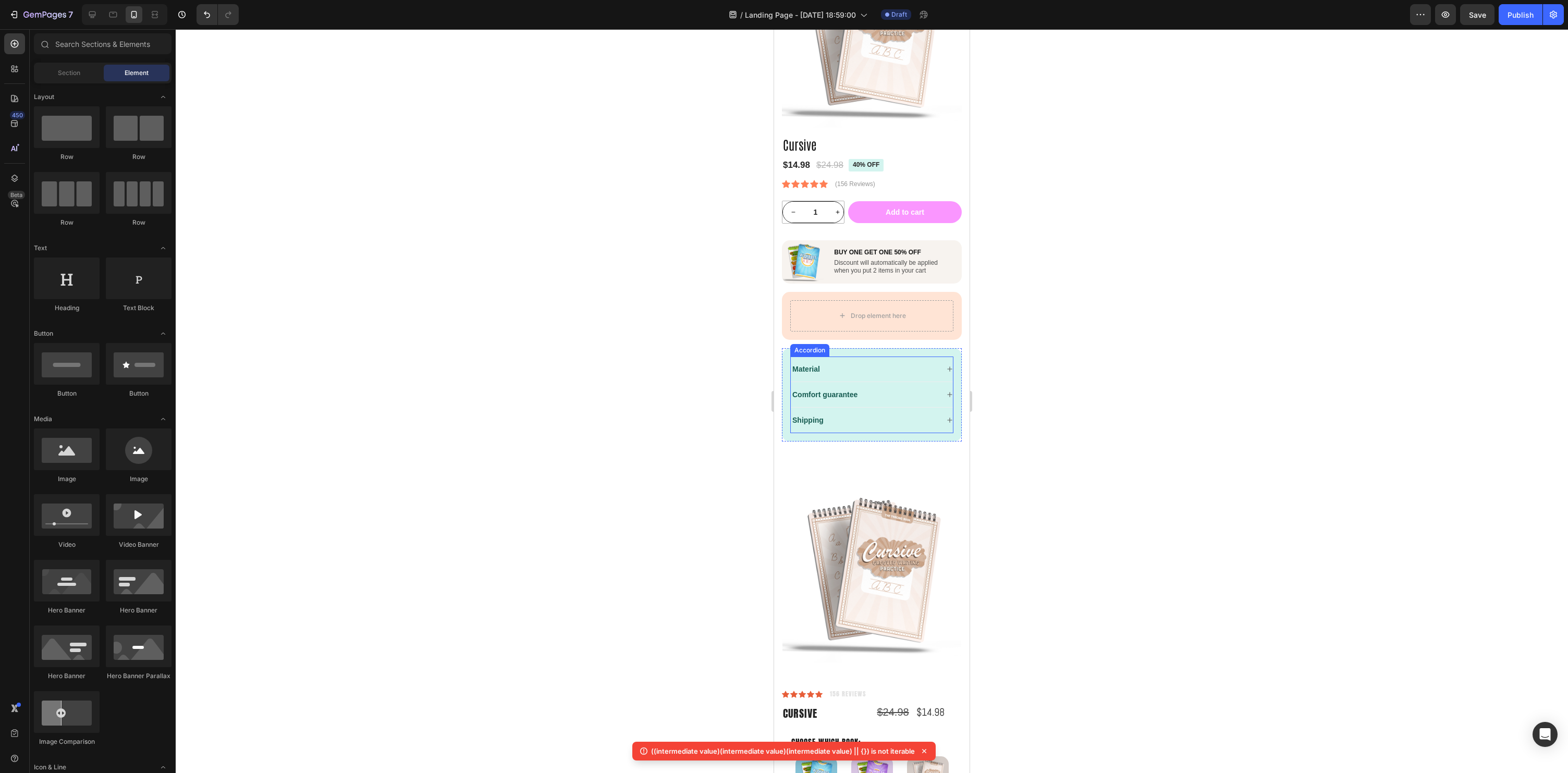
scroll to position [0, 0]
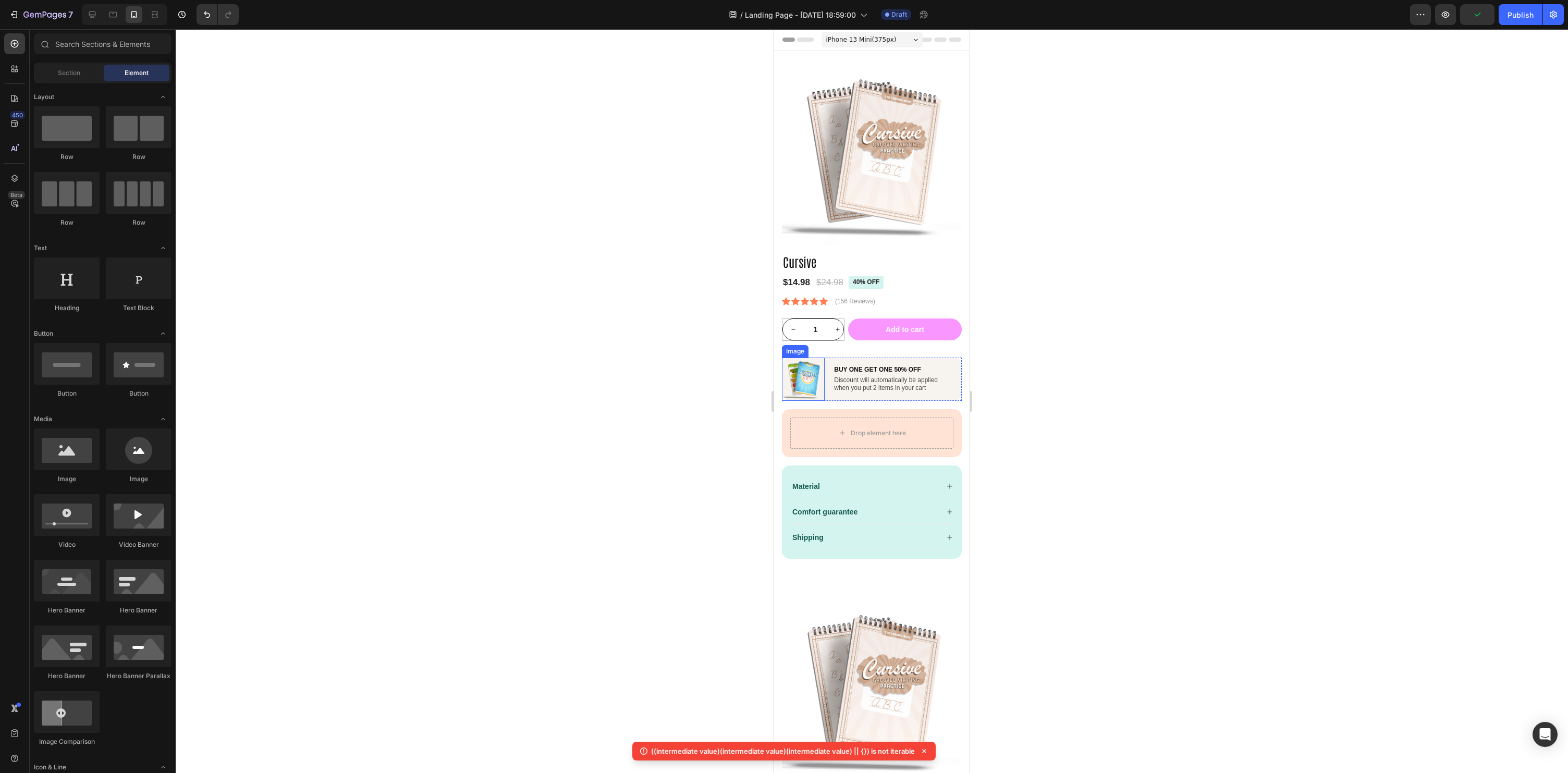
click at [804, 377] on img at bounding box center [803, 379] width 43 height 43
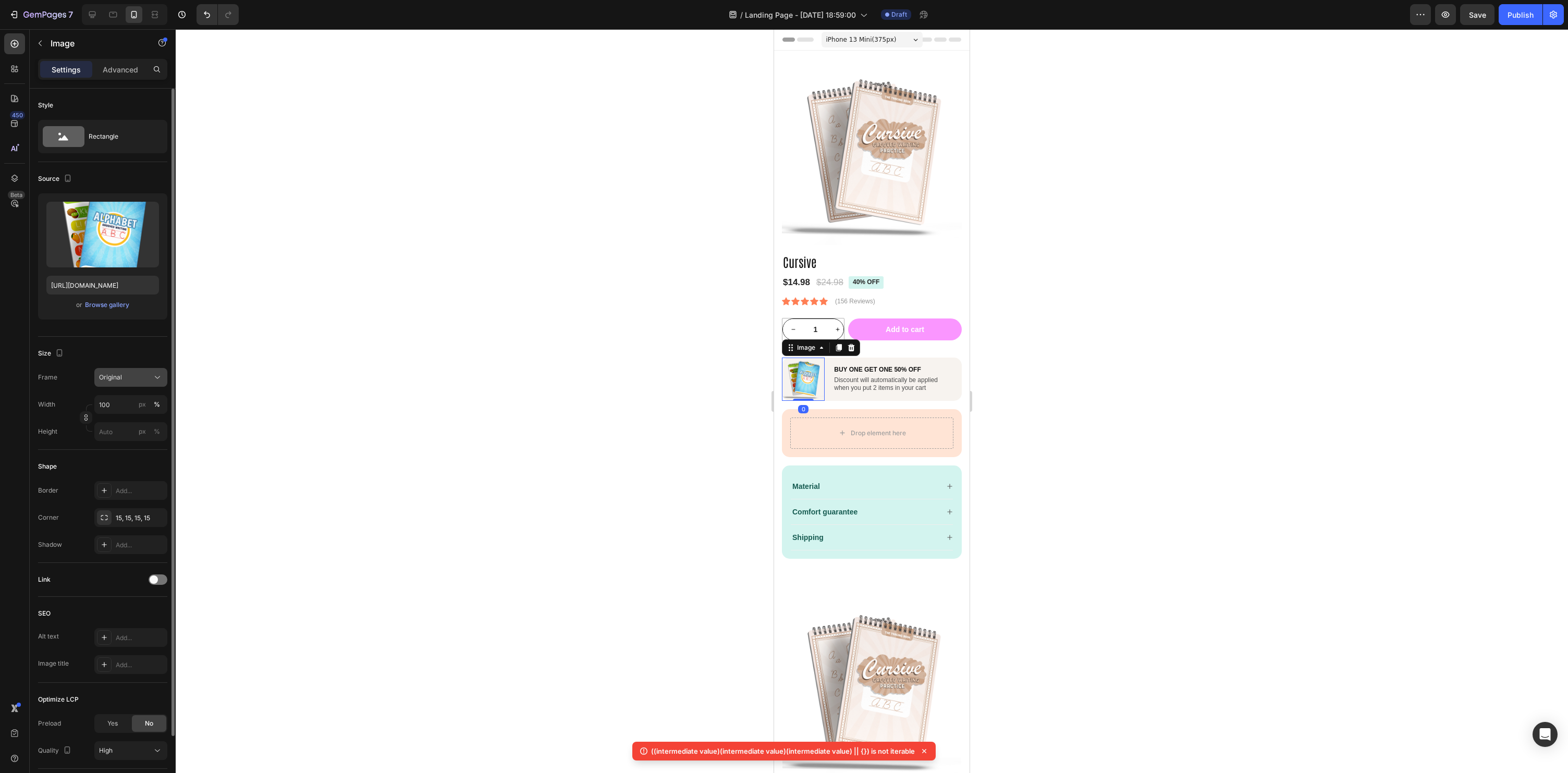
click at [111, 372] on div "Original" at bounding box center [130, 377] width 64 height 10
click at [278, 396] on div at bounding box center [871, 401] width 1393 height 744
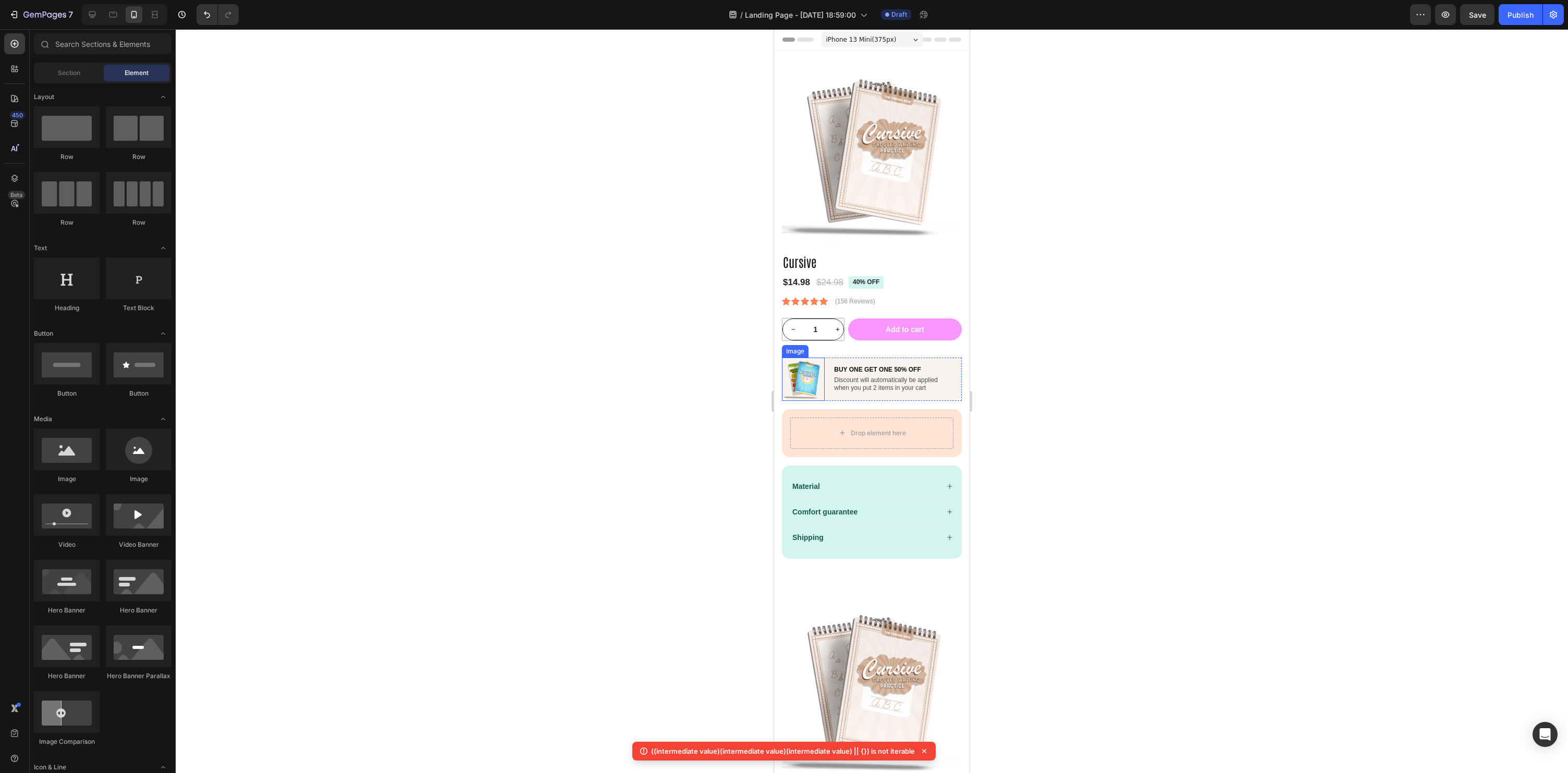
click at [799, 381] on img at bounding box center [803, 379] width 43 height 43
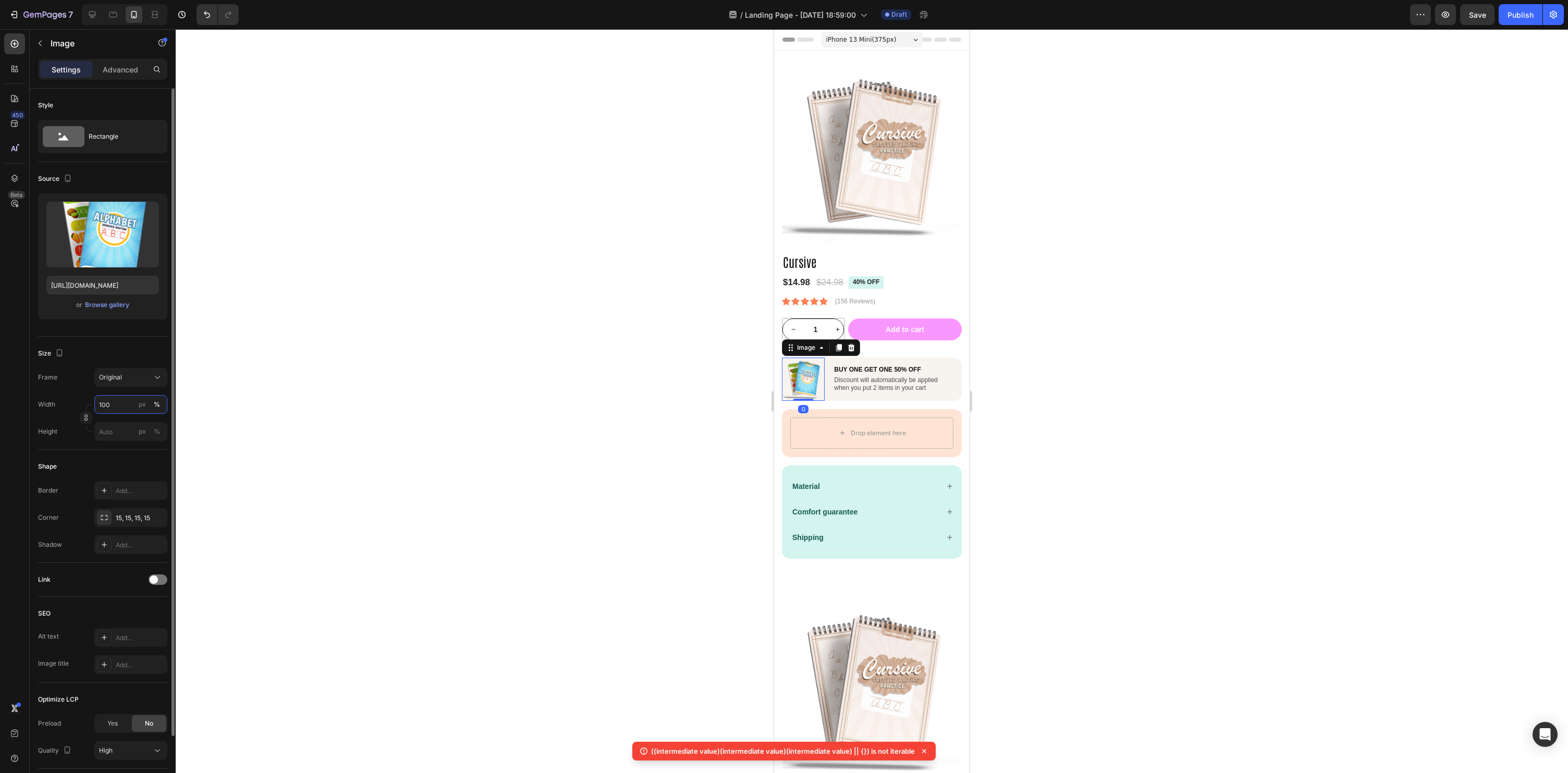
click at [120, 400] on input "100" at bounding box center [130, 404] width 73 height 19
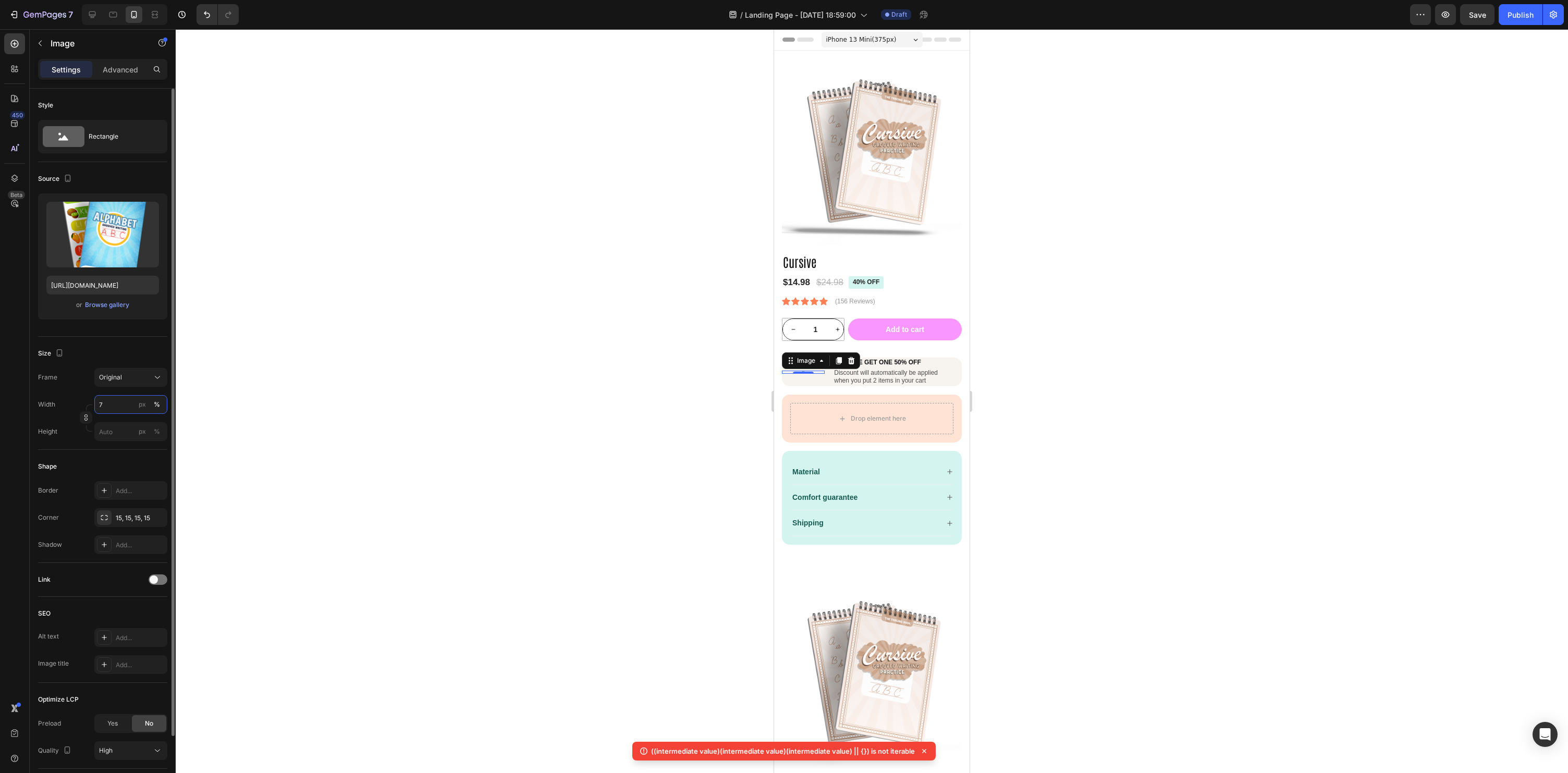
type input "70"
click at [117, 71] on p "Advanced" at bounding box center [120, 69] width 36 height 11
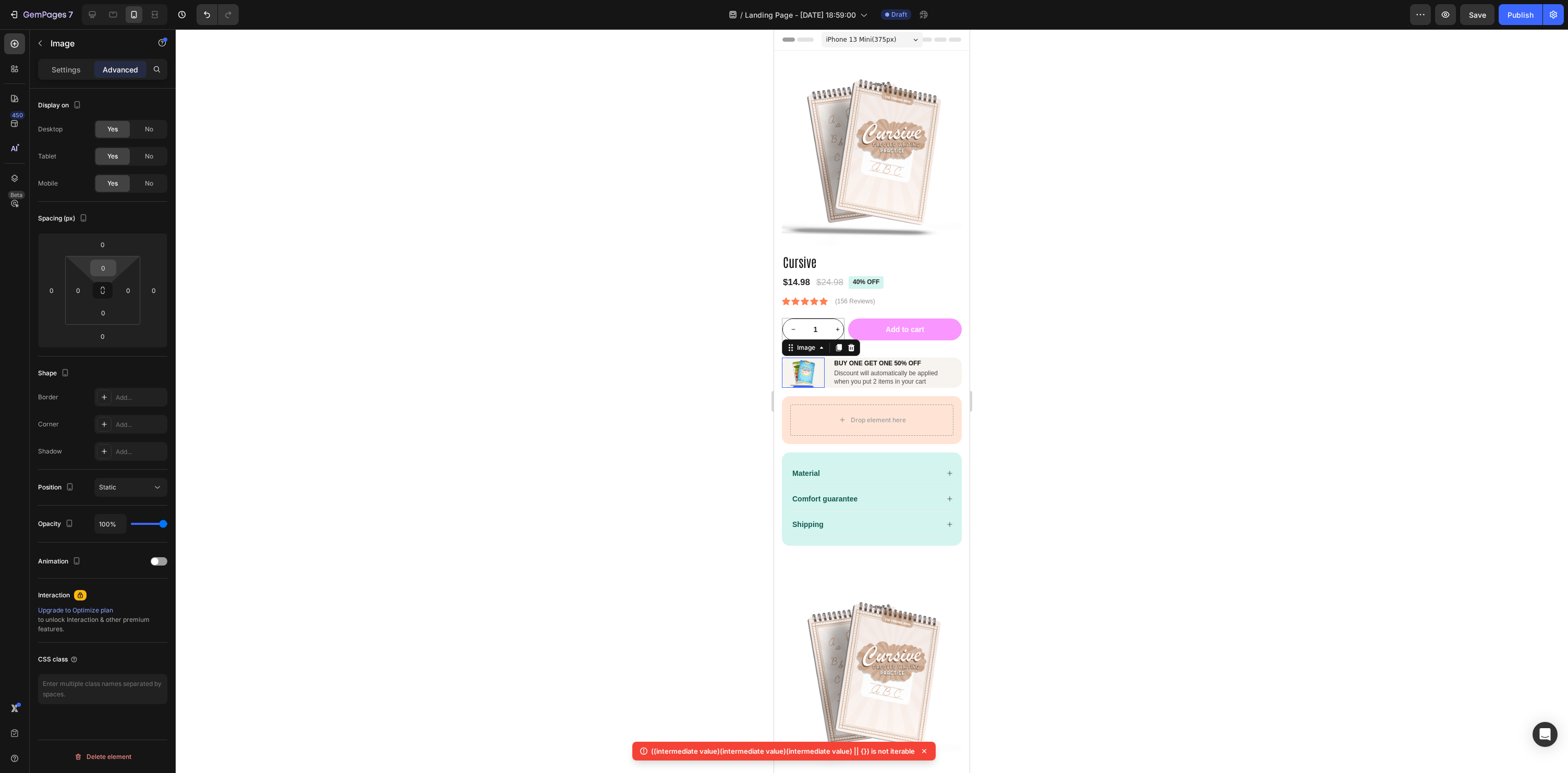
click at [102, 273] on input "0" at bounding box center [103, 268] width 21 height 16
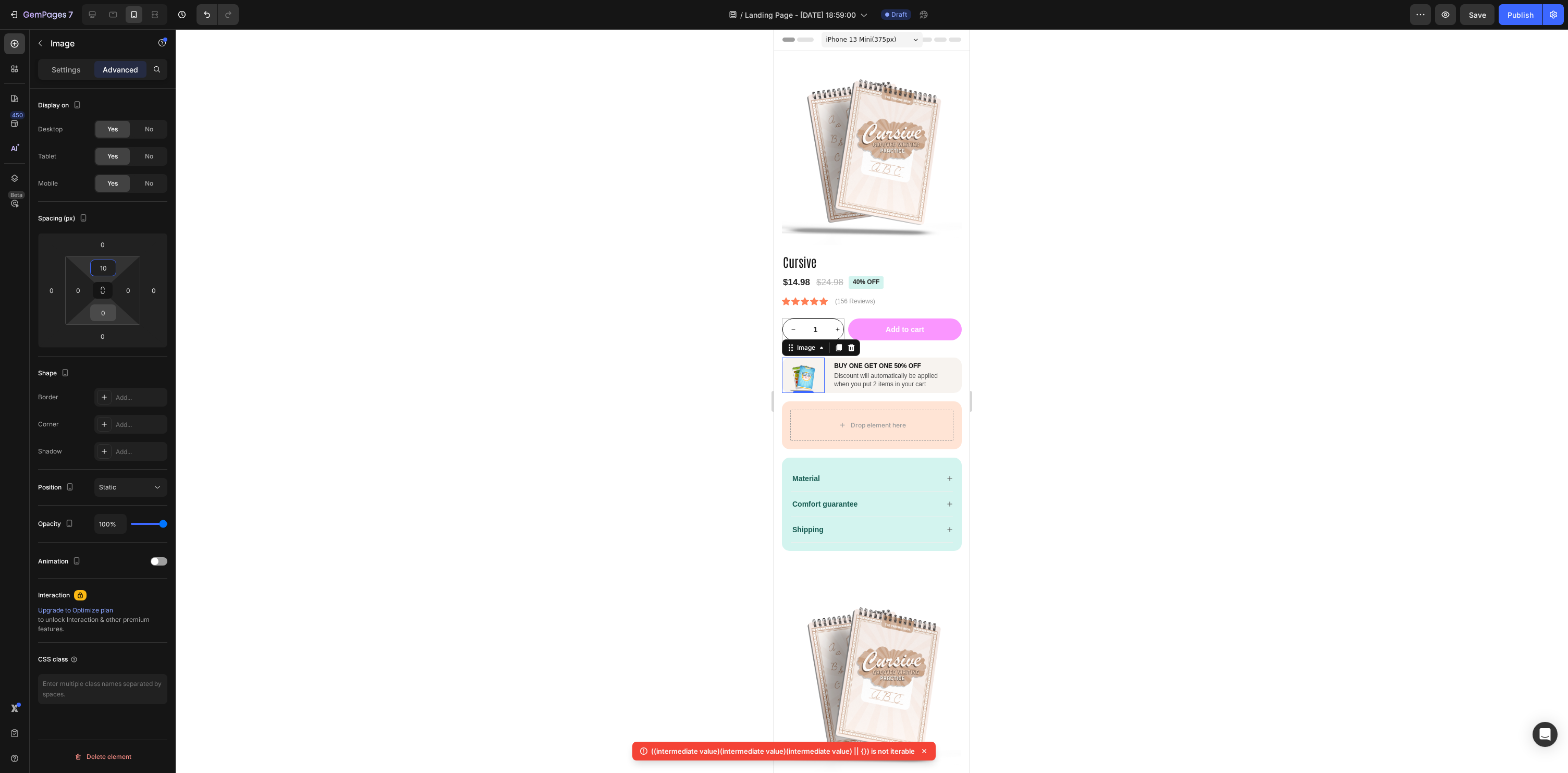
type input "10"
click at [110, 317] on input "0" at bounding box center [103, 313] width 21 height 16
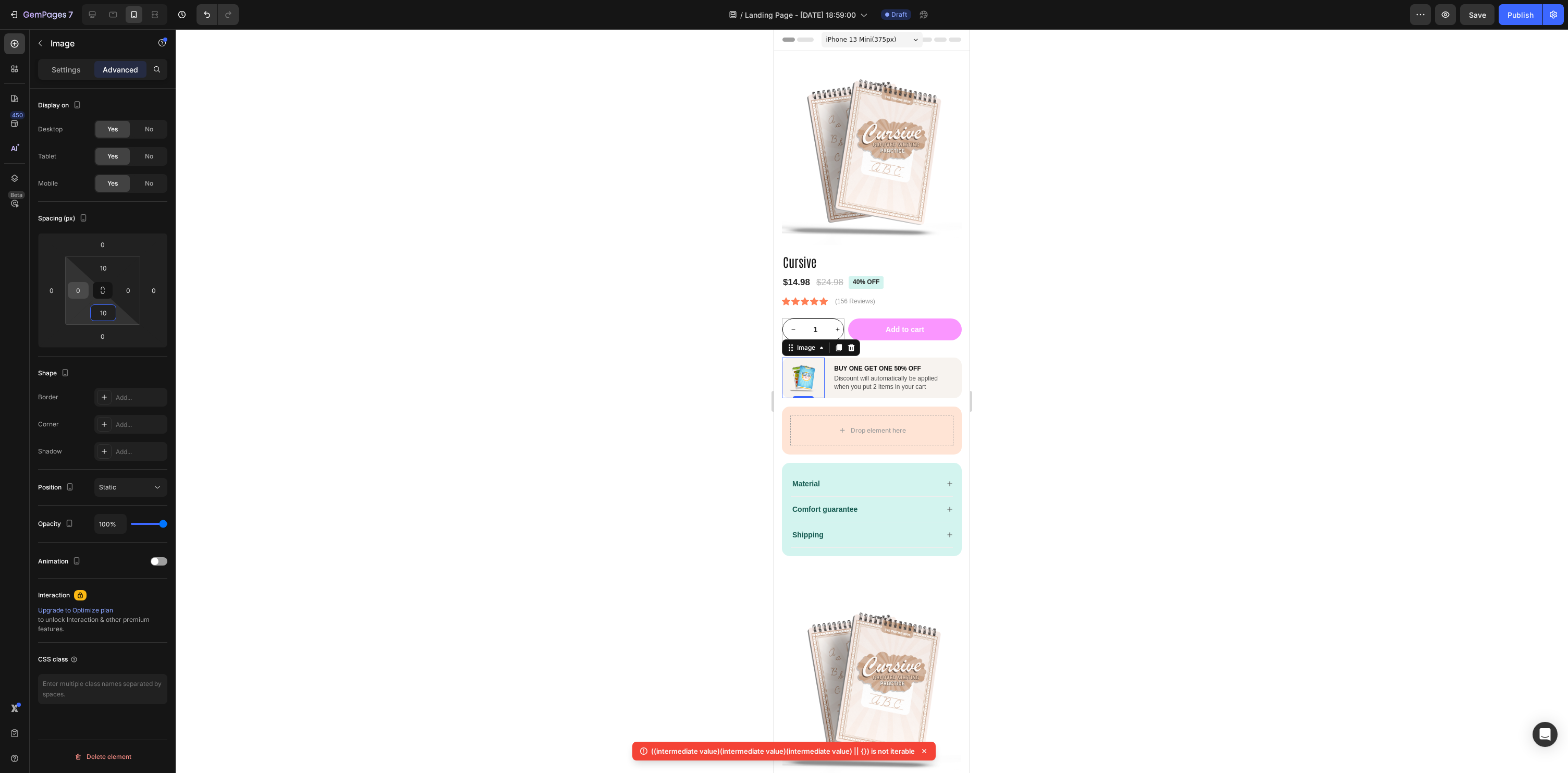
type input "10"
click at [81, 290] on input "0" at bounding box center [78, 291] width 16 height 16
type input "10"
click at [1295, 380] on div at bounding box center [871, 401] width 1393 height 744
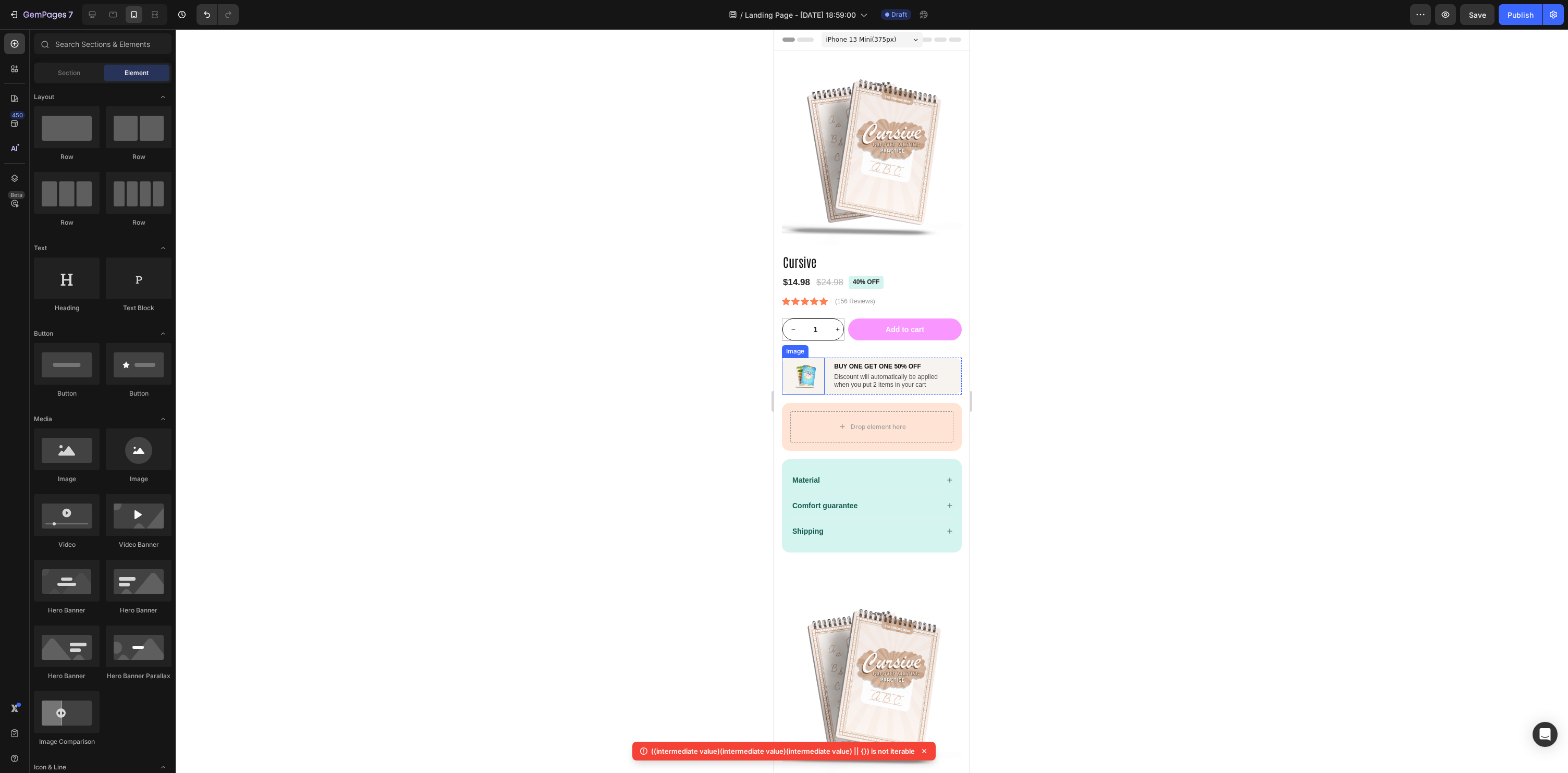
click at [800, 377] on img at bounding box center [807, 376] width 27 height 27
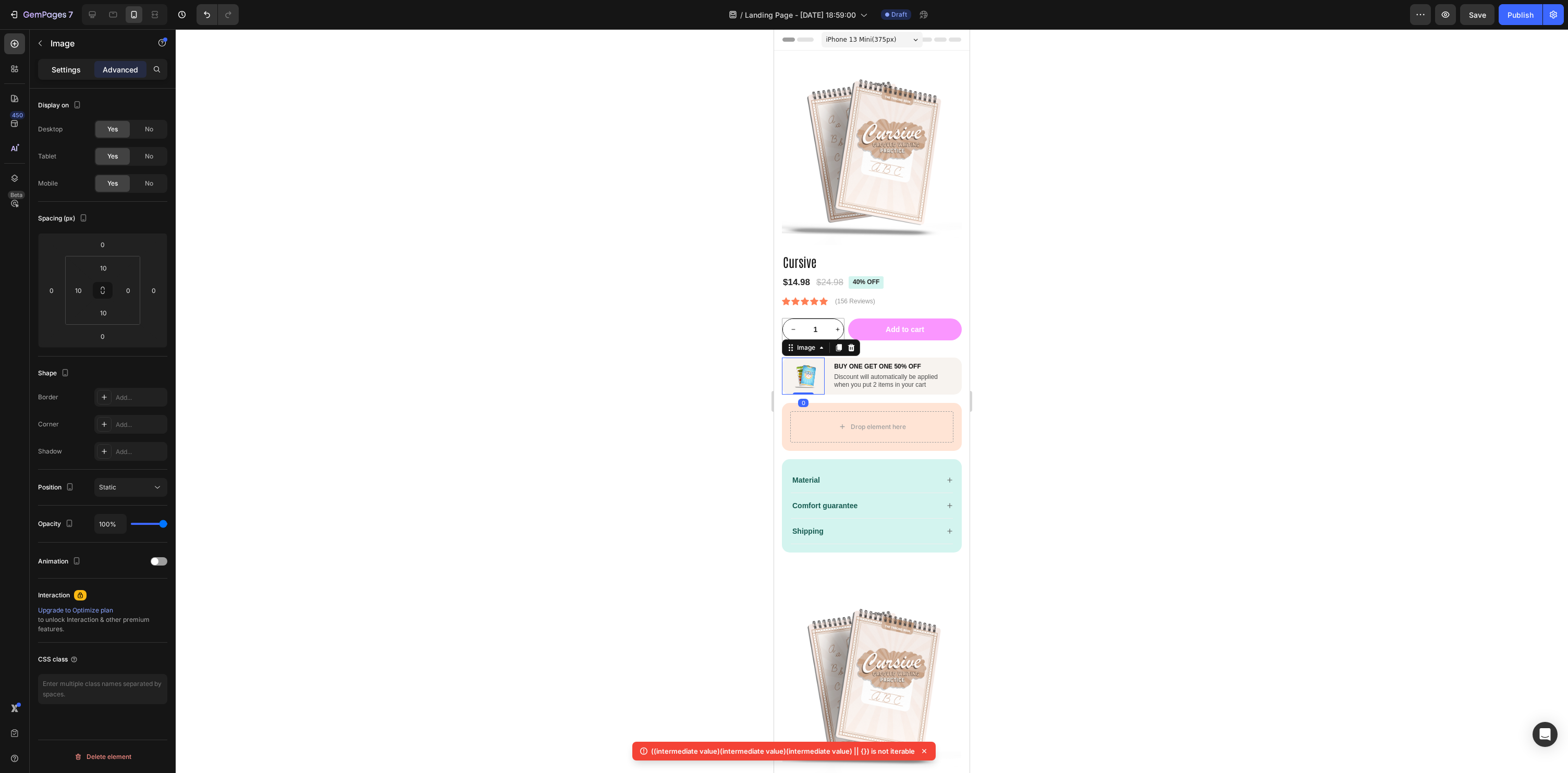
click at [62, 62] on div "Settings" at bounding box center [66, 69] width 52 height 17
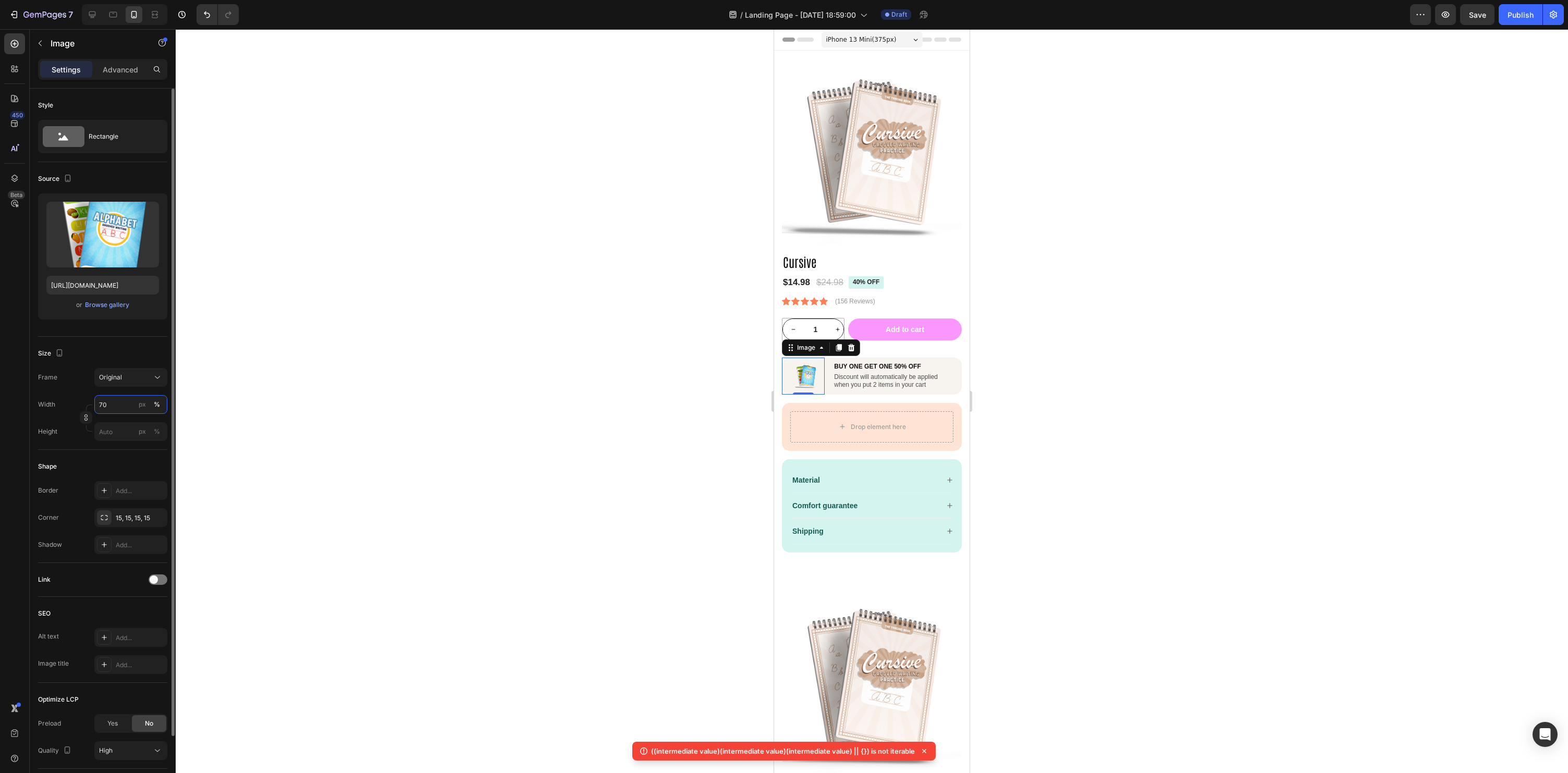
click at [115, 396] on input "70" at bounding box center [130, 404] width 73 height 19
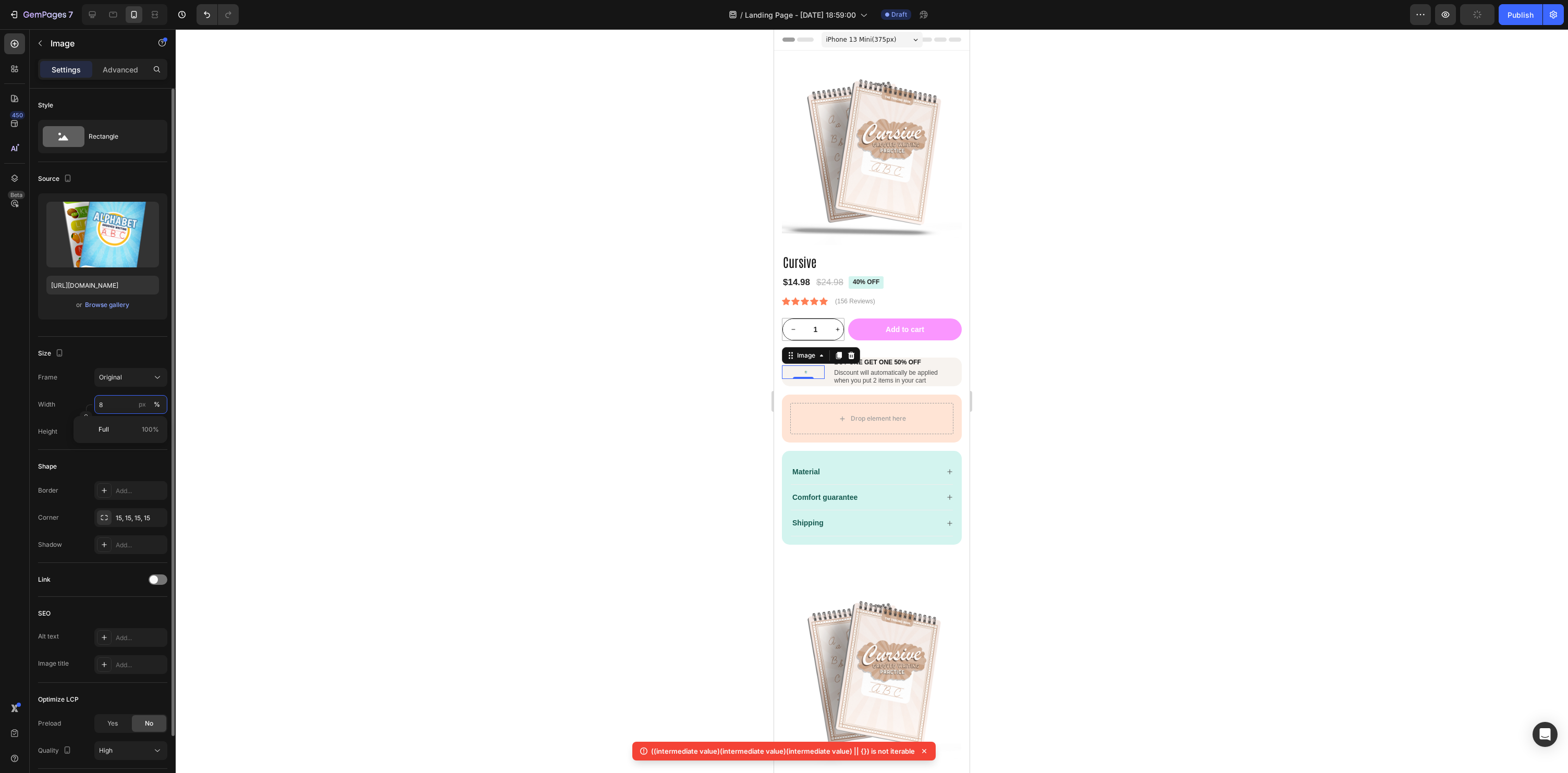
type input "80"
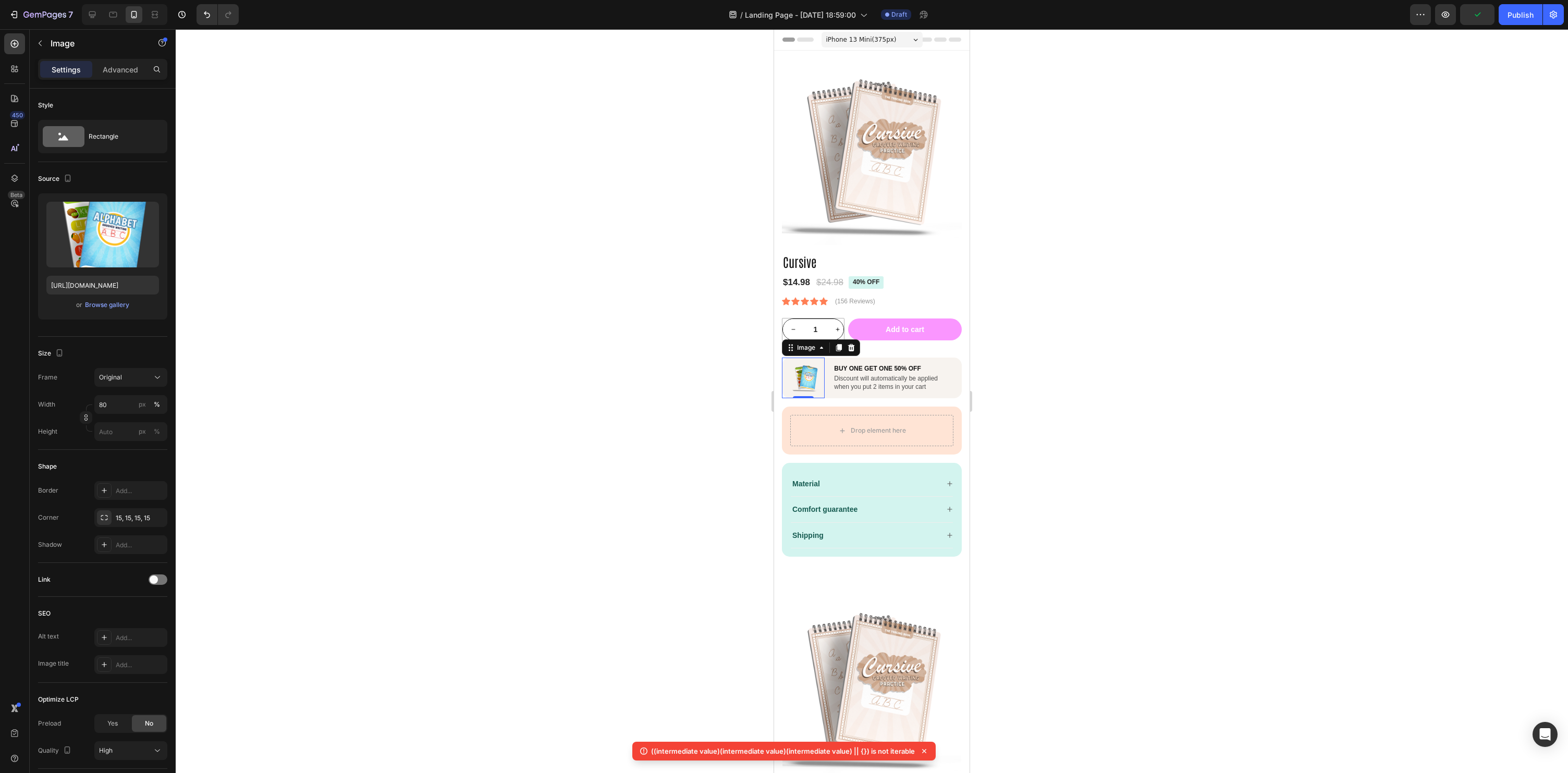
click at [1190, 529] on div at bounding box center [871, 401] width 1393 height 744
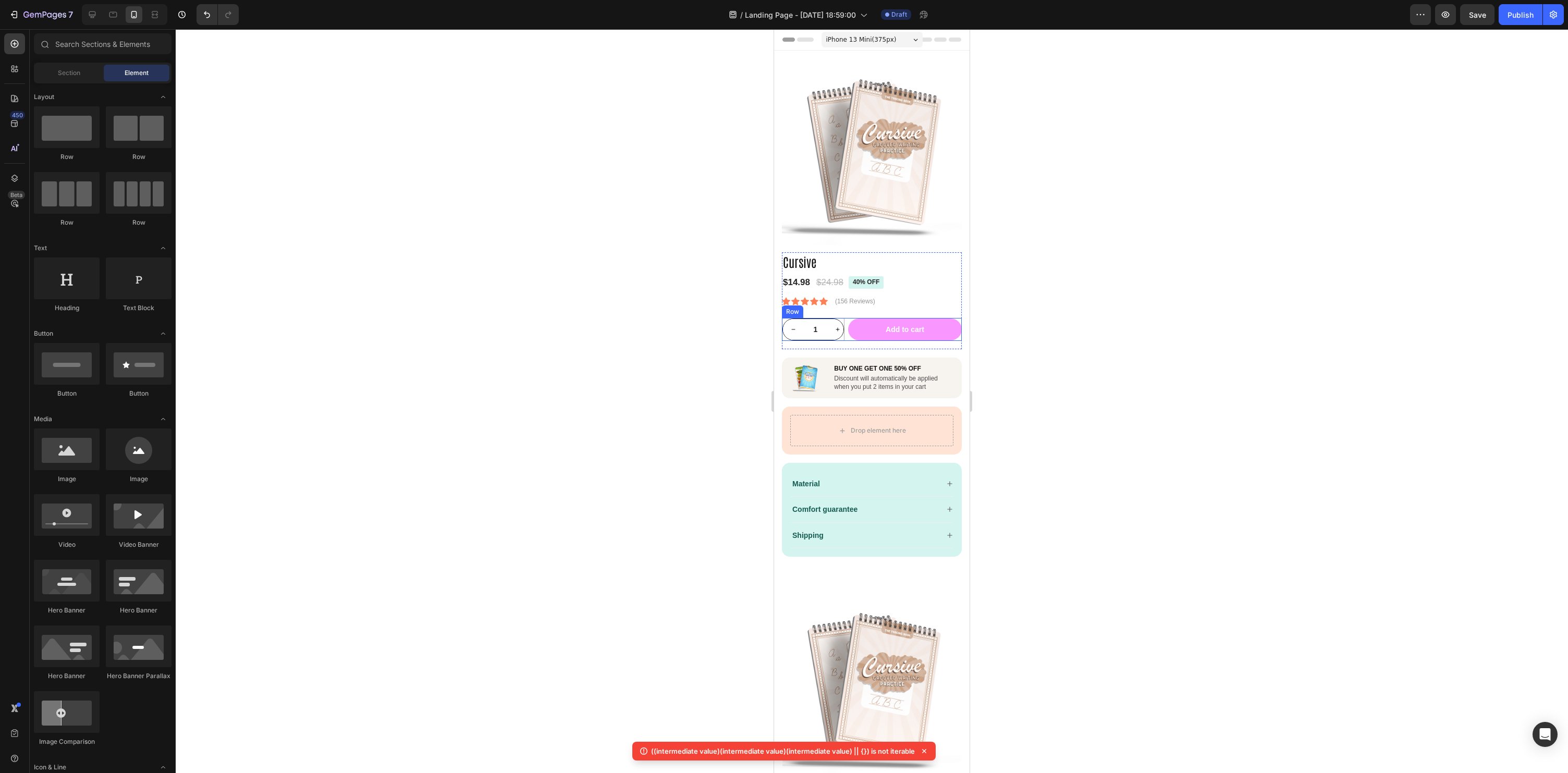
click at [845, 328] on div "1 Product Quantity Row Add to cart Add to Cart Row" at bounding box center [872, 329] width 180 height 23
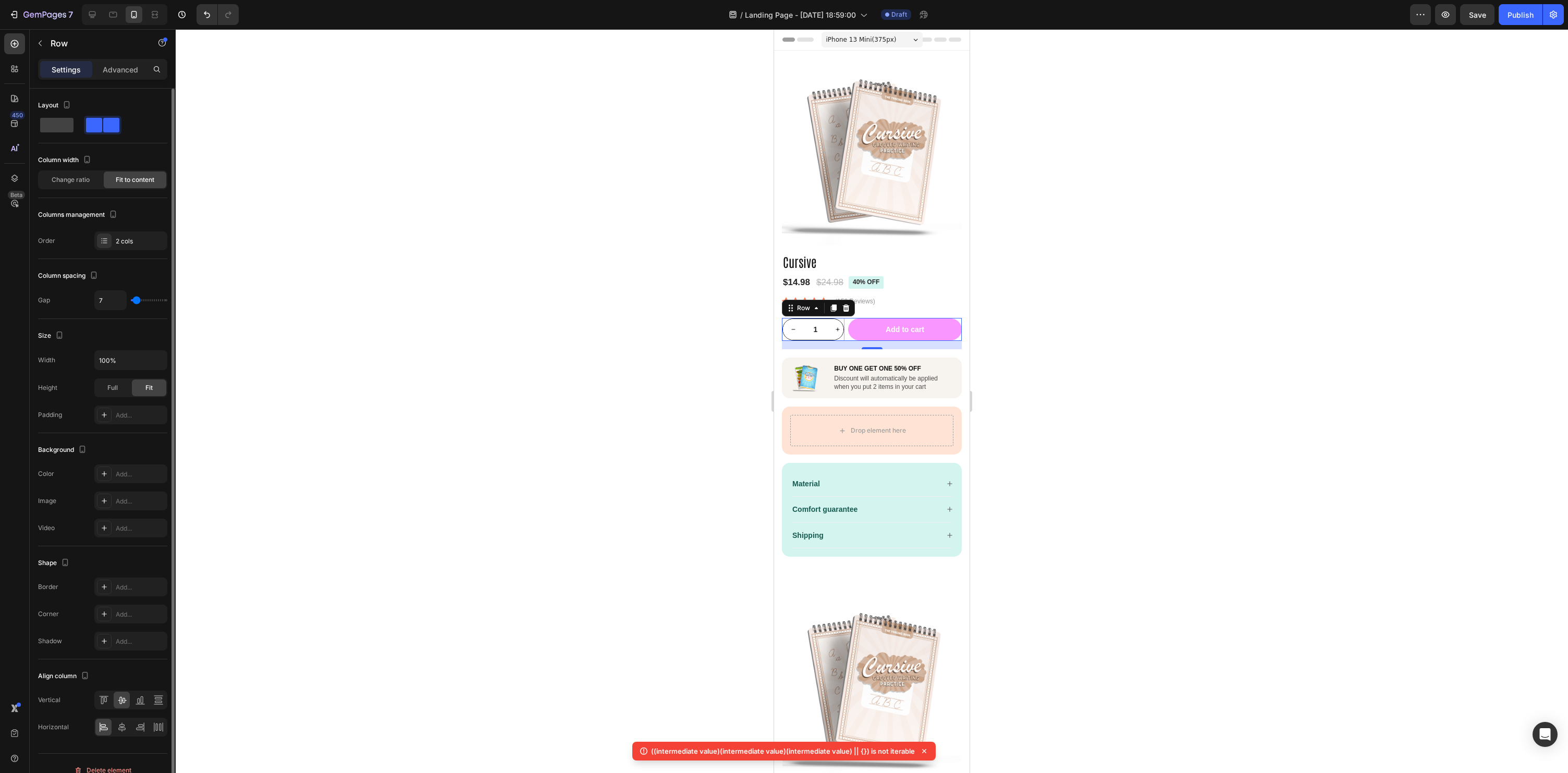
scroll to position [6, 0]
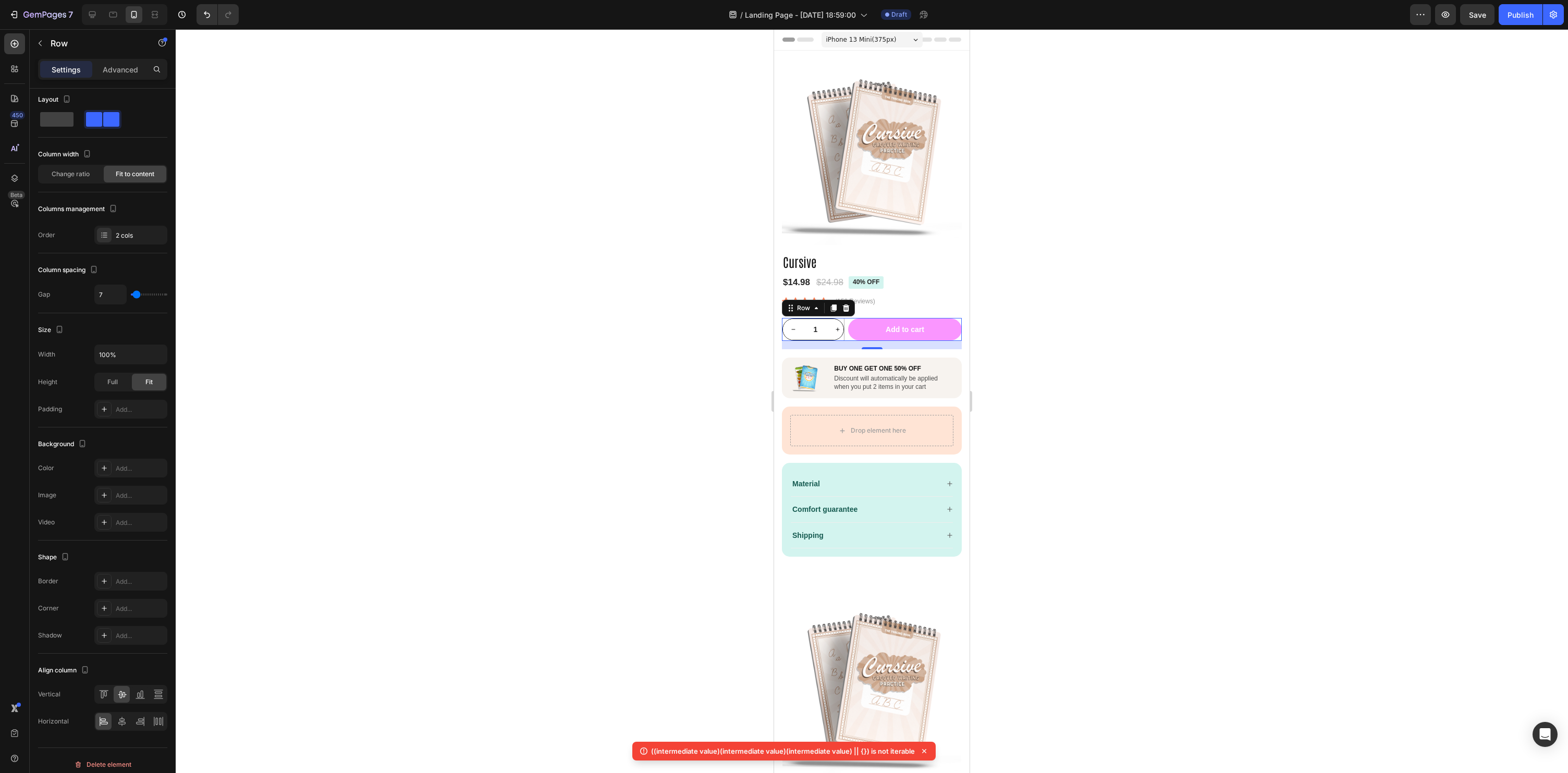
click at [847, 340] on div "1 Product Quantity Row Add to cart Add to Cart Row 16" at bounding box center [872, 329] width 180 height 23
click at [844, 340] on div "1 Product Quantity" at bounding box center [813, 329] width 62 height 23
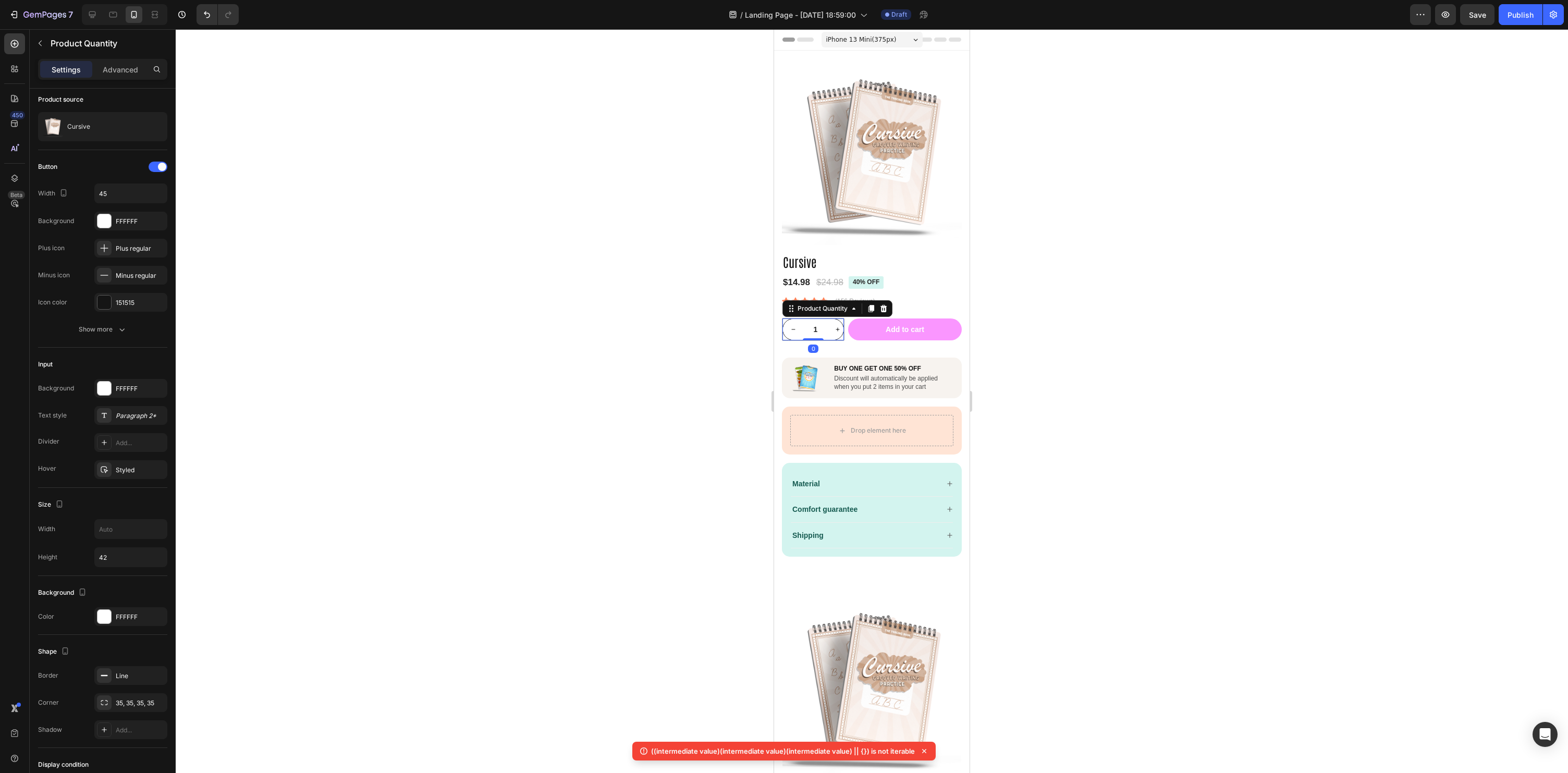
scroll to position [0, 0]
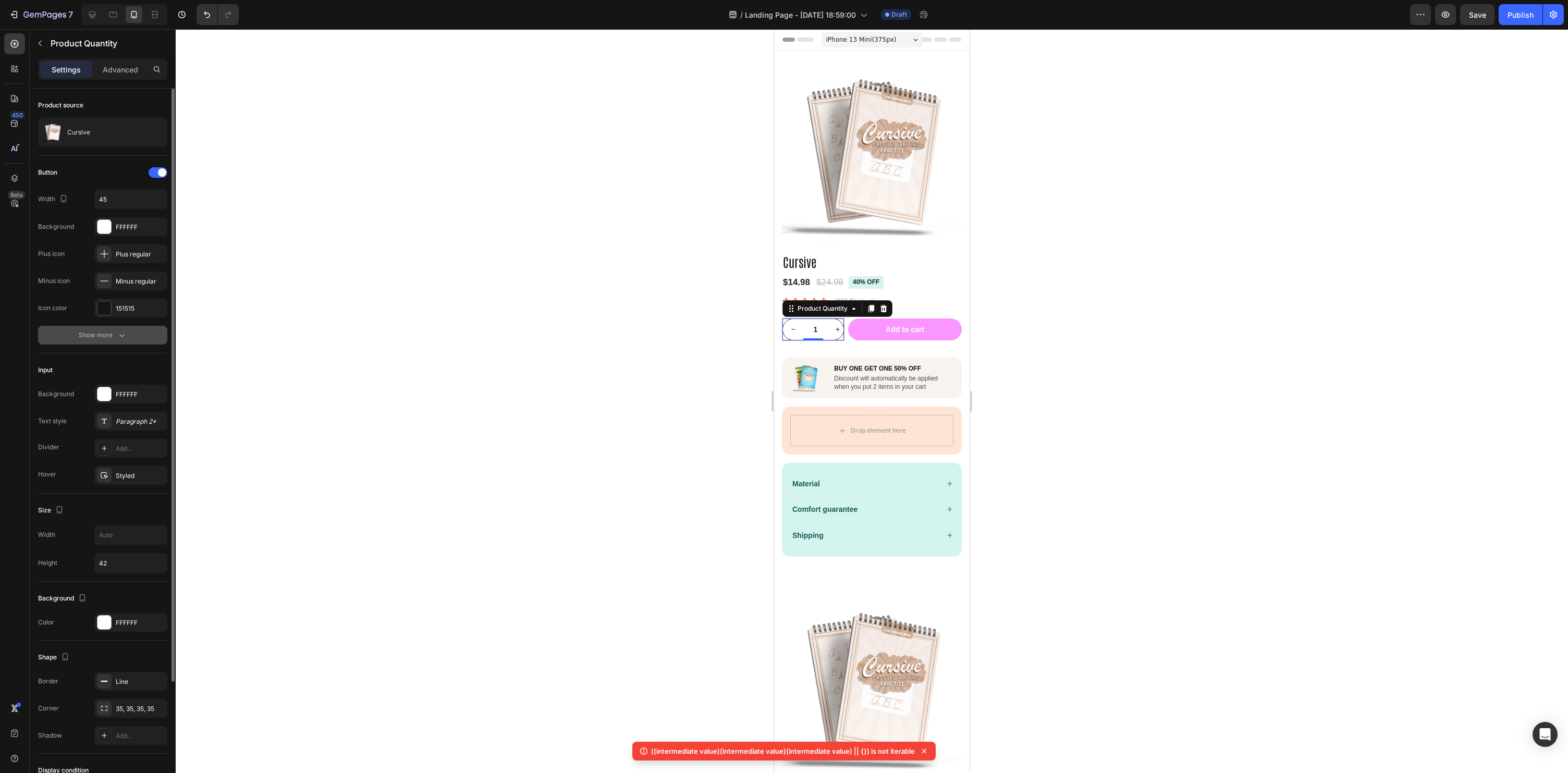
click at [109, 336] on div "Show more" at bounding box center [103, 335] width 48 height 10
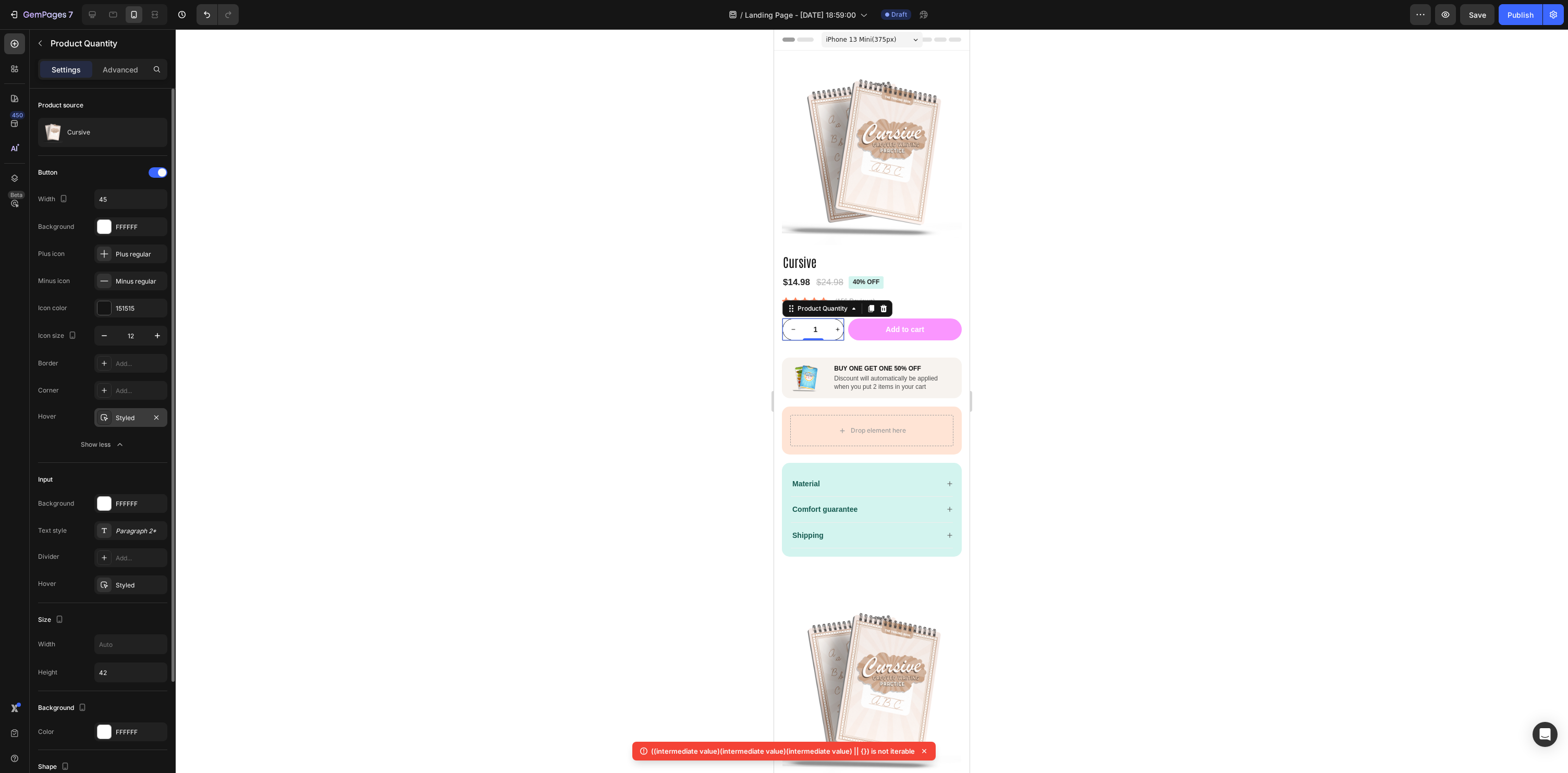
click at [125, 411] on div "Styled" at bounding box center [130, 418] width 73 height 19
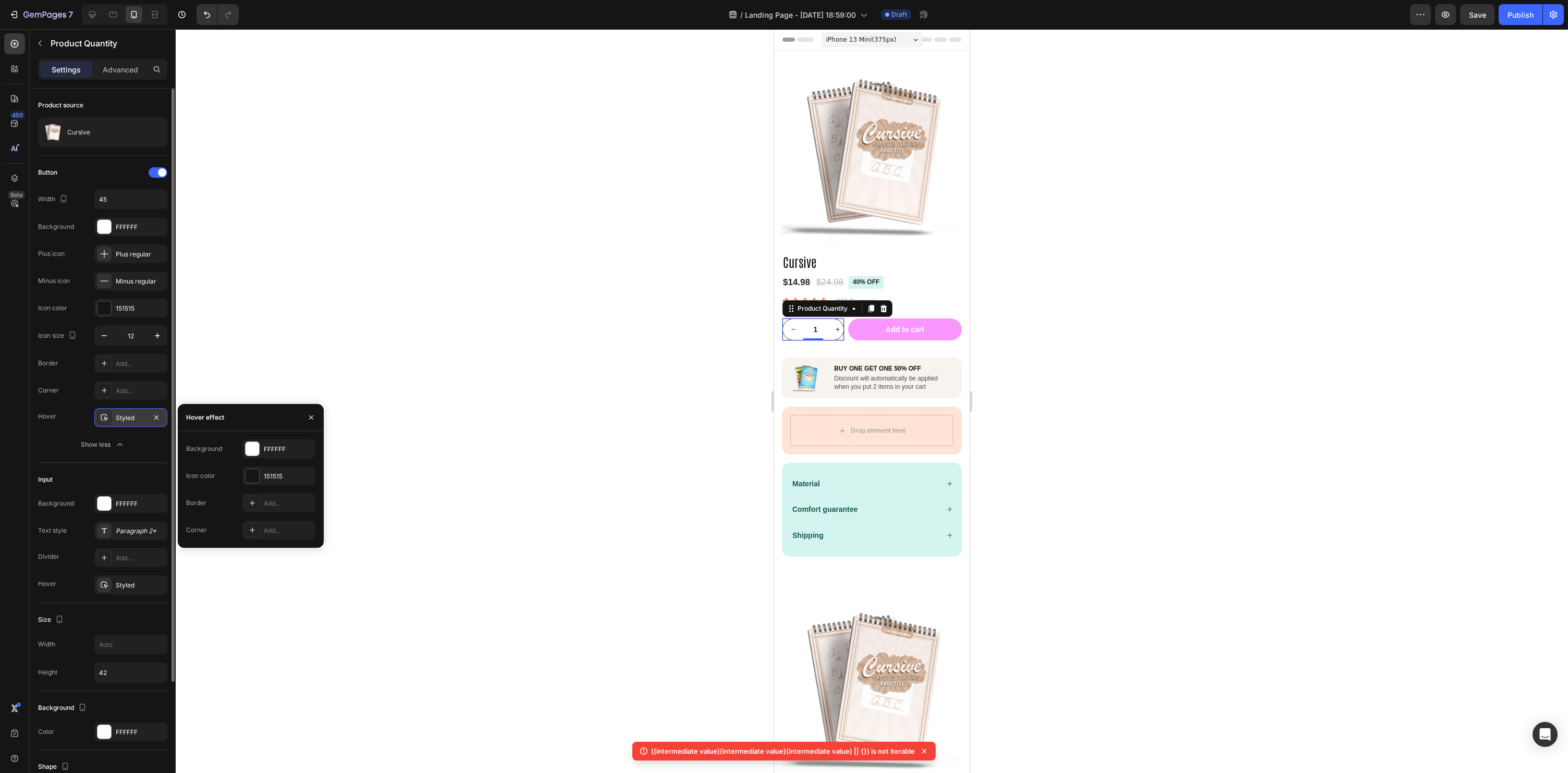
click at [125, 411] on div "Styled" at bounding box center [130, 418] width 73 height 19
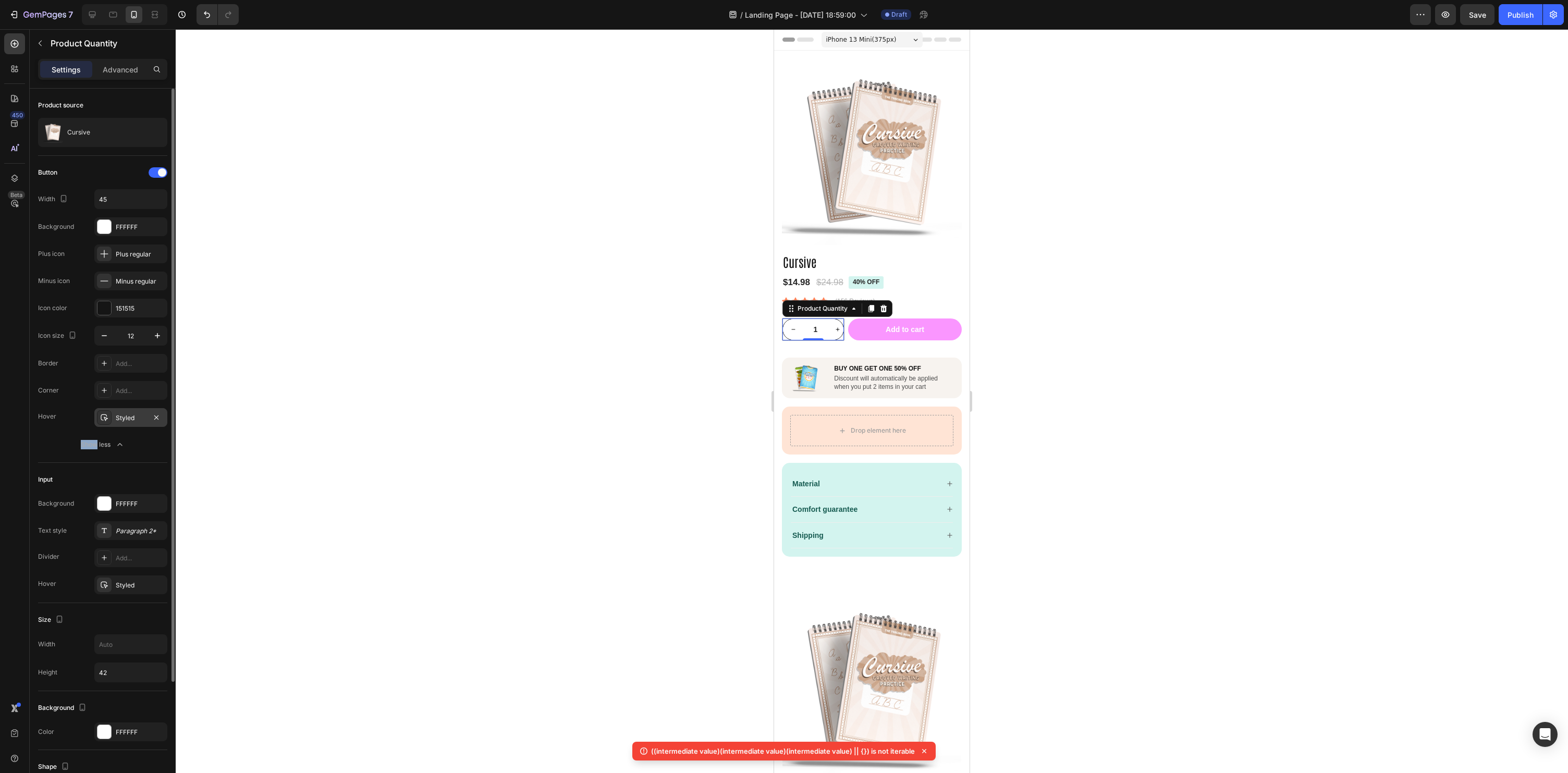
click at [125, 411] on div "Styled" at bounding box center [130, 418] width 73 height 19
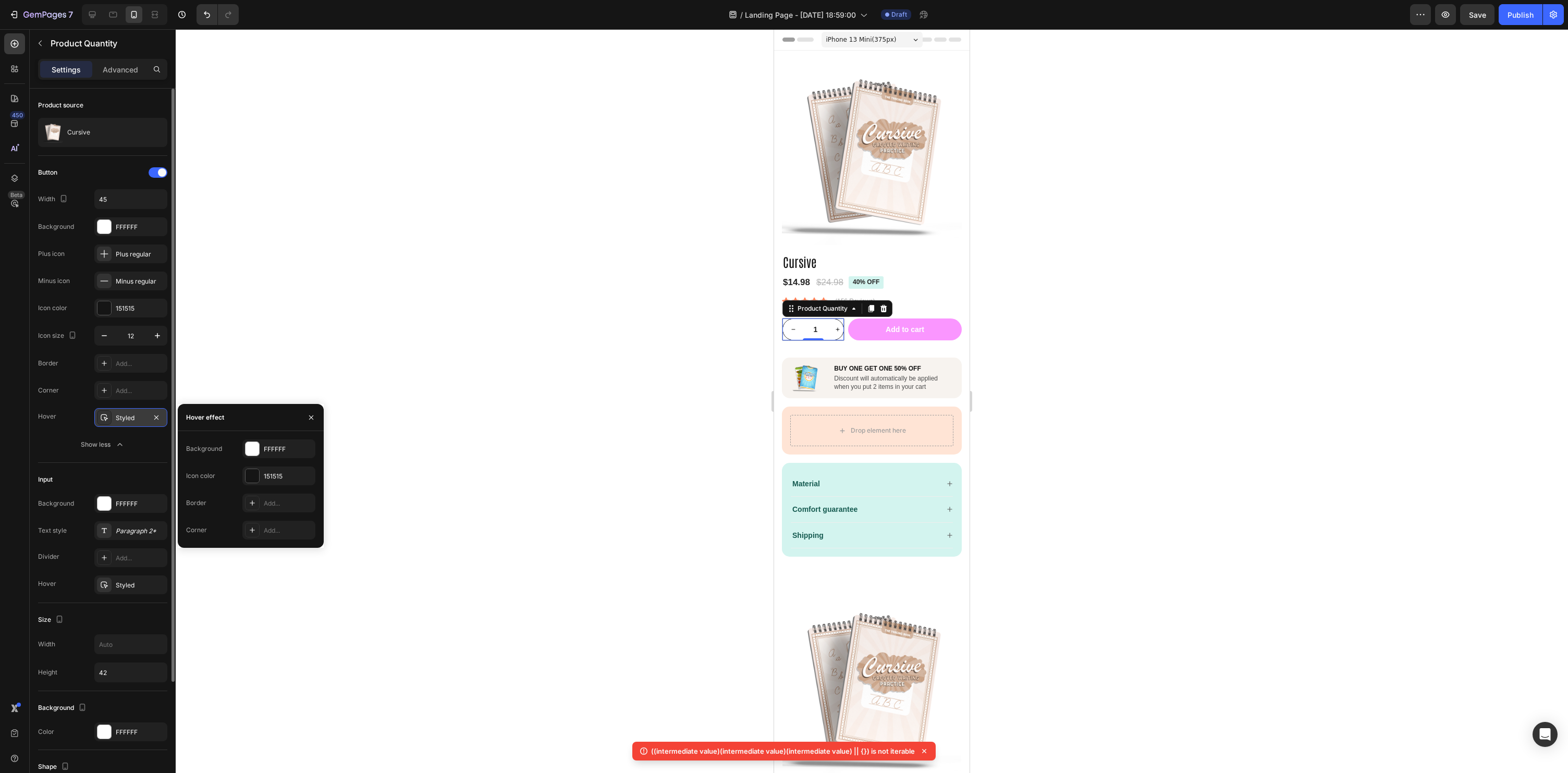
click at [125, 411] on div "Styled" at bounding box center [130, 418] width 73 height 19
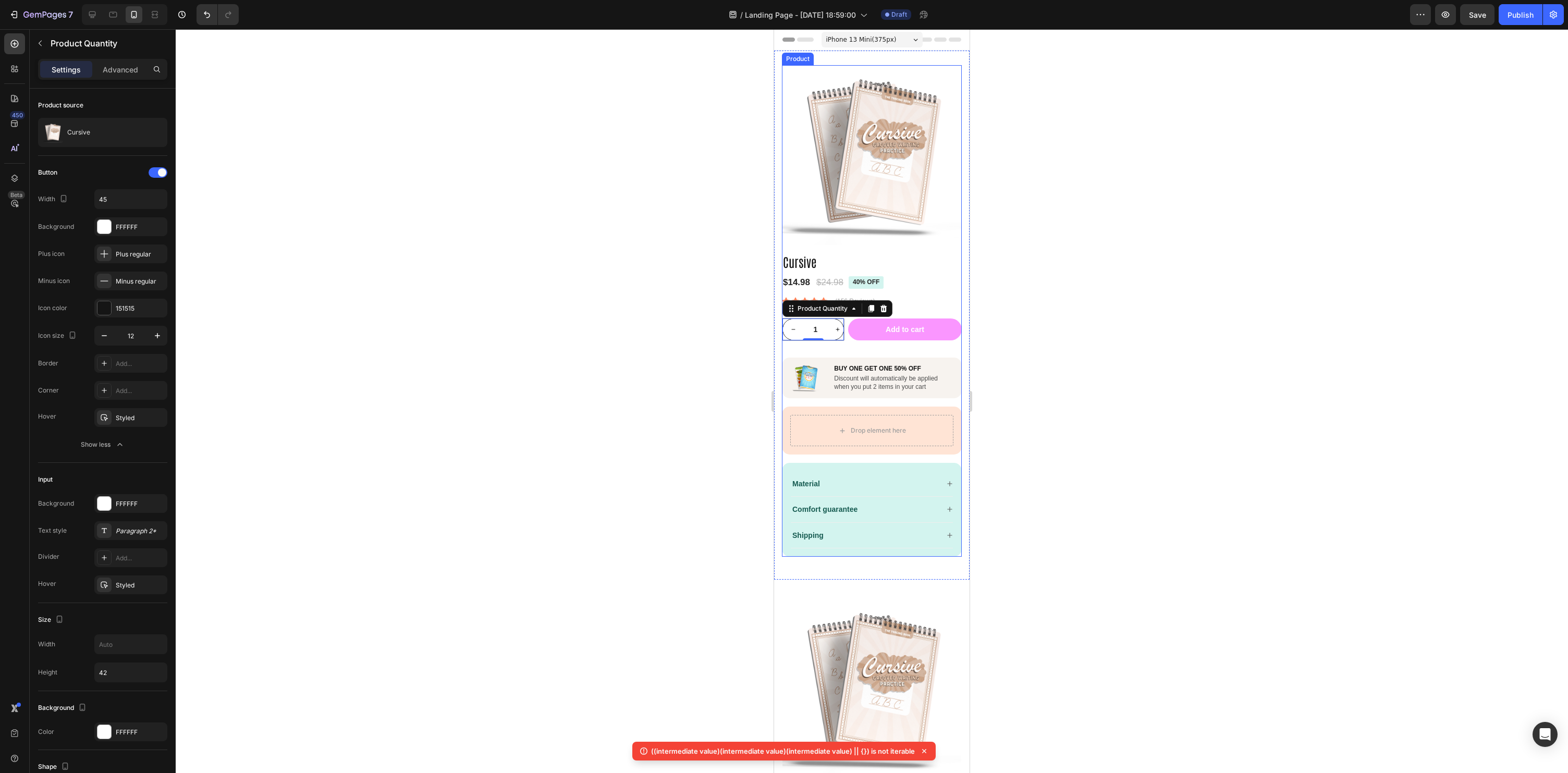
click at [1205, 396] on div at bounding box center [871, 401] width 1393 height 744
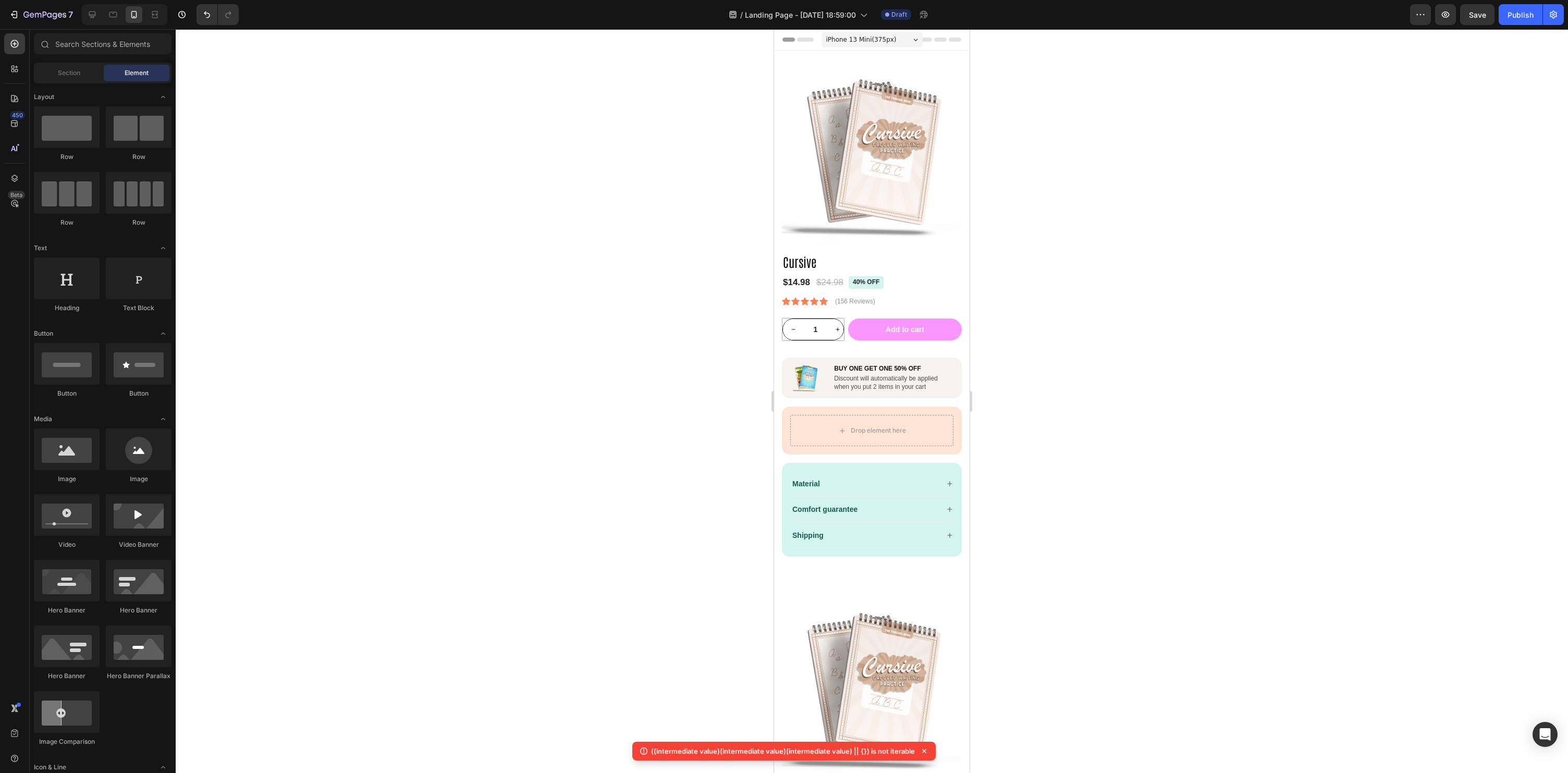
click at [1457, 21] on div "Preview Save Publish" at bounding box center [1487, 14] width 154 height 21
click at [1477, 22] on button "Save" at bounding box center [1478, 14] width 35 height 21
click at [1228, 298] on div at bounding box center [871, 401] width 1393 height 744
click at [1476, 10] on span "Save" at bounding box center [1478, 14] width 17 height 9
click at [1444, 18] on icon "button" at bounding box center [1445, 14] width 10 height 10
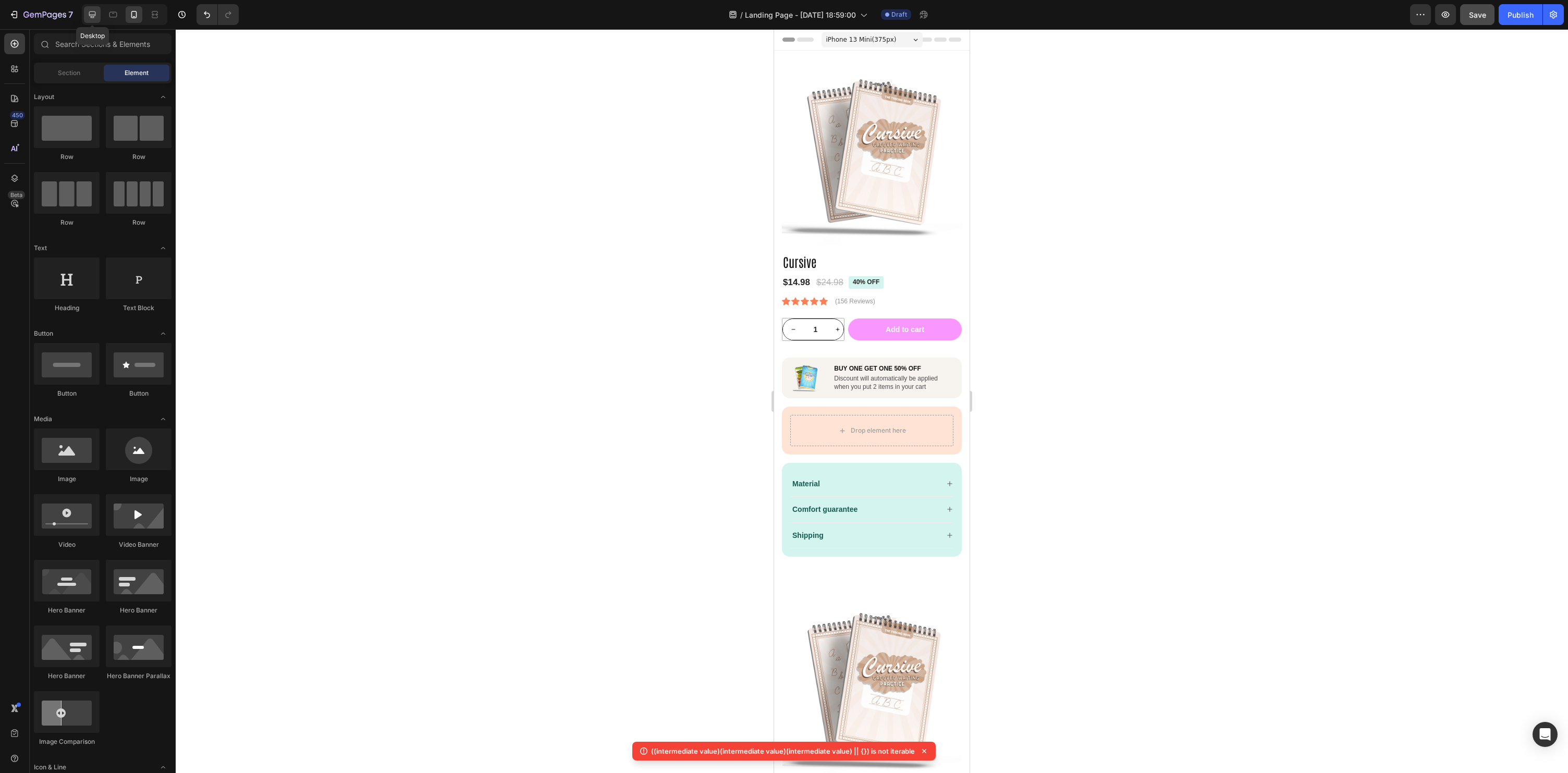
click at [97, 13] on icon at bounding box center [92, 14] width 10 height 10
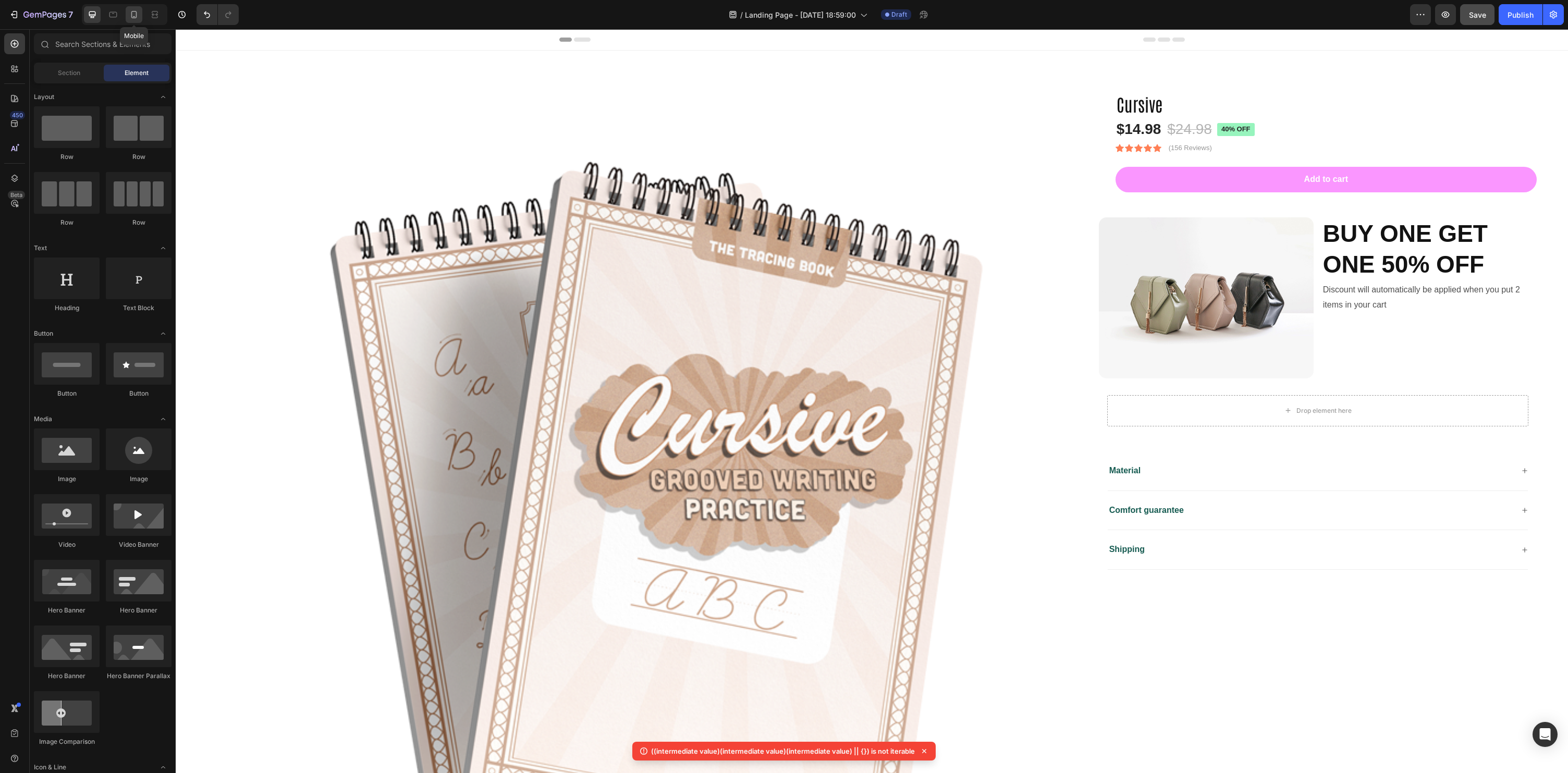
click at [137, 14] on icon at bounding box center [133, 14] width 10 height 10
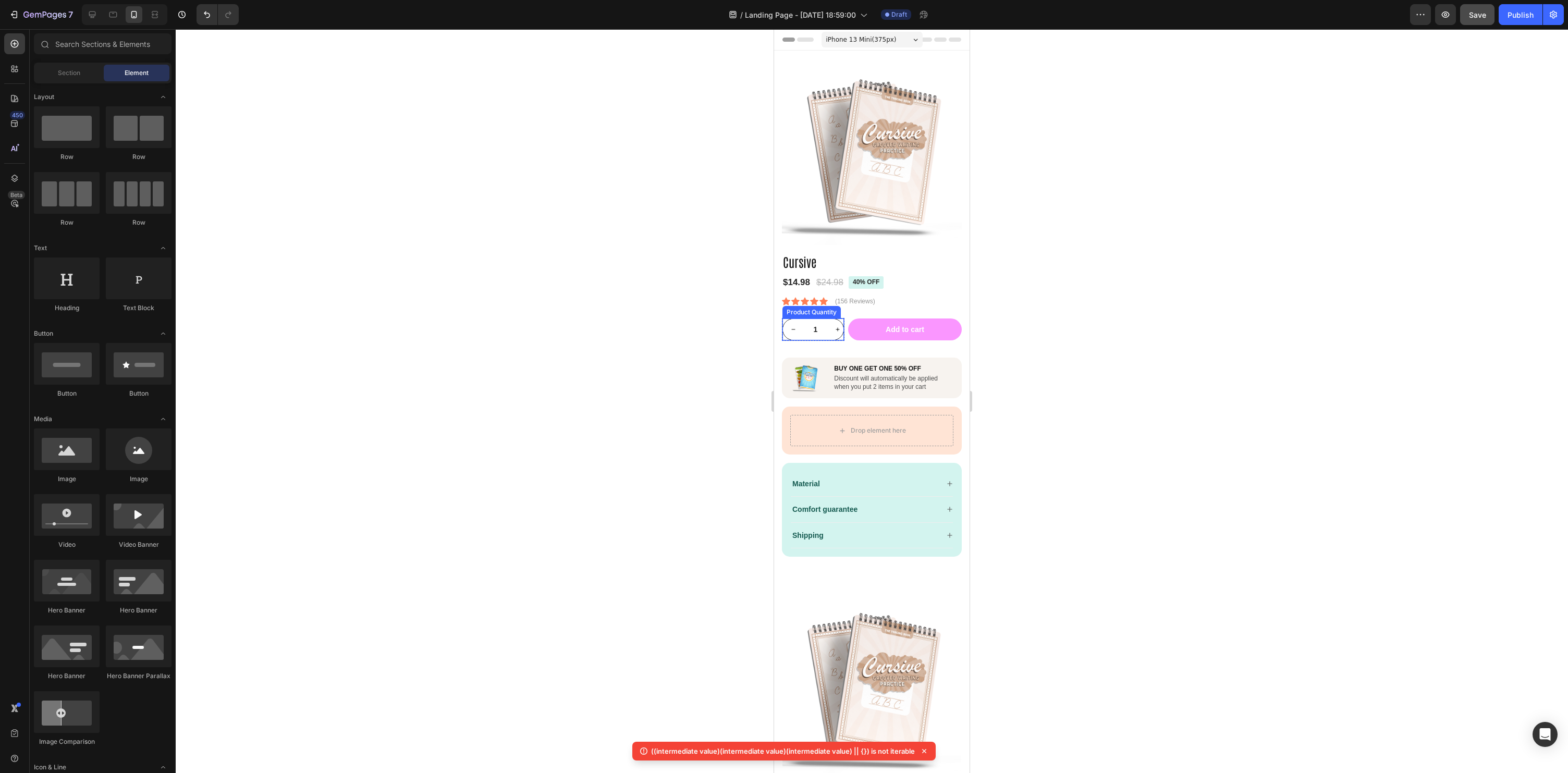
click at [825, 333] on input "1" at bounding box center [816, 329] width 24 height 21
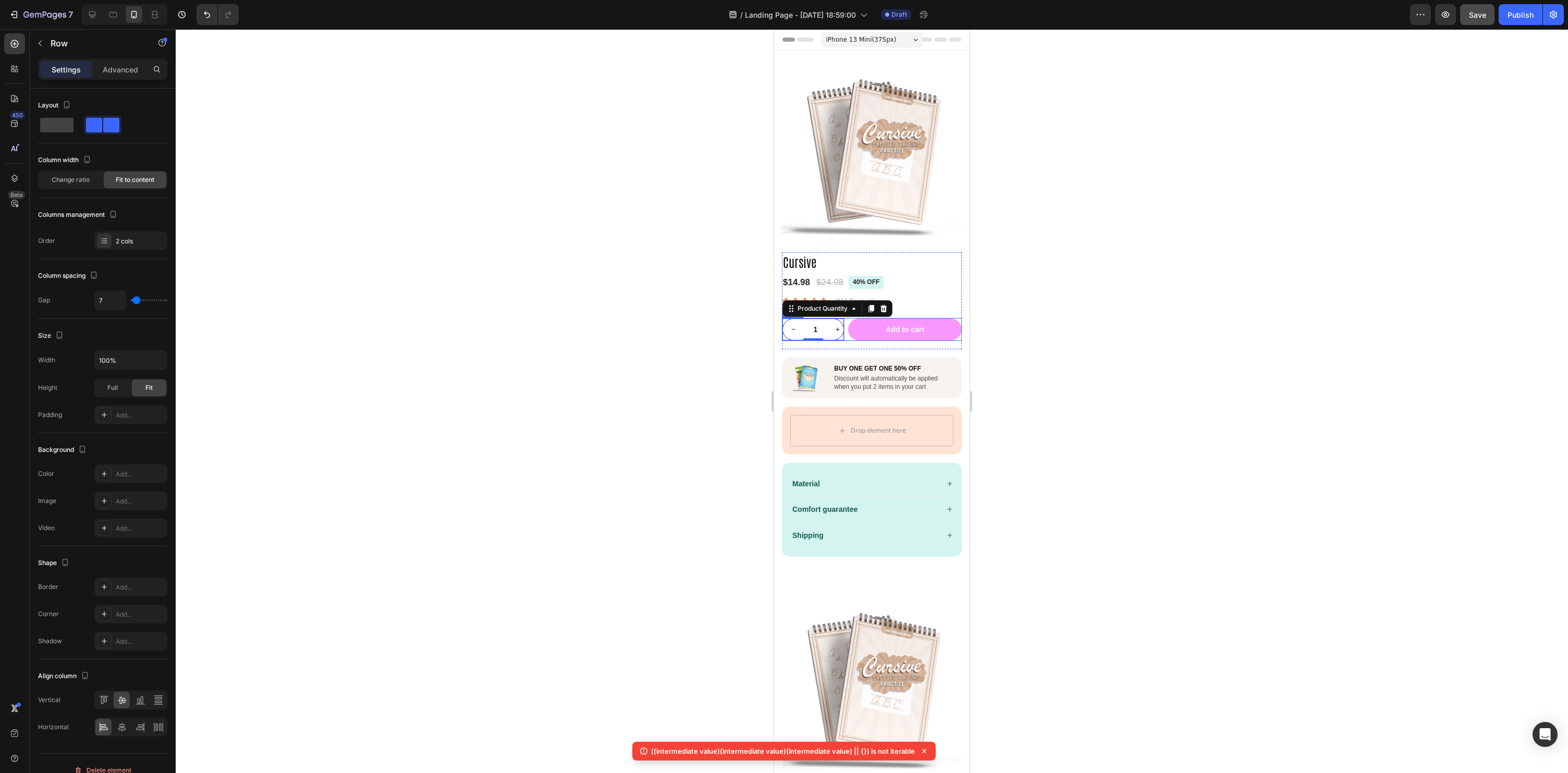
click at [847, 340] on div "1 Product Quantity 0 Row Add to cart Add to Cart Row" at bounding box center [872, 329] width 180 height 23
type input "24"
type input "28"
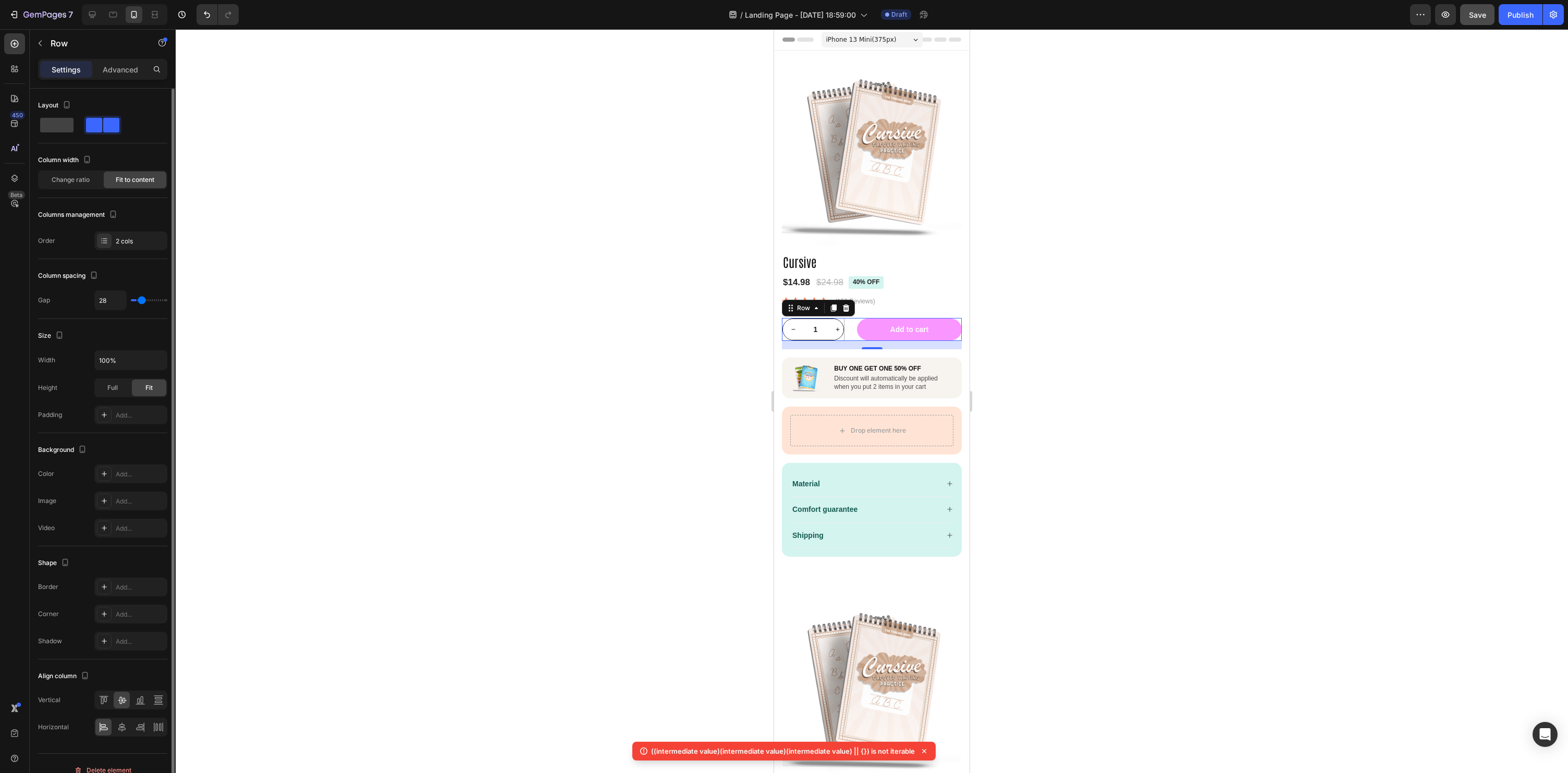
type input "38"
type input "43"
type input "53"
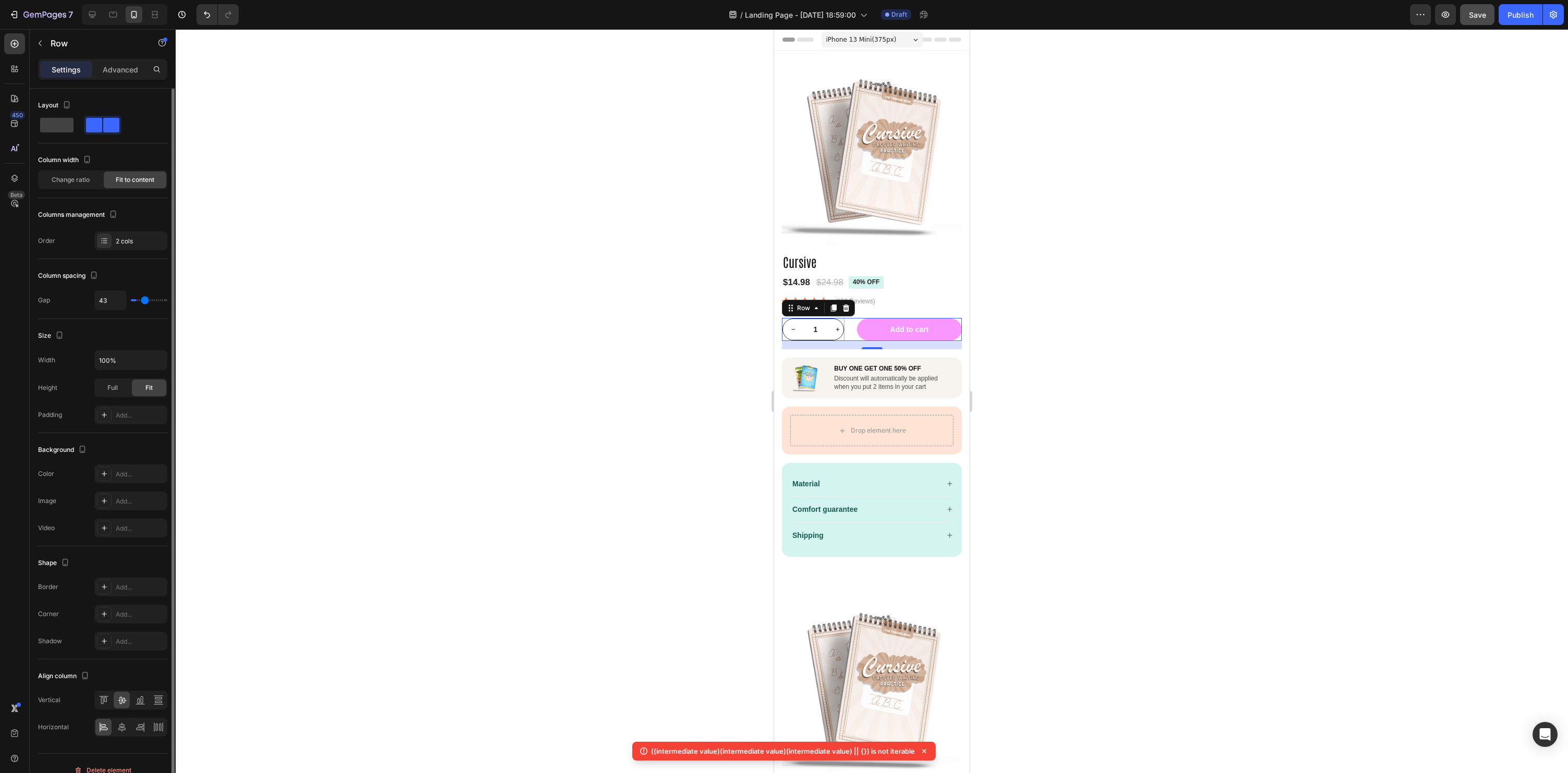
type input "53"
type input "57"
type input "63"
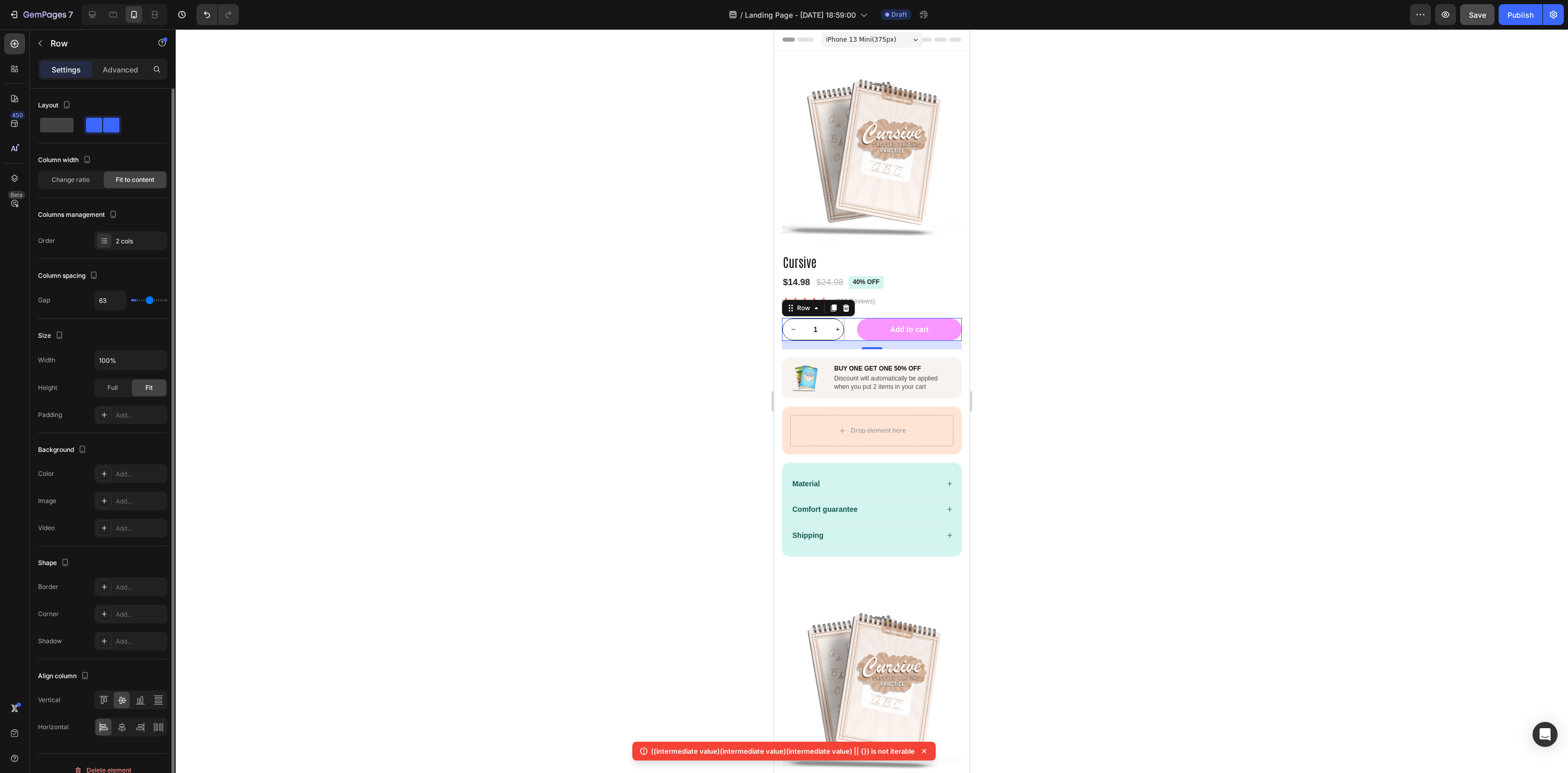
type input "66"
type input "71"
type input "66"
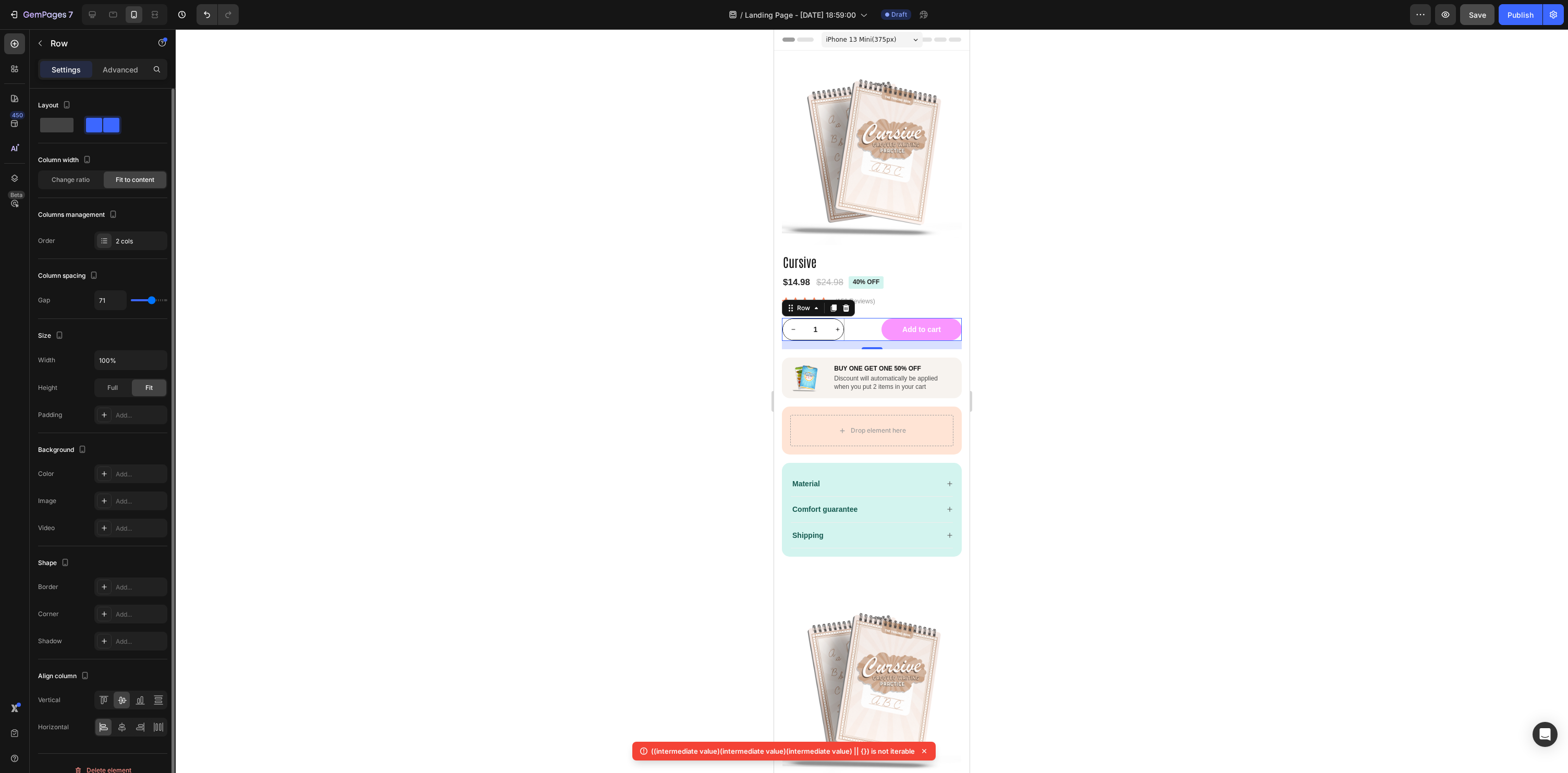
type input "66"
type input "65"
type input "62"
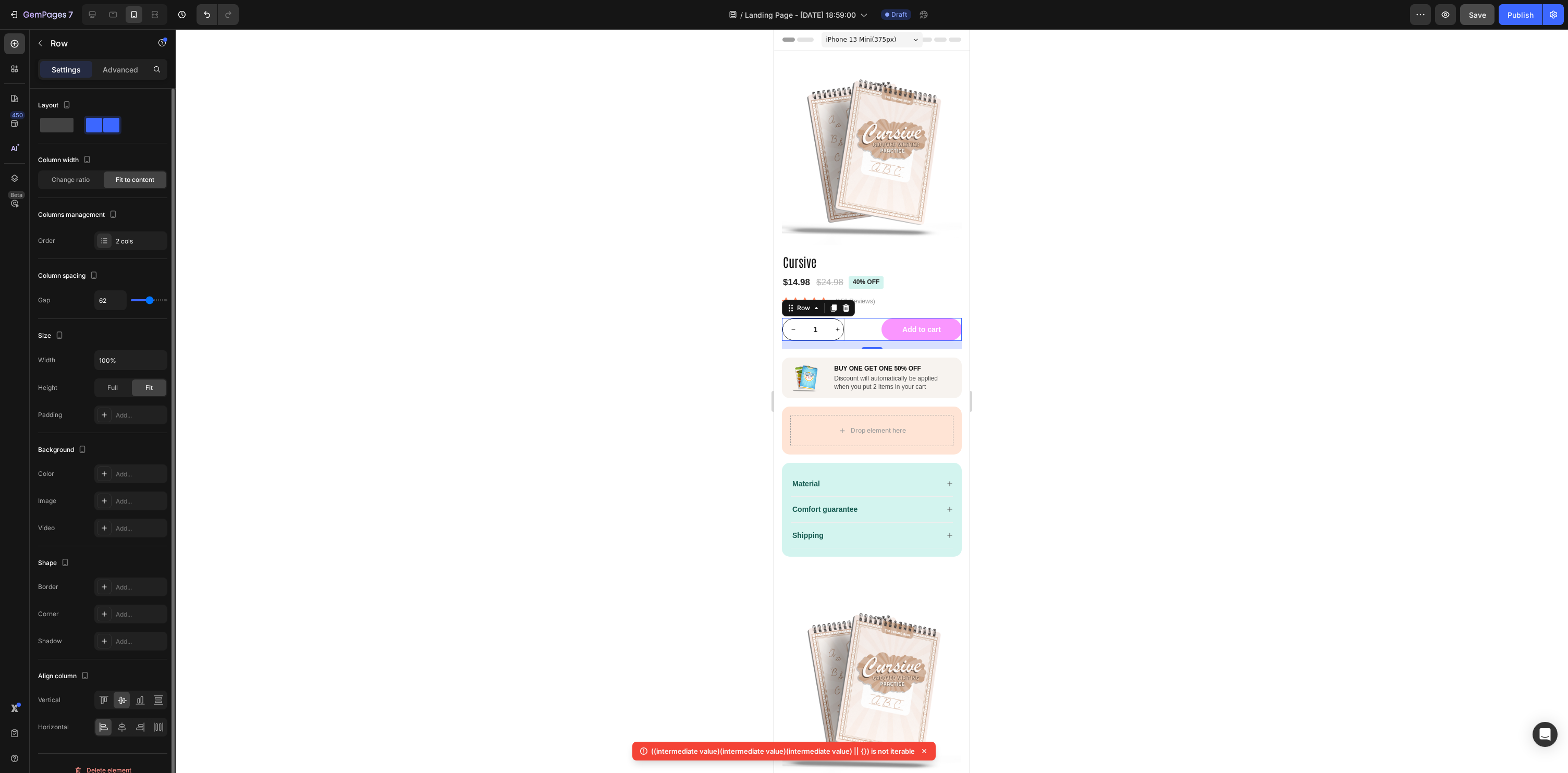
type input "59"
type input "54"
type input "52"
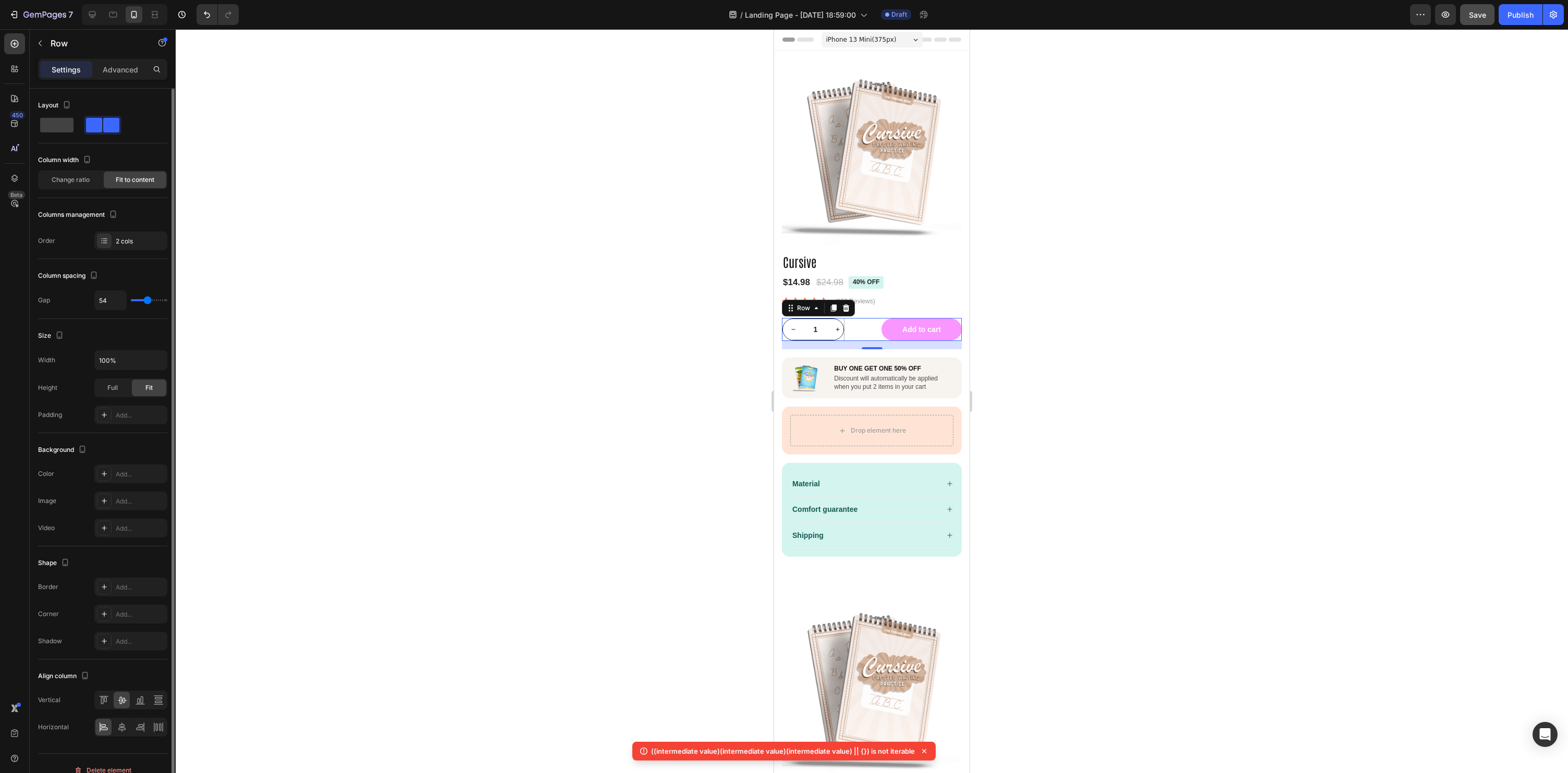
type input "52"
type input "48"
type input "45"
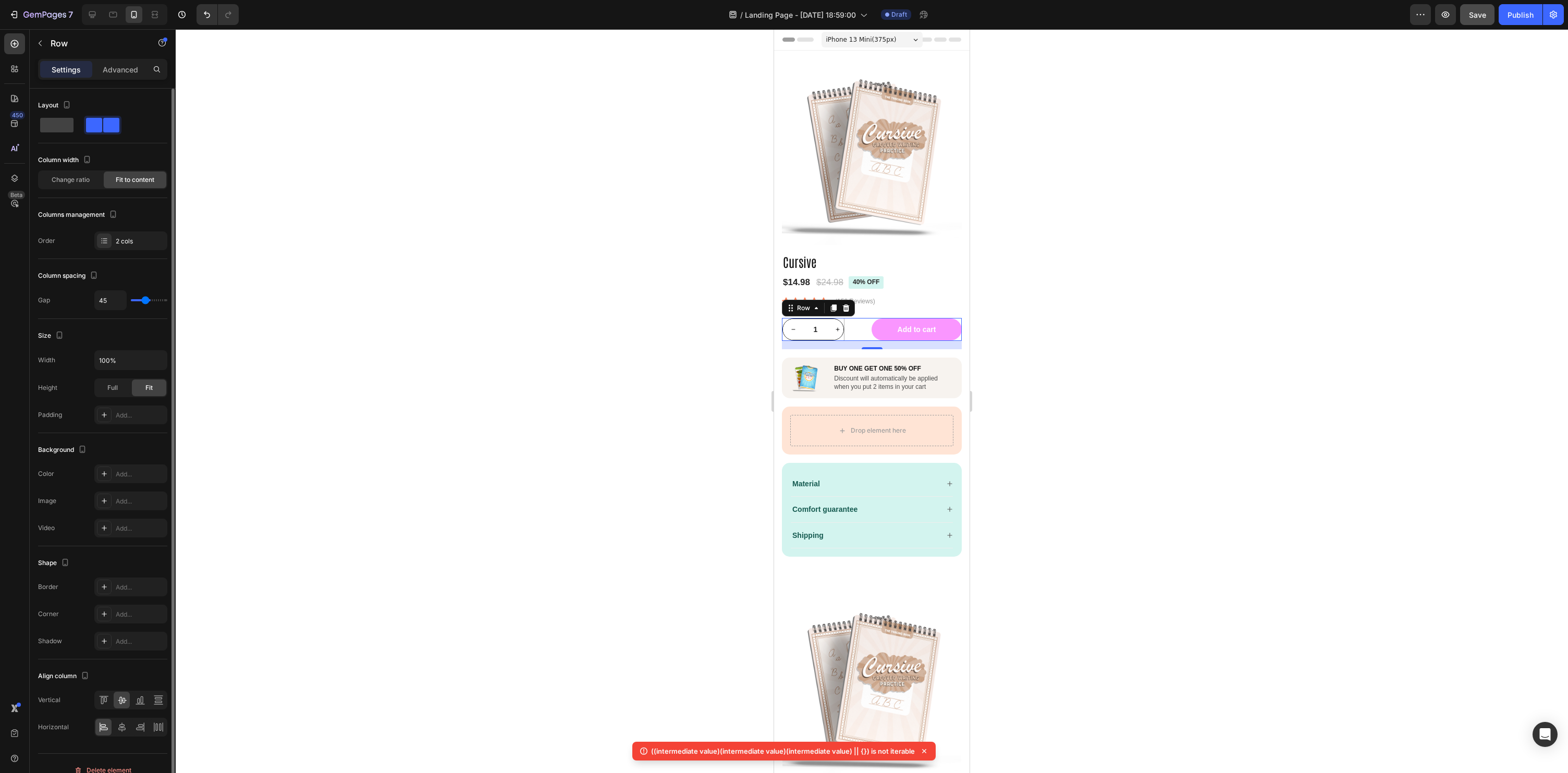
type input "38"
type input "35"
type input "28"
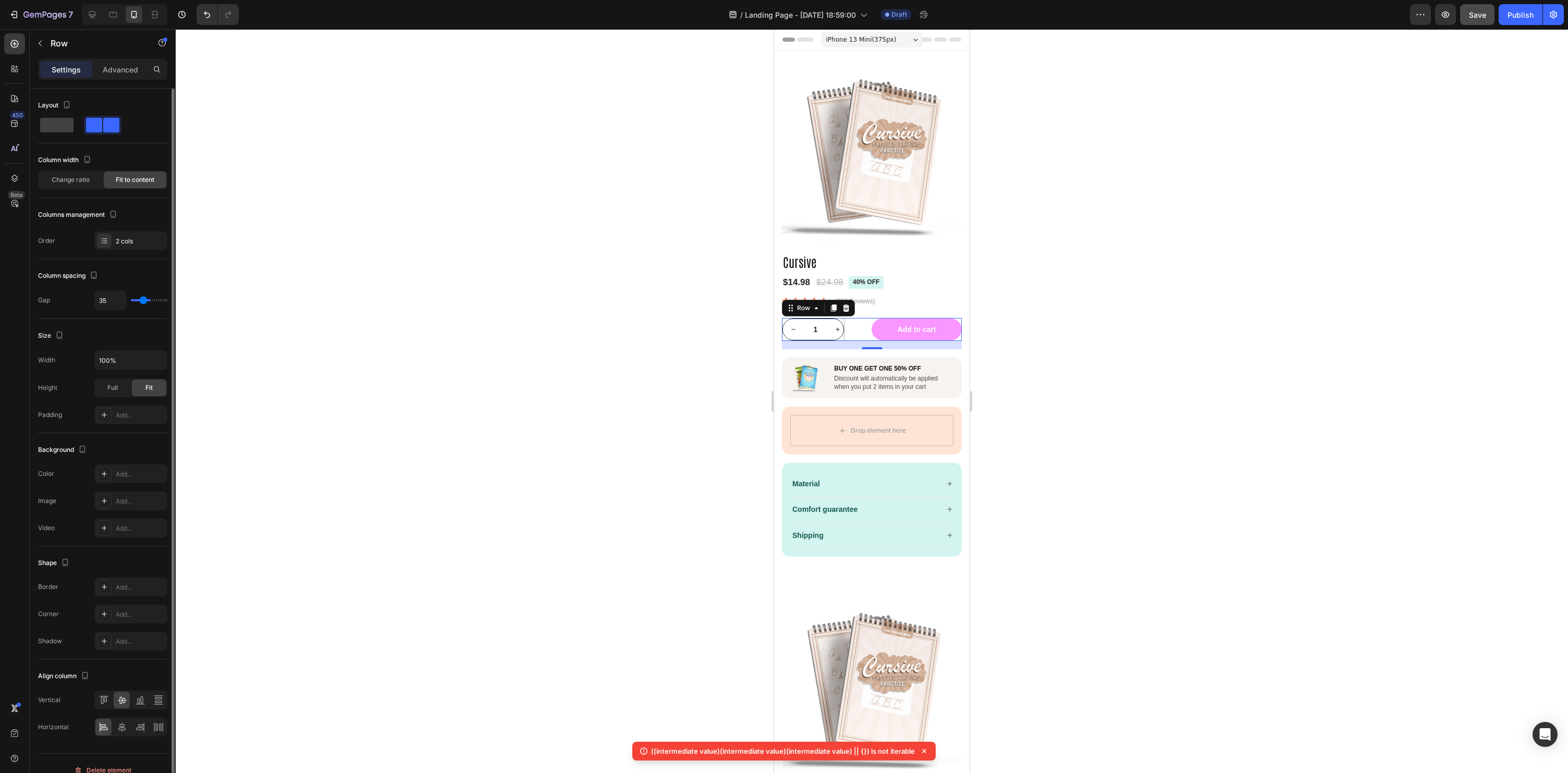
type input "28"
type input "26"
type input "25"
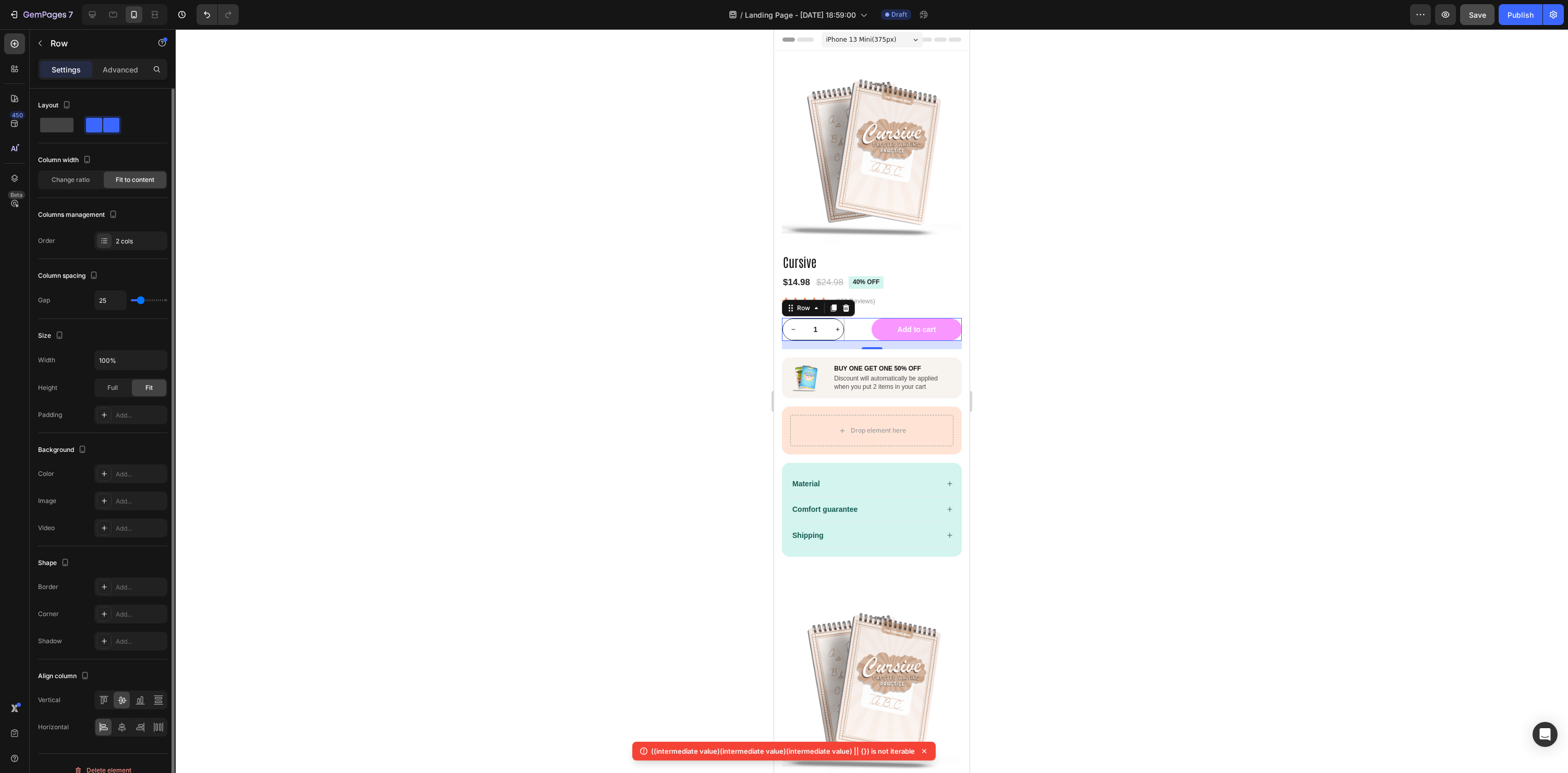
type input "23"
drag, startPoint x: 138, startPoint y: 302, endPoint x: 159, endPoint y: 304, distance: 21.1
type input "22"
click at [141, 301] on input "range" at bounding box center [149, 300] width 36 height 2
type input "22"
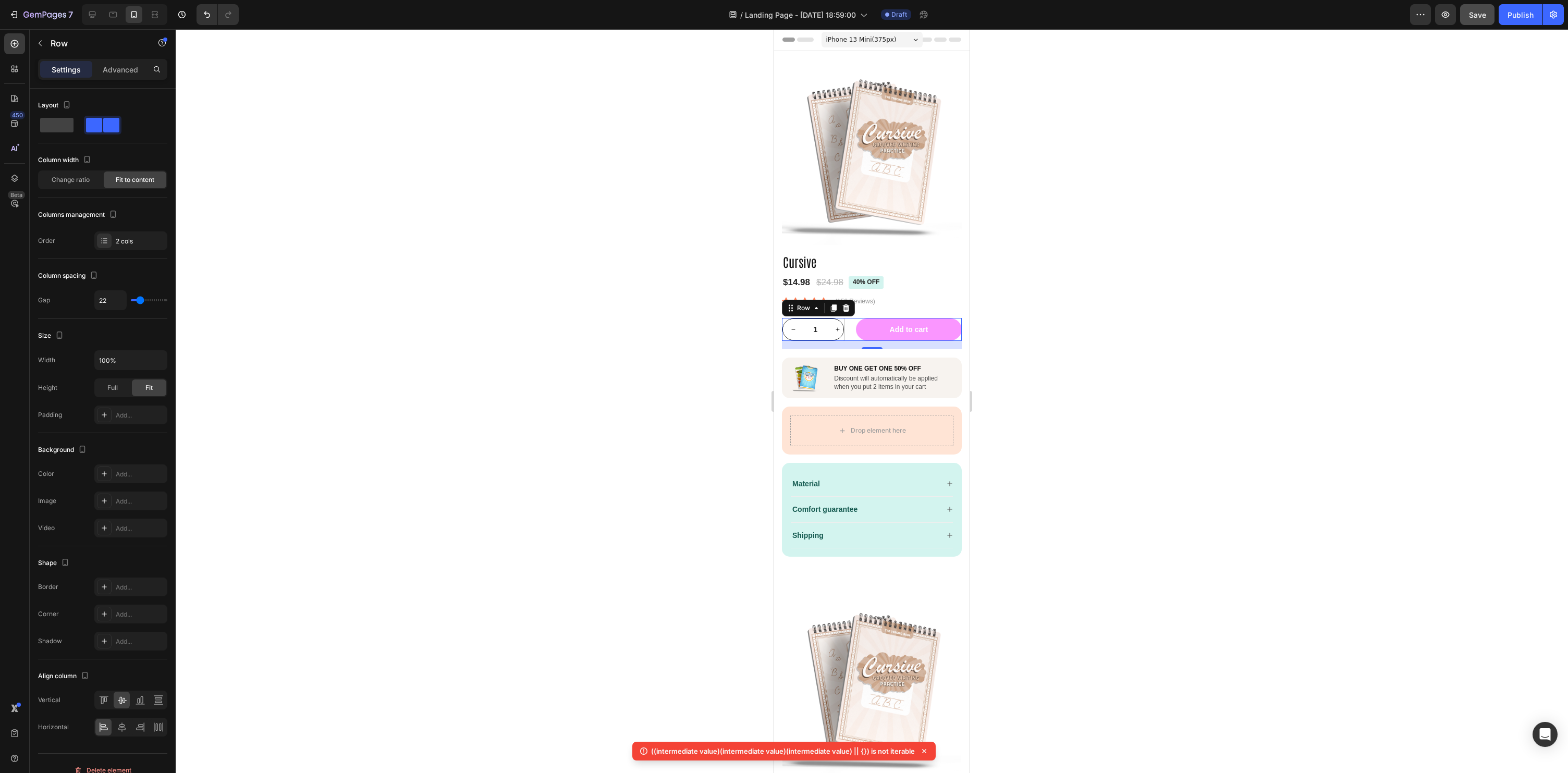
click at [844, 338] on div "1 Product Quantity Row Add to cart Add to Cart Row 16" at bounding box center [872, 329] width 180 height 23
click at [43, 123] on span at bounding box center [57, 125] width 33 height 14
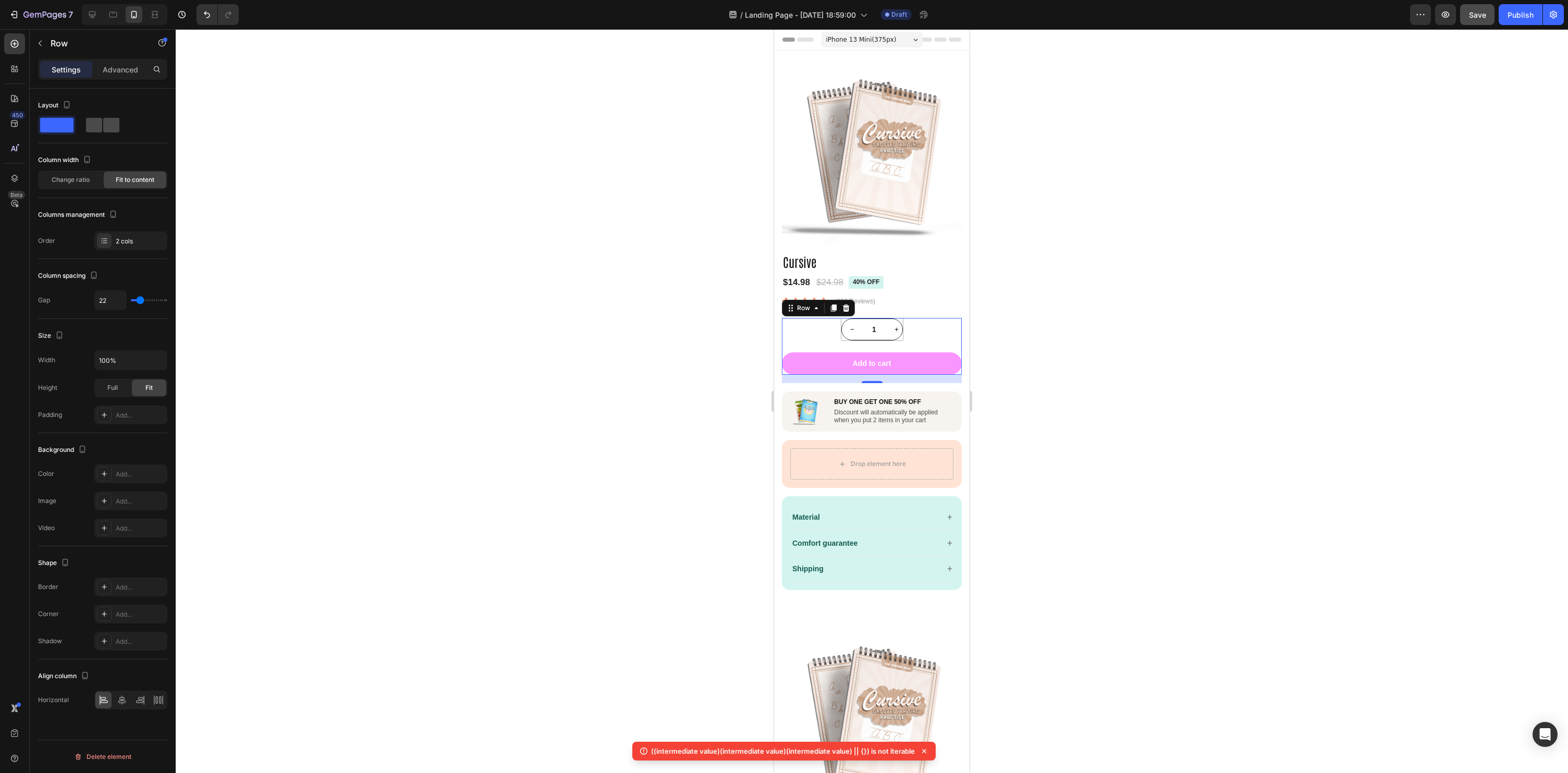
click at [84, 123] on div at bounding box center [103, 126] width 38 height 19
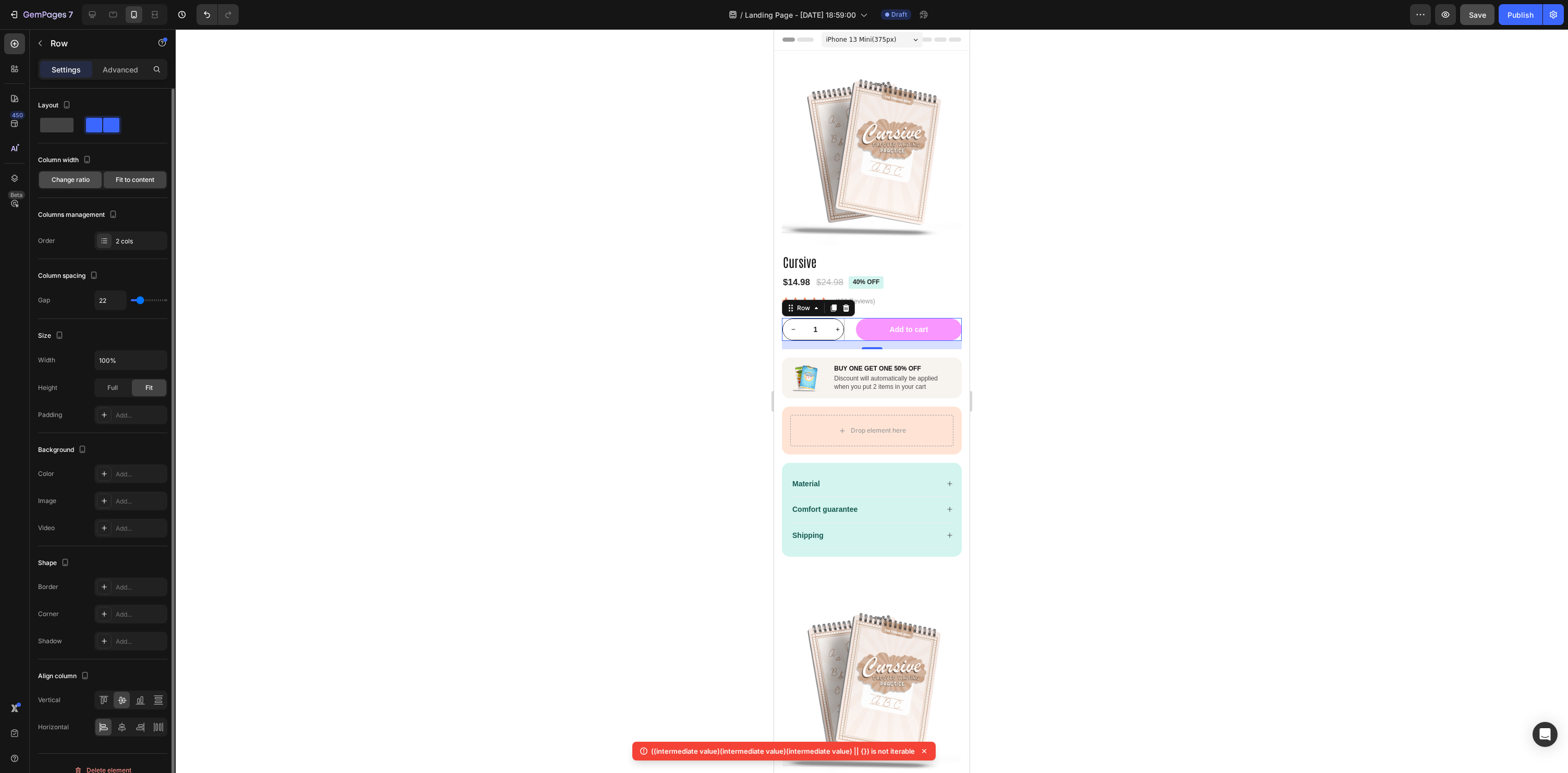
click at [73, 181] on span "Change ratio" at bounding box center [70, 180] width 38 height 9
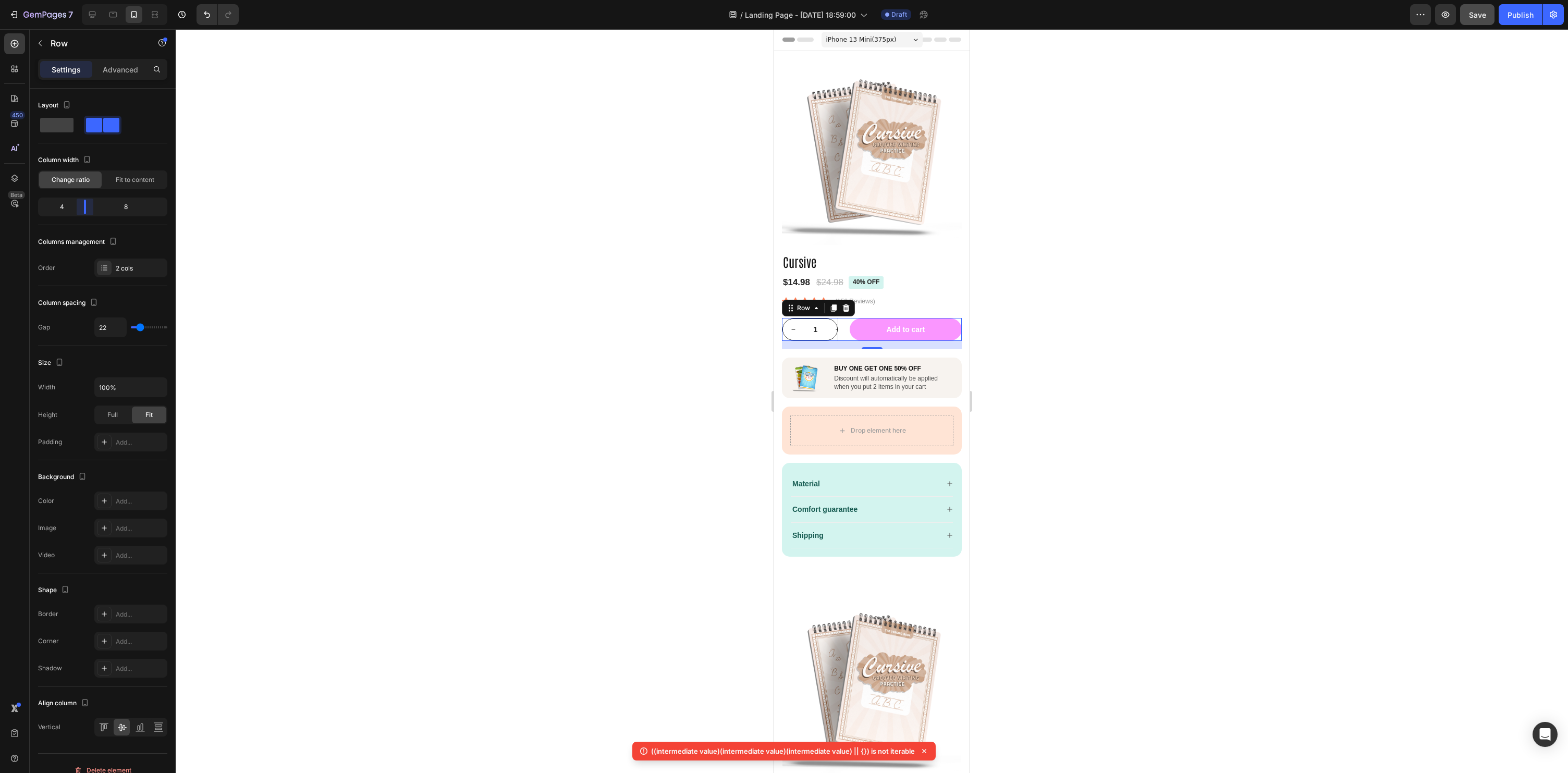
drag, startPoint x: 103, startPoint y: 209, endPoint x: 77, endPoint y: 212, distance: 26.2
click at [77, 0] on body "7 Version history / Landing Page - [DATE] 18:59:00 Draft Preview Save Publish 4…" at bounding box center [784, 0] width 1568 height 0
click at [1226, 346] on div at bounding box center [871, 401] width 1393 height 744
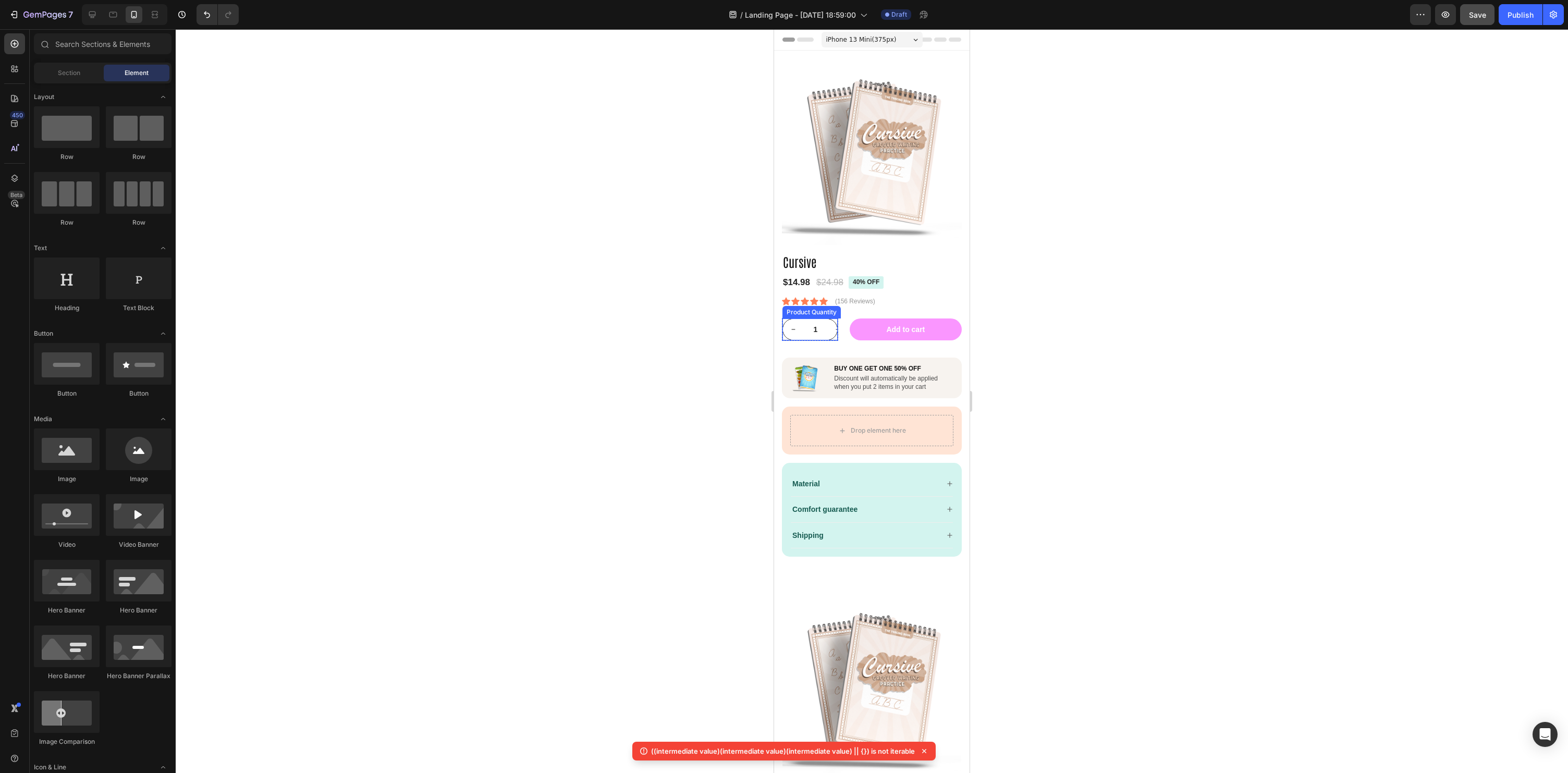
click at [805, 332] on input "1" at bounding box center [816, 329] width 24 height 21
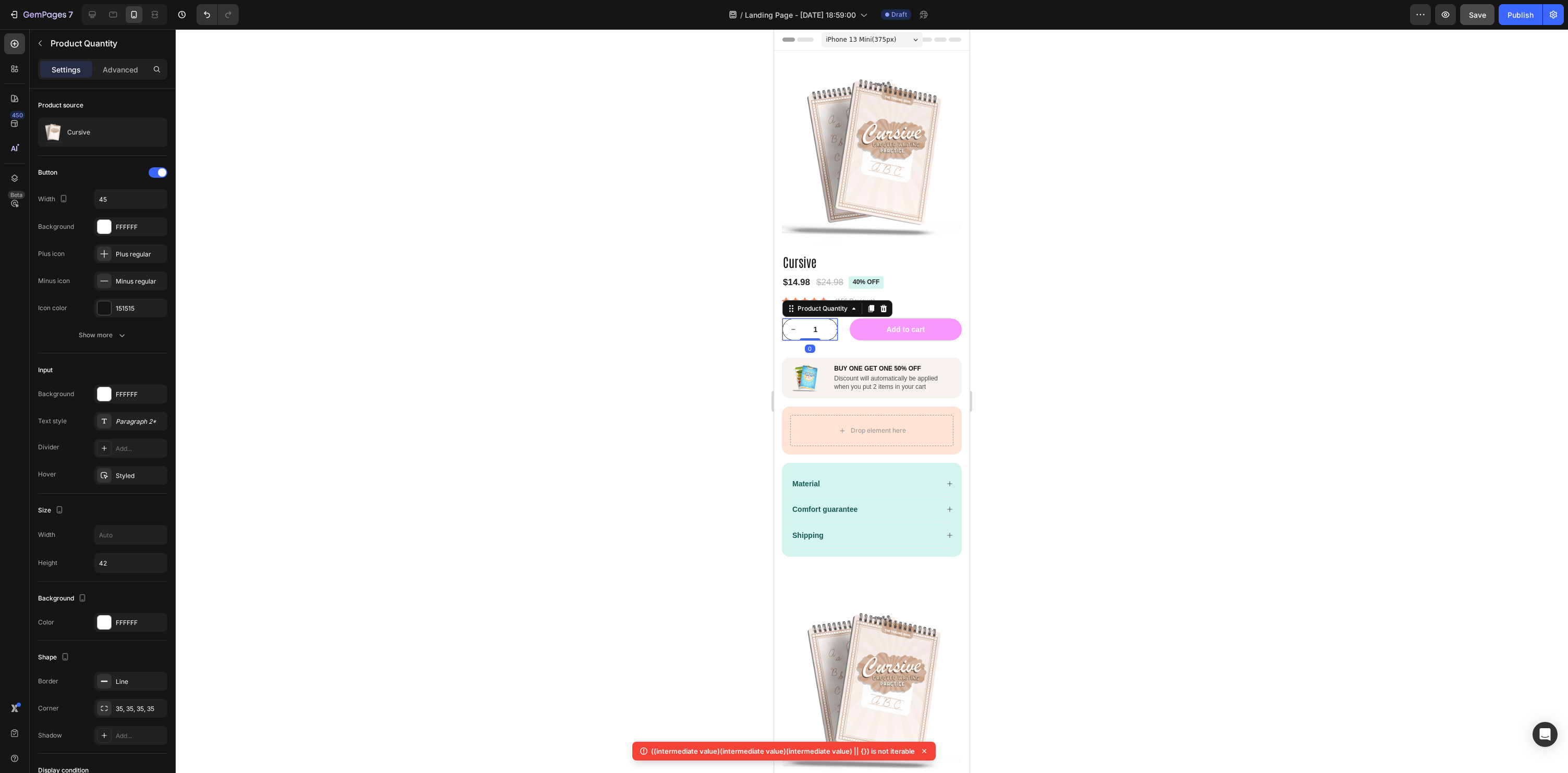
click at [819, 330] on input "1" at bounding box center [816, 329] width 24 height 21
click at [881, 310] on icon at bounding box center [883, 308] width 9 height 9
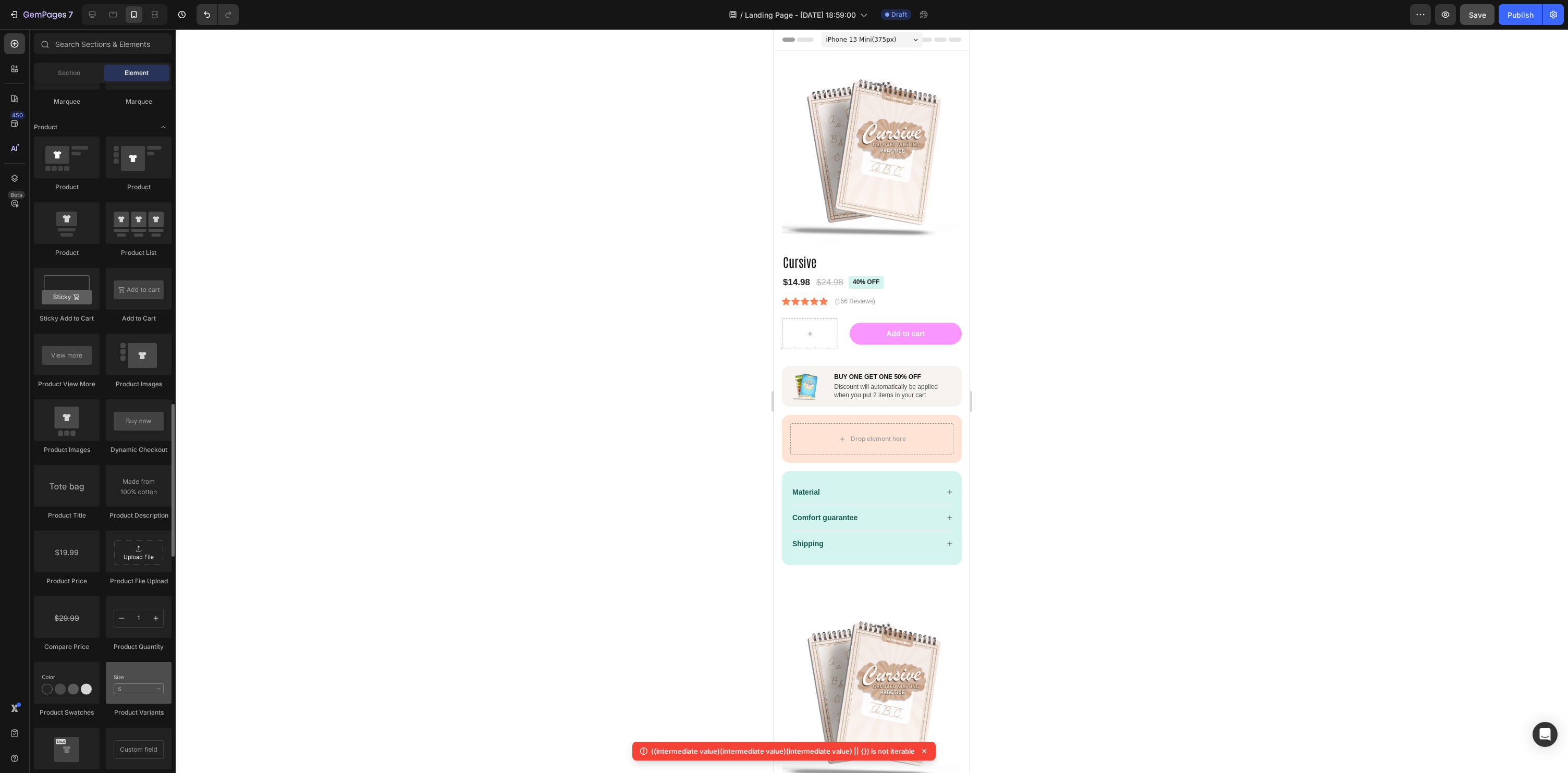
scroll to position [1323, 0]
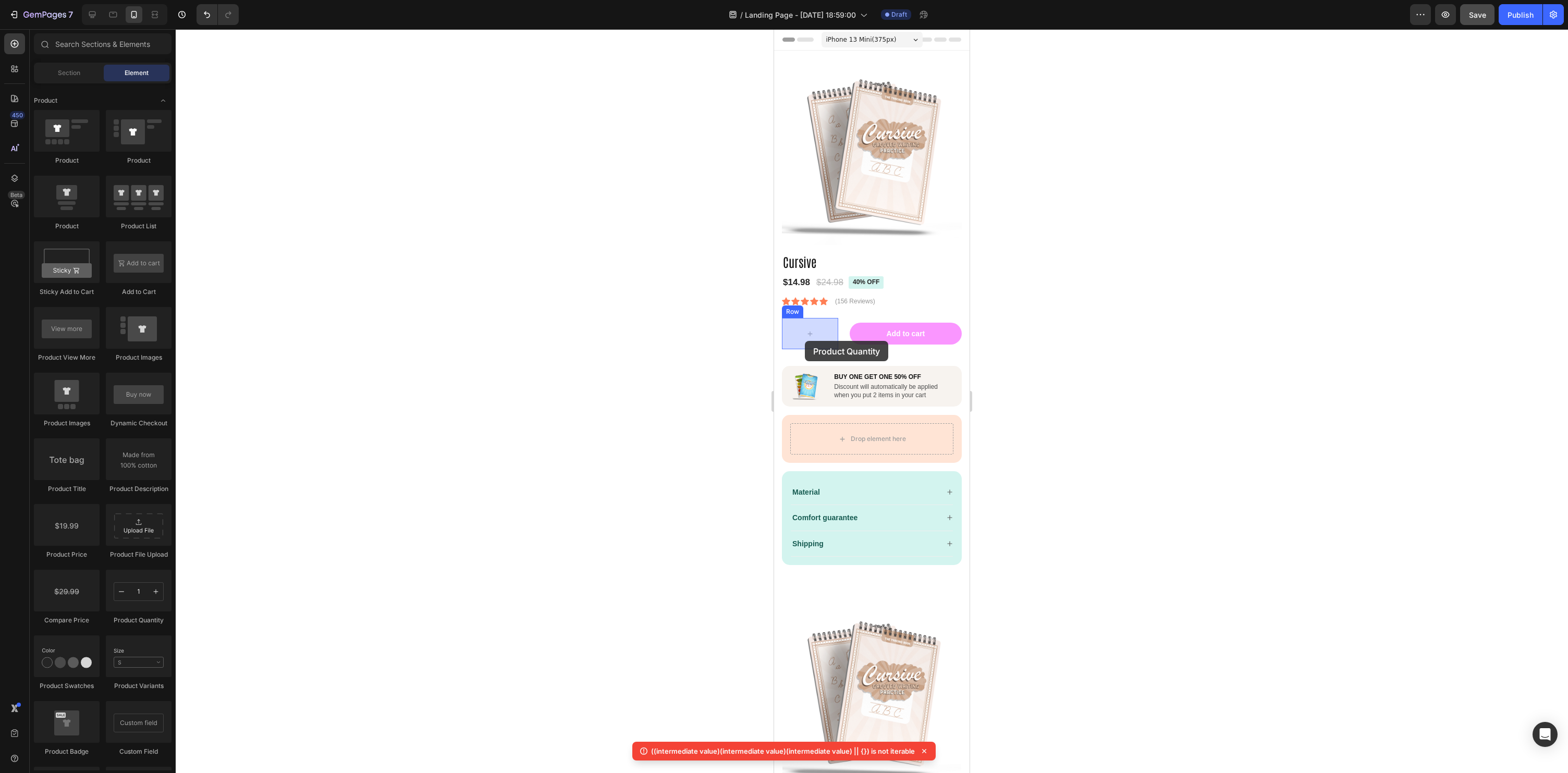
drag, startPoint x: 913, startPoint y: 630, endPoint x: 1949, endPoint y: 392, distance: 1063.0
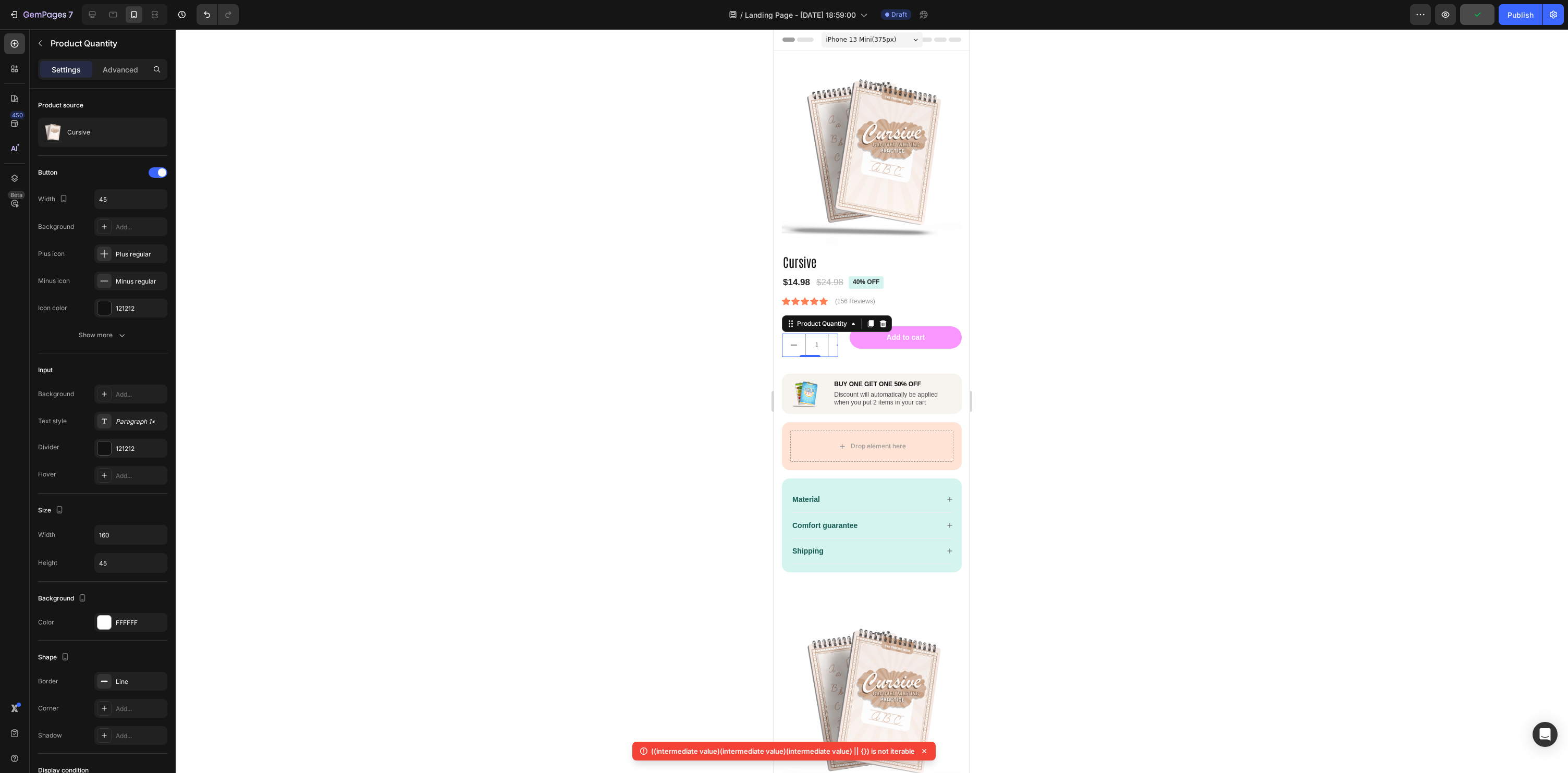
click at [1339, 369] on div at bounding box center [871, 401] width 1393 height 744
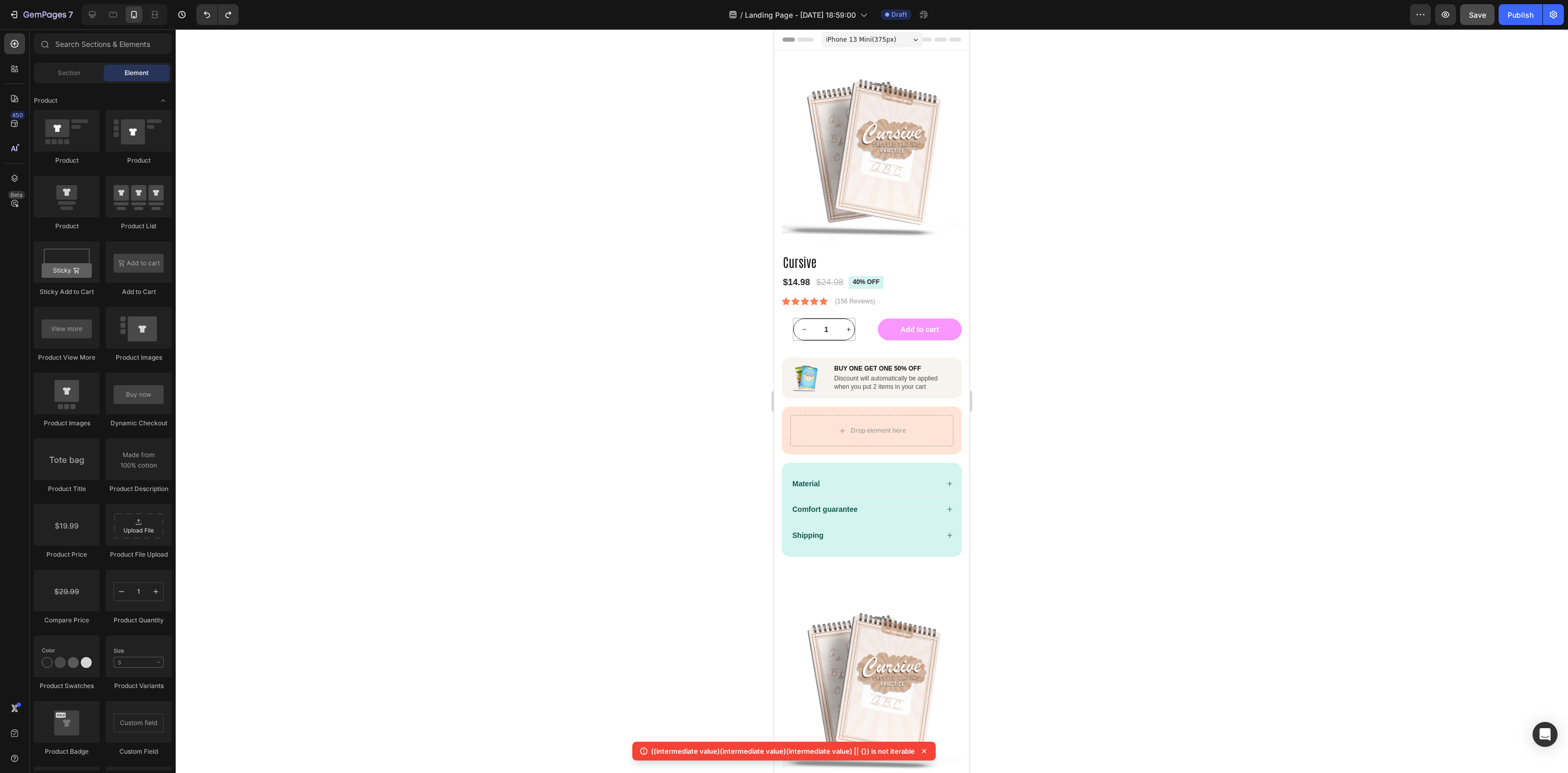
click at [1339, 369] on div at bounding box center [871, 401] width 1393 height 744
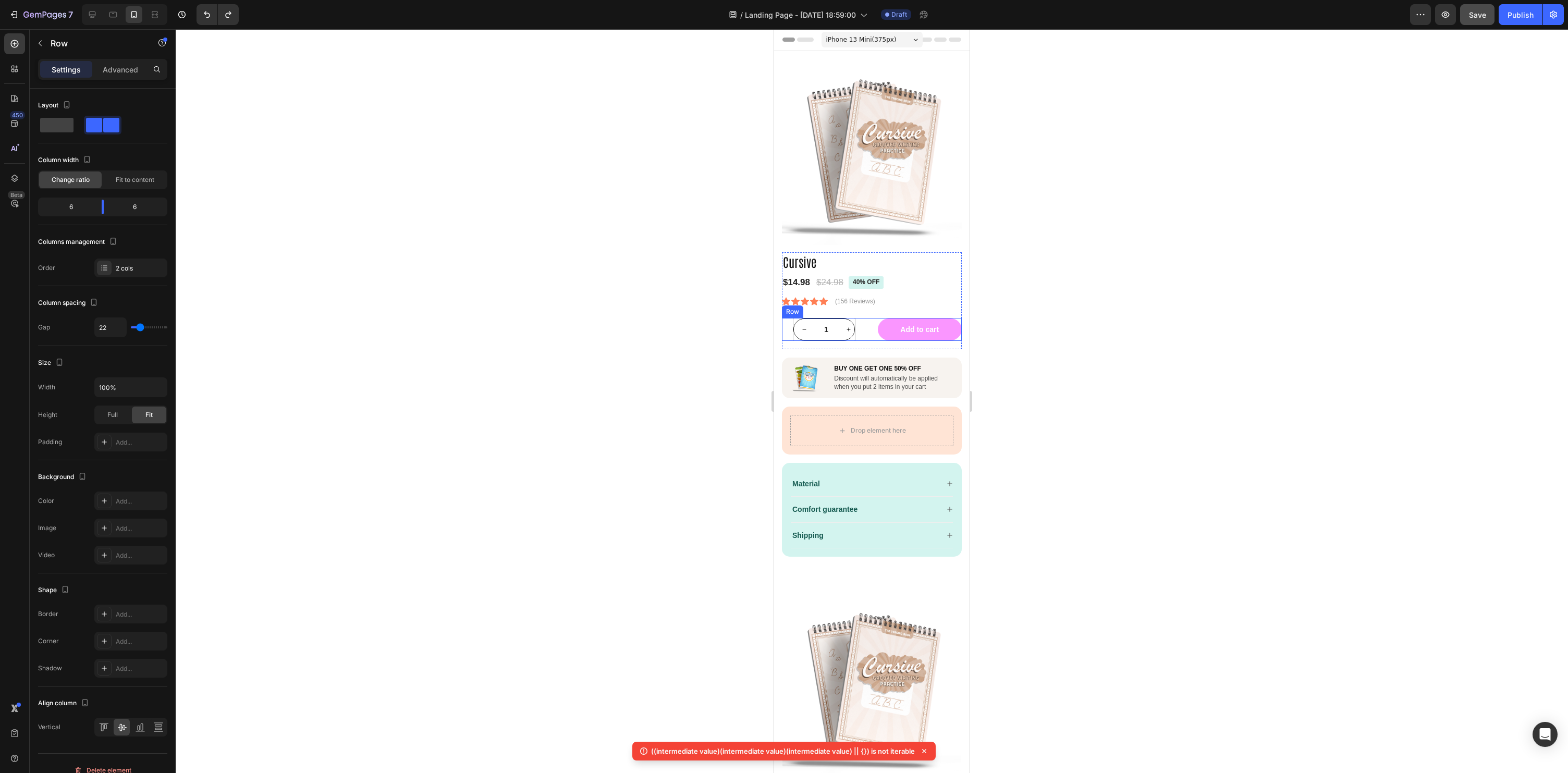
click at [871, 328] on div "1 Product Quantity Row Add to cart Add to Cart Row" at bounding box center [872, 329] width 180 height 23
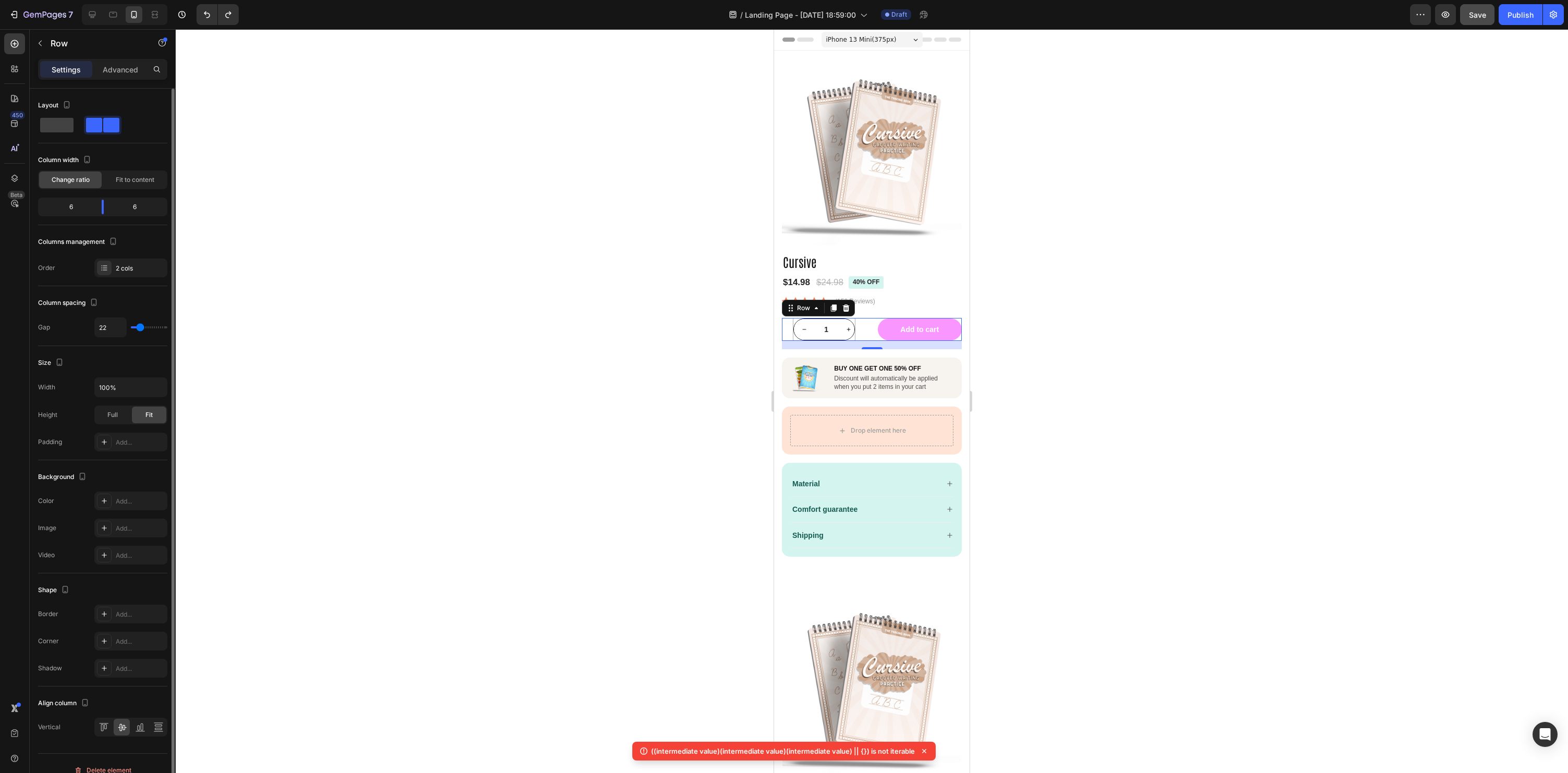
type input "9"
type input "8"
type input "4"
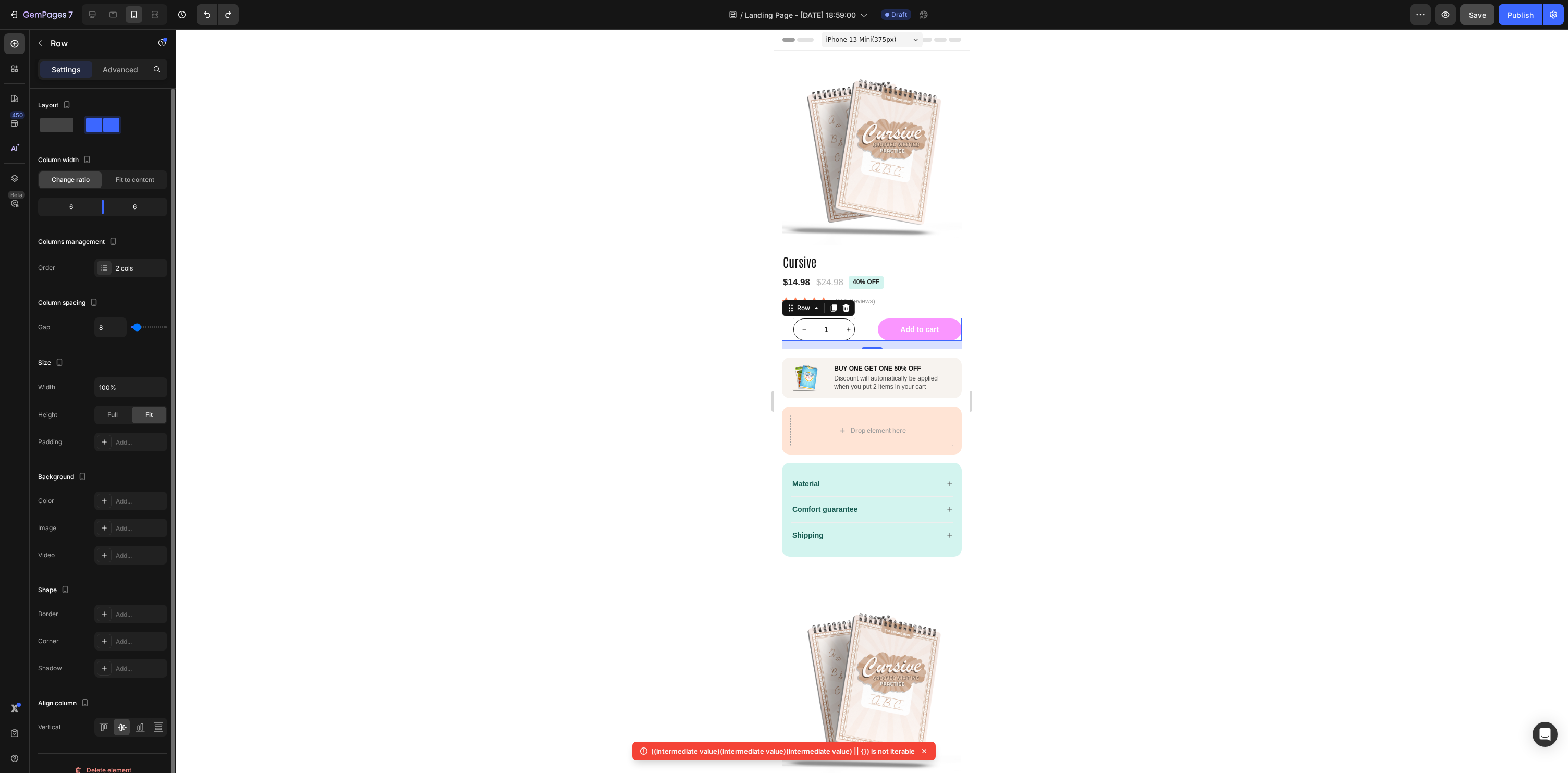
type input "4"
type input "3"
type input "1"
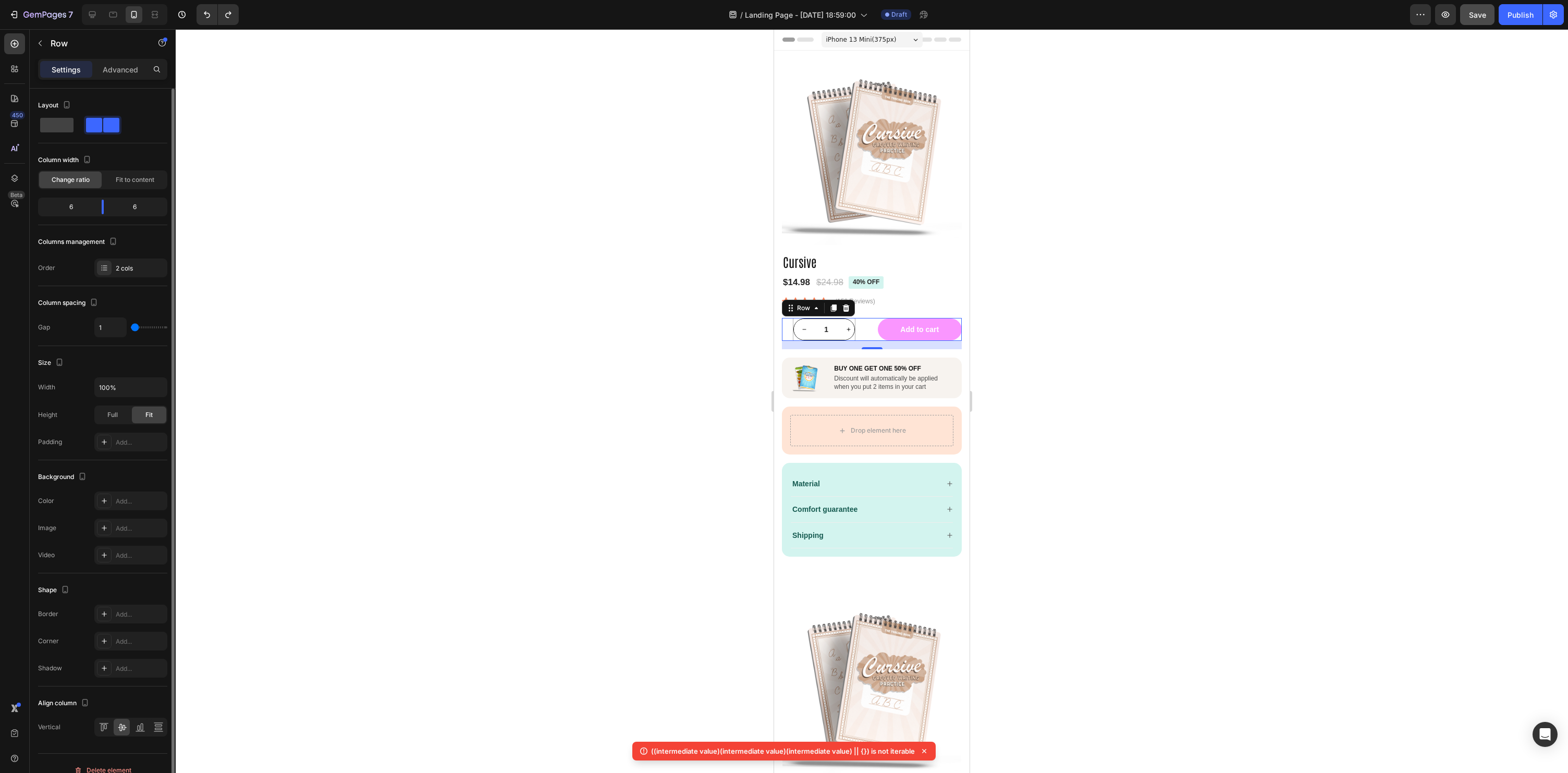
type input "0"
type input "1"
type input "4"
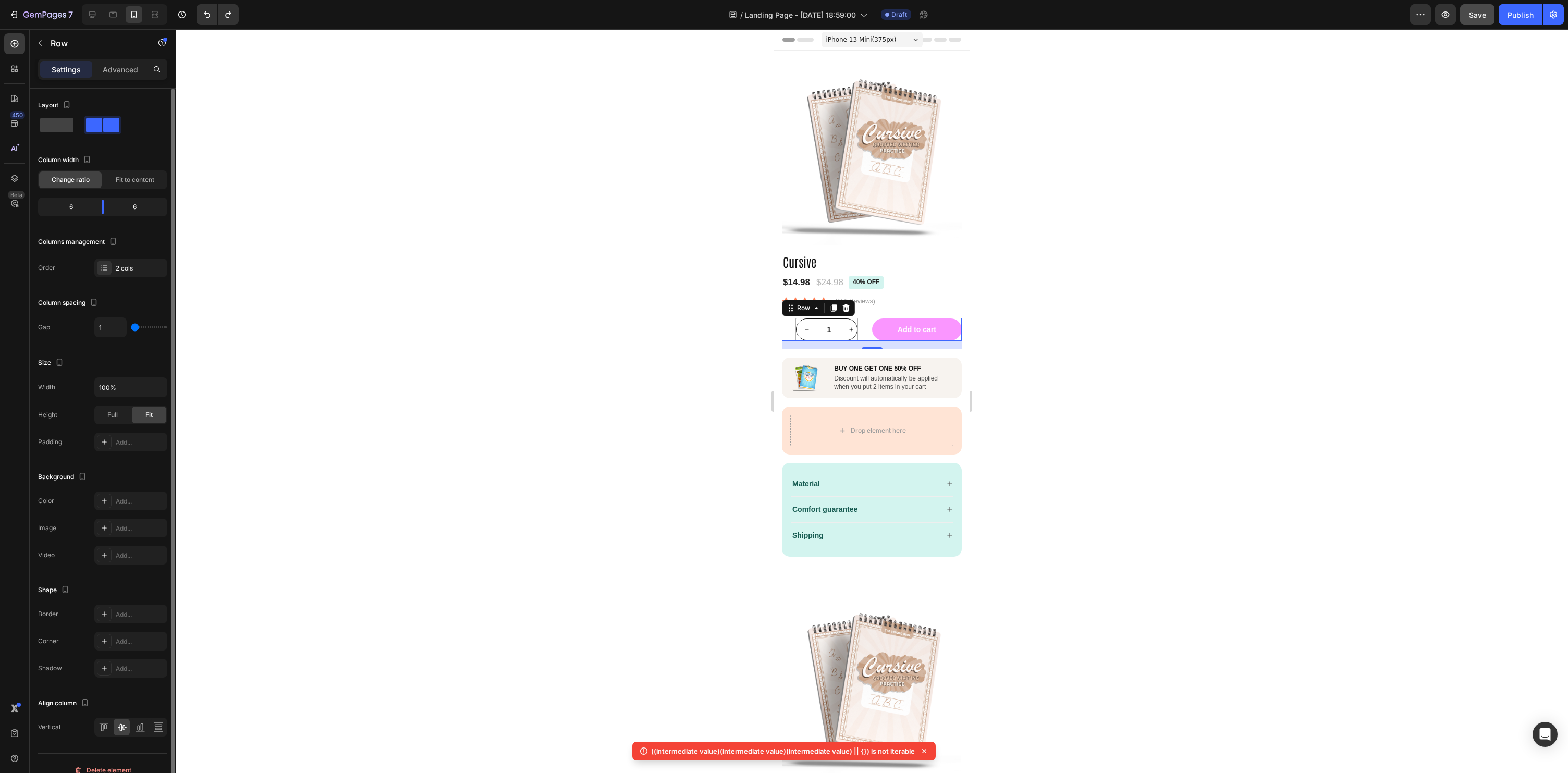
type input "4"
type input "5"
type input "9"
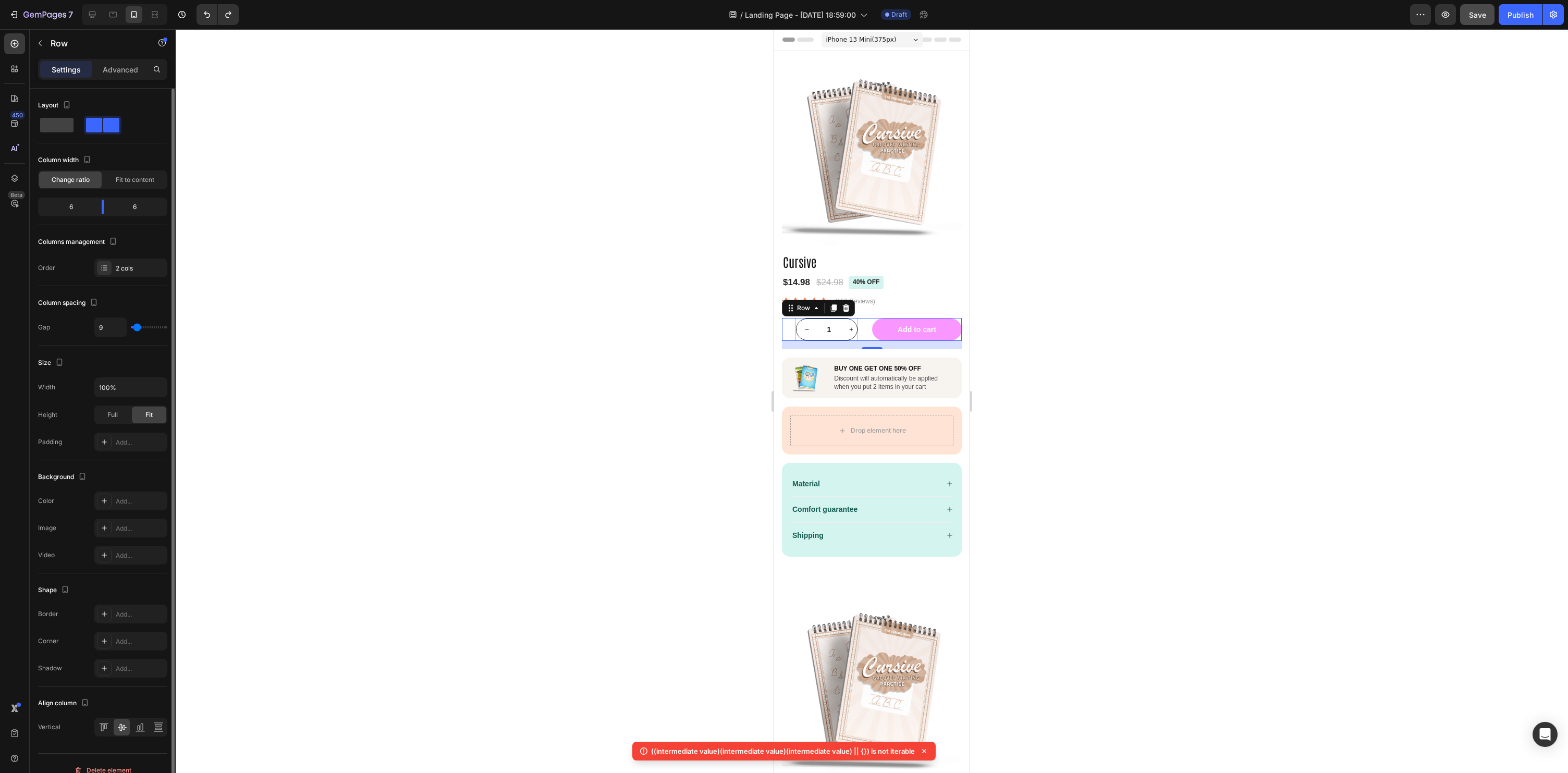
type input "10"
type input "13"
type input "14"
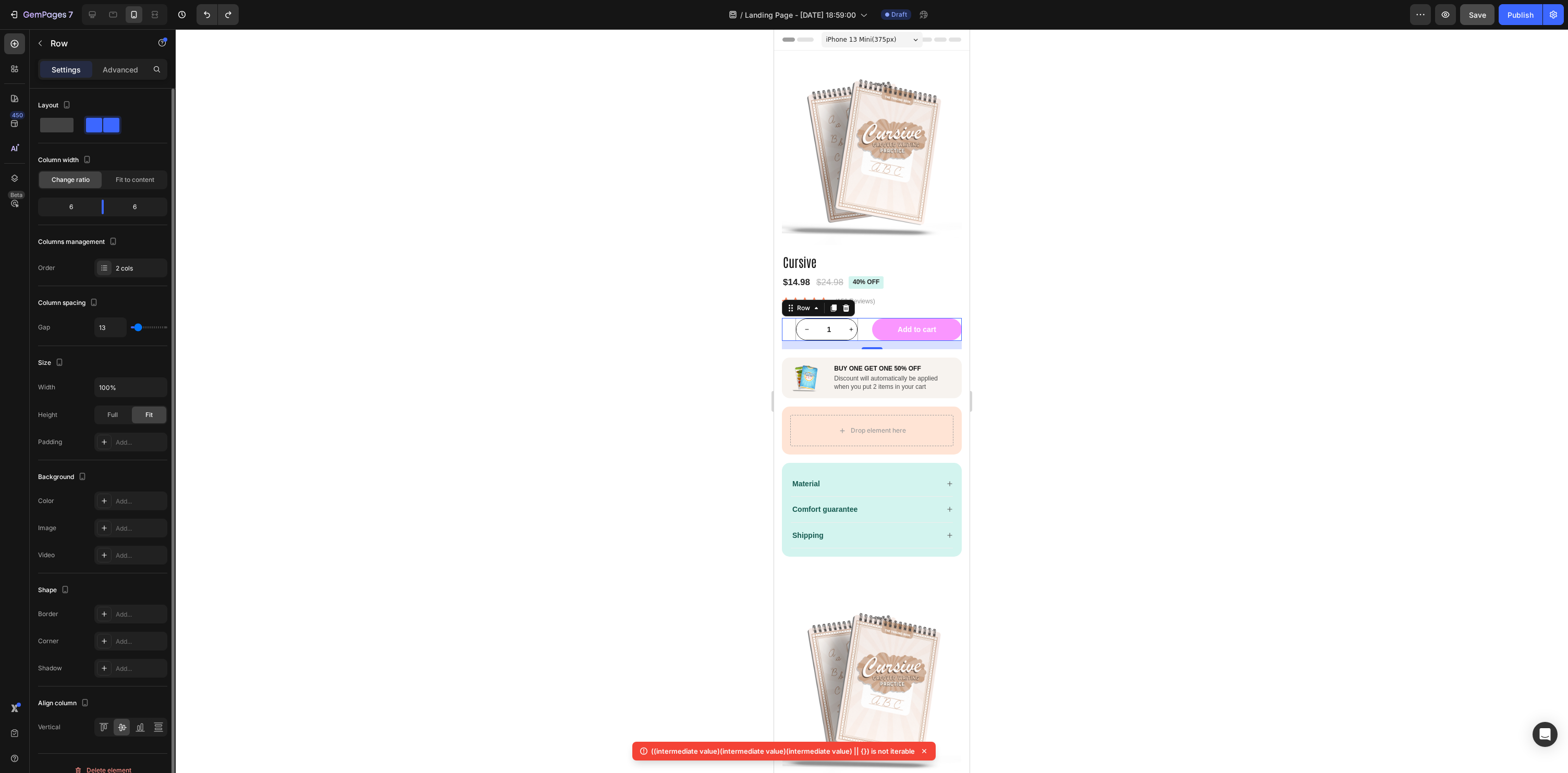
type input "14"
type input "16"
type input "18"
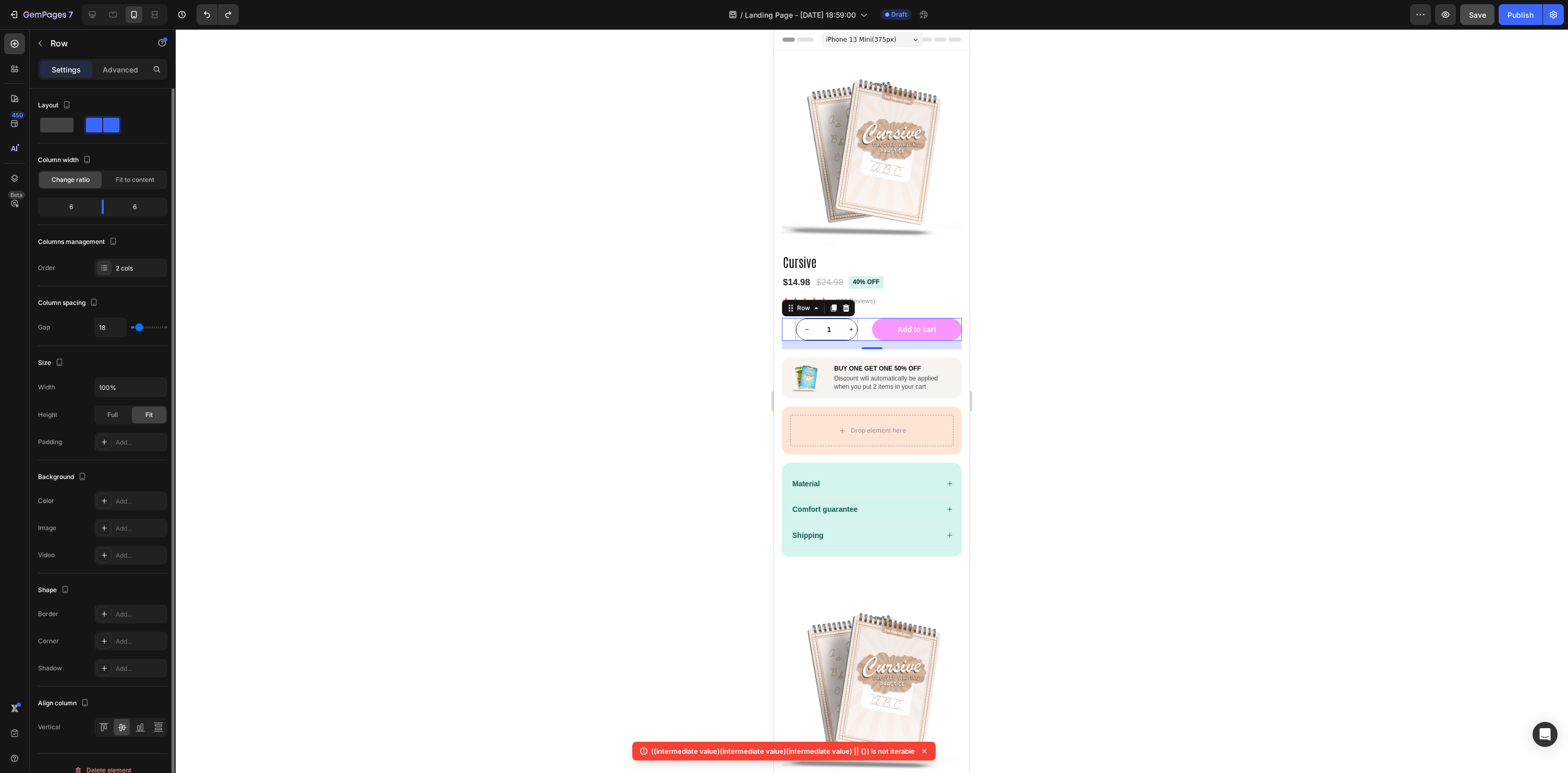
type input "22"
type input "36"
type input "44"
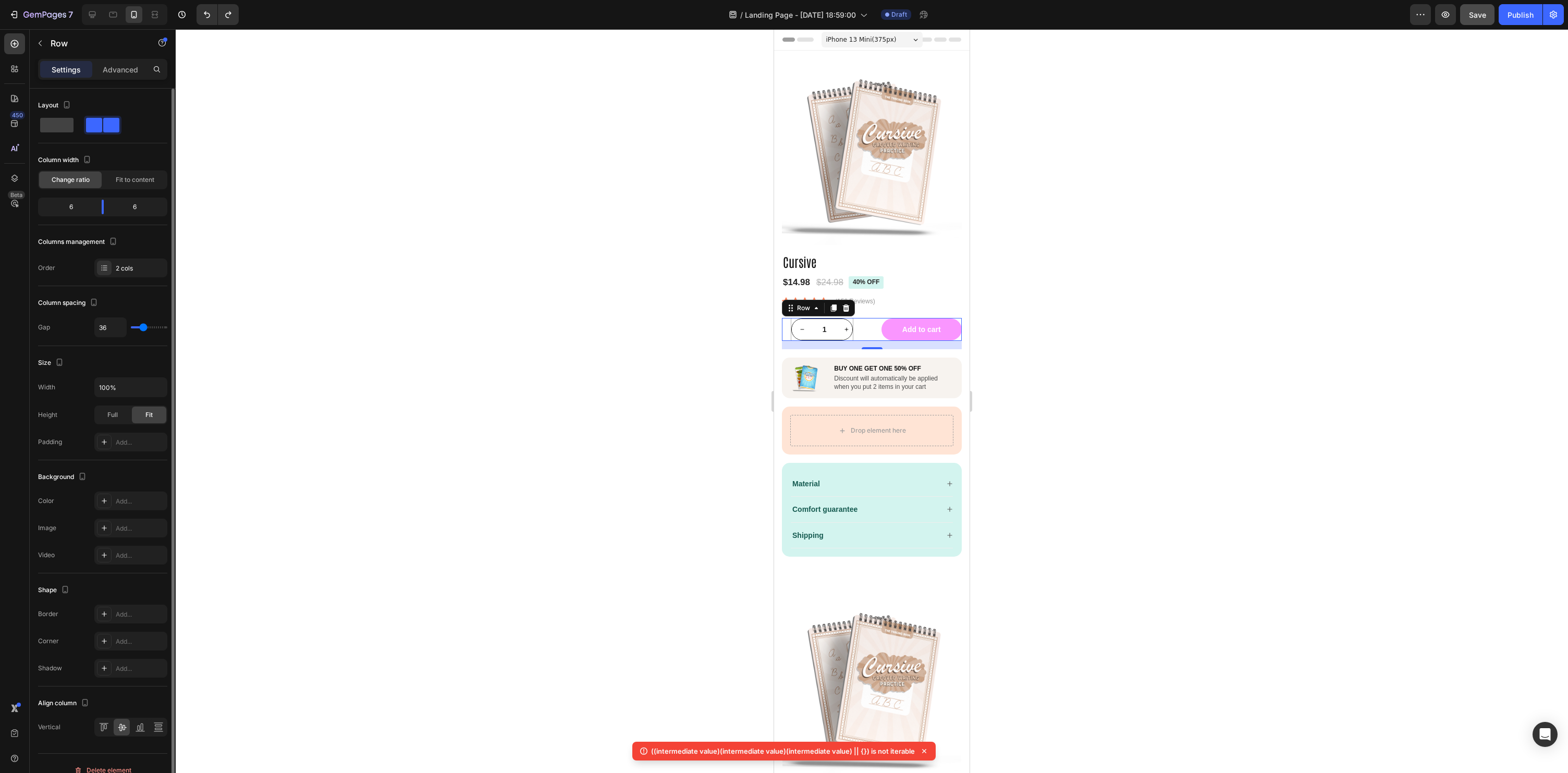
type input "44"
type input "50"
type input "46"
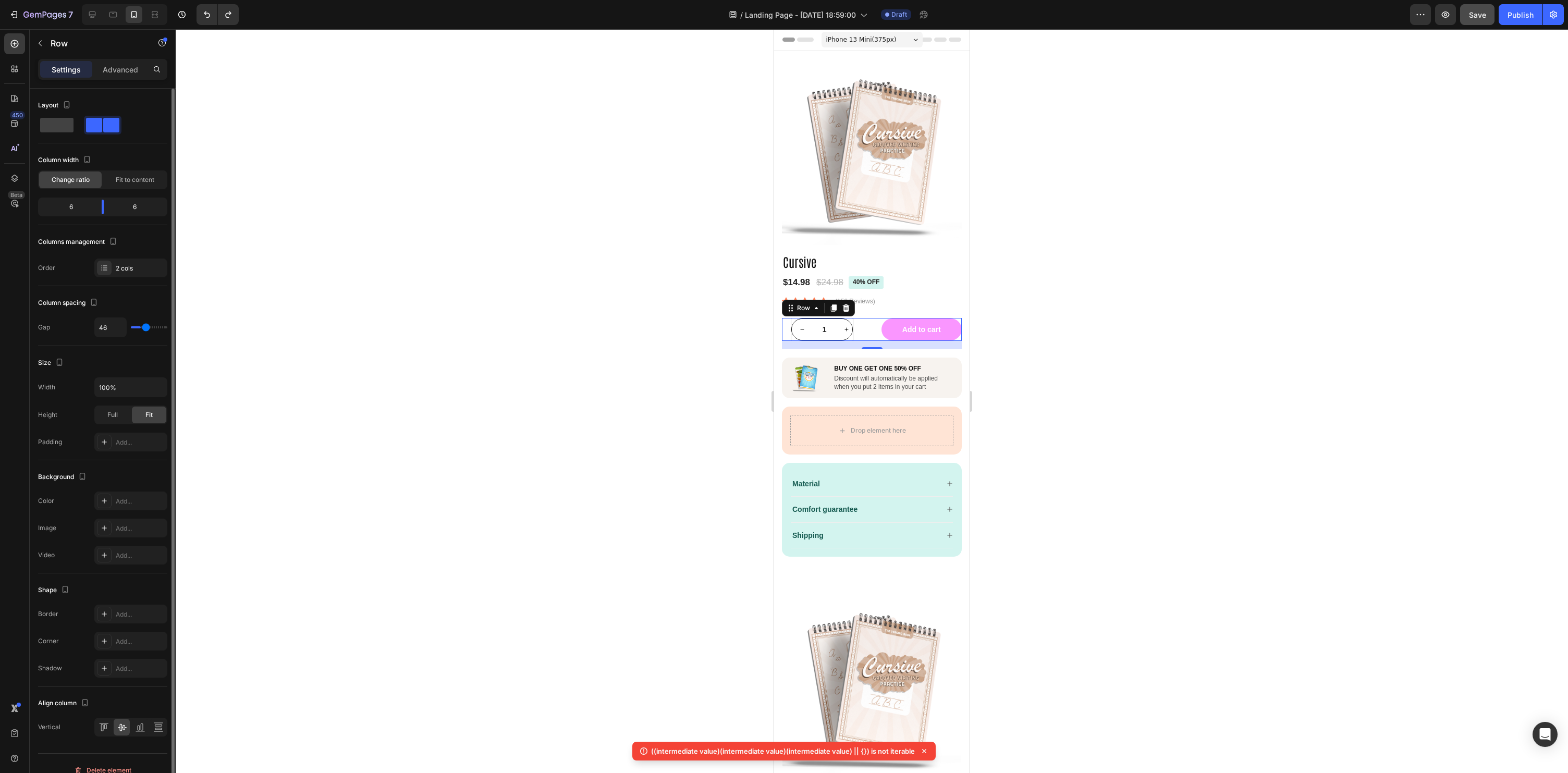
type input "43"
type input "34"
type input "29"
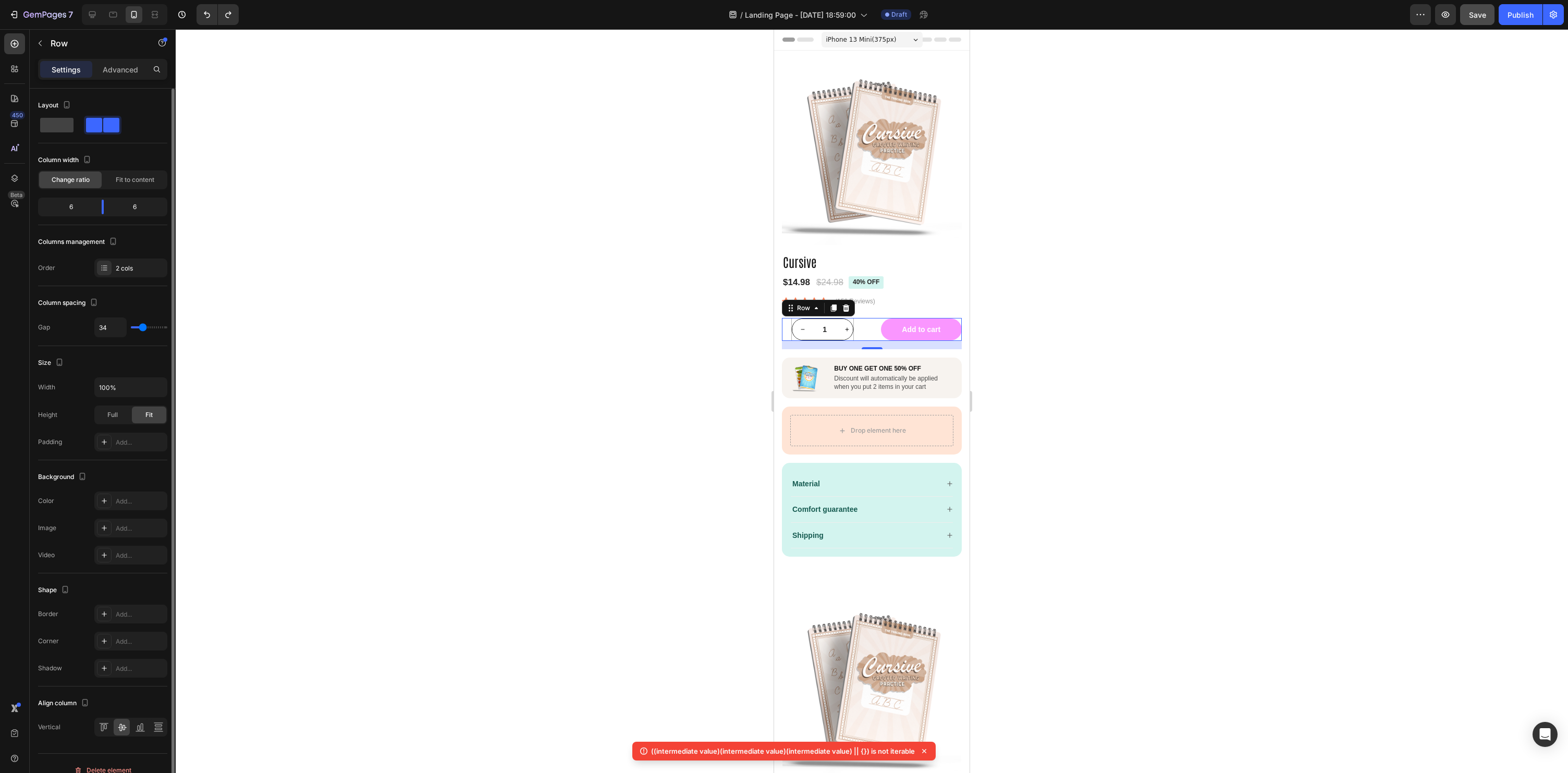
type input "29"
type input "22"
type input "18"
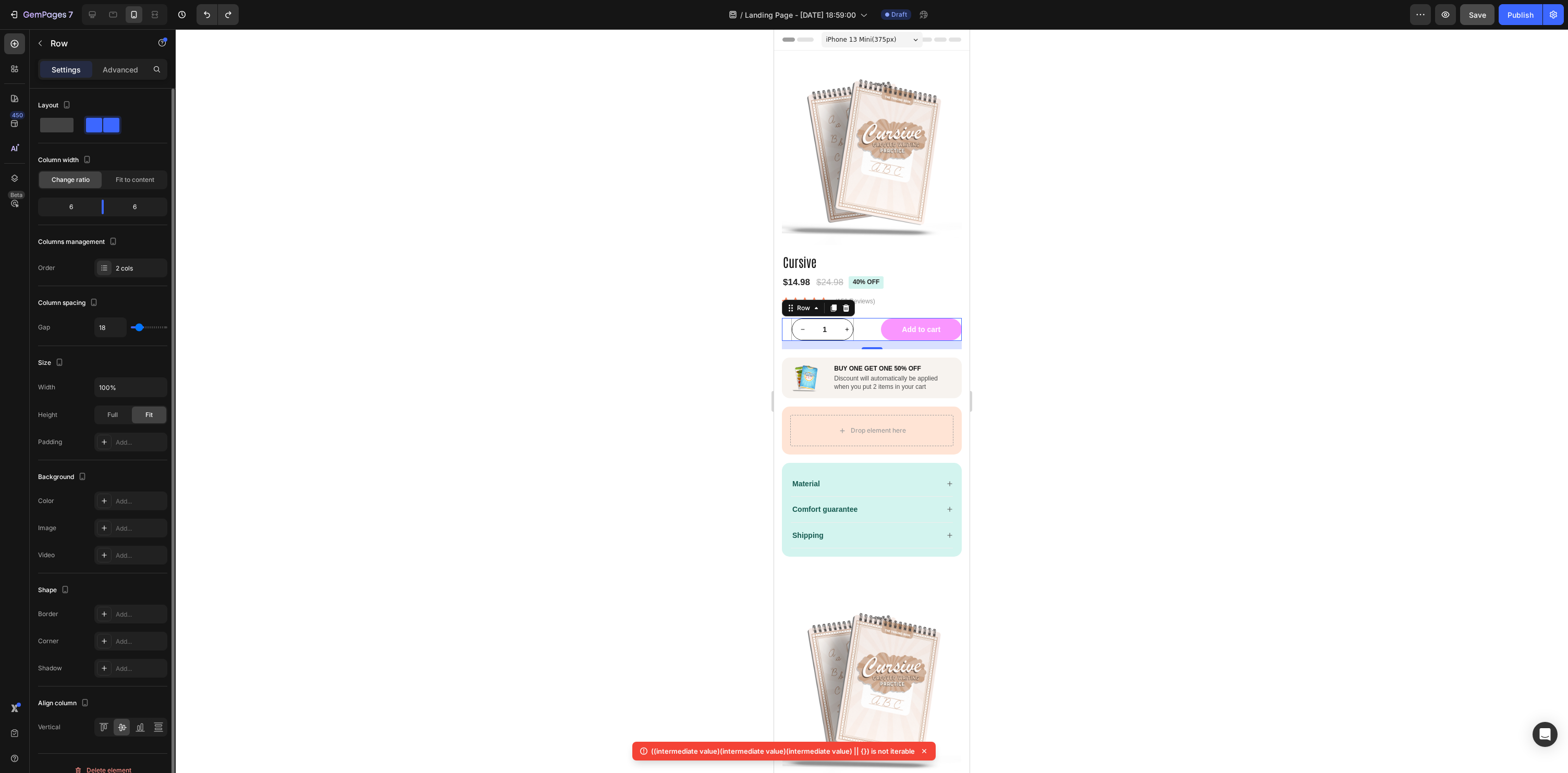
type input "9"
type input "5"
type input "0"
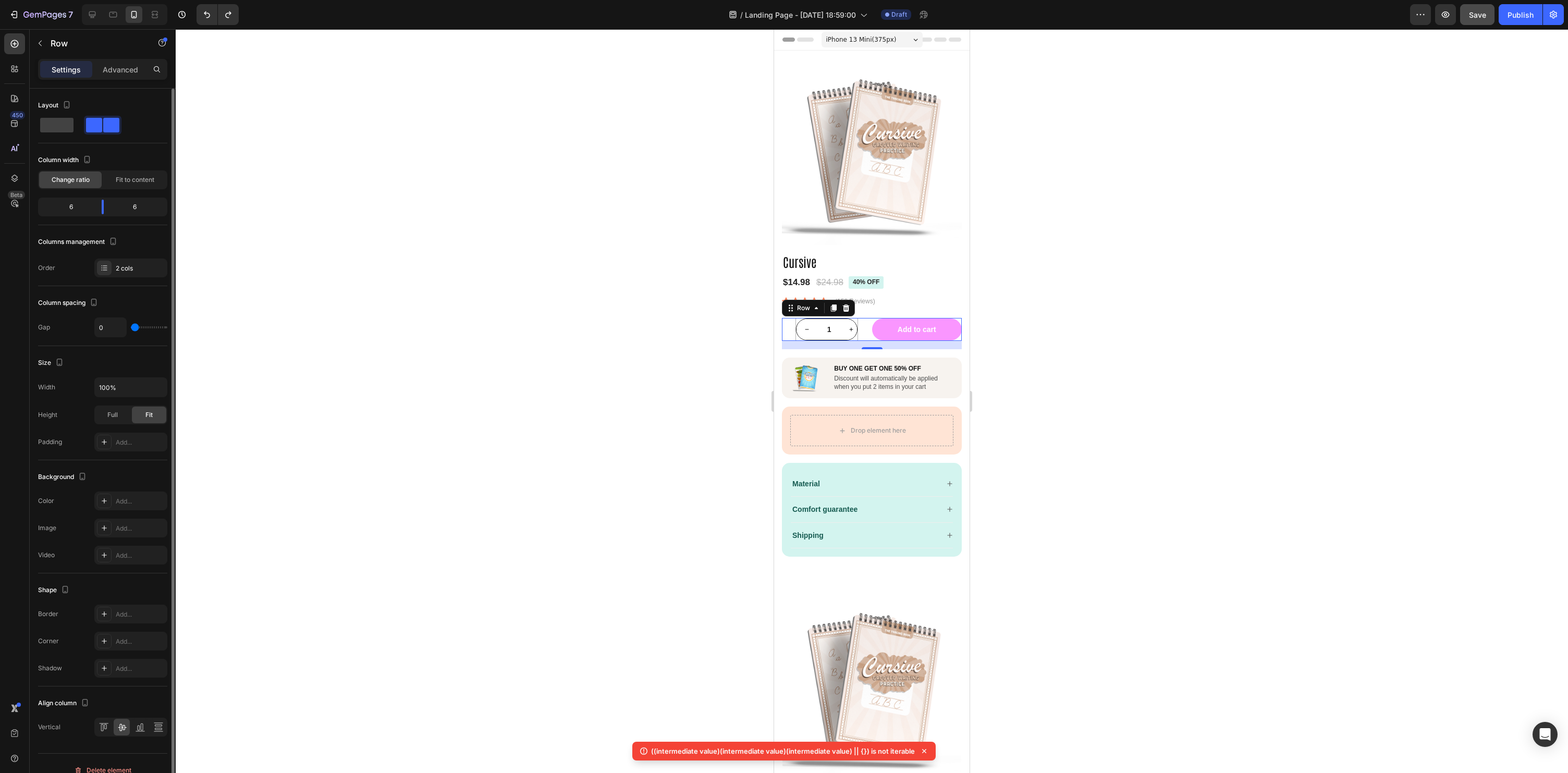
drag, startPoint x: 137, startPoint y: 328, endPoint x: 133, endPoint y: 331, distance: 5.0
type input "0"
click at [133, 328] on input "range" at bounding box center [149, 327] width 36 height 2
click at [1109, 330] on div at bounding box center [871, 401] width 1393 height 744
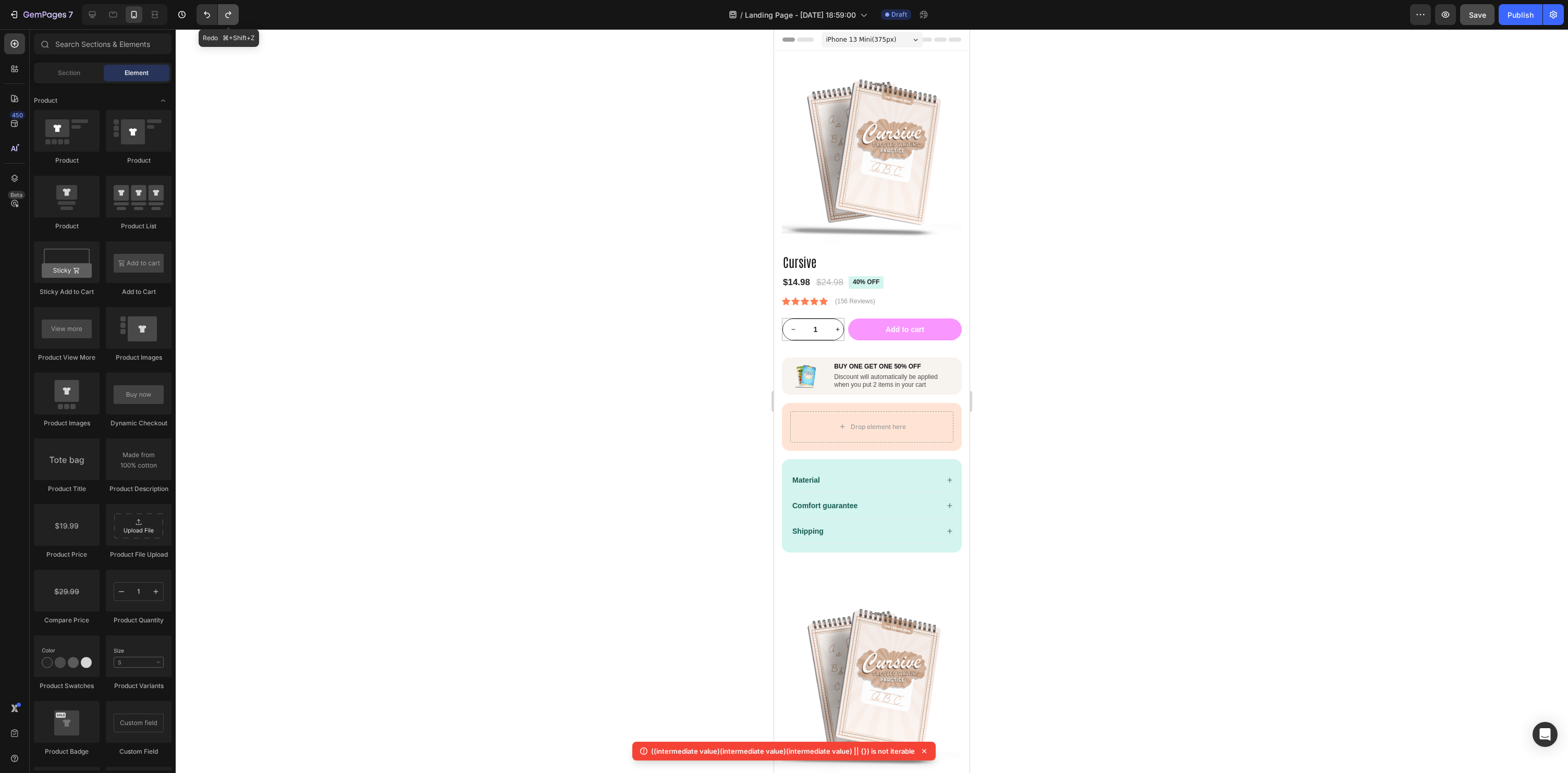
click at [231, 11] on icon "Undo/Redo" at bounding box center [227, 14] width 10 height 10
click at [1417, 385] on div at bounding box center [871, 401] width 1393 height 744
click at [1171, 363] on div at bounding box center [871, 401] width 1393 height 744
